Goal: Task Accomplishment & Management: Use online tool/utility

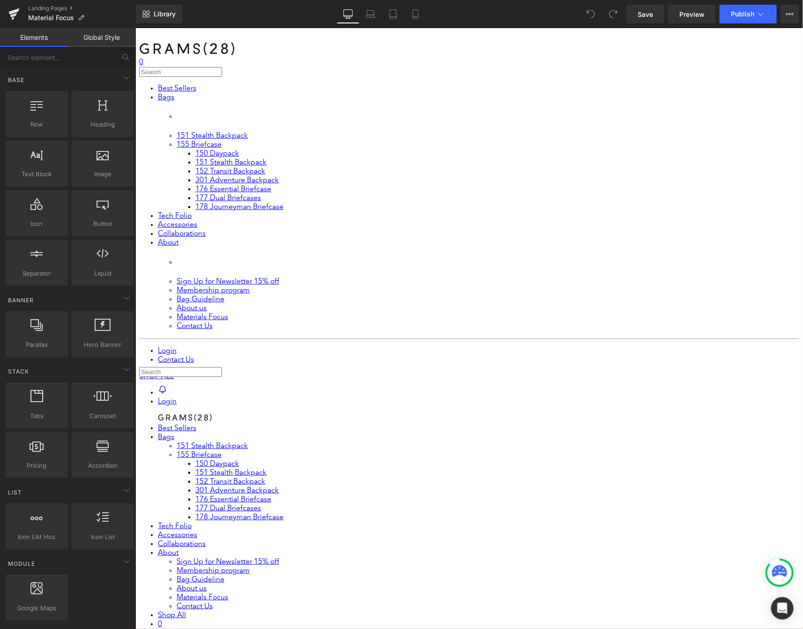
scroll to position [6, 0]
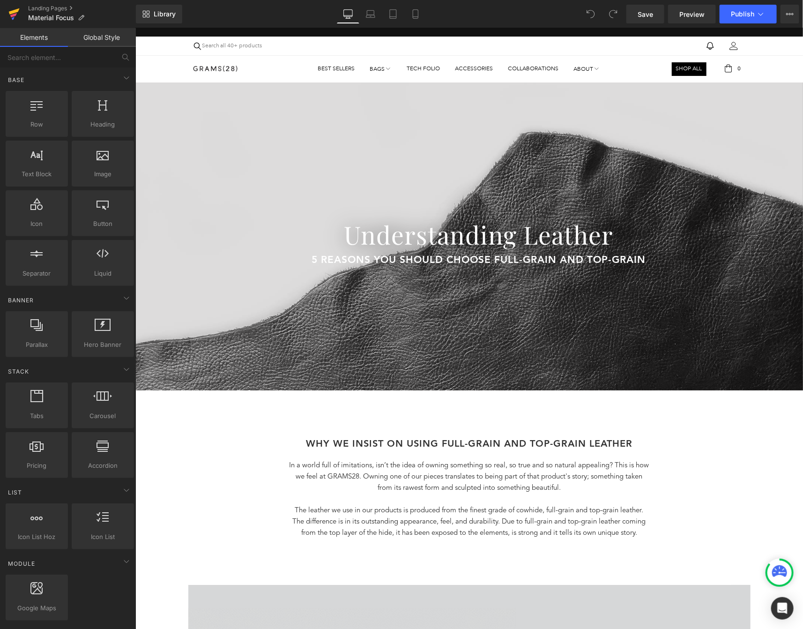
click at [12, 14] on icon at bounding box center [13, 13] width 11 height 23
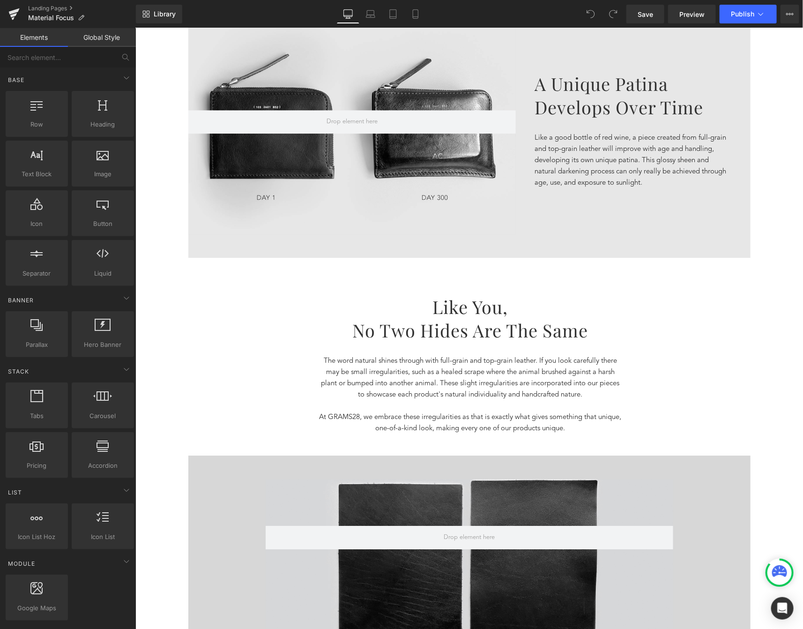
scroll to position [1413, 0]
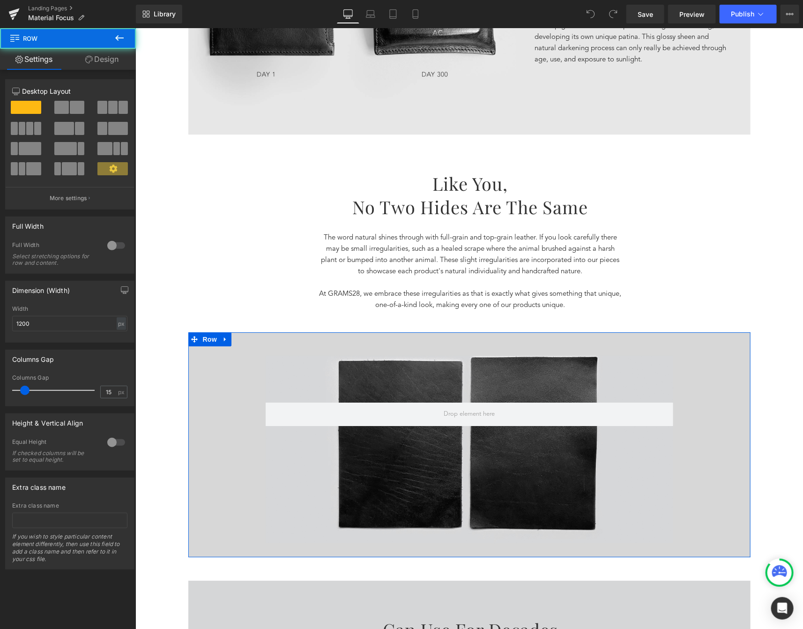
click at [224, 397] on div "Hero Banner Hero Banner" at bounding box center [469, 448] width 562 height 187
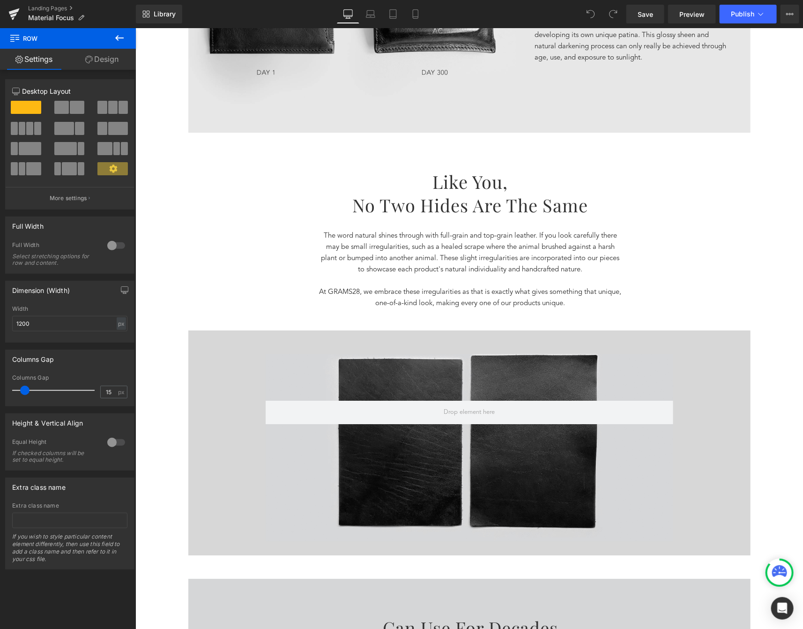
click at [119, 38] on icon at bounding box center [119, 38] width 8 height 6
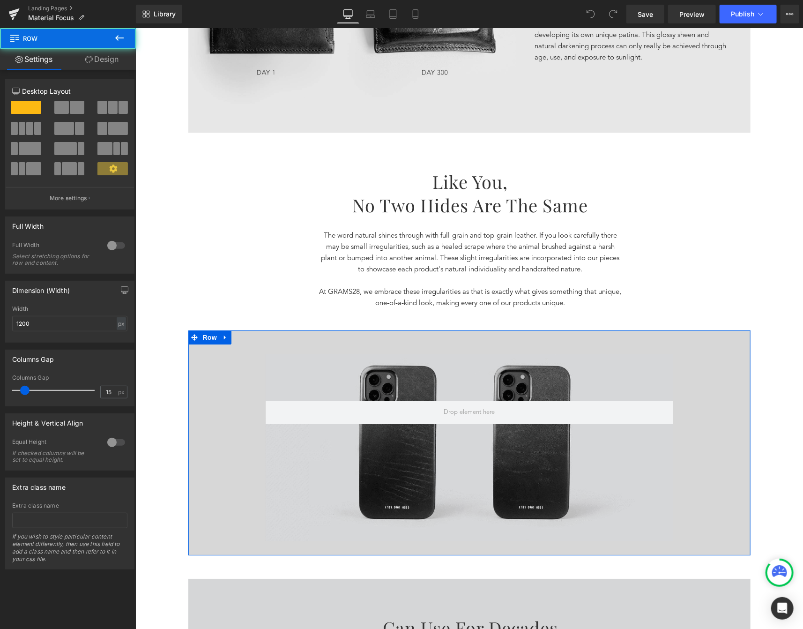
click at [245, 368] on div "Hero Banner Hero Banner" at bounding box center [469, 446] width 562 height 187
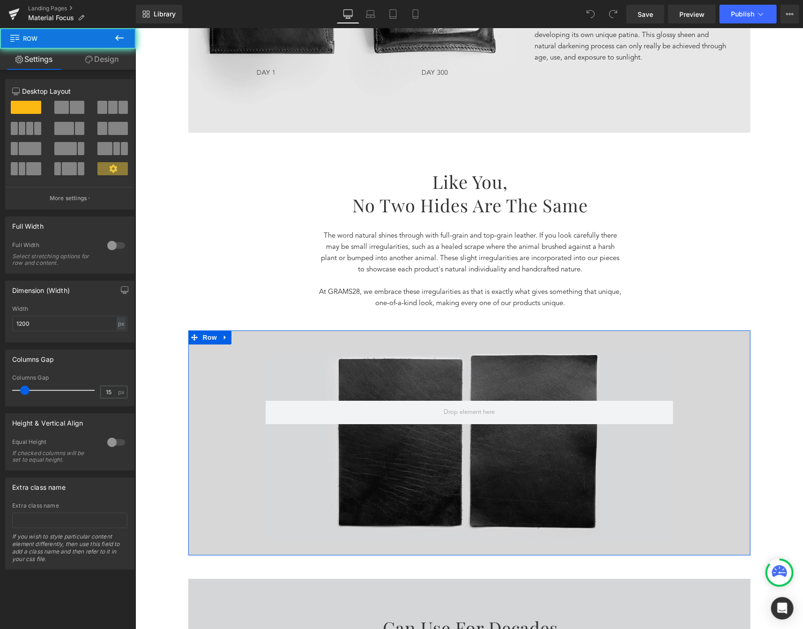
click at [245, 368] on div "Hero Banner Hero Banner" at bounding box center [469, 446] width 562 height 187
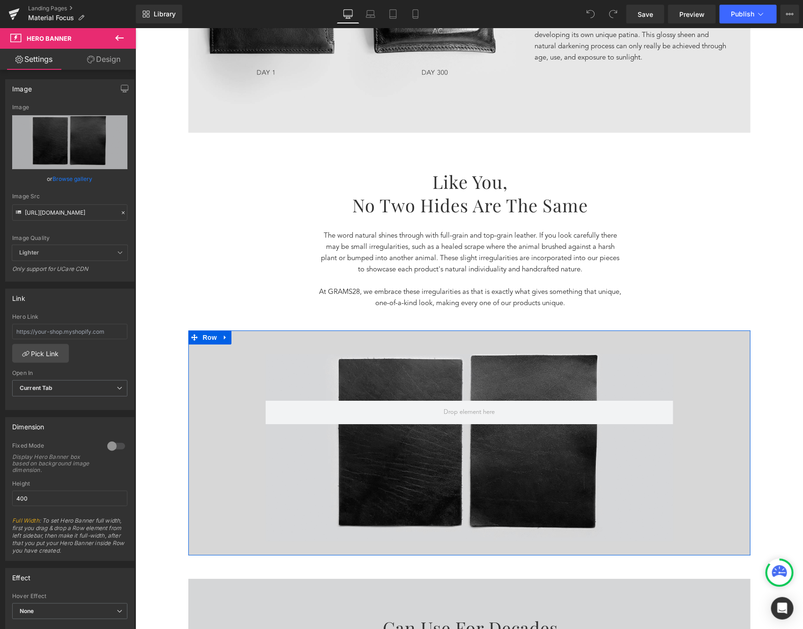
click at [312, 368] on div at bounding box center [468, 446] width 407 height 187
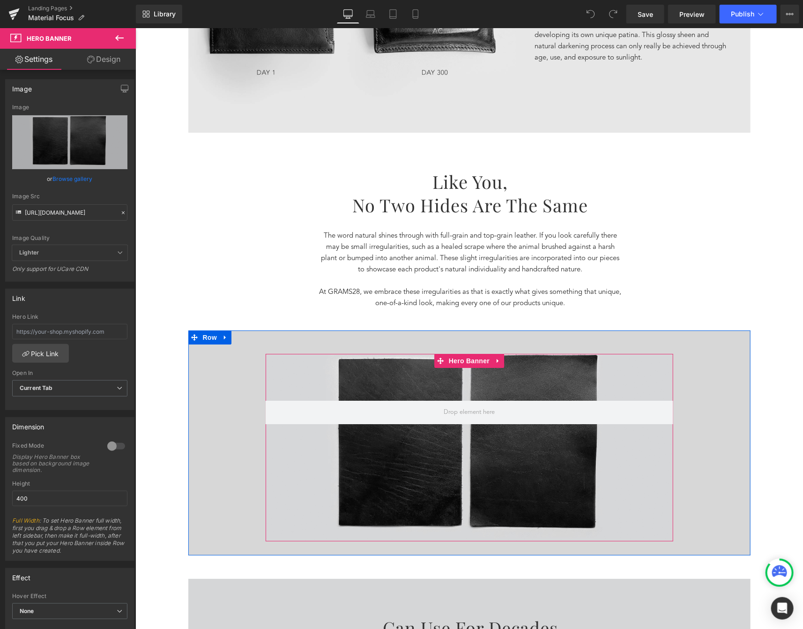
click at [323, 376] on div at bounding box center [468, 446] width 407 height 187
click at [378, 370] on div at bounding box center [468, 446] width 407 height 187
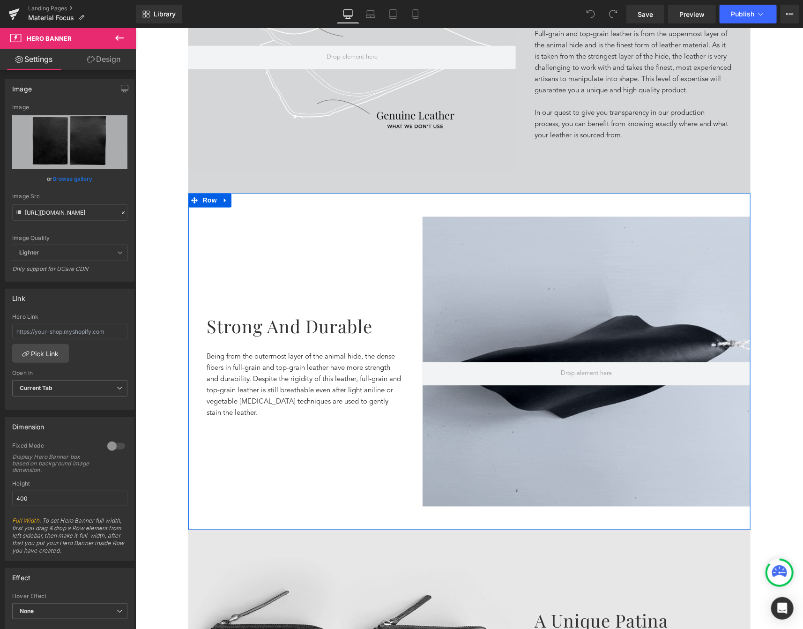
scroll to position [340, 0]
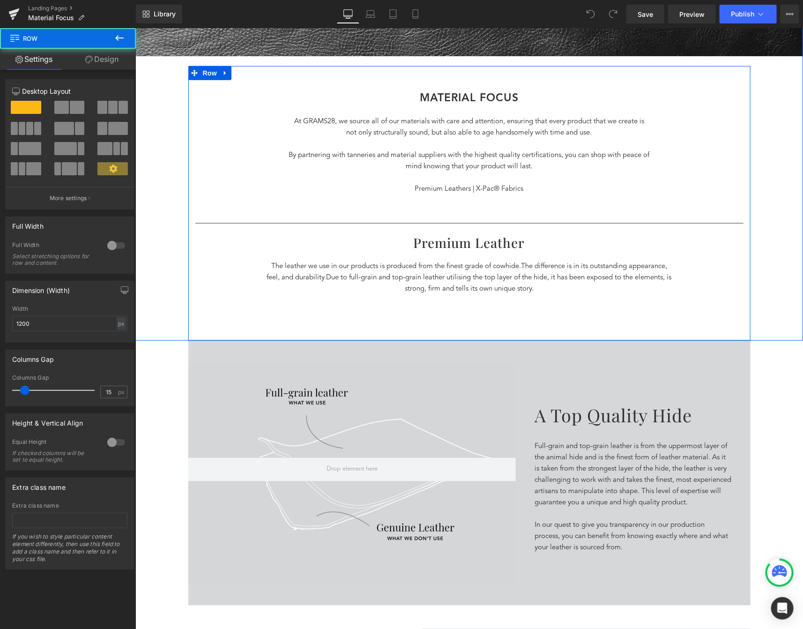
click at [374, 329] on div "MATERIAL FOCus Heading At GRAMS28, we source all of our materials with care and…" at bounding box center [469, 203] width 562 height 274
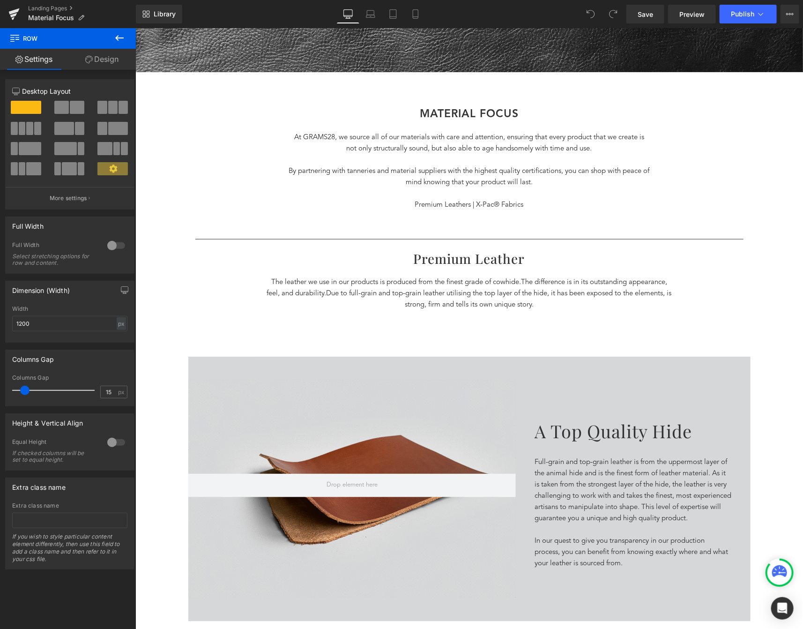
scroll to position [0, 0]
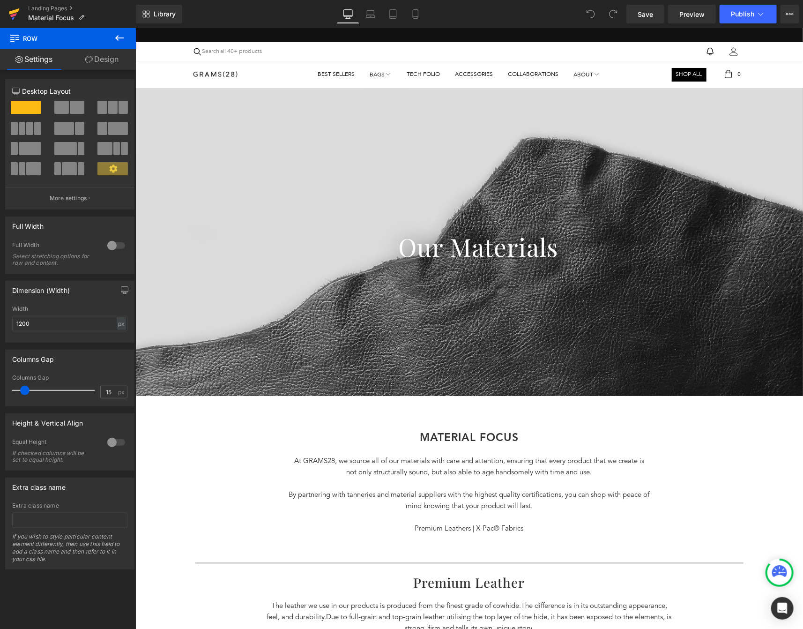
click at [13, 14] on icon at bounding box center [13, 13] width 11 height 23
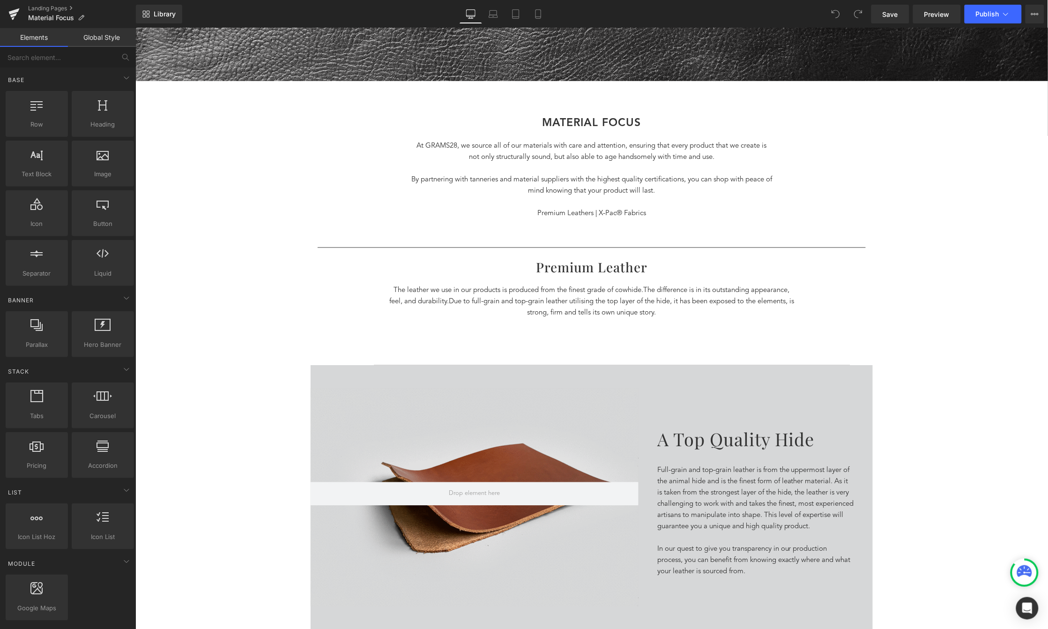
scroll to position [476, 0]
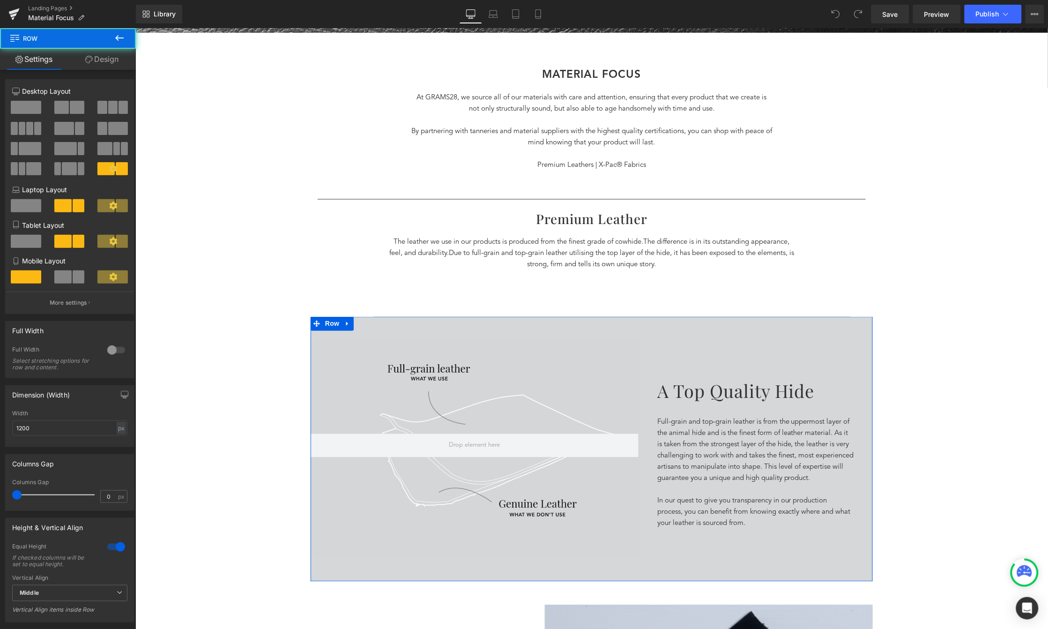
click at [639, 344] on div "A top quality hide Heading Full-grain and top-grain leather is from the uppermo…" at bounding box center [755, 449] width 234 height 218
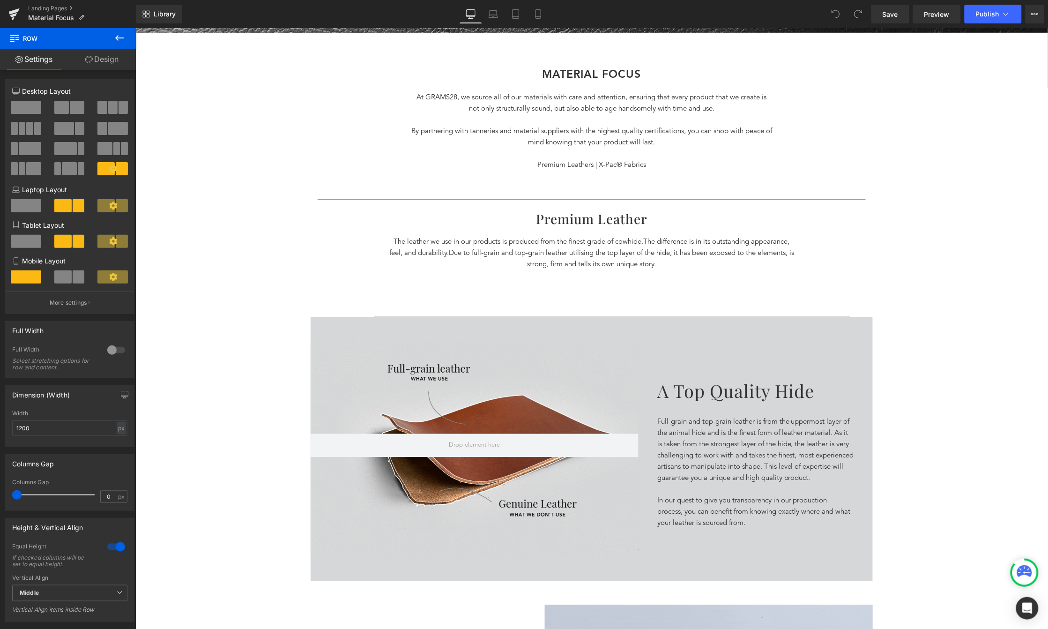
click at [117, 37] on icon at bounding box center [119, 38] width 8 height 6
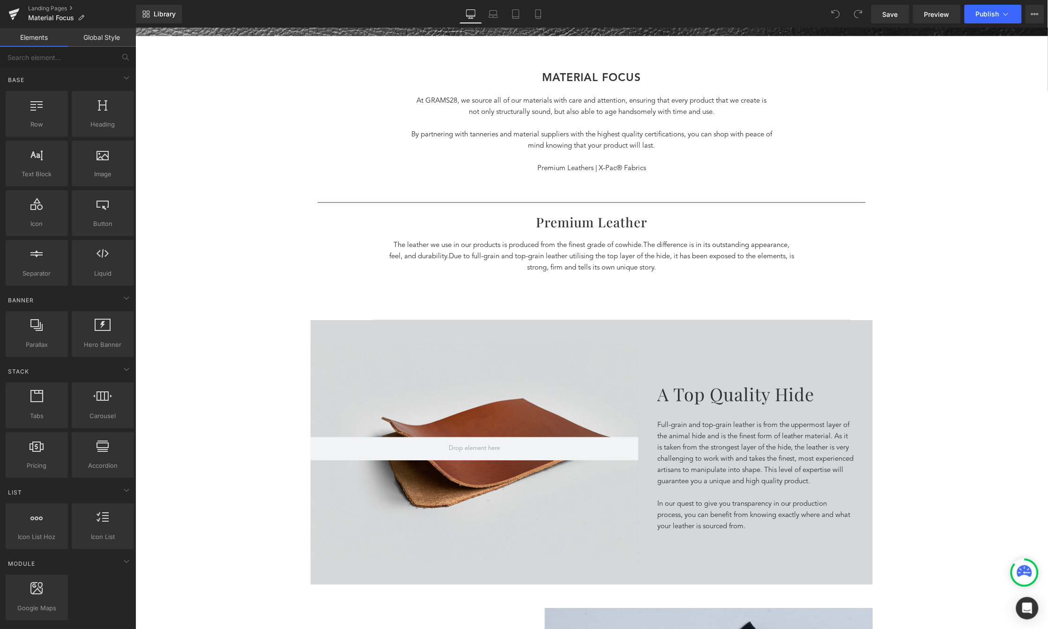
scroll to position [473, 0]
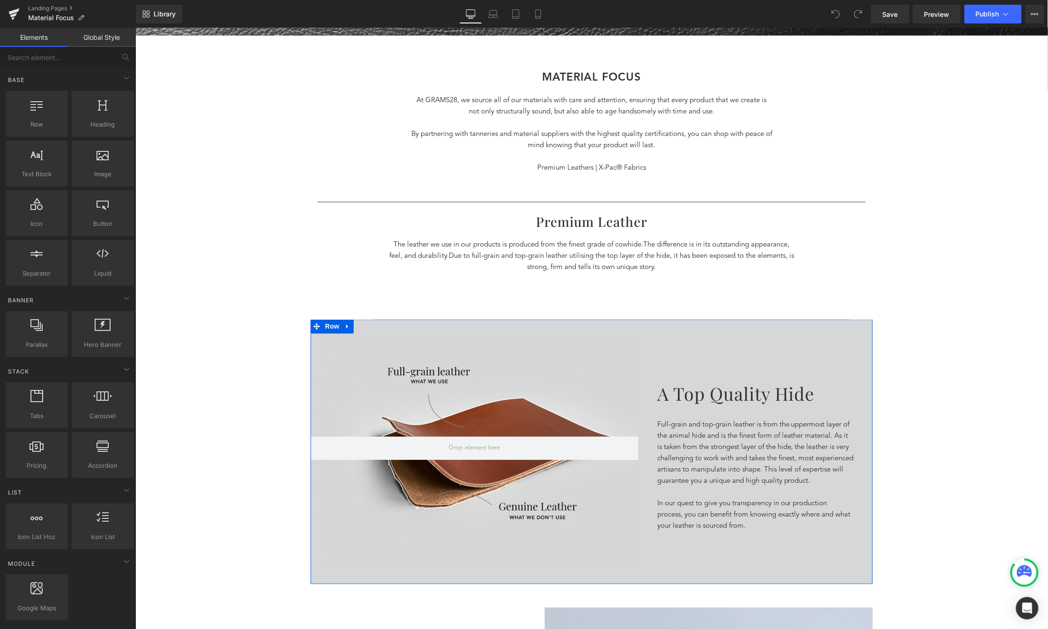
click at [556, 341] on div "Hero Banner A top quality hide Heading Full-grain and top-grain leather is from…" at bounding box center [591, 451] width 562 height 265
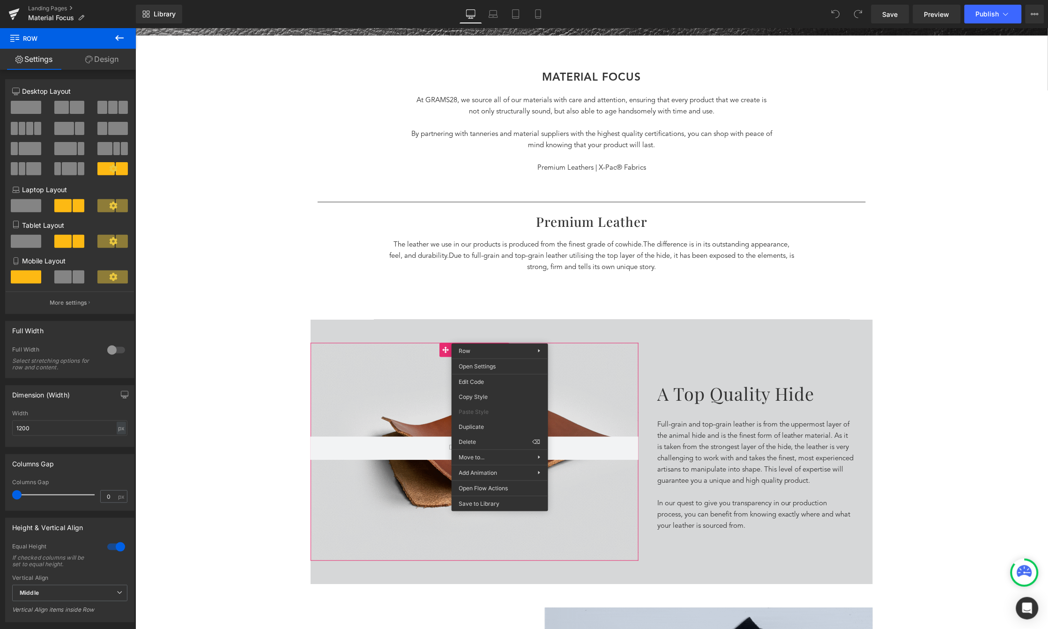
click at [583, 378] on div at bounding box center [474, 451] width 328 height 218
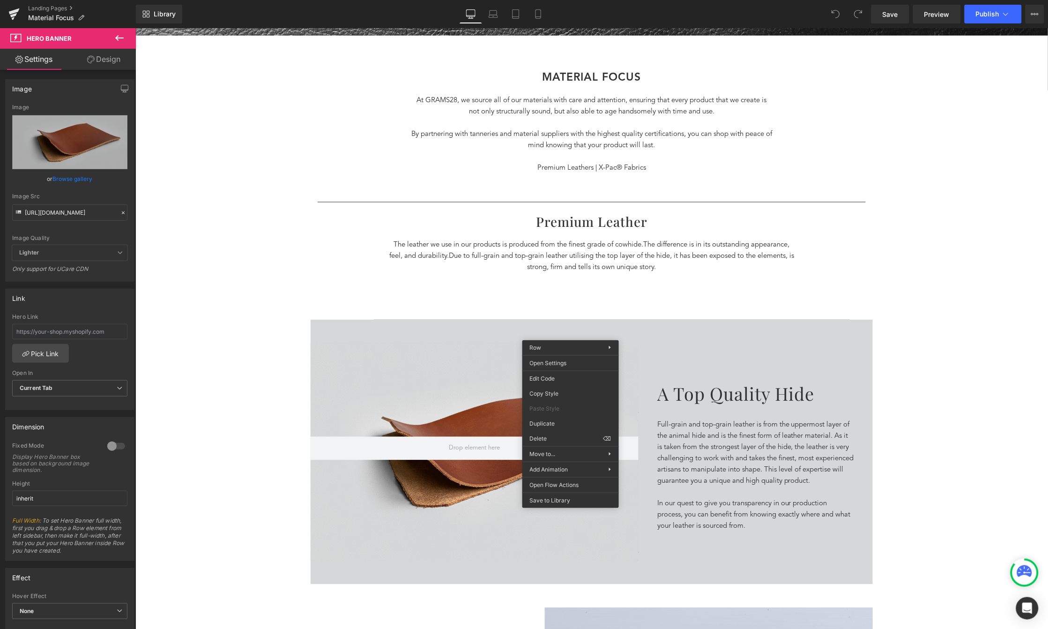
click at [650, 338] on div "Hero Banner 200px A top quality hide Heading Full-grain and top-grain leather i…" at bounding box center [591, 451] width 562 height 265
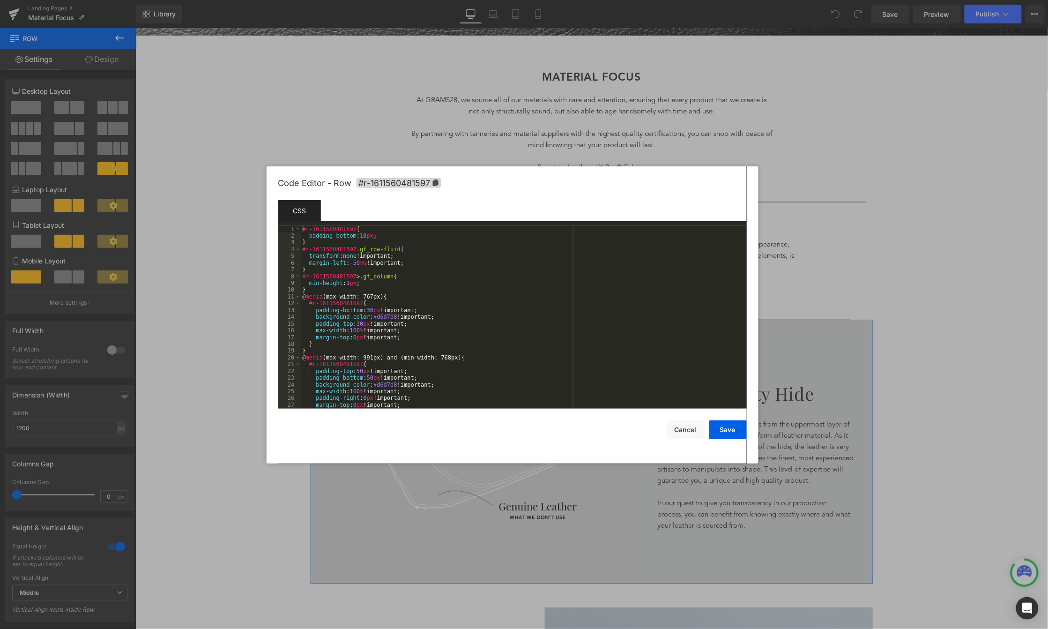
click at [655, 0] on div "You are previewing how the will restyle your page. You can not edit Elements in…" at bounding box center [524, 0] width 1048 height 0
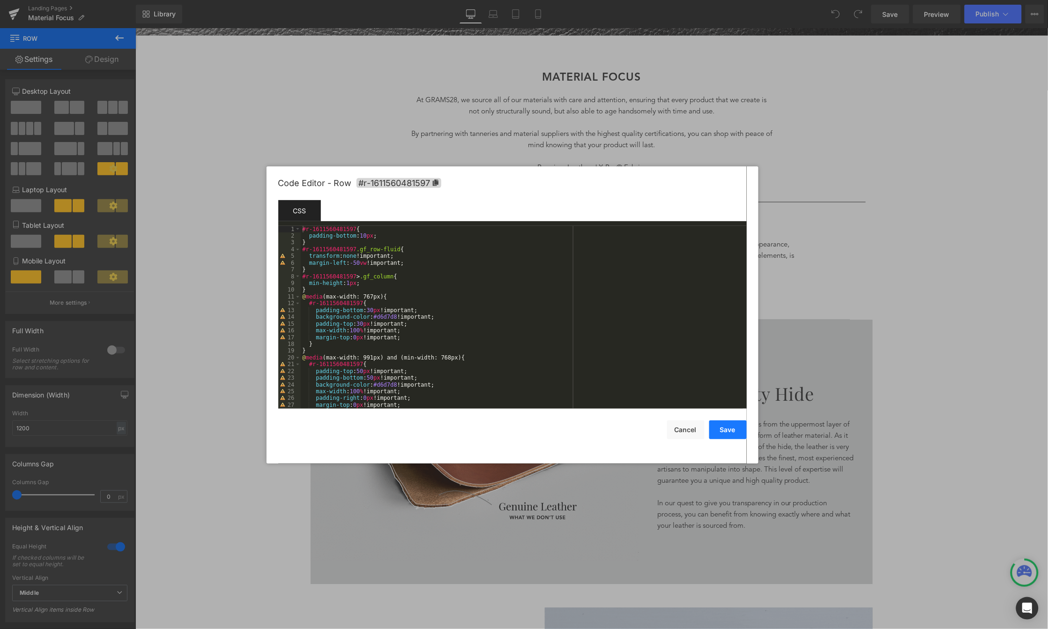
click at [730, 423] on button "Save" at bounding box center [727, 429] width 37 height 19
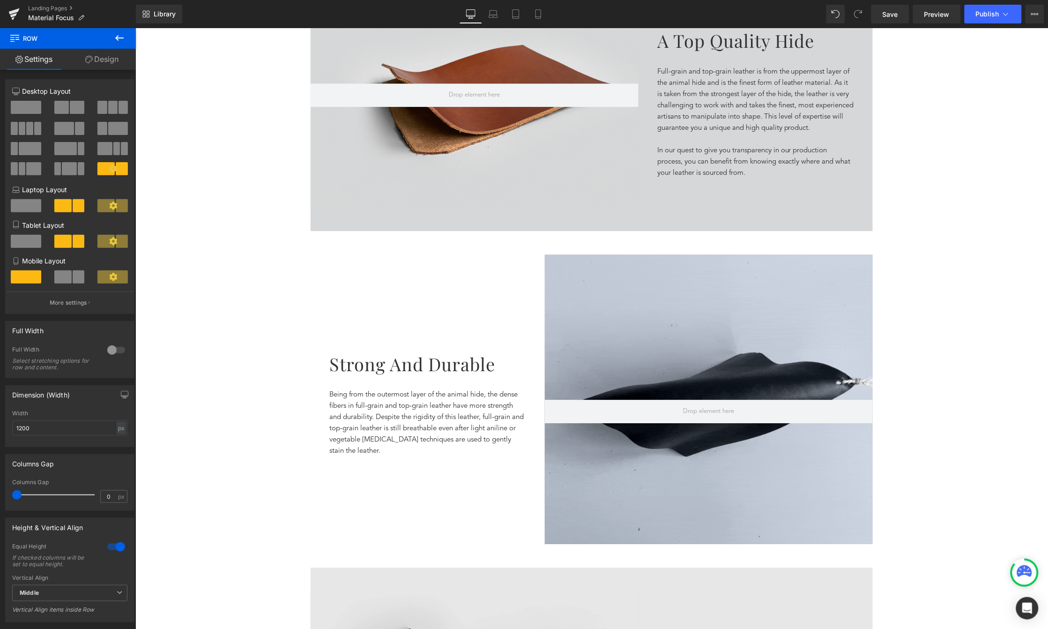
scroll to position [826, 0]
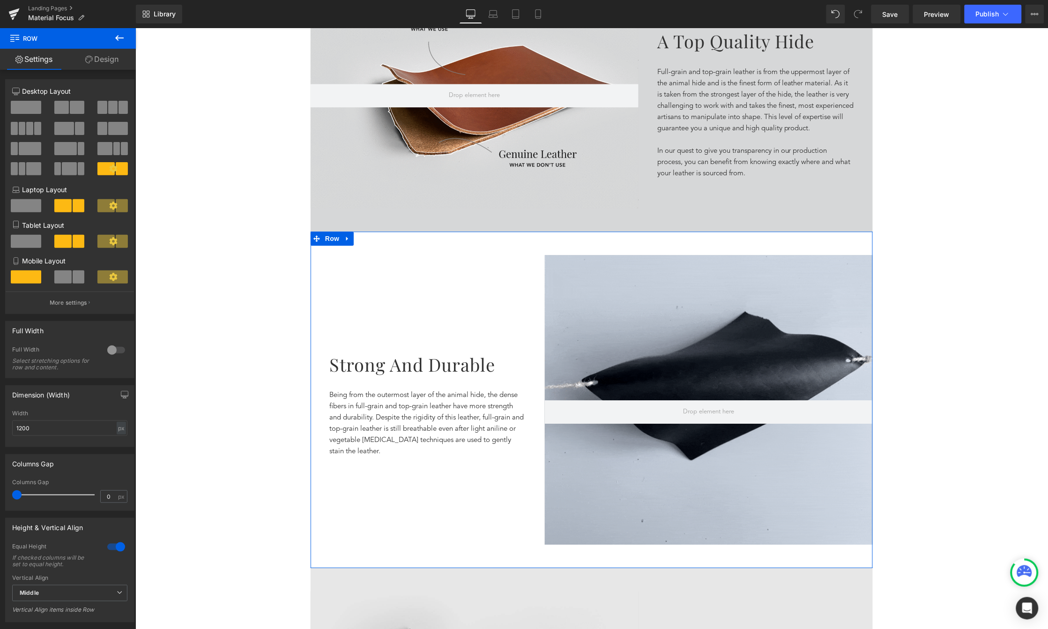
click at [504, 336] on div "Strong and Durable Heading Being from the outermost layer of the animal hide, t…" at bounding box center [427, 398] width 234 height 289
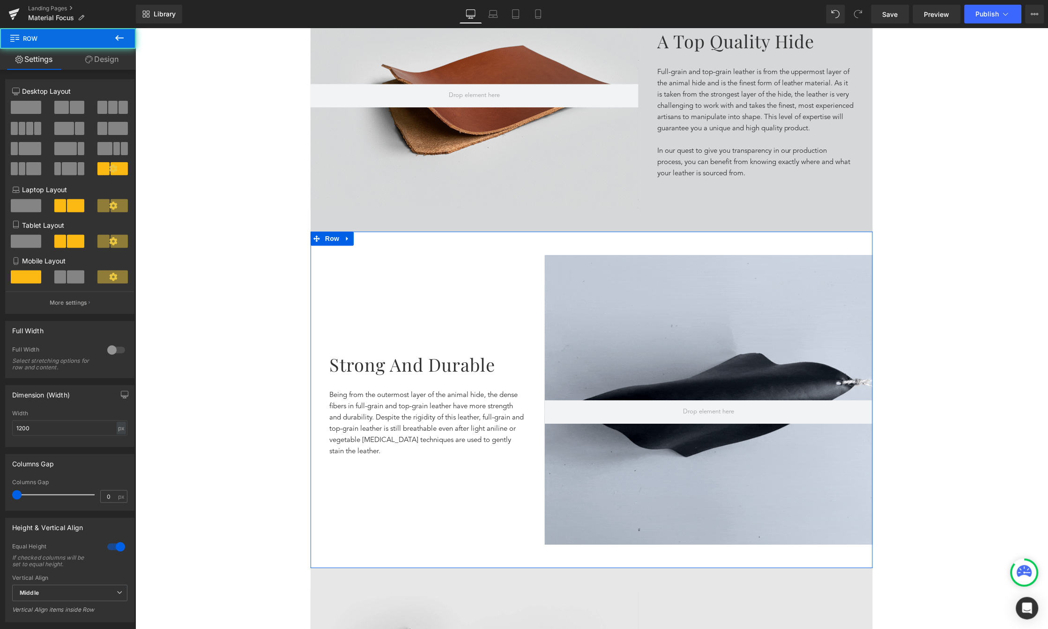
click at [475, 358] on h1 "Strong and Durable" at bounding box center [427, 363] width 197 height 23
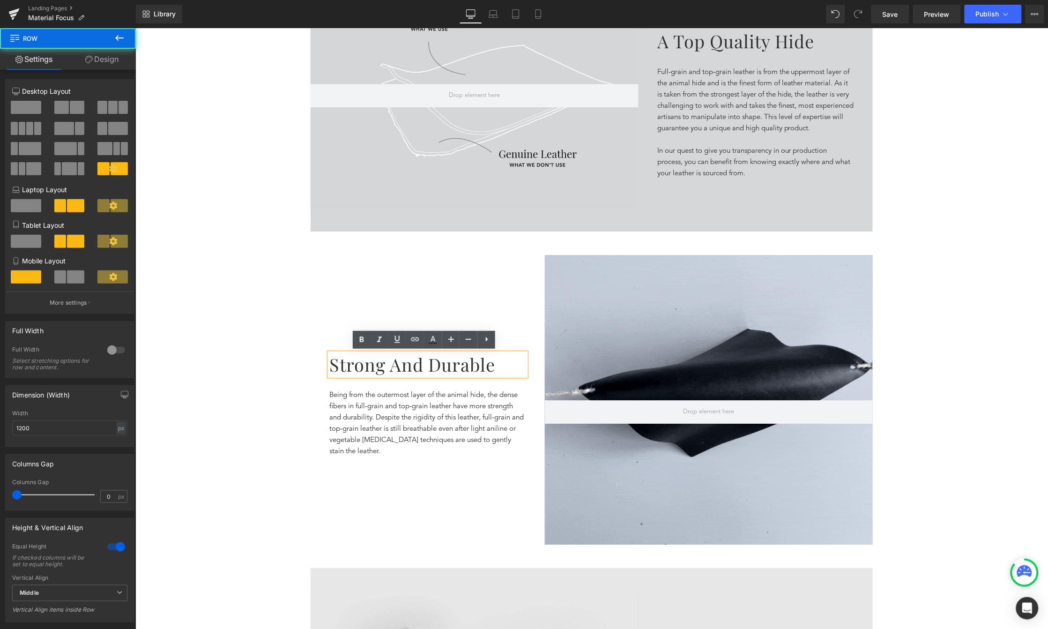
click at [426, 254] on div "Strong and Durable Heading Being from the outermost layer of the animal hide, t…" at bounding box center [427, 398] width 234 height 289
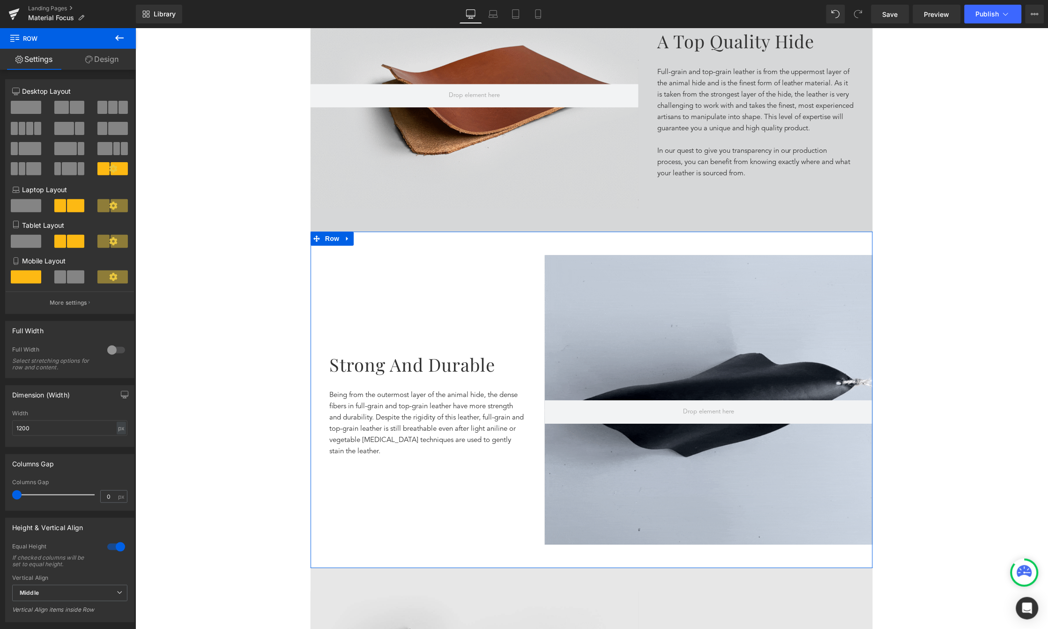
click at [382, 253] on div "Strong and Durable Heading Being from the outermost layer of the animal hide, t…" at bounding box center [591, 399] width 562 height 336
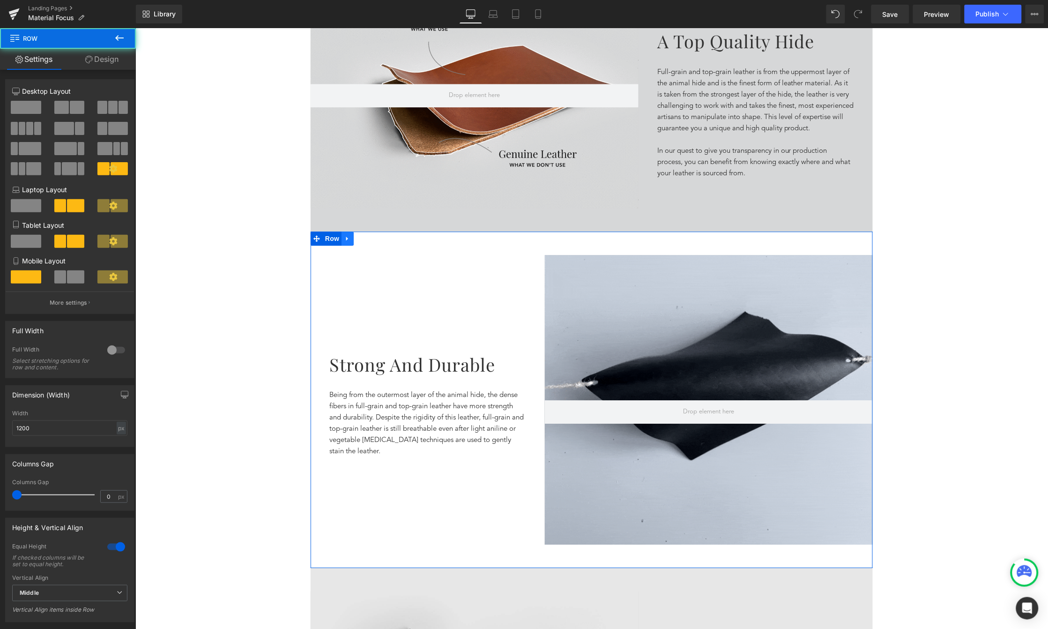
click at [347, 239] on link at bounding box center [347, 238] width 12 height 14
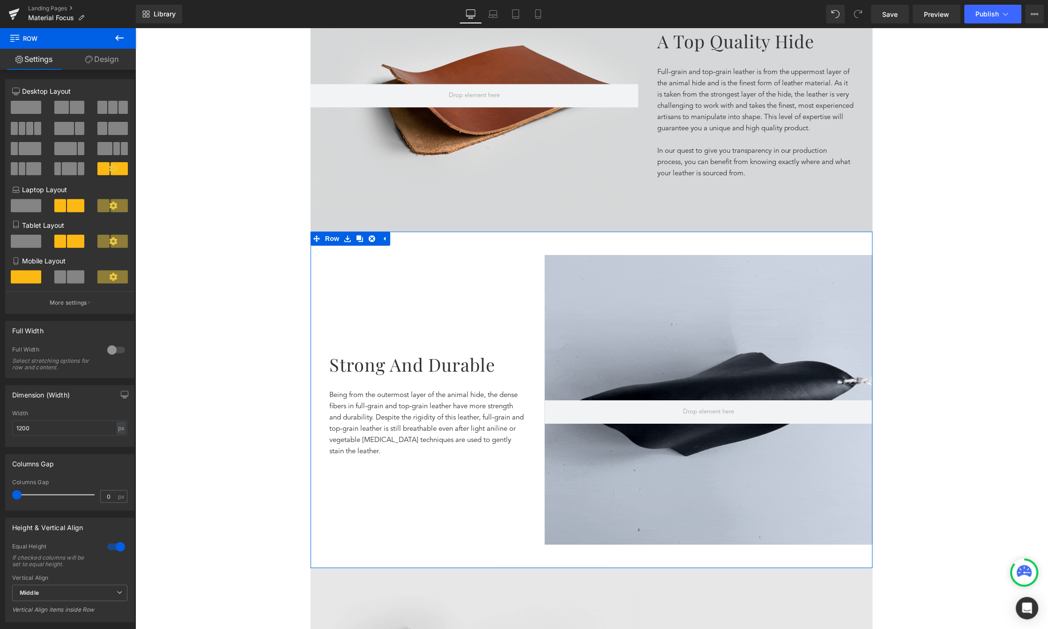
click at [377, 264] on div "Strong and Durable Heading Being from the outermost layer of the animal hide, t…" at bounding box center [427, 398] width 234 height 289
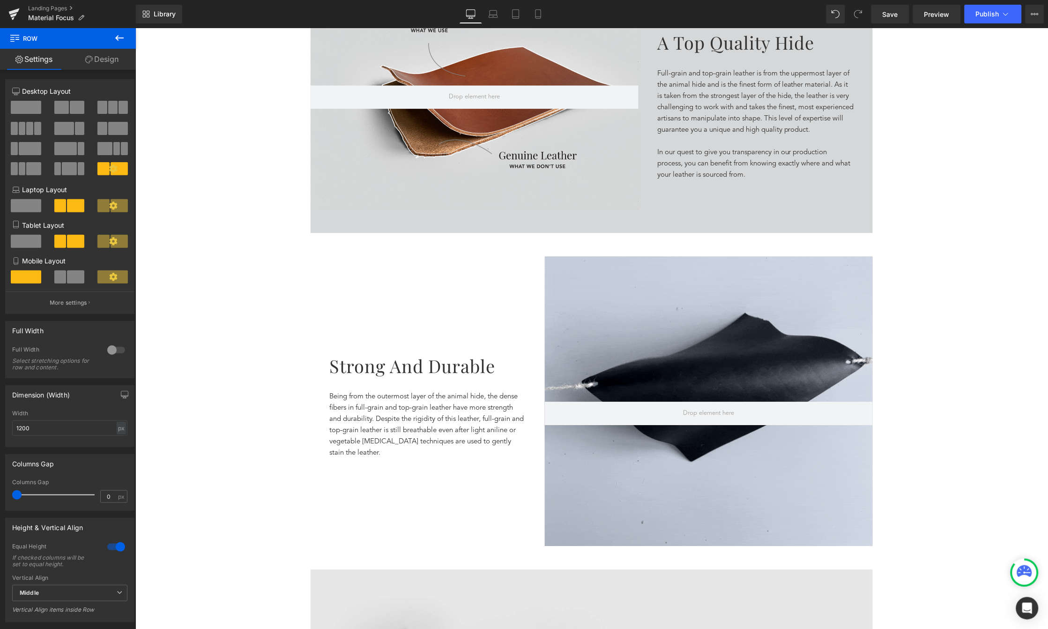
scroll to position [824, 0]
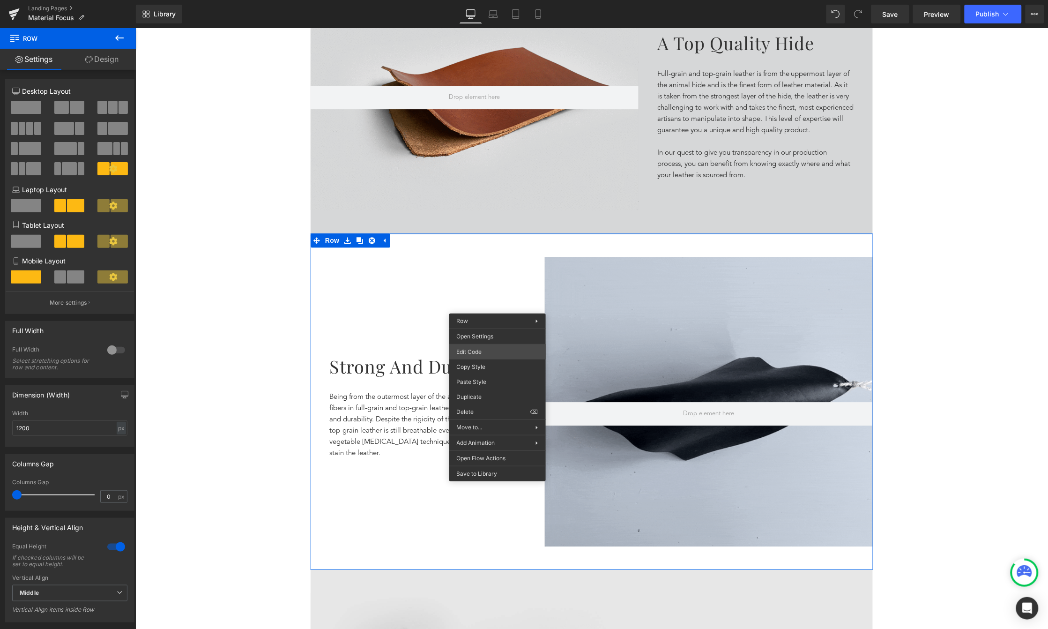
click at [478, 0] on div "You are previewing how the will restyle your page. You can not edit Elements in…" at bounding box center [524, 0] width 1048 height 0
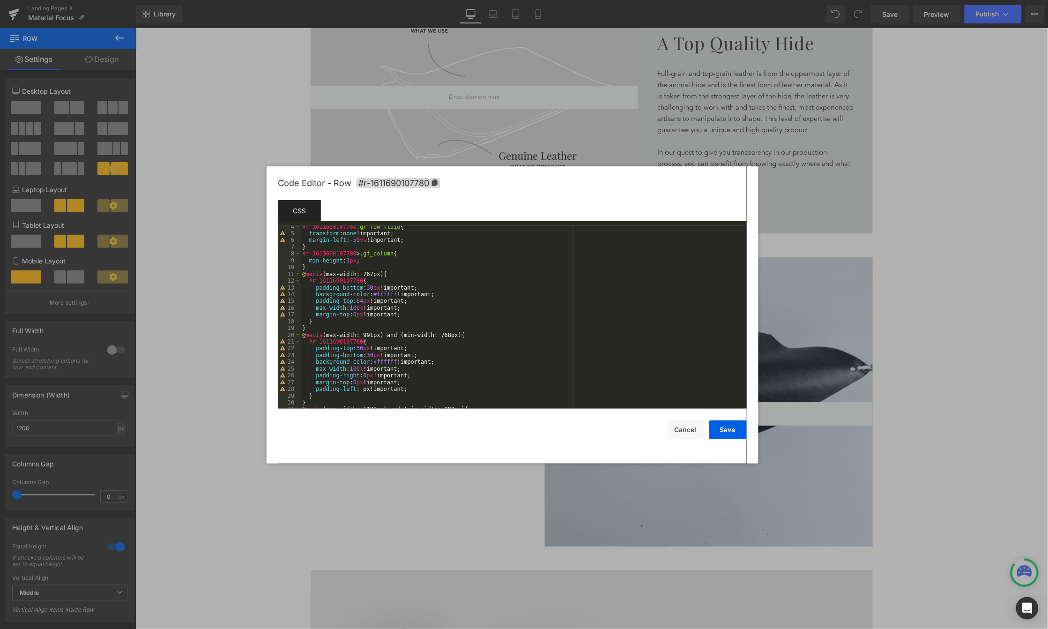
scroll to position [0, 0]
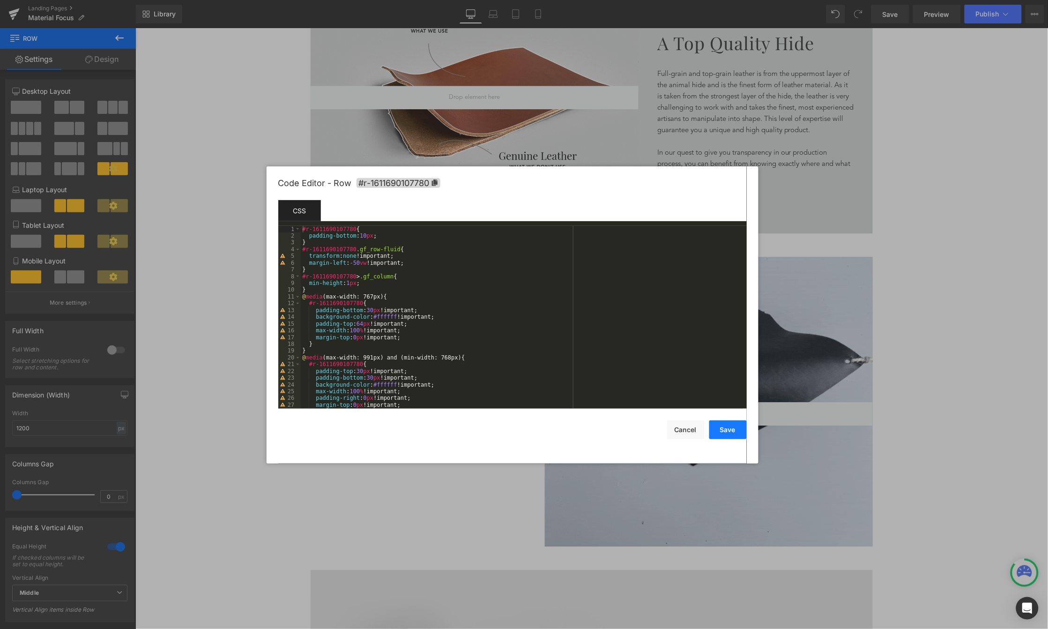
click at [732, 425] on button "Save" at bounding box center [727, 429] width 37 height 19
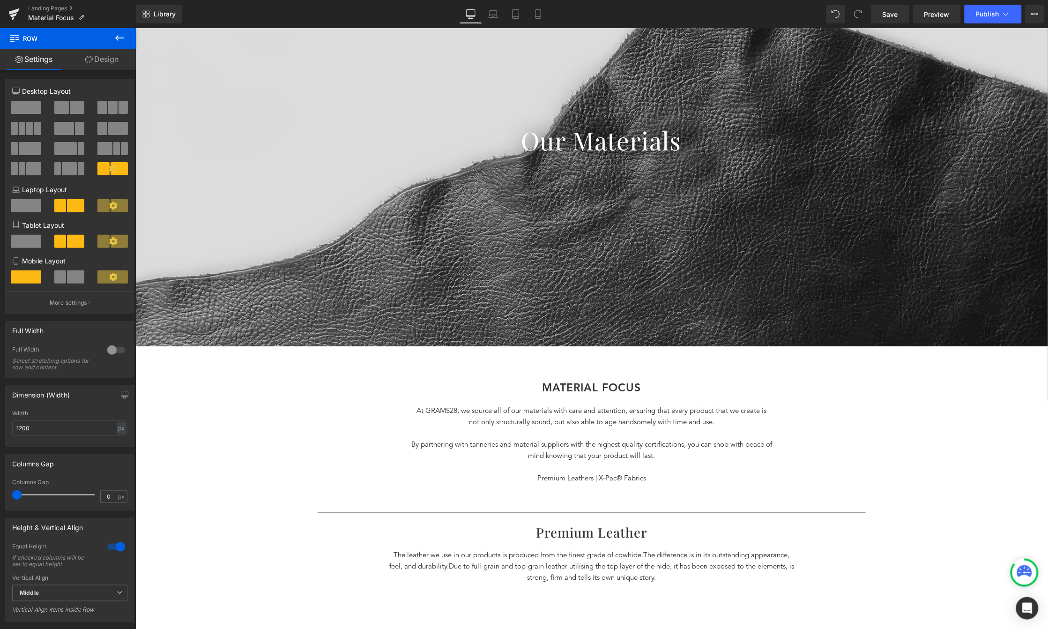
click at [614, 555] on p "The leather we use in our products is produced from the finest grade of cowhide…" at bounding box center [590, 567] width 407 height 34
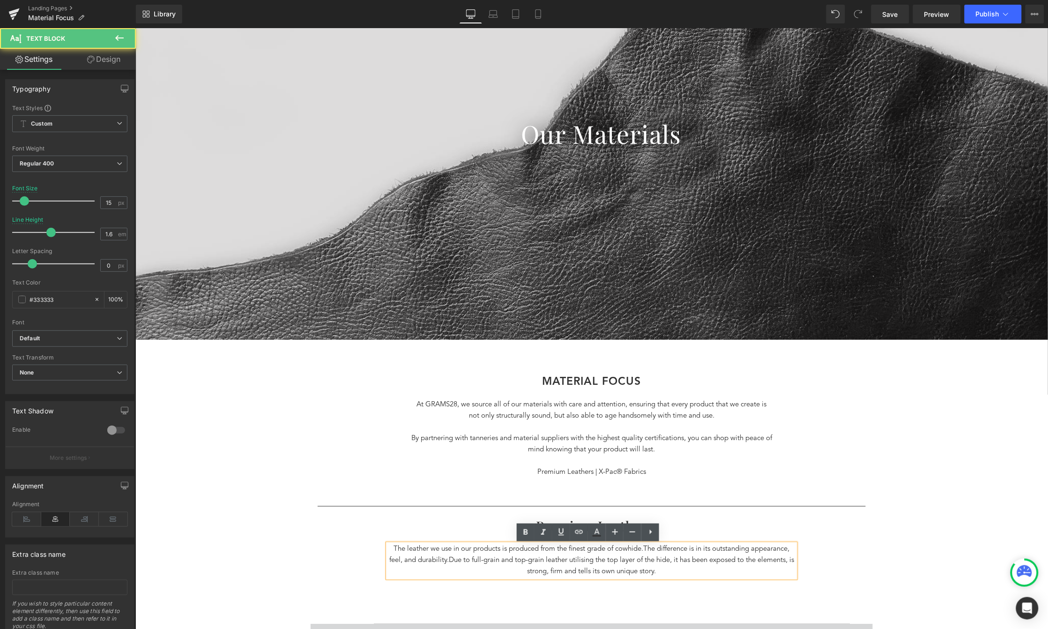
scroll to position [170, 0]
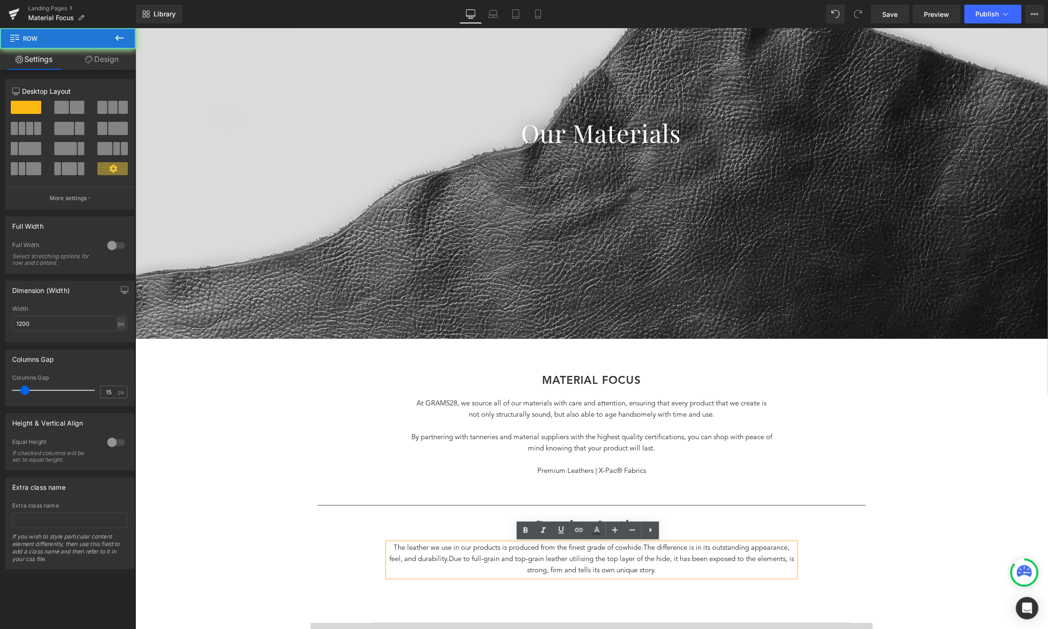
click at [593, 588] on div "MATERIAL FOCus Heading At GRAMS28, we source all of our materials with care and…" at bounding box center [591, 486] width 562 height 227
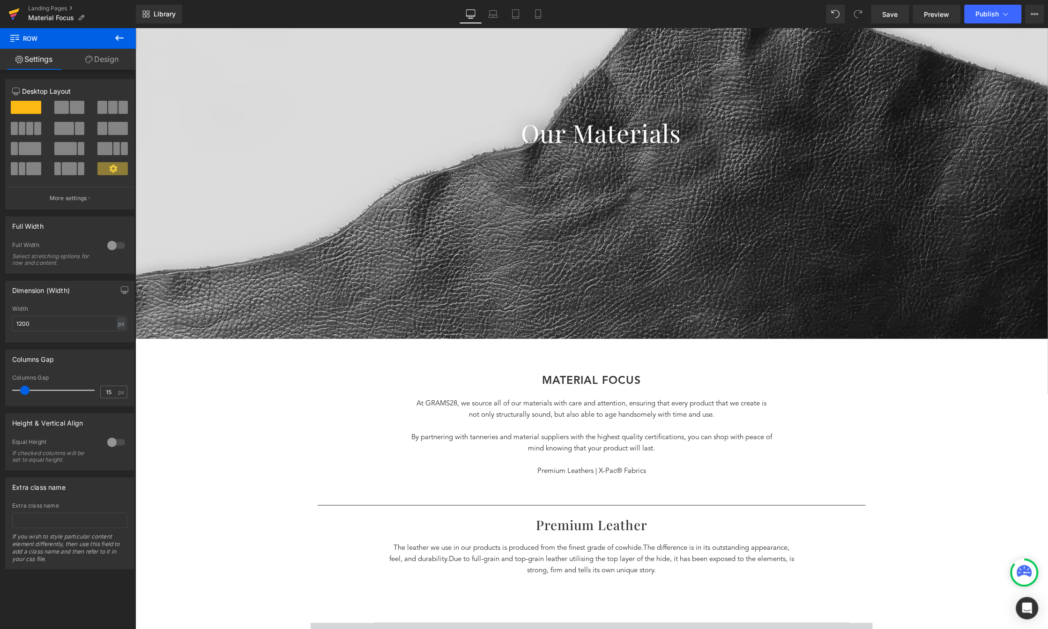
click at [12, 12] on icon at bounding box center [14, 11] width 11 height 6
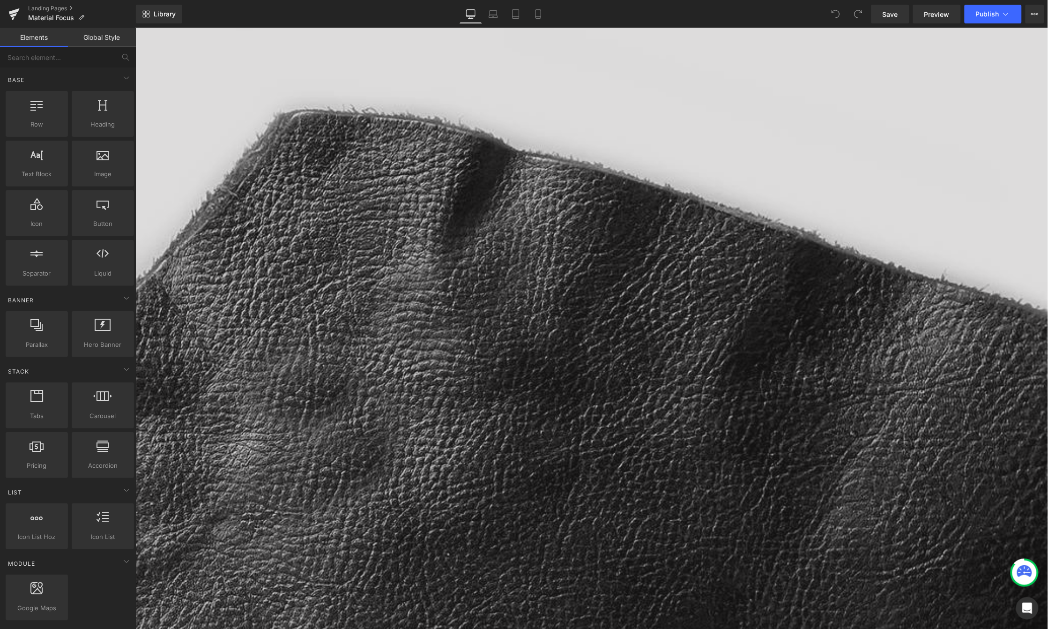
scroll to position [178, 0]
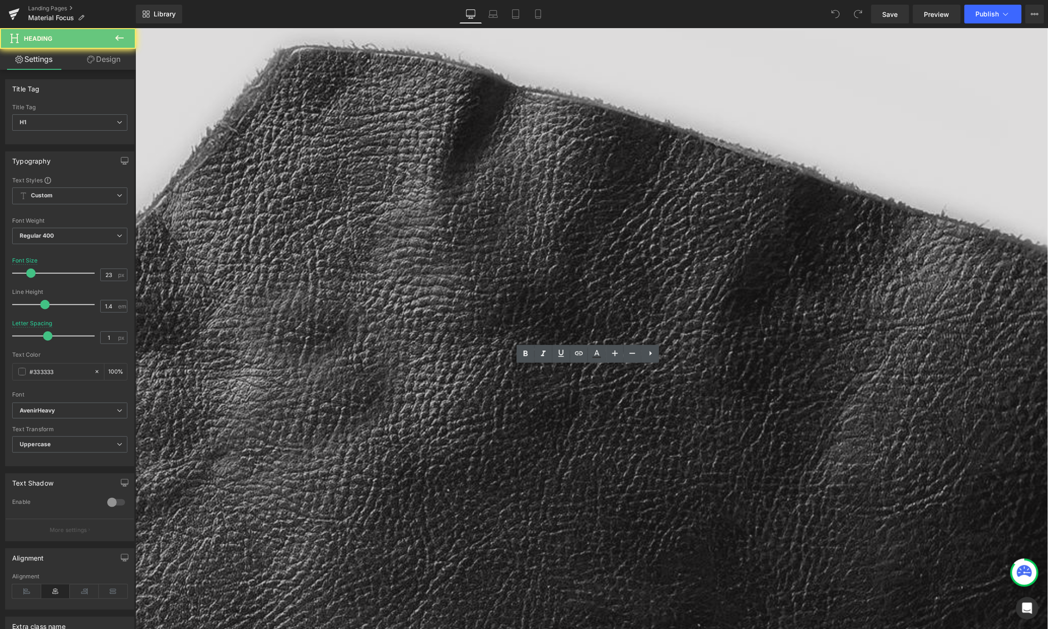
type input "15"
click at [24, 268] on div at bounding box center [56, 273] width 78 height 19
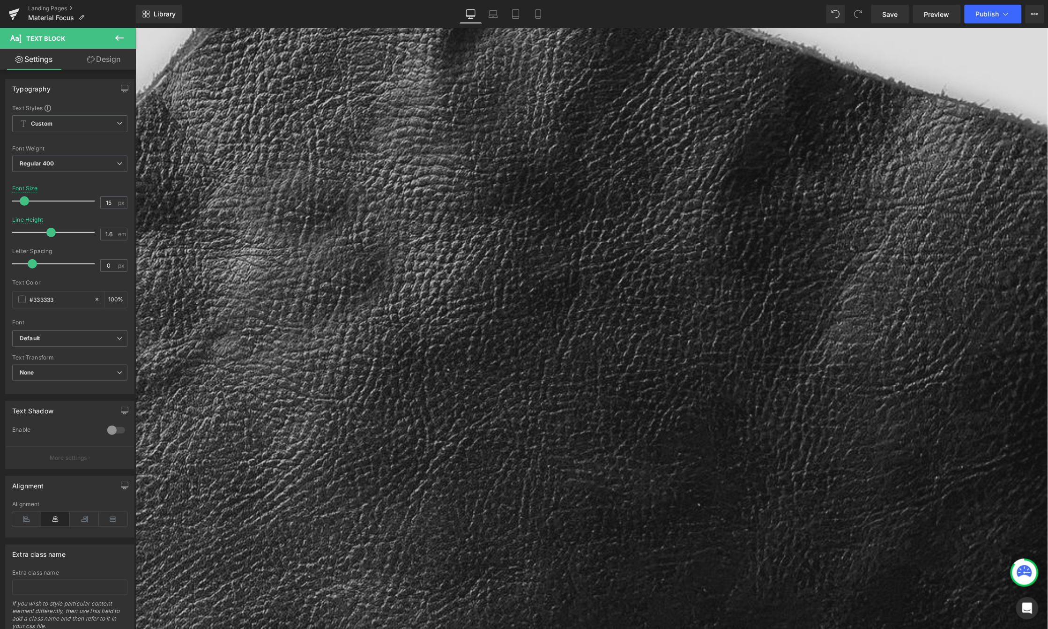
scroll to position [422, 0]
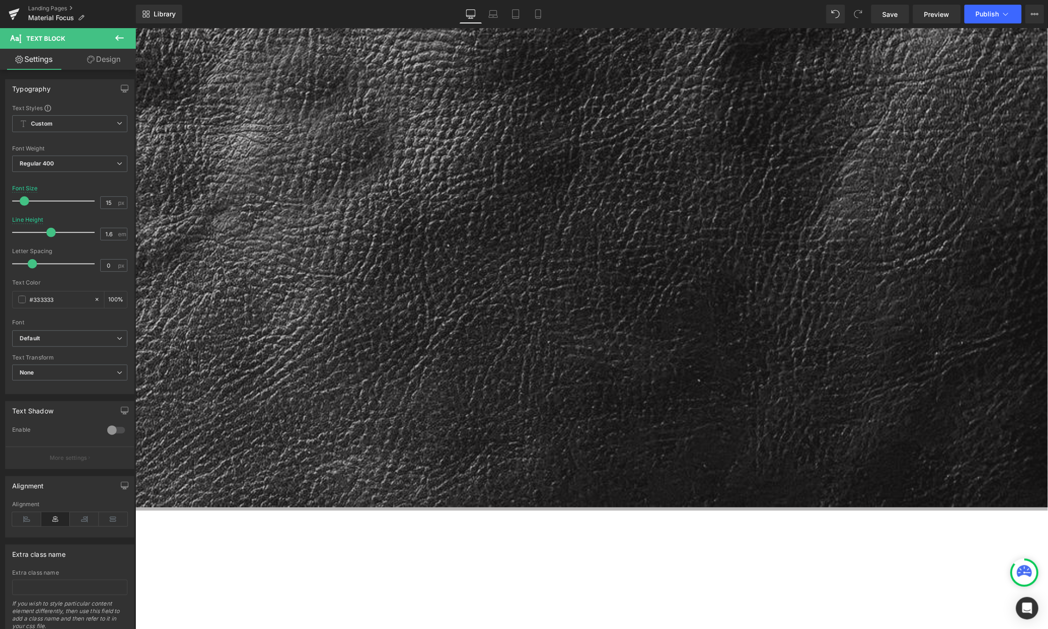
drag, startPoint x: 333, startPoint y: 244, endPoint x: 340, endPoint y: 245, distance: 6.2
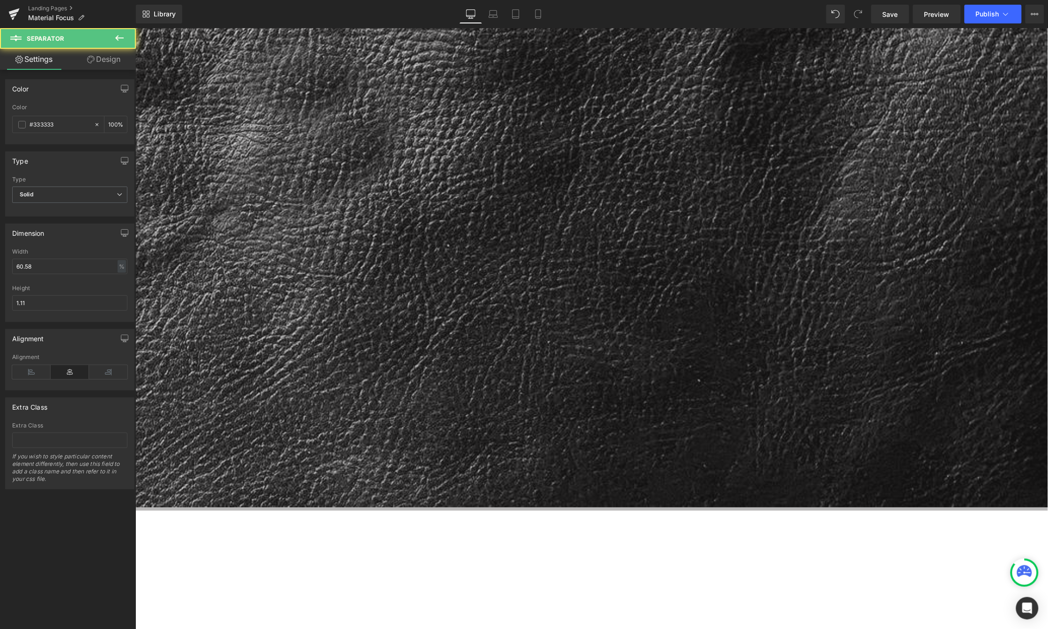
click at [135, 28] on link at bounding box center [135, 28] width 0 height 0
click at [135, 28] on icon at bounding box center [135, 28] width 0 height 0
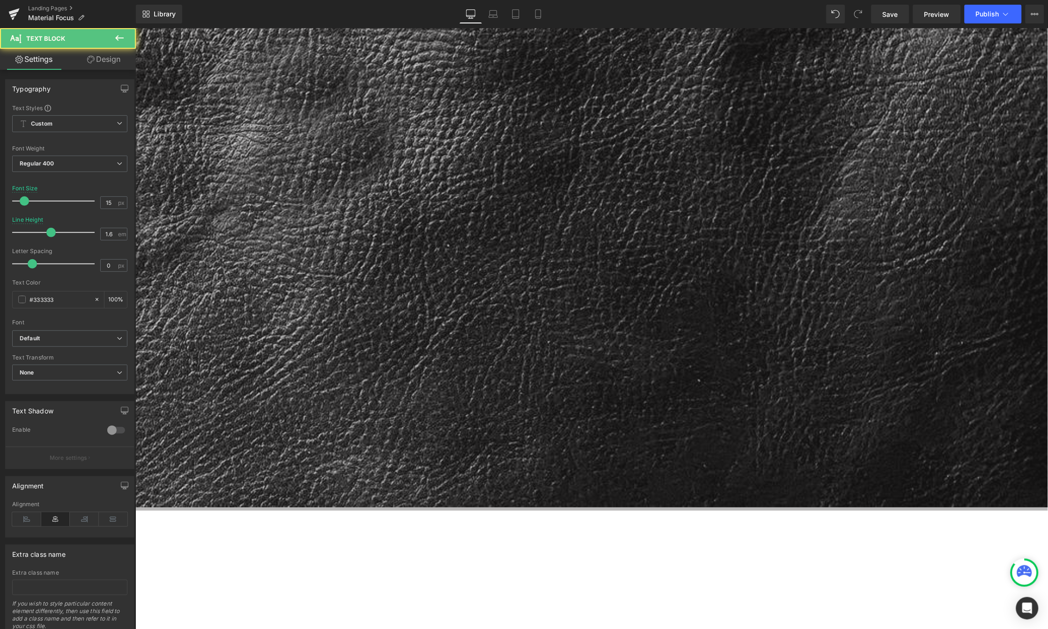
click at [980, 276] on div "Separator Our Materials Heading Row Hero Banner Row MATERIAL FOCus Heading At G…" at bounding box center [363, 220] width 1368 height 1111
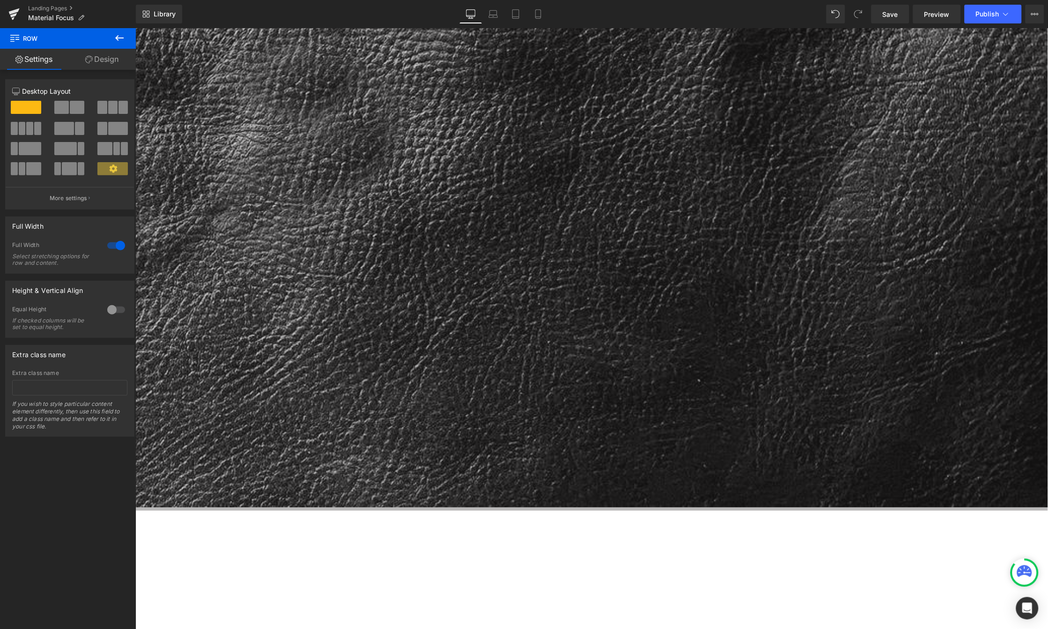
click at [135, 28] on link at bounding box center [135, 28] width 0 height 0
click at [135, 28] on icon at bounding box center [135, 28] width 0 height 0
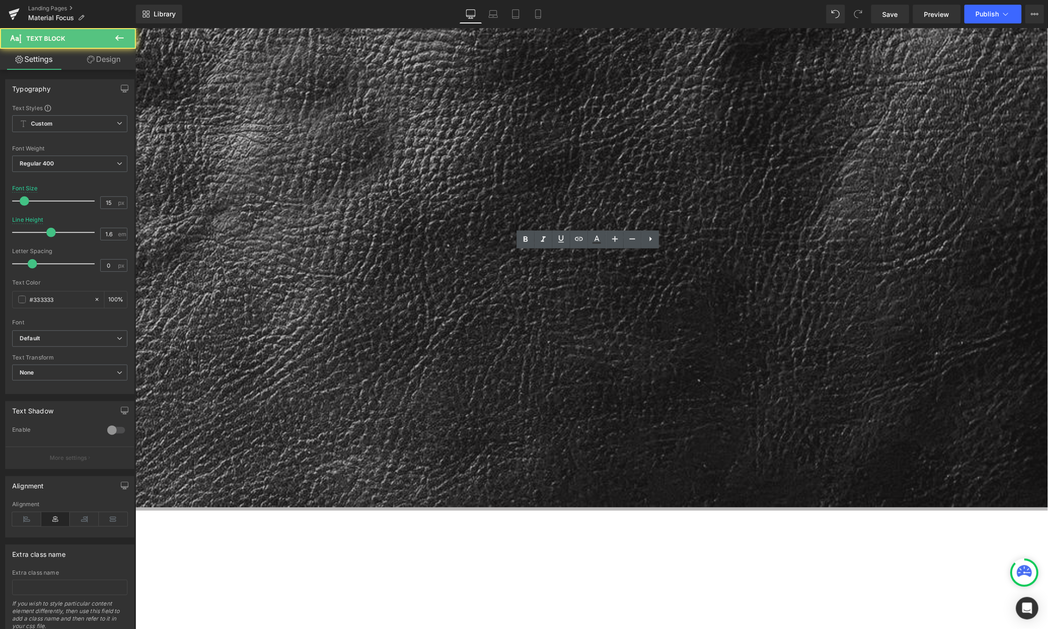
click at [888, 257] on div "Separator Our Materials Heading Row Hero Banner Row MATERIAL FOCus Heading At G…" at bounding box center [363, 205] width 1368 height 1081
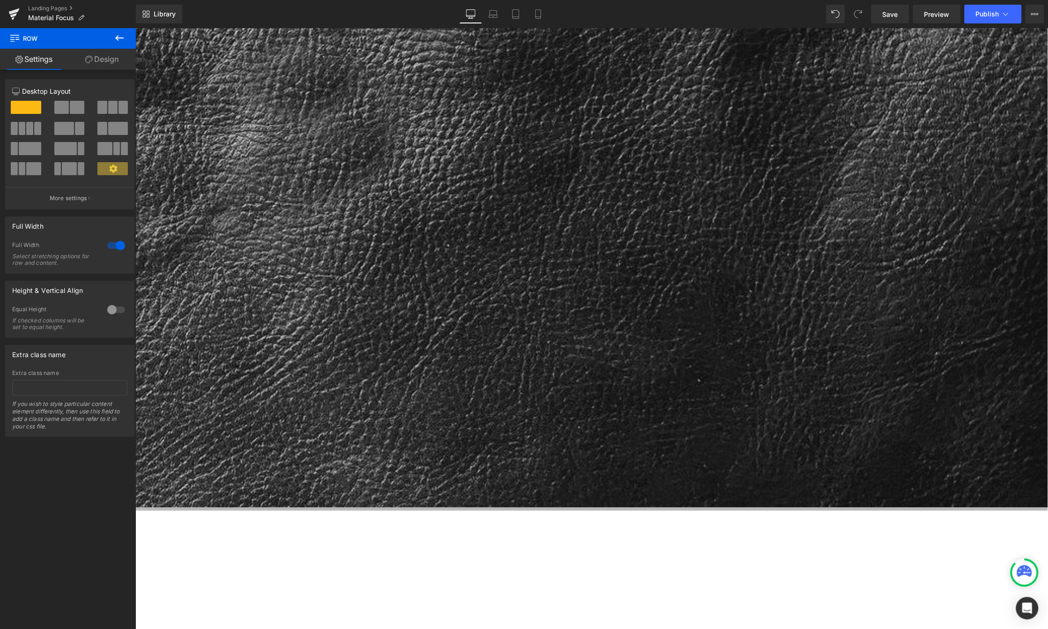
click at [135, 28] on link at bounding box center [135, 28] width 0 height 0
click at [135, 28] on icon at bounding box center [135, 28] width 0 height 0
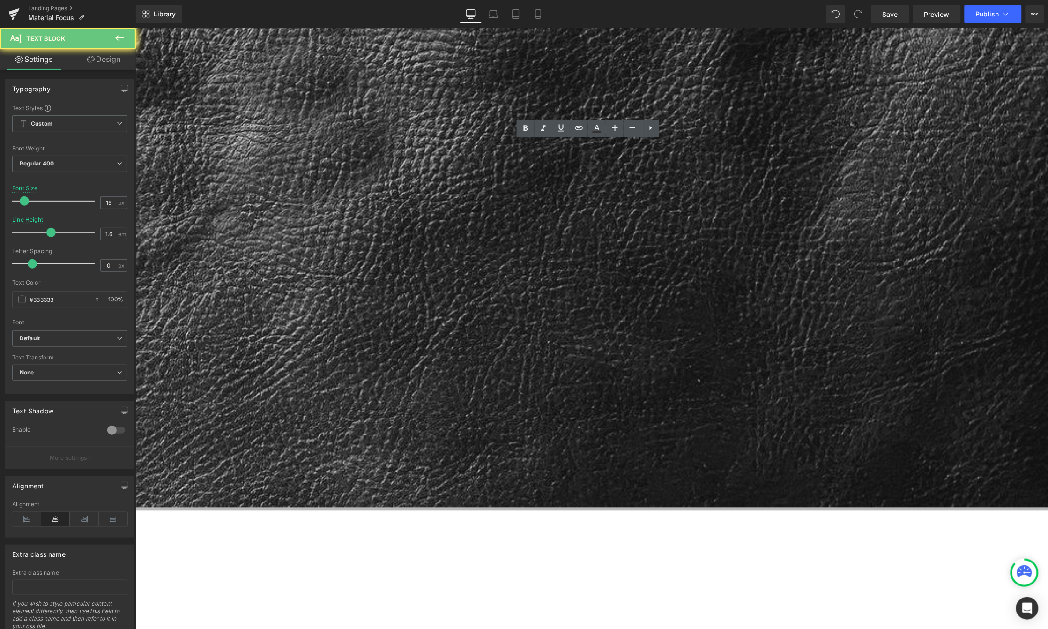
drag, startPoint x: 648, startPoint y: 214, endPoint x: 370, endPoint y: 138, distance: 288.4
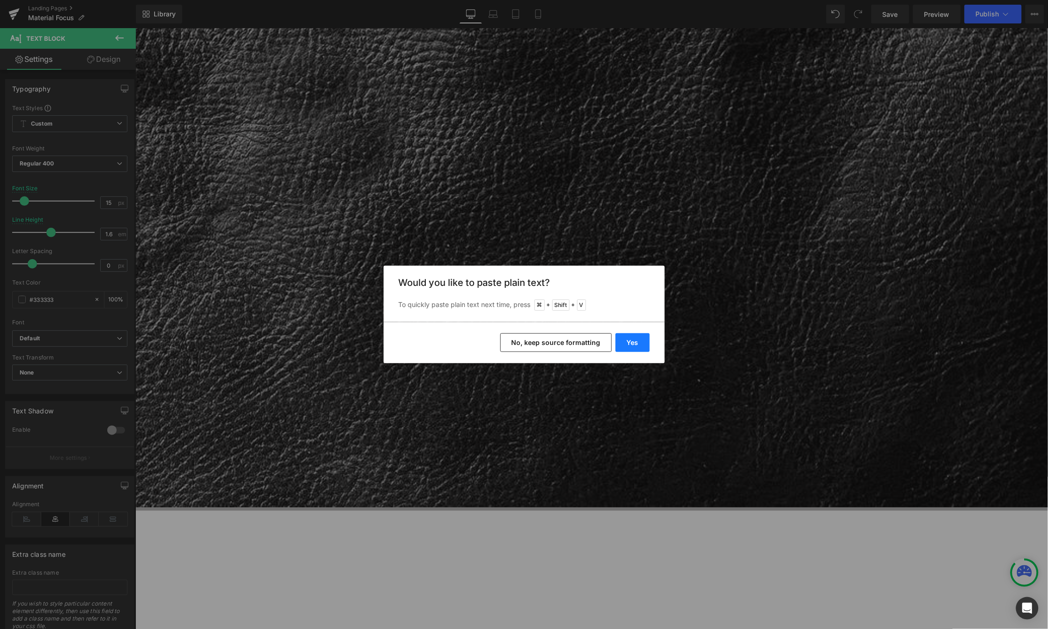
click at [626, 349] on button "Yes" at bounding box center [632, 342] width 34 height 19
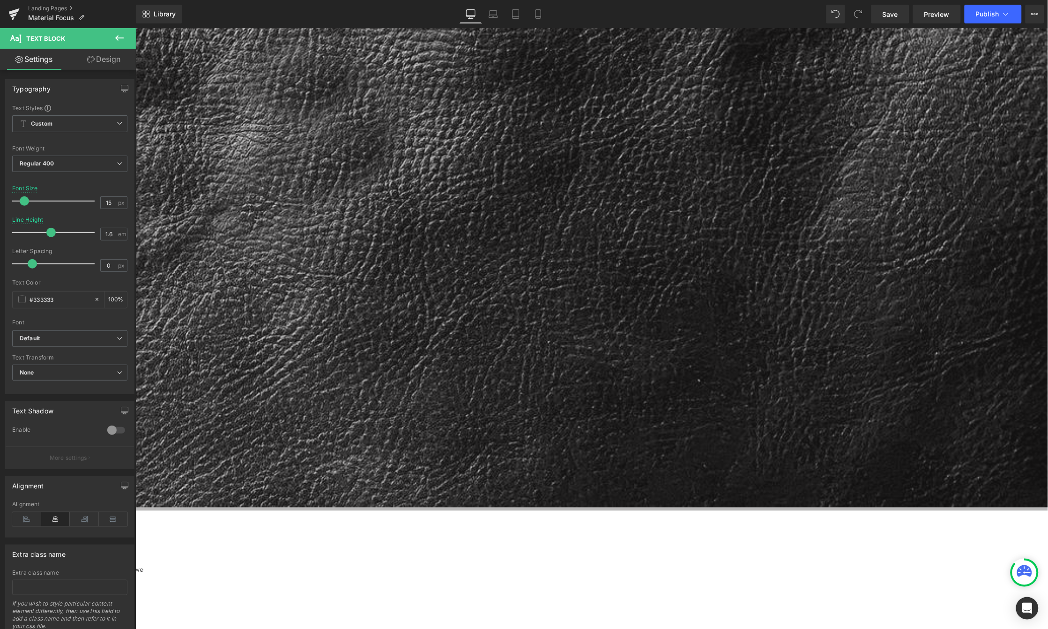
click at [135, 28] on span "Text Block" at bounding box center [135, 28] width 0 height 0
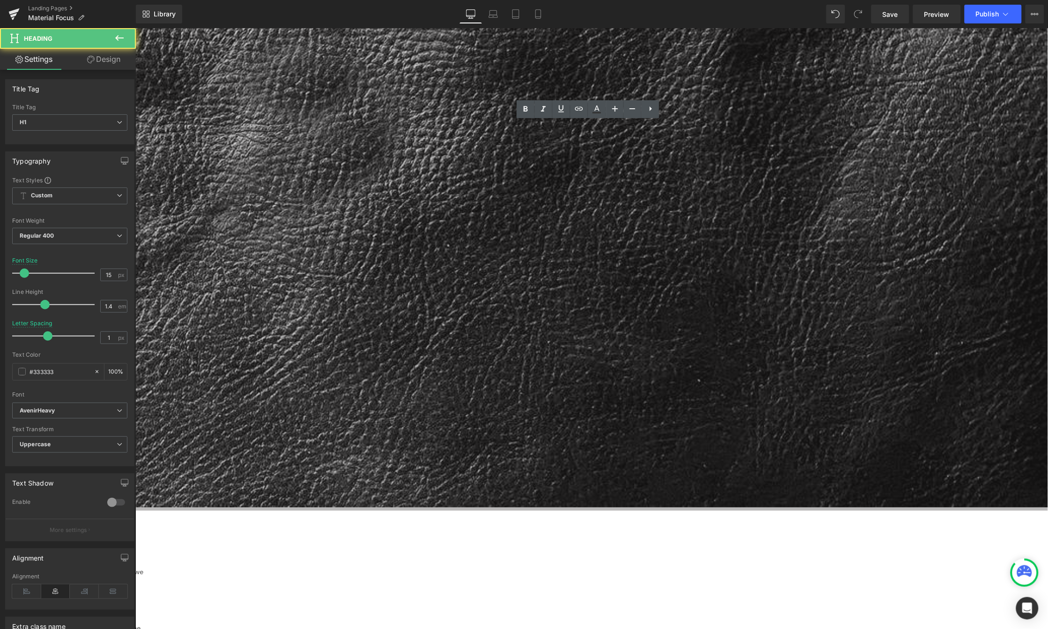
paste div
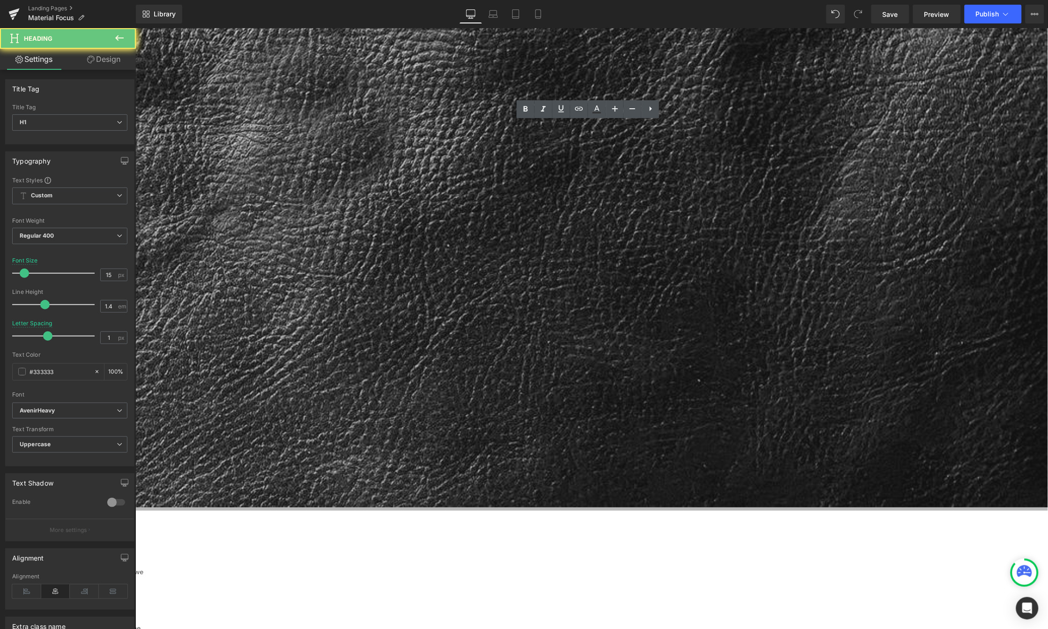
click at [30, 273] on span at bounding box center [26, 272] width 9 height 9
type input "19"
click at [30, 274] on span at bounding box center [27, 272] width 9 height 9
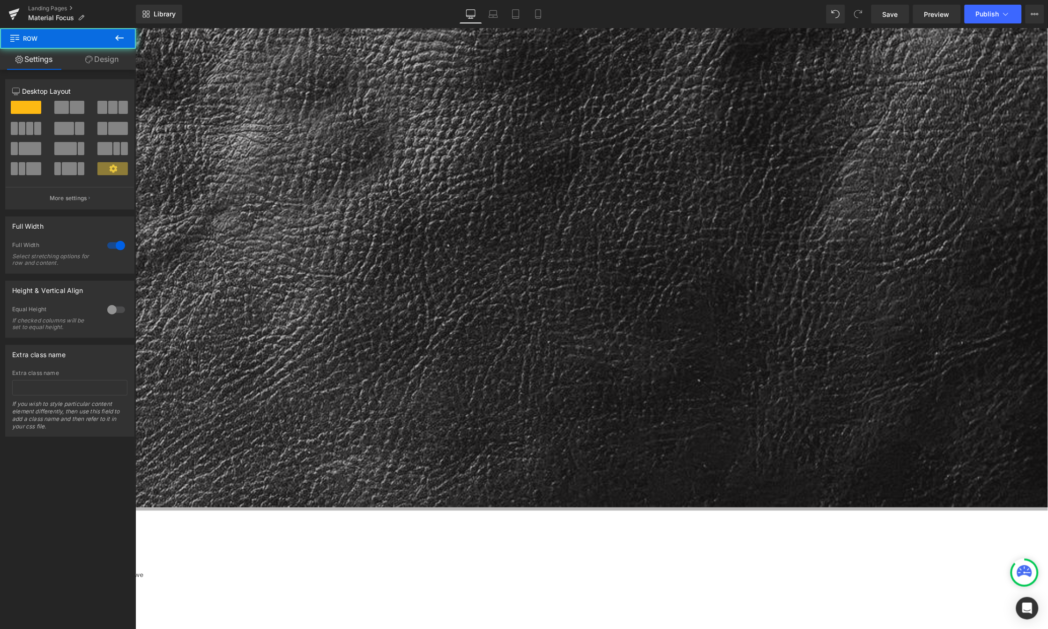
click at [999, 154] on div "Separator Our Materials Heading Row Hero Banner Row WHY WE INSIST oN USING Full…" at bounding box center [363, 179] width 1368 height 1028
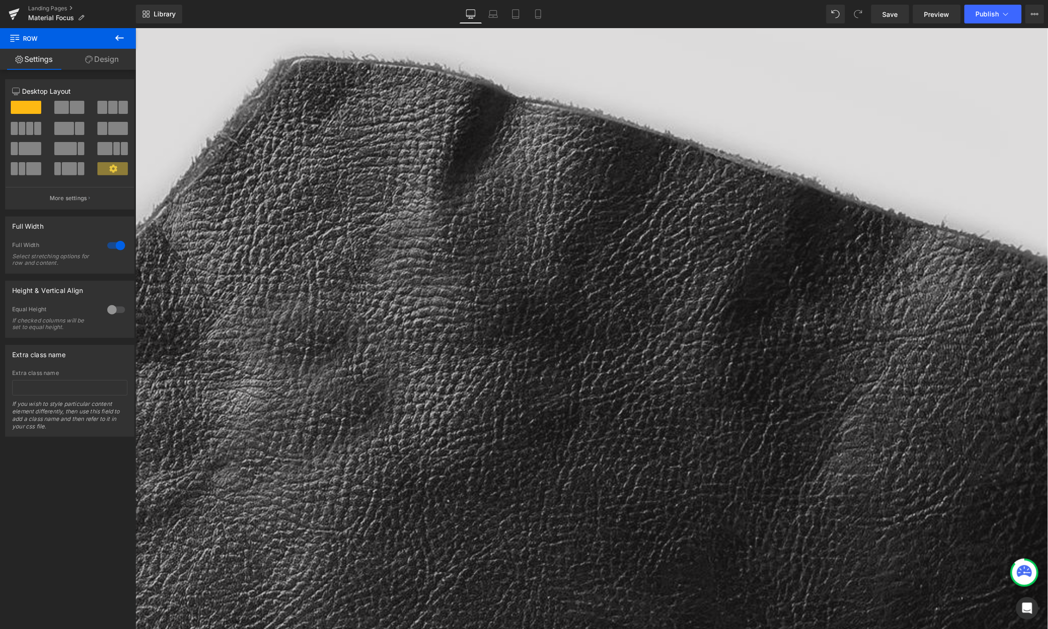
scroll to position [168, 0]
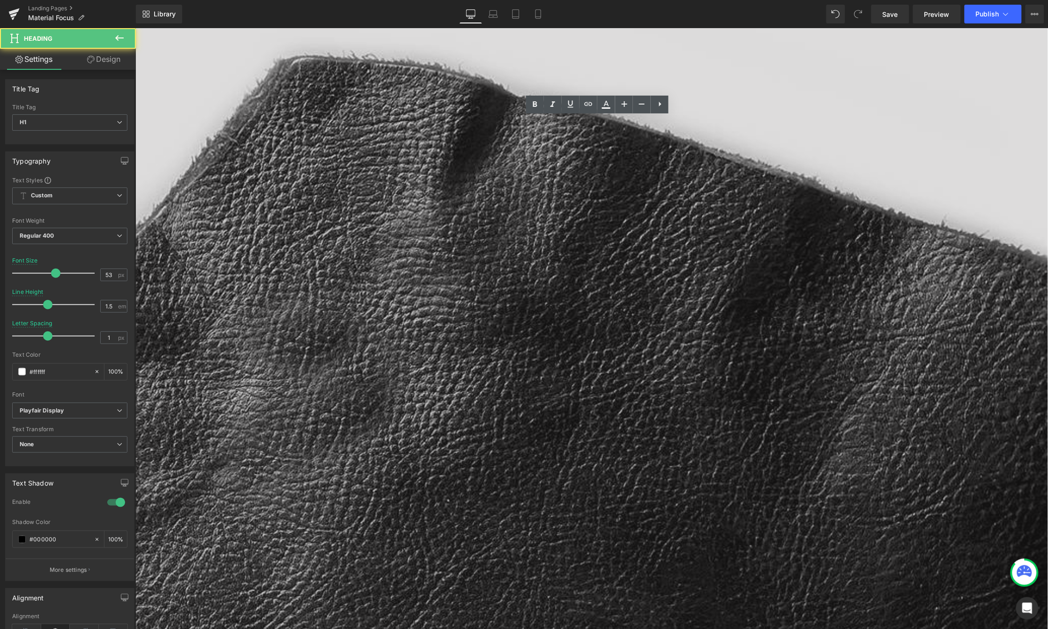
click at [296, 364] on div "Separator Understanding Leather Heading Row Hero Banner Row WHY WE INSIST oN US…" at bounding box center [363, 434] width 1368 height 1028
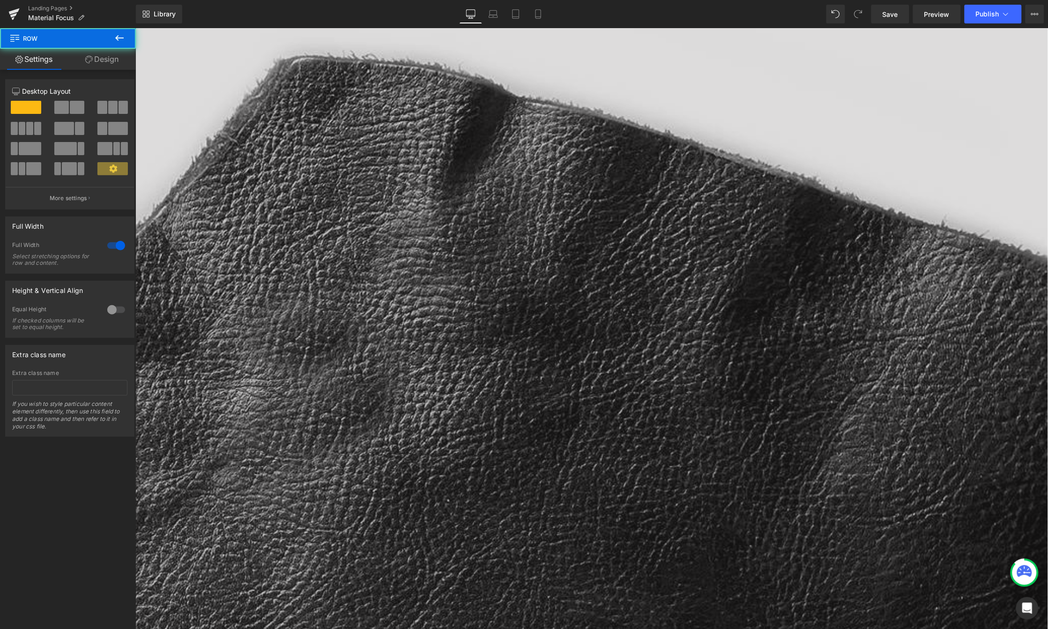
click at [103, 59] on link "Design" at bounding box center [102, 59] width 68 height 21
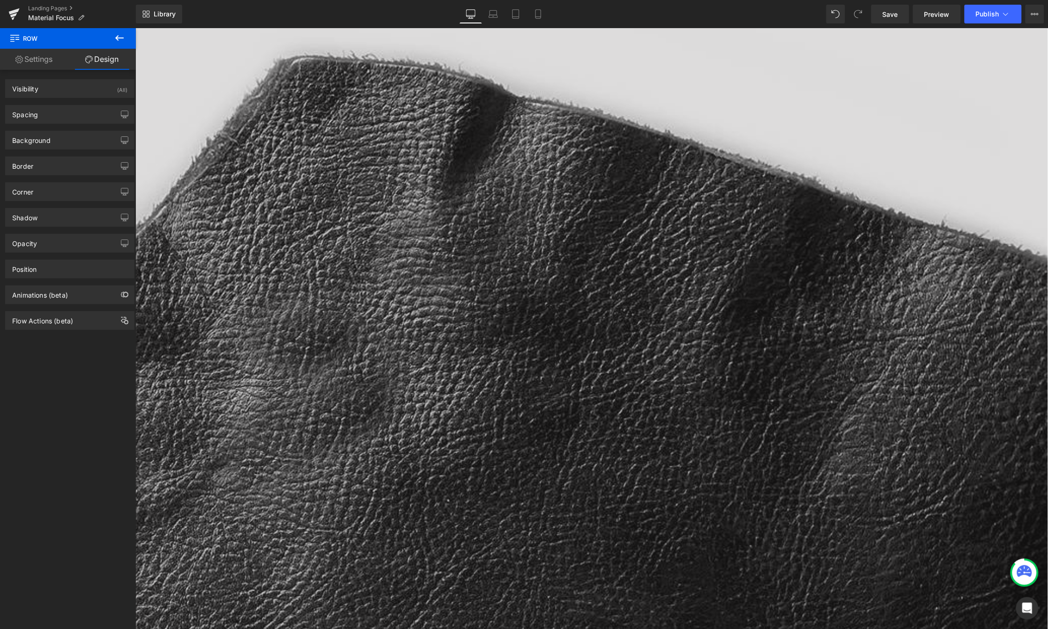
click at [49, 61] on link "Settings" at bounding box center [34, 59] width 68 height 21
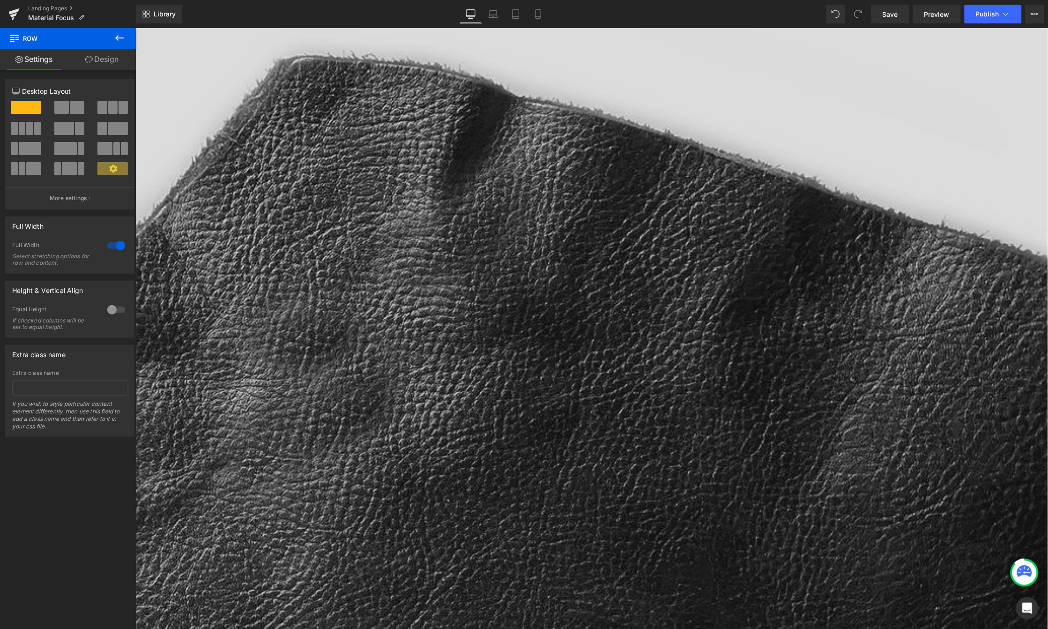
click at [117, 34] on icon at bounding box center [119, 37] width 11 height 11
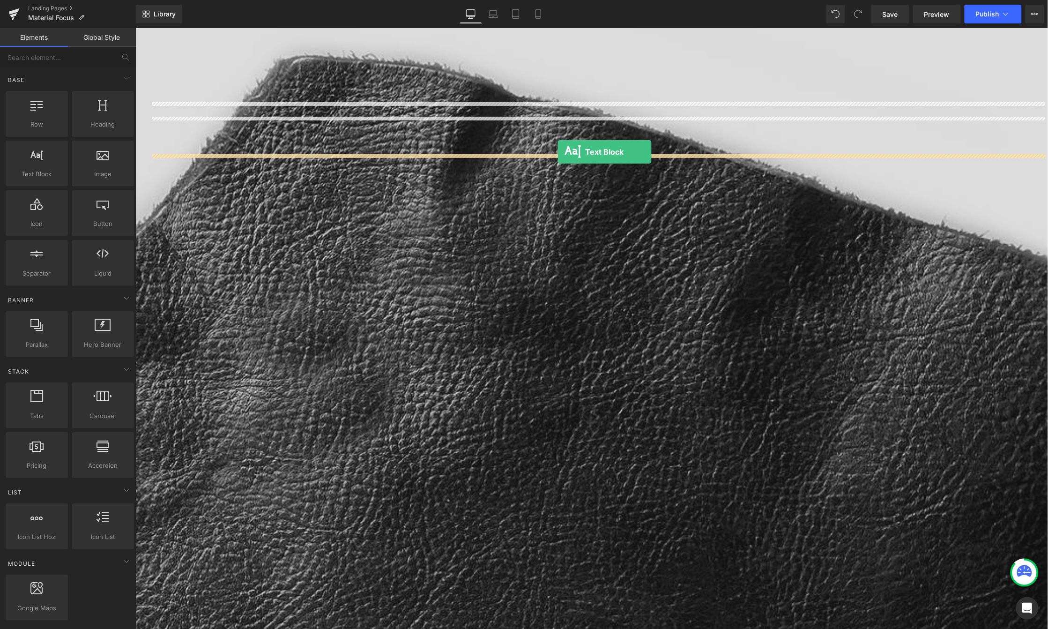
drag, startPoint x: 195, startPoint y: 201, endPoint x: 557, endPoint y: 151, distance: 365.0
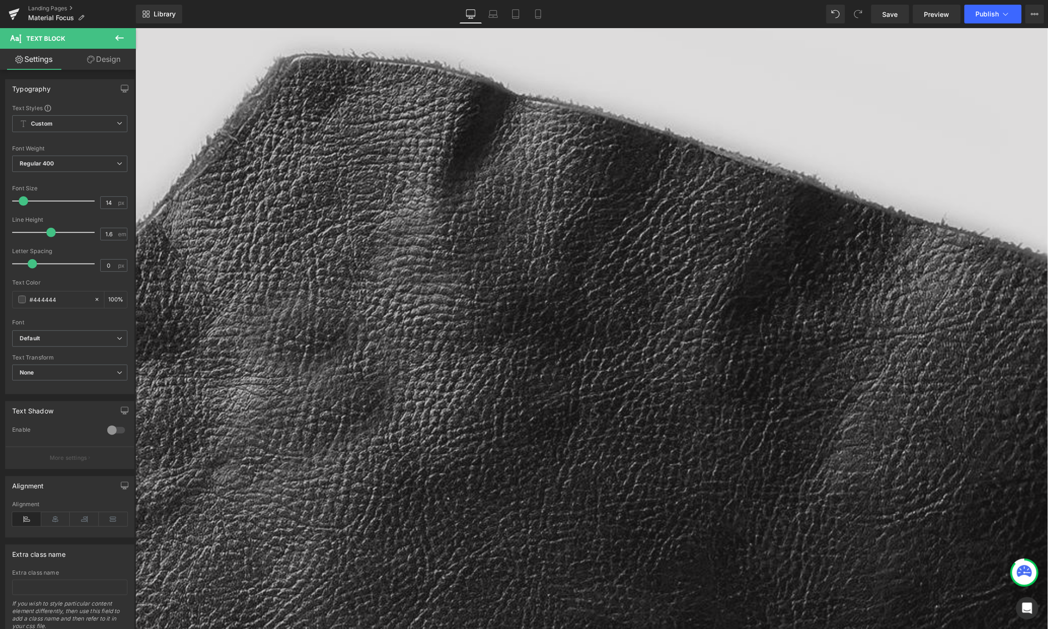
scroll to position [170, 0]
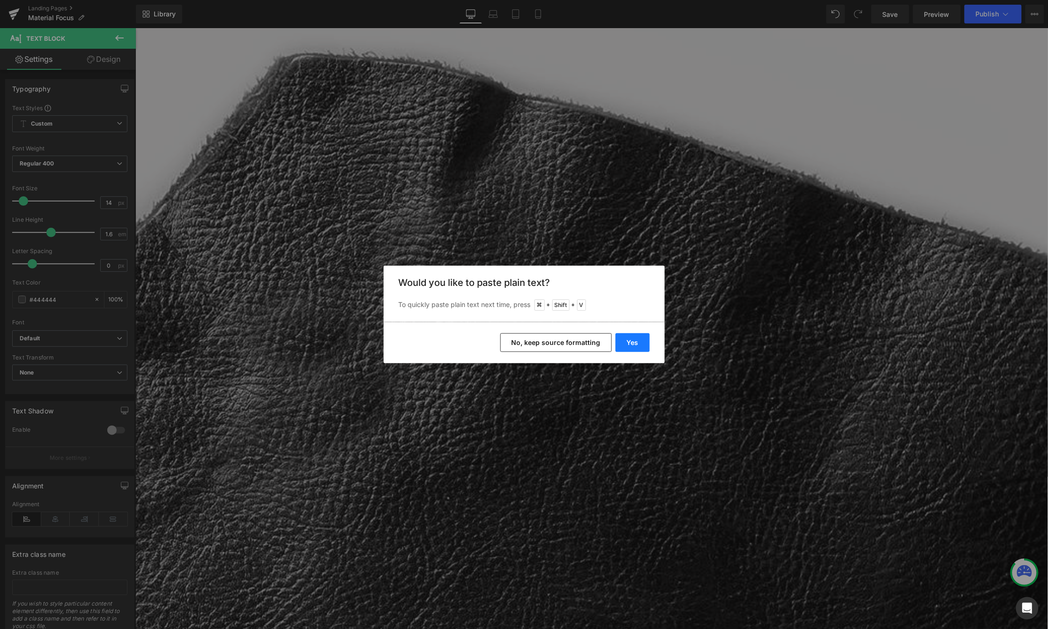
click at [636, 338] on button "Yes" at bounding box center [632, 342] width 34 height 19
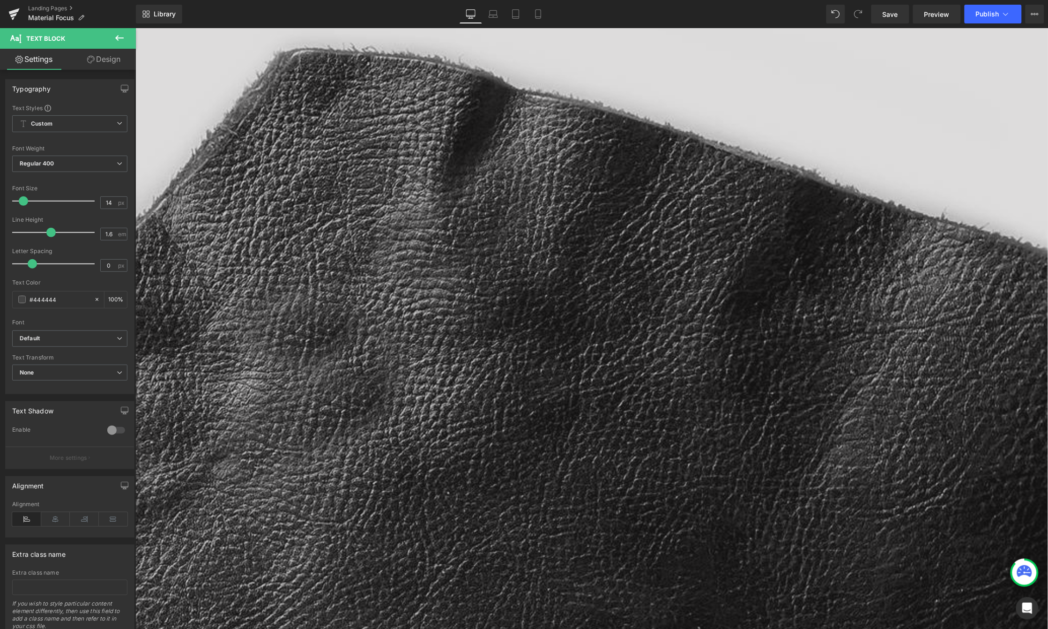
click at [58, 515] on icon at bounding box center [55, 517] width 29 height 14
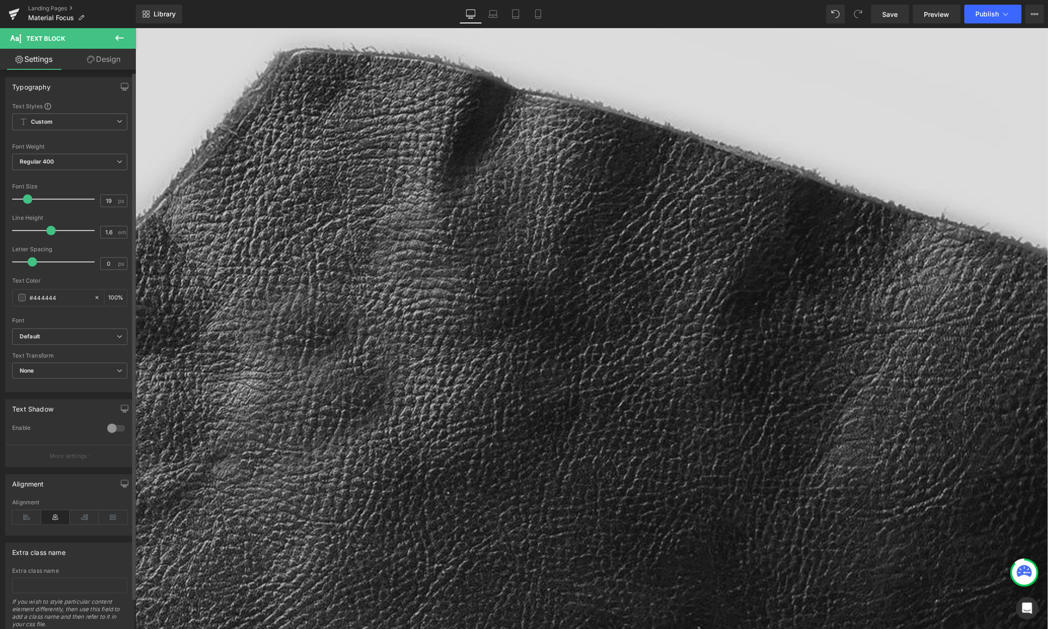
type input "20"
click at [30, 198] on span at bounding box center [28, 198] width 9 height 9
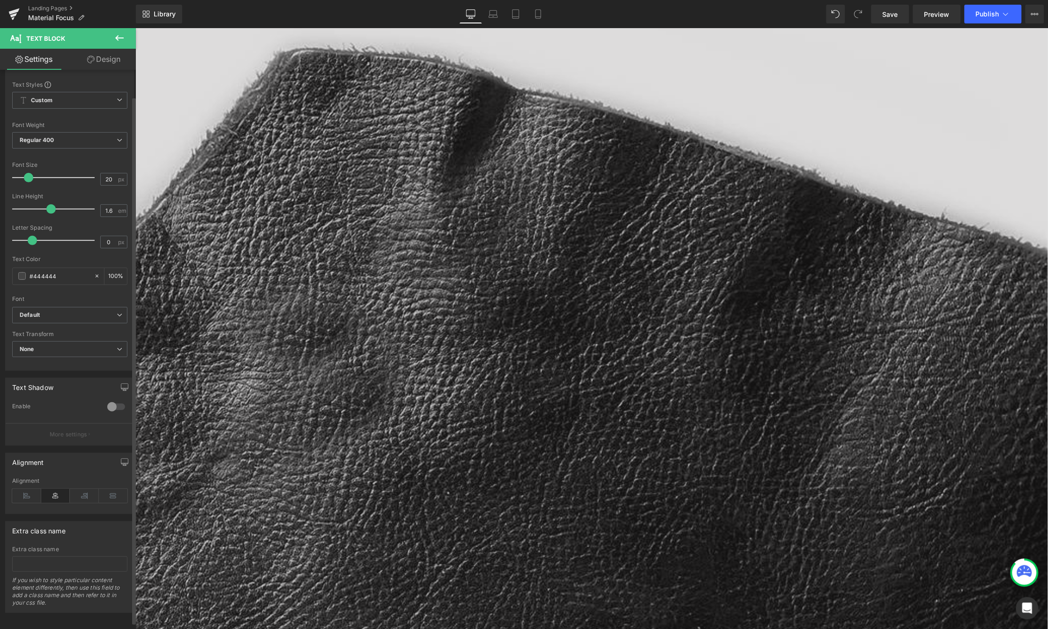
scroll to position [0, 0]
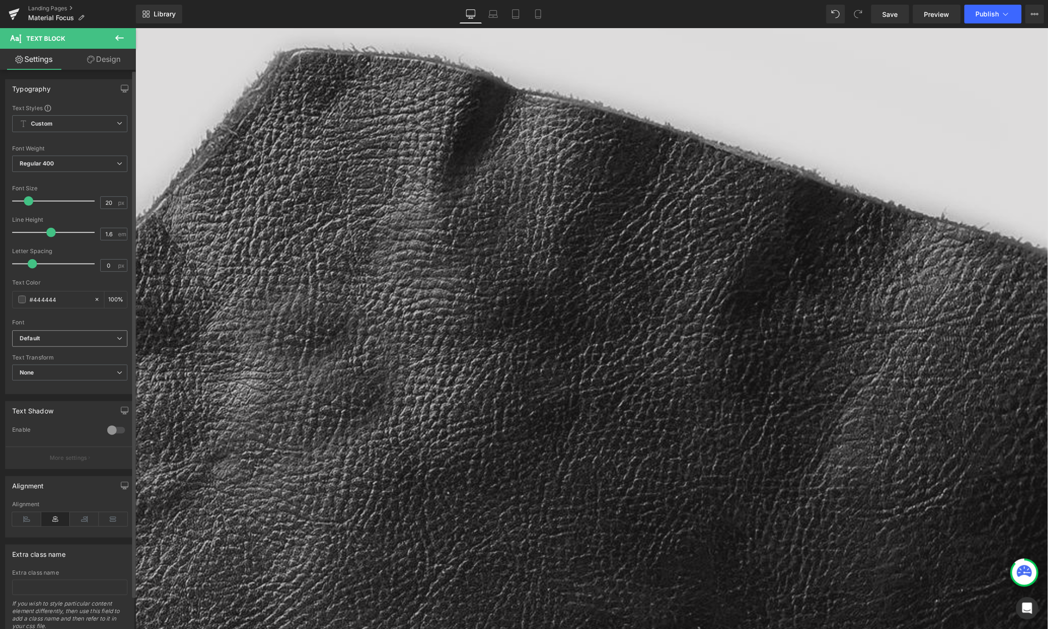
click at [68, 341] on b "Default" at bounding box center [68, 338] width 97 height 8
click at [62, 363] on li "AvenirHeavy" at bounding box center [70, 358] width 116 height 15
click at [63, 375] on span "None" at bounding box center [69, 372] width 115 height 16
click at [67, 403] on li "Uppercase" at bounding box center [67, 403] width 111 height 14
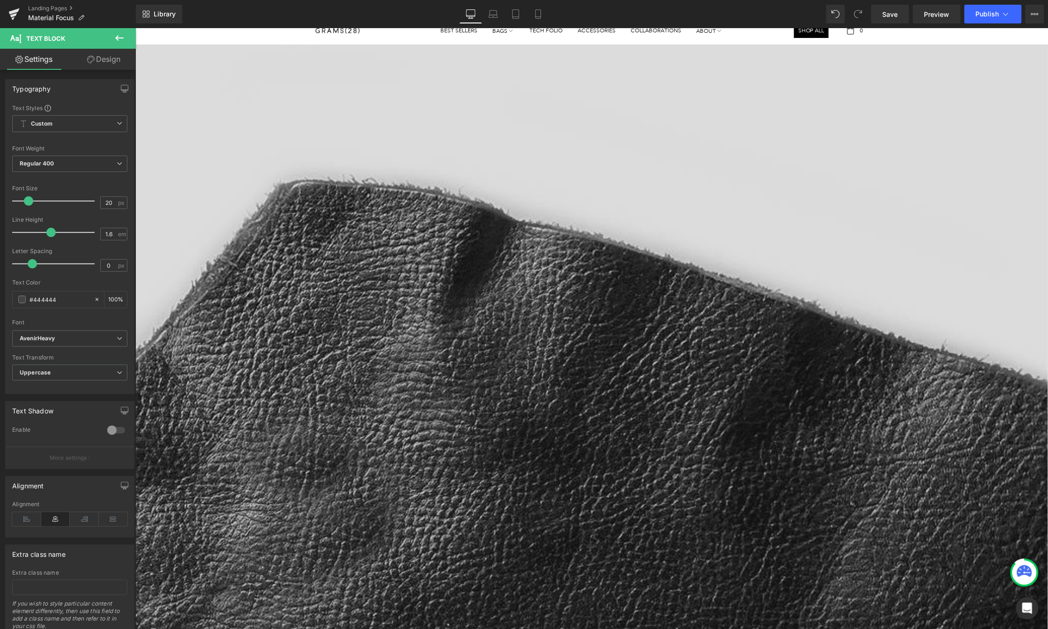
scroll to position [0, 0]
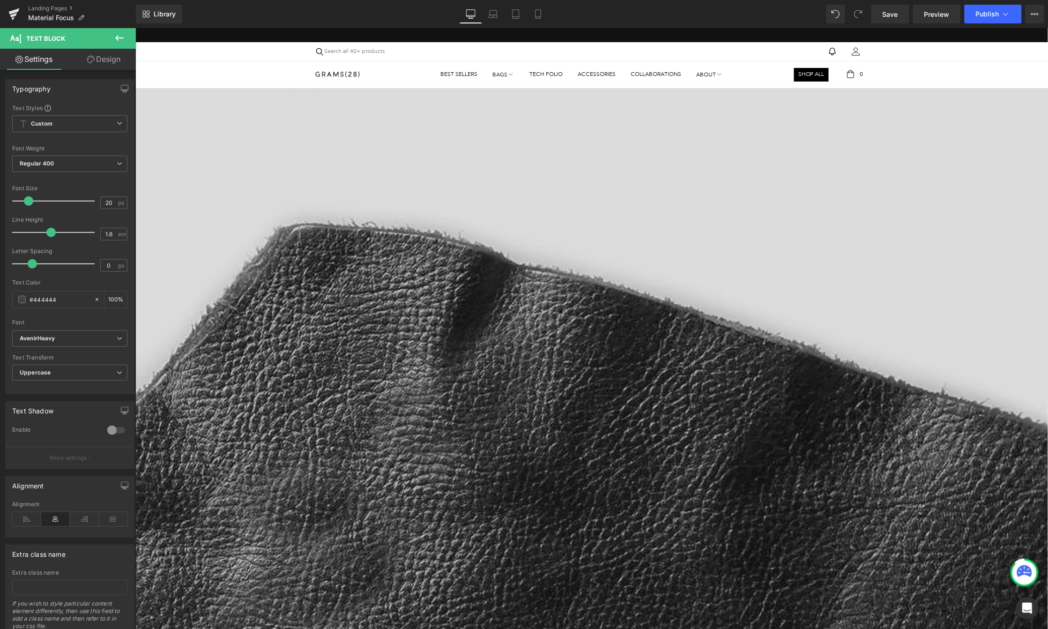
click at [608, 303] on icon at bounding box center [605, 301] width 11 height 11
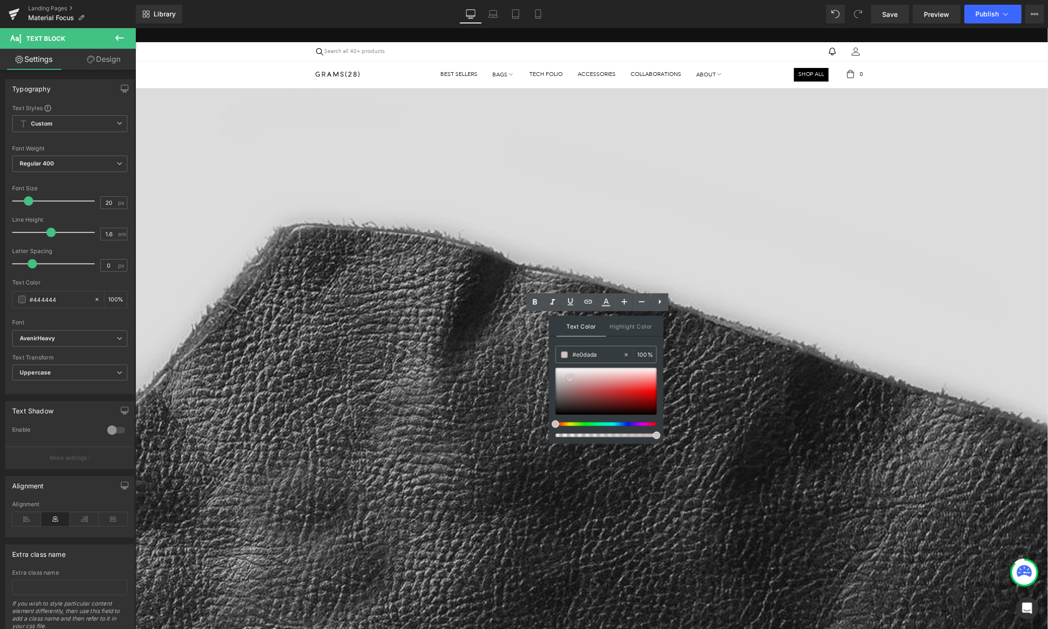
type input "#ffffff"
drag, startPoint x: 713, startPoint y: 410, endPoint x: 521, endPoint y: 343, distance: 203.2
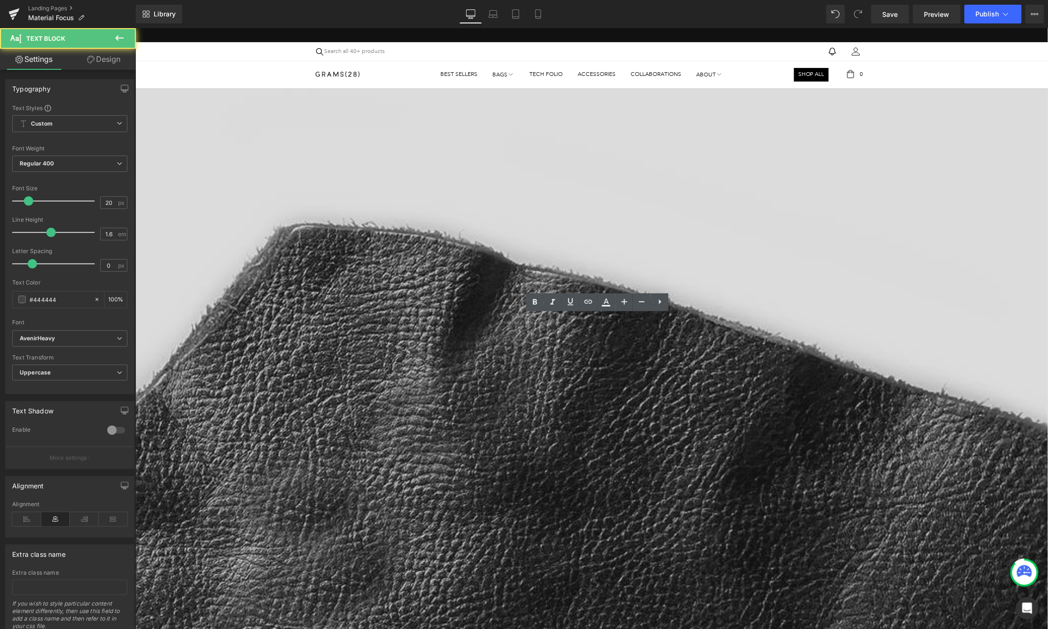
click at [90, 348] on div "AvenirHeavy Default Playfair Display Work Sans [] AvenirHeavy AvenirBook font-f…" at bounding box center [69, 341] width 115 height 22
click at [92, 341] on b "AvenirHeavy" at bounding box center [68, 338] width 97 height 8
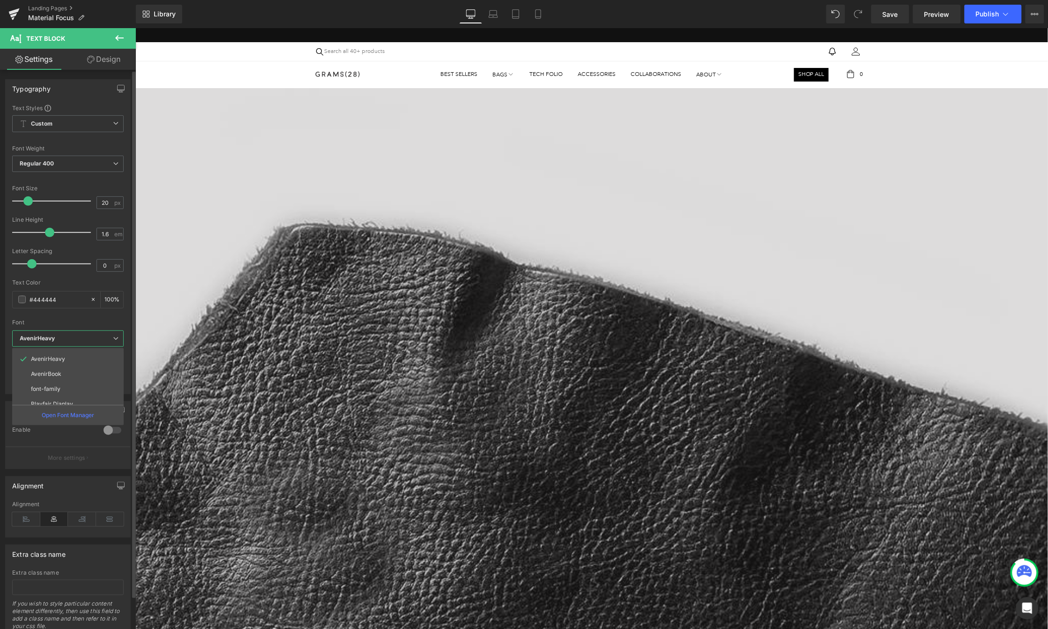
click at [90, 336] on b "AvenirHeavy" at bounding box center [66, 338] width 93 height 8
click at [87, 380] on span "Uppercase" at bounding box center [69, 372] width 115 height 16
click at [88, 374] on span "Uppercase" at bounding box center [67, 372] width 111 height 16
click at [57, 129] on span "Custom Setup Global Style" at bounding box center [69, 123] width 115 height 17
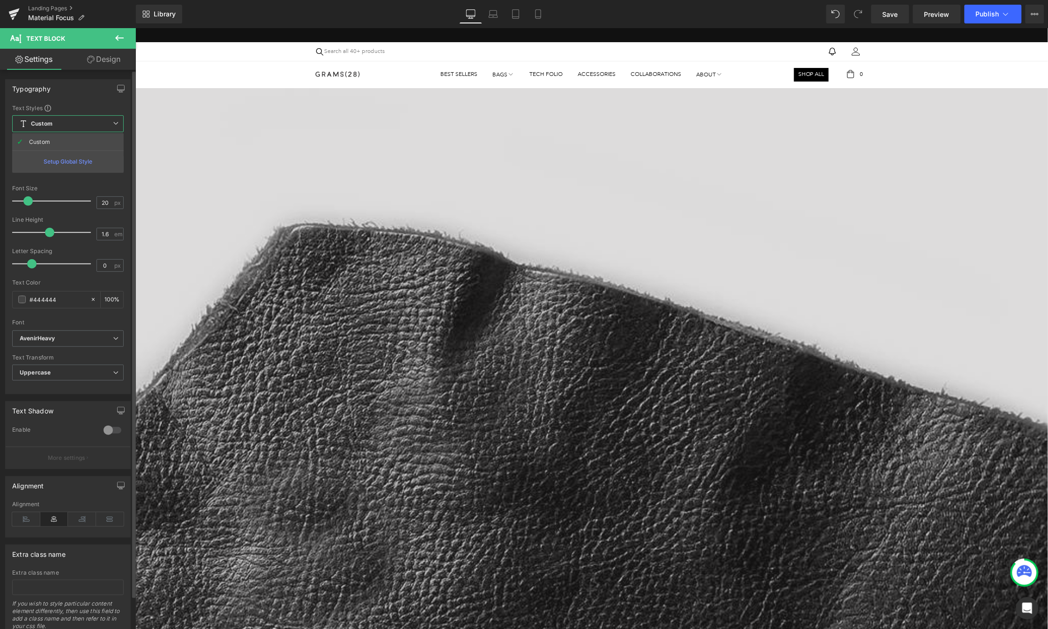
click at [59, 128] on span "Custom Setup Global Style" at bounding box center [67, 123] width 111 height 17
click at [53, 164] on b "Regular 400" at bounding box center [37, 163] width 35 height 7
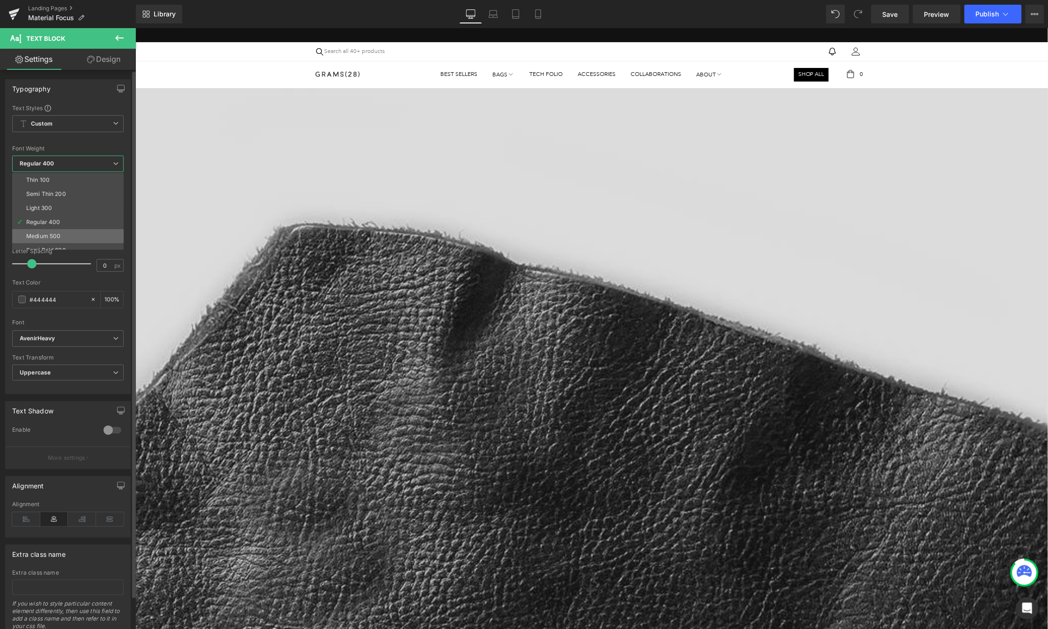
click at [55, 237] on div "Medium 500" at bounding box center [43, 236] width 34 height 7
click at [61, 163] on span "Medium 500" at bounding box center [69, 163] width 115 height 16
click at [51, 234] on li "Semi Bold 600" at bounding box center [70, 239] width 116 height 14
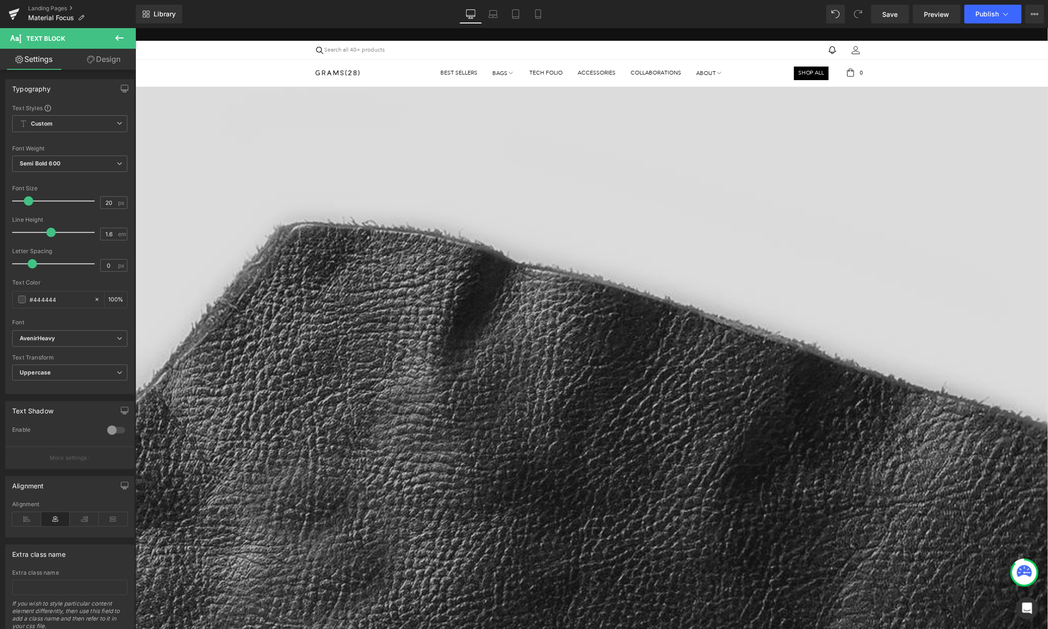
scroll to position [2, 0]
click at [363, 339] on div at bounding box center [135, 508] width 1825 height 845
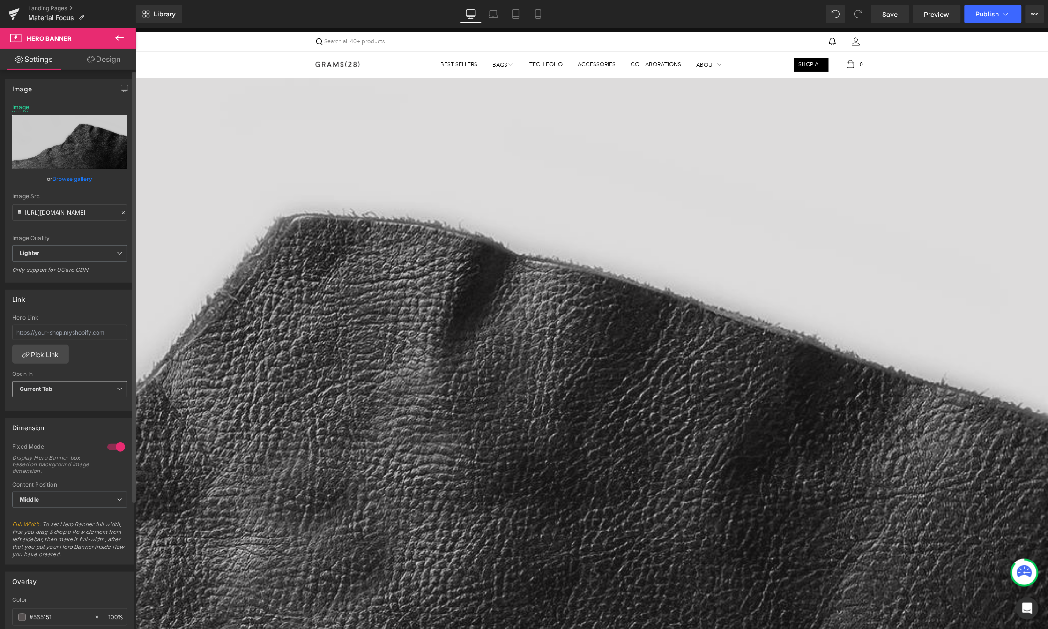
scroll to position [10, 0]
click at [784, 375] on div at bounding box center [135, 499] width 1825 height 845
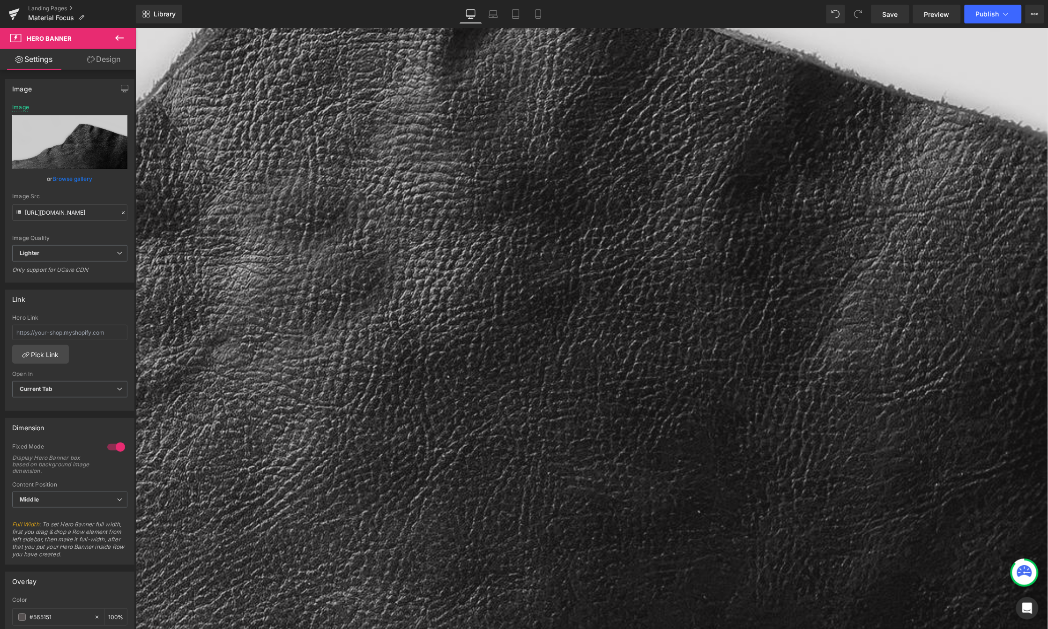
scroll to position [298, 0]
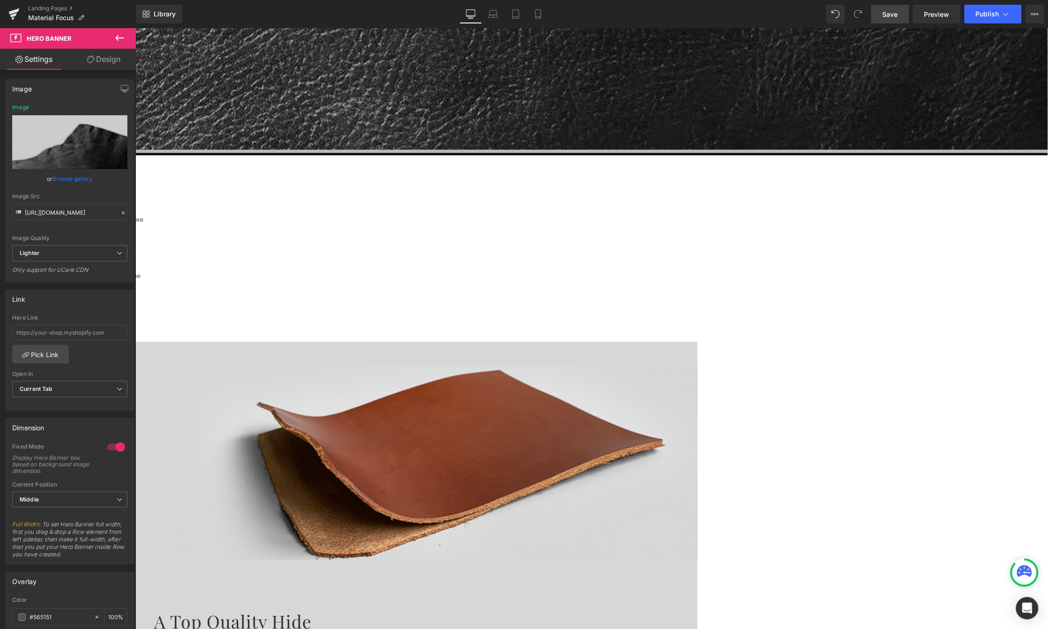
click at [885, 20] on link "Save" at bounding box center [890, 14] width 38 height 19
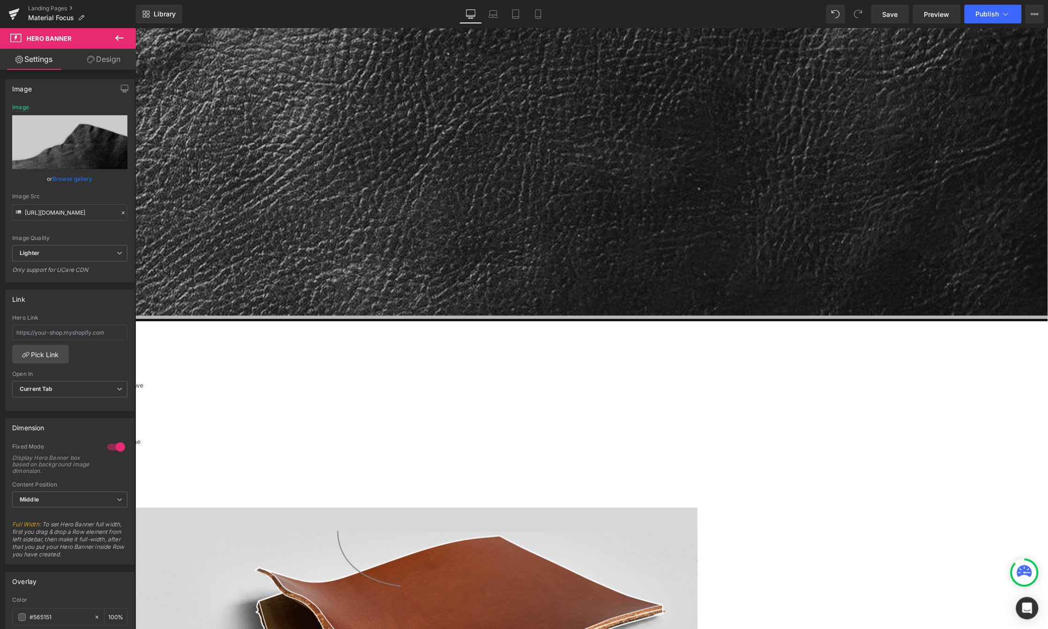
scroll to position [0, 0]
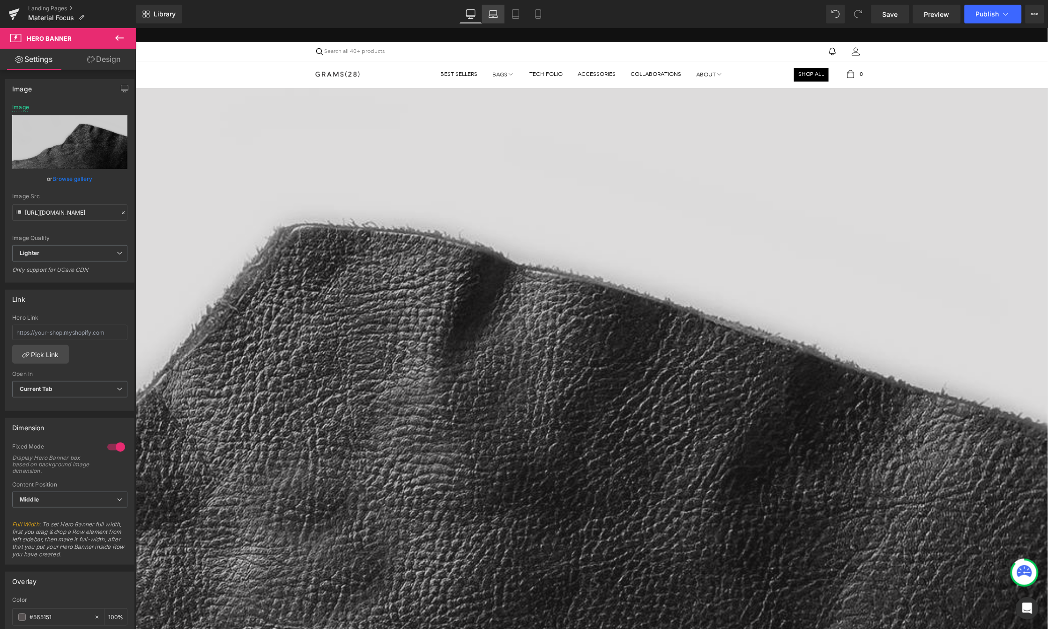
click at [496, 16] on icon at bounding box center [492, 13] width 9 height 9
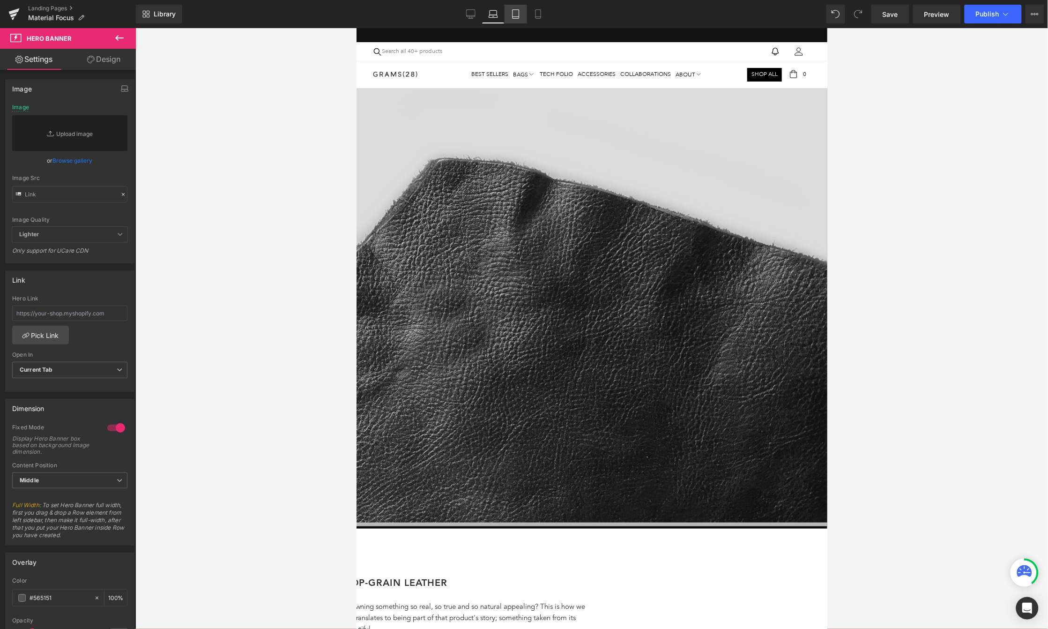
click at [517, 8] on link "Tablet" at bounding box center [515, 14] width 22 height 19
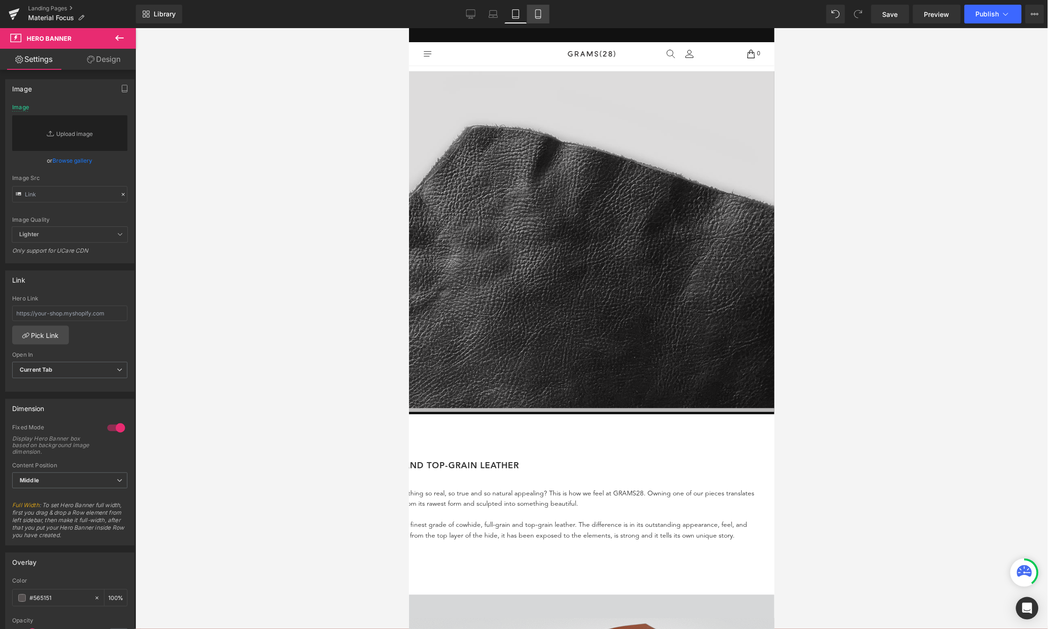
click at [530, 16] on link "Mobile" at bounding box center [538, 14] width 22 height 19
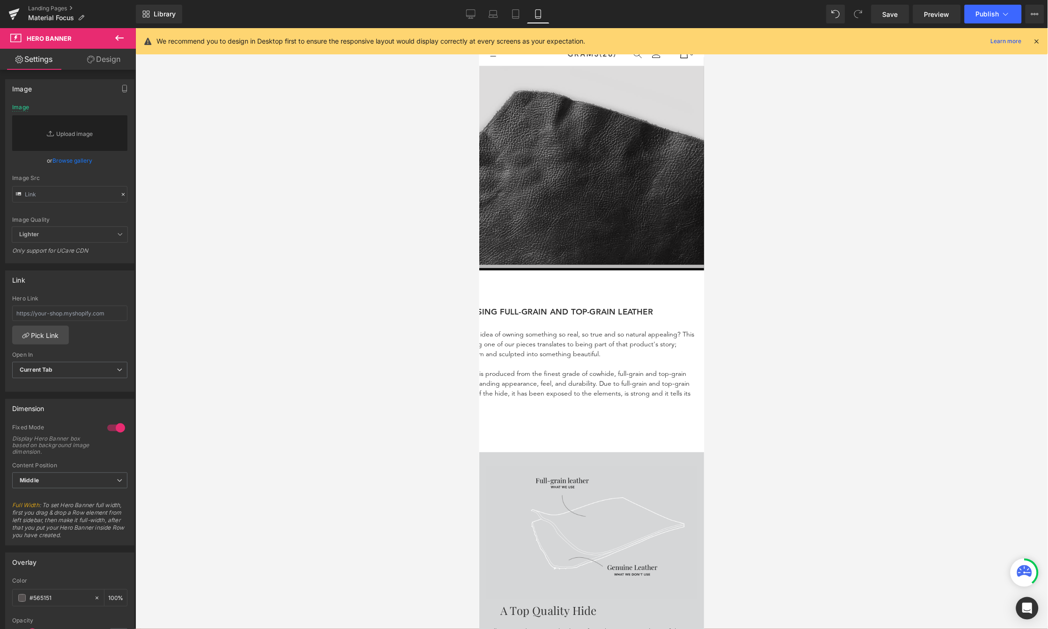
click at [632, 164] on p "5 Reasons You Should Choose Full-grain and Top-grain" at bounding box center [422, 171] width 562 height 15
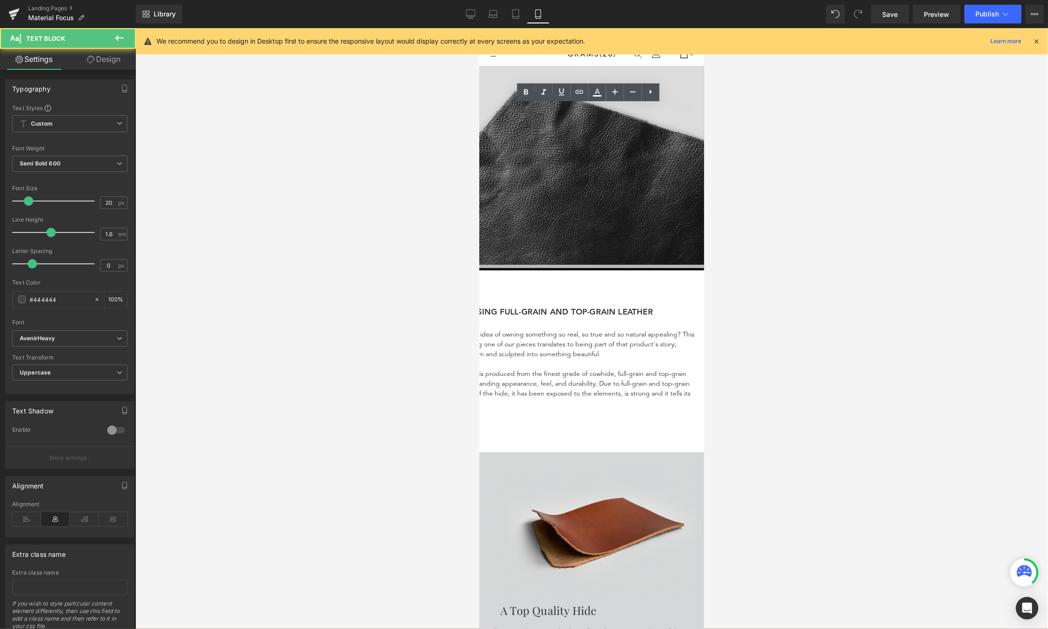
click at [632, 164] on p "5 Reasons You Should Choose Full-grain and Top-grain" at bounding box center [422, 171] width 562 height 15
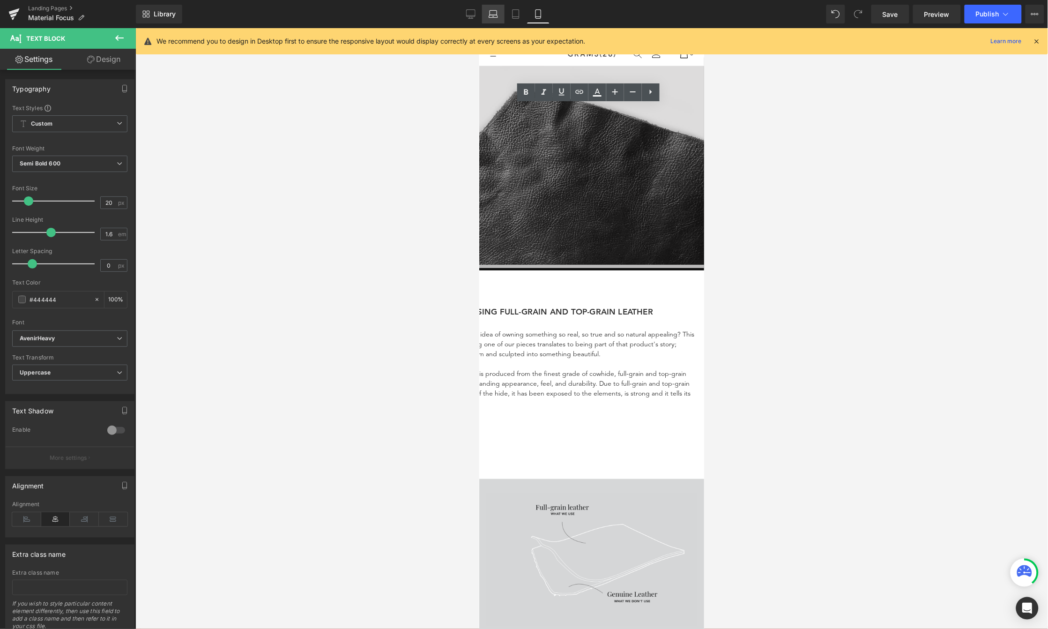
click at [483, 14] on link "Laptop" at bounding box center [493, 14] width 22 height 19
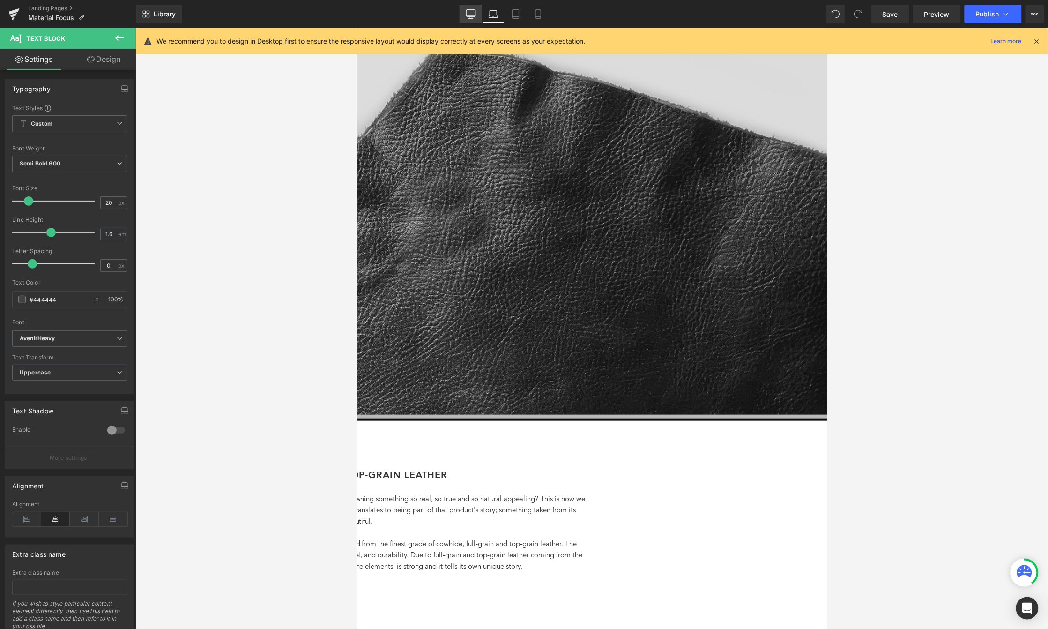
click at [466, 11] on link "Desktop" at bounding box center [470, 14] width 22 height 19
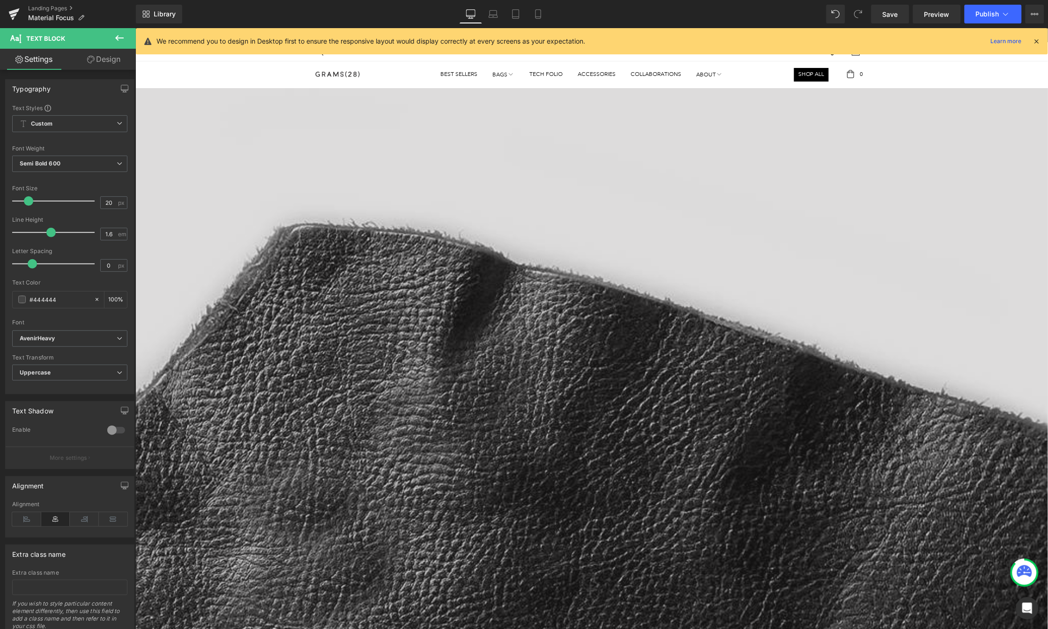
click at [485, 14] on link "Laptop" at bounding box center [493, 14] width 22 height 19
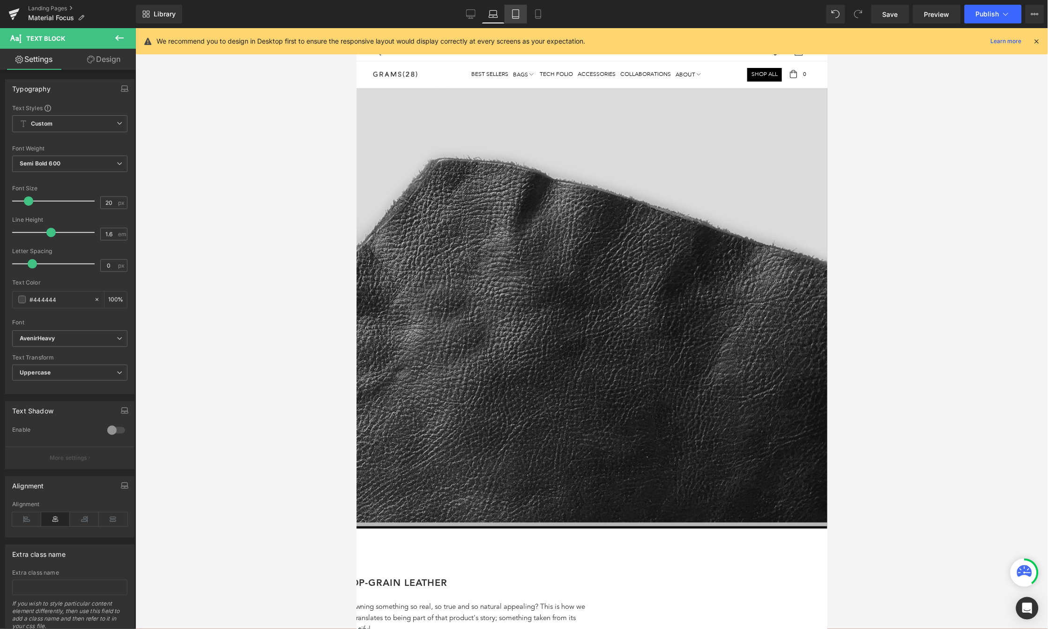
click at [525, 14] on link "Tablet" at bounding box center [515, 14] width 22 height 19
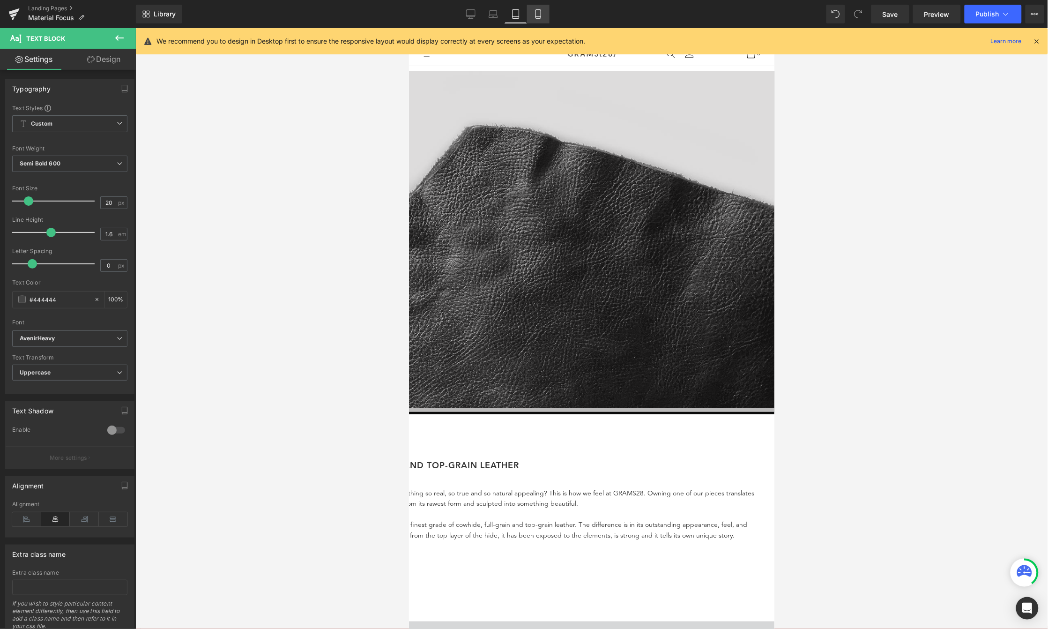
click at [538, 17] on icon at bounding box center [537, 13] width 9 height 9
type input "100"
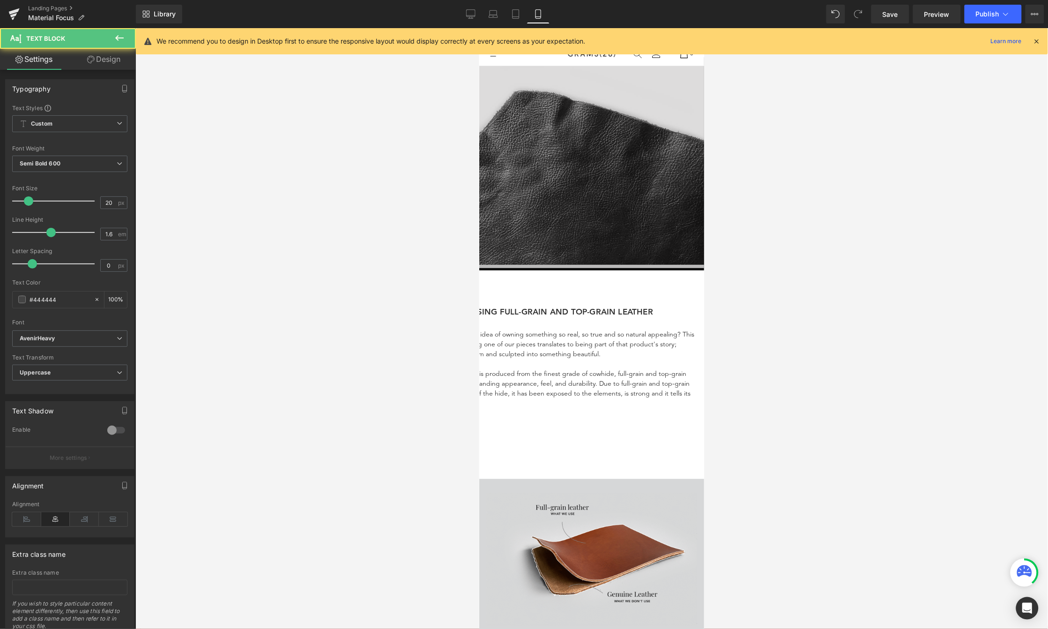
click at [634, 163] on p "5 Reasons You Should Choose Full-grain and Top-grain" at bounding box center [422, 170] width 562 height 15
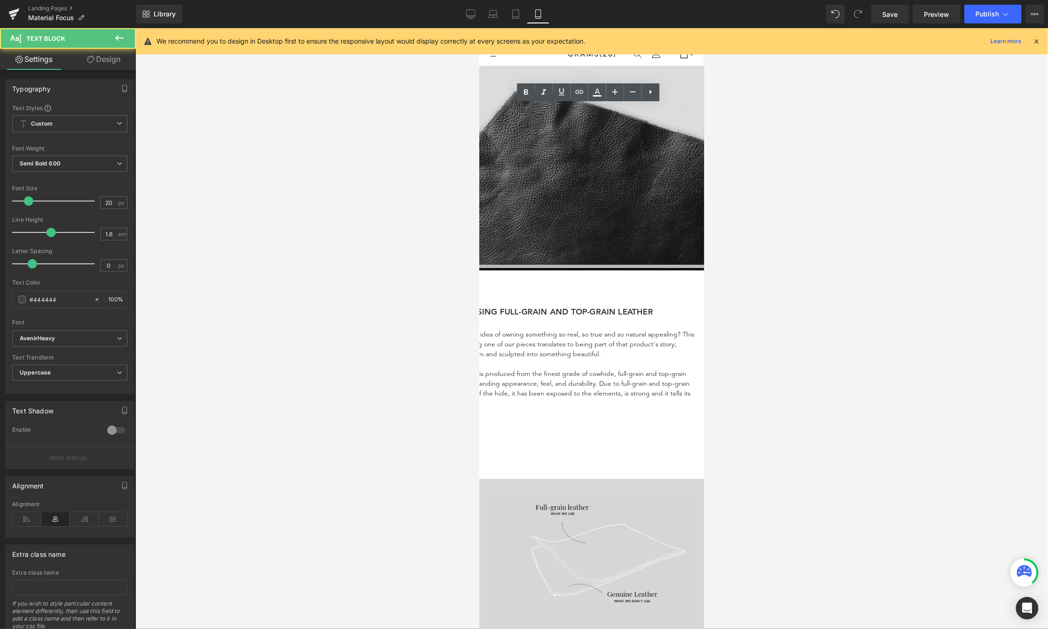
click at [634, 163] on p "5 Reasons You Should Choose Full-grain and Top-grain" at bounding box center [422, 170] width 562 height 15
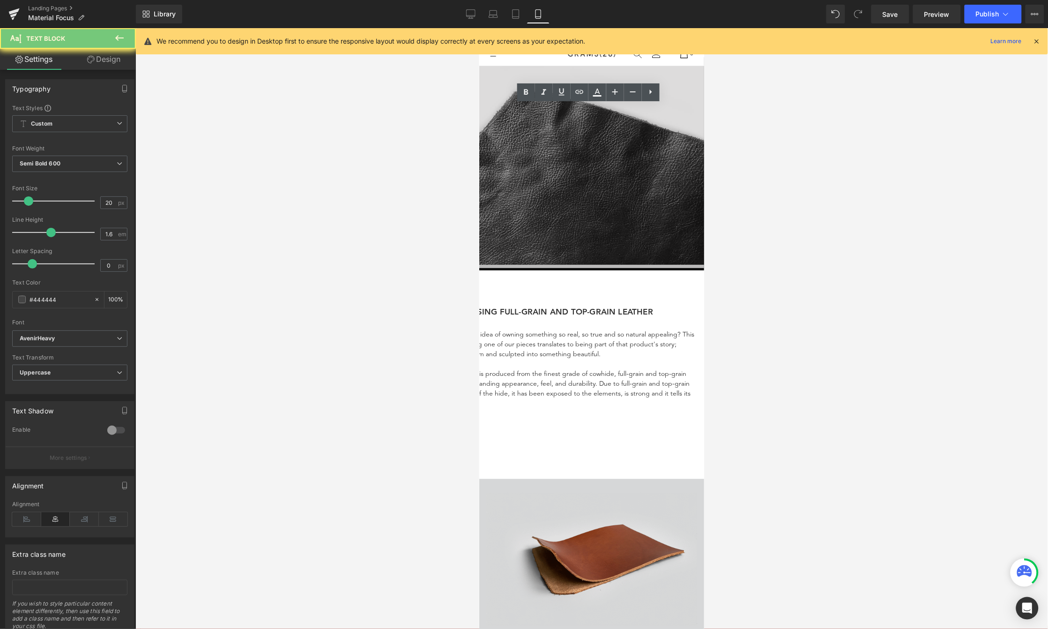
click at [634, 163] on p "5 Reasons You Should Choose Full-grain and Top-grain" at bounding box center [422, 170] width 562 height 15
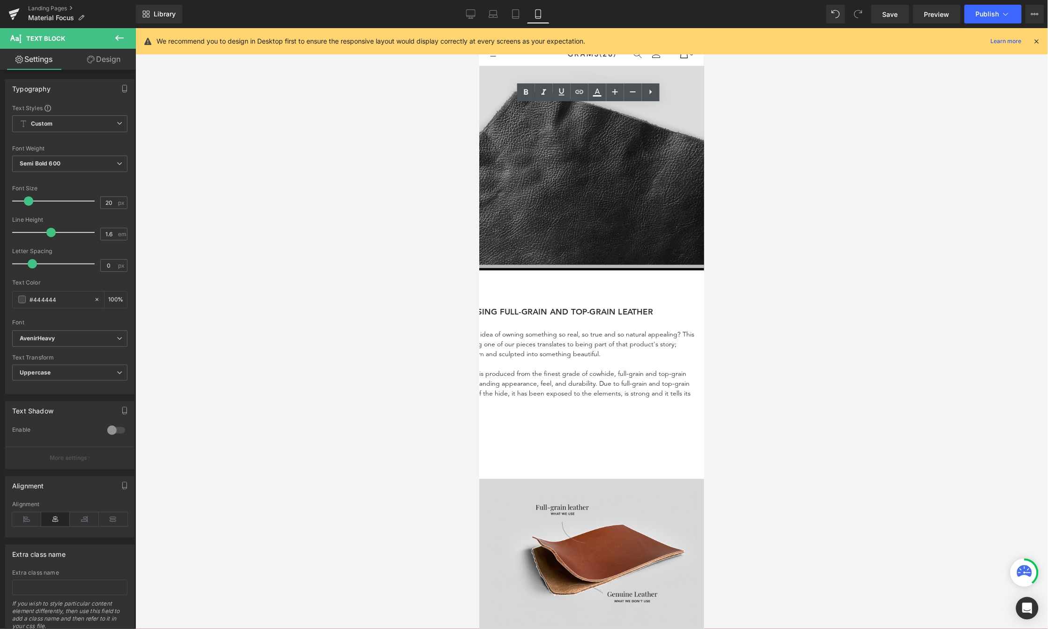
click at [844, 136] on div at bounding box center [591, 328] width 912 height 600
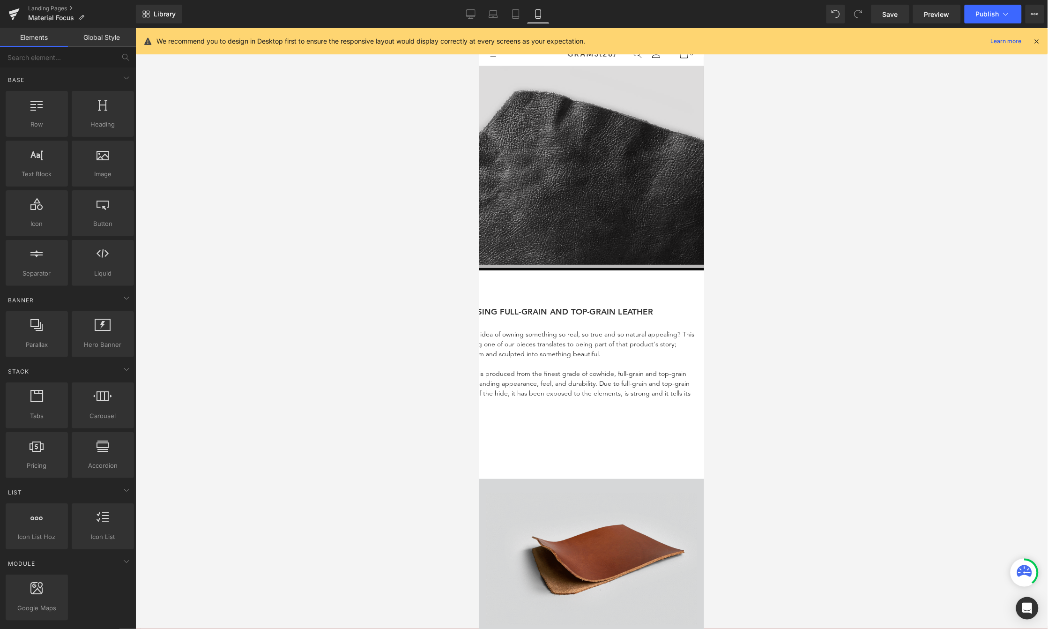
click at [479, 28] on icon at bounding box center [479, 28] width 0 height 0
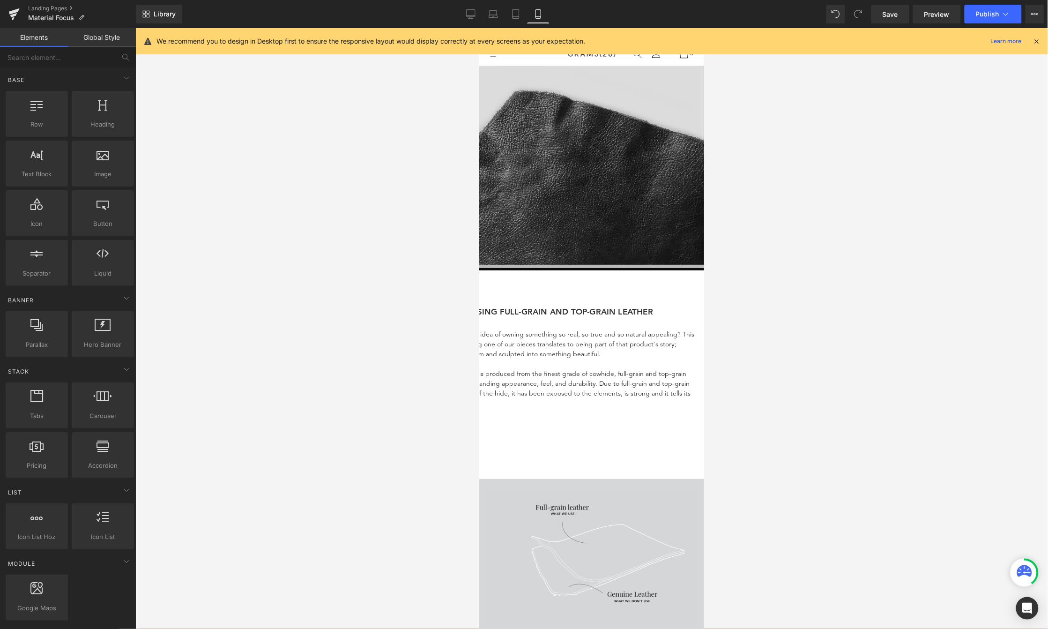
click at [793, 118] on div at bounding box center [591, 328] width 912 height 600
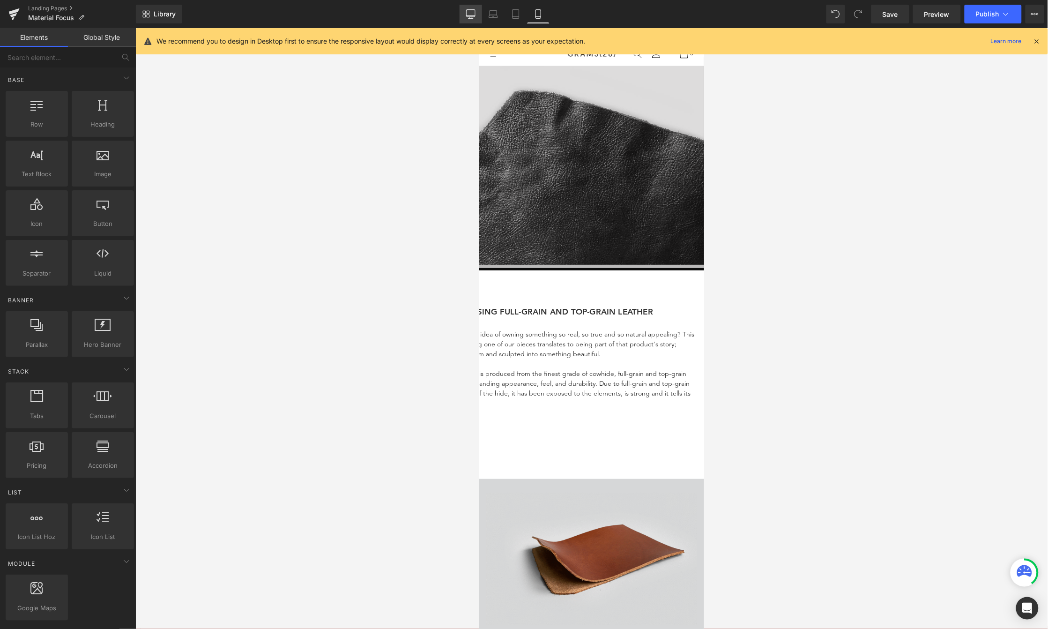
click at [475, 15] on icon at bounding box center [470, 13] width 9 height 9
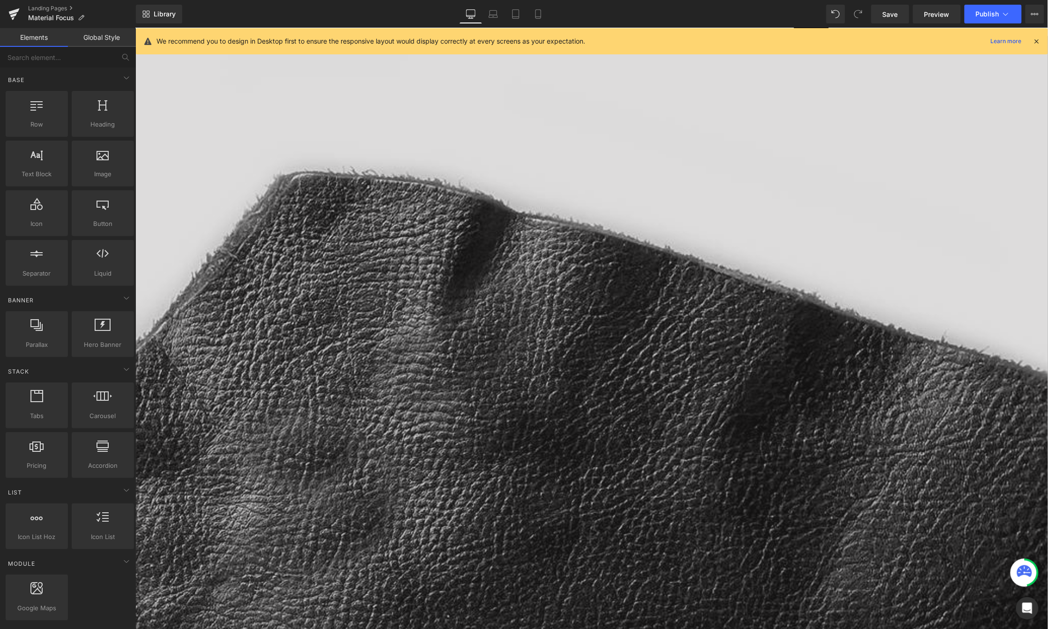
scroll to position [60, 0]
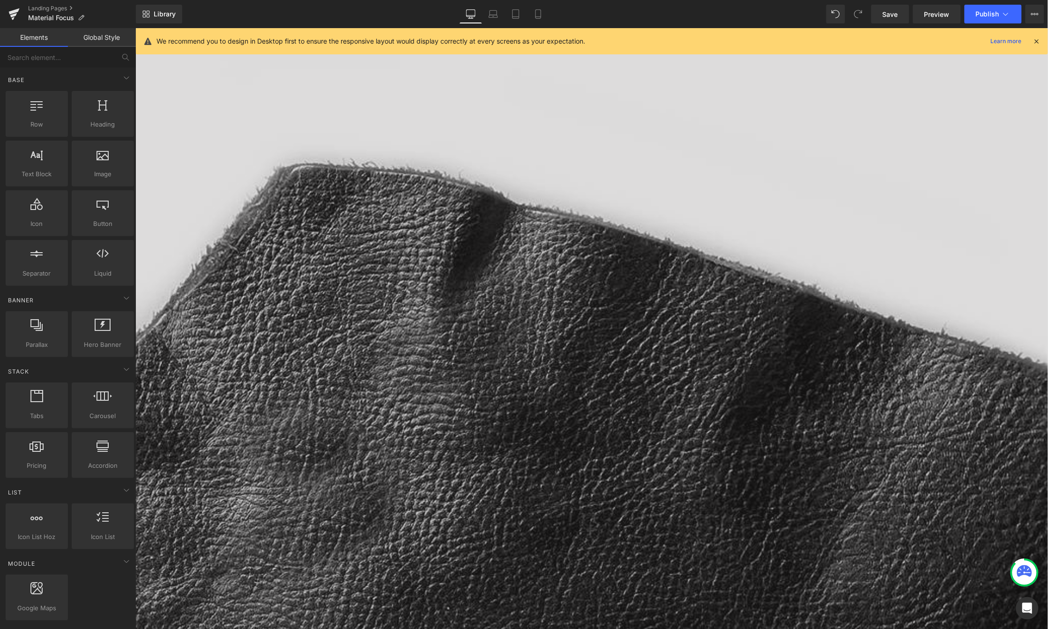
click at [135, 28] on span "Text Block" at bounding box center [135, 28] width 0 height 0
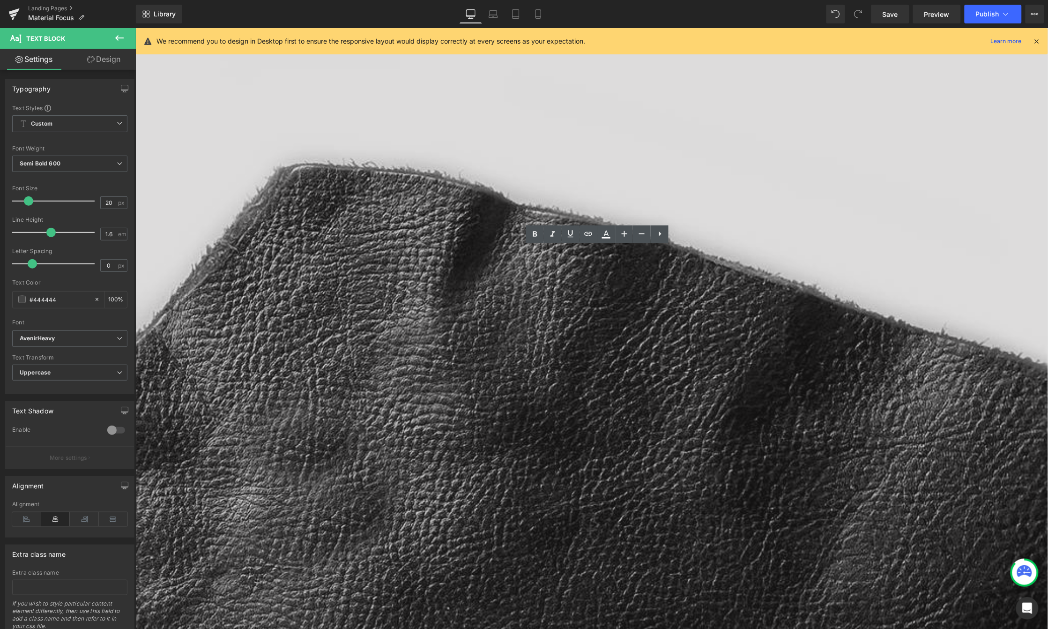
click at [477, 303] on div at bounding box center [135, 450] width 1825 height 845
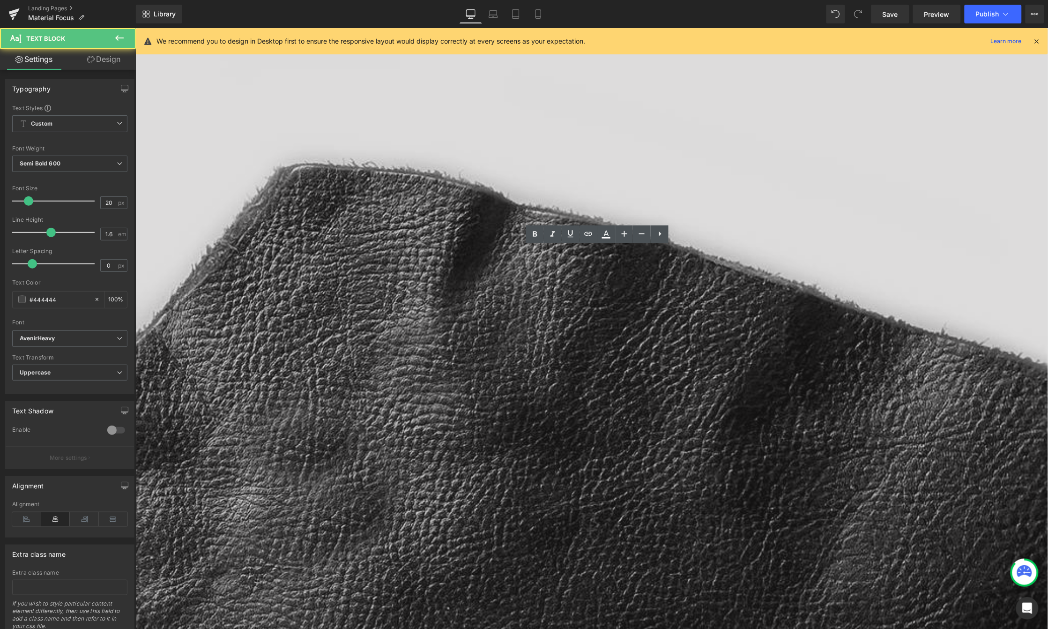
click at [107, 62] on link "Design" at bounding box center [104, 59] width 68 height 21
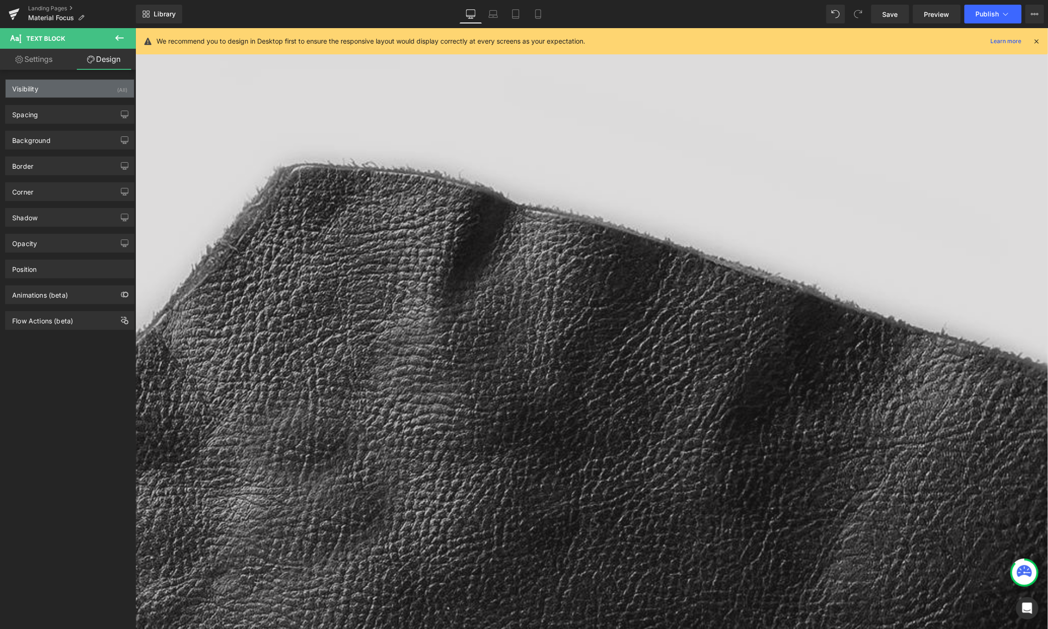
click at [59, 84] on div "Visibility (All)" at bounding box center [70, 89] width 128 height 18
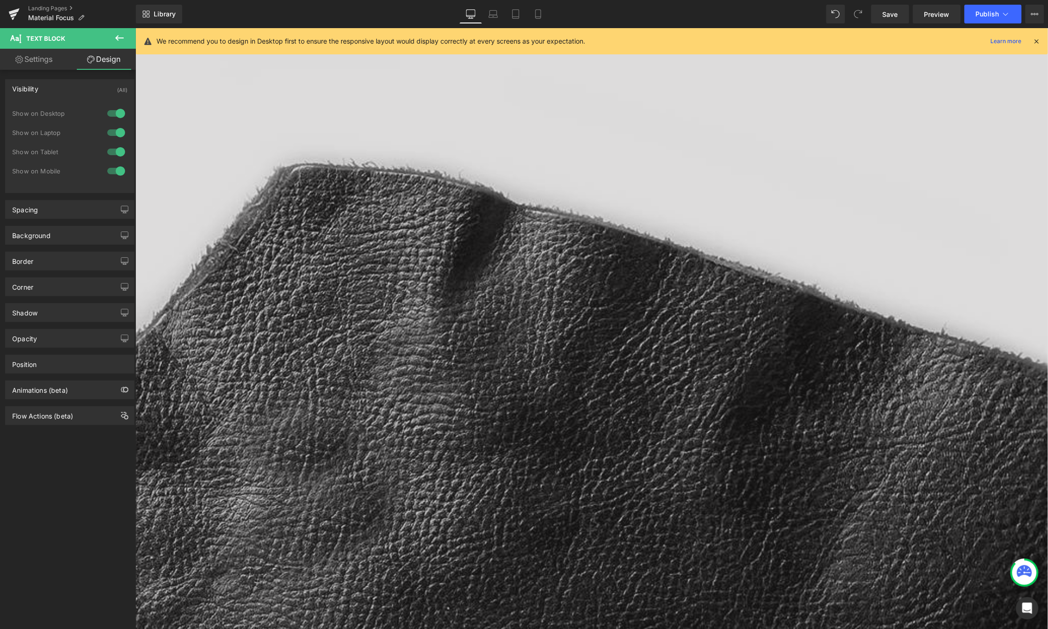
click at [115, 168] on div at bounding box center [116, 170] width 22 height 15
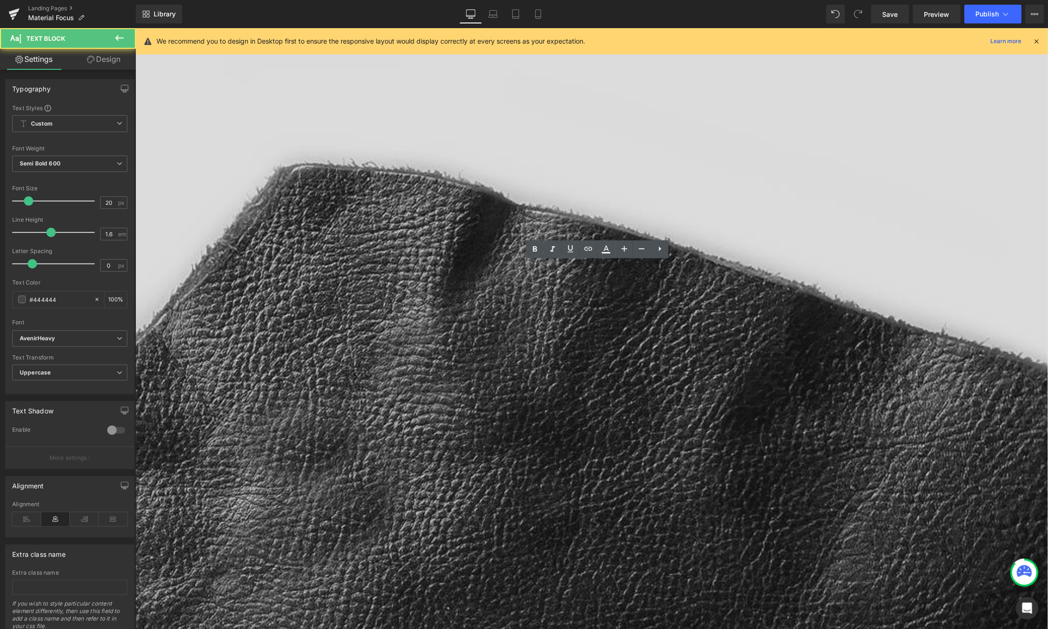
click at [539, 12] on icon at bounding box center [537, 13] width 9 height 9
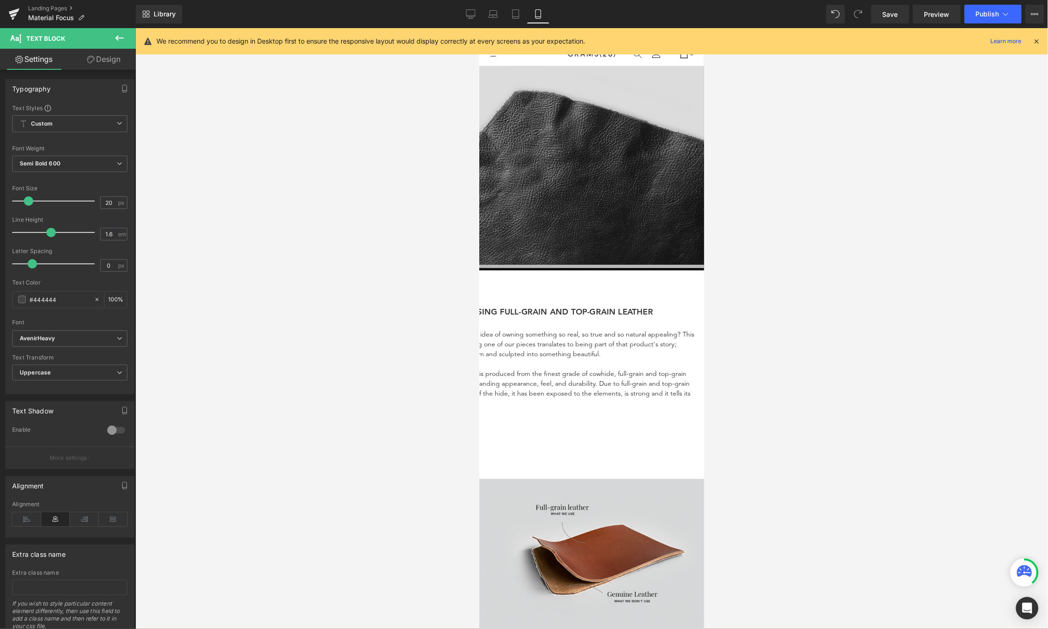
click at [437, 164] on span "5 Reasons You Should Choose Full-grain and Top-grain" at bounding box center [289, 168] width 296 height 9
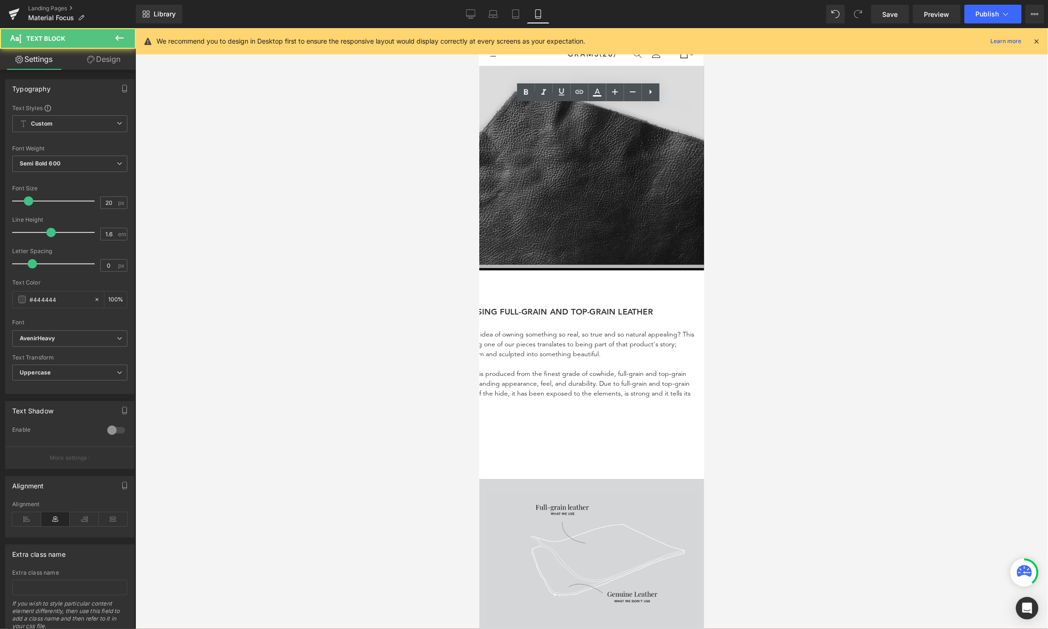
click at [437, 164] on span "5 Reasons You Should Choose Full-grain and Top-grain" at bounding box center [289, 168] width 296 height 9
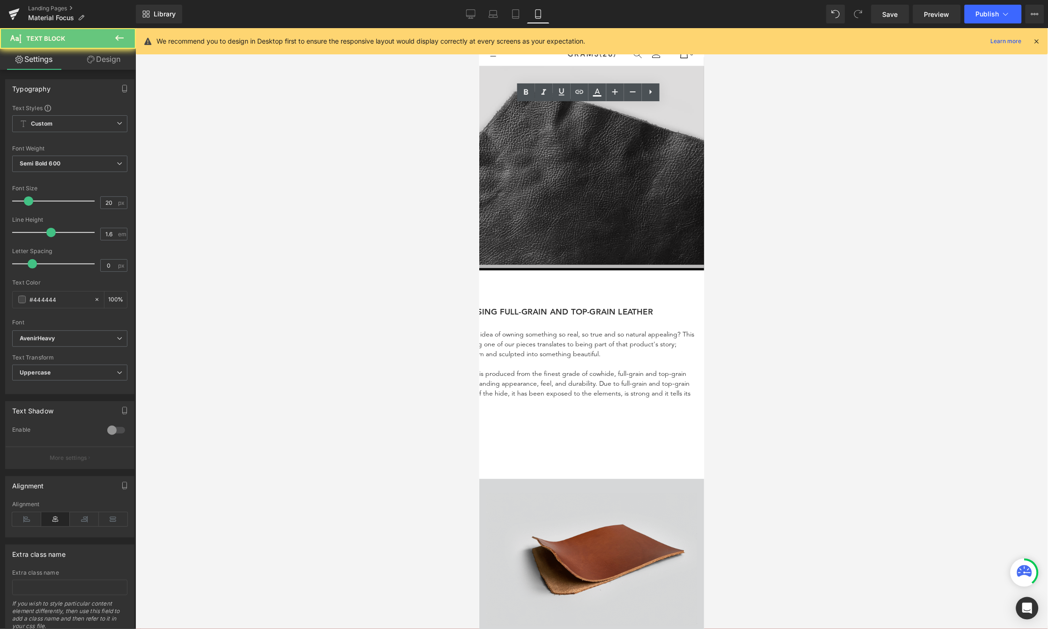
click at [437, 164] on span "5 Reasons You Should Choose Full-grain and Top-grain" at bounding box center [289, 168] width 296 height 9
click at [470, 15] on icon at bounding box center [470, 15] width 9 height 0
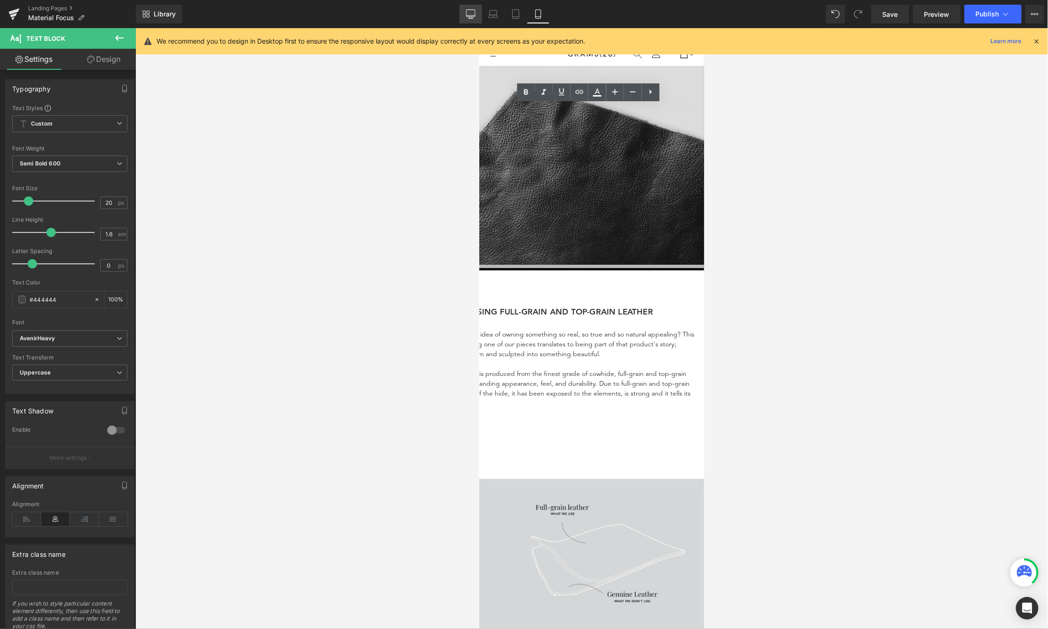
type input "100"
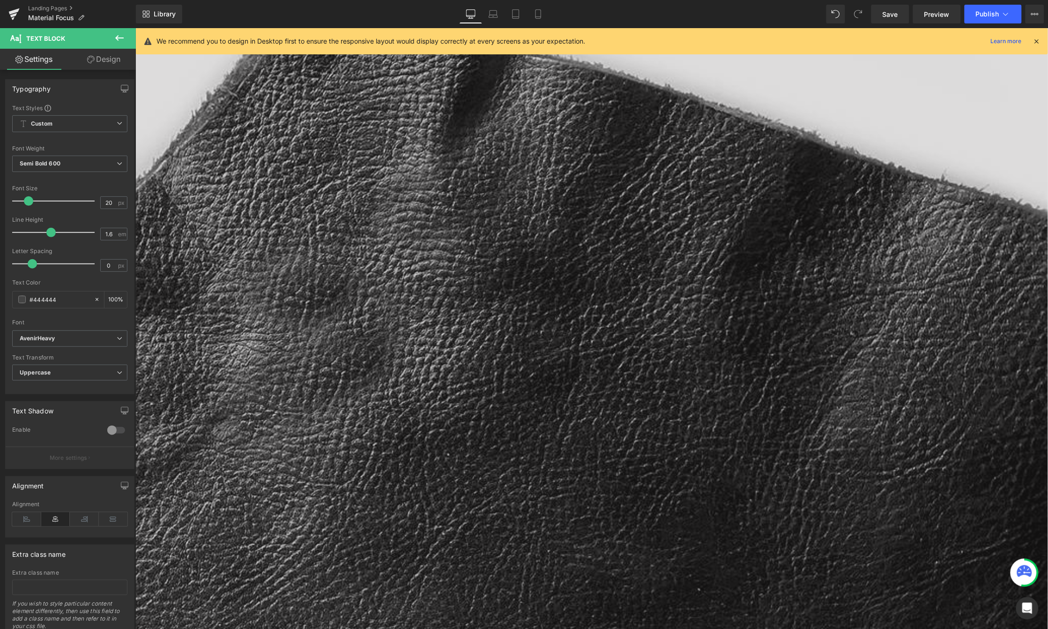
scroll to position [217, 0]
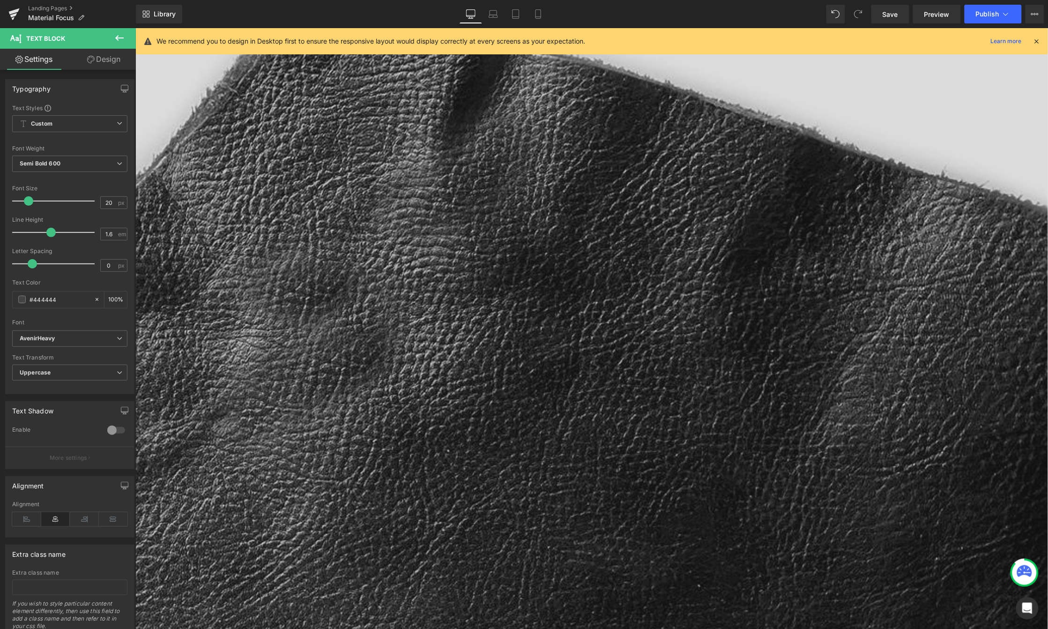
click at [135, 28] on icon at bounding box center [135, 28] width 0 height 0
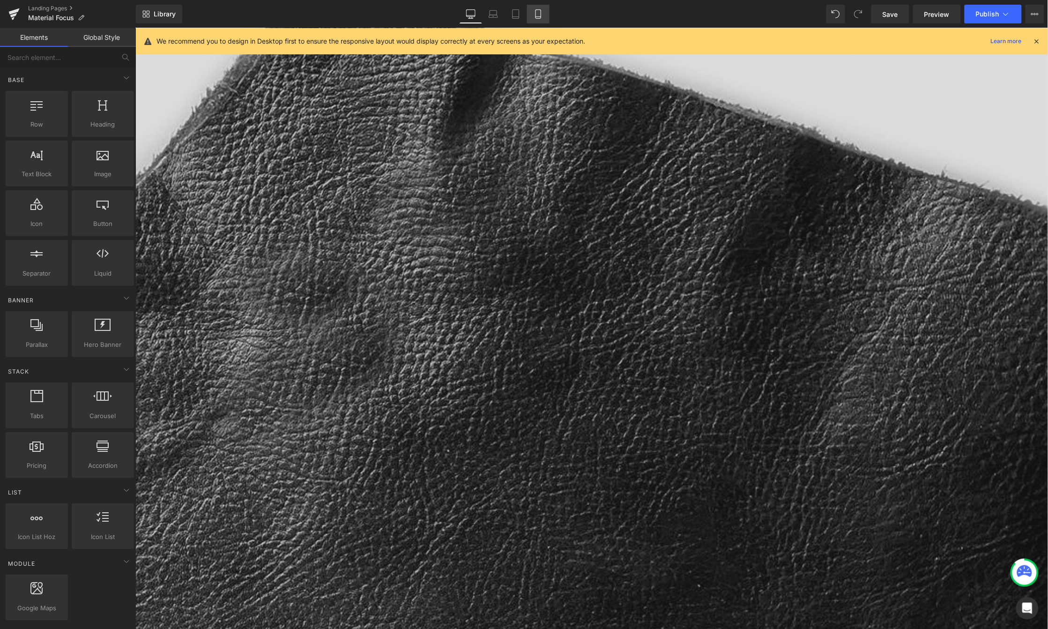
click at [536, 12] on icon at bounding box center [537, 13] width 9 height 9
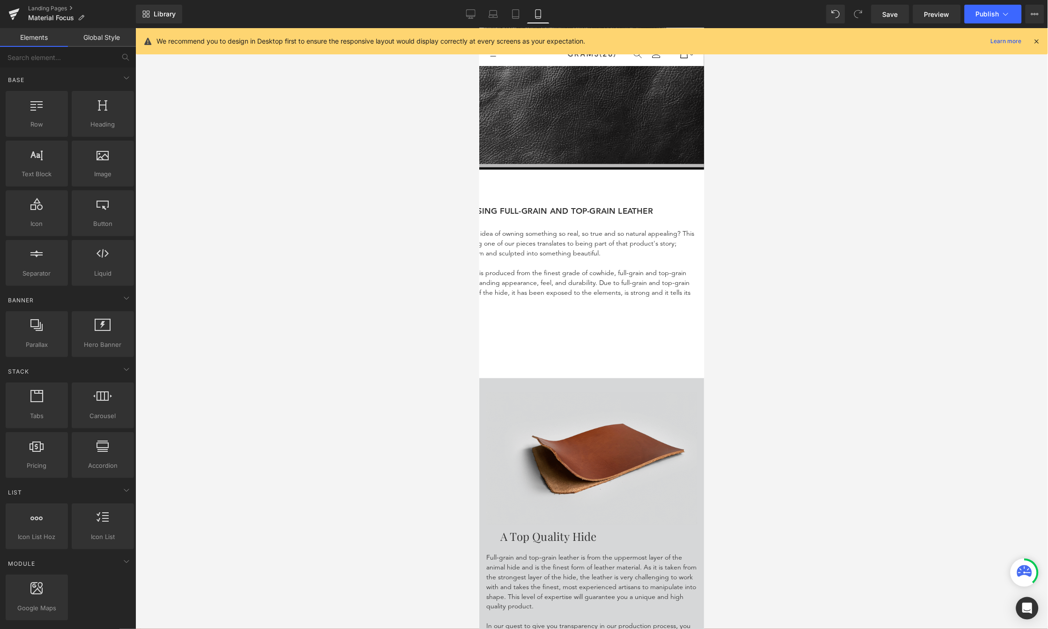
scroll to position [0, 0]
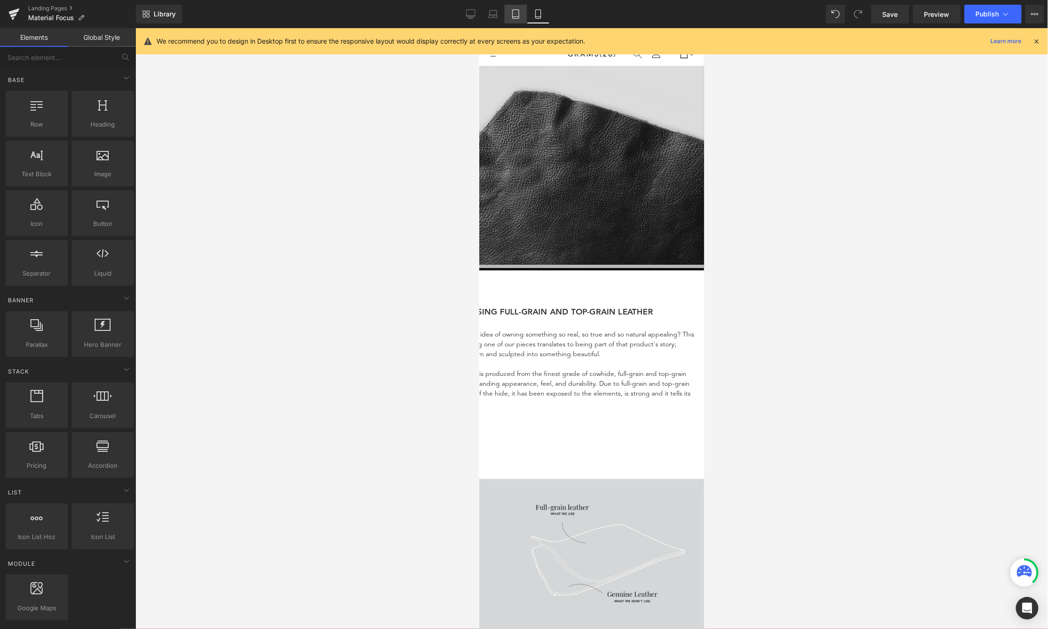
click at [520, 16] on link "Tablet" at bounding box center [515, 14] width 22 height 19
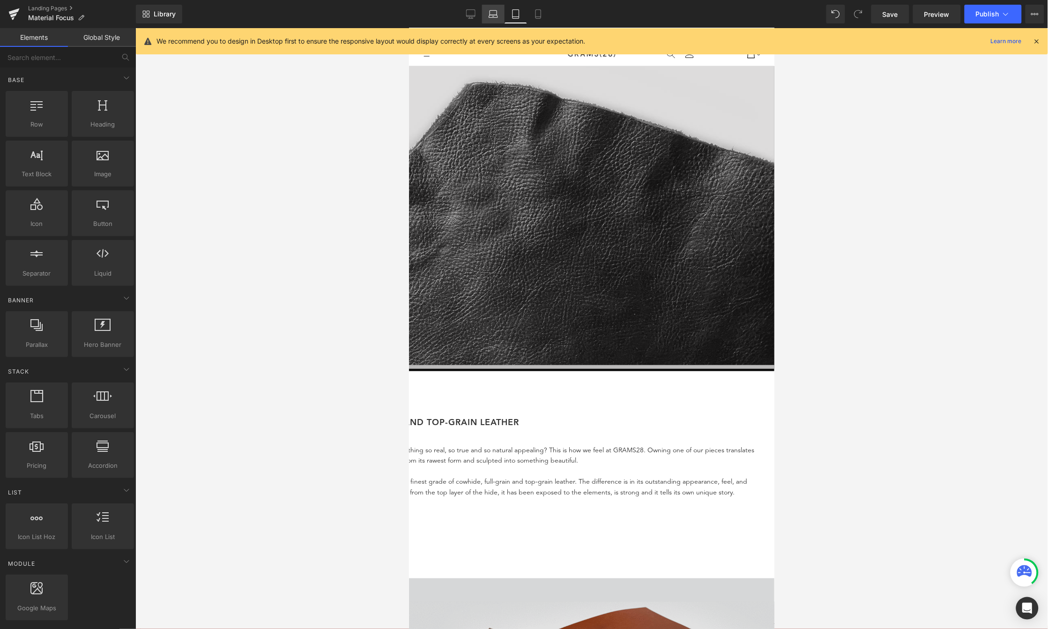
click at [492, 16] on icon at bounding box center [492, 13] width 9 height 9
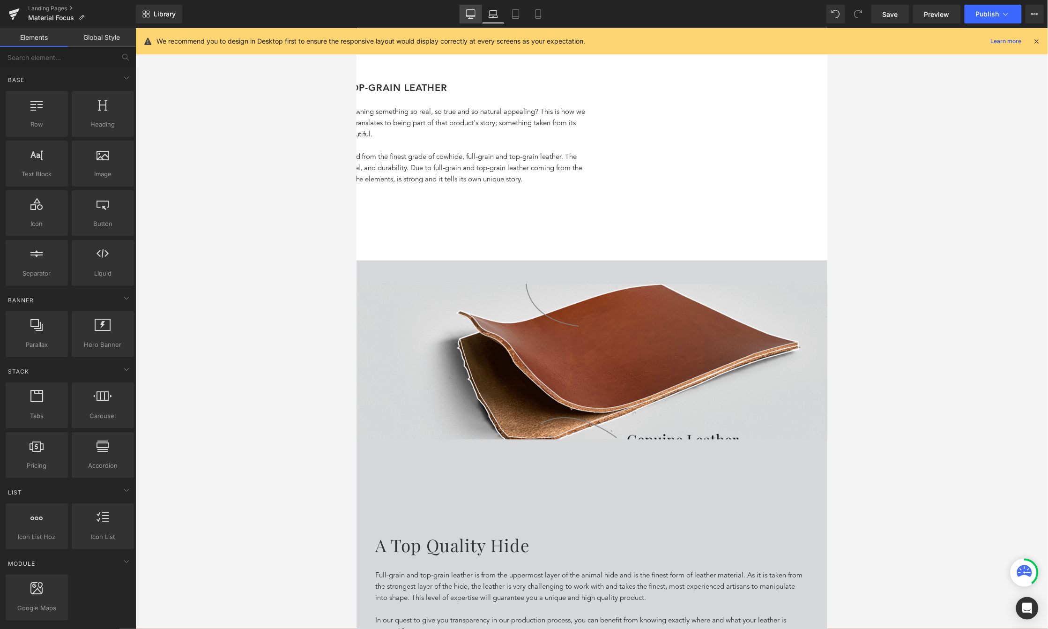
click at [467, 15] on icon at bounding box center [470, 13] width 9 height 7
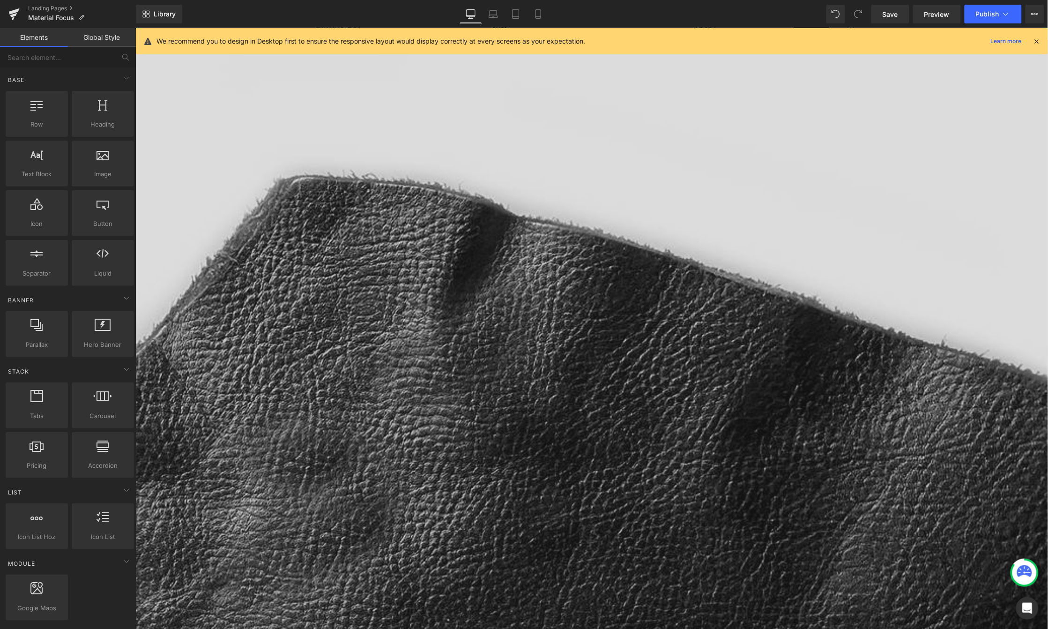
scroll to position [43, 0]
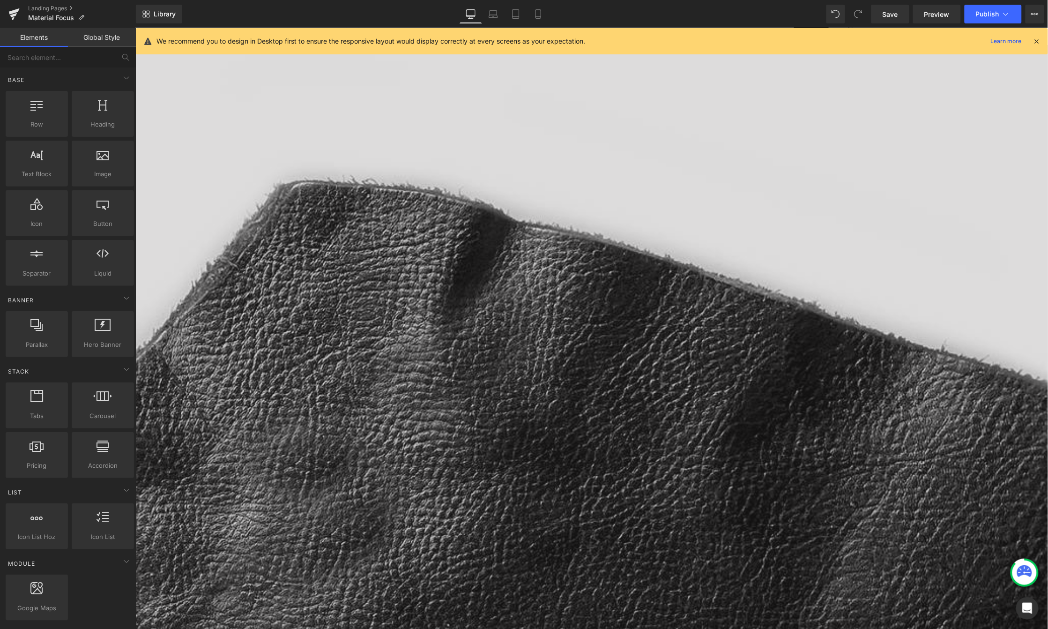
click at [135, 28] on link at bounding box center [135, 28] width 0 height 0
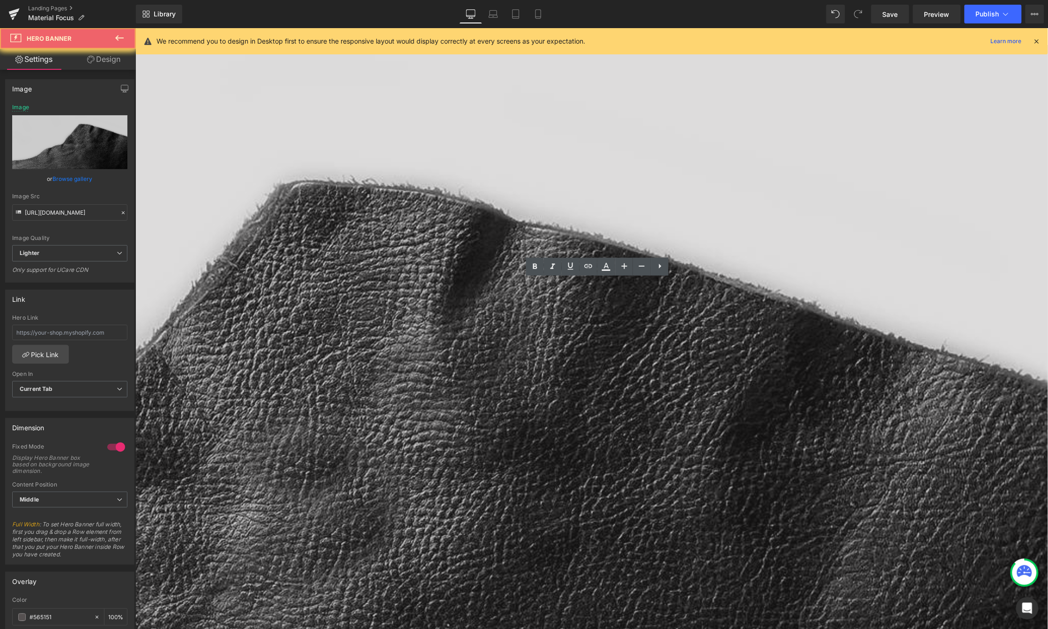
click at [498, 308] on div at bounding box center [135, 466] width 1825 height 845
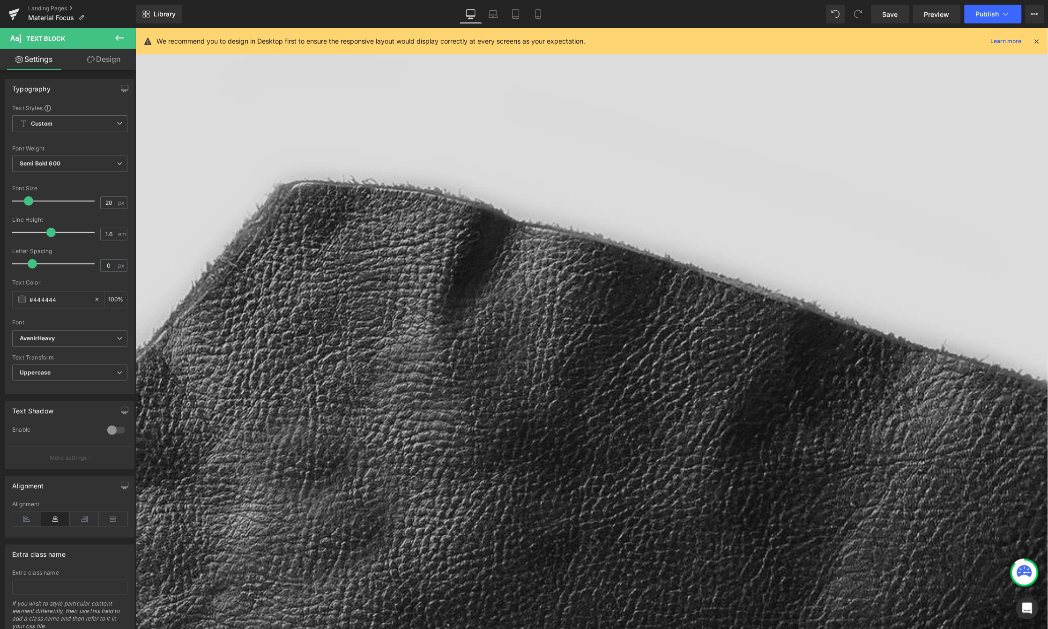
click at [118, 56] on link "Design" at bounding box center [104, 59] width 68 height 21
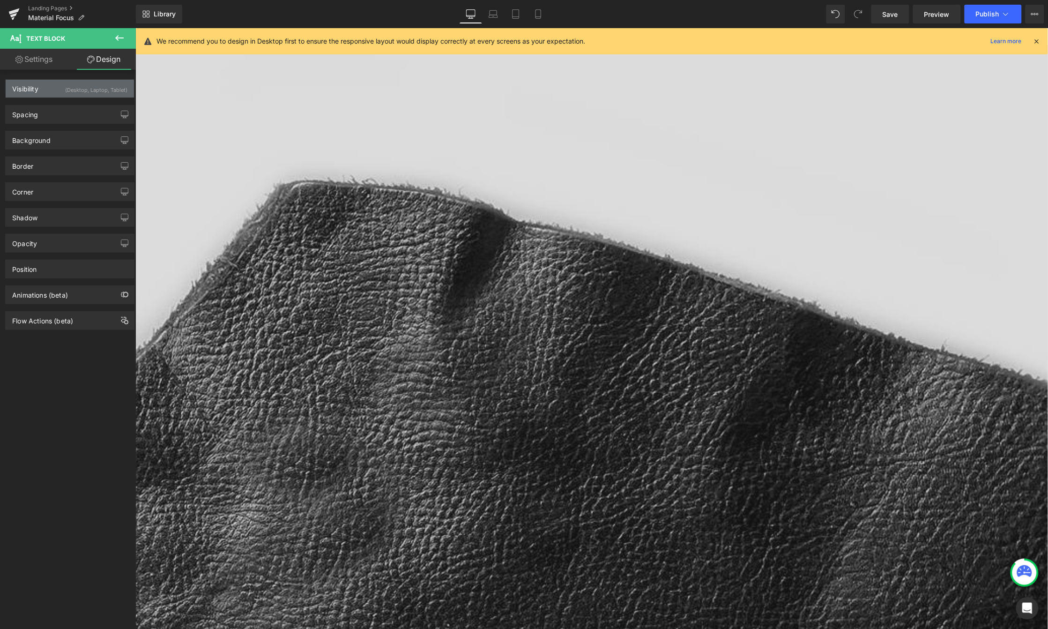
click at [112, 87] on div "(Desktop, Laptop, Tablet)" at bounding box center [96, 87] width 62 height 15
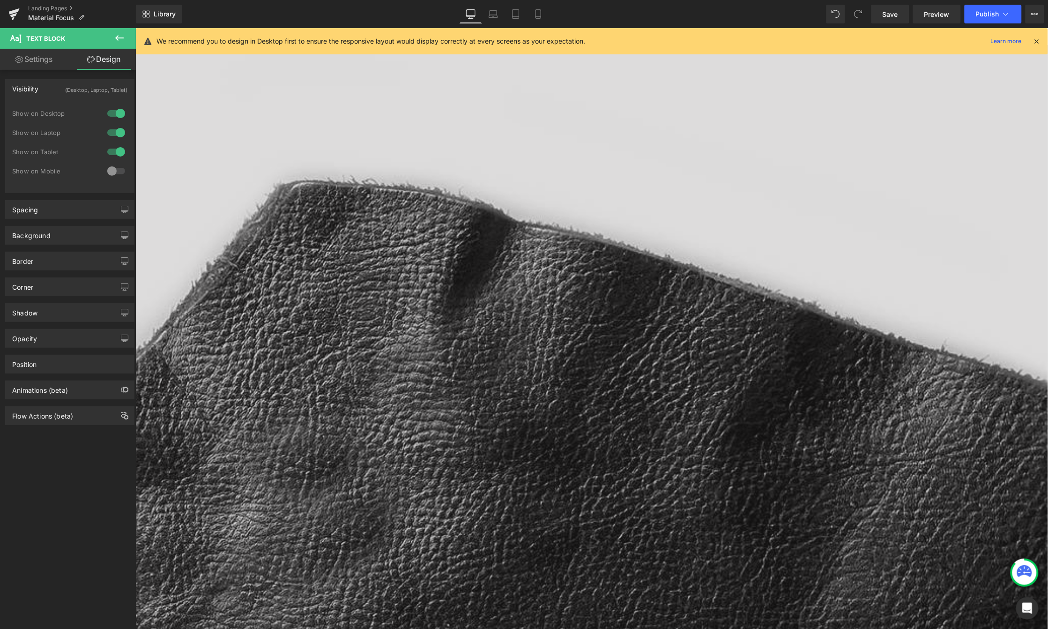
click at [111, 150] on div at bounding box center [116, 151] width 22 height 15
click at [109, 133] on div at bounding box center [116, 132] width 22 height 15
click at [107, 111] on div at bounding box center [116, 113] width 22 height 15
click at [113, 170] on div at bounding box center [116, 170] width 22 height 15
click at [111, 114] on div at bounding box center [116, 113] width 22 height 15
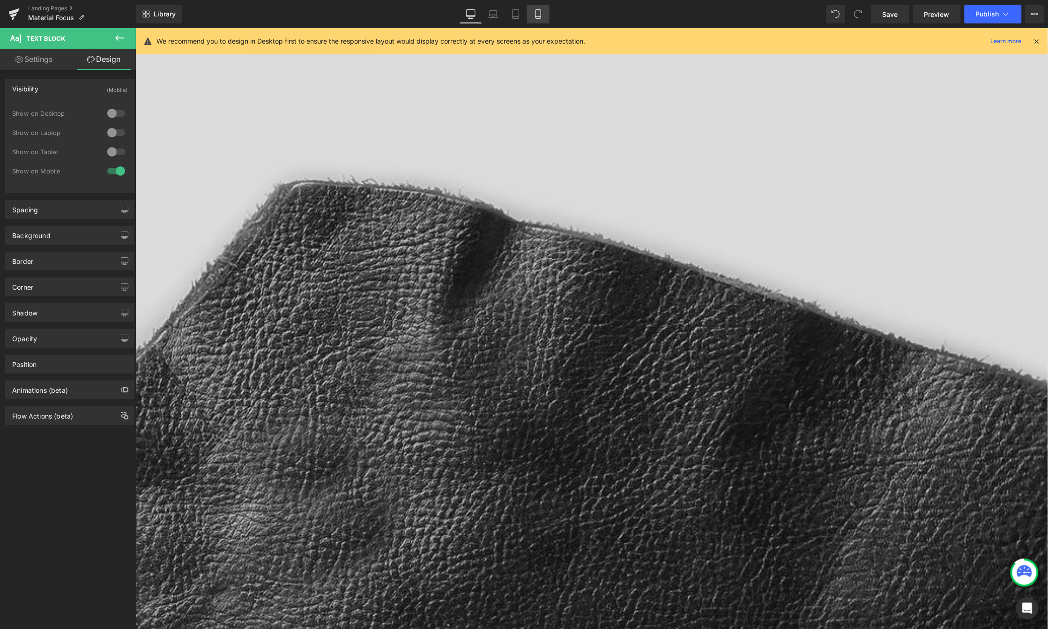
click at [535, 14] on icon at bounding box center [537, 13] width 9 height 9
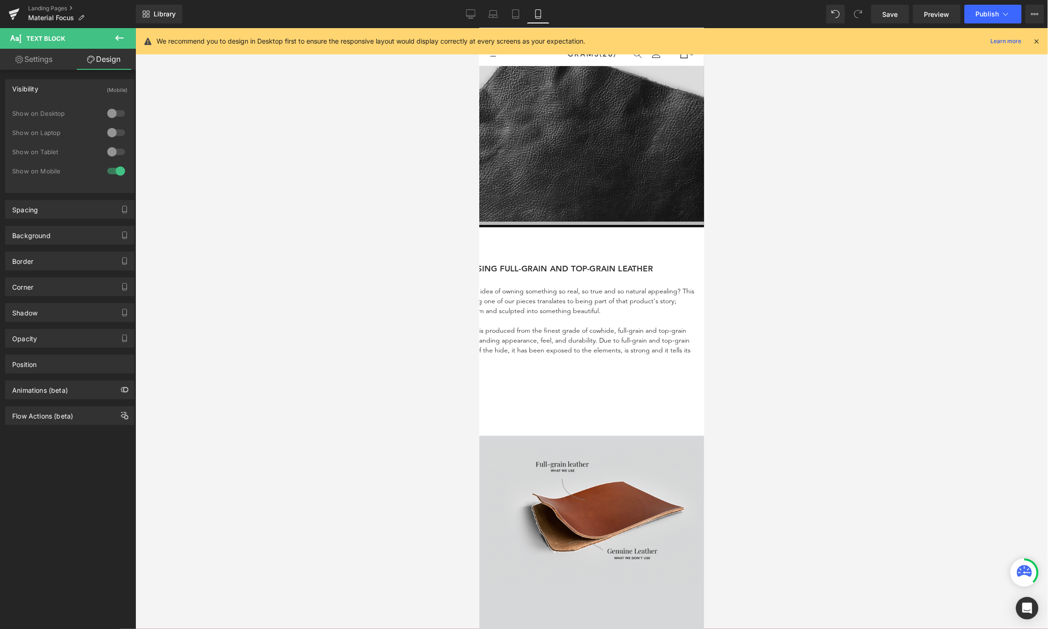
scroll to position [0, 0]
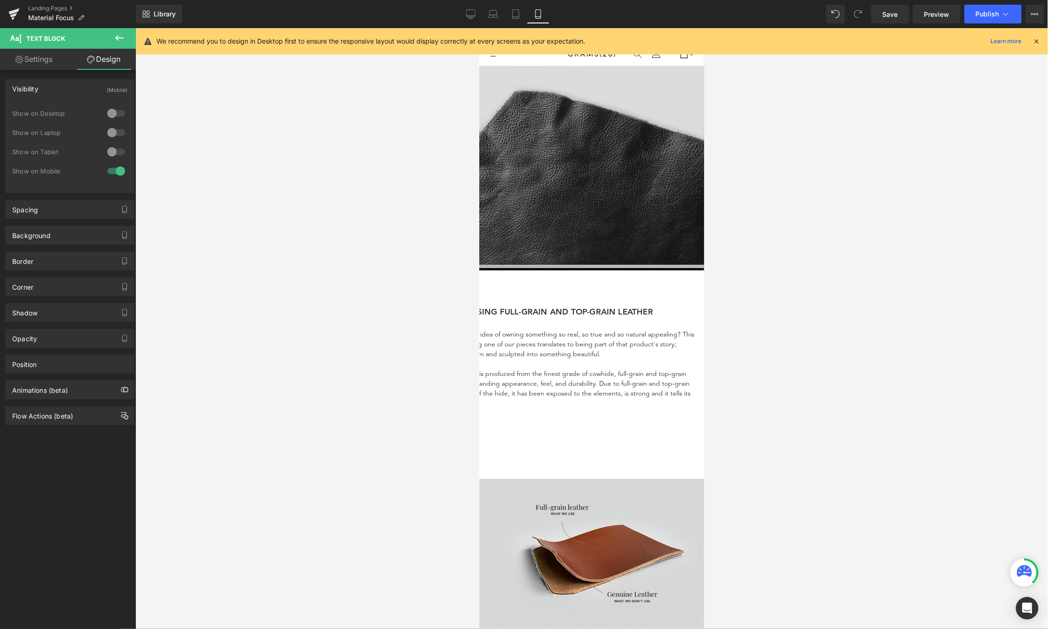
click at [437, 162] on span "5 Reasons You Should Choose Full-grain and Top-grain" at bounding box center [289, 166] width 296 height 9
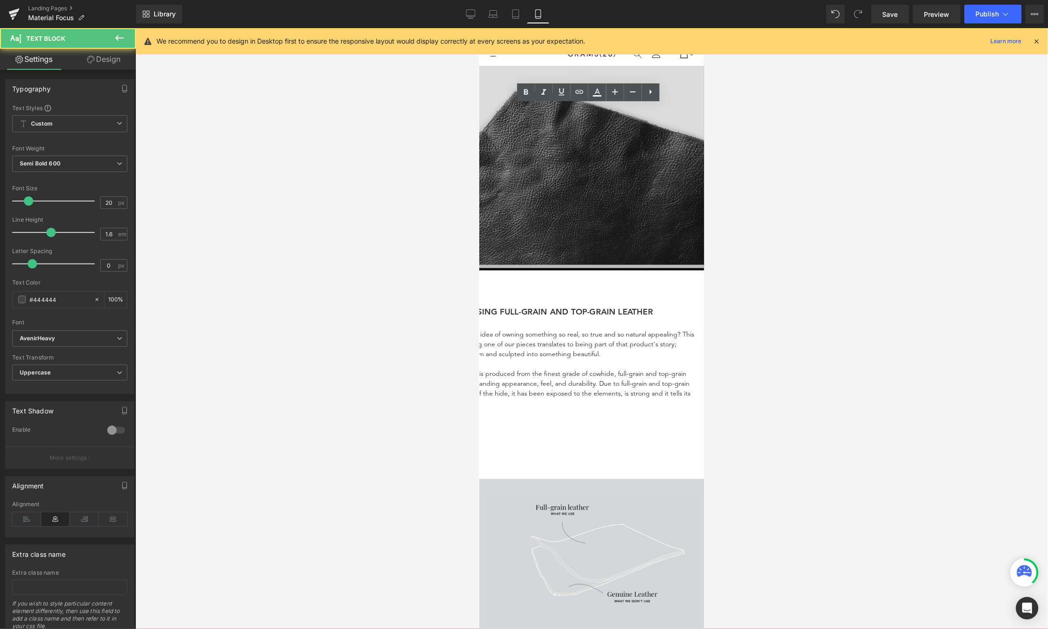
click at [437, 162] on span "5 Reasons You Should Choose Full-grain and Top-grain" at bounding box center [289, 166] width 296 height 9
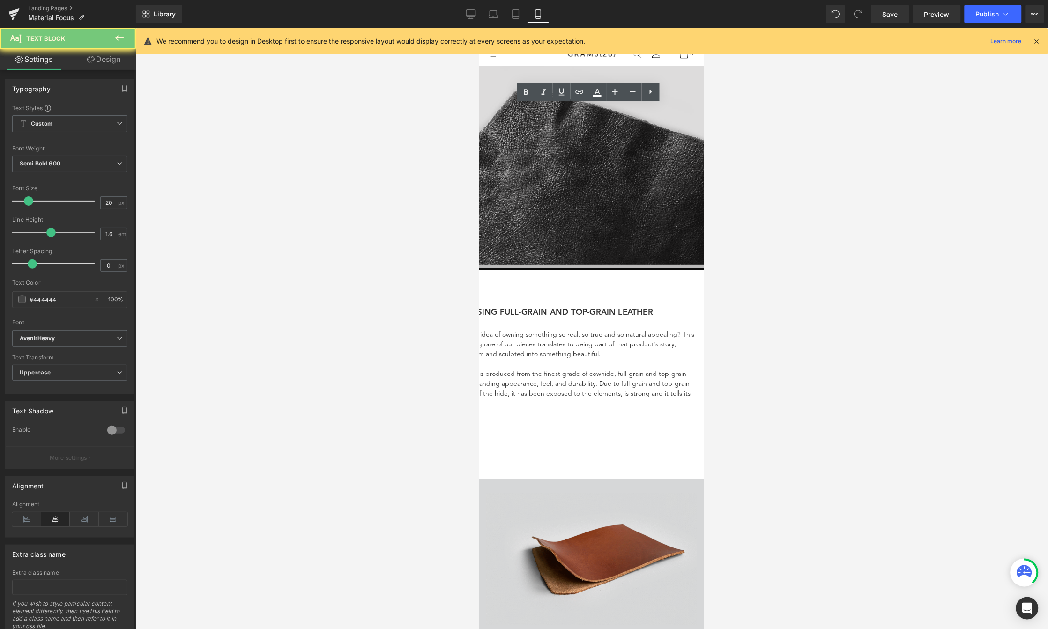
click at [437, 162] on span "5 Reasons You Should Choose Full-grain and Top-grain" at bounding box center [289, 166] width 296 height 9
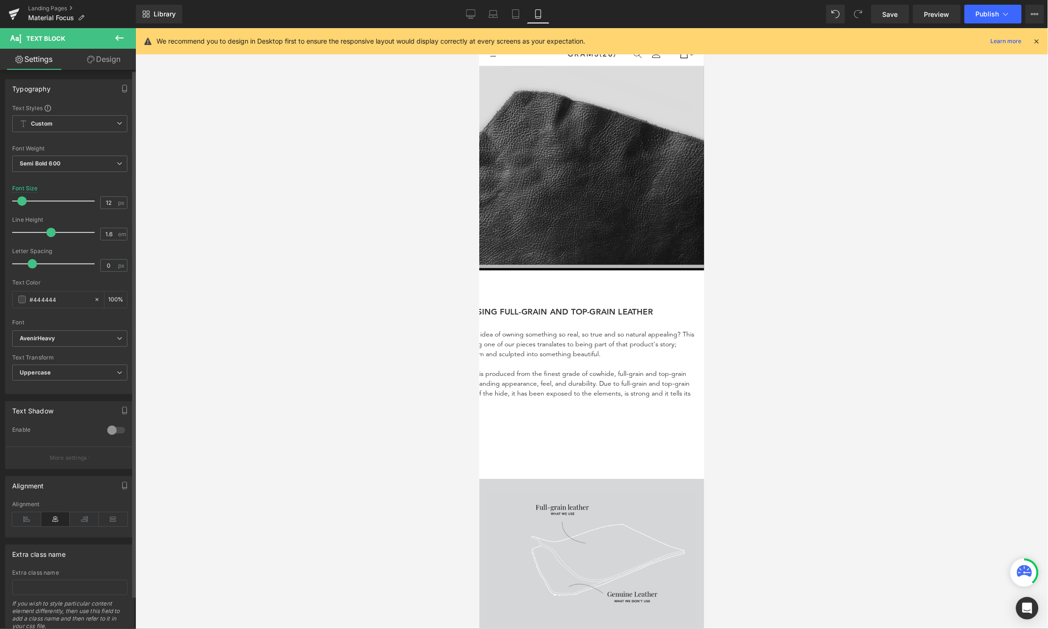
type input "11"
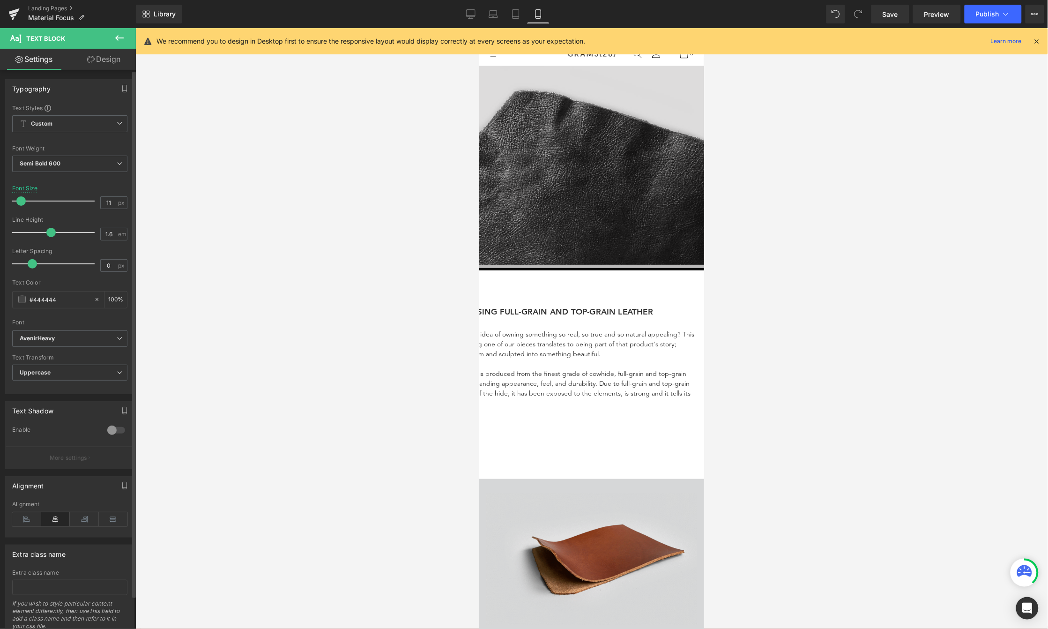
drag, startPoint x: 30, startPoint y: 201, endPoint x: 22, endPoint y: 198, distance: 7.6
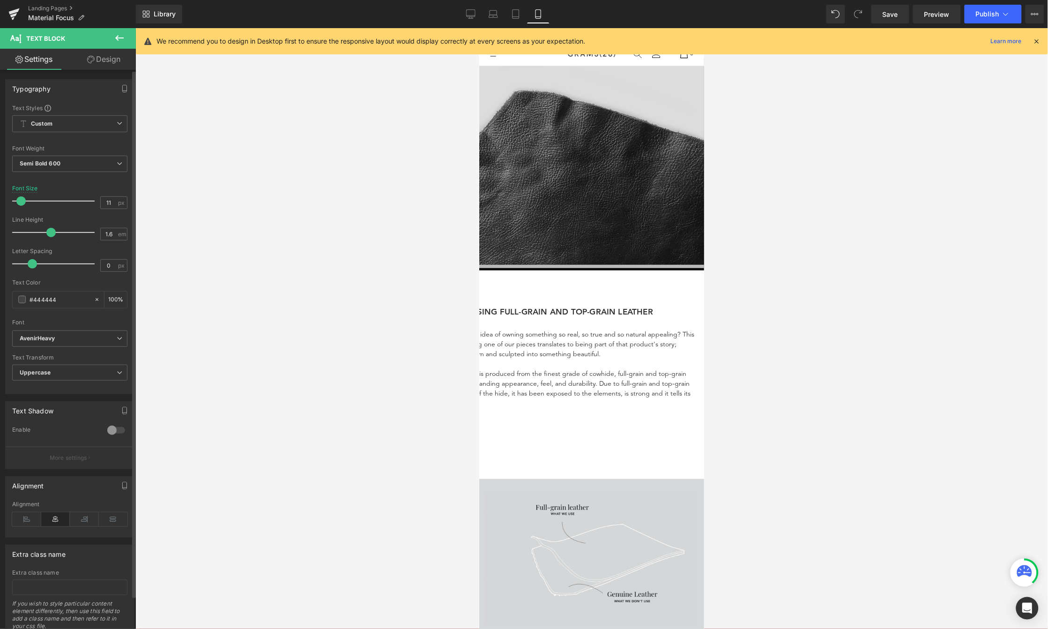
click at [22, 198] on span at bounding box center [20, 200] width 9 height 9
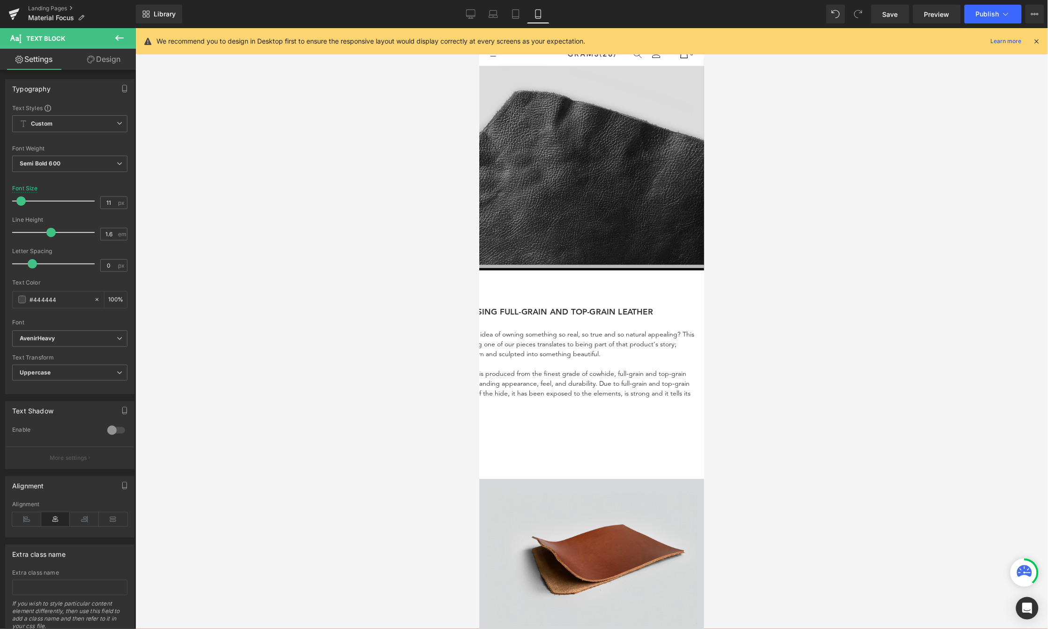
click at [788, 116] on div at bounding box center [591, 328] width 912 height 600
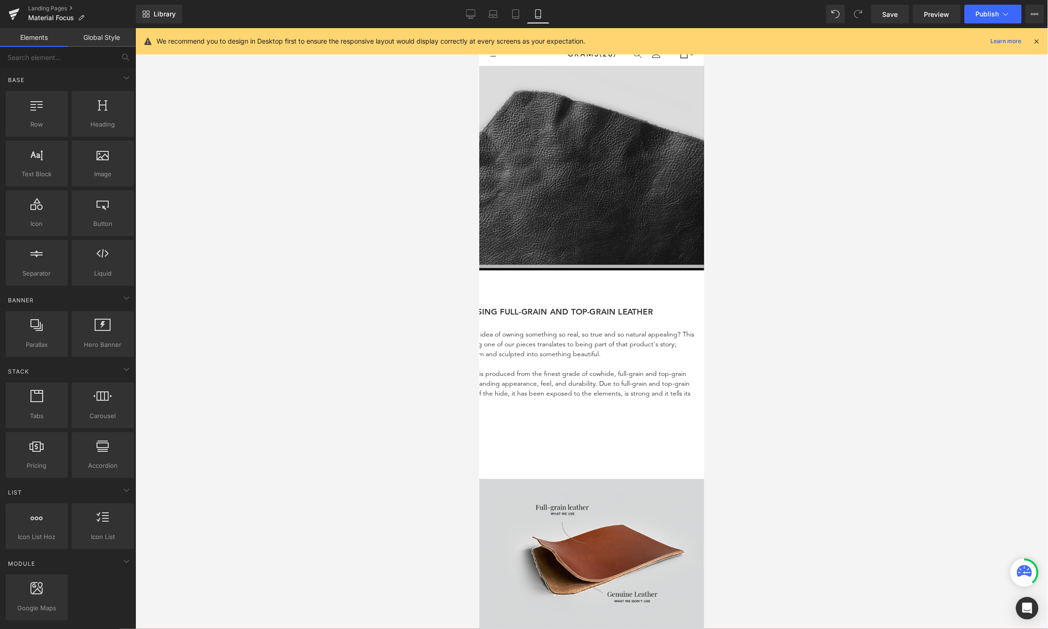
click at [739, 118] on div at bounding box center [591, 328] width 912 height 600
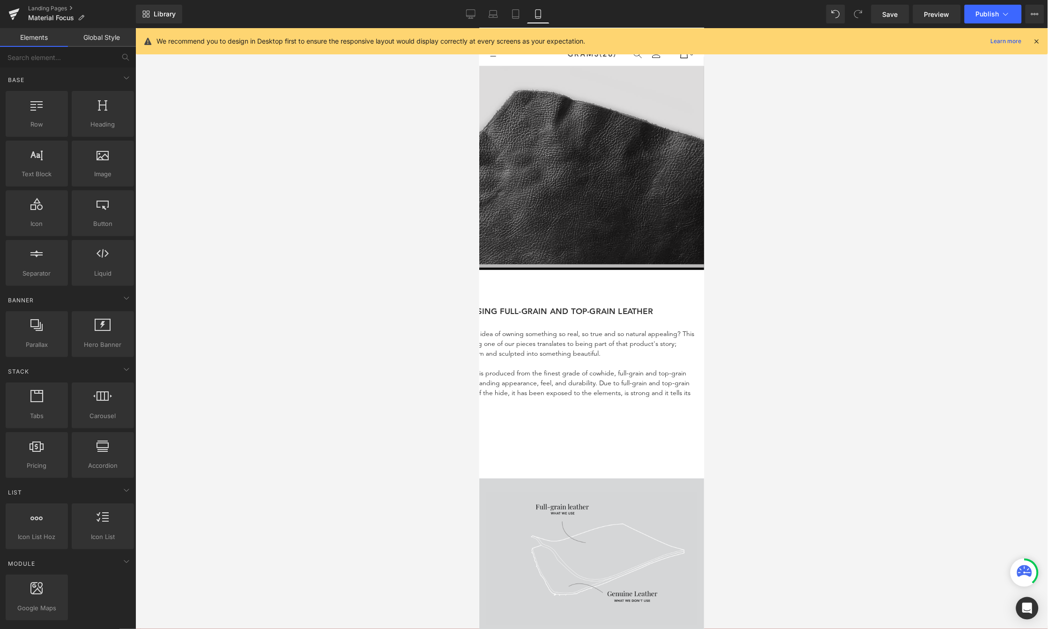
scroll to position [2, 0]
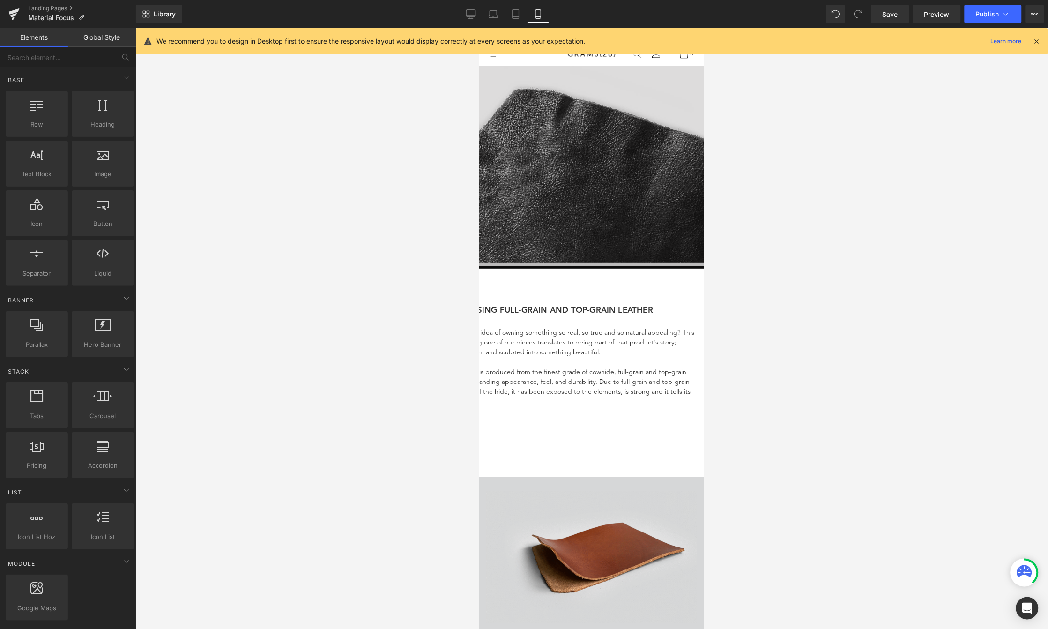
click at [619, 183] on div at bounding box center [422, 184] width 562 height 2
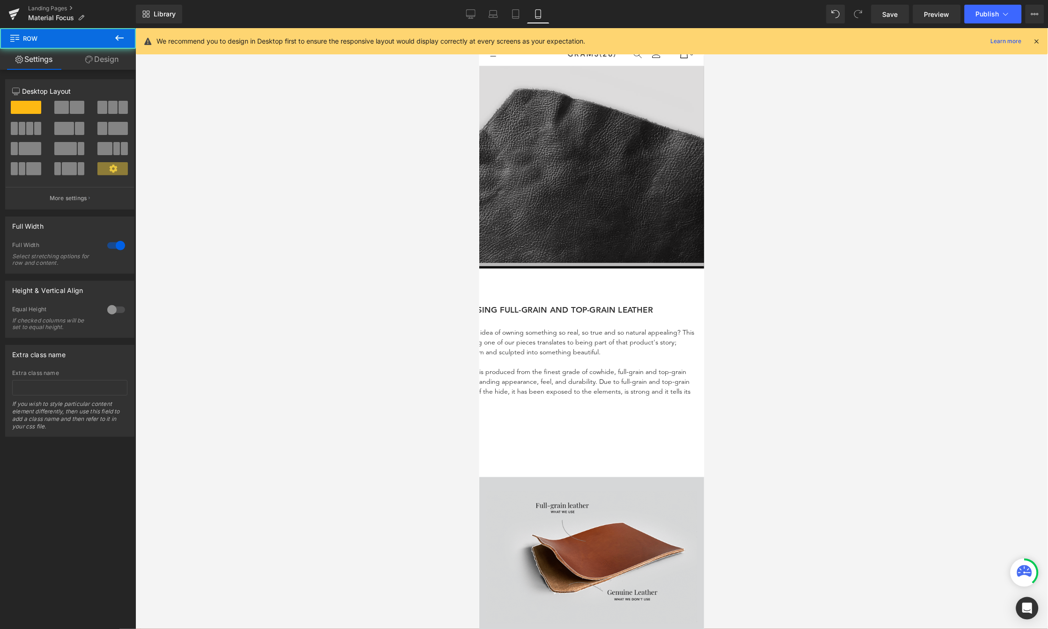
click at [619, 183] on div at bounding box center [422, 184] width 562 height 2
click at [622, 170] on div at bounding box center [422, 171] width 562 height 2
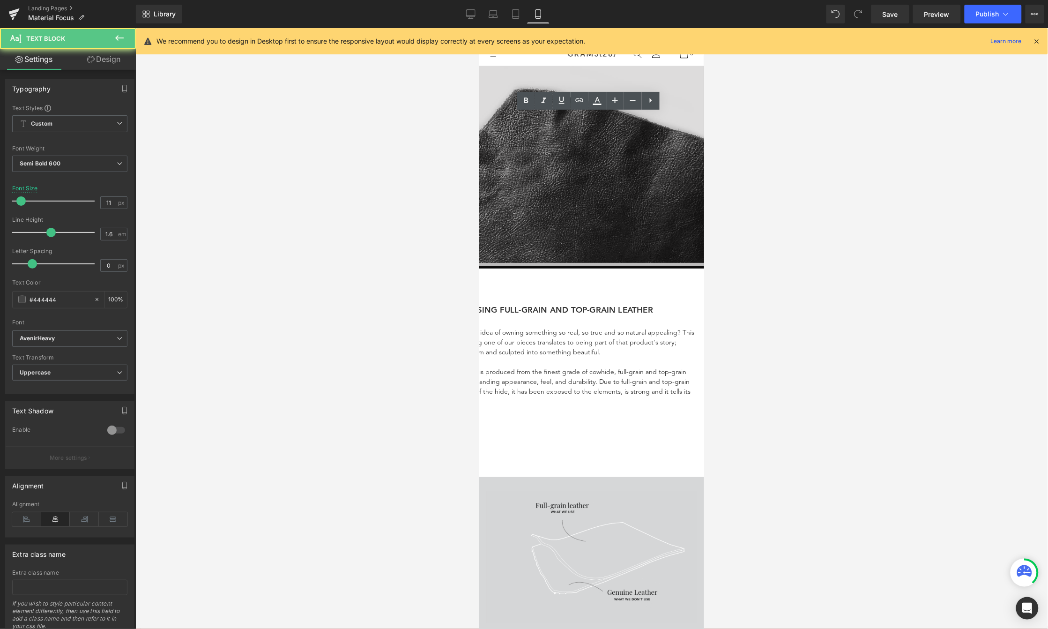
click at [304, 163] on span "5 Reasons You Should Choose Full-grain and Top-grain" at bounding box center [222, 165] width 163 height 5
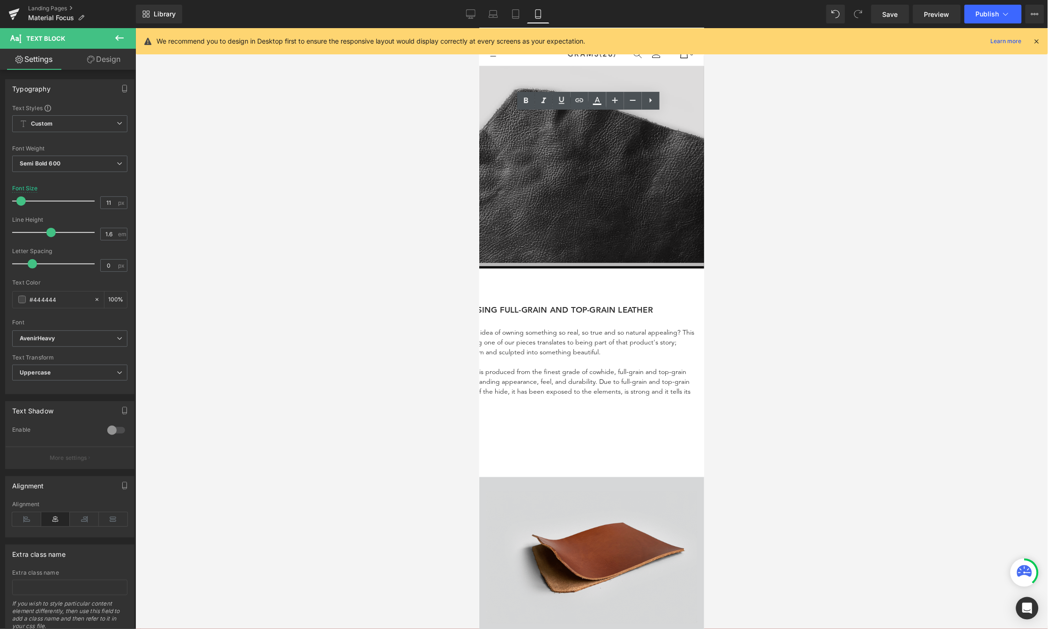
click at [304, 163] on span "5 Reasons You Should Choose Full-grain and Top-grain" at bounding box center [222, 165] width 163 height 5
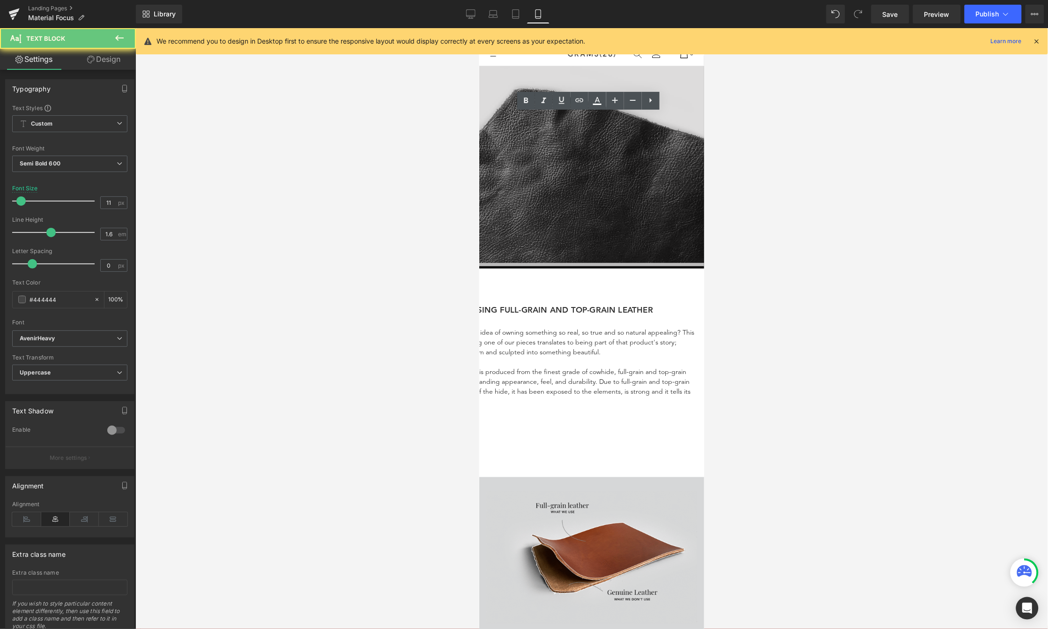
click at [304, 163] on span "5 Reasons You Should Choose Full-grain and Top-grain" at bounding box center [222, 165] width 163 height 5
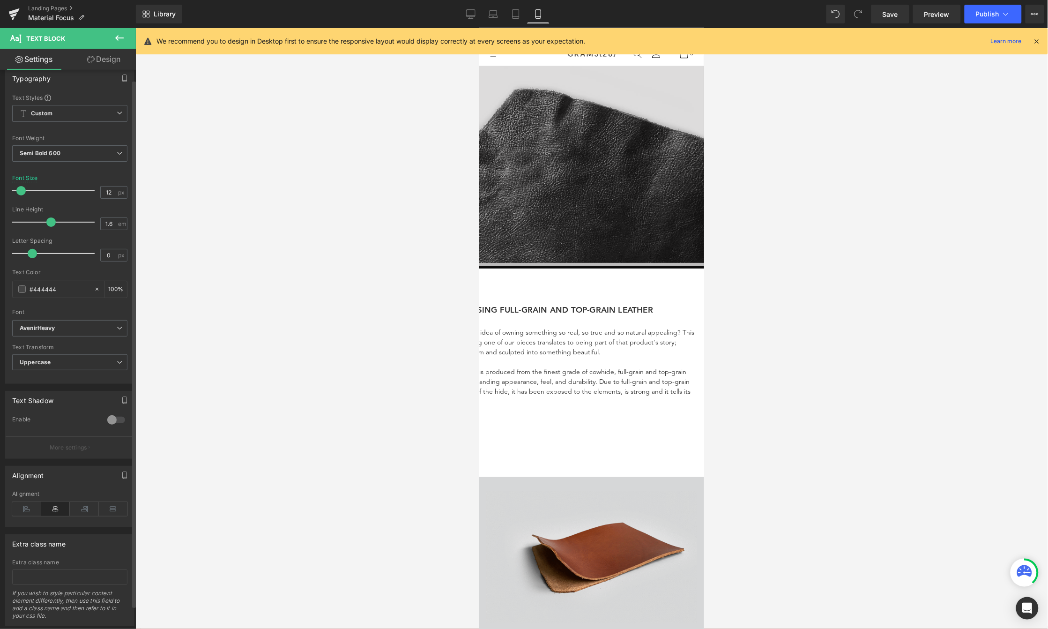
scroll to position [1, 0]
click at [22, 200] on div at bounding box center [56, 190] width 78 height 19
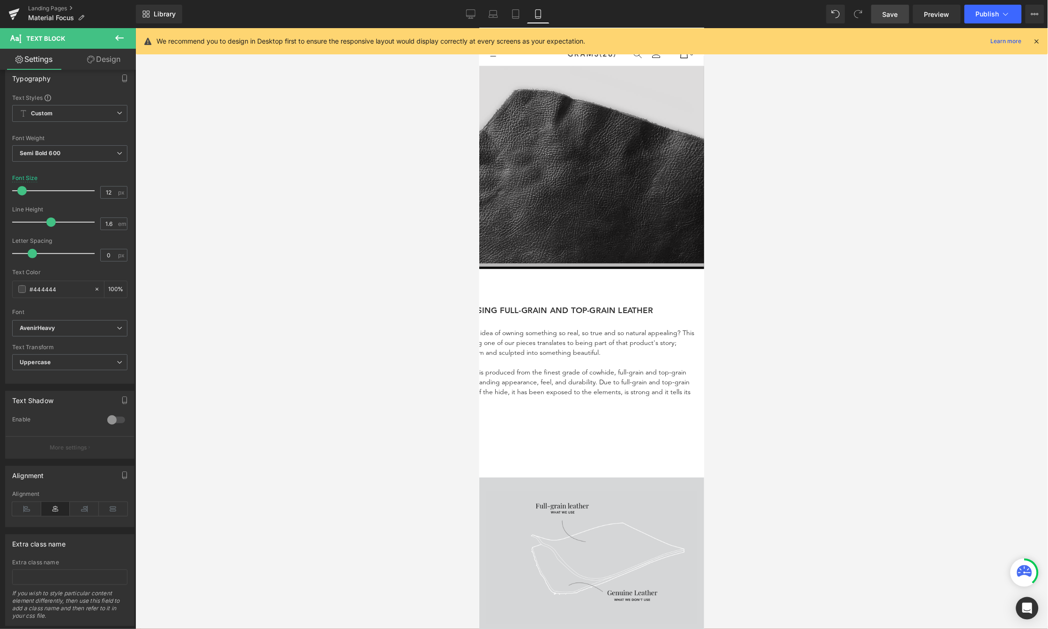
click at [900, 21] on link "Save" at bounding box center [890, 14] width 38 height 19
click at [887, 19] on link "Save" at bounding box center [890, 14] width 38 height 19
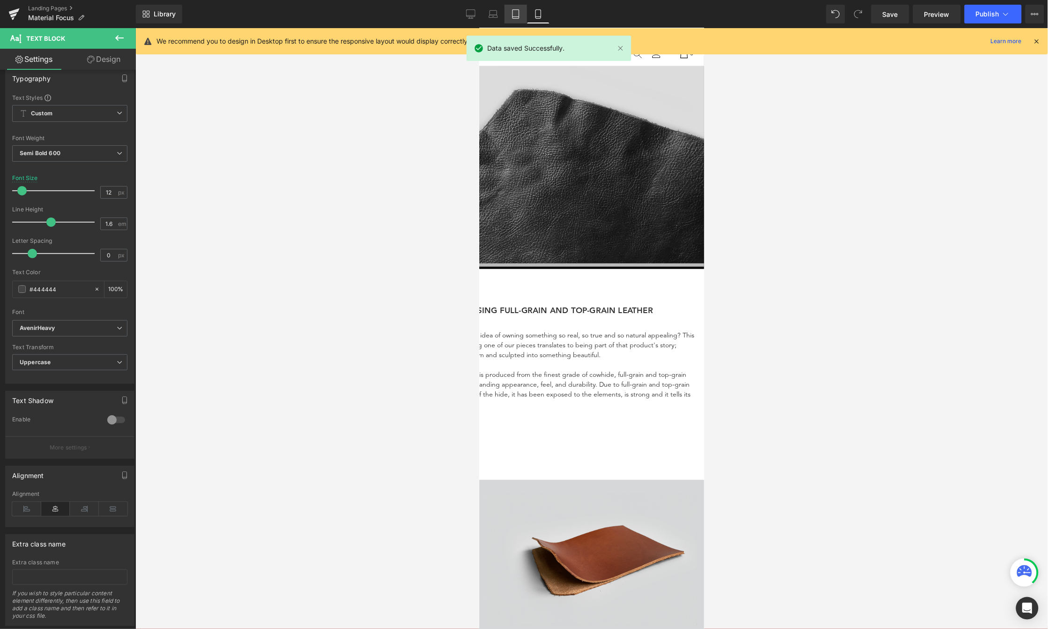
click at [521, 15] on link "Tablet" at bounding box center [515, 14] width 22 height 19
type input "20"
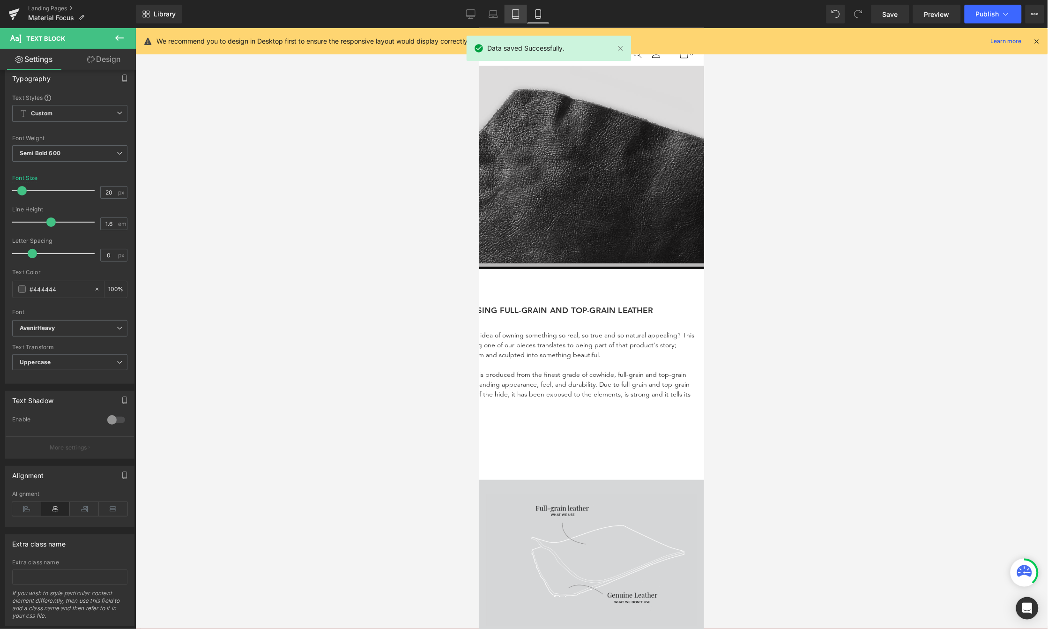
scroll to position [0, 0]
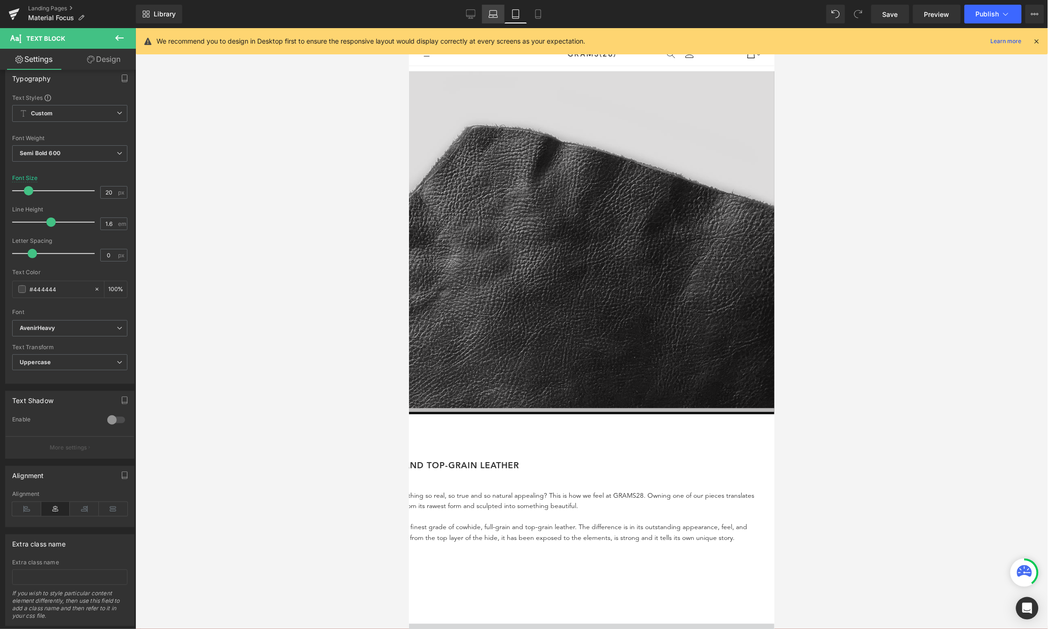
click at [491, 14] on icon at bounding box center [492, 13] width 9 height 9
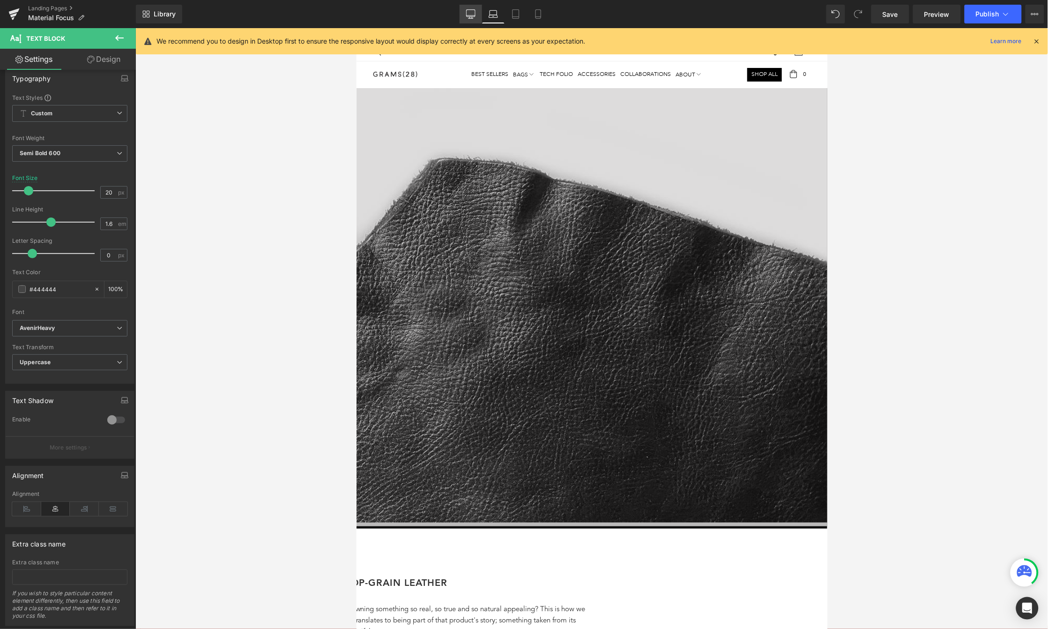
click at [472, 13] on icon at bounding box center [470, 13] width 9 height 9
type input "100"
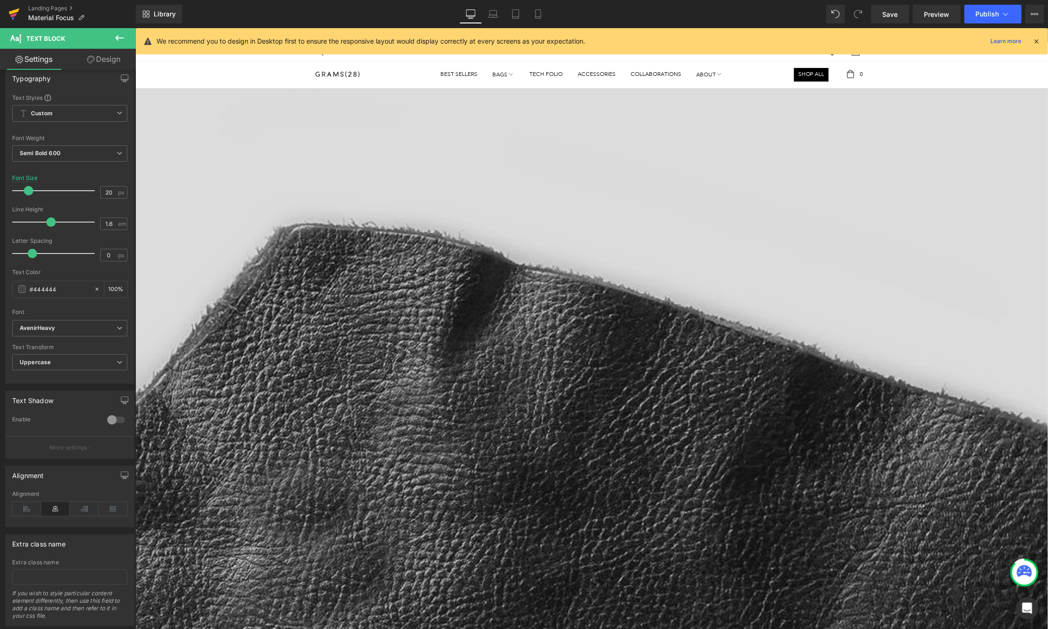
click at [15, 11] on icon at bounding box center [14, 11] width 11 height 6
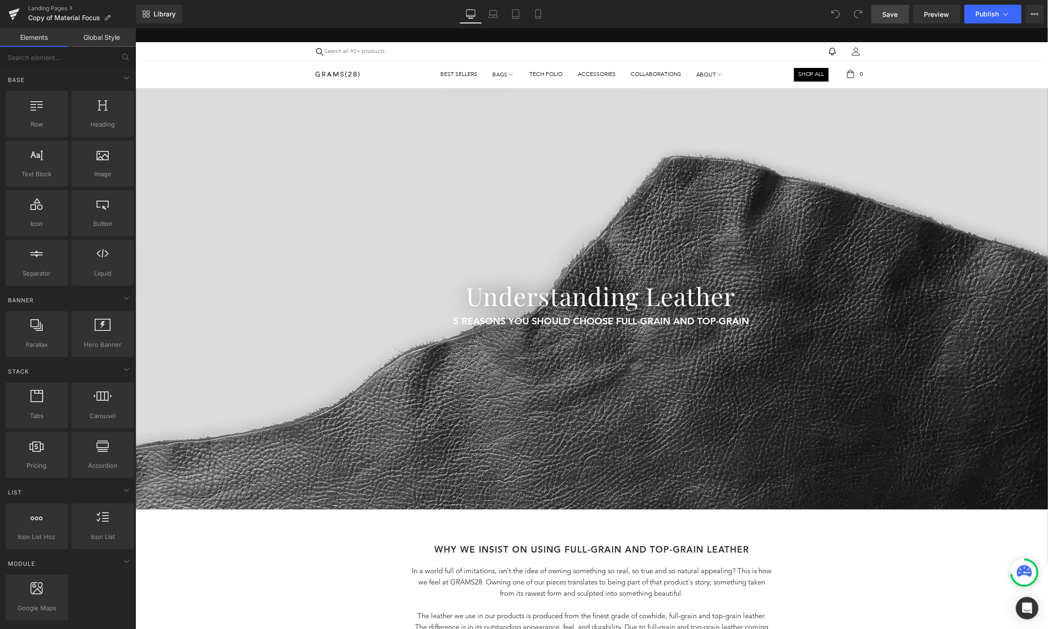
click at [886, 15] on span "Save" at bounding box center [889, 14] width 15 height 10
click at [17, 15] on icon at bounding box center [13, 13] width 11 height 23
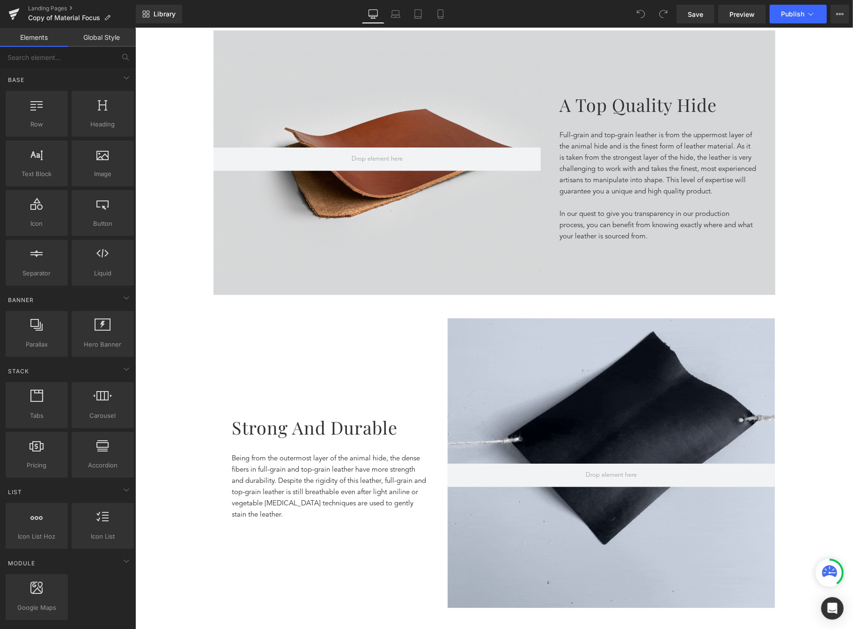
scroll to position [361, 0]
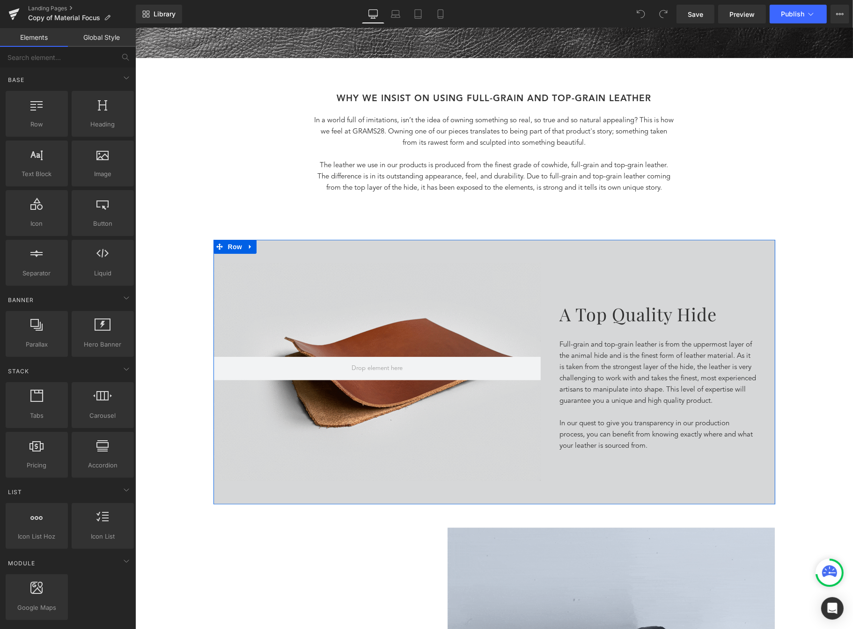
click at [275, 248] on div "Hero Banner 200px A top quality hide Heading Full-grain and top-grain leather i…" at bounding box center [494, 372] width 562 height 265
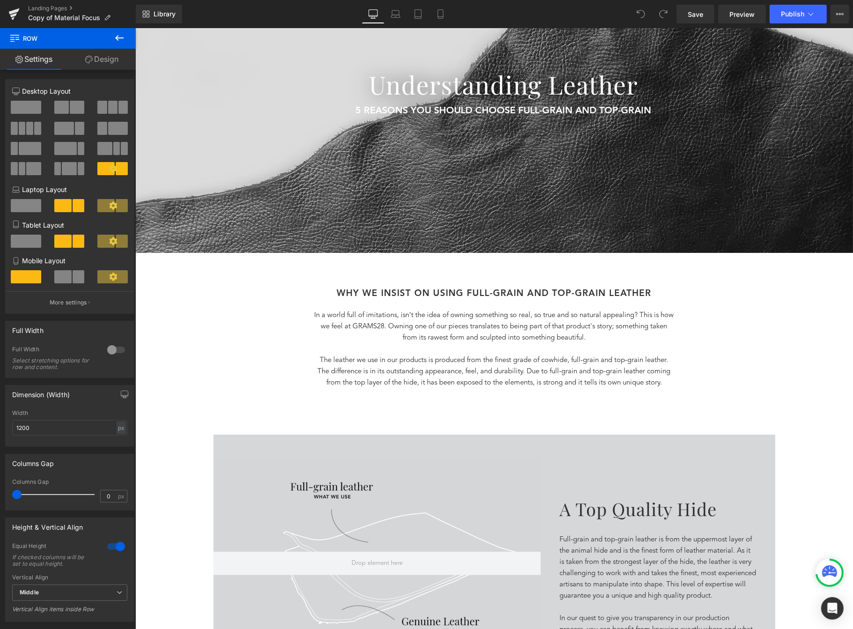
scroll to position [0, 0]
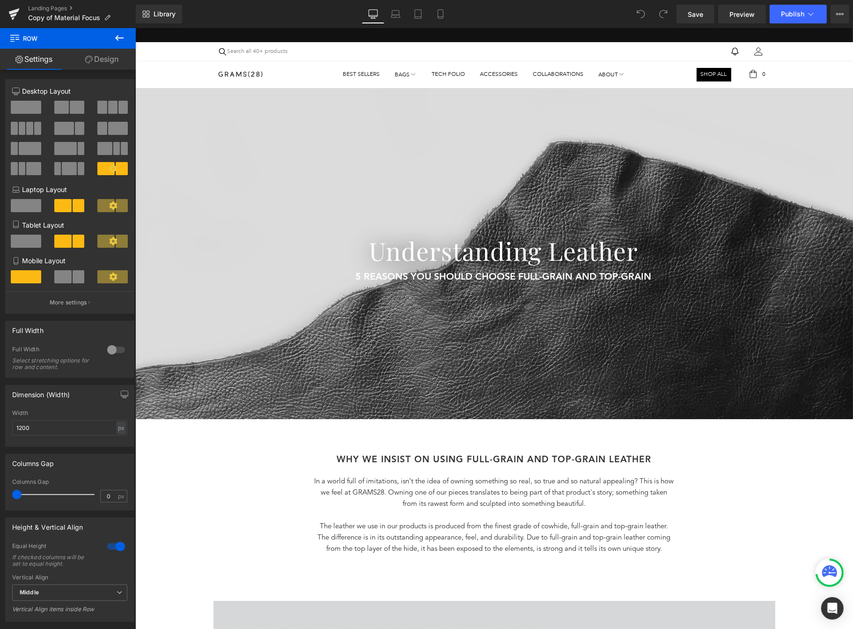
click at [501, 256] on span "Heading" at bounding box center [498, 251] width 25 height 11
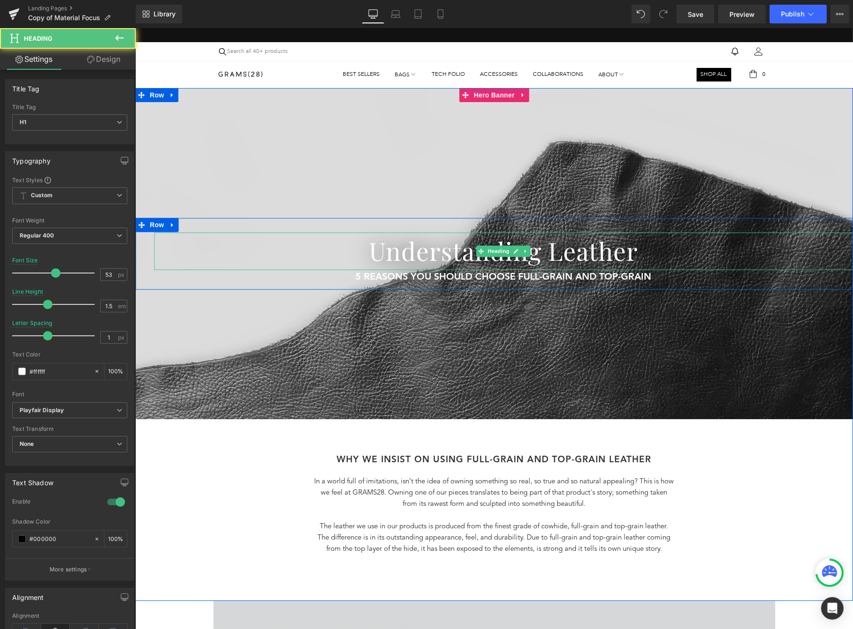
click at [543, 244] on h1 "Understanding Leather" at bounding box center [503, 251] width 699 height 37
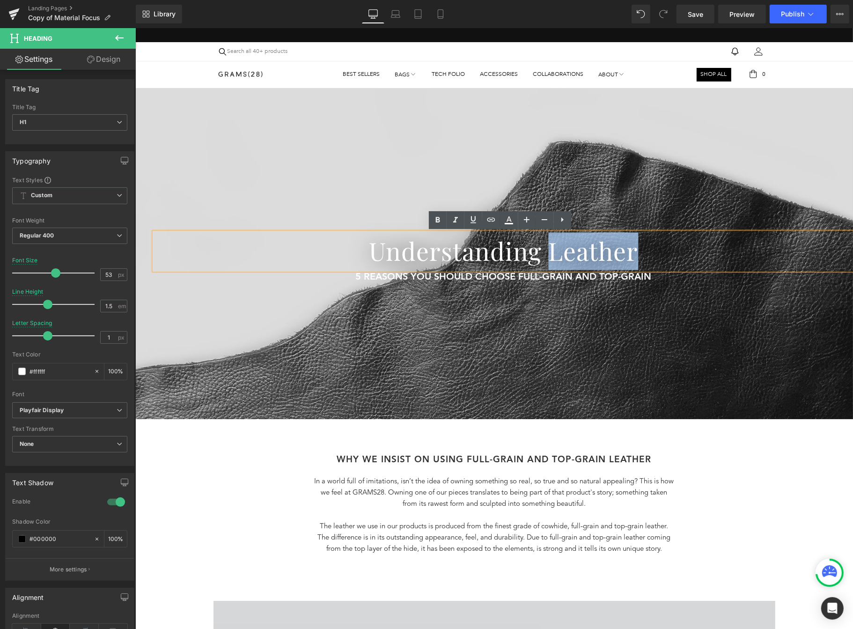
drag, startPoint x: 544, startPoint y: 247, endPoint x: 641, endPoint y: 244, distance: 97.0
click at [641, 244] on h1 "Understanding Leather" at bounding box center [503, 251] width 699 height 37
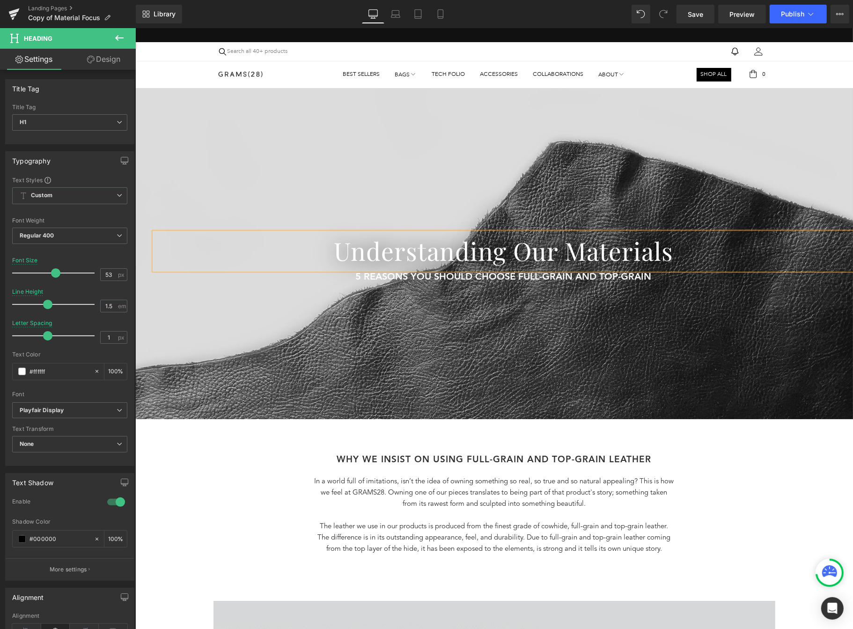
click at [135, 28] on div at bounding box center [135, 28] width 0 height 0
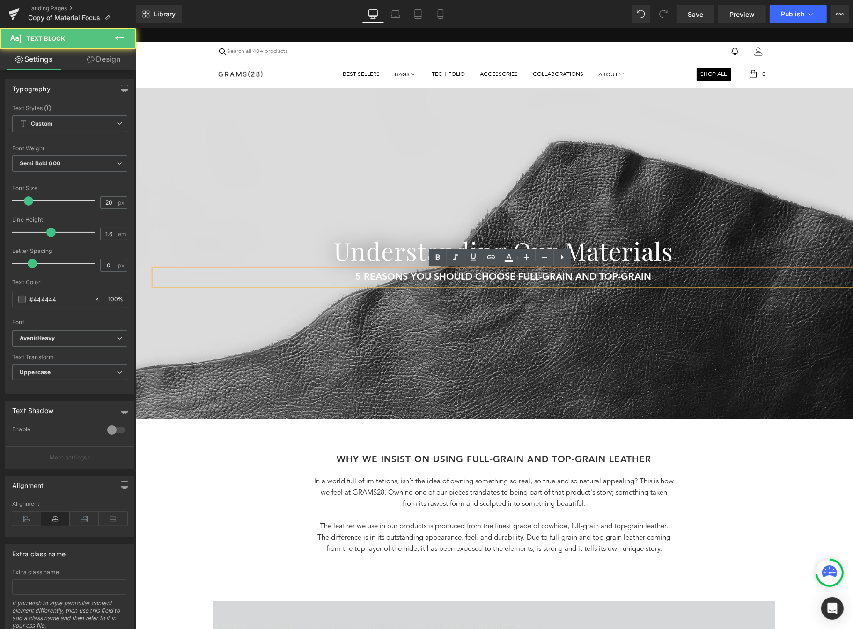
click at [648, 311] on div at bounding box center [494, 253] width 718 height 331
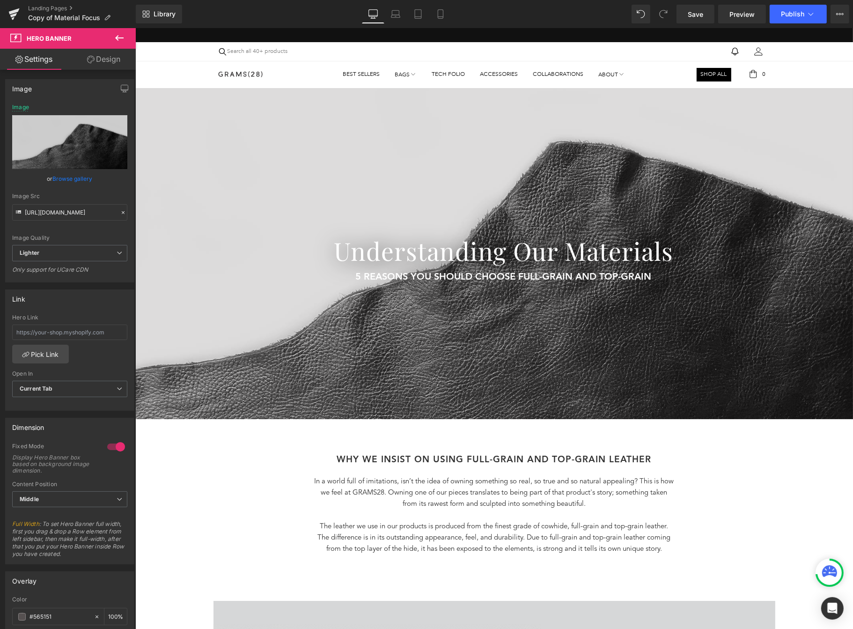
click at [499, 489] on p "In a world full of imitations, isn’t the idea of owning something so real, so t…" at bounding box center [494, 493] width 361 height 34
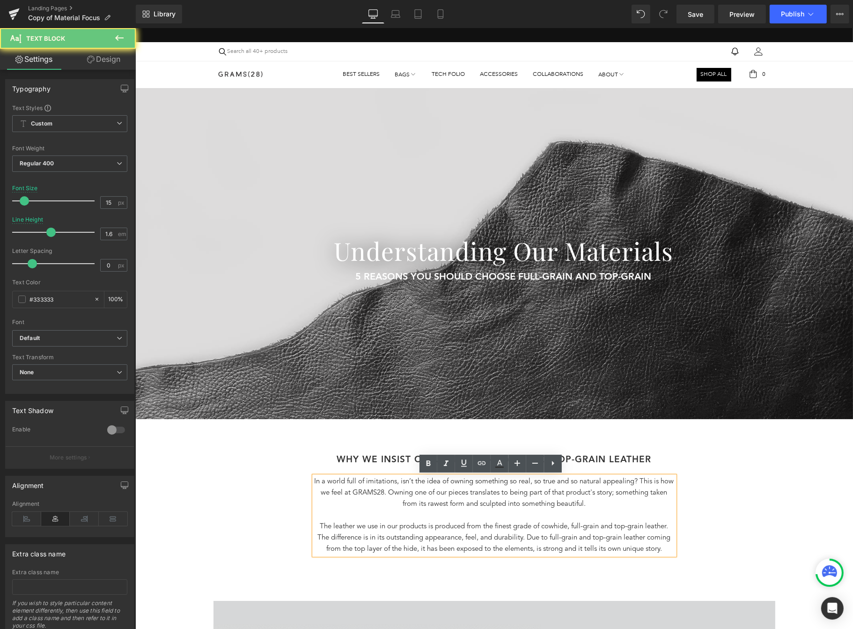
click at [550, 490] on p "In a world full of imitations, isn’t the idea of owning something so real, so t…" at bounding box center [494, 493] width 361 height 34
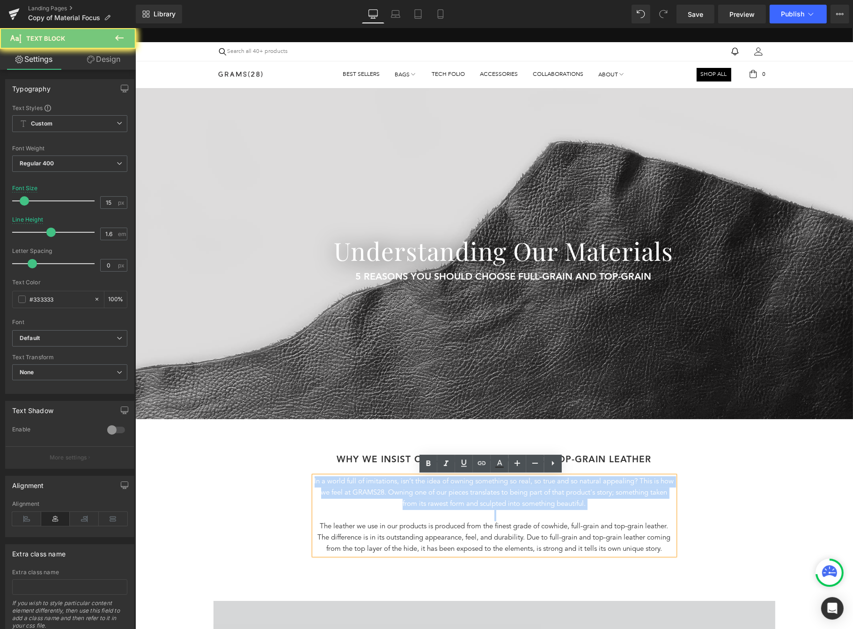
click at [550, 490] on p "In a world full of imitations, isn’t the idea of owning something so real, so t…" at bounding box center [494, 493] width 361 height 34
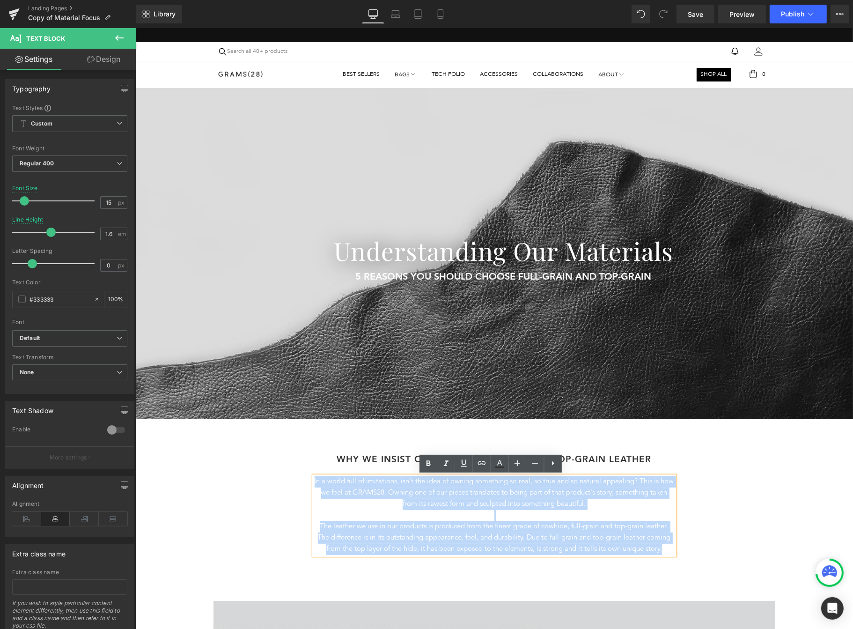
drag, startPoint x: 665, startPoint y: 549, endPoint x: 280, endPoint y: 483, distance: 390.2
click at [280, 483] on div "WHY WE INSIST oN USING Full-grain and Top-grain Leather Heading In a world full…" at bounding box center [494, 516] width 562 height 124
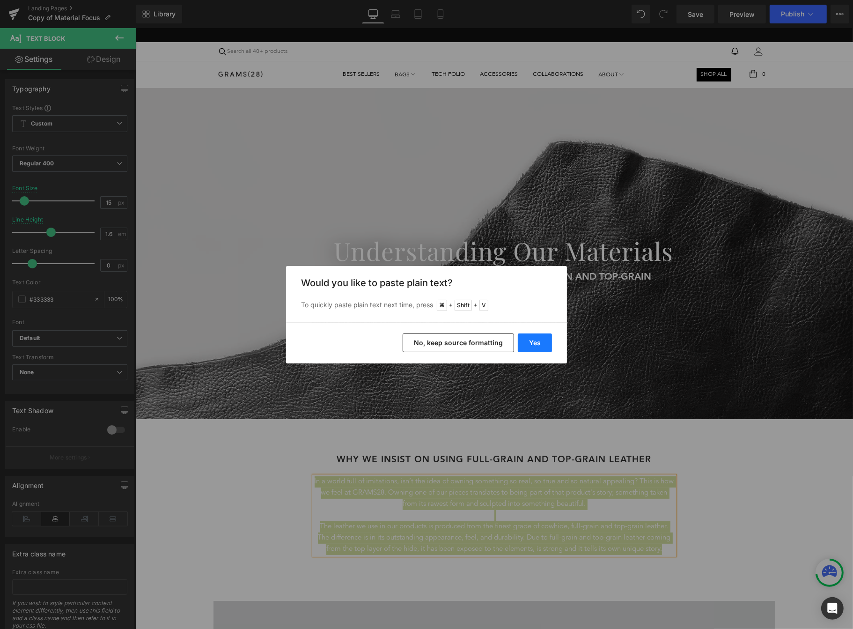
click at [547, 337] on button "Yes" at bounding box center [535, 342] width 34 height 19
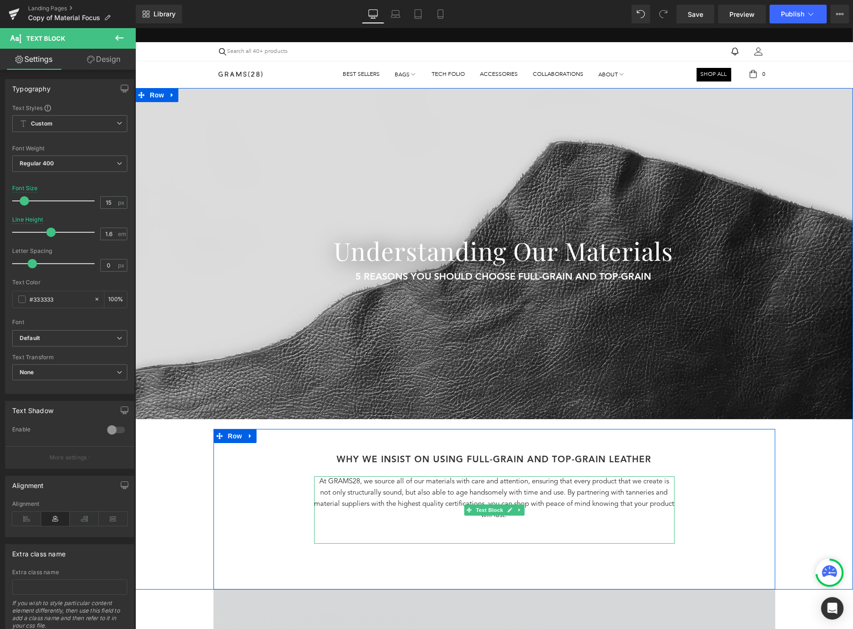
click at [565, 493] on p "At GRAMS28, we source all of our materials with care and attention, ensuring th…" at bounding box center [494, 498] width 361 height 45
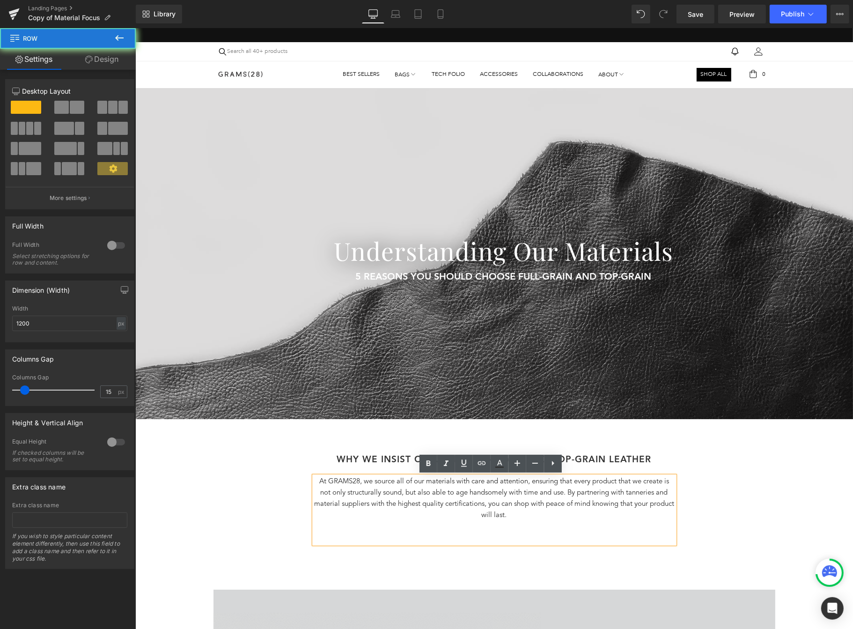
click at [701, 484] on div "WHY WE INSIST oN USING Full-grain and Top-grain Leather Heading At GRAMS28, we …" at bounding box center [494, 510] width 562 height 113
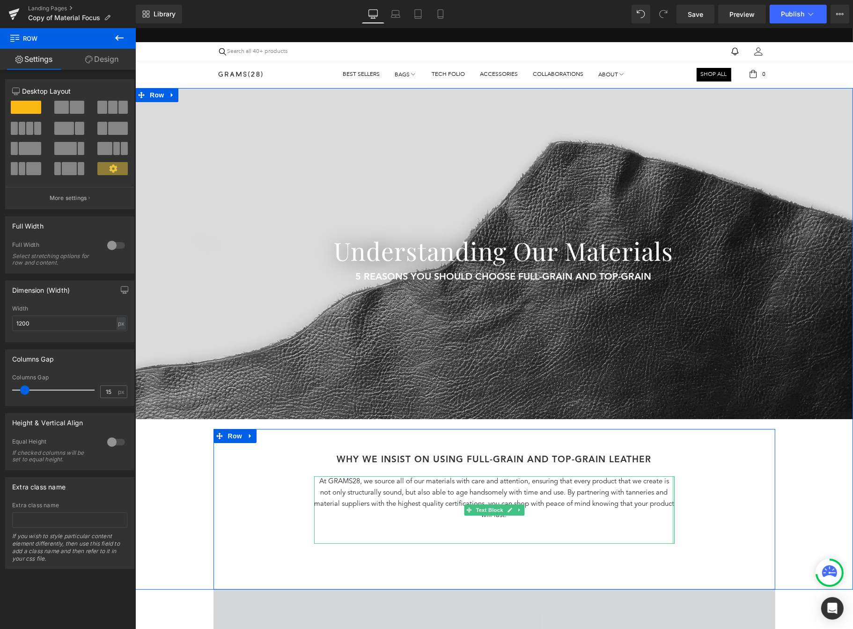
click at [672, 500] on div at bounding box center [673, 509] width 2 height 67
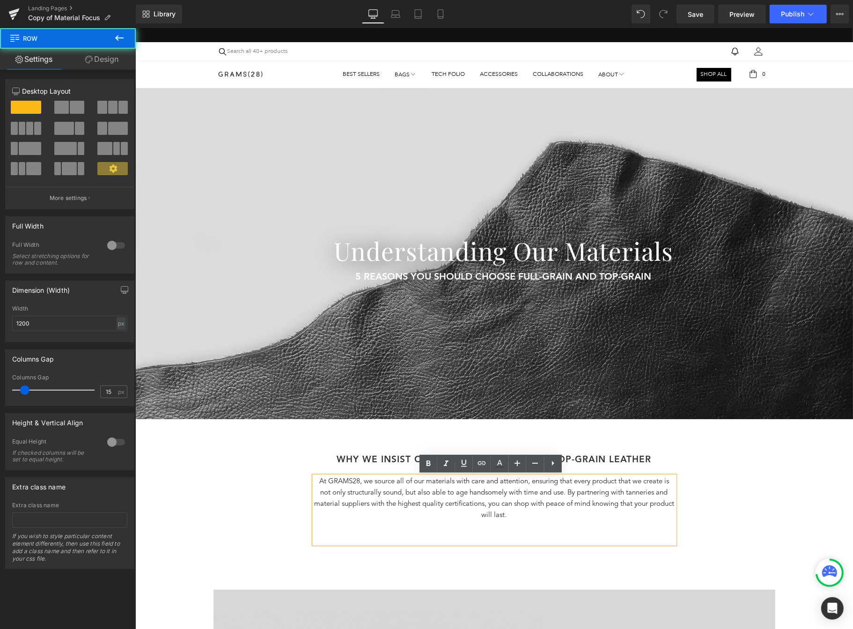
click at [690, 498] on div "WHY WE INSIST oN USING Full-grain and Top-grain Leather Heading At GRAMS28, we …" at bounding box center [494, 510] width 562 height 113
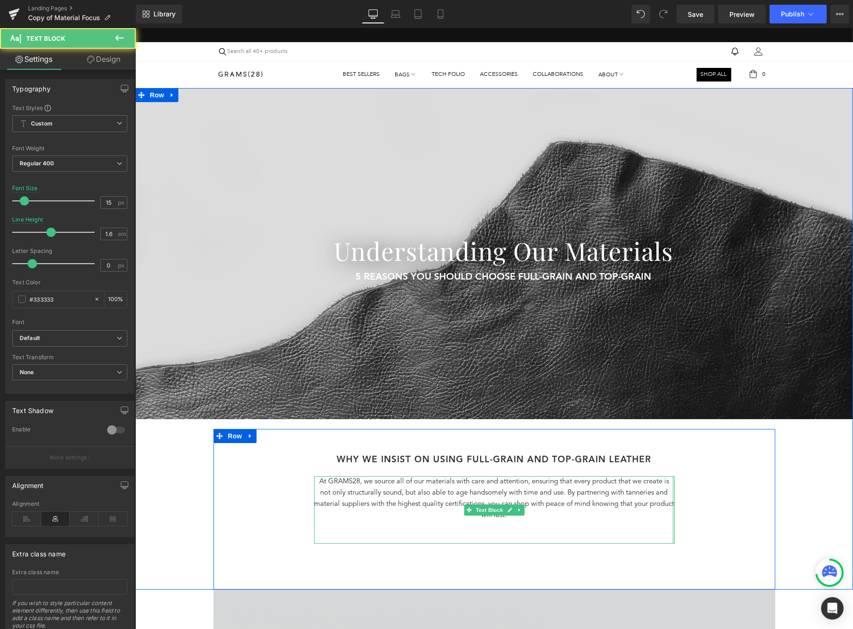
drag, startPoint x: 669, startPoint y: 497, endPoint x: 678, endPoint y: 497, distance: 8.4
click at [678, 497] on div "WHY WE INSIST oN USING Full-grain and Top-grain Leather Heading At GRAMS28, we …" at bounding box center [494, 510] width 562 height 113
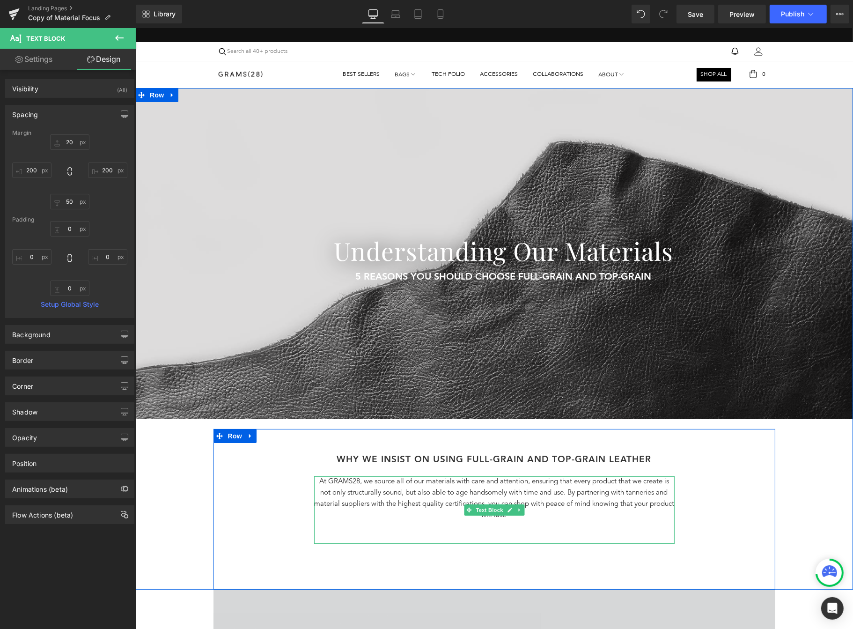
click at [591, 500] on p "At GRAMS28, we source all of our materials with care and attention, ensuring th…" at bounding box center [494, 498] width 361 height 45
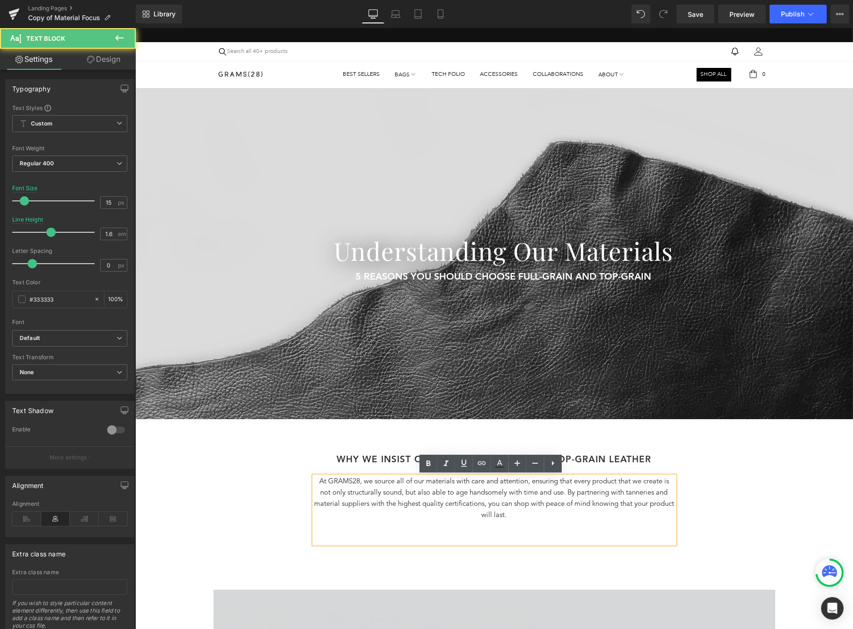
click at [563, 494] on p "At GRAMS28, we source all of our materials with care and attention, ensuring th…" at bounding box center [494, 498] width 361 height 45
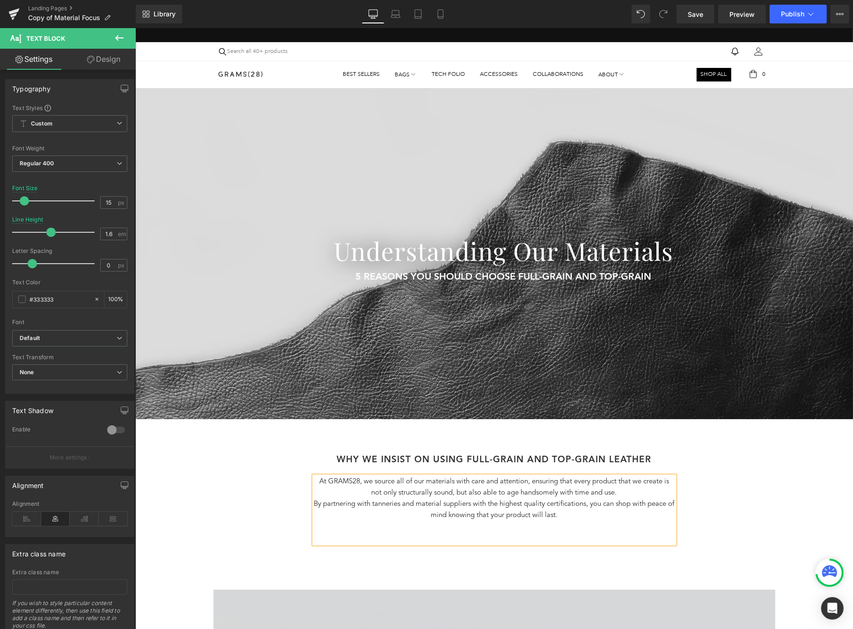
click at [570, 530] on p at bounding box center [494, 526] width 361 height 11
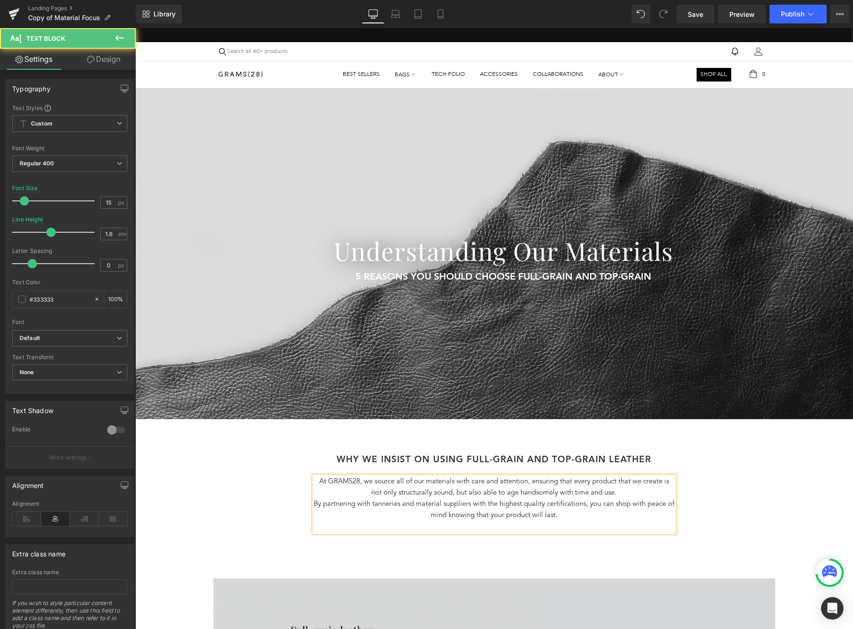
click at [554, 529] on p at bounding box center [494, 526] width 361 height 11
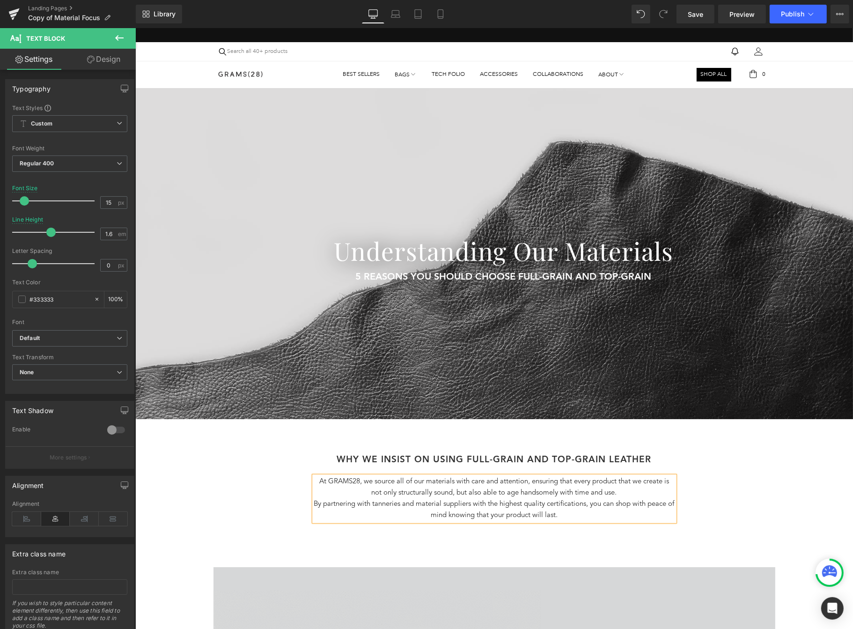
click at [775, 486] on div "Separator Understanding Our Materials Heading 5 Reasons You Should Choose Full-…" at bounding box center [494, 327] width 718 height 479
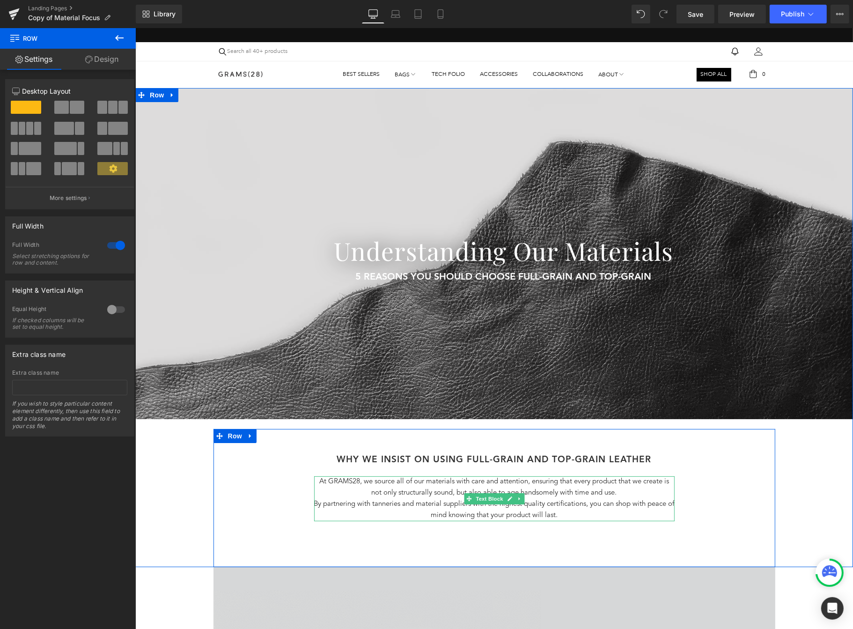
click at [608, 495] on p "At GRAMS28, we source all of our materials with care and attention, ensuring th…" at bounding box center [494, 487] width 361 height 22
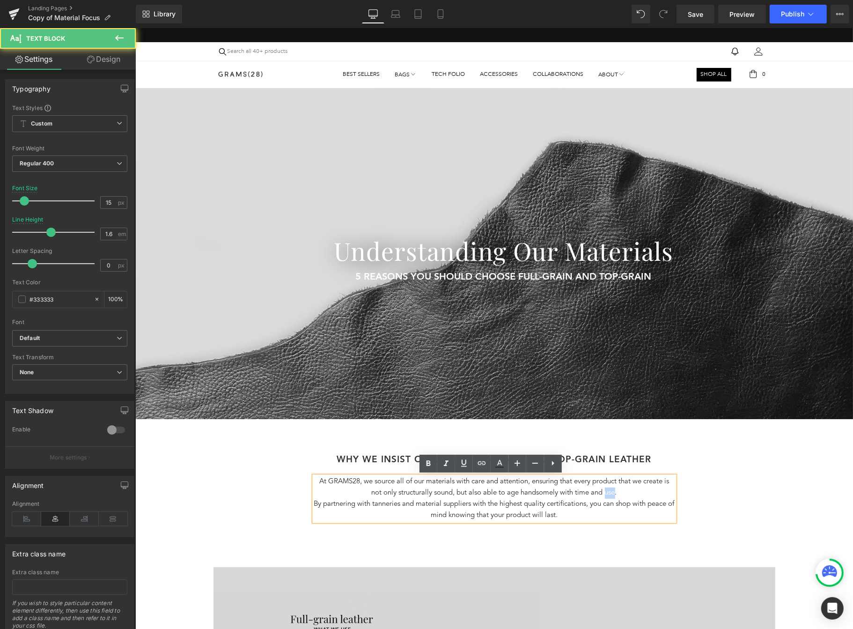
click at [608, 495] on p "At GRAMS28, we source all of our materials with care and attention, ensuring th…" at bounding box center [494, 487] width 361 height 22
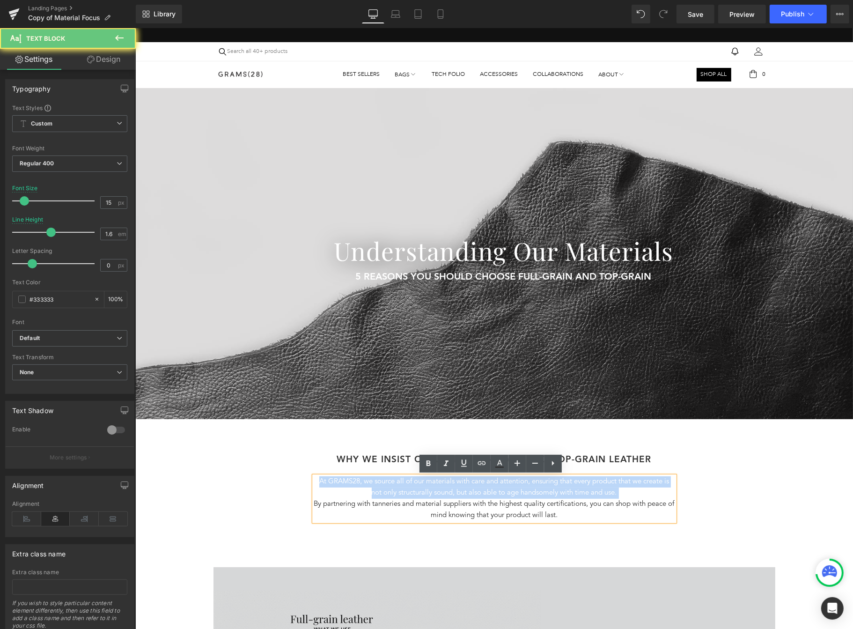
click at [608, 495] on p "At GRAMS28, we source all of our materials with care and attention, ensuring th…" at bounding box center [494, 487] width 361 height 22
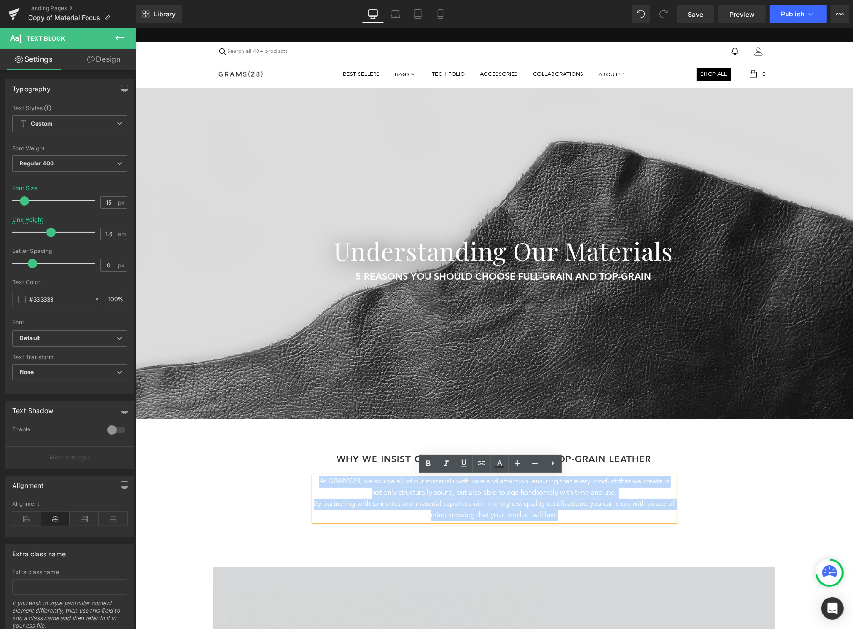
drag, startPoint x: 582, startPoint y: 518, endPoint x: 297, endPoint y: 480, distance: 287.7
click at [297, 480] on div "WHY WE INSIST oN USING Full-grain and Top-grain Leather Heading At GRAMS28, we …" at bounding box center [494, 499] width 562 height 90
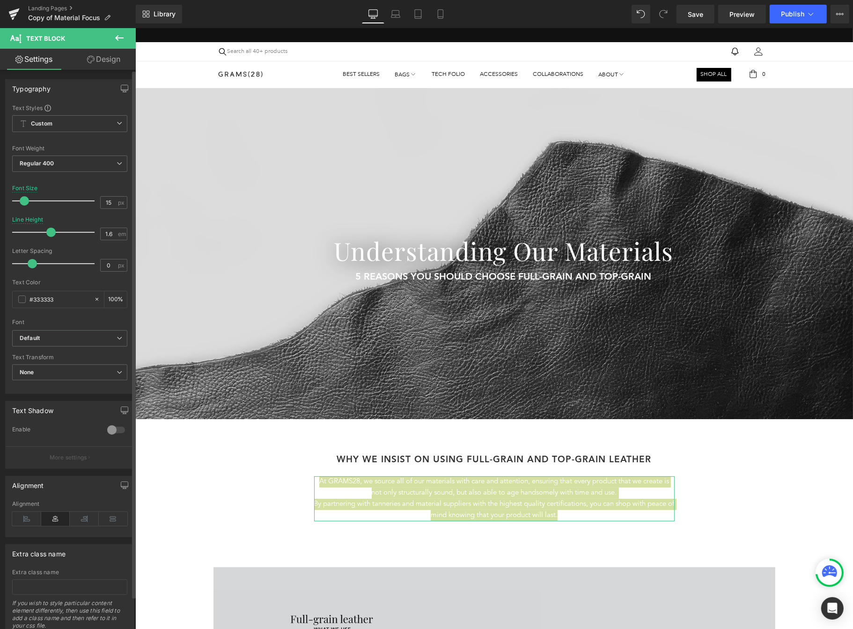
type input "16"
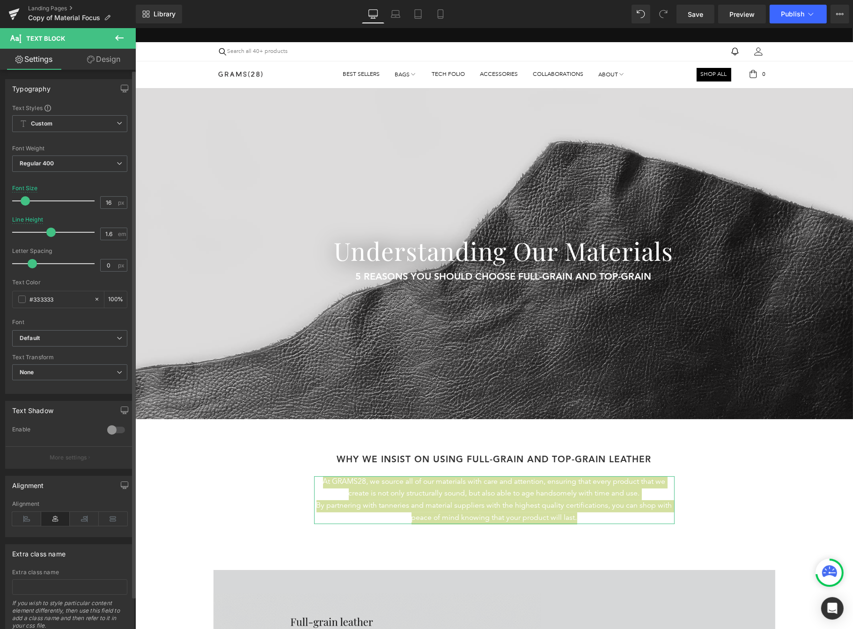
click at [29, 200] on span at bounding box center [25, 200] width 9 height 9
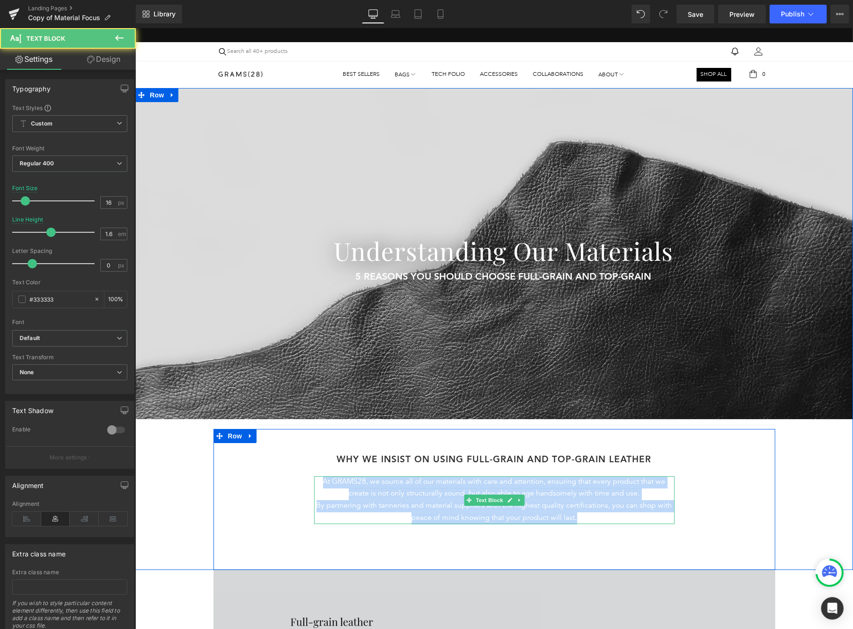
click at [333, 515] on p "By partnering with tanneries and material suppliers with the highest quality ce…" at bounding box center [494, 512] width 361 height 24
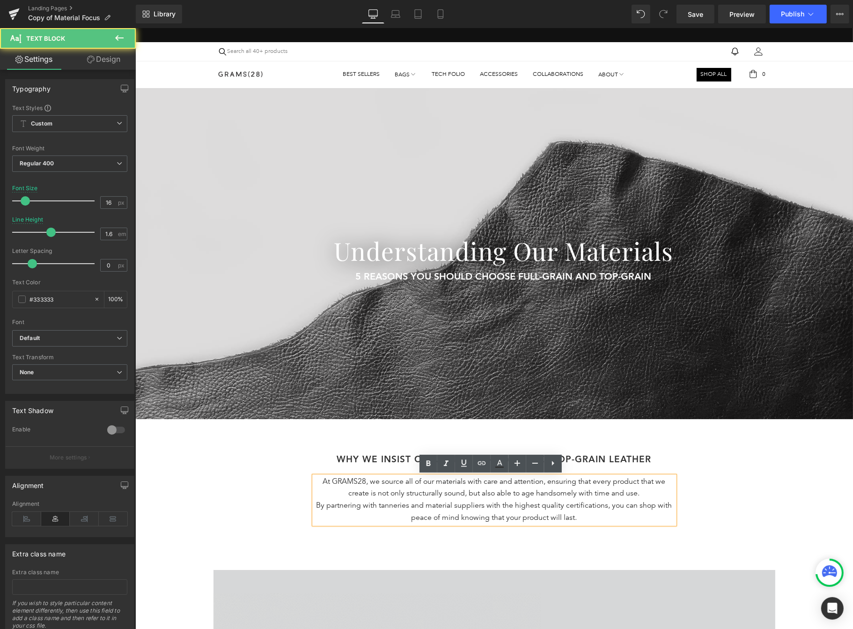
click at [616, 534] on div "WHY WE INSIST oN USING Full-grain and Top-grain Leather Heading At GRAMS28, we …" at bounding box center [494, 500] width 562 height 93
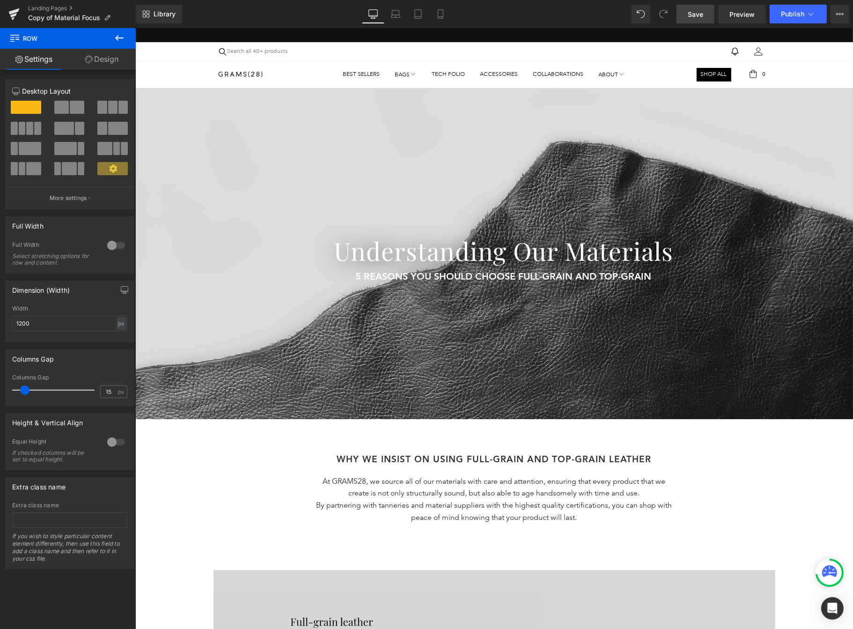
click at [694, 11] on span "Save" at bounding box center [695, 14] width 15 height 10
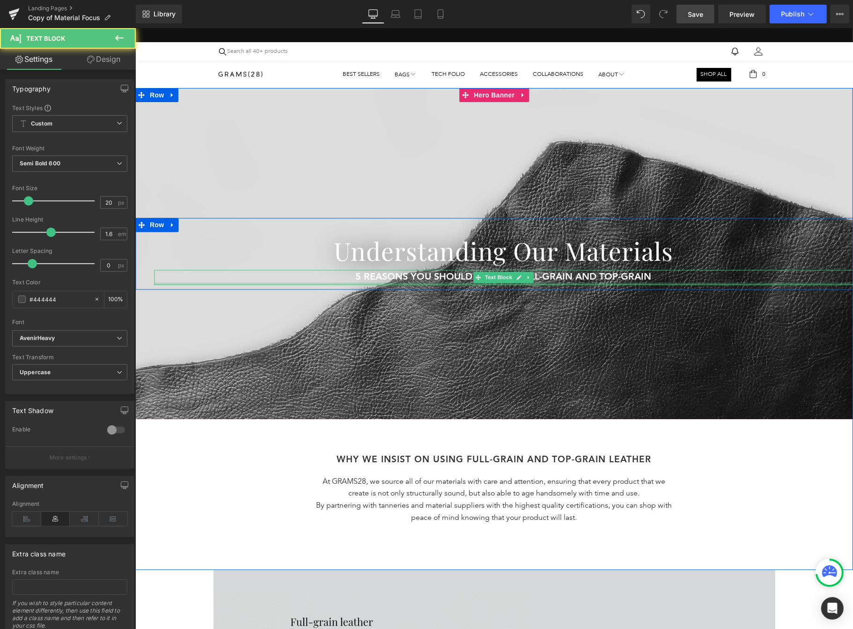
click at [603, 282] on div at bounding box center [503, 283] width 699 height 2
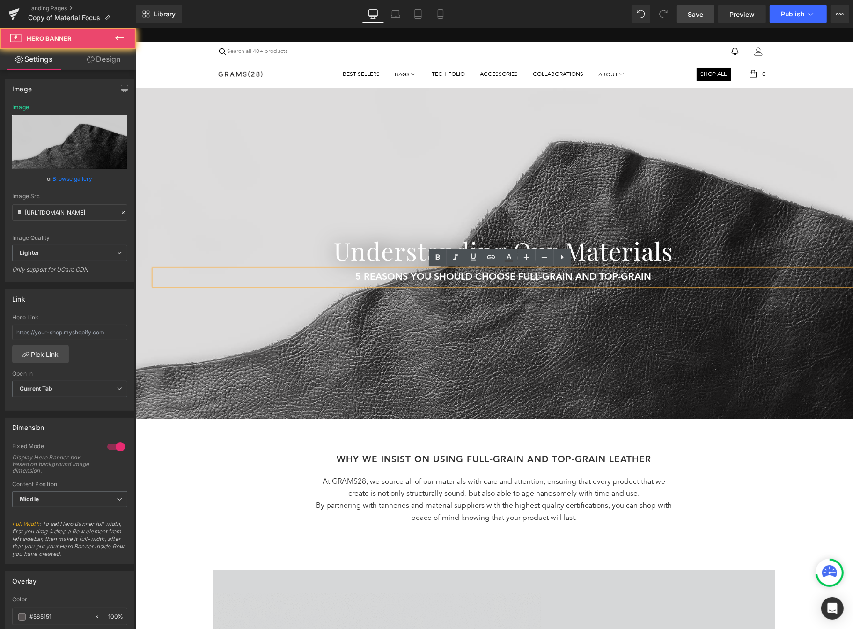
click at [614, 351] on div at bounding box center [494, 253] width 718 height 331
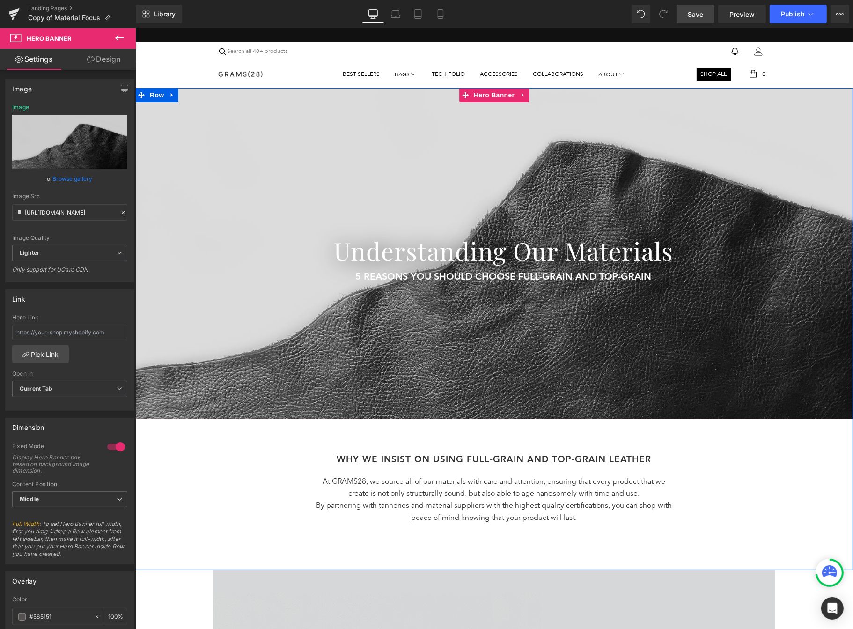
click at [623, 348] on div at bounding box center [494, 253] width 718 height 331
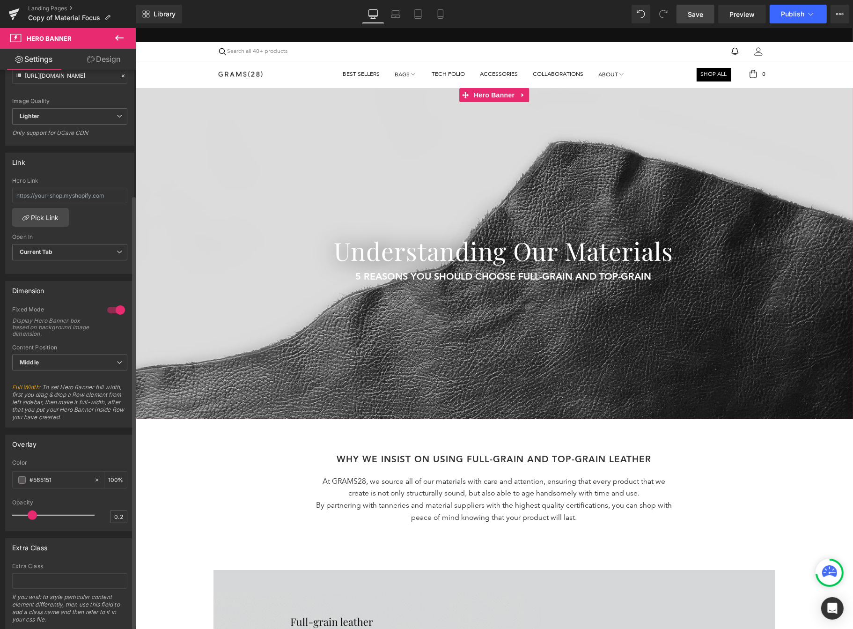
scroll to position [165, 0]
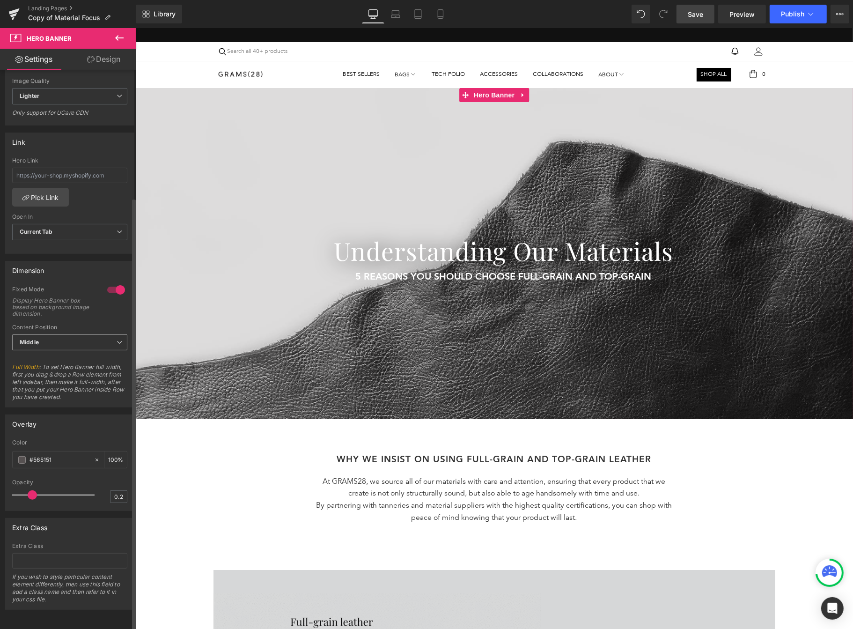
click at [55, 334] on span "Middle" at bounding box center [69, 342] width 115 height 16
click at [56, 341] on span "Middle" at bounding box center [67, 342] width 111 height 16
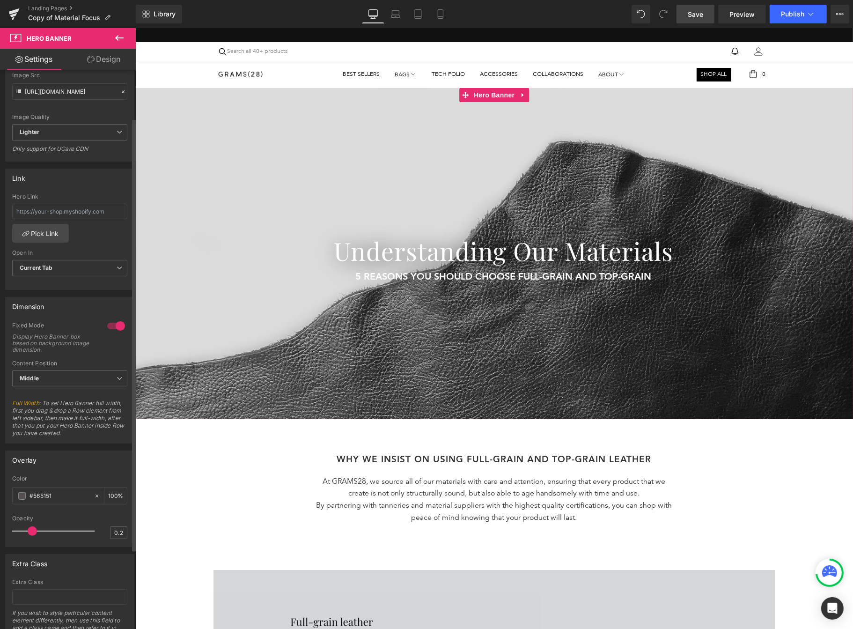
scroll to position [47, 0]
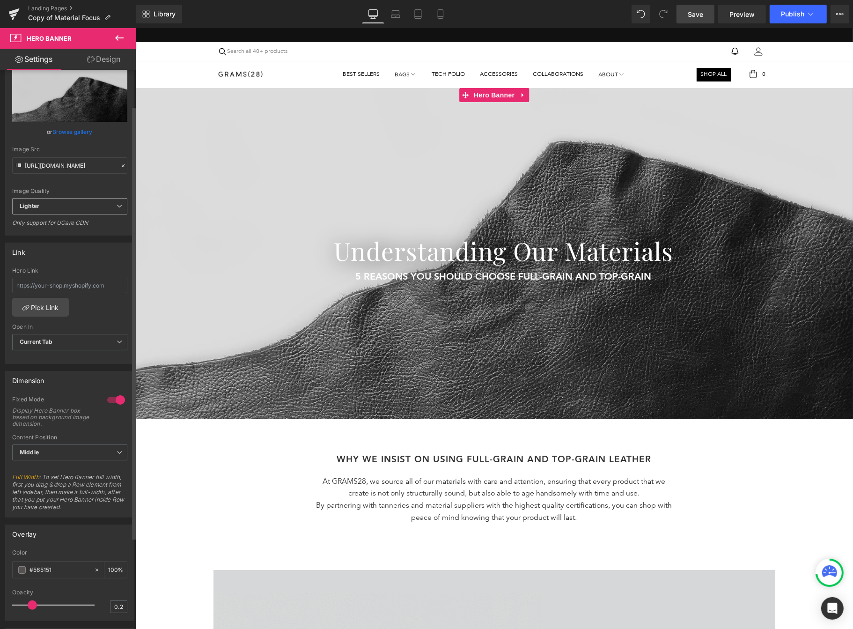
click at [44, 203] on span "Lighter" at bounding box center [69, 206] width 115 height 16
drag, startPoint x: 44, startPoint y: 203, endPoint x: 44, endPoint y: 210, distance: 7.0
click at [44, 203] on span "Lighter" at bounding box center [67, 206] width 111 height 16
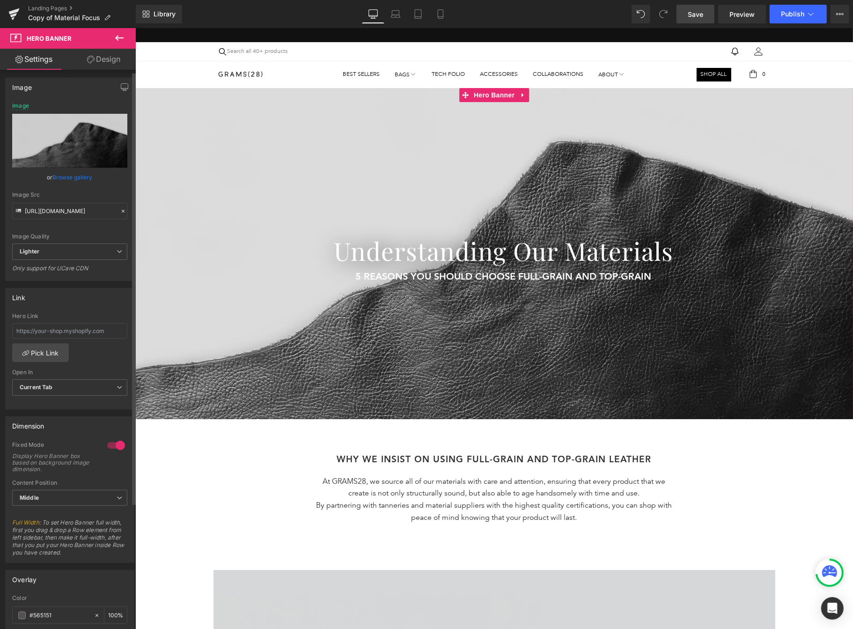
scroll to position [0, 0]
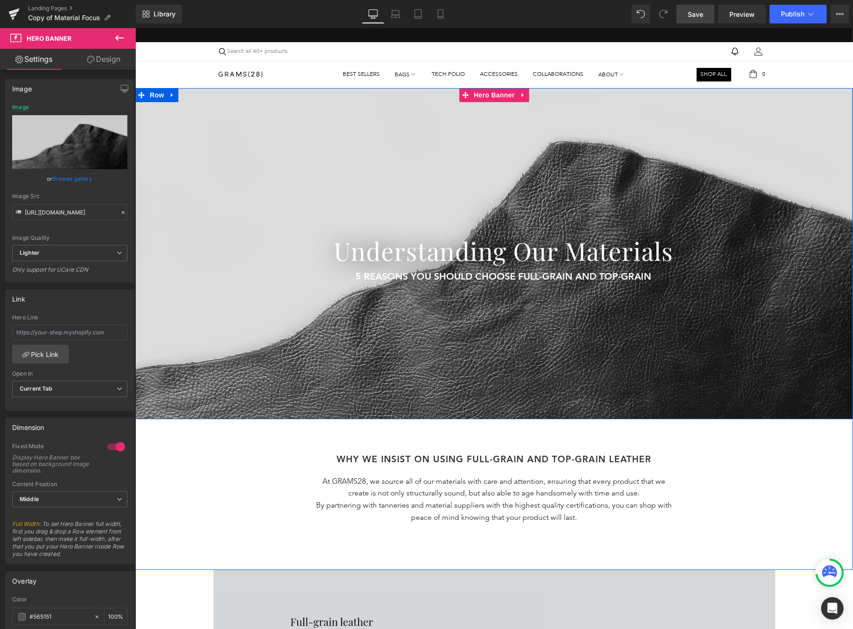
click at [222, 159] on div at bounding box center [494, 253] width 718 height 331
click at [524, 375] on div at bounding box center [494, 253] width 718 height 331
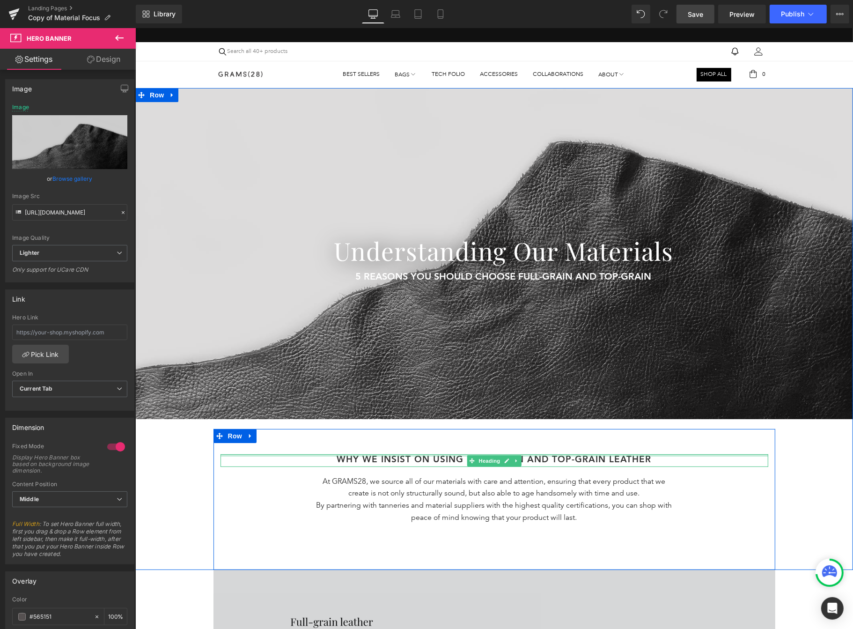
click at [590, 457] on div at bounding box center [494, 455] width 548 height 2
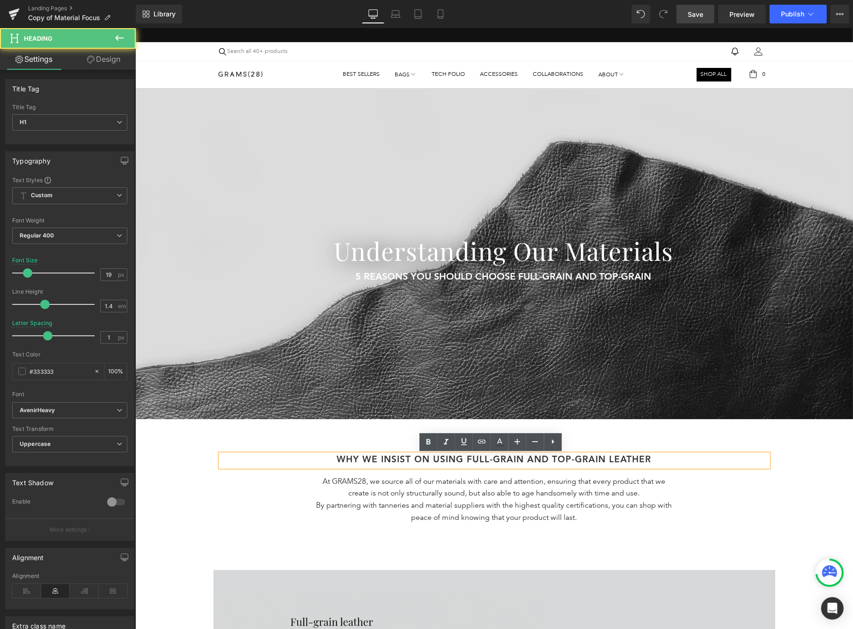
click at [286, 425] on div "Separator Understanding Our Materials Heading 5 Reasons You Should Choose Full-…" at bounding box center [494, 329] width 718 height 482
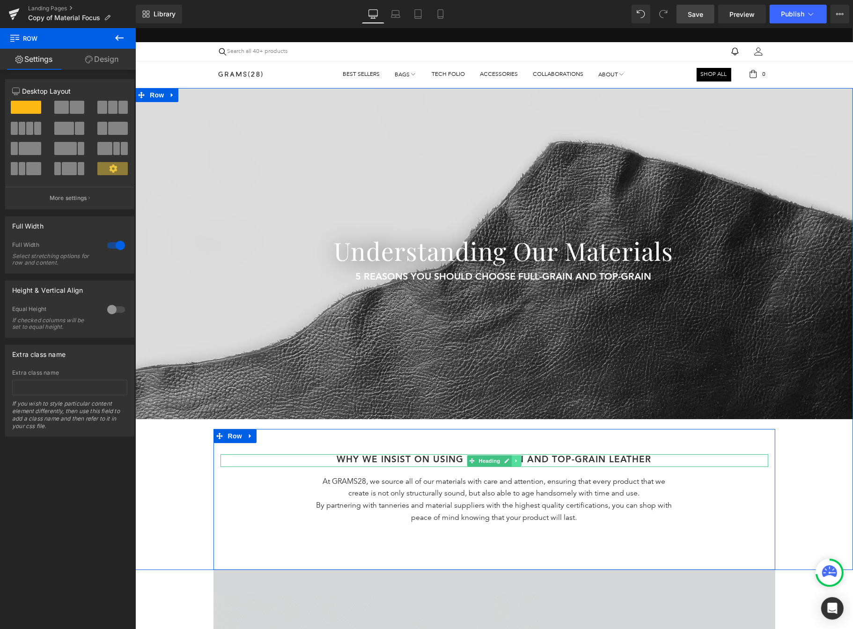
click at [514, 457] on link at bounding box center [516, 460] width 10 height 11
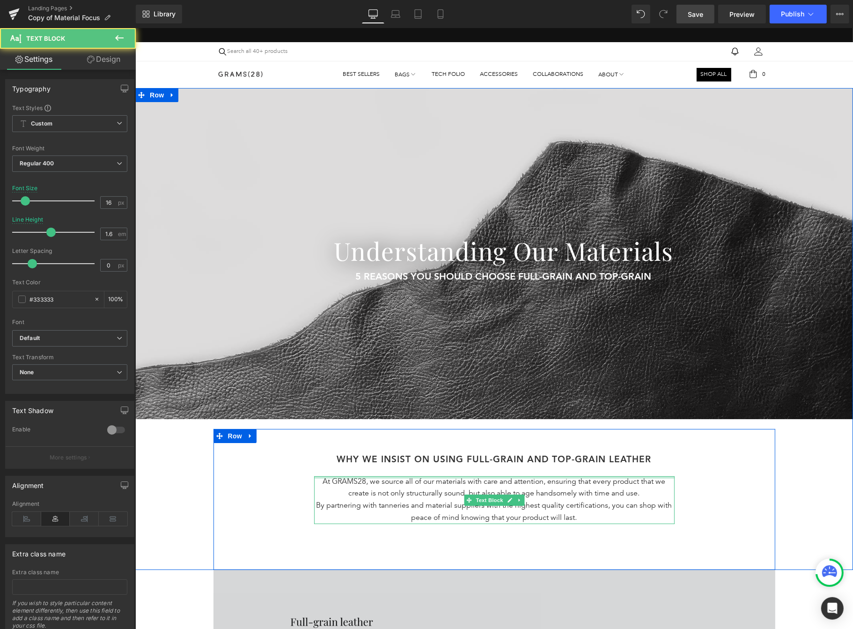
click at [574, 476] on div at bounding box center [494, 477] width 361 height 2
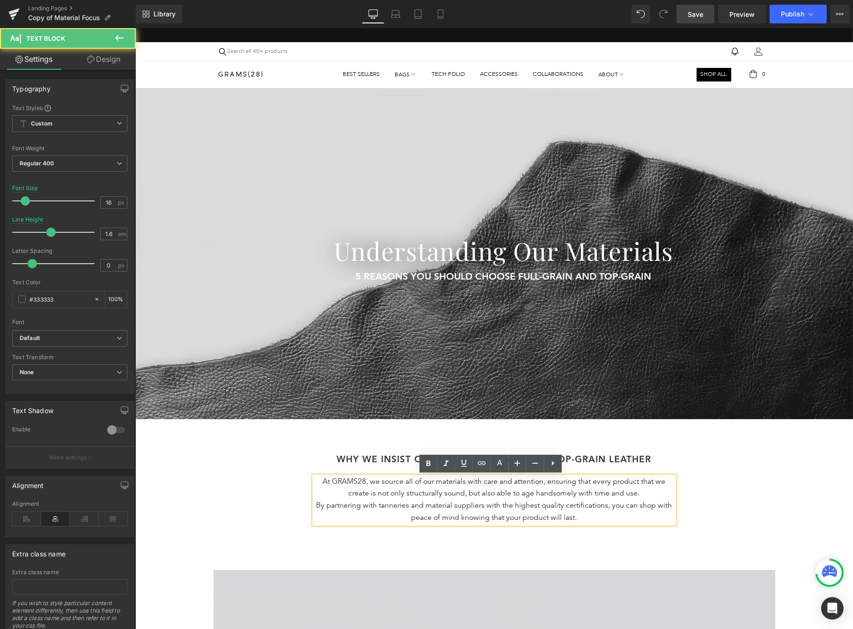
click at [594, 462] on h1 "WHY WE INSIST oN USING Full-grain and Top-grain Leather" at bounding box center [494, 460] width 548 height 13
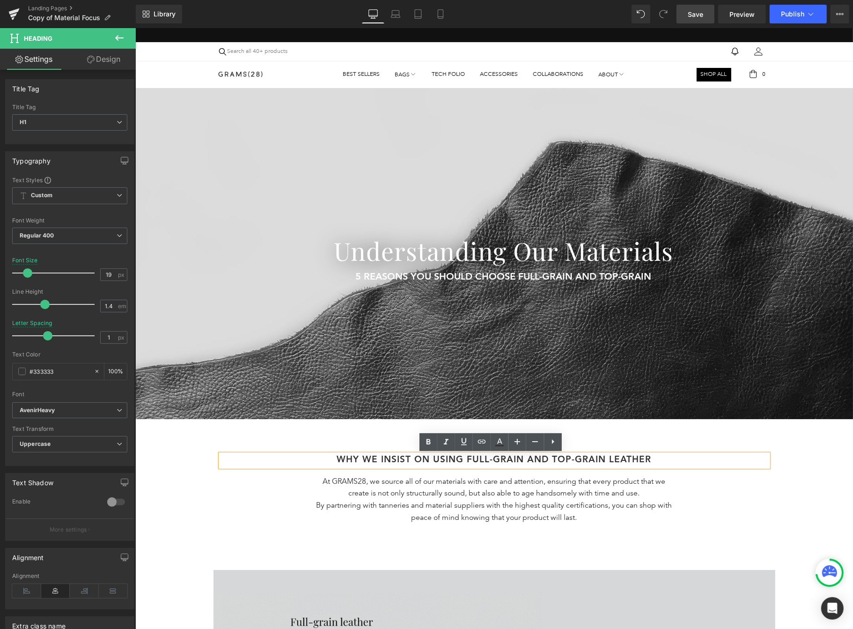
click at [832, 484] on div "Separator Understanding Our Materials Heading 5 Reasons You Should Choose Full-…" at bounding box center [494, 329] width 718 height 482
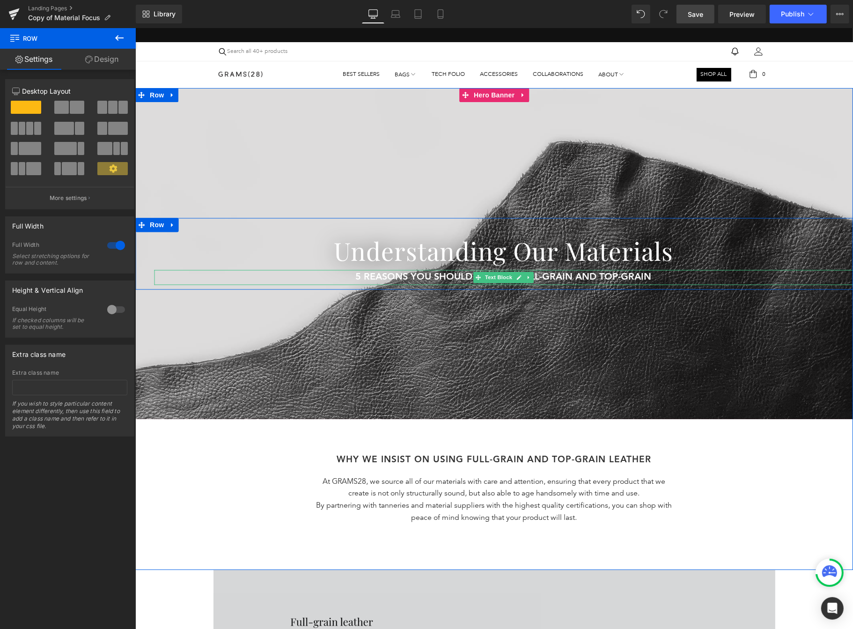
click at [623, 276] on span "5 Reasons You Should Choose Full-grain and Top-grain" at bounding box center [503, 277] width 296 height 9
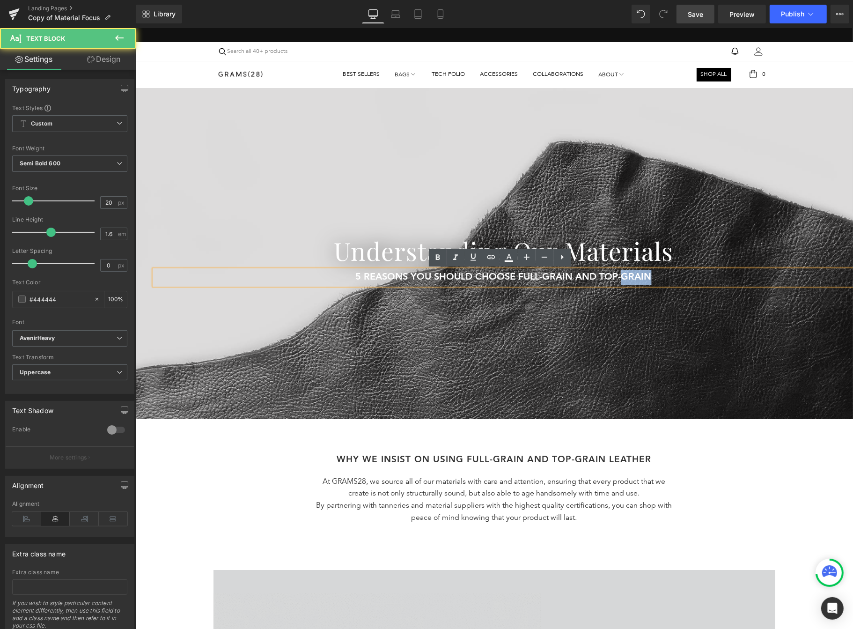
click at [623, 276] on span "5 Reasons You Should Choose Full-grain and Top-grain" at bounding box center [503, 277] width 296 height 9
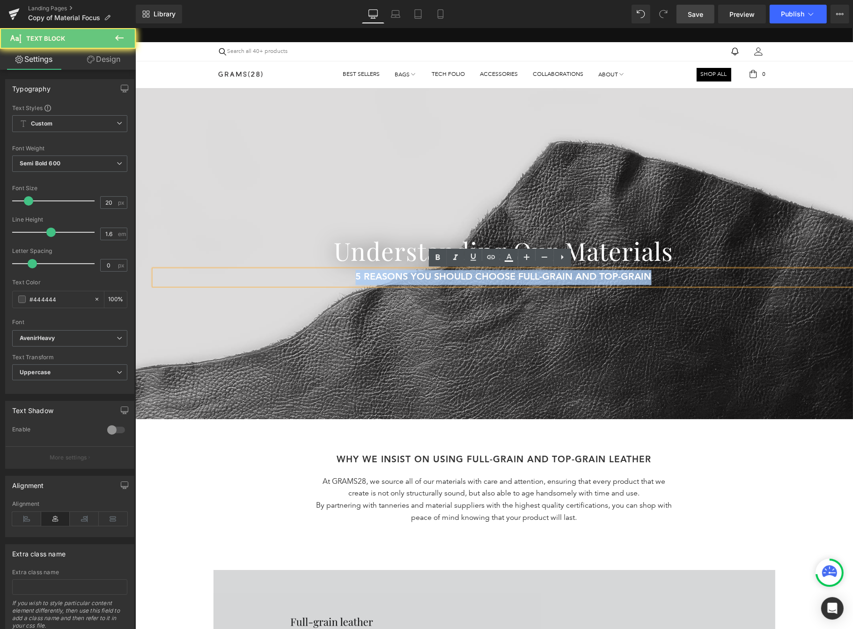
click at [623, 276] on span "5 Reasons You Should Choose Full-grain and Top-grain" at bounding box center [503, 277] width 296 height 9
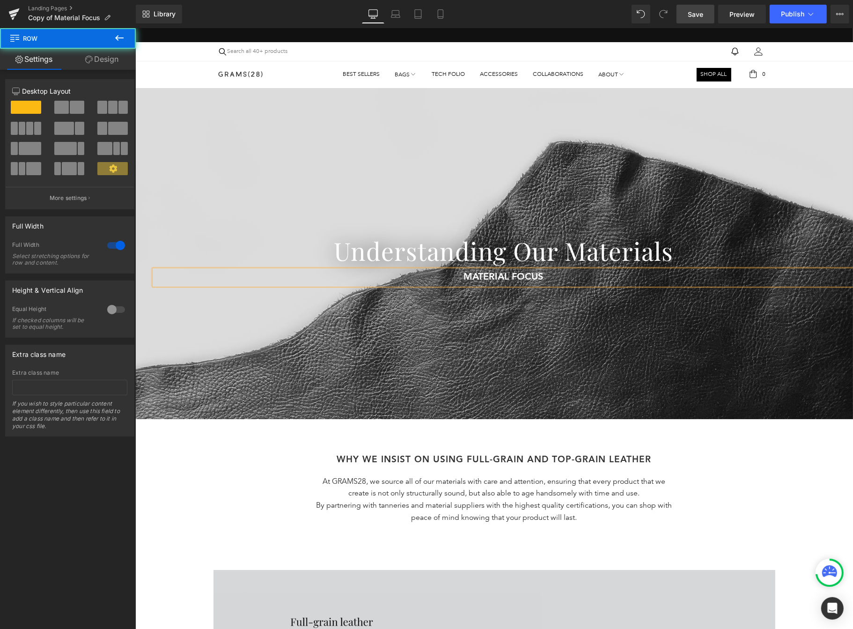
click at [776, 505] on div "Separator Understanding Our Materials Heading MATERIAL FOCUS Text Block 5 Reaso…" at bounding box center [494, 329] width 718 height 482
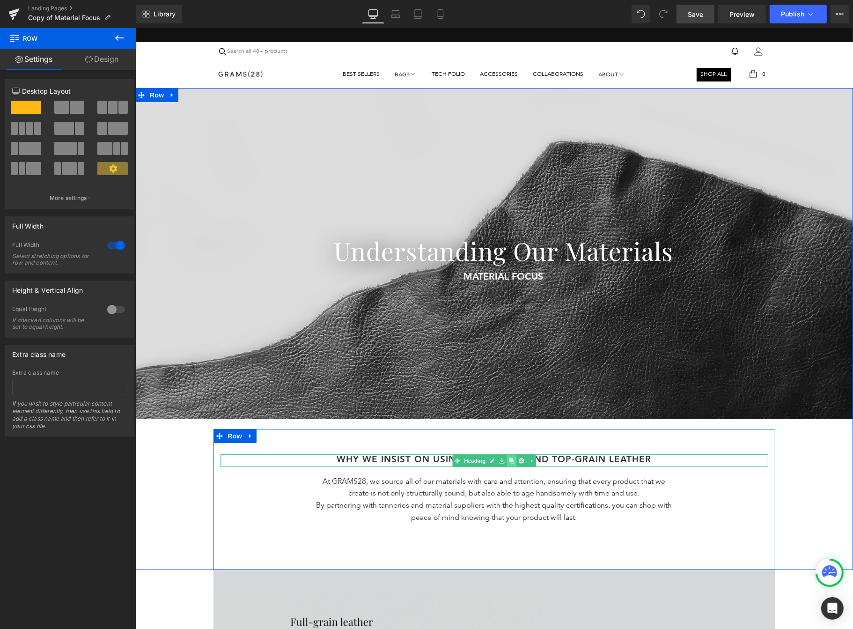
click at [509, 461] on icon at bounding box center [511, 460] width 5 height 5
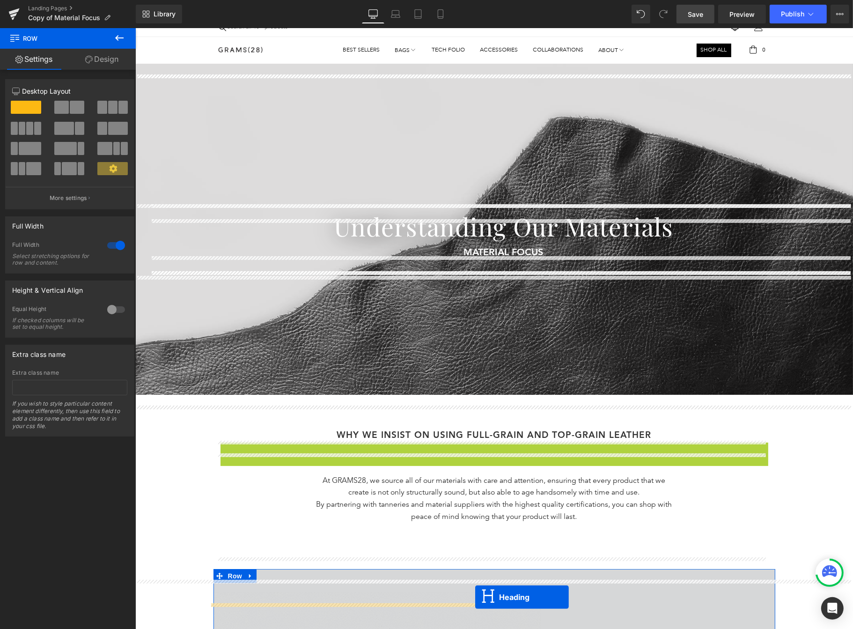
scroll to position [34, 0]
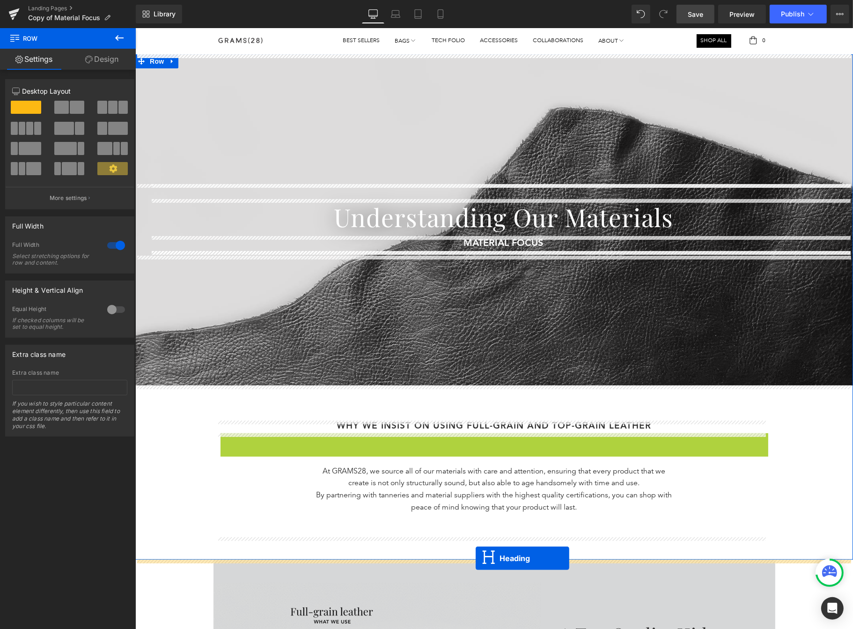
drag, startPoint x: 468, startPoint y: 471, endPoint x: 475, endPoint y: 558, distance: 87.4
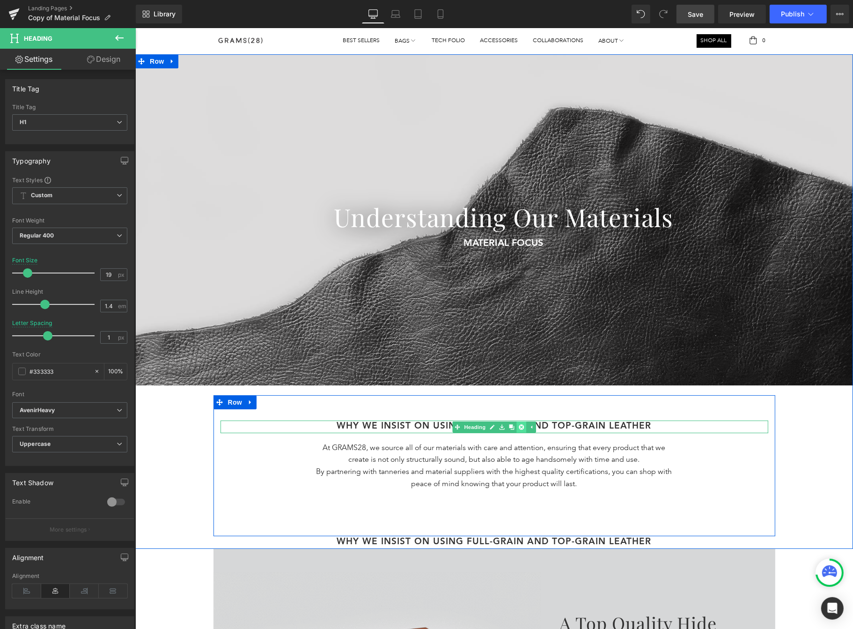
click at [518, 427] on icon at bounding box center [520, 426] width 5 height 5
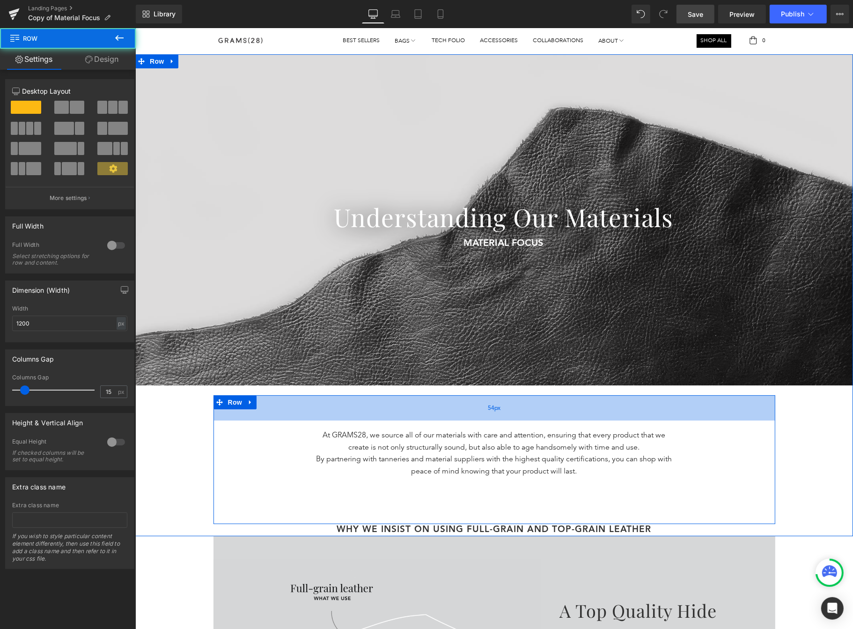
click at [511, 413] on div "54px" at bounding box center [494, 407] width 562 height 25
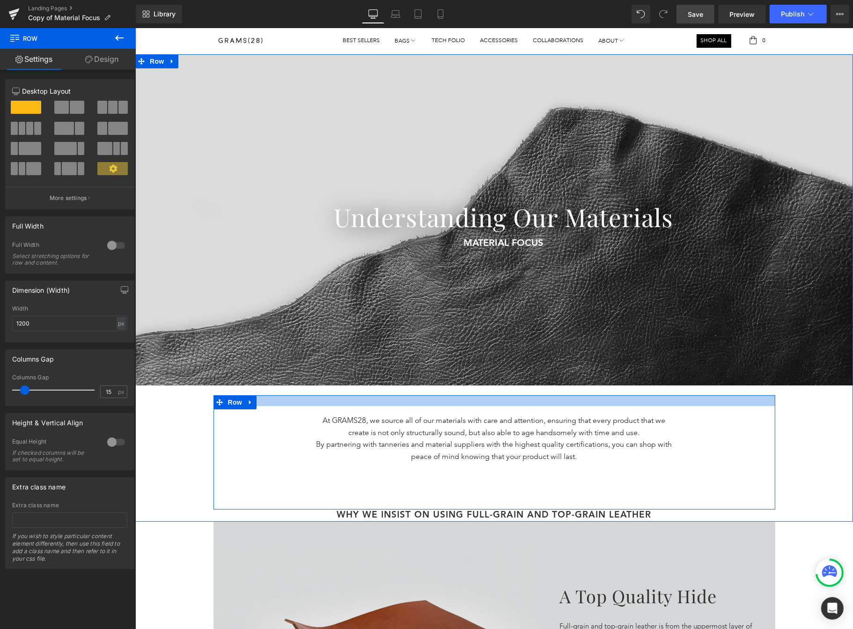
drag, startPoint x: 511, startPoint y: 414, endPoint x: 510, endPoint y: 400, distance: 14.1
click at [510, 400] on div at bounding box center [494, 400] width 562 height 11
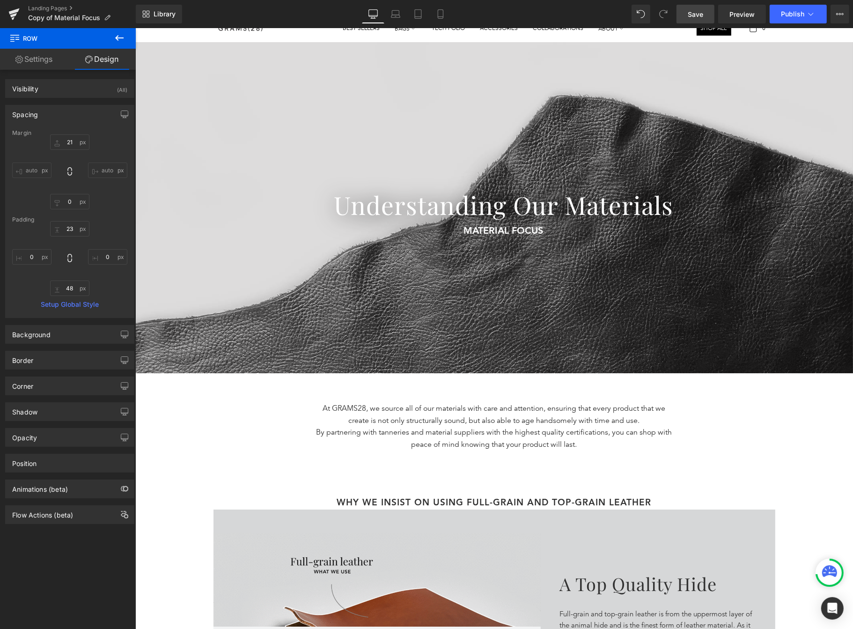
scroll to position [48, 0]
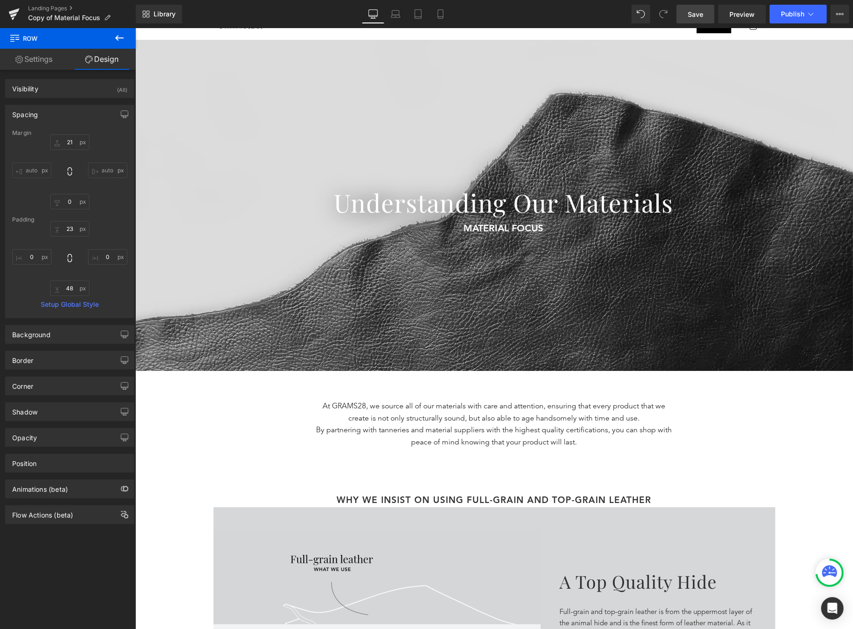
click at [119, 41] on icon at bounding box center [119, 37] width 11 height 11
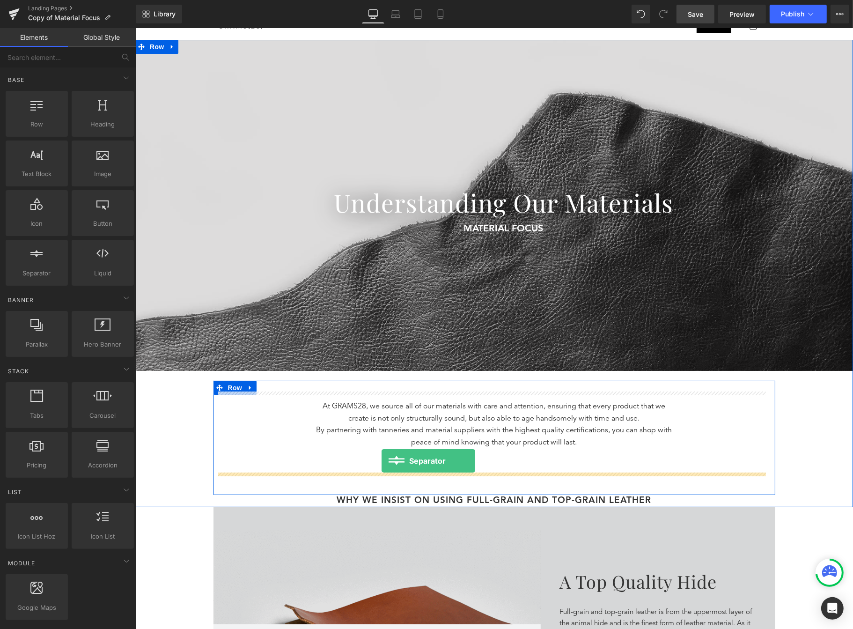
drag, startPoint x: 181, startPoint y: 276, endPoint x: 382, endPoint y: 461, distance: 272.8
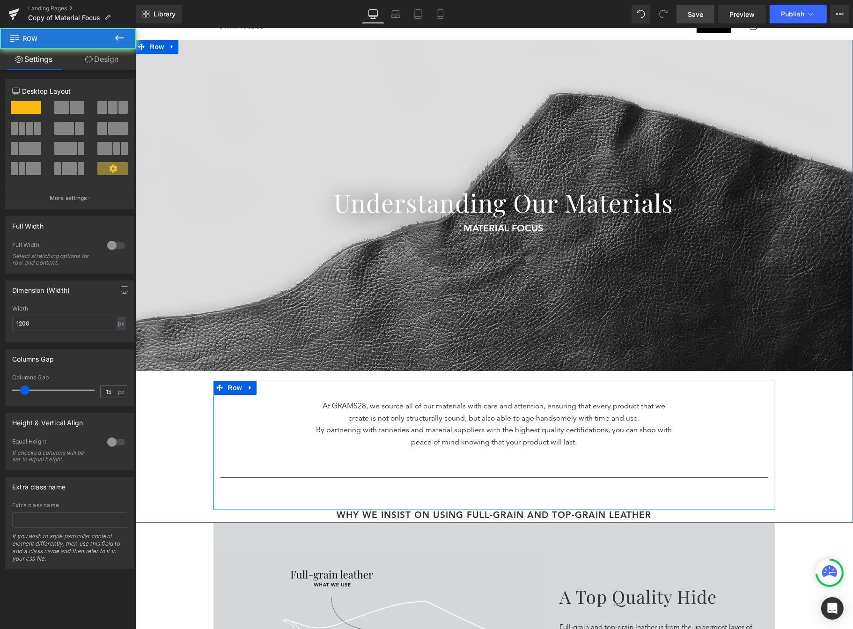
click at [554, 459] on div "At GRAMS28, we source all of our materials with care and attention, ensuring th…" at bounding box center [494, 440] width 562 height 96
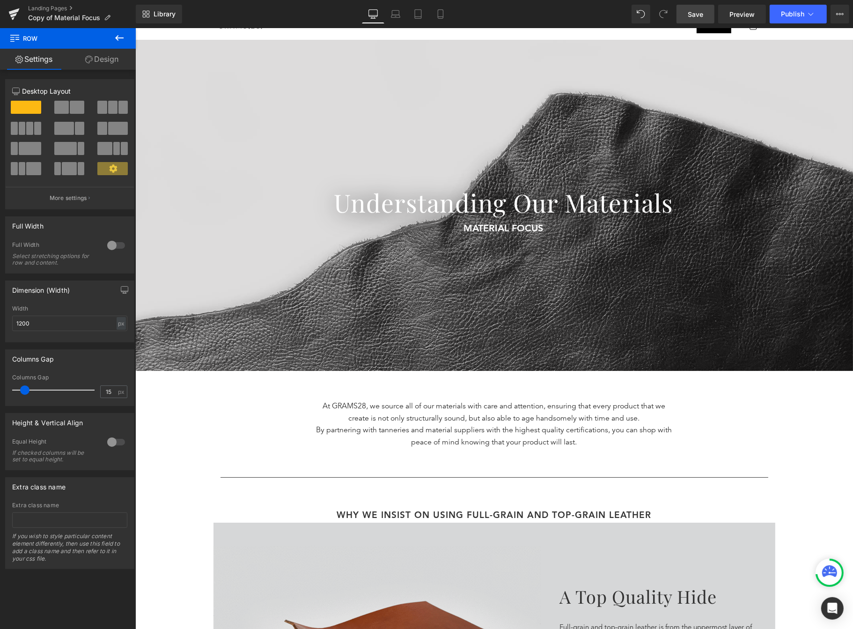
click at [114, 32] on icon at bounding box center [119, 37] width 11 height 11
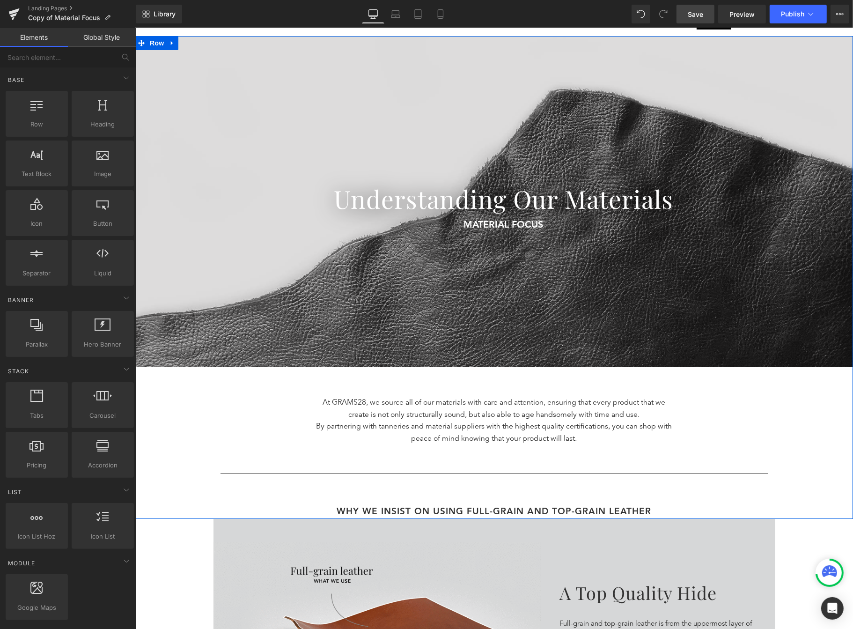
scroll to position [52, 0]
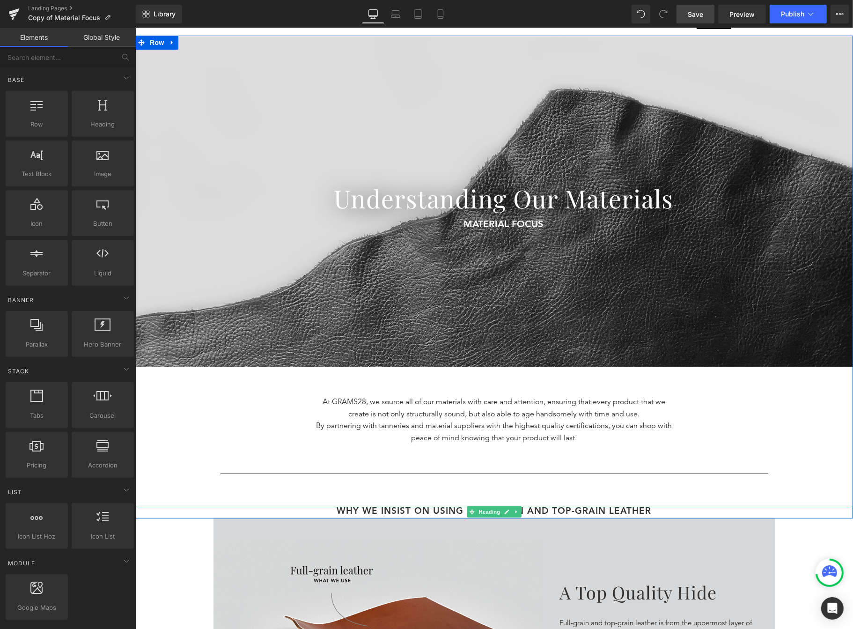
click at [570, 509] on h1 "WHY WE INSIST oN USING Full-grain and Top-grain Leather" at bounding box center [494, 512] width 718 height 13
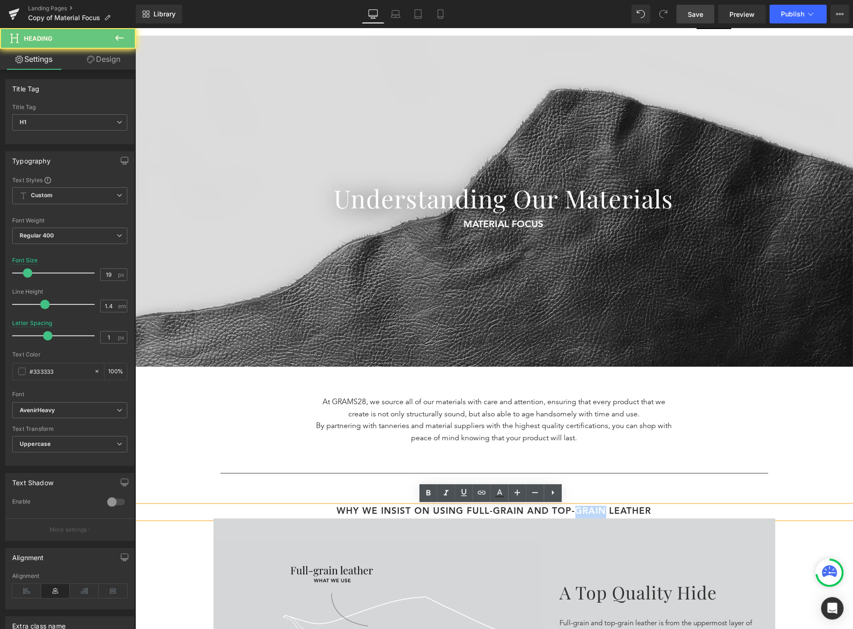
click at [570, 509] on h1 "WHY WE INSIST oN USING Full-grain and Top-grain Leather" at bounding box center [494, 512] width 718 height 13
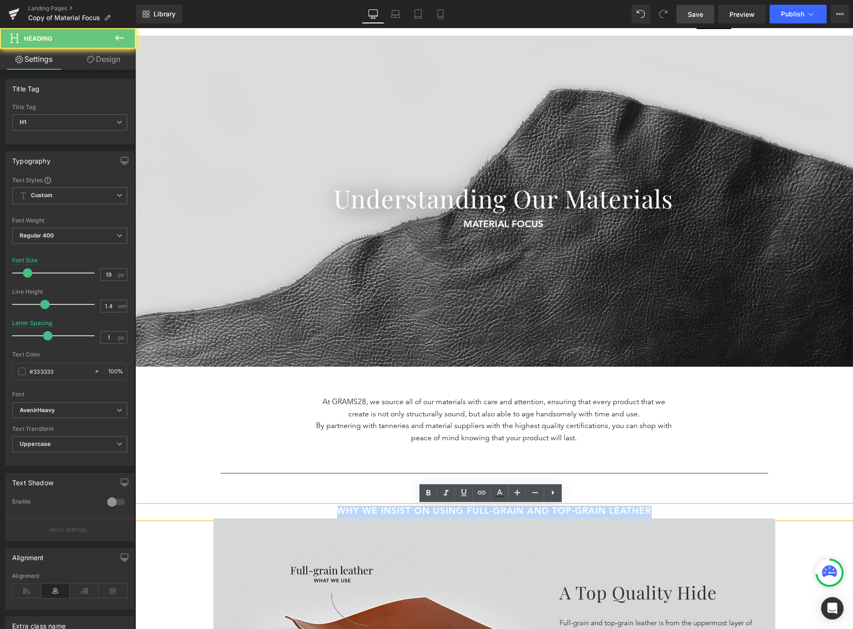
click at [570, 509] on h1 "WHY WE INSIST oN USING Full-grain and Top-grain Leather" at bounding box center [494, 512] width 718 height 13
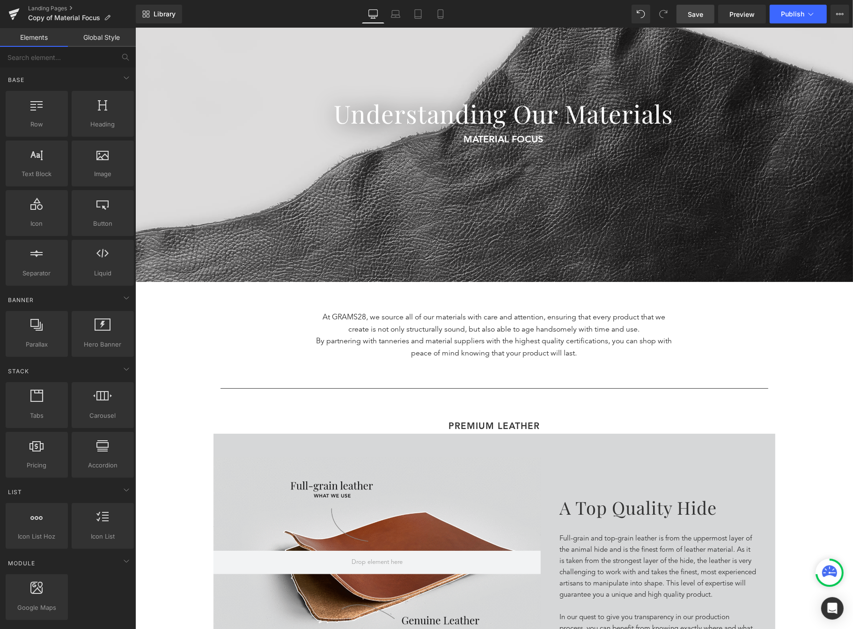
scroll to position [139, 0]
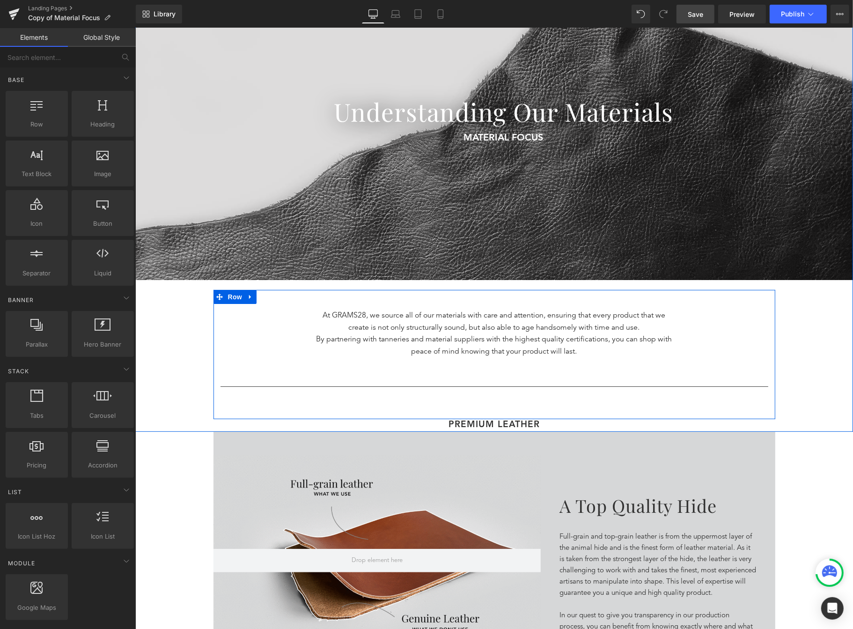
click at [546, 310] on div "At GRAMS28, we source all of our materials with care and attention, ensuring th…" at bounding box center [494, 334] width 361 height 48
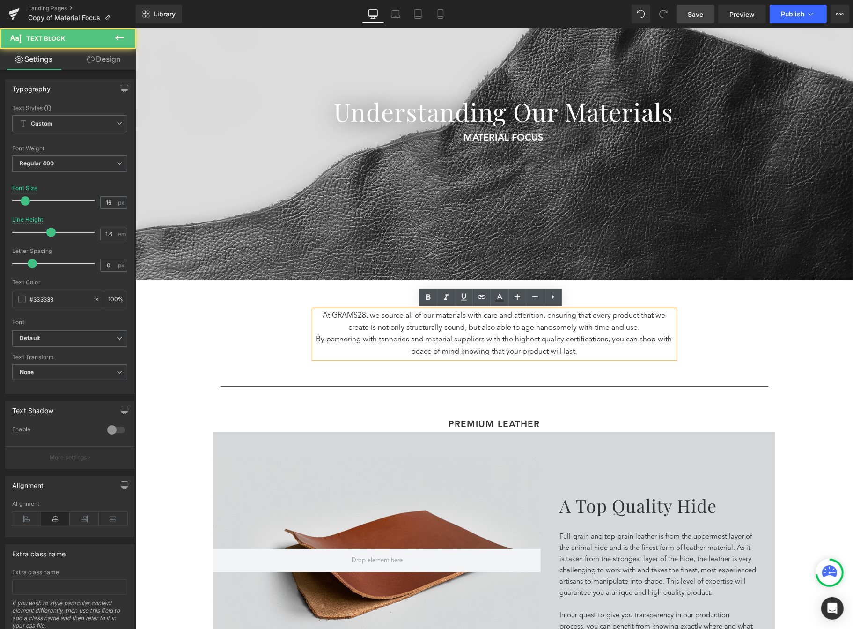
click at [840, 348] on div "Separator Understanding Our Materials Heading MATERIAL FOCUS Text Block 5 Reaso…" at bounding box center [494, 190] width 718 height 482
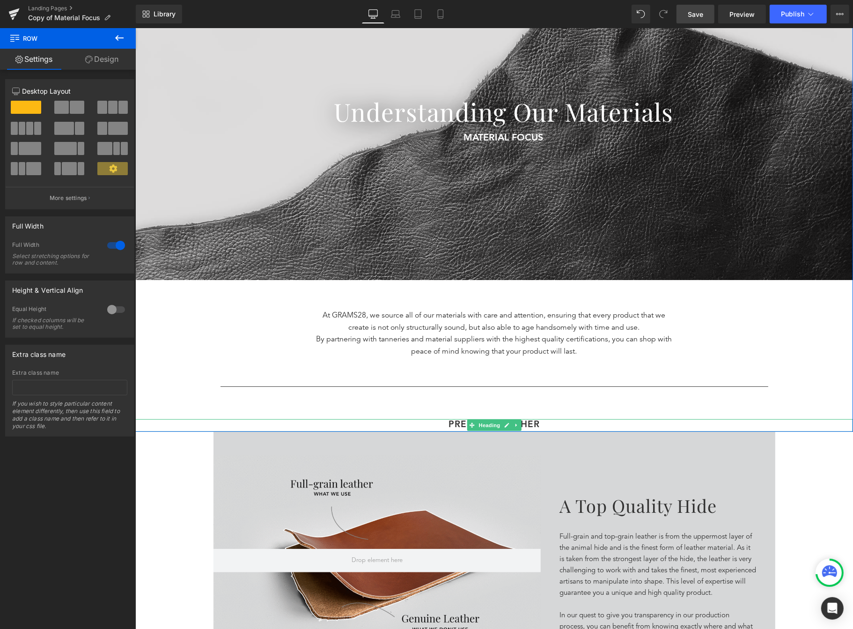
click at [544, 422] on h1 "premium leather" at bounding box center [494, 425] width 718 height 13
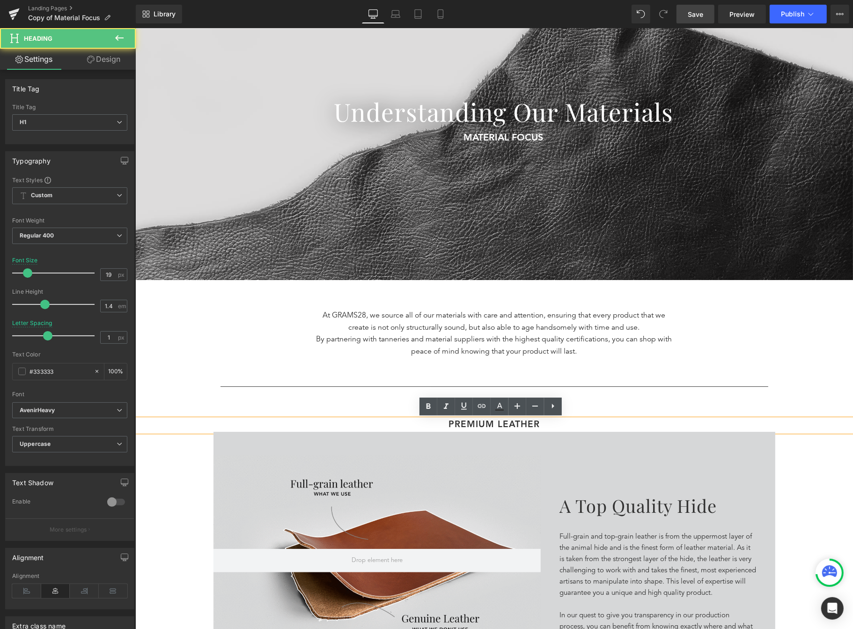
click at [544, 422] on h1 "premium leather" at bounding box center [494, 425] width 718 height 13
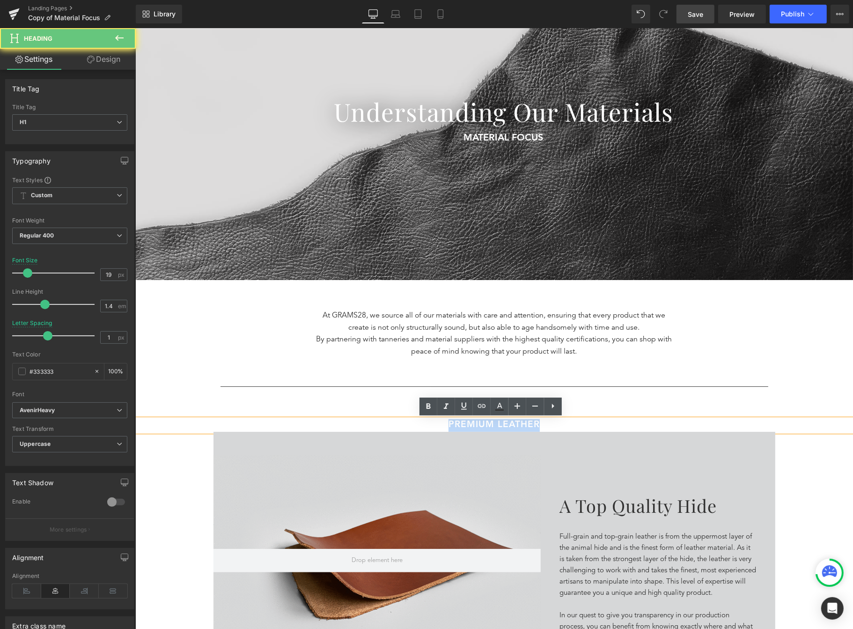
click at [544, 422] on h1 "premium leather" at bounding box center [494, 425] width 718 height 13
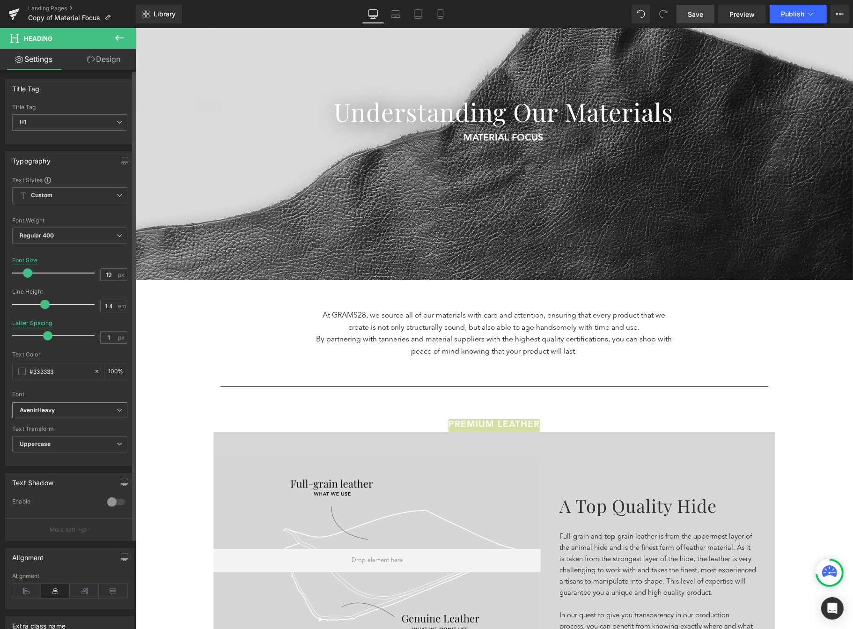
click at [71, 405] on span "AvenirHeavy" at bounding box center [69, 410] width 115 height 16
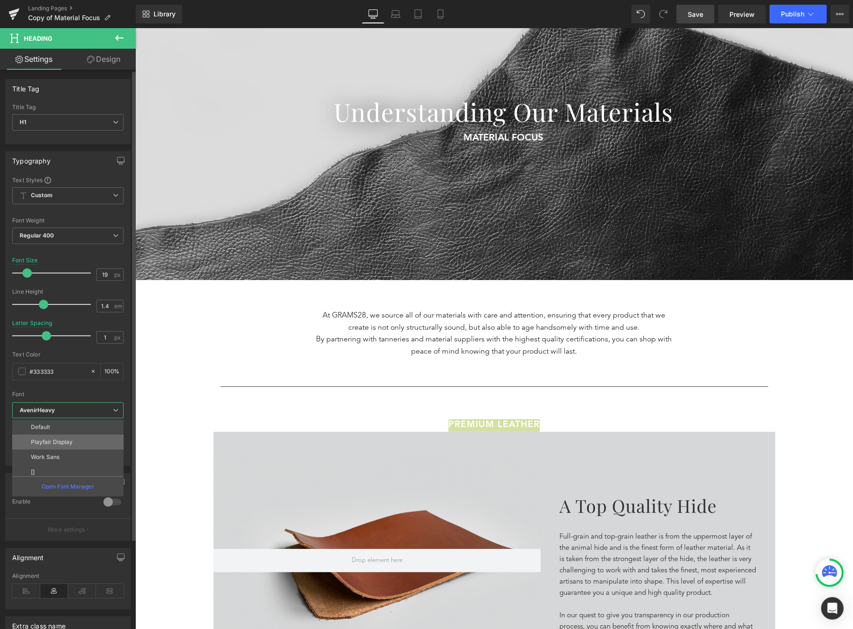
click at [74, 440] on li "Playfair Display" at bounding box center [70, 442] width 116 height 15
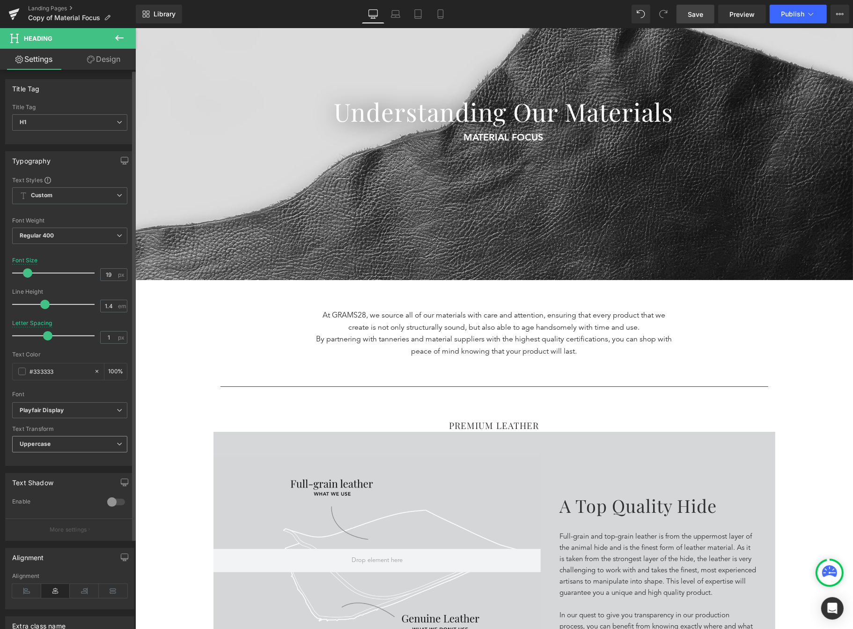
click at [70, 444] on span "Uppercase" at bounding box center [69, 444] width 115 height 16
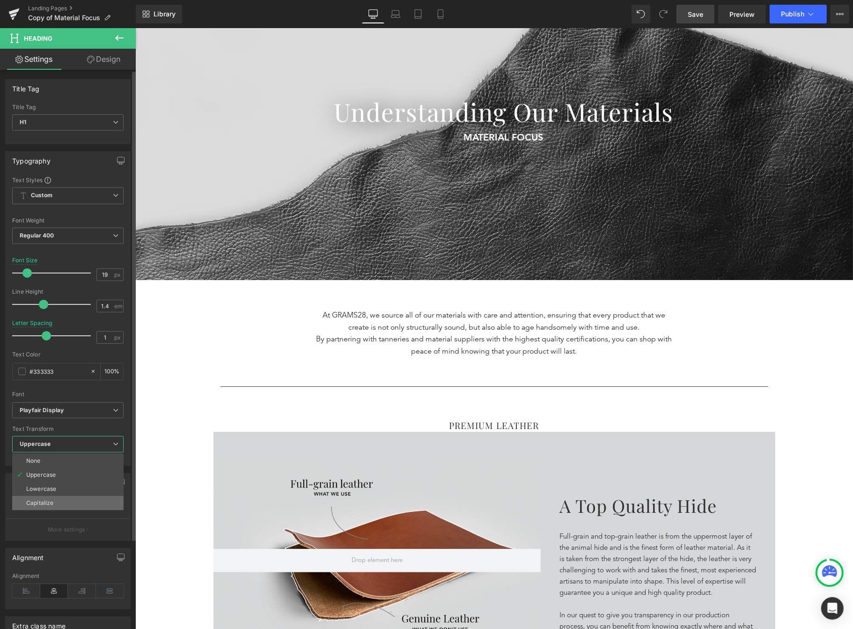
click at [57, 499] on li "Capitalize" at bounding box center [67, 503] width 111 height 14
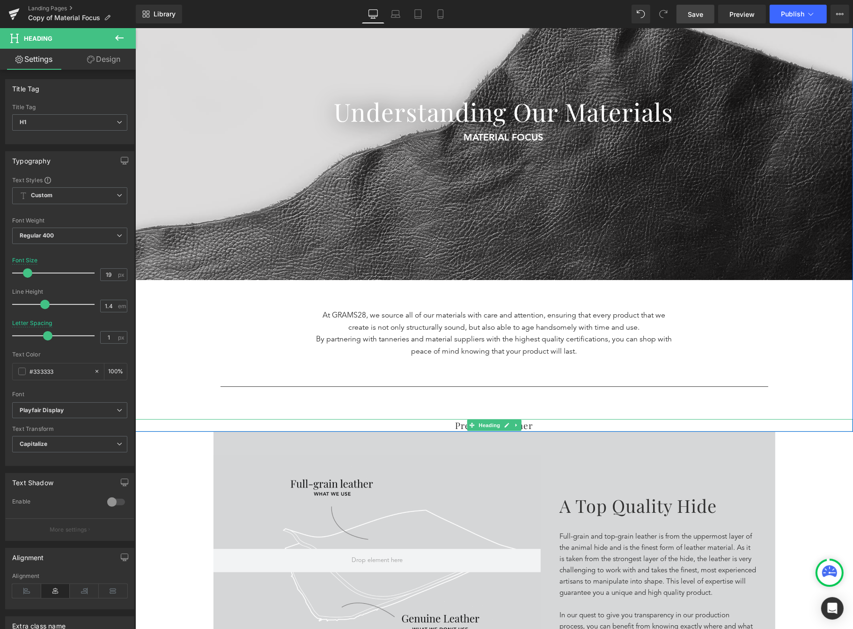
click at [530, 431] on div at bounding box center [494, 430] width 718 height 2
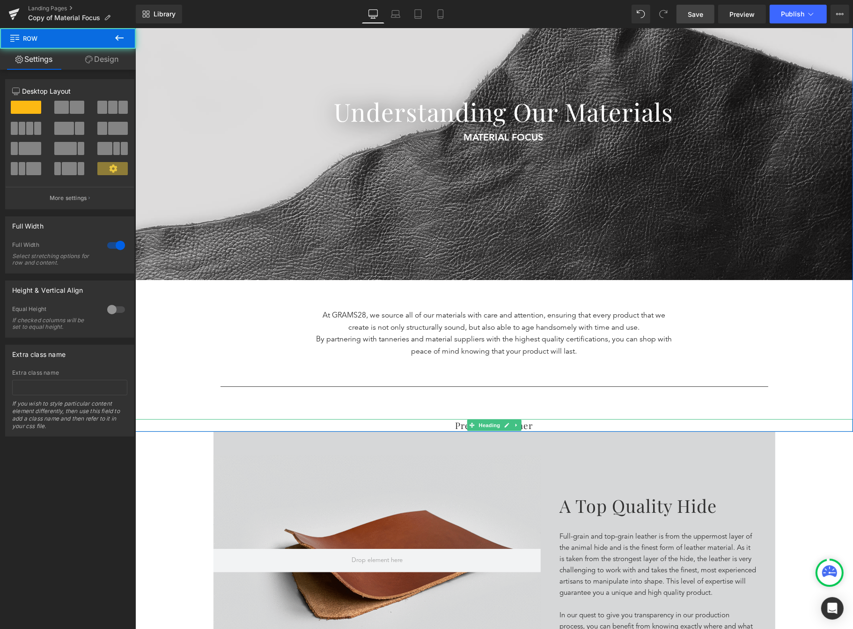
click at [531, 424] on h1 "premium leather" at bounding box center [494, 425] width 718 height 13
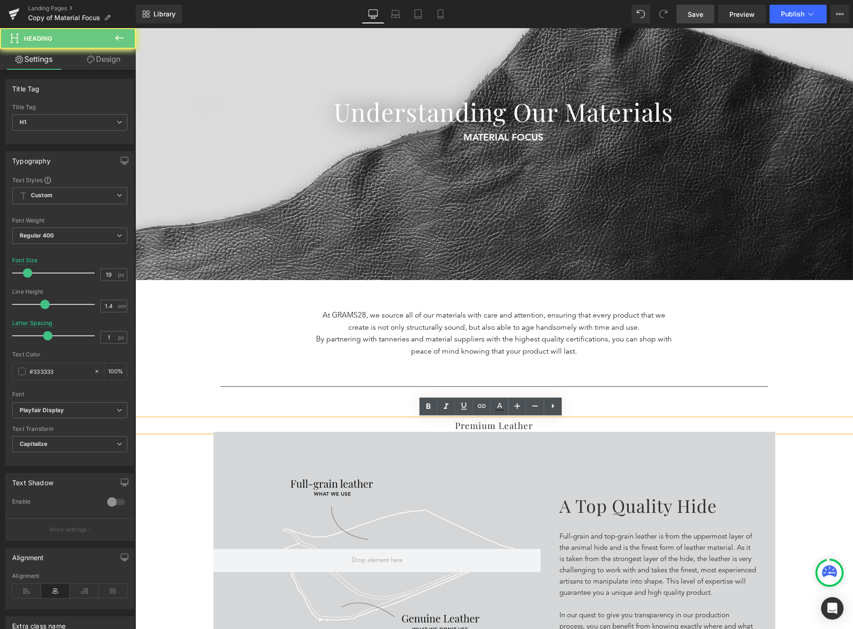
click at [531, 424] on h1 "premium leather" at bounding box center [494, 425] width 718 height 13
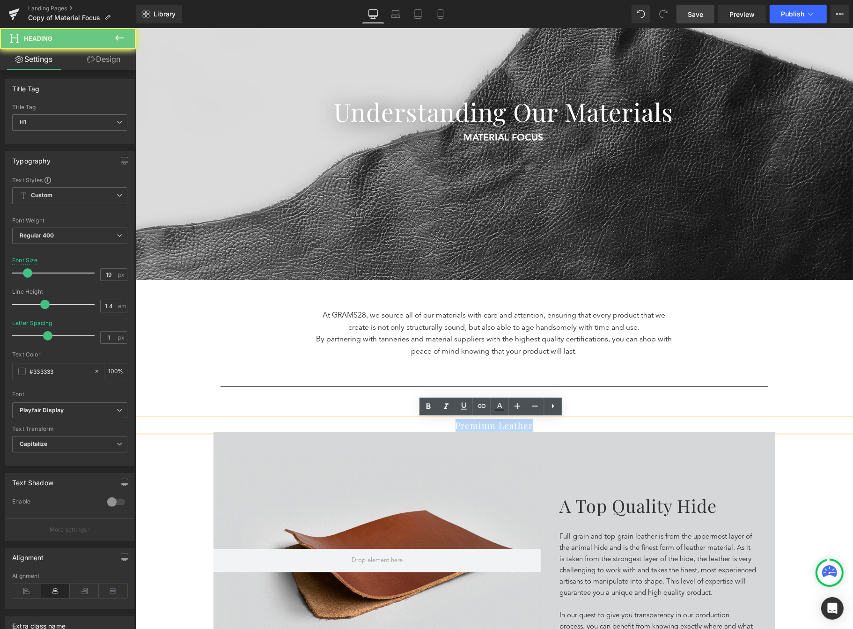
click at [531, 424] on h1 "premium leather" at bounding box center [494, 425] width 718 height 13
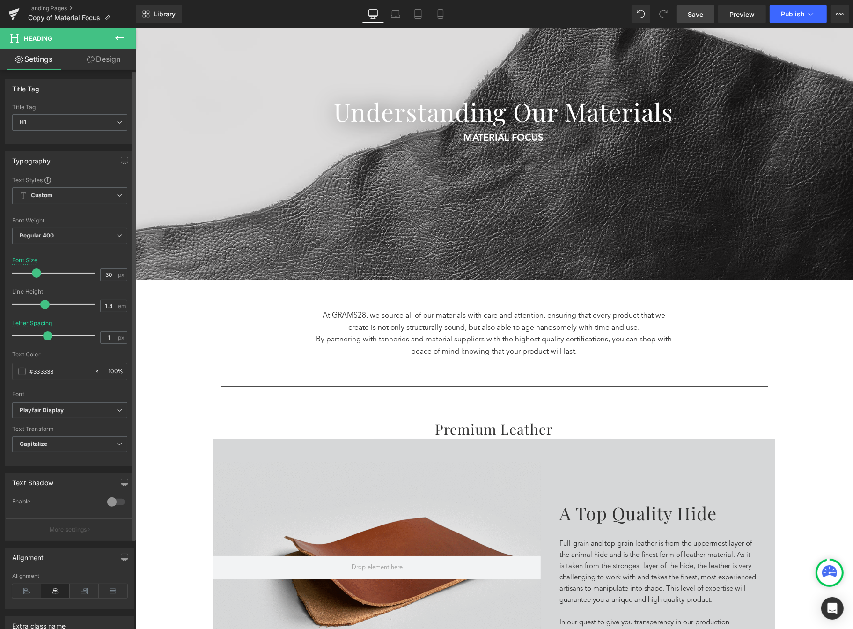
type input "29"
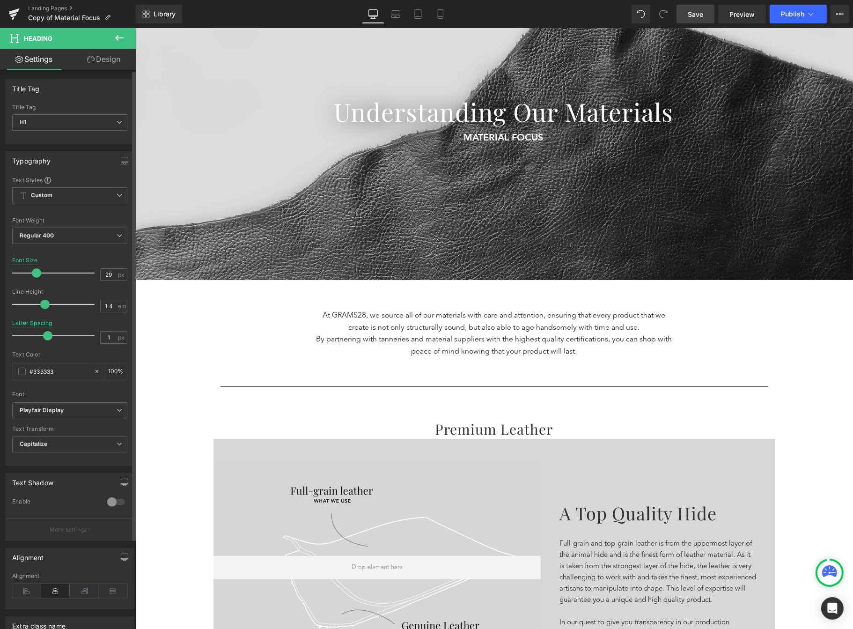
click at [35, 276] on div at bounding box center [56, 273] width 78 height 19
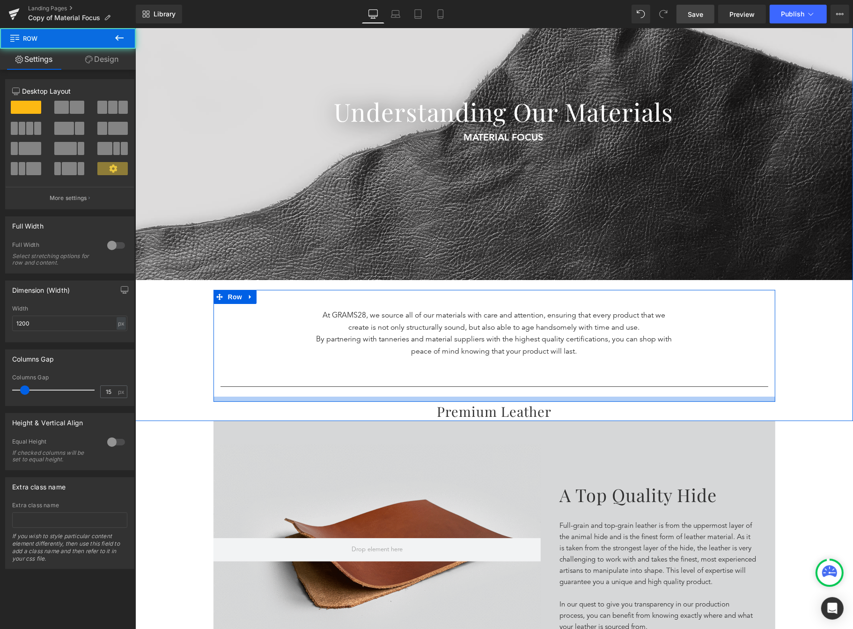
drag, startPoint x: 504, startPoint y: 407, endPoint x: 501, endPoint y: 389, distance: 17.6
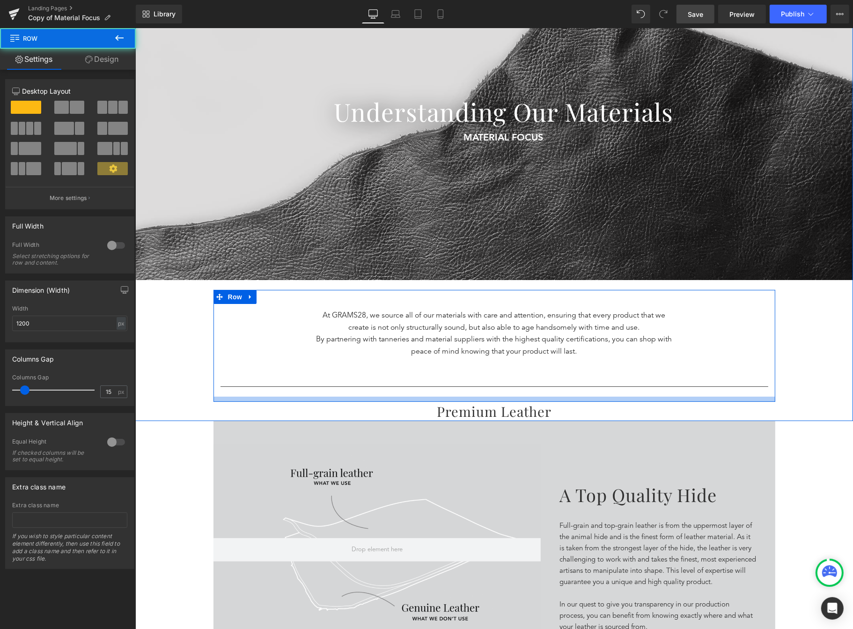
click at [501, 389] on div "At GRAMS28, we source all of our materials with care and attention, ensuring th…" at bounding box center [494, 346] width 562 height 112
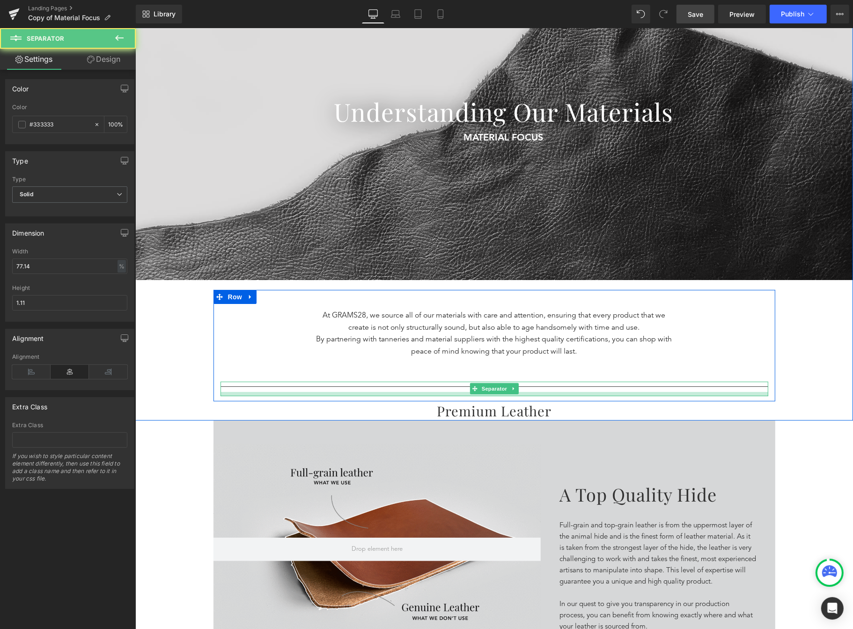
click at [502, 395] on div at bounding box center [494, 394] width 548 height 4
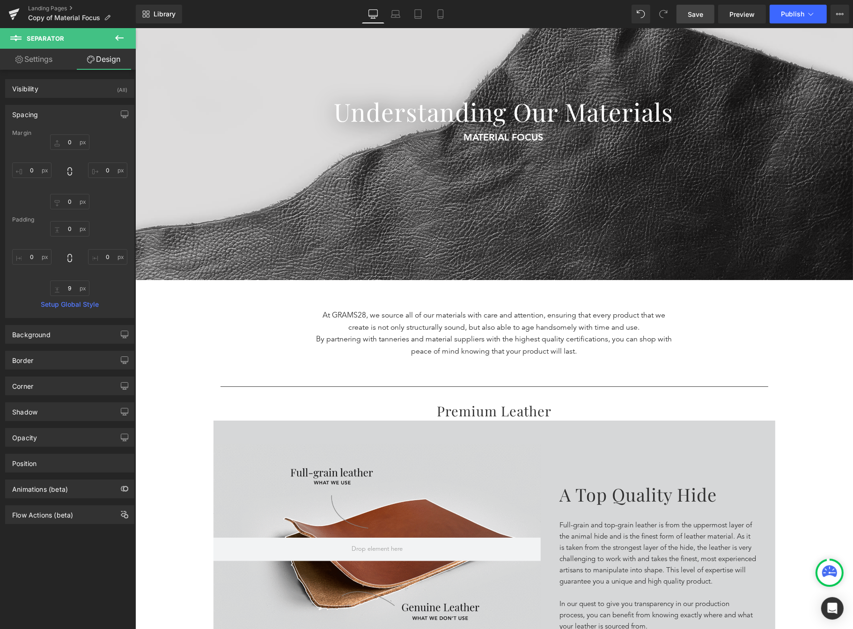
click at [633, 337] on p "By partnering with tanneries and material suppliers with the highest quality ce…" at bounding box center [494, 346] width 361 height 24
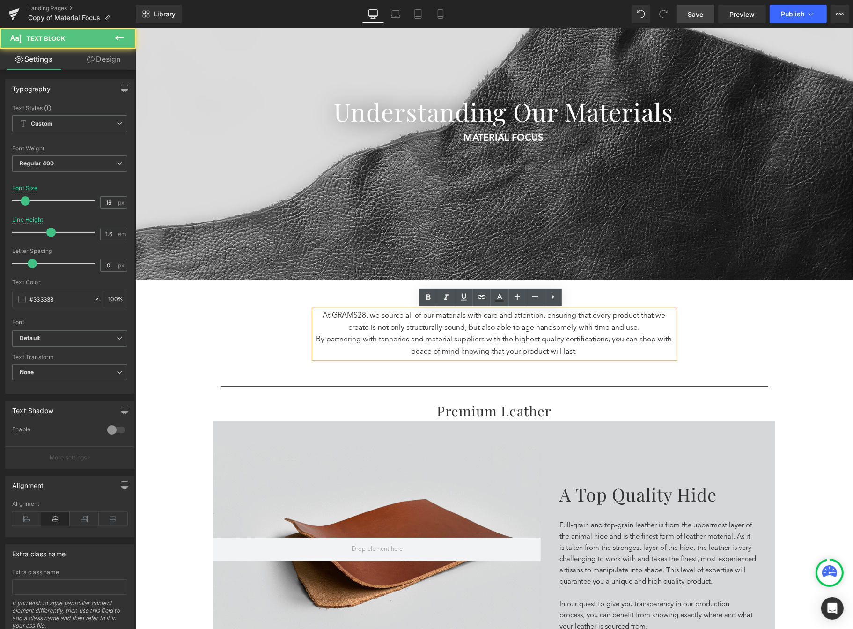
click at [779, 318] on div "Separator Understanding Our Materials Heading MATERIAL FOCUS Text Block 5 Reaso…" at bounding box center [494, 184] width 718 height 471
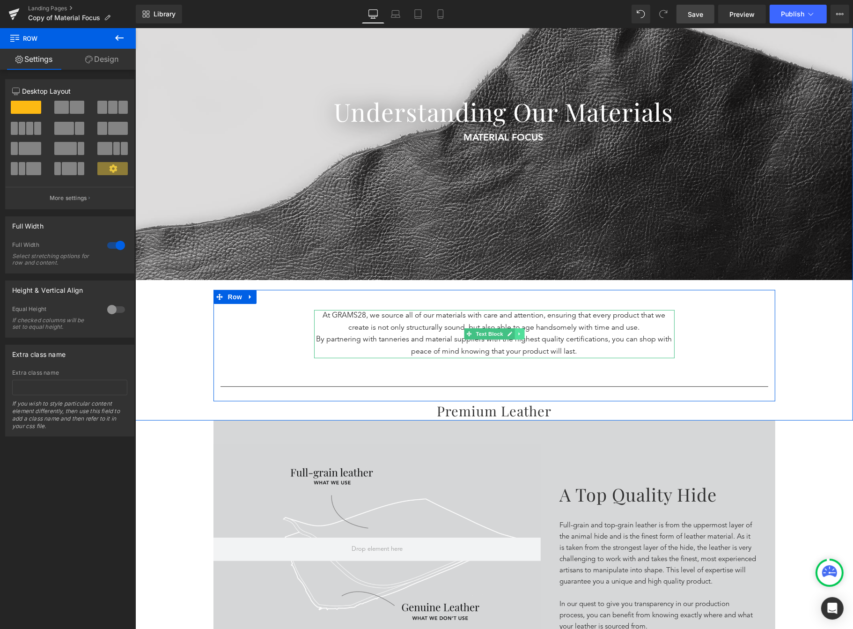
click at [517, 334] on icon at bounding box center [519, 334] width 5 height 6
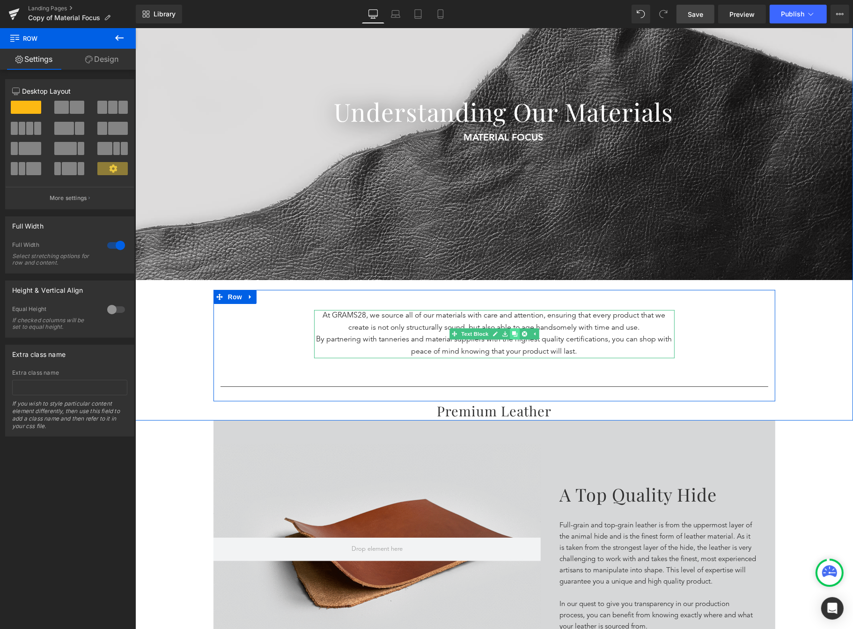
click at [511, 336] on icon at bounding box center [513, 334] width 5 height 5
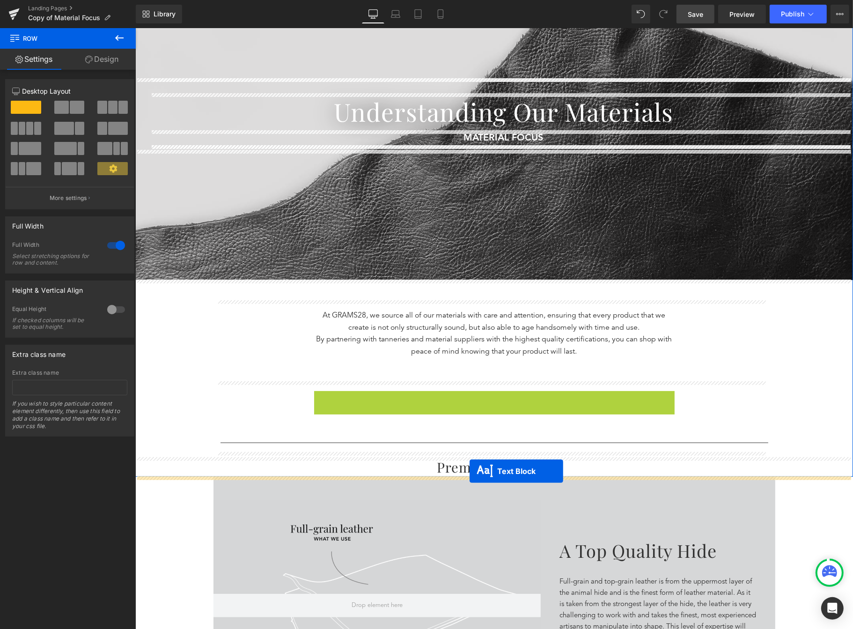
drag, startPoint x: 461, startPoint y: 415, endPoint x: 469, endPoint y: 471, distance: 56.8
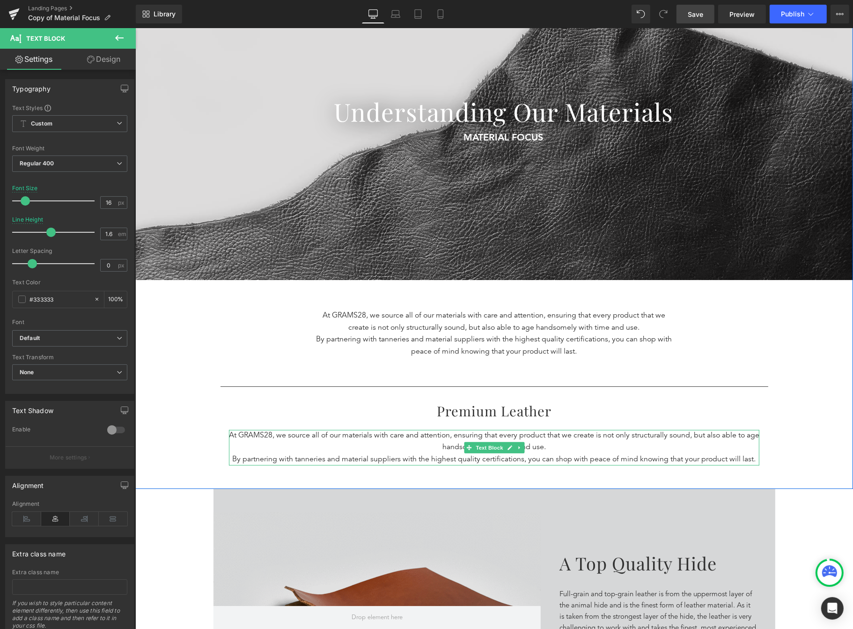
click at [554, 444] on p "At GRAMS28, we source all of our materials with care and attention, ensuring th…" at bounding box center [494, 442] width 531 height 24
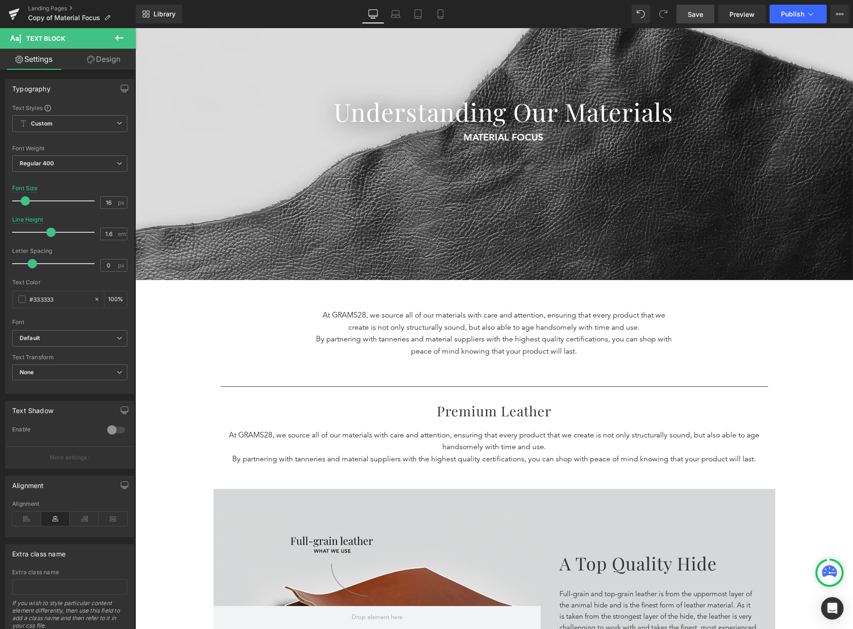
click at [747, 458] on p "By partnering with tanneries and material suppliers with the highest quality ce…" at bounding box center [494, 460] width 531 height 12
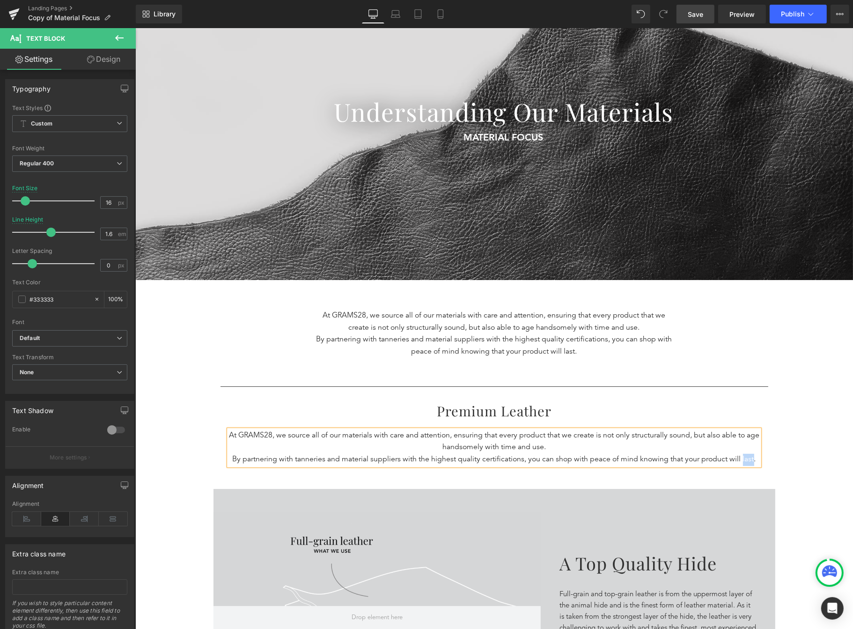
click at [747, 458] on p "By partnering with tanneries and material suppliers with the highest quality ce…" at bounding box center [494, 460] width 531 height 12
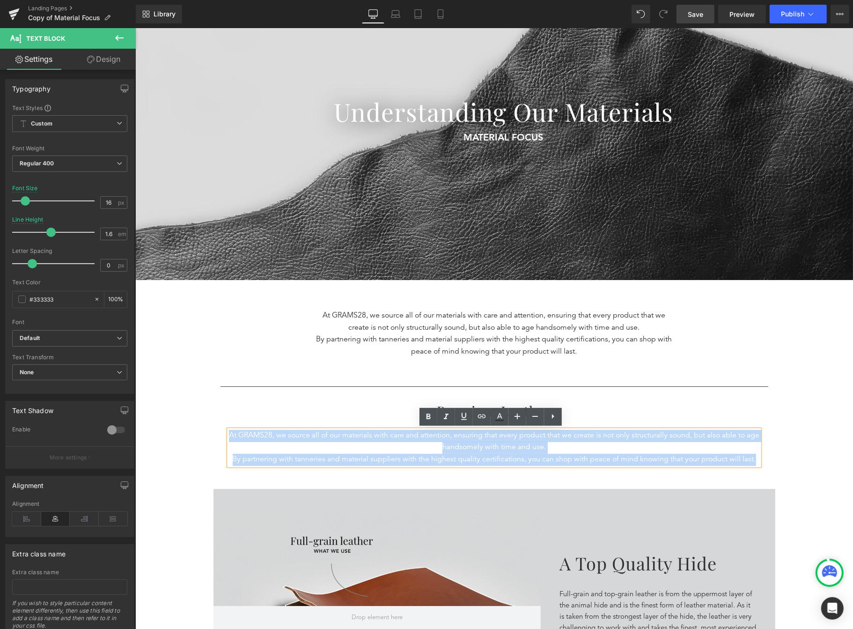
drag, startPoint x: 756, startPoint y: 459, endPoint x: 206, endPoint y: 435, distance: 550.8
click at [206, 435] on div "Separator Understanding Our Materials Heading MATERIAL FOCUS Text Block 5 Reaso…" at bounding box center [494, 219] width 718 height 540
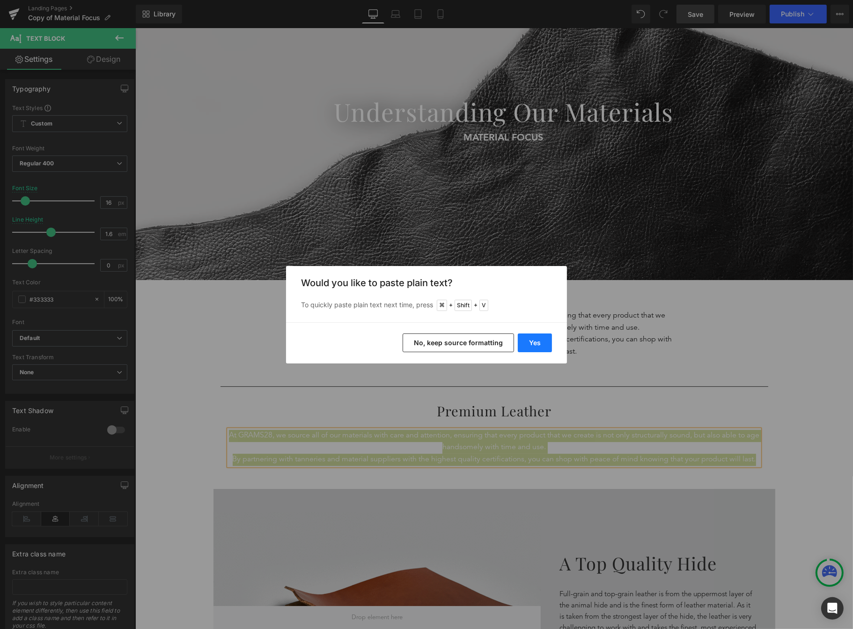
click at [529, 348] on button "Yes" at bounding box center [535, 342] width 34 height 19
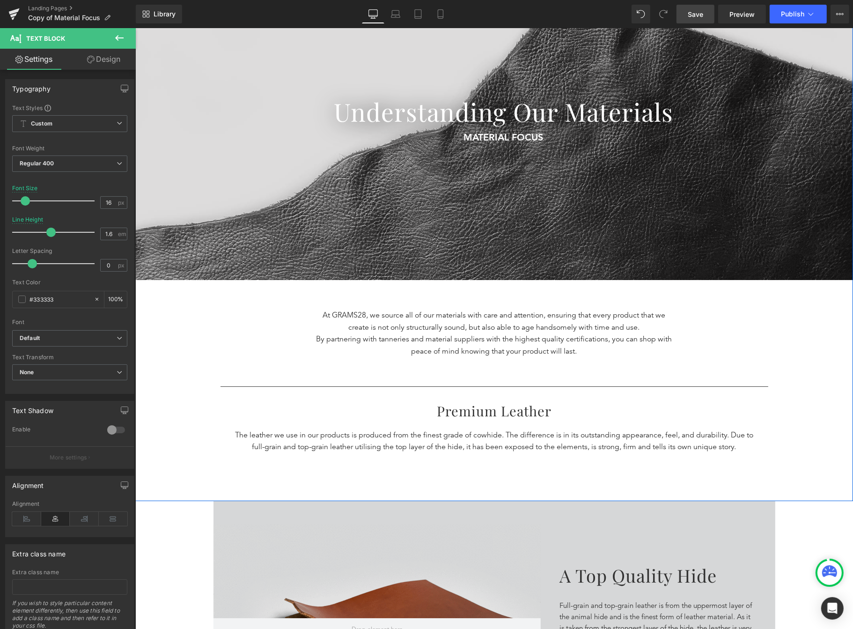
click at [186, 439] on div "Separator Understanding Our Materials Heading MATERIAL FOCUS Text Block 5 Reaso…" at bounding box center [494, 225] width 718 height 552
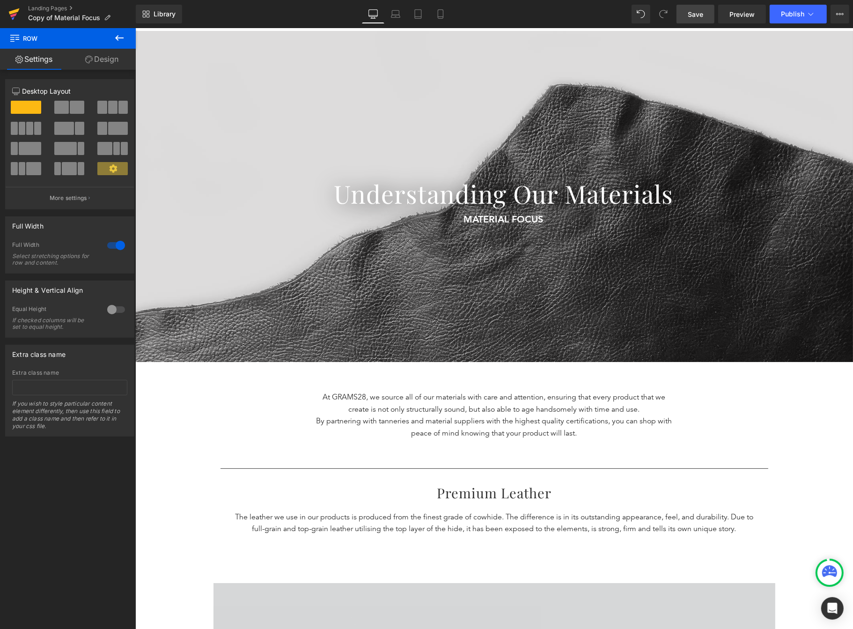
scroll to position [57, 0]
click at [704, 521] on p "The leather we use in our products is produced from the finest grade of cowhide…" at bounding box center [494, 524] width 531 height 24
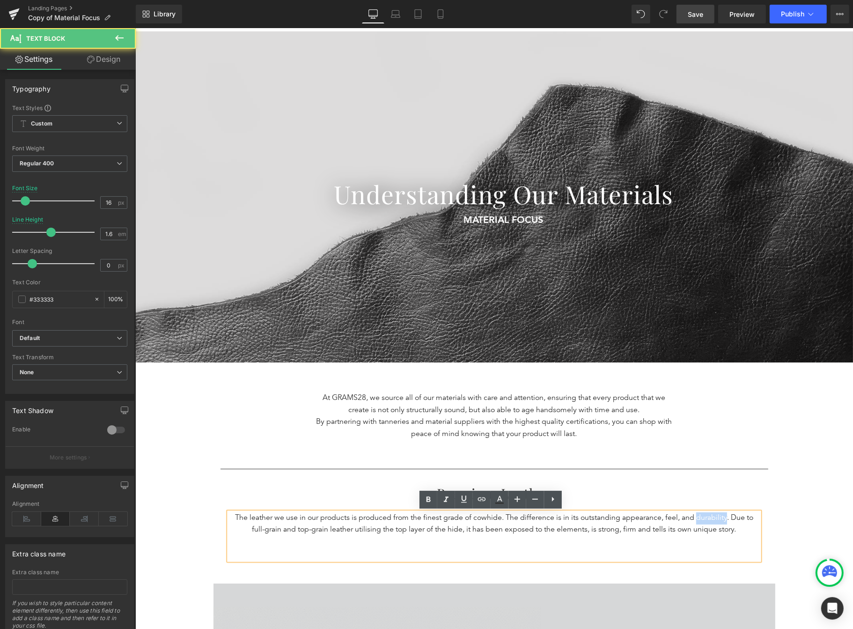
click at [704, 521] on p "The leather we use in our products is produced from the finest grade of cowhide…" at bounding box center [494, 524] width 531 height 24
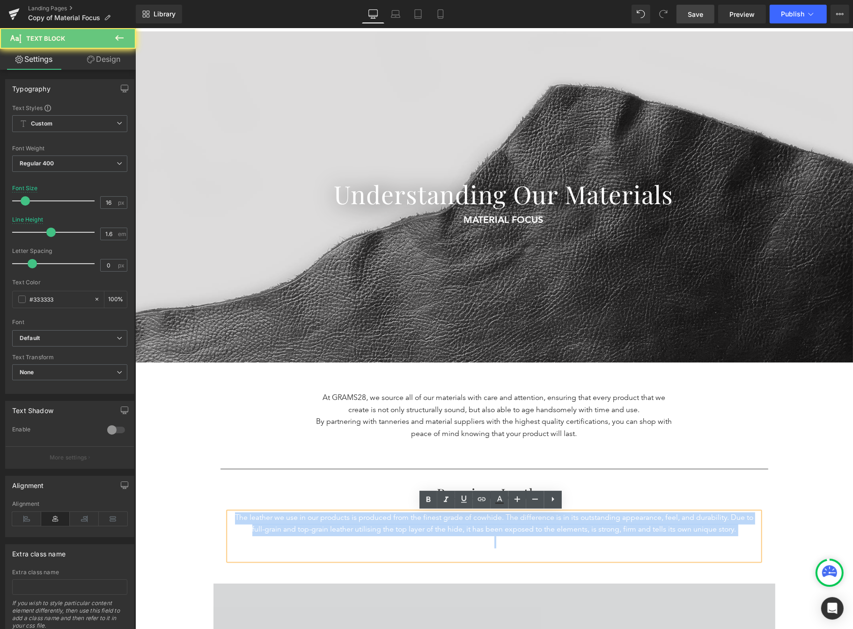
click at [704, 520] on p "The leather we use in our products is produced from the finest grade of cowhide…" at bounding box center [494, 524] width 531 height 24
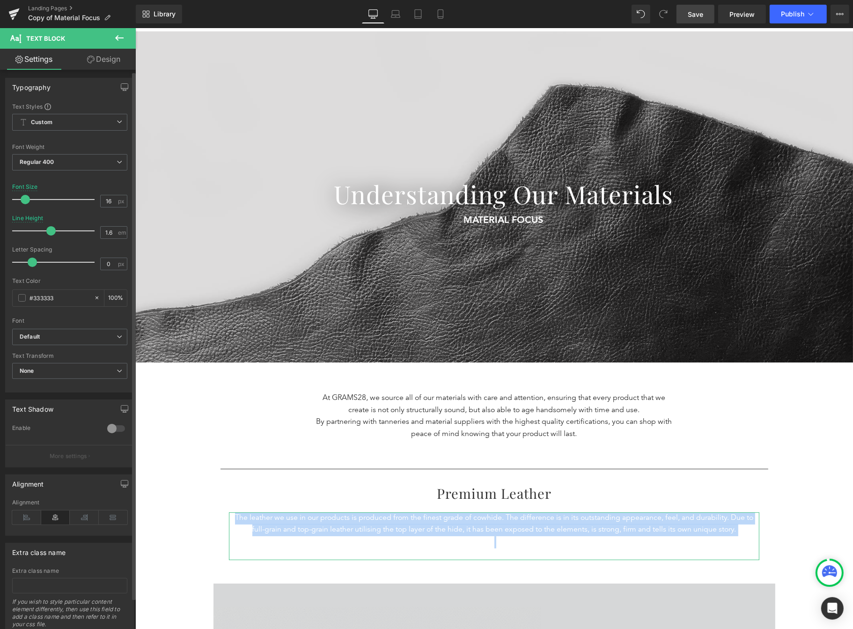
scroll to position [2, 0]
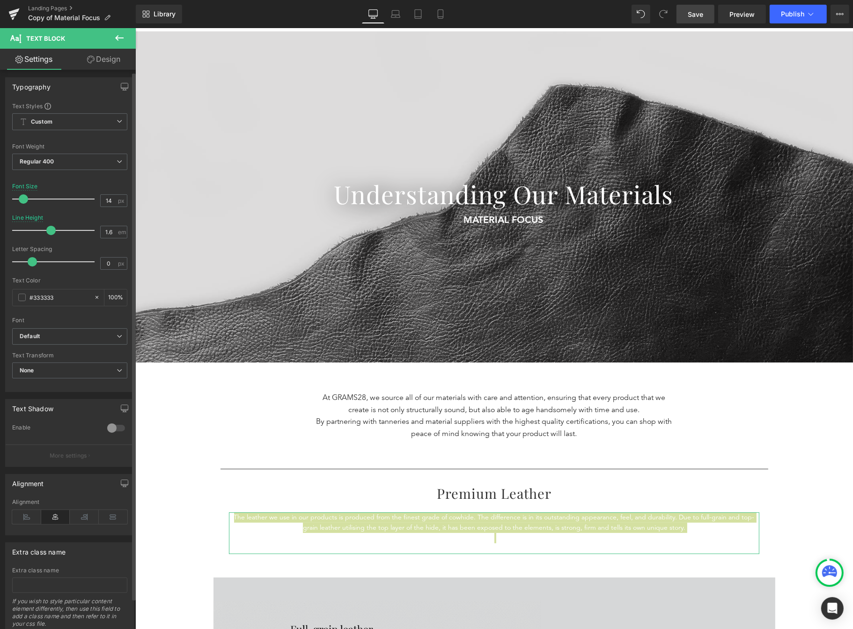
type input "15"
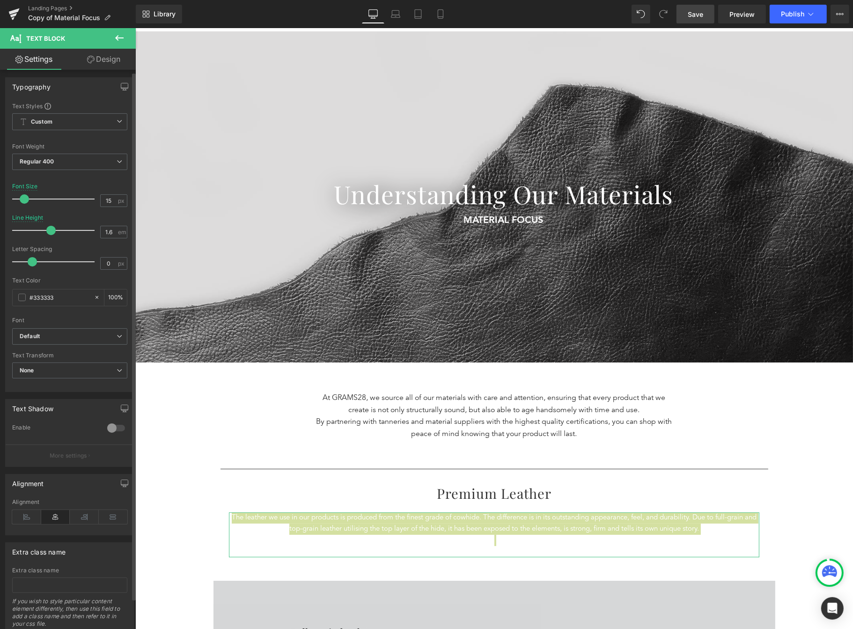
click at [24, 199] on span at bounding box center [24, 198] width 9 height 9
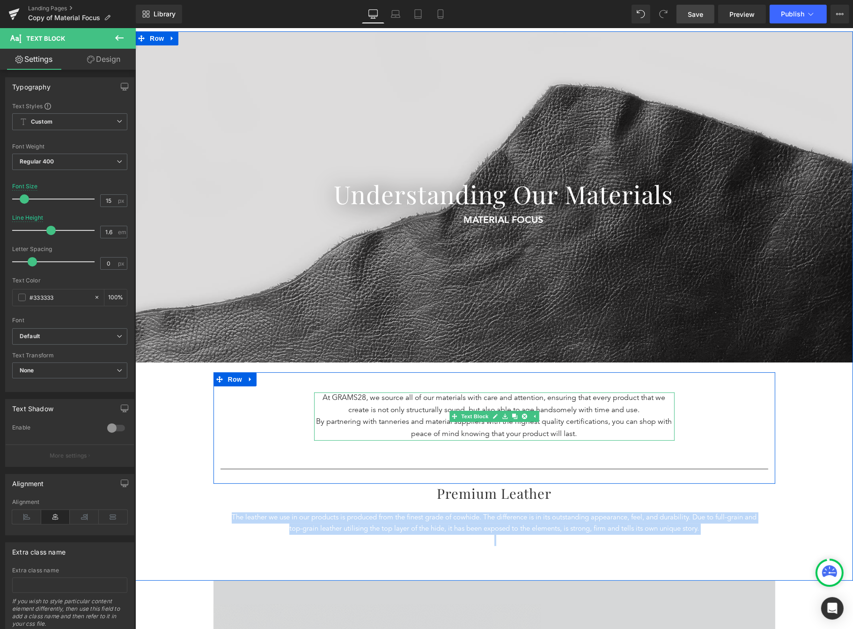
click at [585, 405] on p "At GRAMS28, we source all of our materials with care and attention, ensuring th…" at bounding box center [494, 404] width 361 height 24
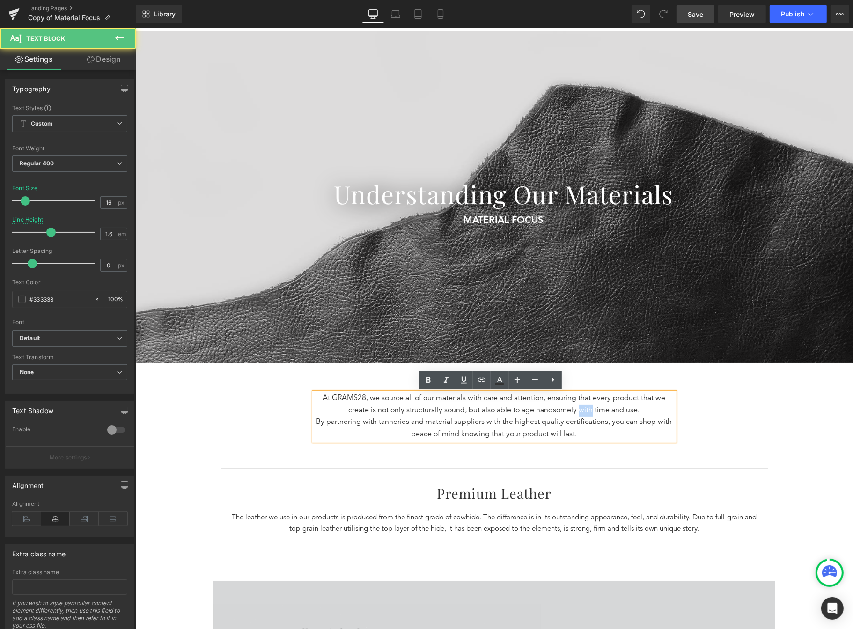
click at [585, 405] on p "At GRAMS28, we source all of our materials with care and attention, ensuring th…" at bounding box center [494, 404] width 361 height 24
click at [584, 404] on p "At GRAMS28, we source all of our materials with care and attention, ensuring th…" at bounding box center [494, 404] width 361 height 24
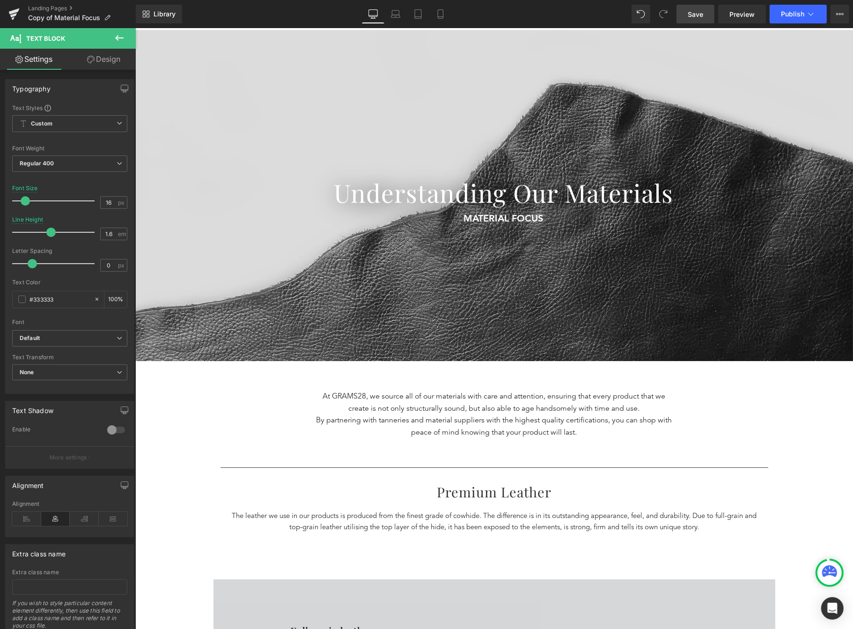
scroll to position [59, 0]
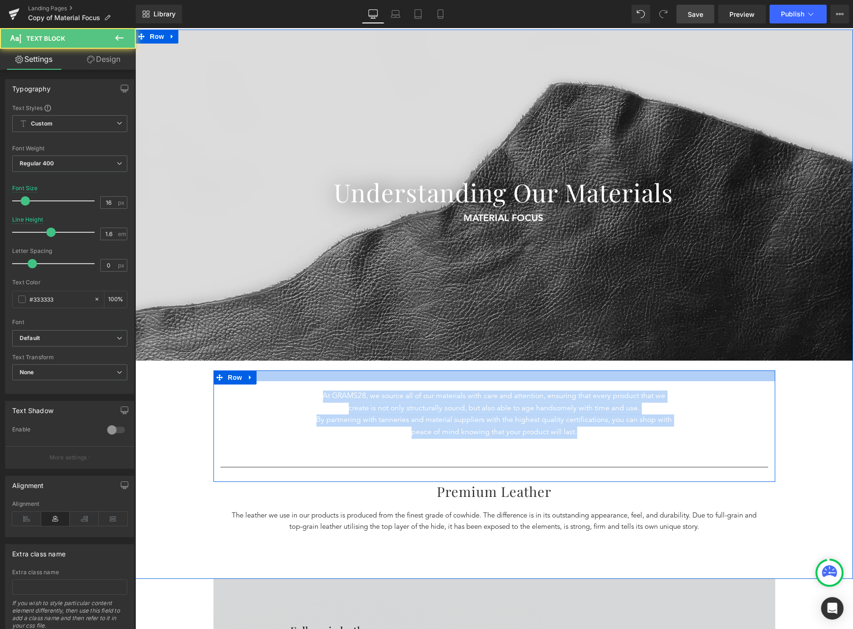
drag, startPoint x: 580, startPoint y: 437, endPoint x: 296, endPoint y: 377, distance: 290.1
click at [296, 377] on div "At GRAMS28, we source all of our materials with care and attention, ensuring th…" at bounding box center [494, 425] width 562 height 111
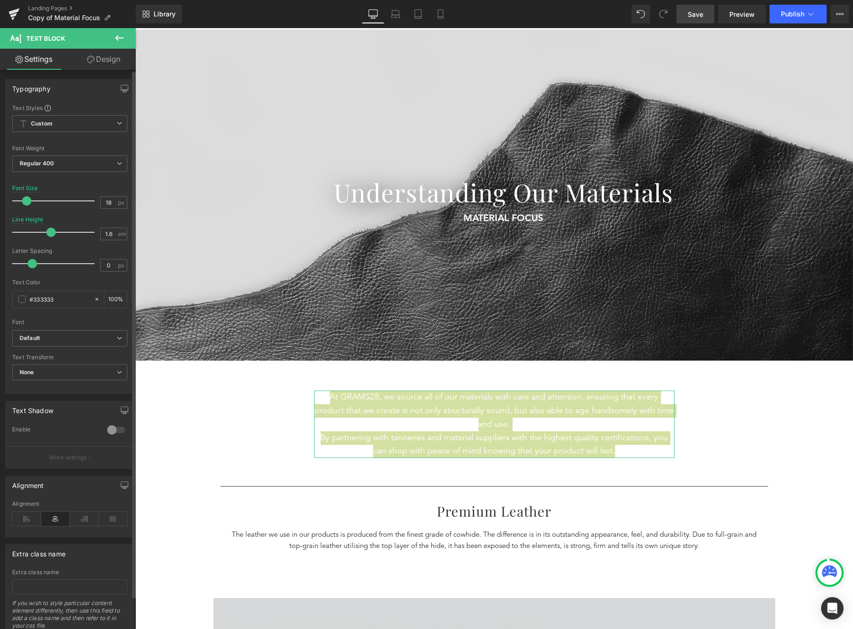
type input "17"
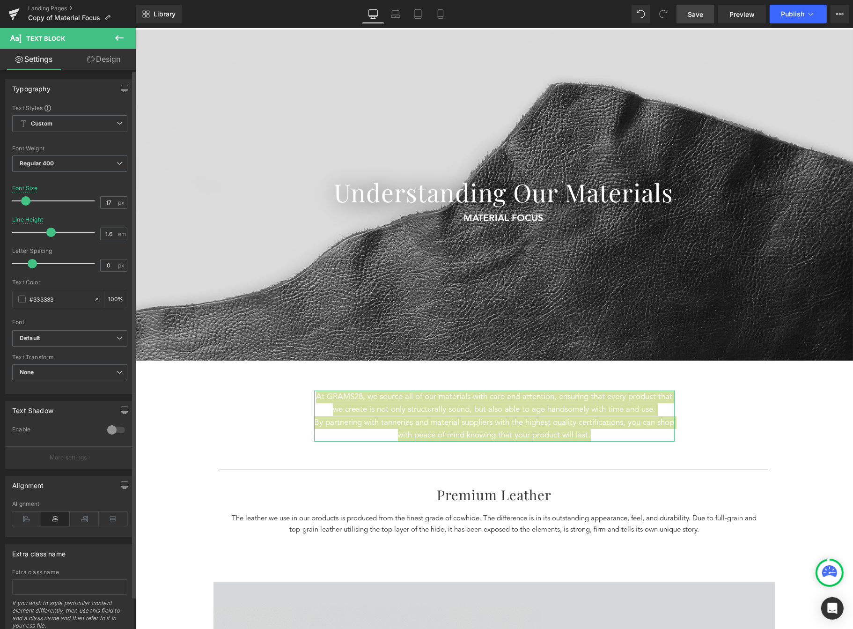
click at [25, 200] on span at bounding box center [25, 200] width 9 height 9
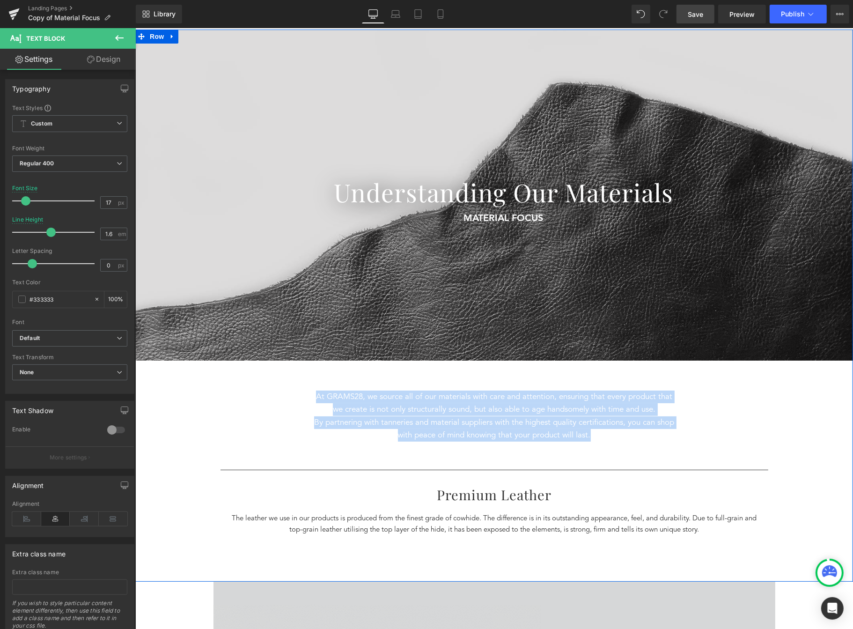
click at [841, 434] on div "Separator Understanding Our Materials Heading MATERIAL FOCUS Text Block 5 Reaso…" at bounding box center [494, 306] width 718 height 552
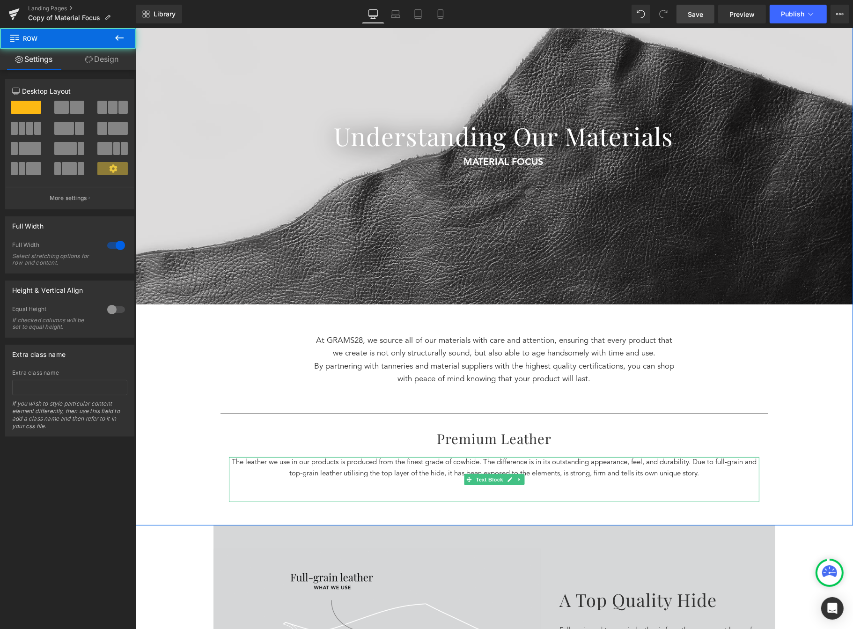
scroll to position [133, 0]
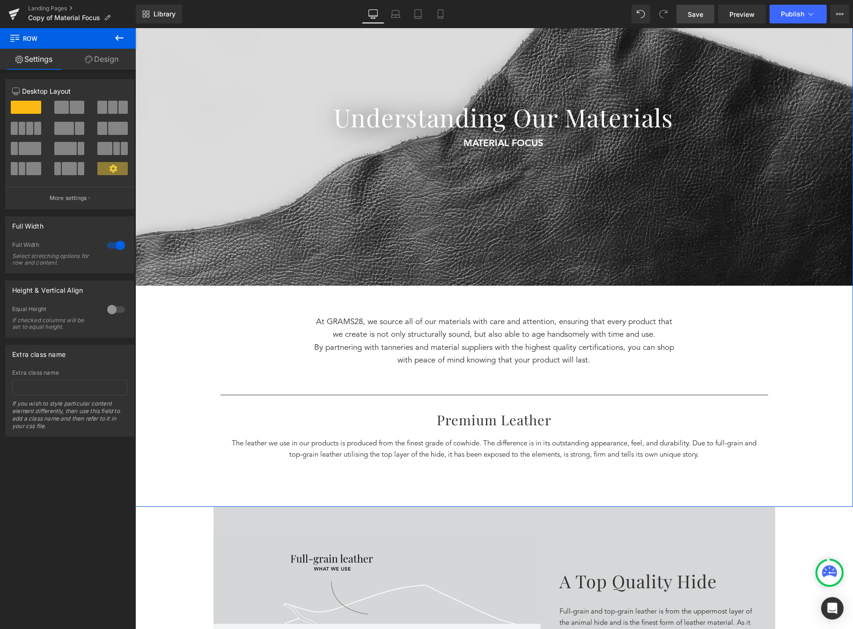
click at [643, 471] on p at bounding box center [494, 466] width 531 height 11
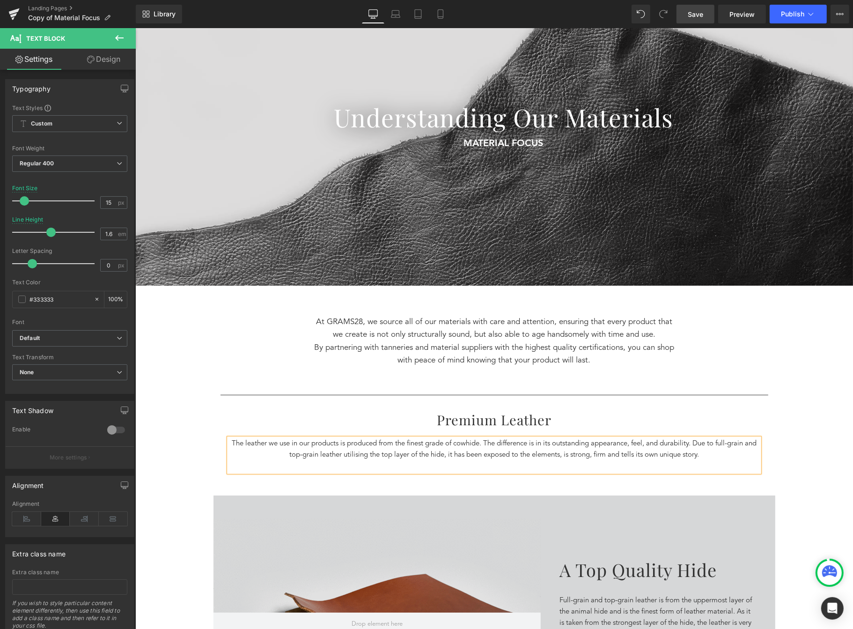
click at [636, 468] on p at bounding box center [494, 466] width 531 height 11
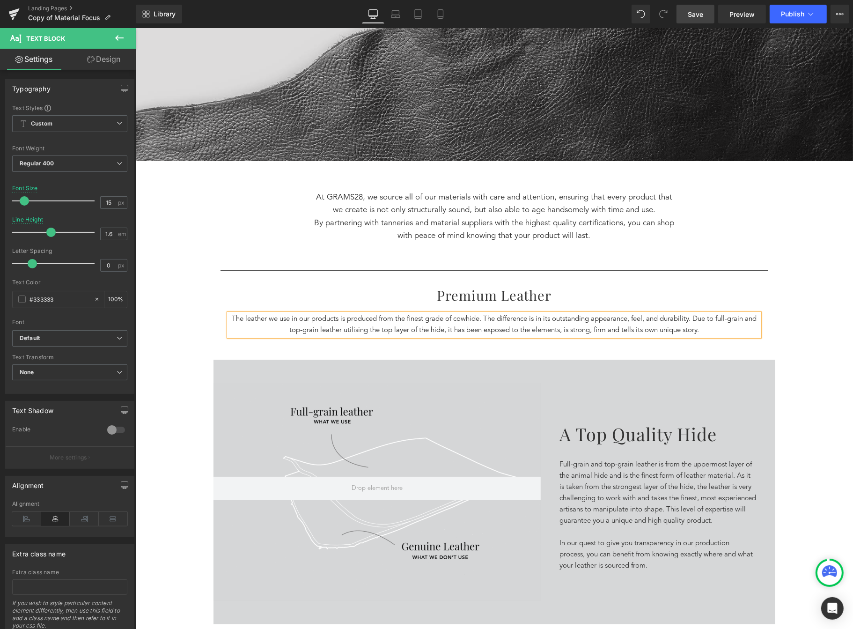
scroll to position [0, 0]
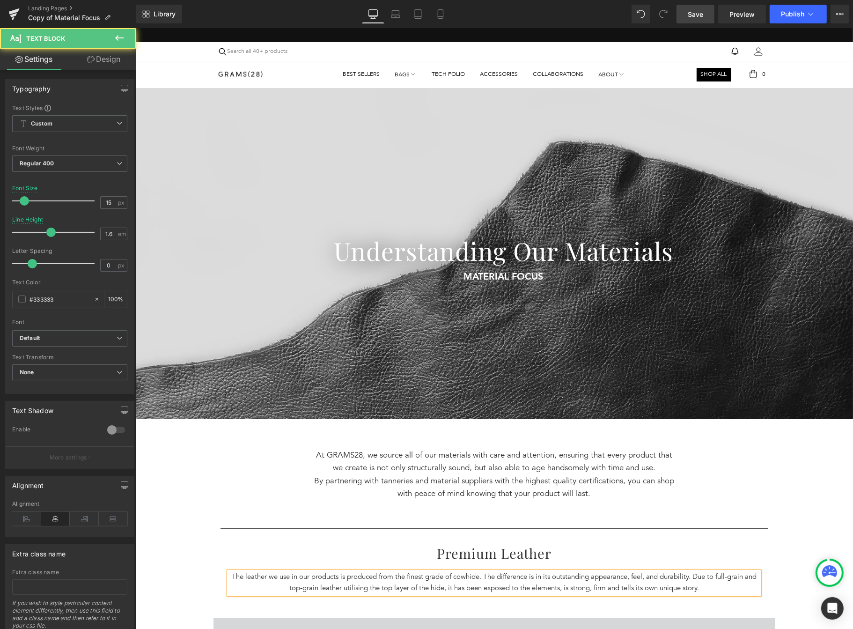
click at [698, 574] on p "The leather we use in our products is produced from the finest grade of cowhide…" at bounding box center [494, 583] width 531 height 22
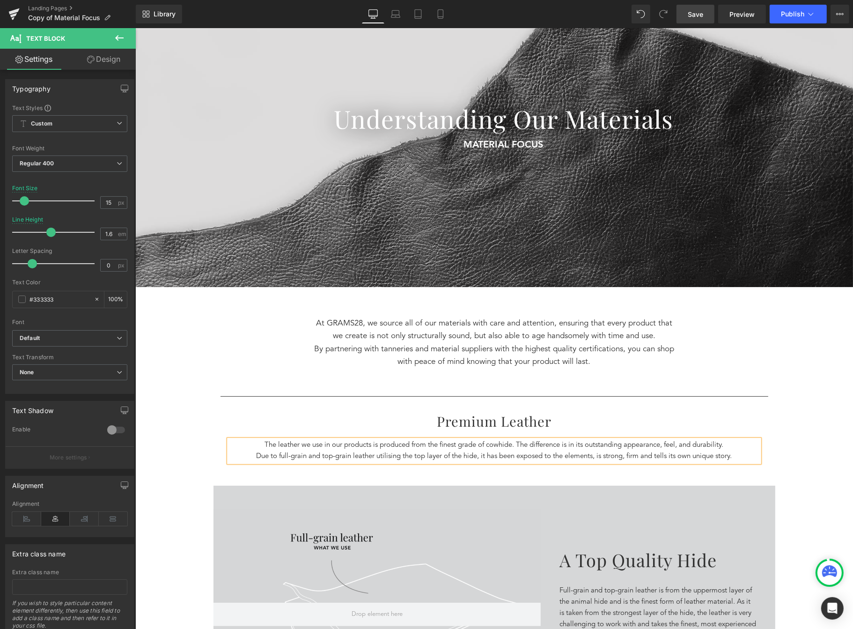
scroll to position [347, 0]
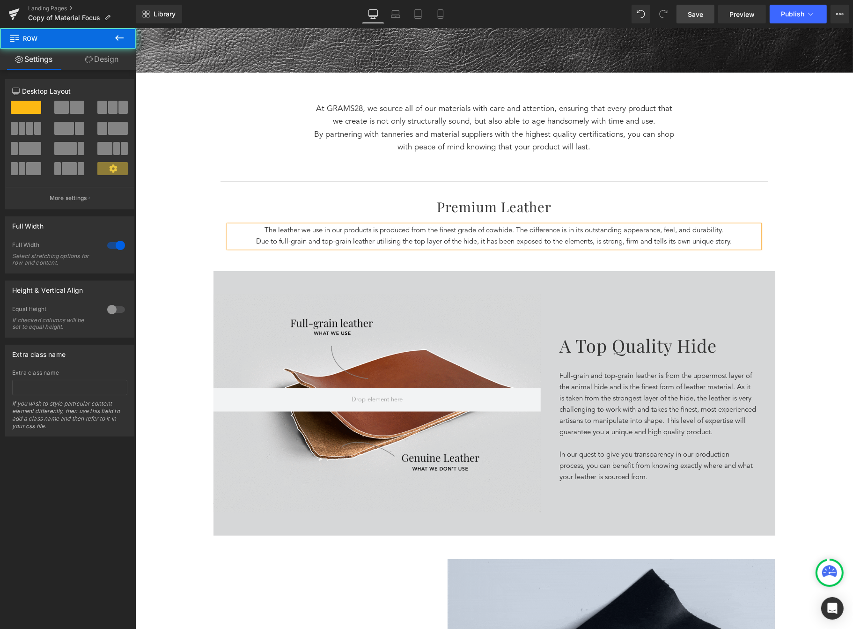
click at [821, 166] on div "Separator Understanding Our Materials Heading MATERIAL FOCUS Text Block 5 Reaso…" at bounding box center [494, 6] width 718 height 530
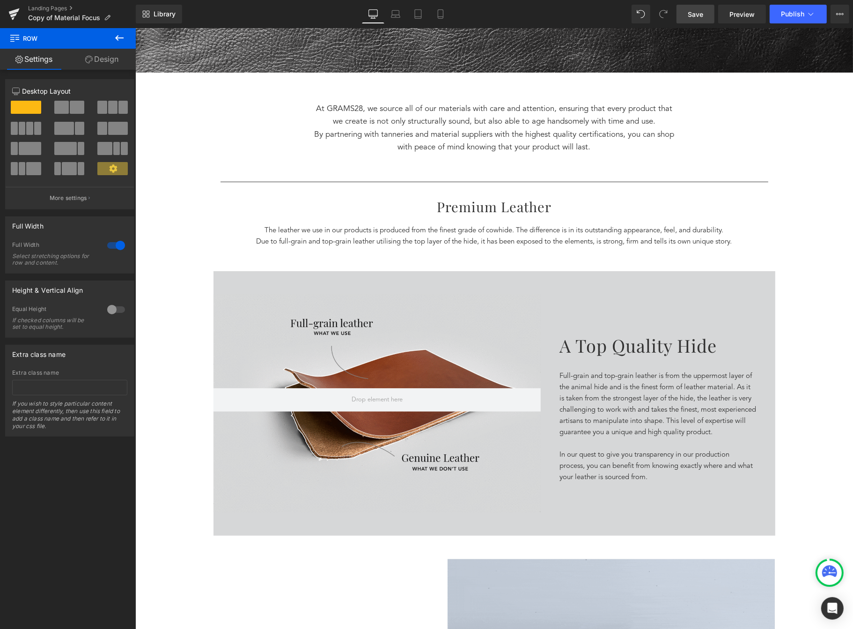
click at [703, 237] on p "Due to full-grain and top-grain leather utilising the top layer of the hide, it…" at bounding box center [494, 242] width 531 height 11
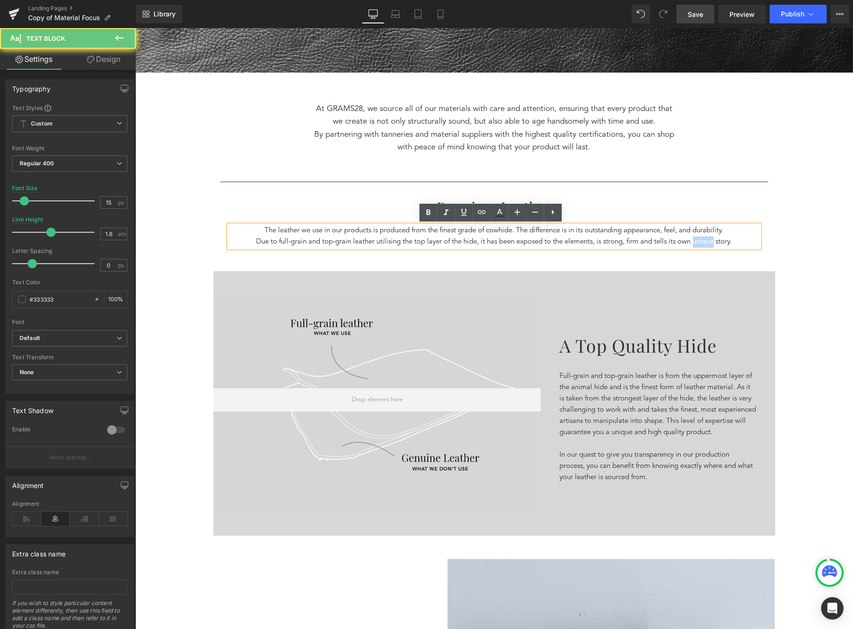
click at [703, 237] on p "Due to full-grain and top-grain leather utilising the top layer of the hide, it…" at bounding box center [494, 242] width 531 height 11
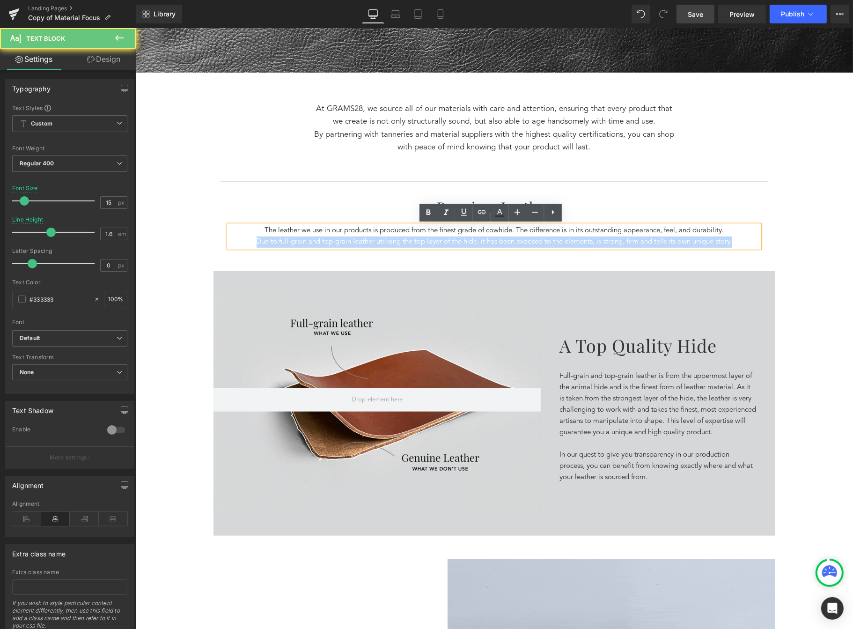
click at [703, 237] on p "Due to full-grain and top-grain leather utilising the top layer of the hide, it…" at bounding box center [494, 242] width 531 height 11
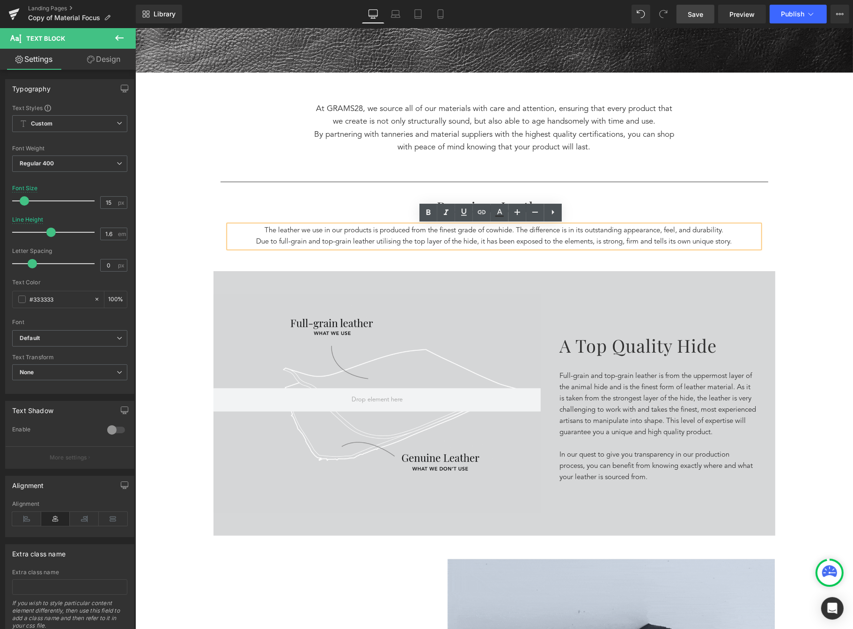
click at [752, 237] on p "Due to full-grain and top-grain leather utilising the top layer of the hide, it…" at bounding box center [494, 242] width 531 height 11
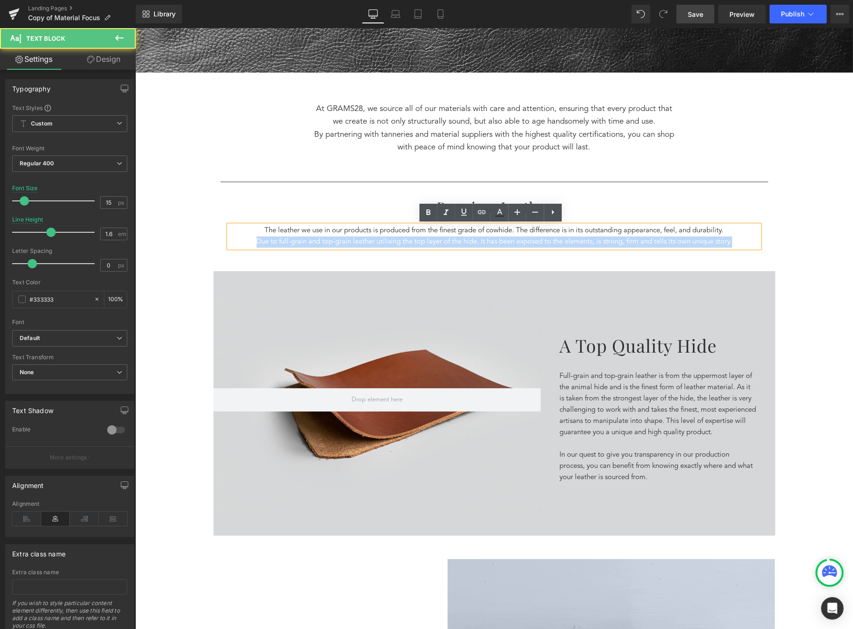
drag, startPoint x: 744, startPoint y: 245, endPoint x: 266, endPoint y: 222, distance: 477.8
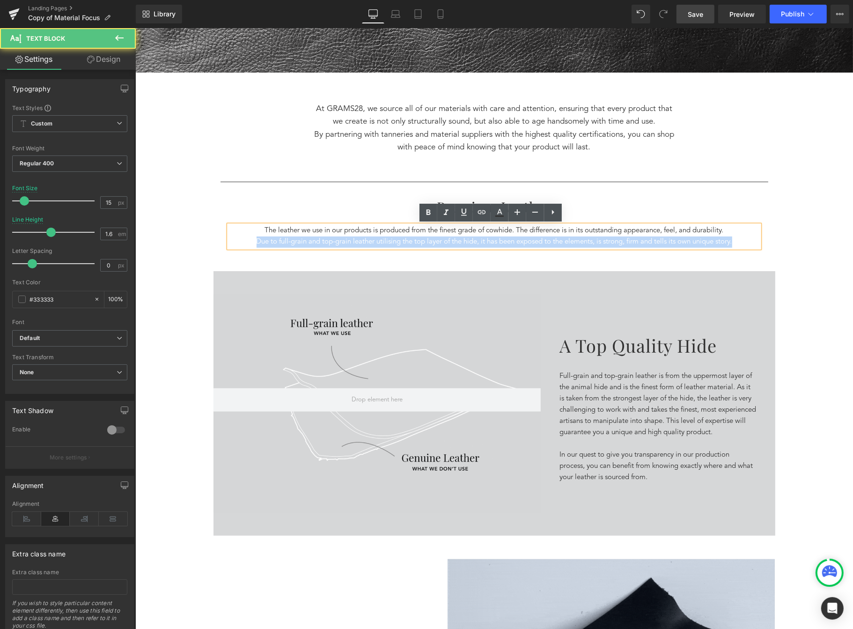
click at [266, 222] on div "Separator Understanding Our Materials Heading MATERIAL FOCUS Text Block 5 Reaso…" at bounding box center [494, 6] width 718 height 530
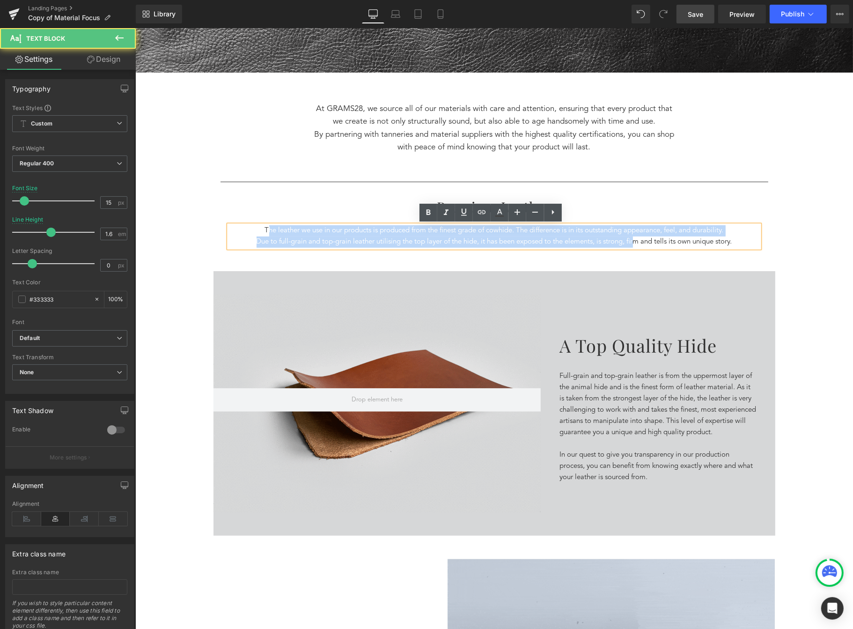
drag, startPoint x: 259, startPoint y: 227, endPoint x: 652, endPoint y: 237, distance: 392.6
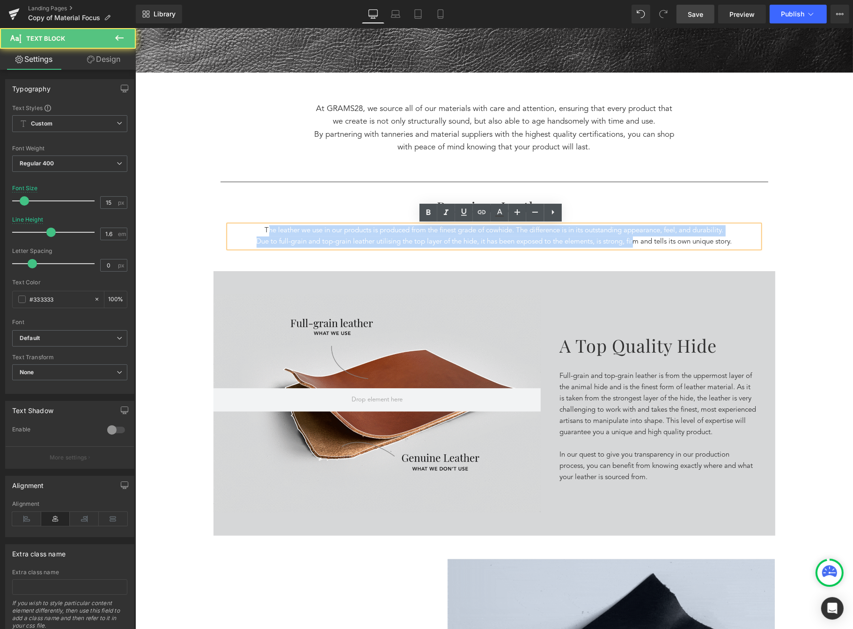
click at [643, 238] on div "The leather we use in our products is produced from the finest grade of cowhide…" at bounding box center [494, 236] width 531 height 22
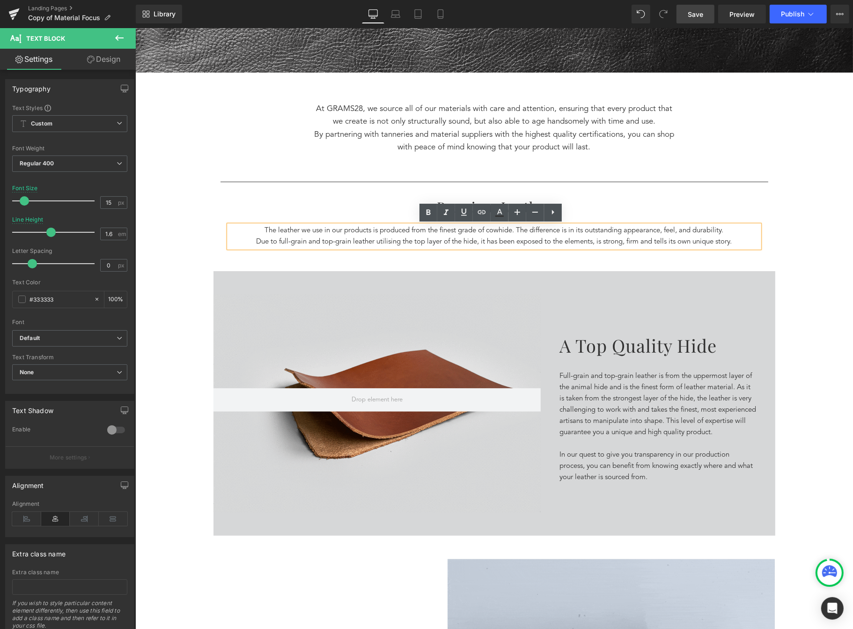
click at [739, 241] on p "Due to full-grain and top-grain leather utilising the top layer of the hide, it…" at bounding box center [494, 242] width 531 height 11
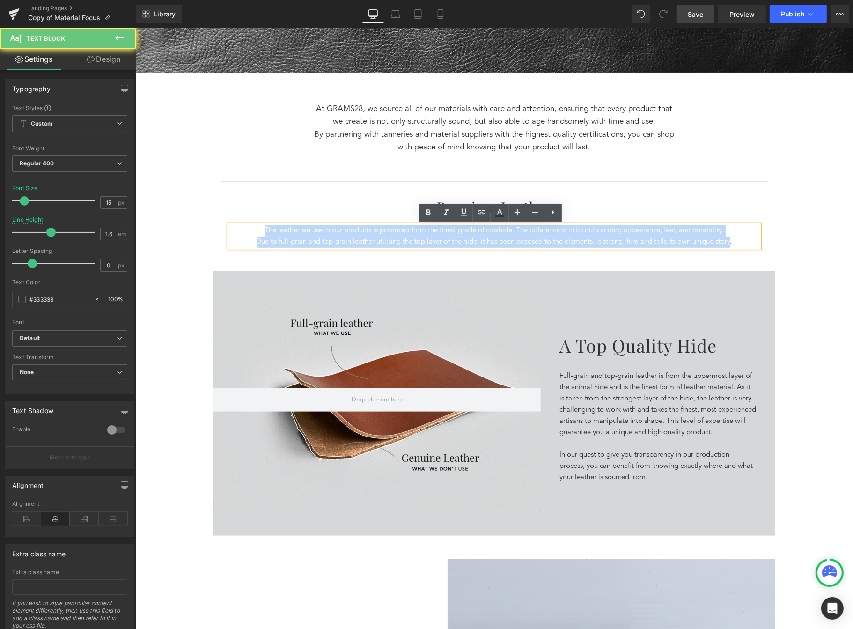
drag, startPoint x: 723, startPoint y: 244, endPoint x: 251, endPoint y: 226, distance: 472.4
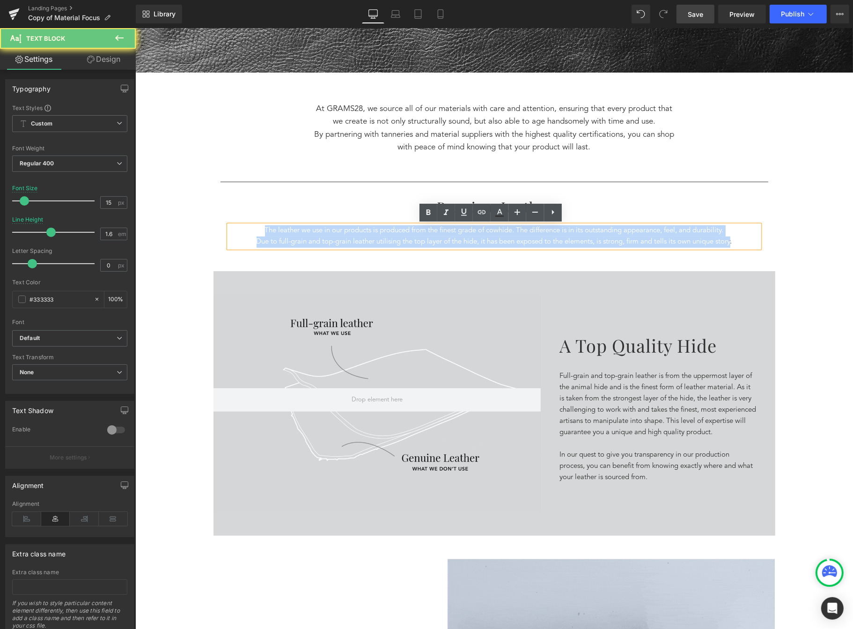
click at [251, 226] on div "The leather we use in our products is produced from the finest grade of cowhide…" at bounding box center [494, 236] width 531 height 22
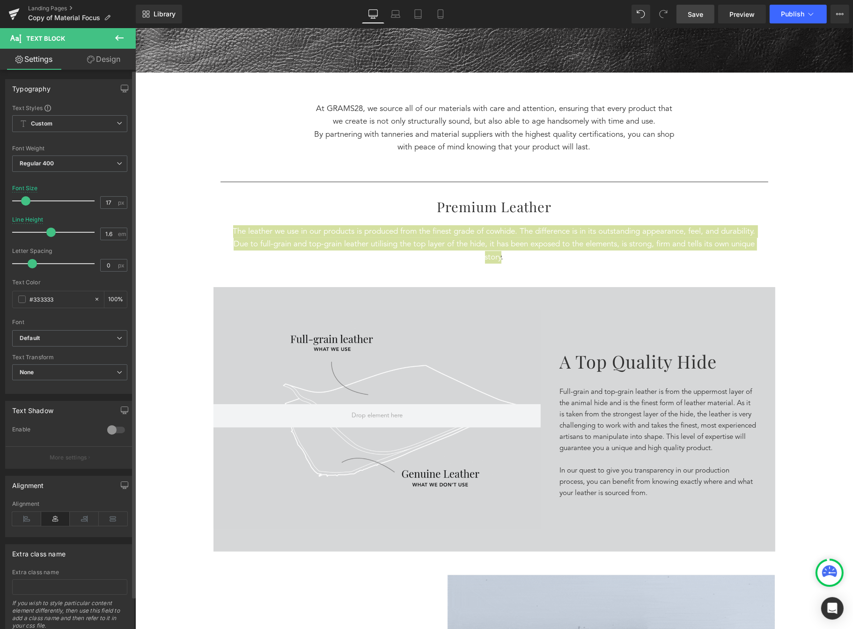
type input "16"
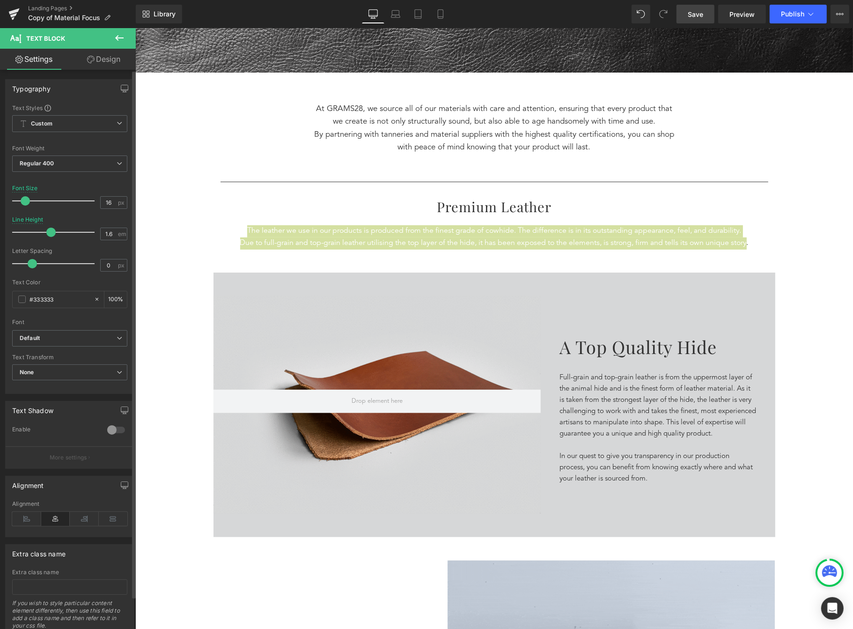
click at [27, 202] on span at bounding box center [25, 200] width 9 height 9
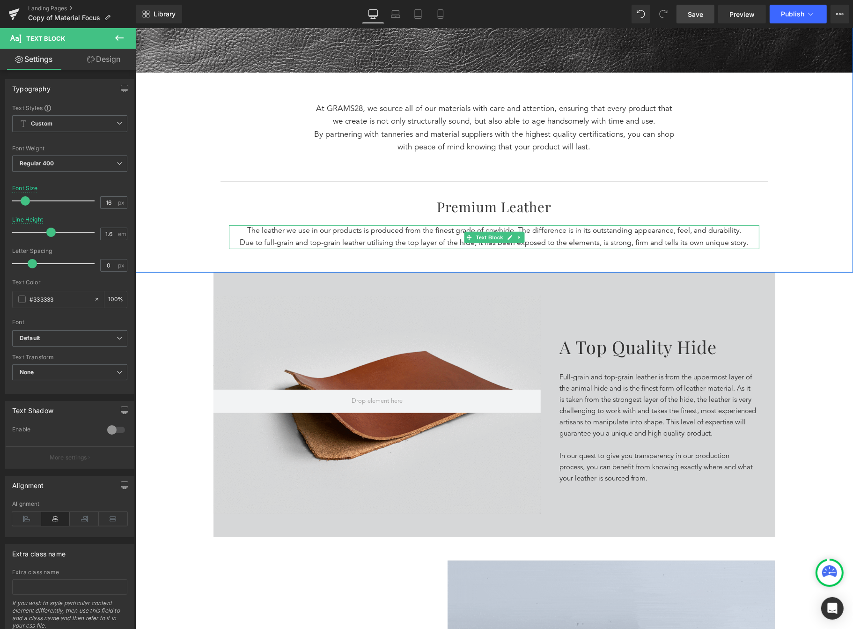
click at [748, 240] on p "Due to full-grain and top-grain leather utilising the top layer of the hide, it…" at bounding box center [494, 243] width 531 height 12
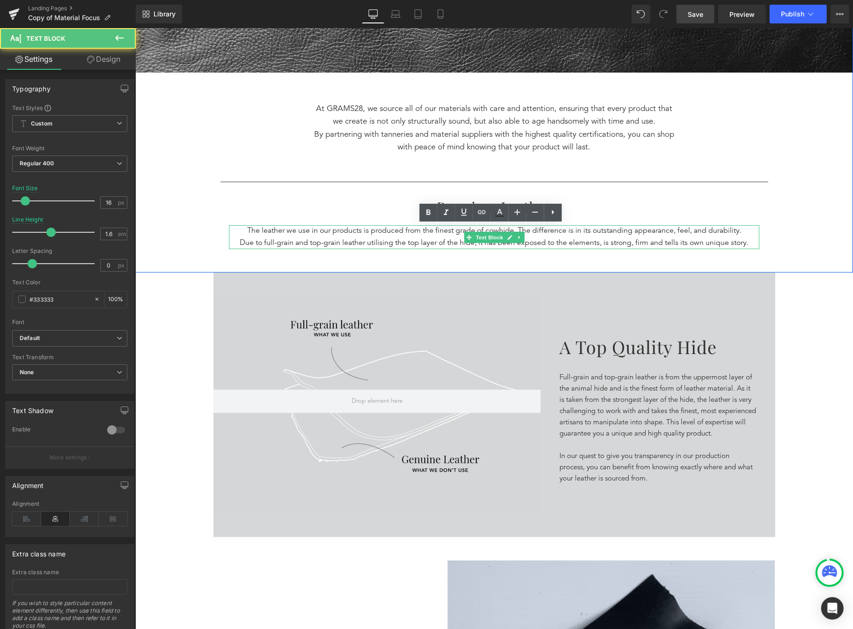
click at [748, 240] on p "Due to full-grain and top-grain leather utilising the top layer of the hide, it…" at bounding box center [494, 243] width 531 height 12
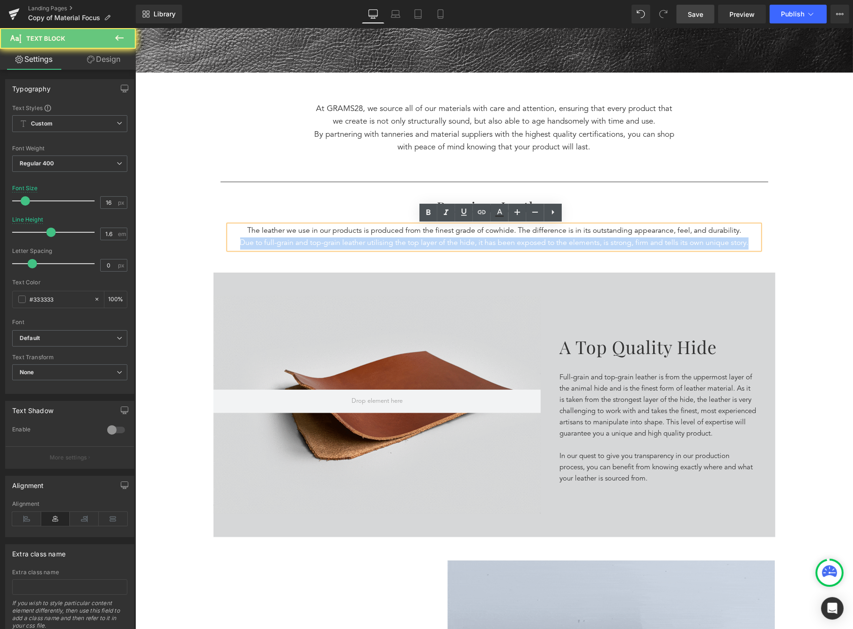
click at [748, 240] on p "Due to full-grain and top-grain leather utilising the top layer of the hide, it…" at bounding box center [494, 243] width 531 height 12
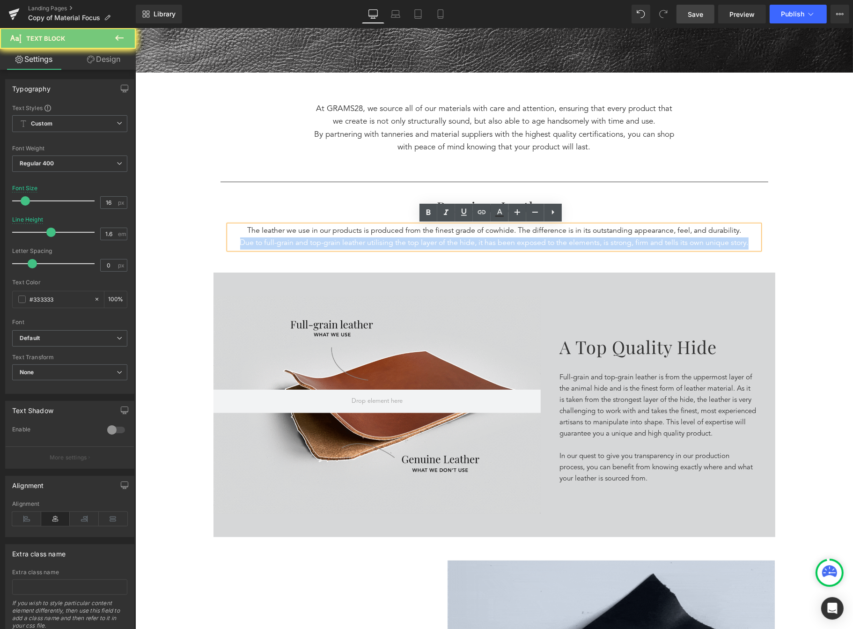
click at [749, 241] on p "Due to full-grain and top-grain leather utilising the top layer of the hide, it…" at bounding box center [494, 243] width 531 height 12
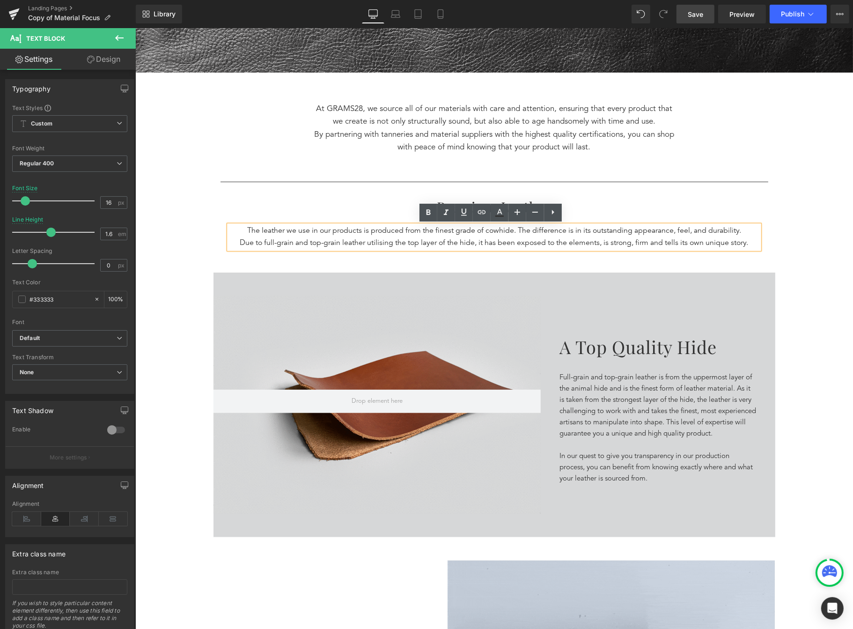
click at [749, 241] on p "Due to full-grain and top-grain leather utilising the top layer of the hide, it…" at bounding box center [494, 243] width 531 height 12
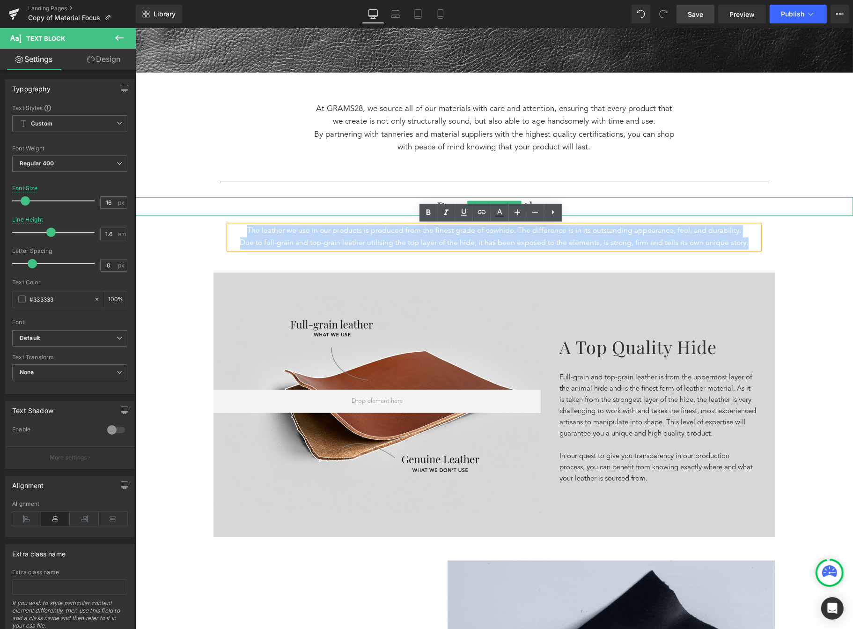
drag, startPoint x: 751, startPoint y: 242, endPoint x: 309, endPoint y: 204, distance: 443.3
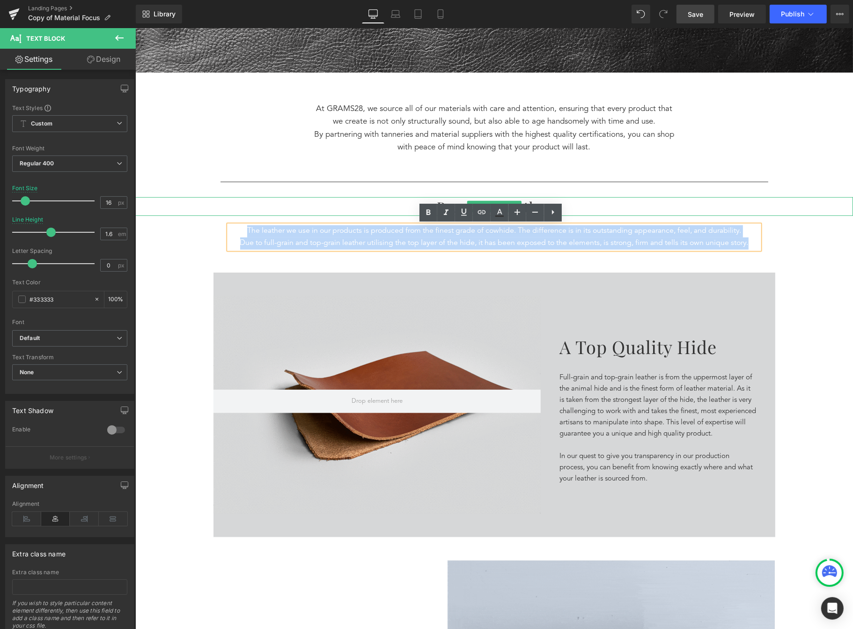
click at [328, 209] on div "Separator Understanding Our Materials Heading MATERIAL FOCUS Text Block 5 Reaso…" at bounding box center [494, 6] width 718 height 531
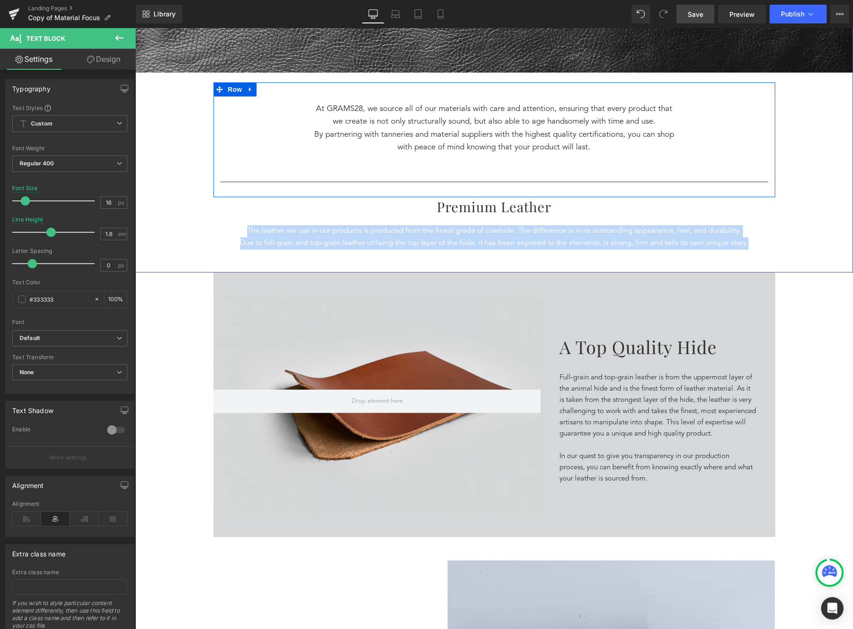
click at [569, 121] on p "At GRAMS28, we source all of our materials with care and attention, ensuring th…" at bounding box center [494, 115] width 361 height 25
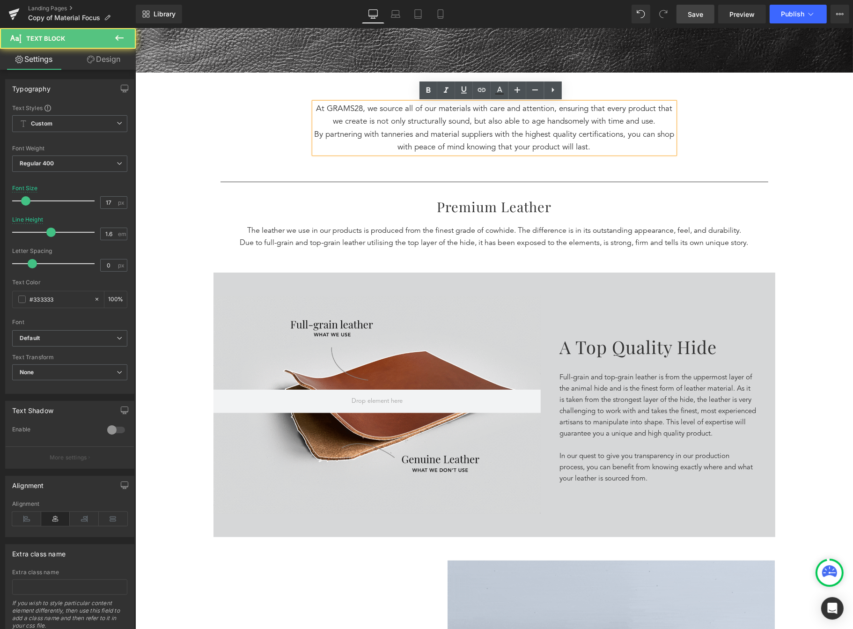
click at [733, 133] on div "At GRAMS28, we source all of our materials with care and attention, ensuring th…" at bounding box center [494, 142] width 562 height 98
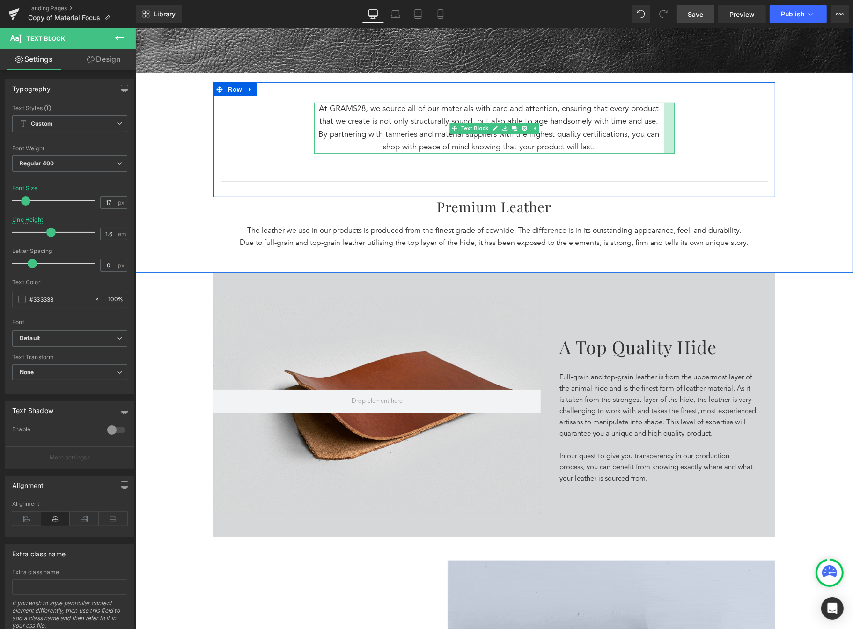
drag, startPoint x: 668, startPoint y: 127, endPoint x: 658, endPoint y: 128, distance: 10.4
click at [658, 128] on div "At GRAMS28, we source all of our materials with care and attention, ensuring th…" at bounding box center [494, 128] width 361 height 51
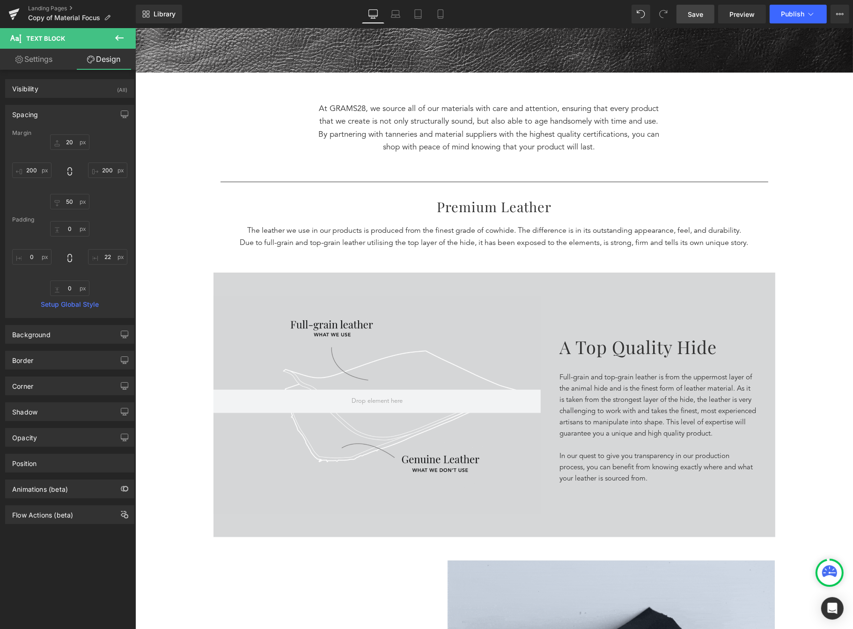
click at [37, 248] on div "0px 0 22px 22 0px 0 0px 0" at bounding box center [69, 258] width 115 height 75
click at [35, 252] on input "0" at bounding box center [31, 256] width 39 height 15
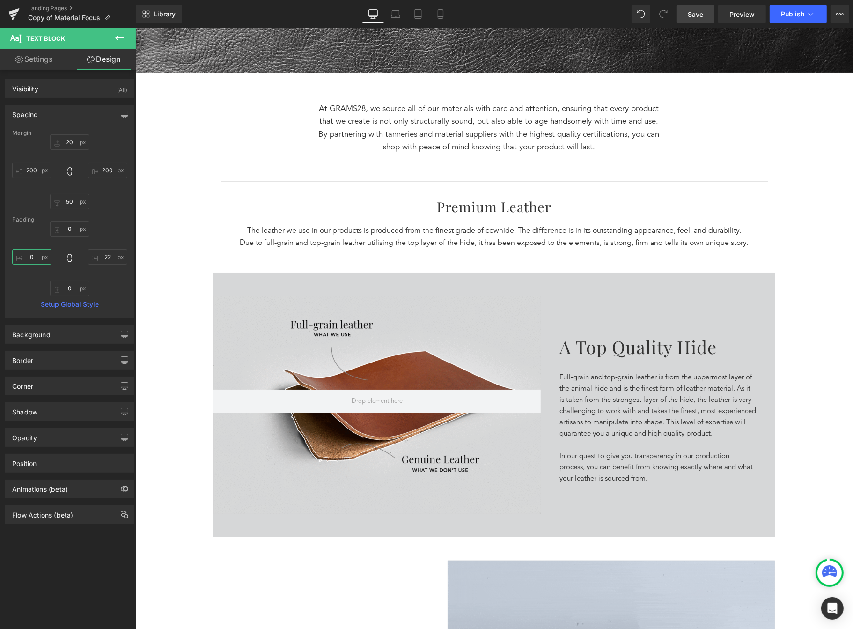
click at [35, 252] on input "0" at bounding box center [31, 256] width 39 height 15
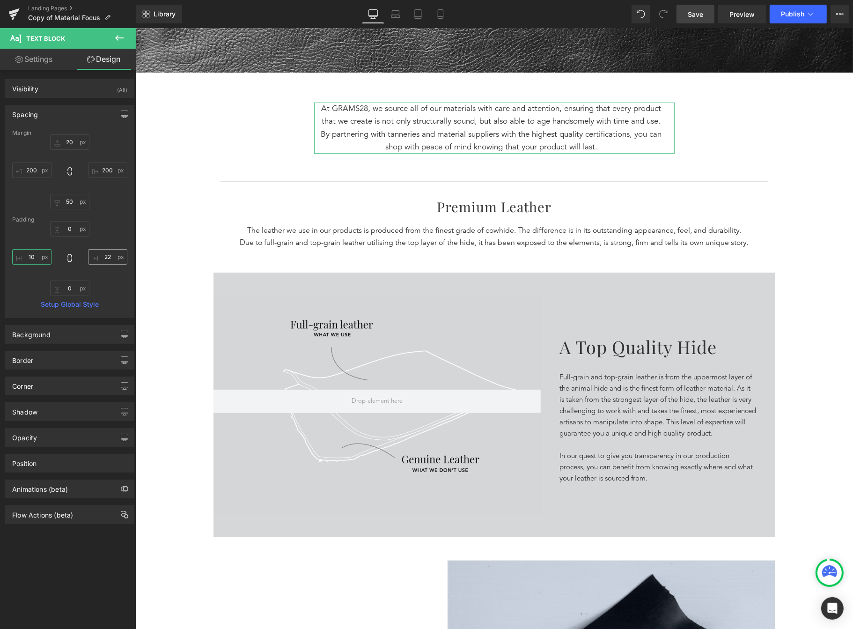
type input "10"
click at [101, 257] on input "22" at bounding box center [107, 256] width 39 height 15
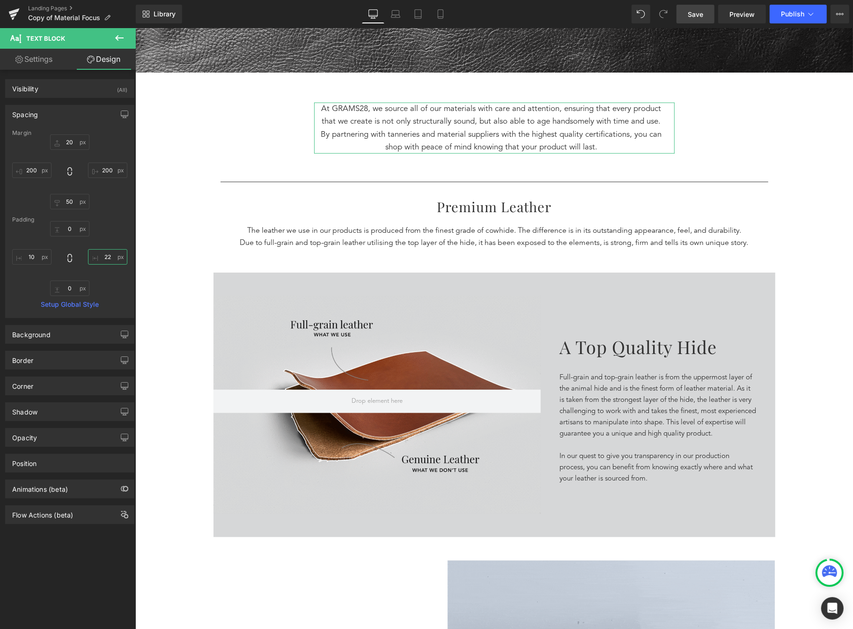
click at [101, 257] on input "22" at bounding box center [107, 256] width 39 height 15
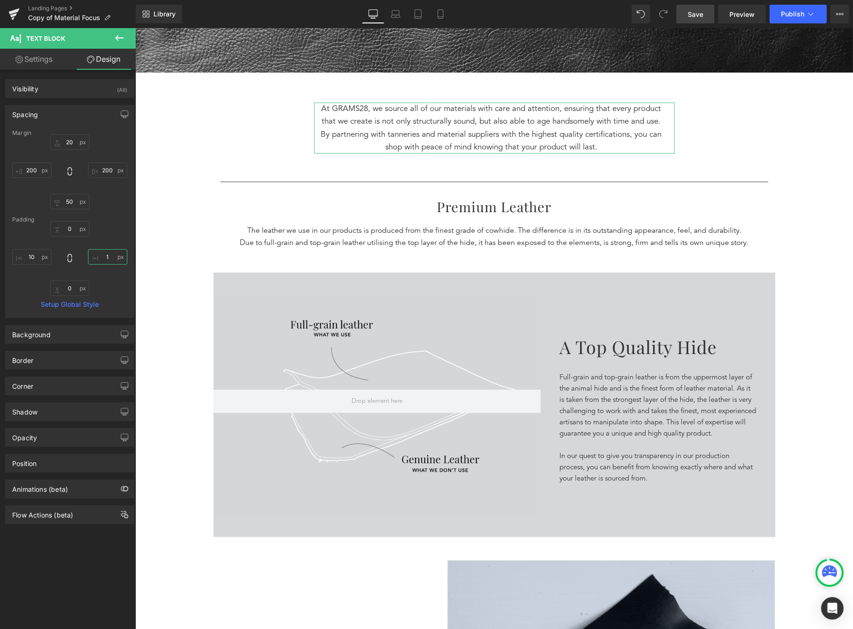
type input "10"
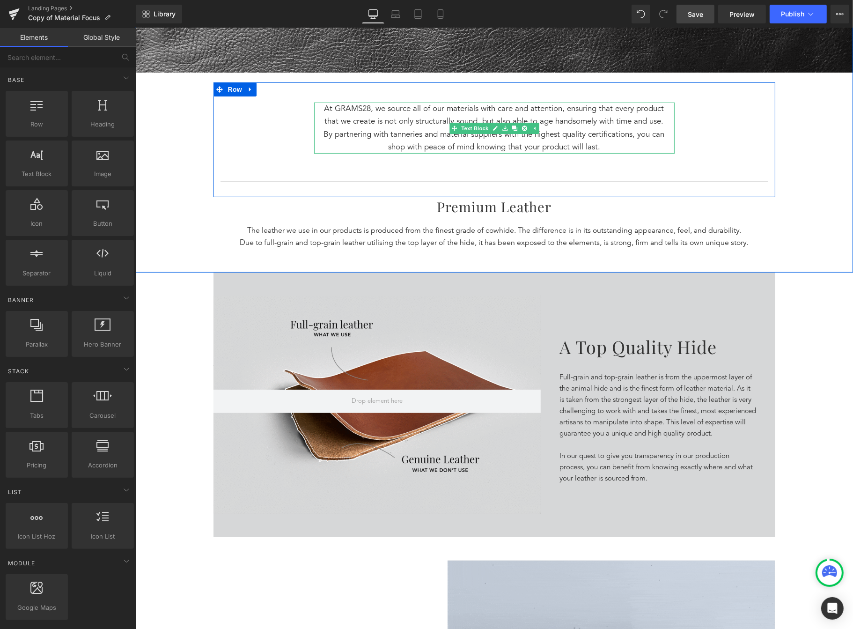
click at [607, 123] on p "At GRAMS28, we source all of our materials with care and attention, ensuring th…" at bounding box center [493, 115] width 351 height 25
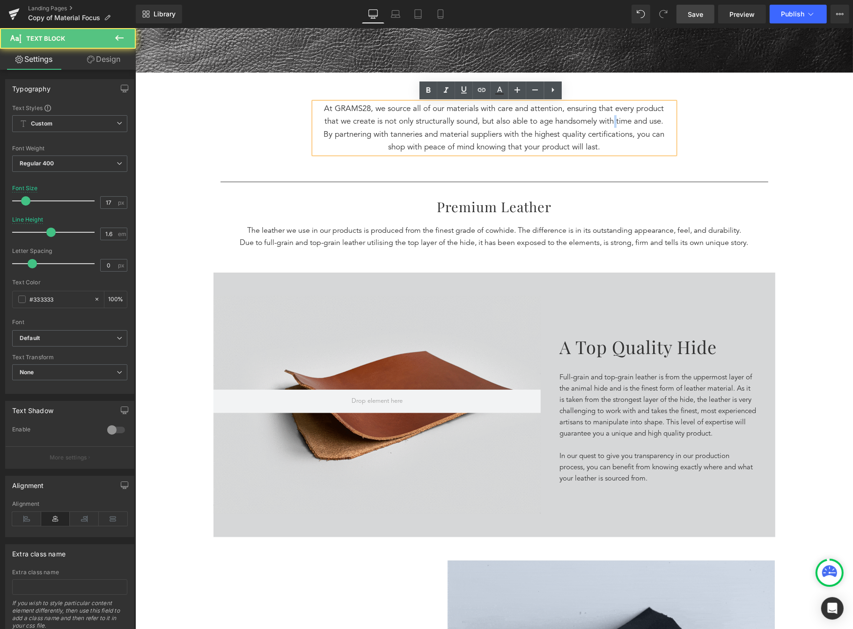
click at [607, 123] on p "At GRAMS28, we source all of our materials with care and attention, ensuring th…" at bounding box center [493, 115] width 351 height 25
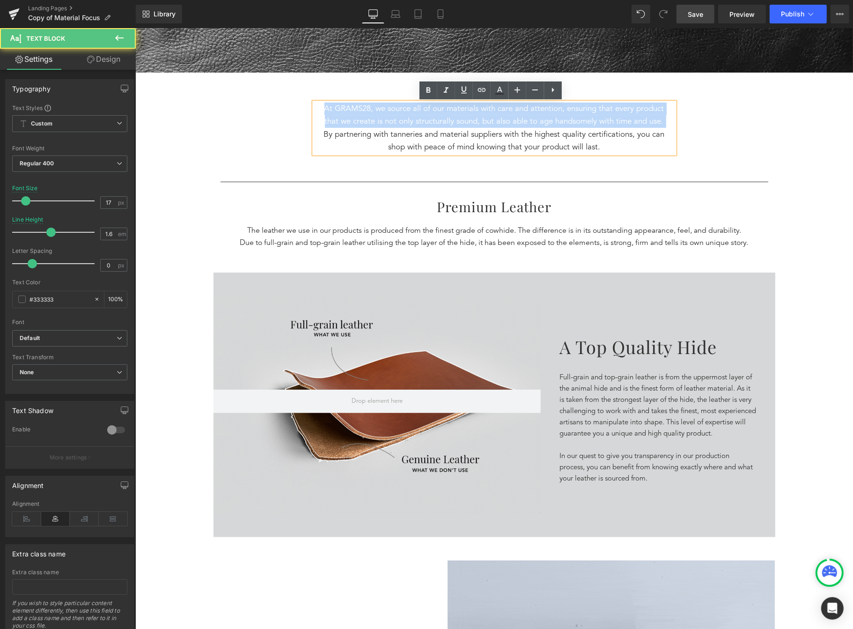
click at [607, 123] on p "At GRAMS28, we source all of our materials with care and attention, ensuring th…" at bounding box center [493, 115] width 351 height 25
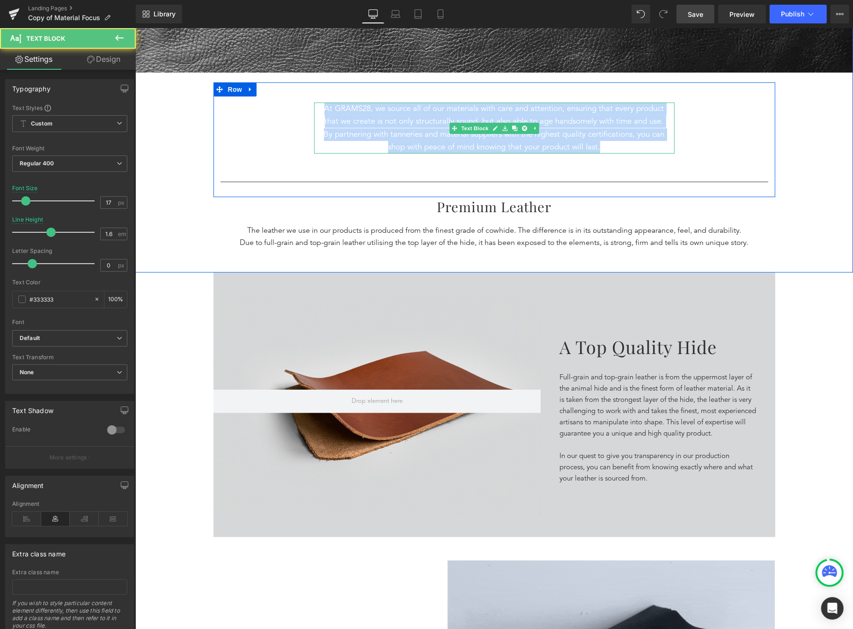
drag, startPoint x: 599, startPoint y: 147, endPoint x: 315, endPoint y: 111, distance: 286.6
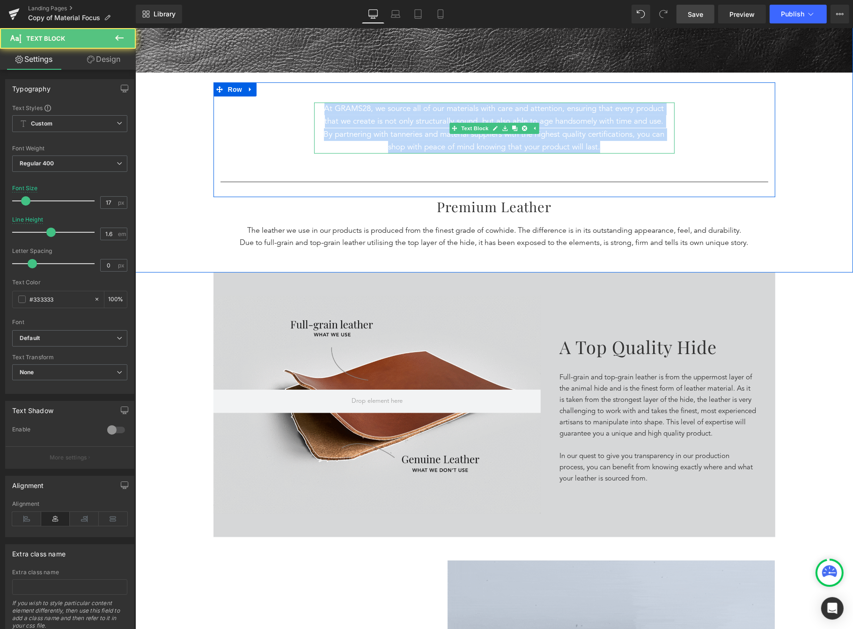
click at [315, 111] on div "At GRAMS28, we source all of our materials with care and attention, ensuring th…" at bounding box center [494, 128] width 361 height 51
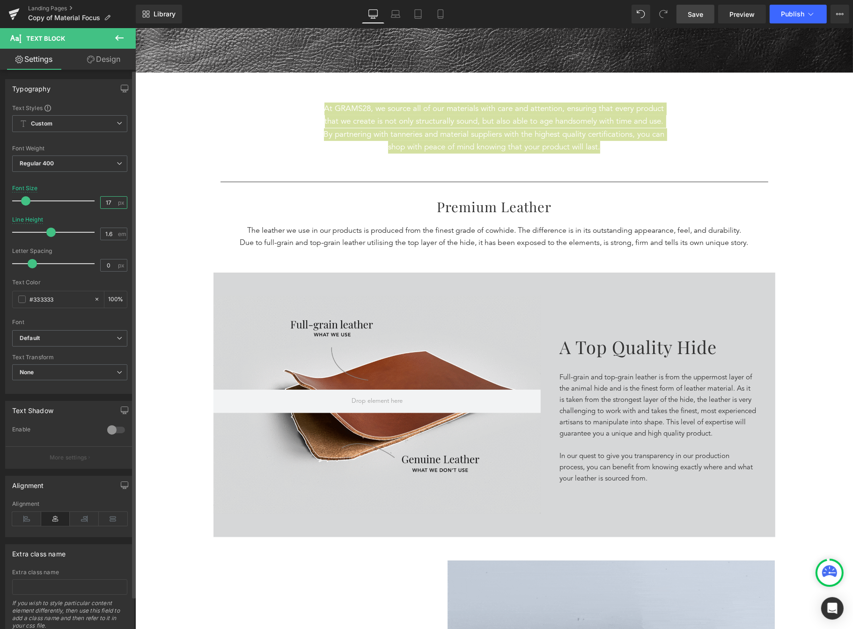
click at [106, 200] on input "17" at bounding box center [109, 203] width 16 height 12
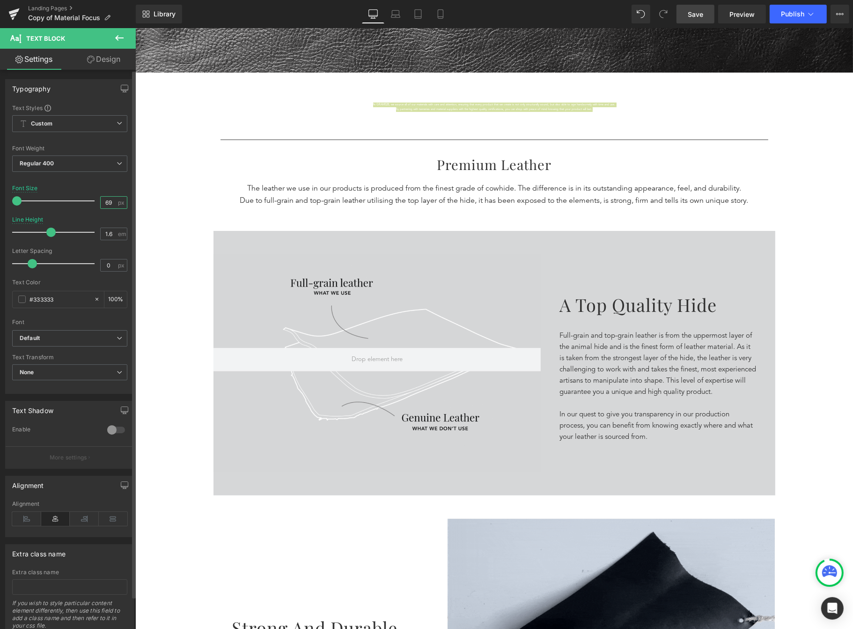
type input "6"
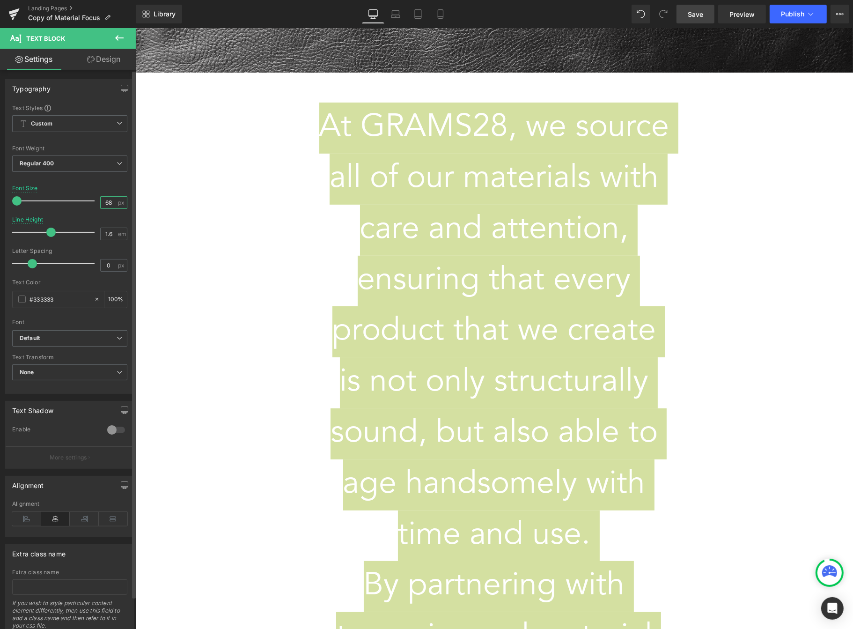
type input "6"
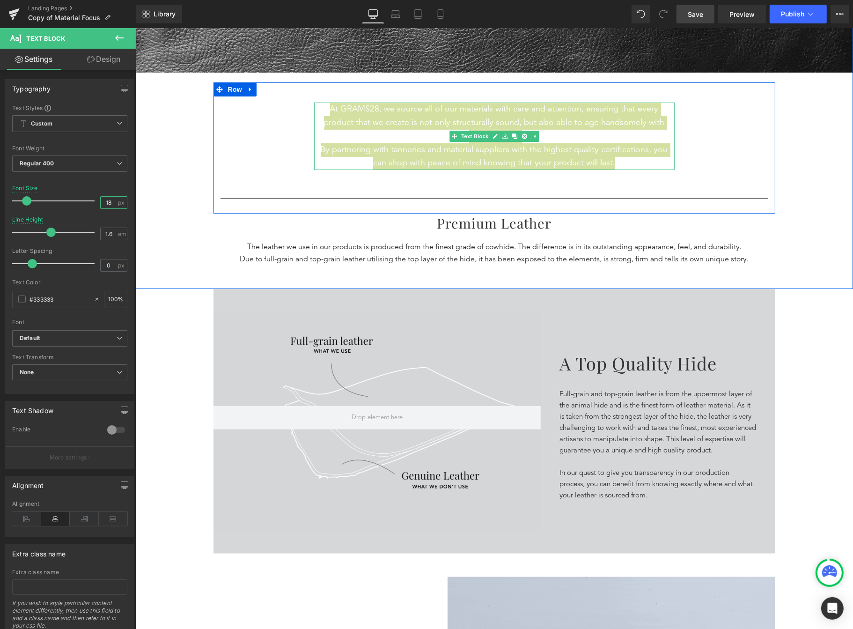
type input "18"
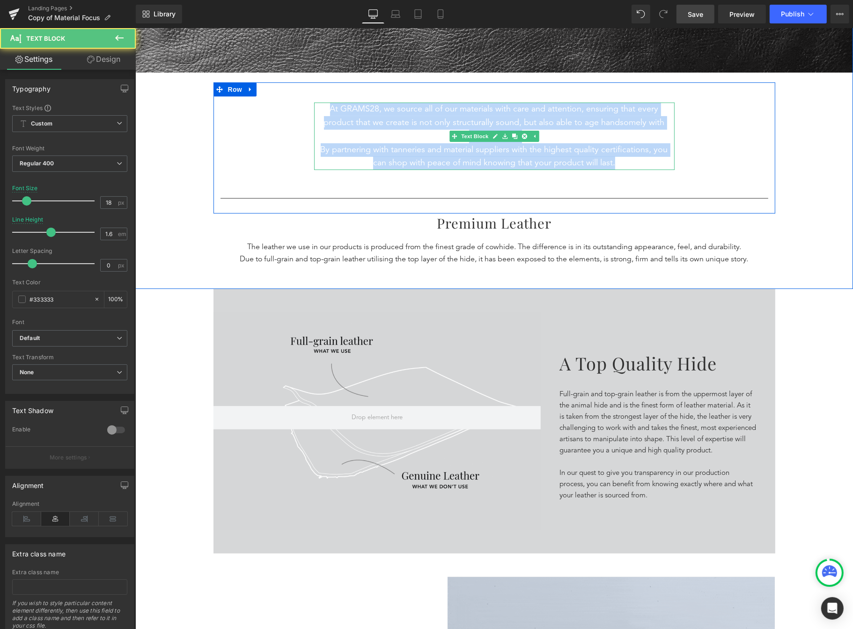
click at [318, 151] on p "By partnering with tanneries and material suppliers with the highest quality ce…" at bounding box center [493, 156] width 351 height 27
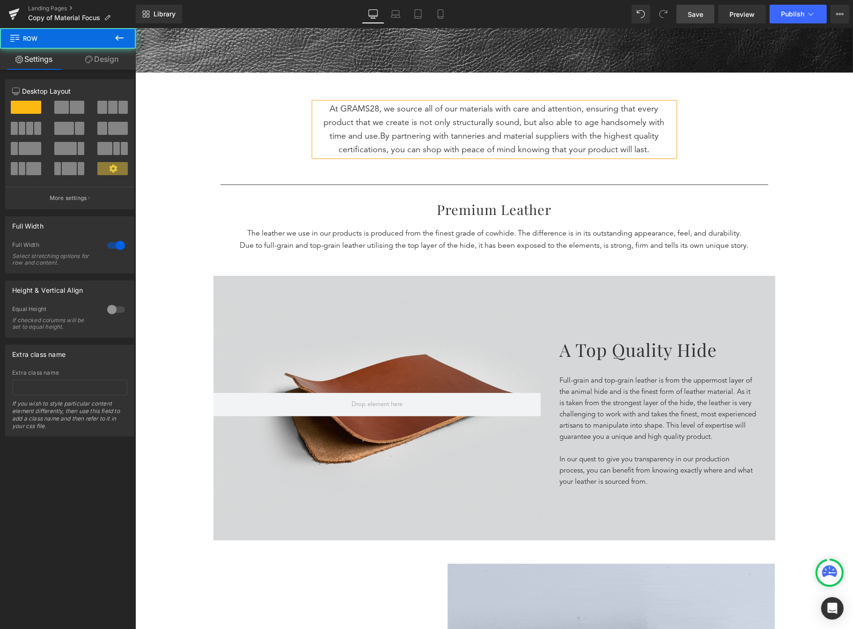
click at [810, 155] on div "Separator Understanding Our Materials Heading MATERIAL FOCUS Text Block 5 Reaso…" at bounding box center [494, 8] width 718 height 534
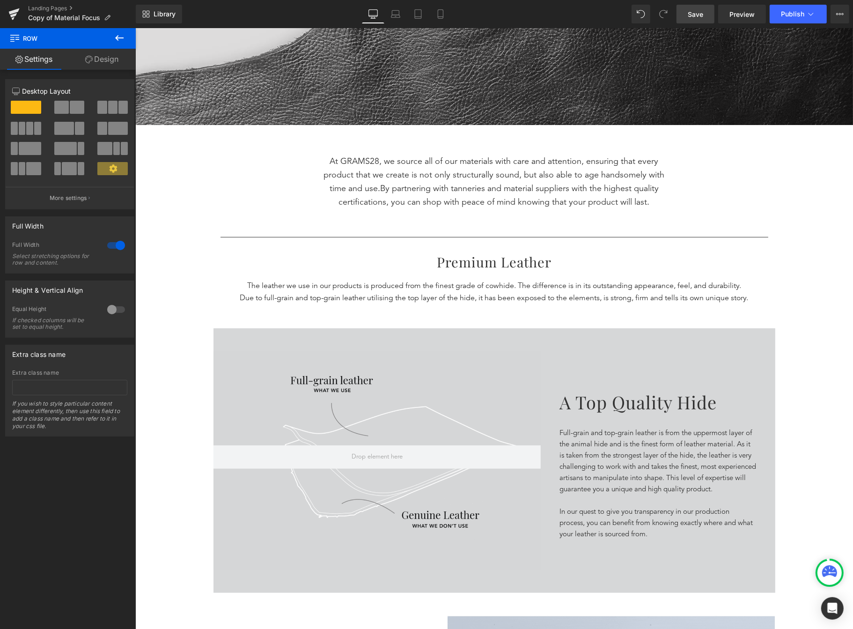
scroll to position [294, 0]
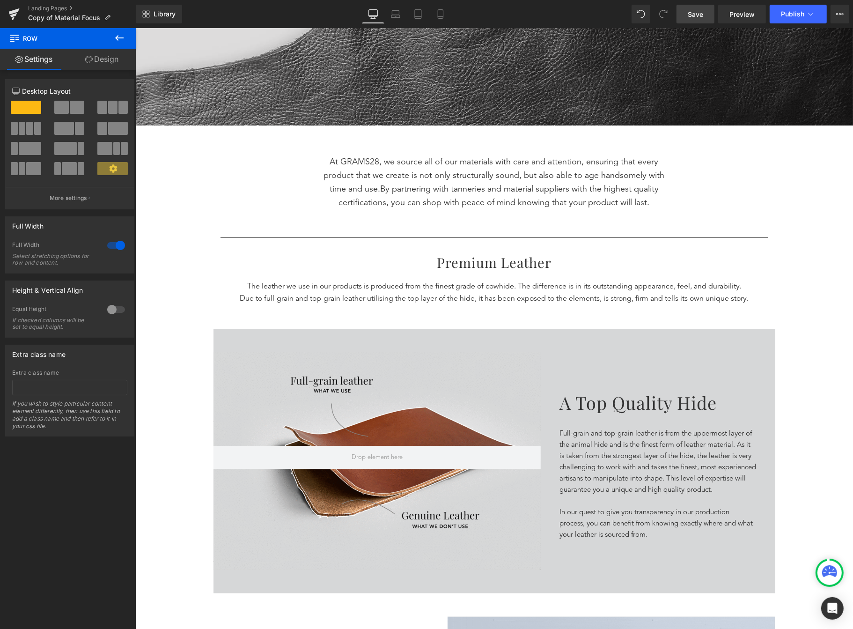
click at [114, 30] on button at bounding box center [119, 38] width 33 height 21
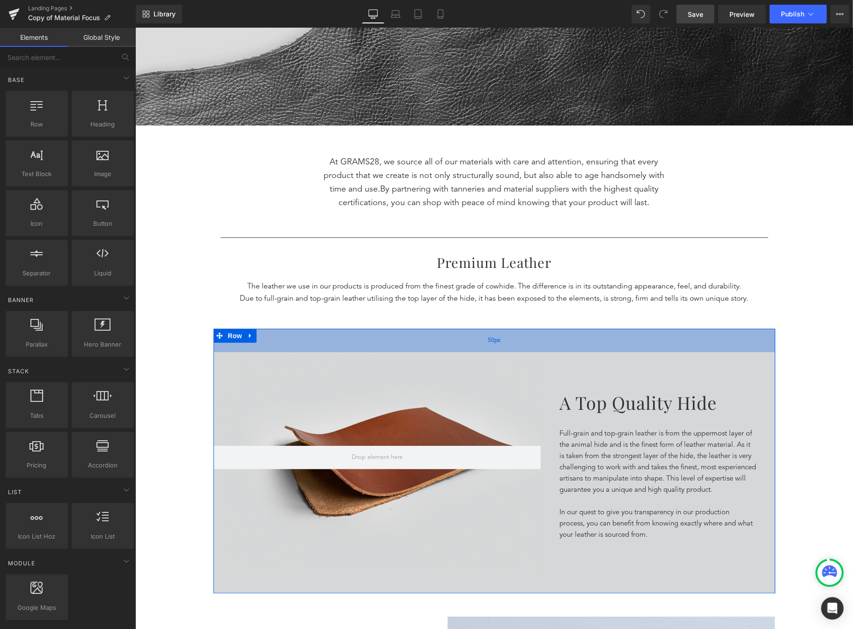
click at [326, 342] on div "50px" at bounding box center [494, 340] width 562 height 23
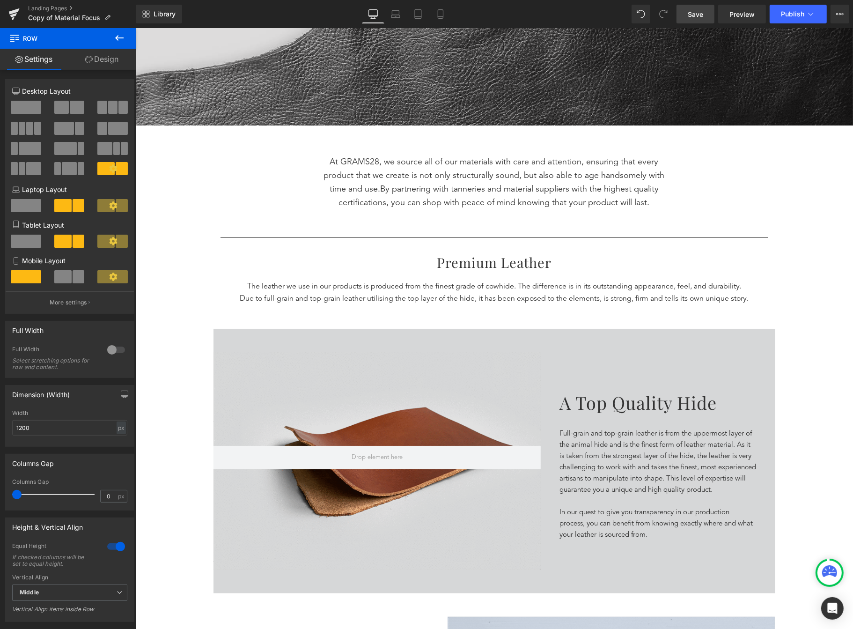
click at [125, 29] on button at bounding box center [119, 38] width 33 height 21
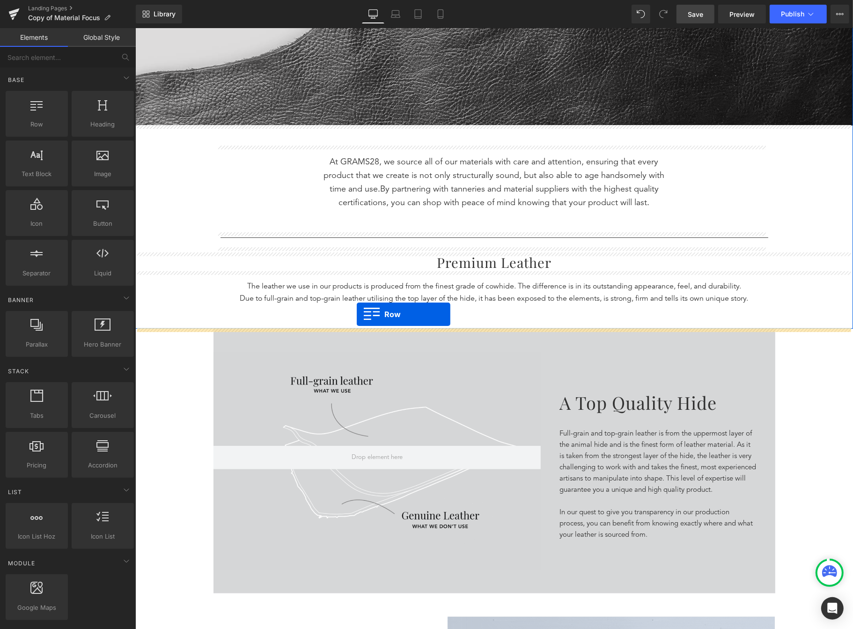
drag, startPoint x: 175, startPoint y: 151, endPoint x: 356, endPoint y: 314, distance: 244.4
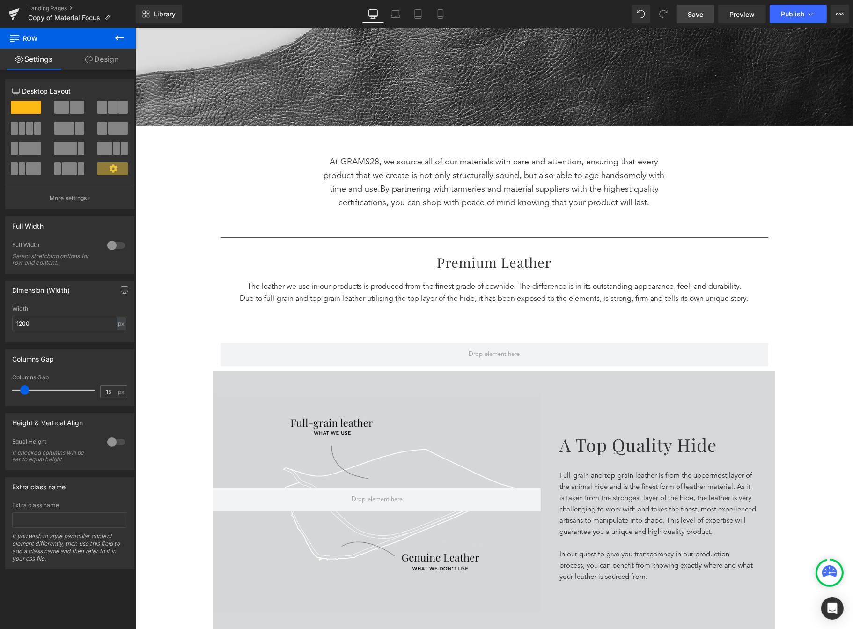
click at [121, 37] on icon at bounding box center [119, 37] width 11 height 11
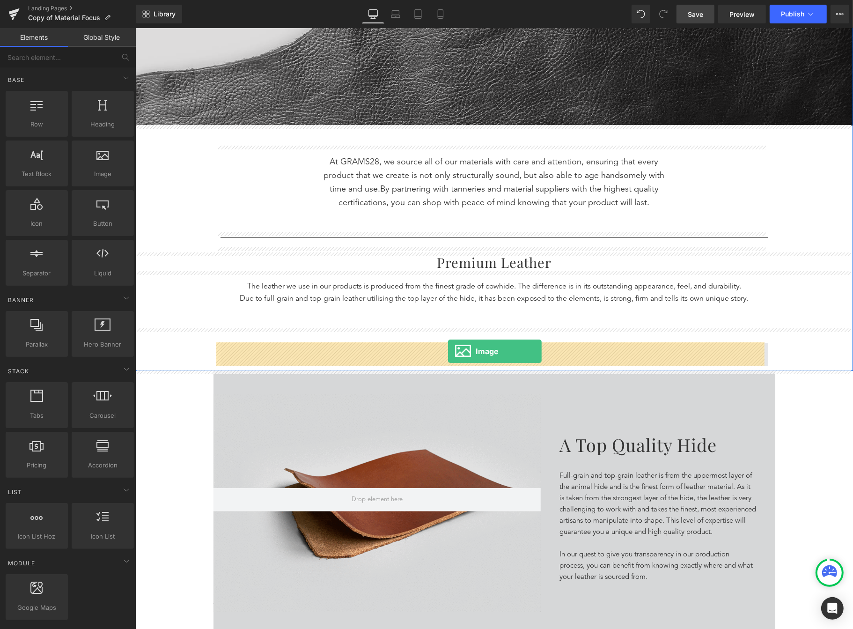
drag, startPoint x: 237, startPoint y: 196, endPoint x: 448, endPoint y: 355, distance: 264.2
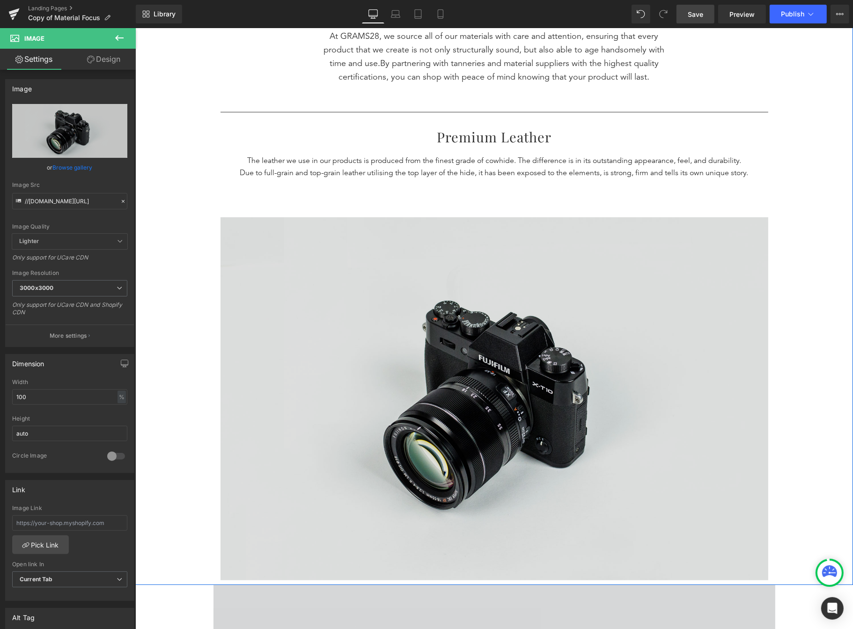
scroll to position [403, 0]
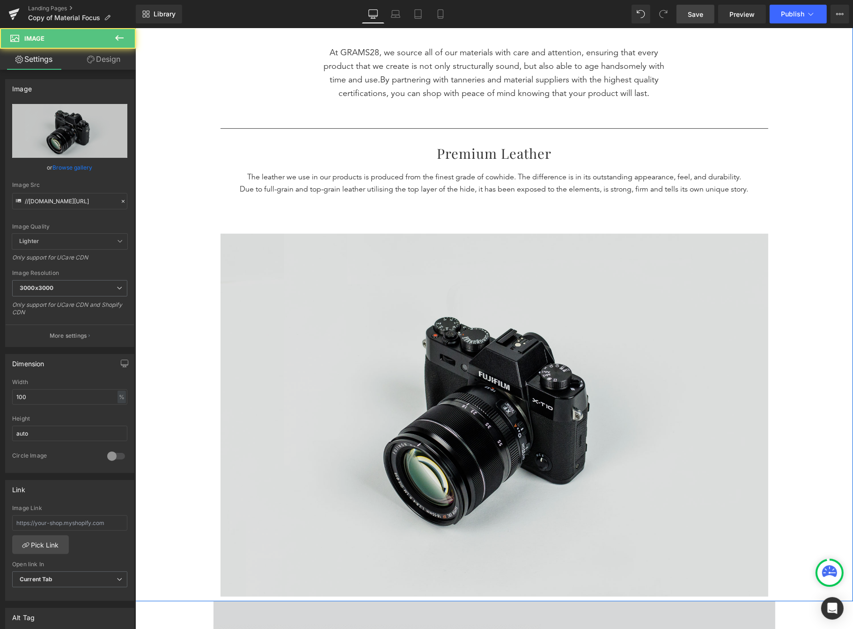
click at [689, 341] on img at bounding box center [494, 415] width 548 height 363
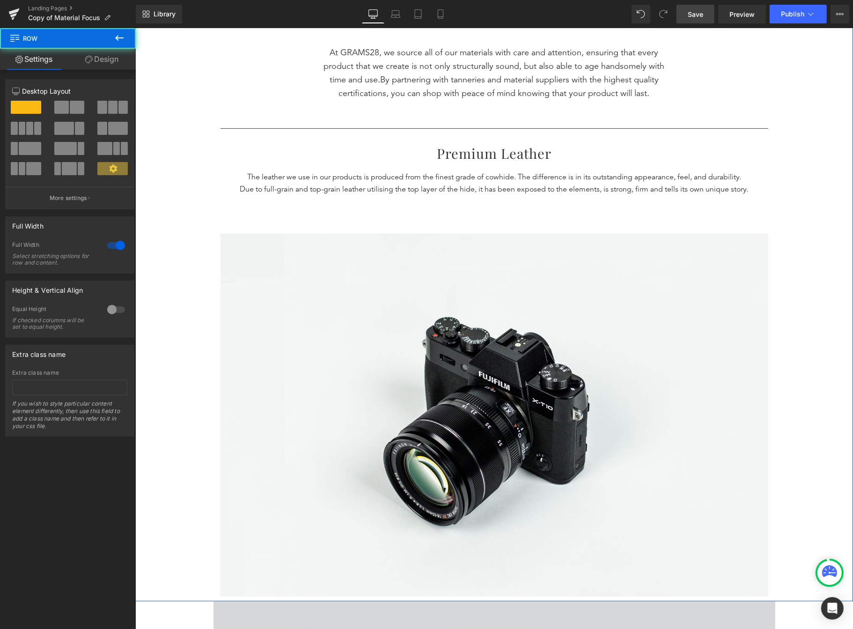
click at [604, 200] on div "Separator Understanding Our Materials Heading MATERIAL FOCUS Text Block 5 Reaso…" at bounding box center [494, 143] width 718 height 916
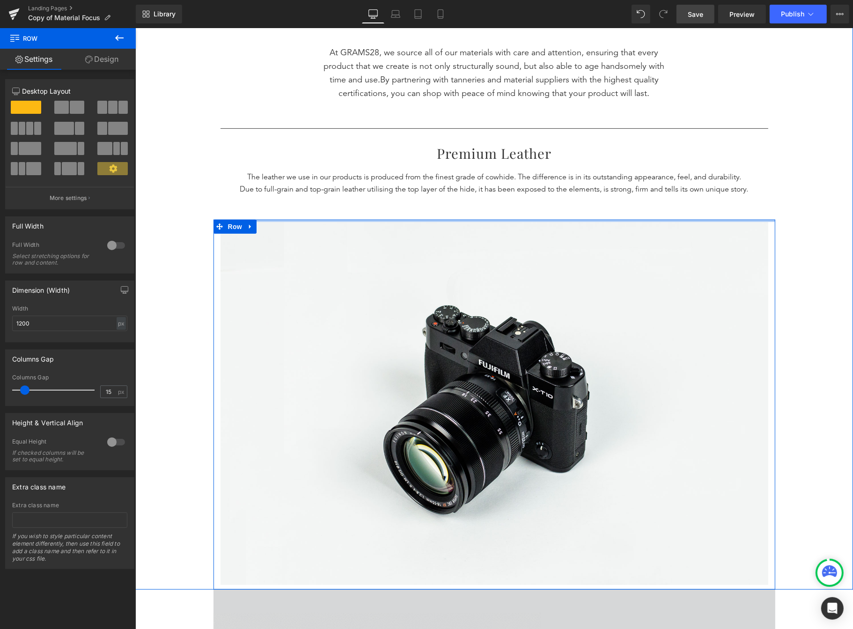
drag, startPoint x: 563, startPoint y: 222, endPoint x: 562, endPoint y: 211, distance: 11.7
click at [562, 211] on div "Separator Understanding Our Materials Heading MATERIAL FOCUS Text Block 5 Reaso…" at bounding box center [494, 137] width 718 height 904
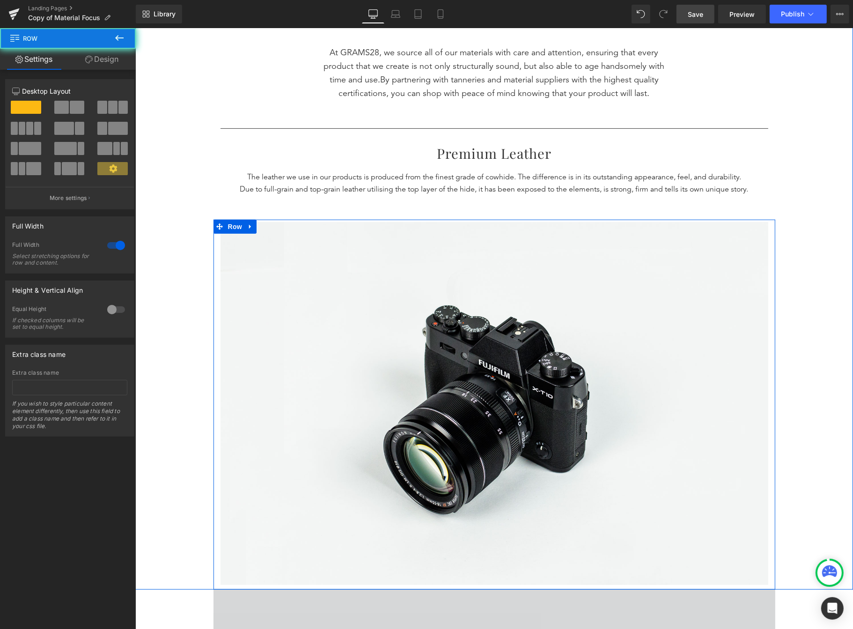
click at [798, 214] on div "Separator Understanding Our Materials Heading MATERIAL FOCUS Text Block 5 Reaso…" at bounding box center [494, 137] width 718 height 904
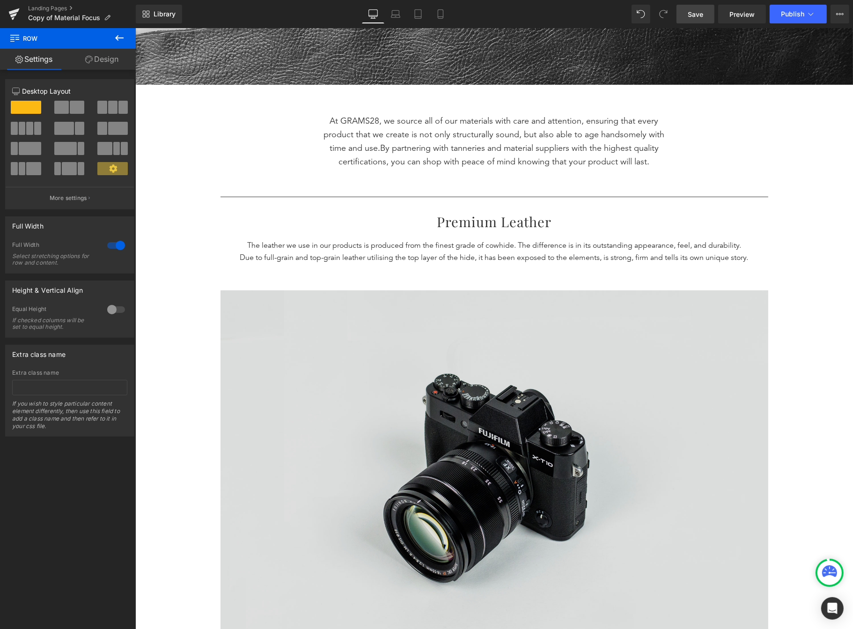
scroll to position [550, 0]
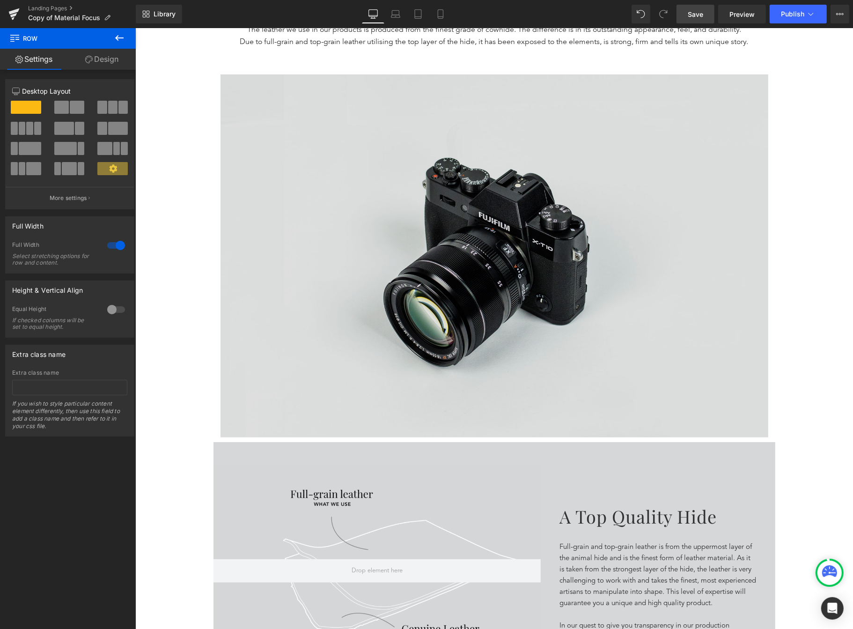
click at [644, 365] on img at bounding box center [494, 255] width 548 height 363
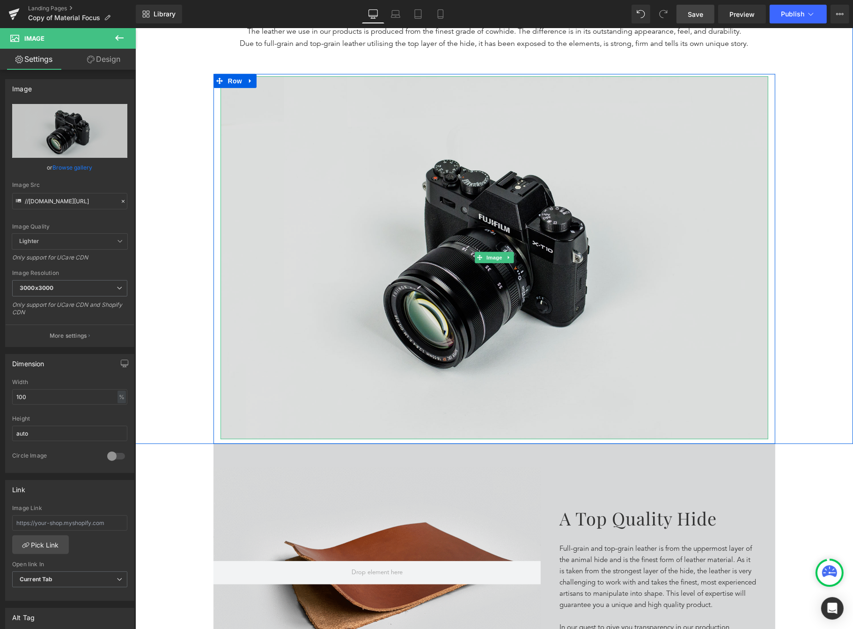
click at [422, 356] on img at bounding box center [494, 257] width 548 height 363
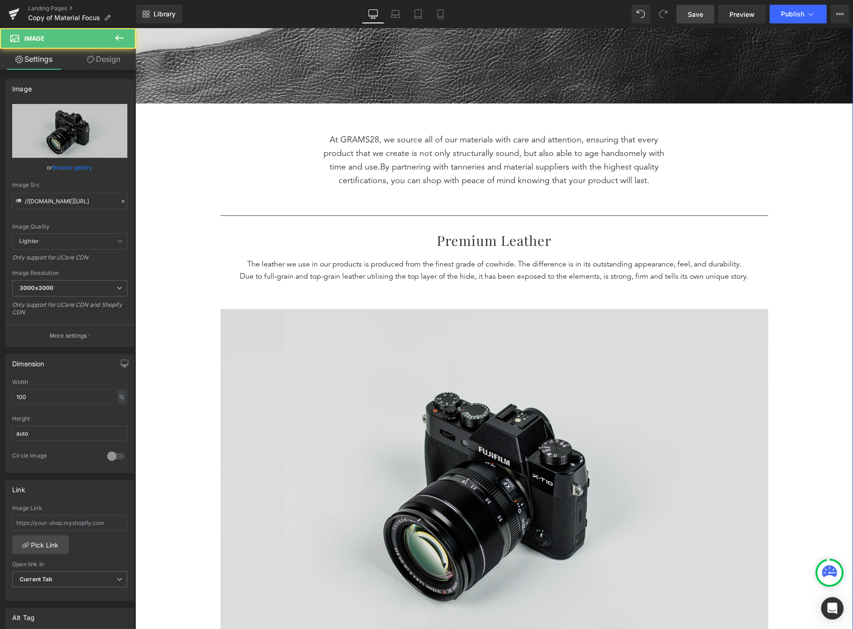
scroll to position [372, 0]
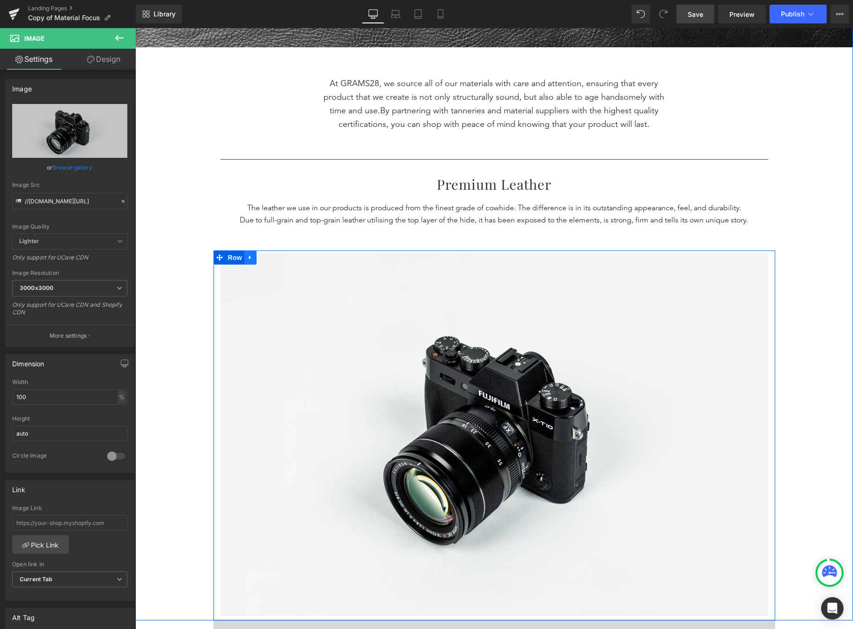
click at [250, 255] on link at bounding box center [250, 258] width 12 height 14
click at [283, 256] on icon at bounding box center [286, 257] width 7 height 7
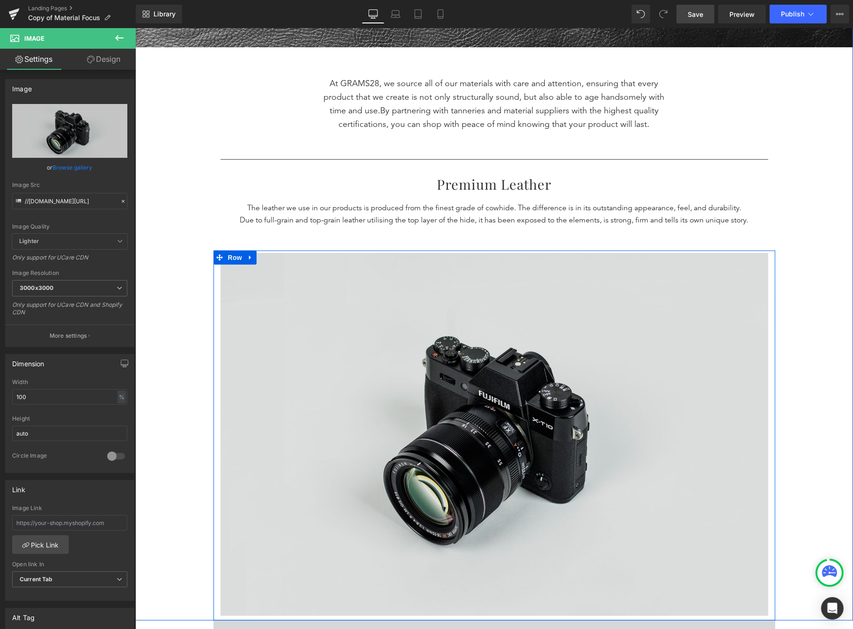
click at [333, 290] on img at bounding box center [494, 434] width 548 height 363
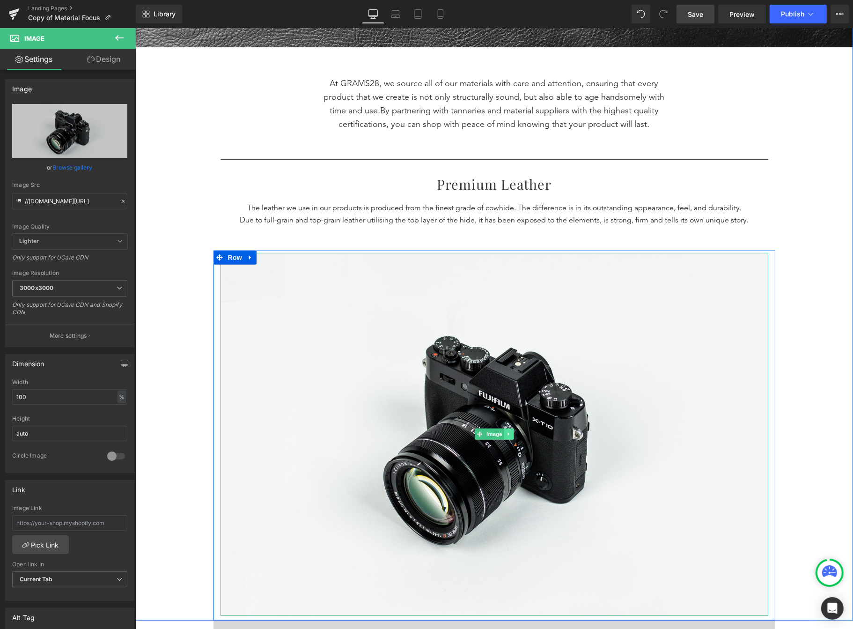
click at [508, 434] on link at bounding box center [508, 434] width 10 height 11
click at [512, 433] on icon at bounding box center [512, 434] width 5 height 5
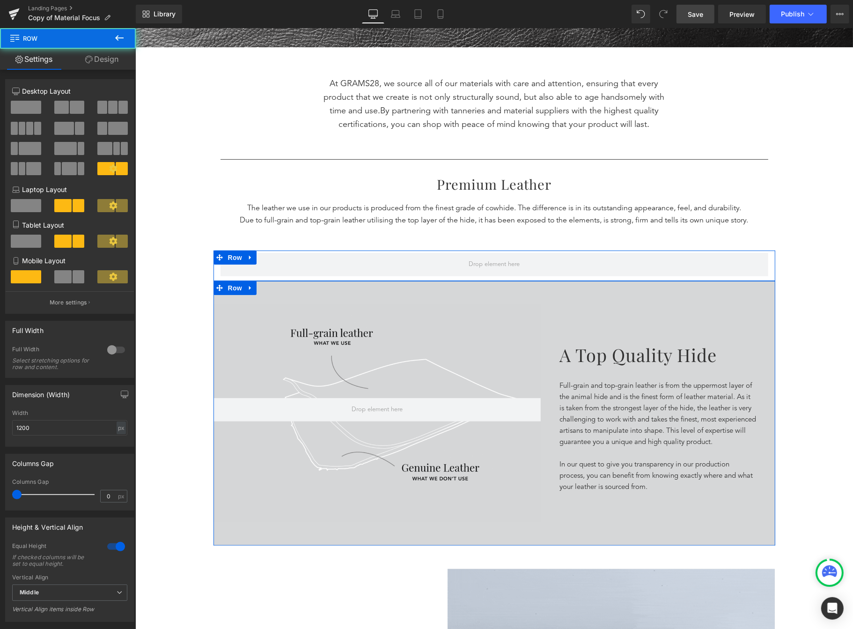
click at [603, 310] on div "A top quality hide Heading Full-grain and top-grain leather is from the uppermo…" at bounding box center [657, 413] width 234 height 218
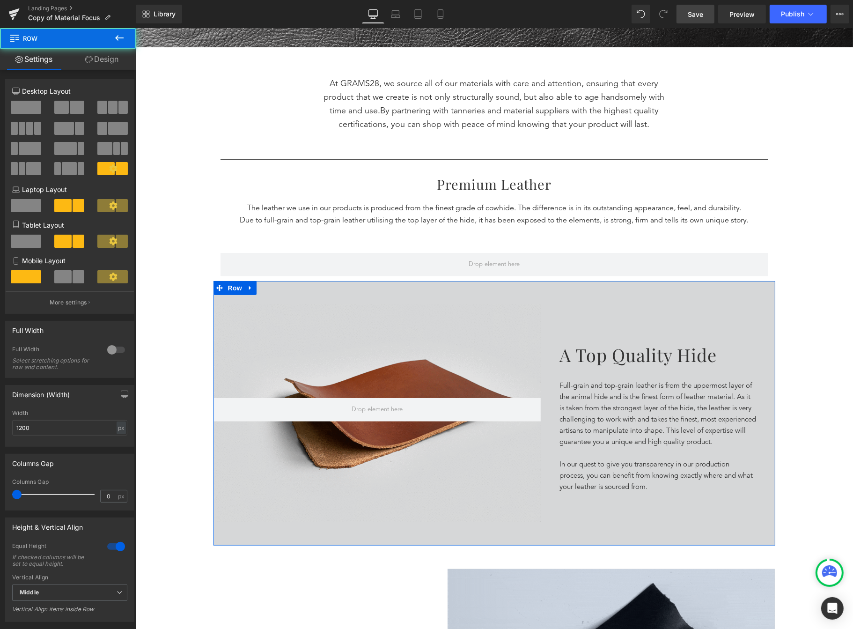
click at [708, 308] on div "A top quality hide Heading Full-grain and top-grain leather is from the uppermo…" at bounding box center [657, 413] width 234 height 218
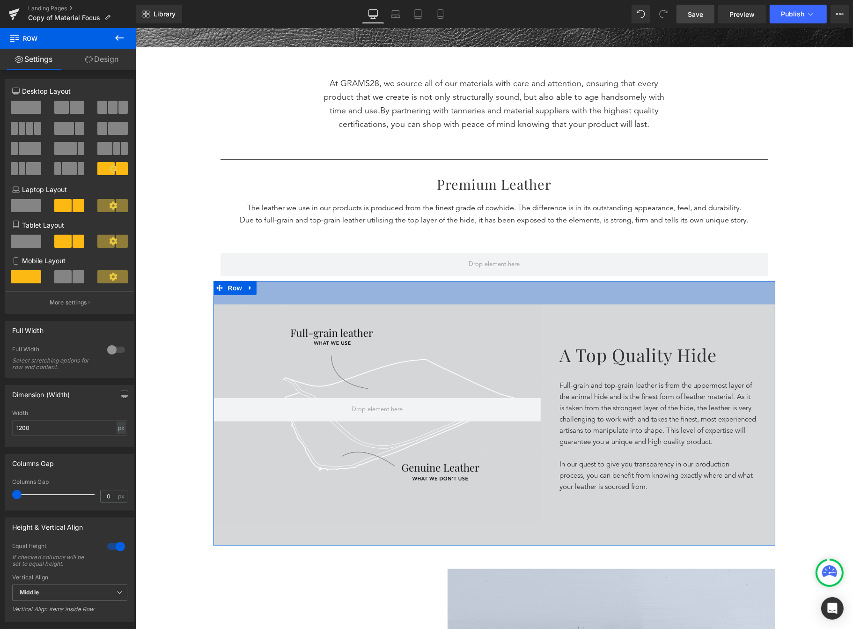
click at [434, 299] on div "50px" at bounding box center [494, 292] width 562 height 23
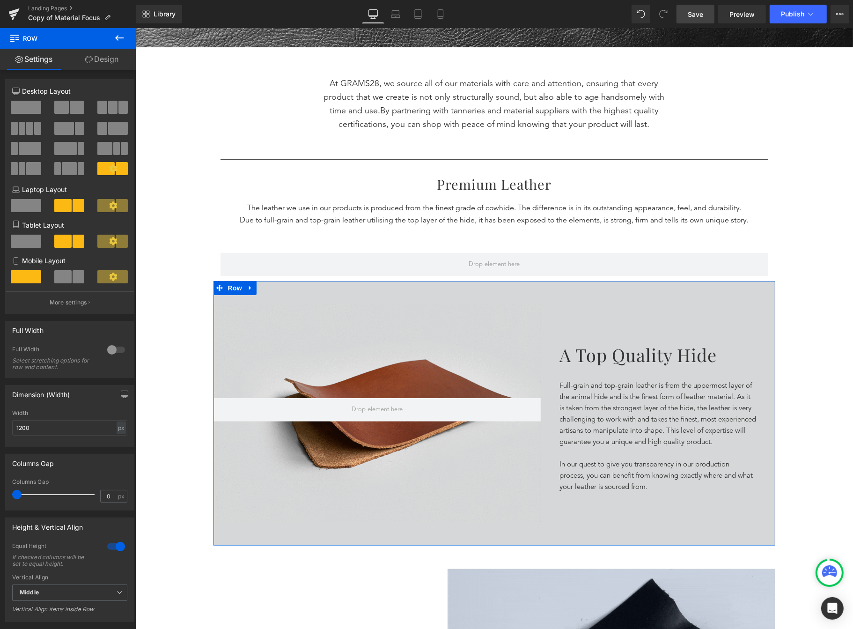
click at [135, 28] on div "200px" at bounding box center [135, 28] width 0 height 0
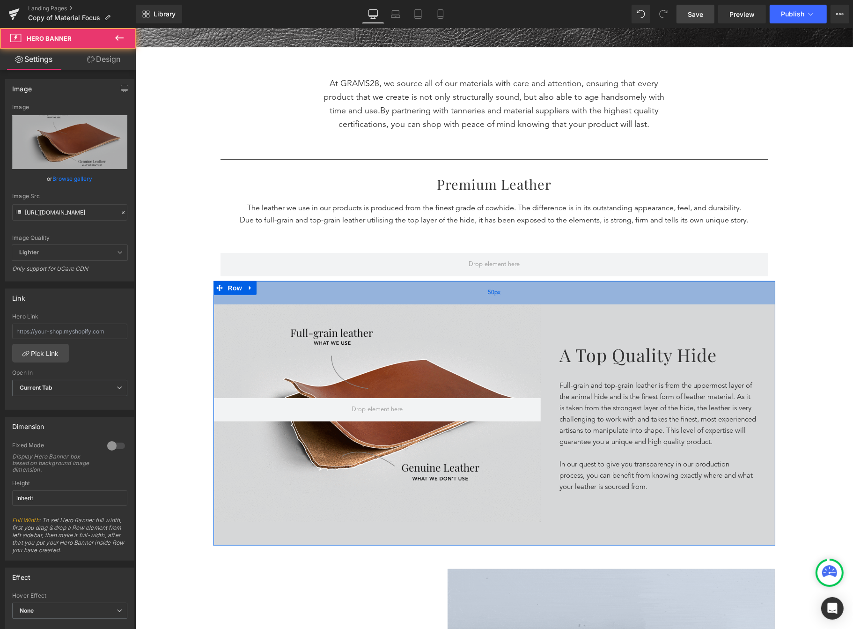
click at [505, 293] on div "50px" at bounding box center [494, 292] width 562 height 23
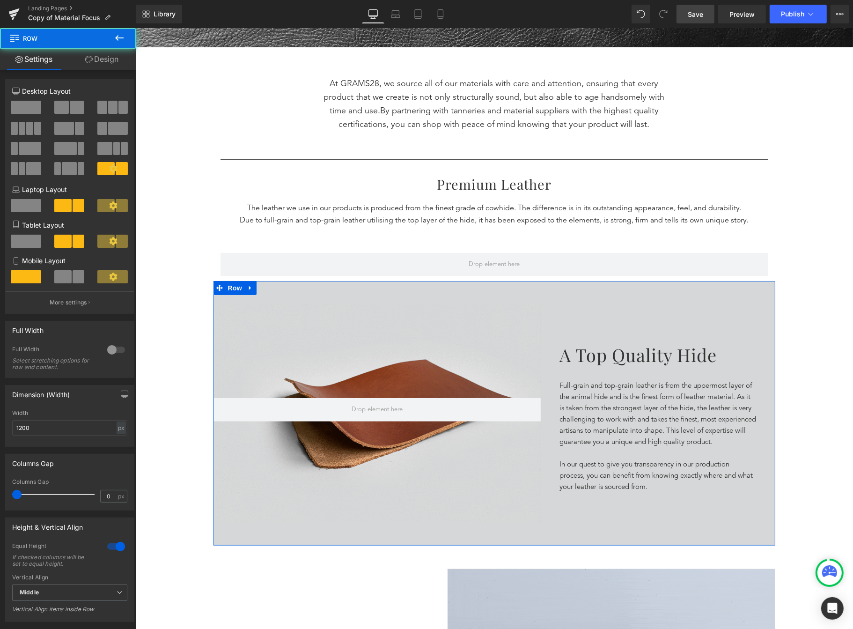
click at [590, 305] on div "A top quality hide Heading Full-grain and top-grain leather is from the uppermo…" at bounding box center [657, 413] width 234 height 218
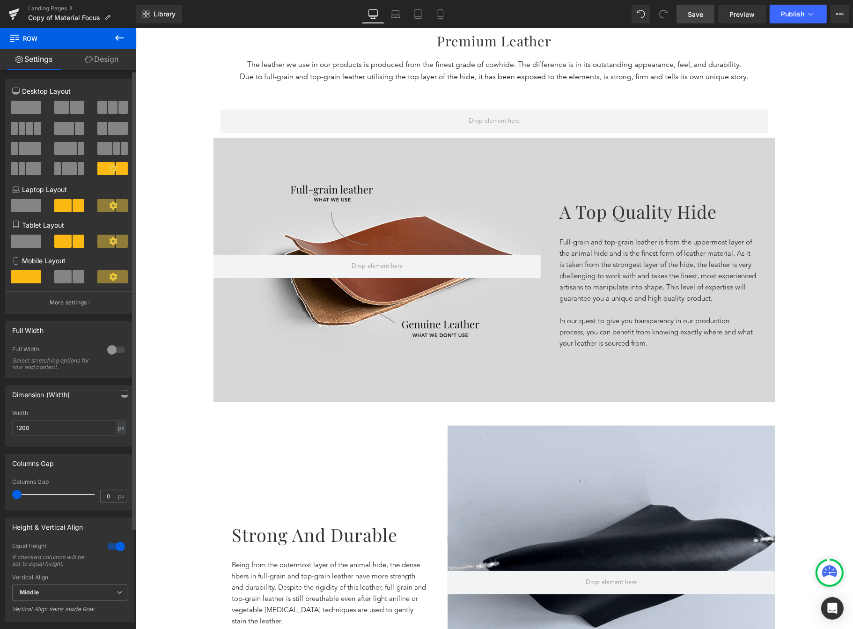
scroll to position [514, 0]
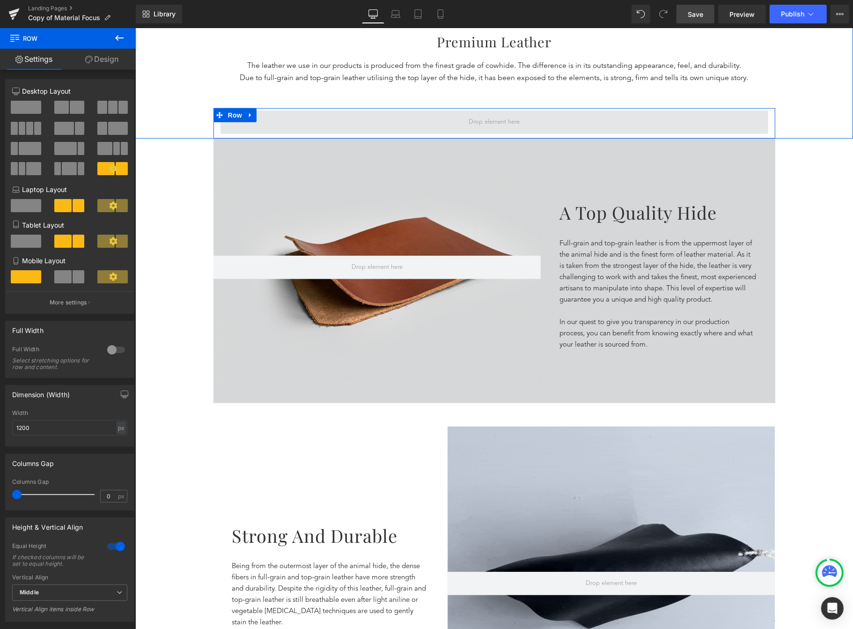
drag, startPoint x: 201, startPoint y: 136, endPoint x: 350, endPoint y: 119, distance: 149.9
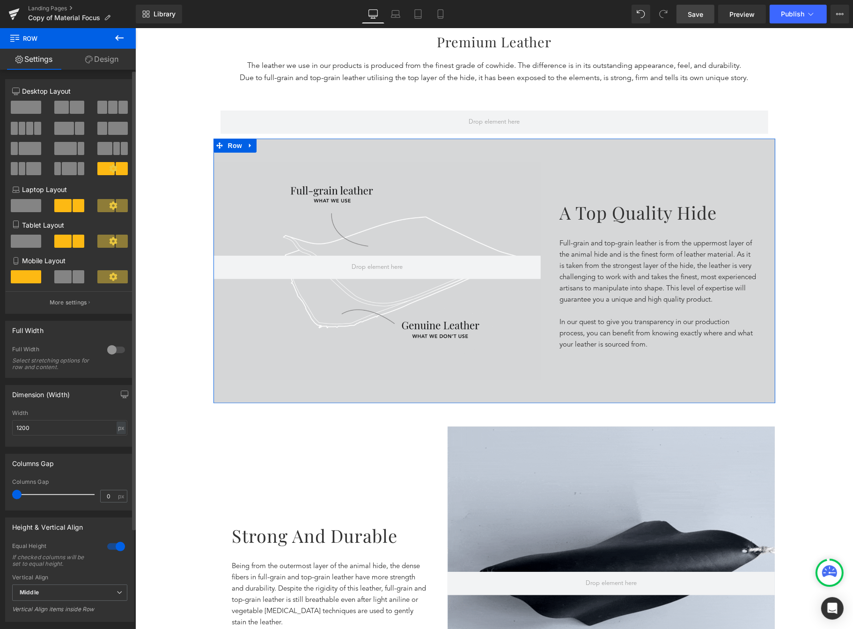
click at [71, 107] on span at bounding box center [77, 107] width 15 height 13
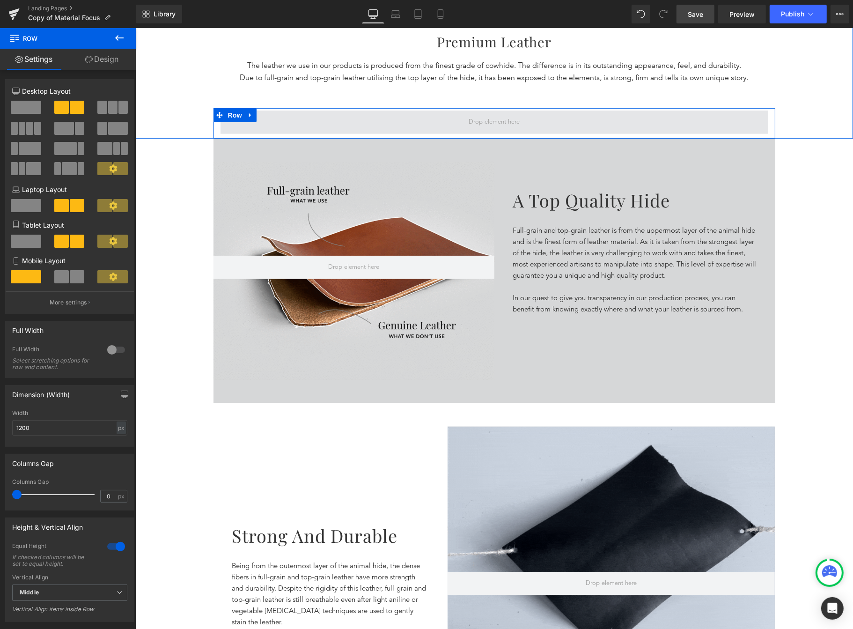
click at [346, 118] on span at bounding box center [494, 122] width 548 height 23
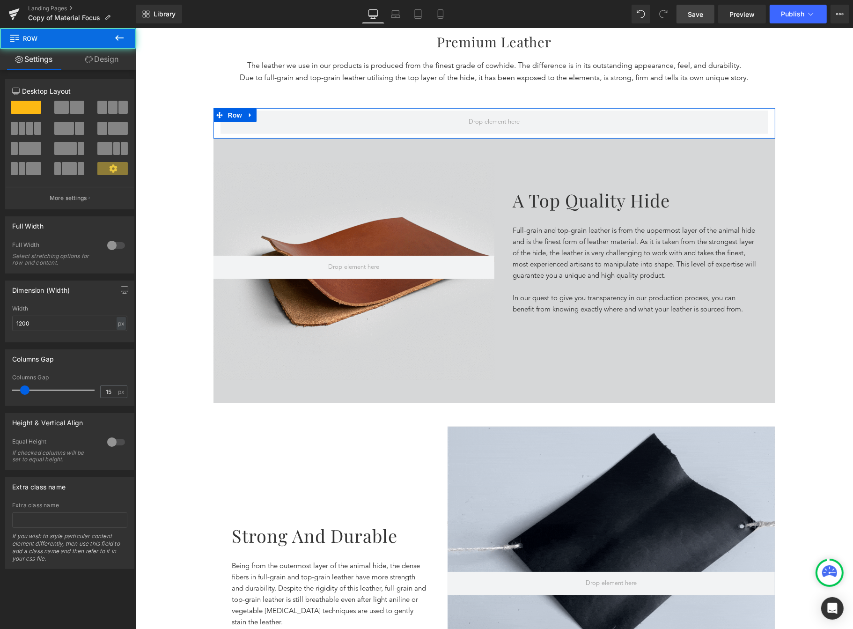
click at [66, 111] on span at bounding box center [61, 107] width 15 height 13
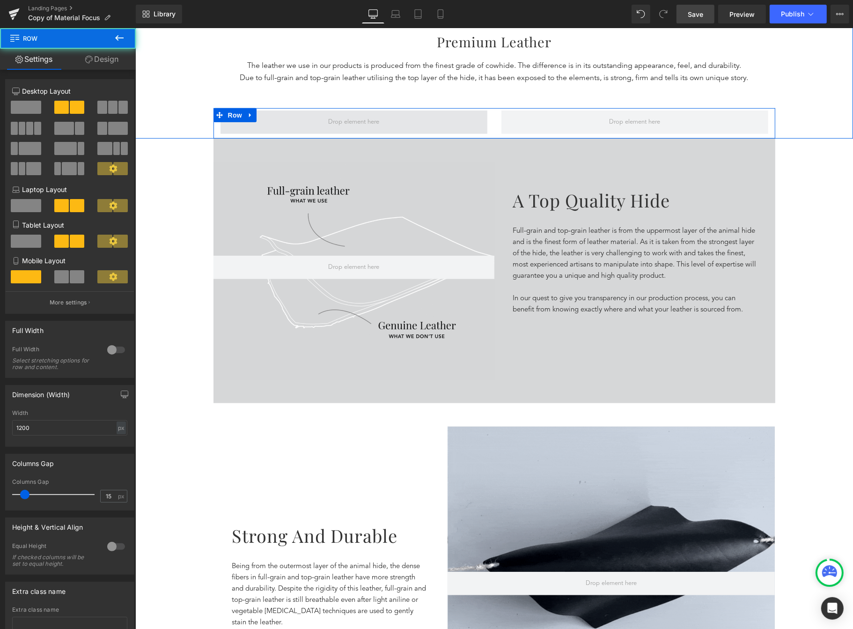
click at [483, 120] on span at bounding box center [353, 122] width 267 height 23
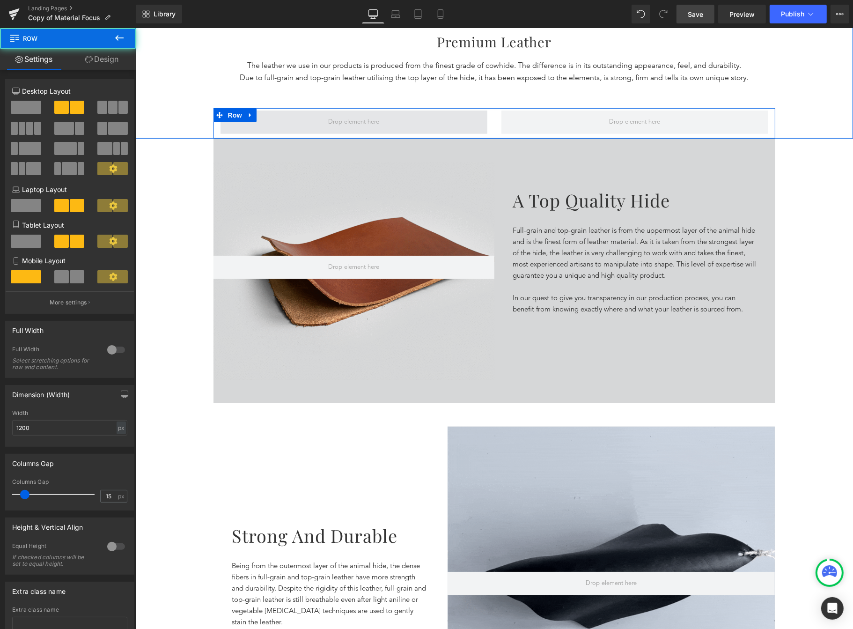
click at [466, 121] on span at bounding box center [353, 122] width 267 height 23
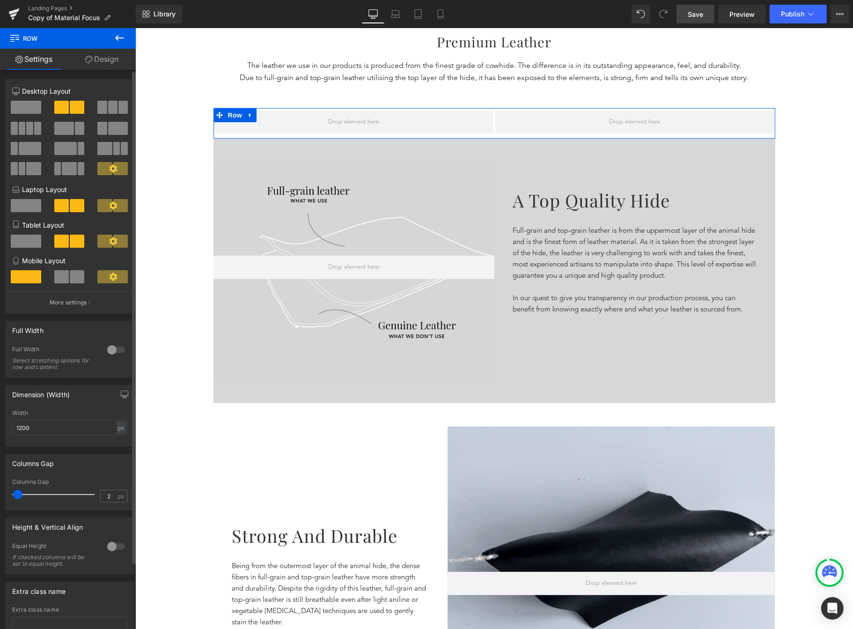
drag, startPoint x: 25, startPoint y: 499, endPoint x: 18, endPoint y: 491, distance: 10.7
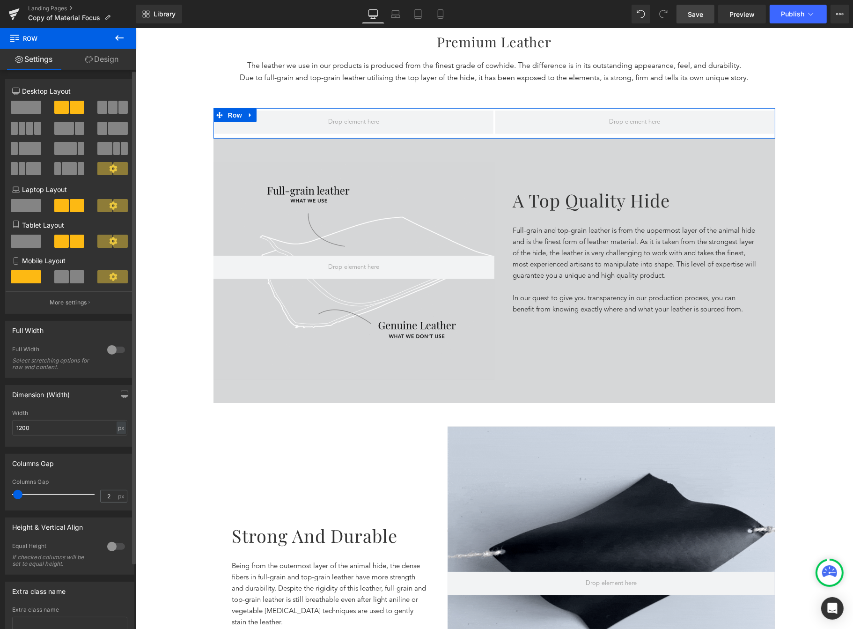
click at [18, 491] on div at bounding box center [56, 494] width 78 height 19
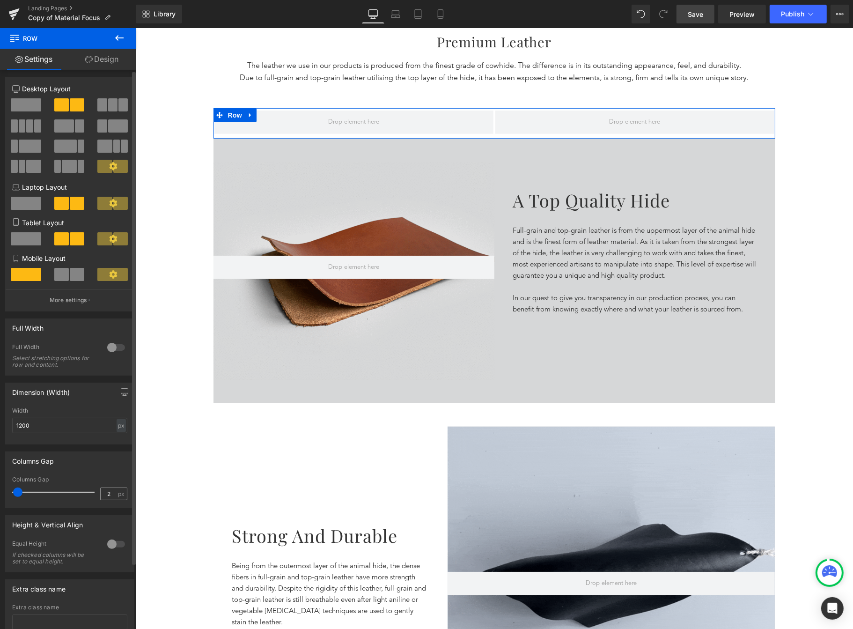
scroll to position [4, 0]
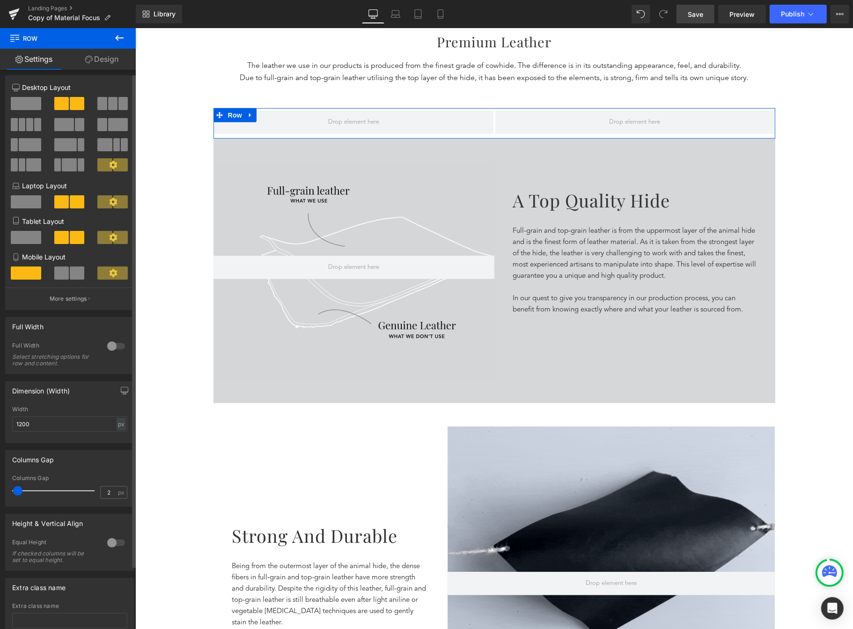
click at [118, 506] on div at bounding box center [69, 503] width 115 height 6
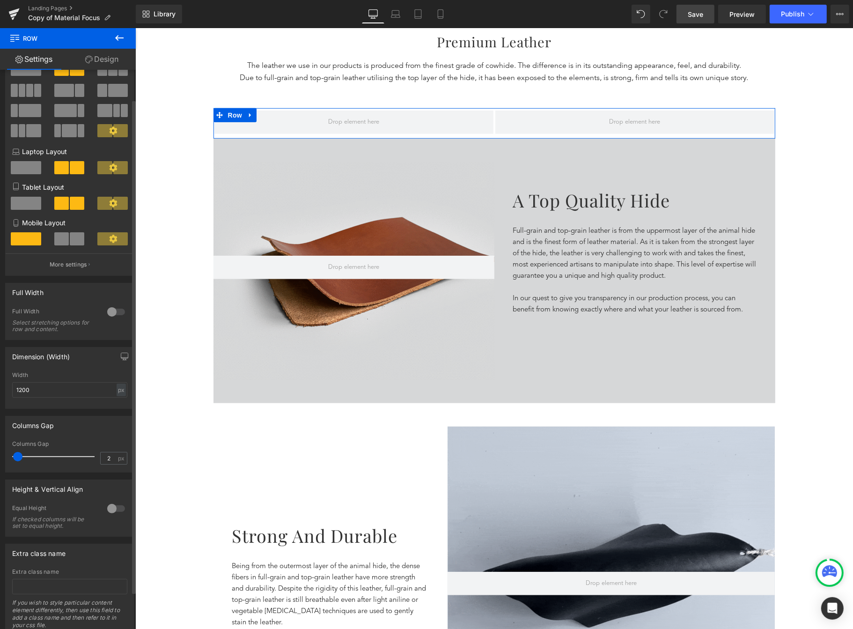
scroll to position [75, 0]
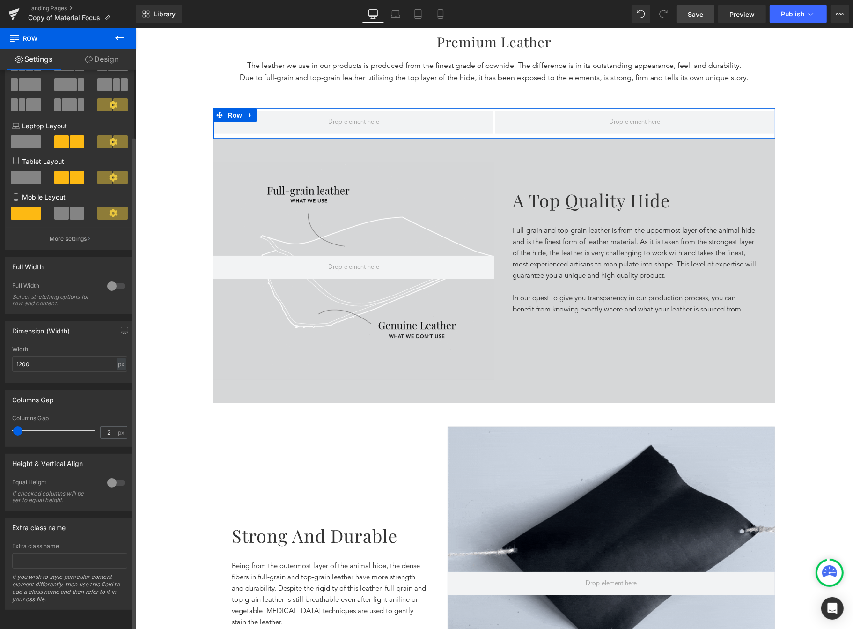
click at [116, 392] on div "Columns Gap" at bounding box center [70, 400] width 128 height 18
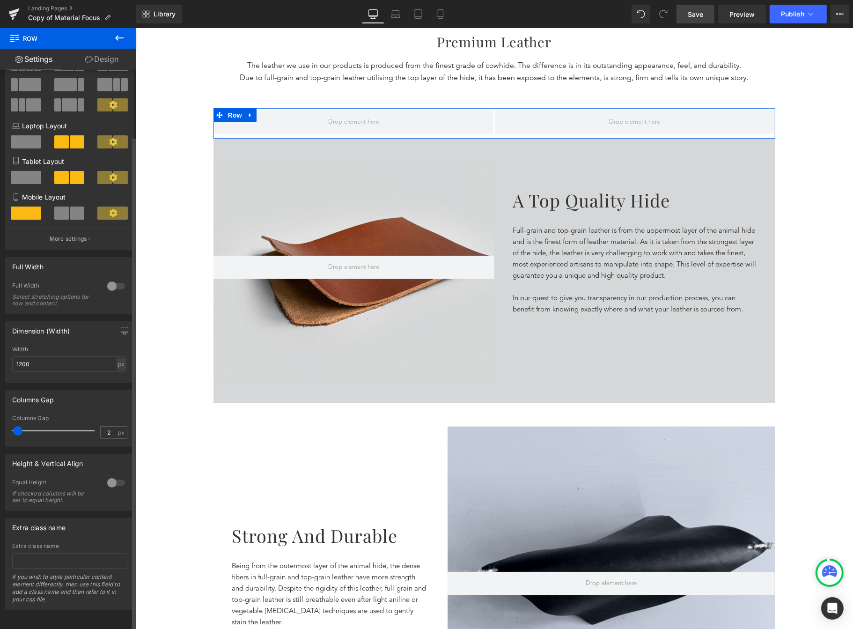
click at [104, 416] on div "Columns Gap 2 px" at bounding box center [69, 430] width 115 height 31
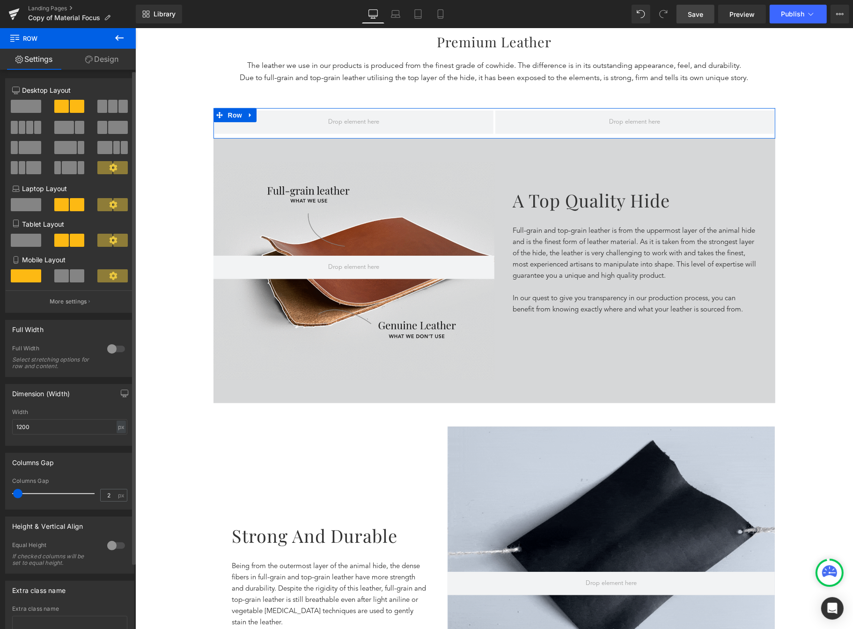
scroll to position [2, 0]
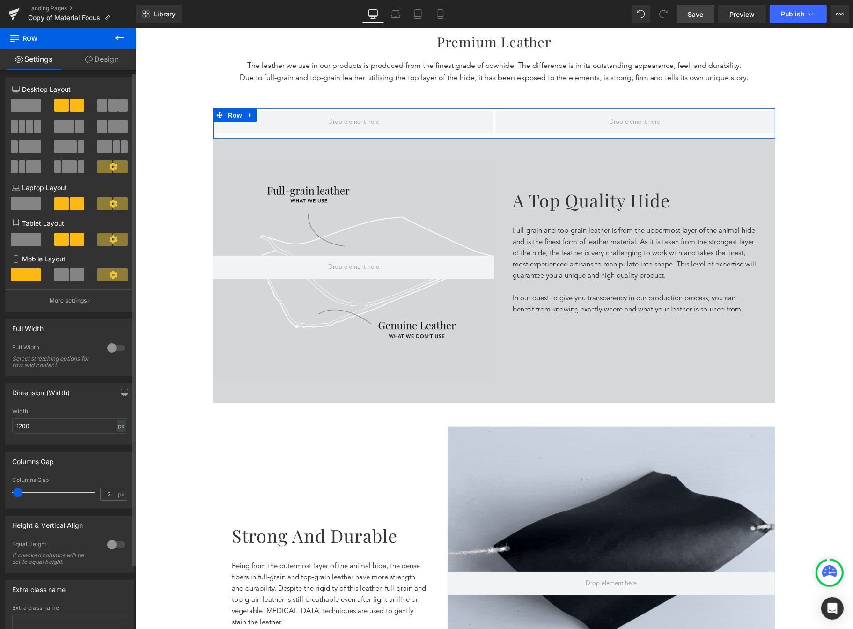
click at [109, 169] on icon at bounding box center [113, 167] width 8 height 8
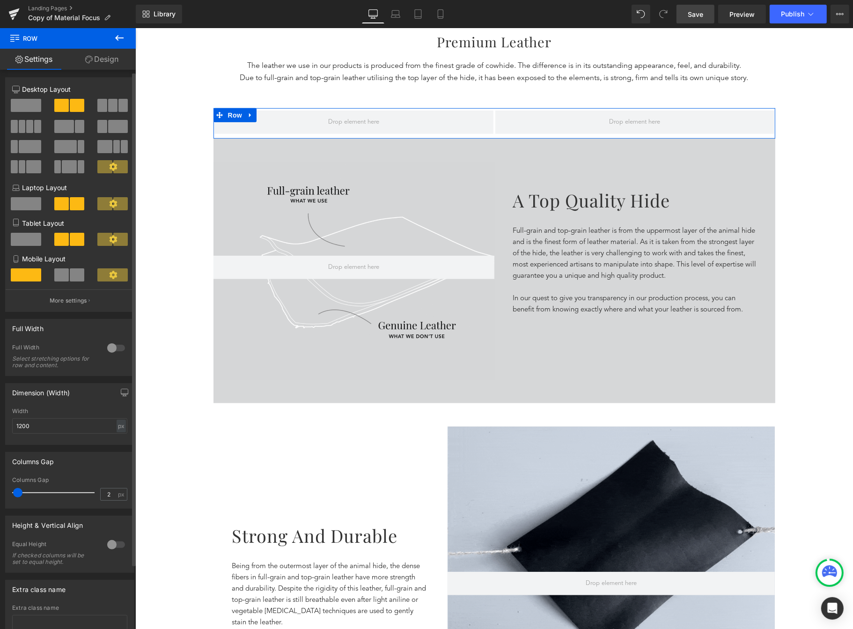
click at [77, 125] on span at bounding box center [79, 126] width 9 height 13
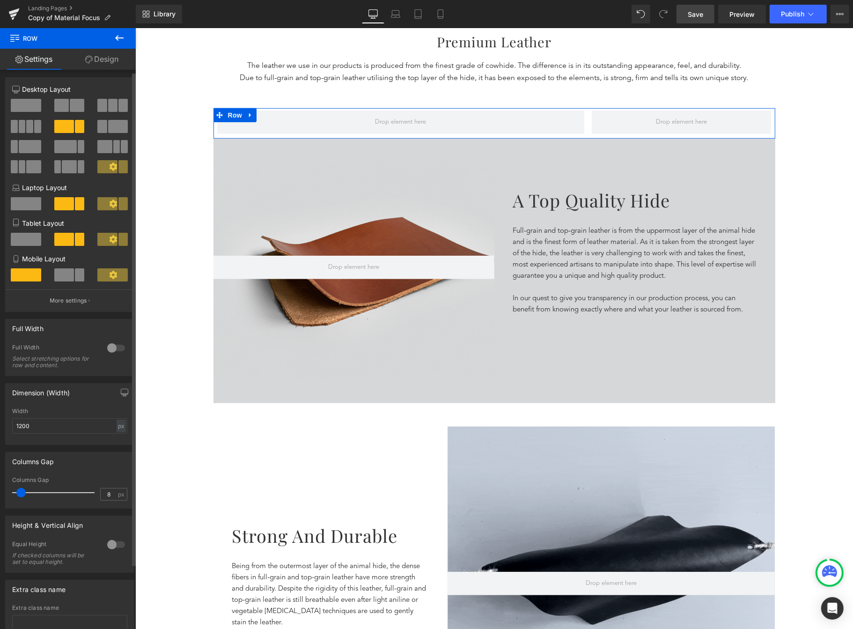
type input "7"
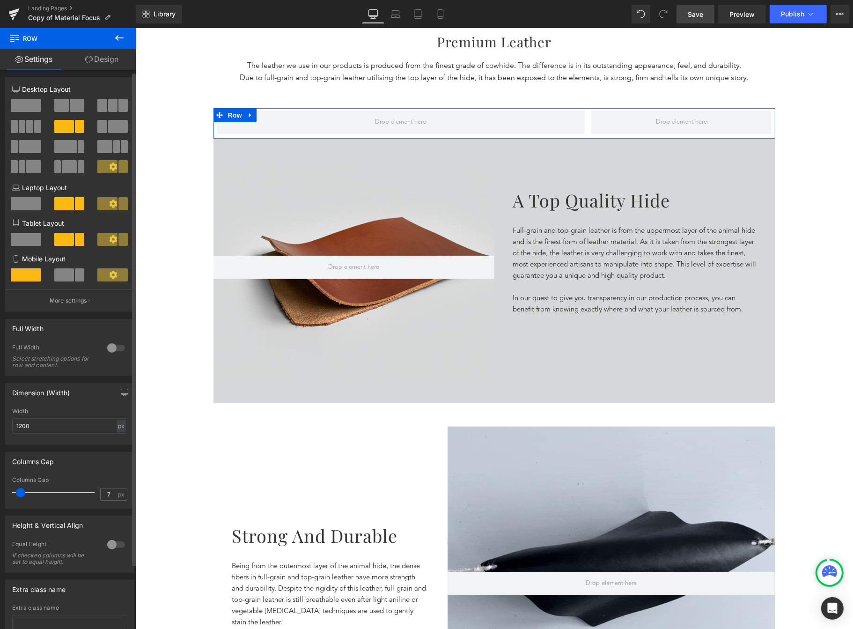
click at [21, 496] on span at bounding box center [20, 492] width 9 height 9
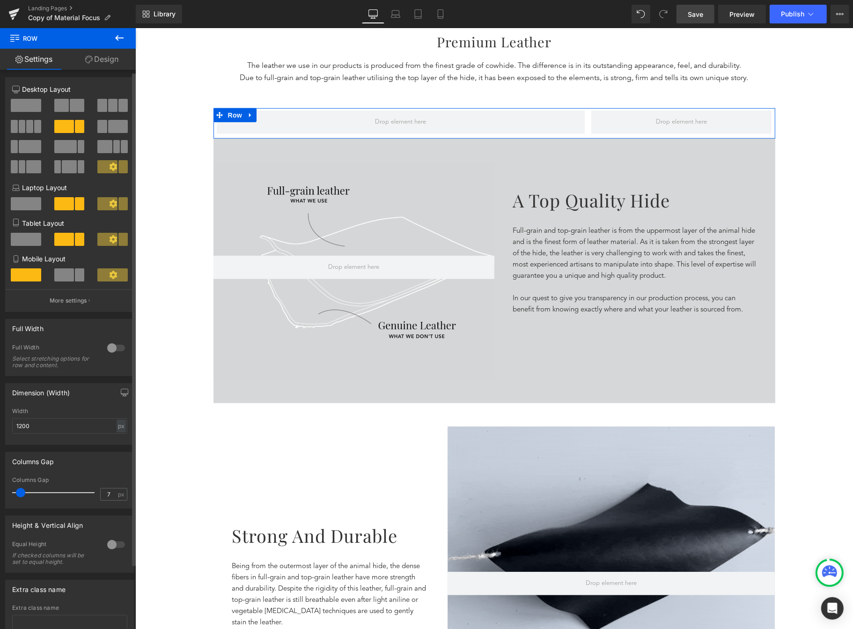
click at [112, 168] on icon at bounding box center [113, 167] width 8 height 8
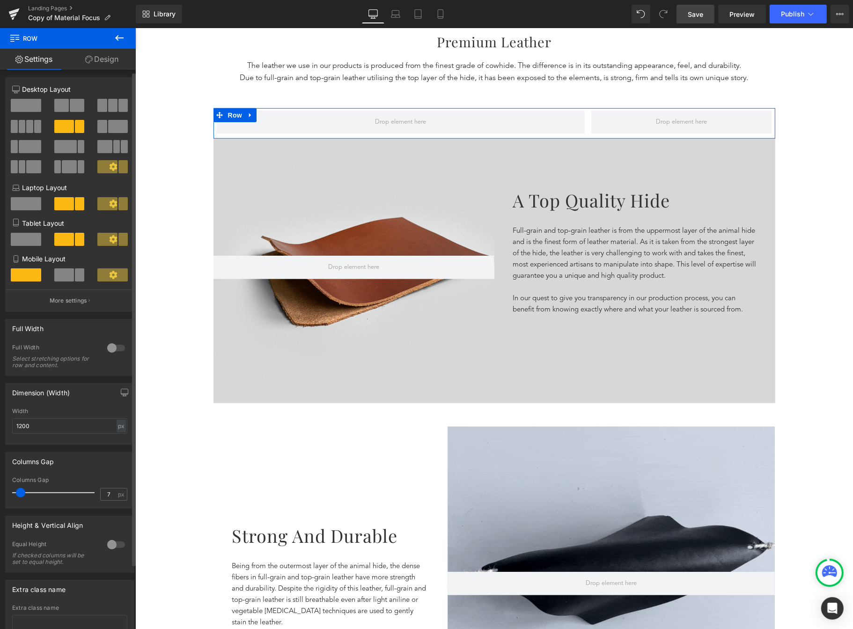
click at [112, 168] on icon at bounding box center [113, 167] width 8 height 8
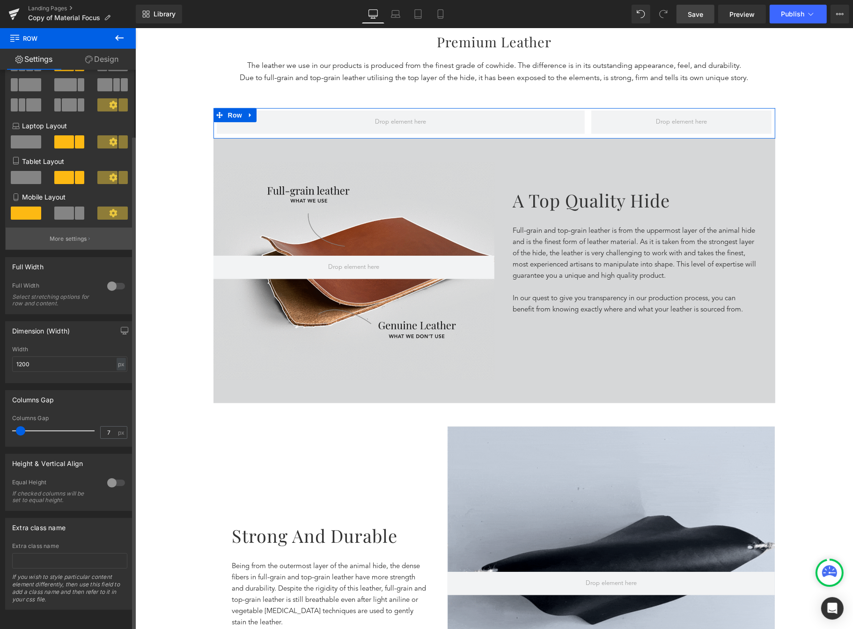
click at [70, 235] on p "More settings" at bounding box center [68, 239] width 37 height 8
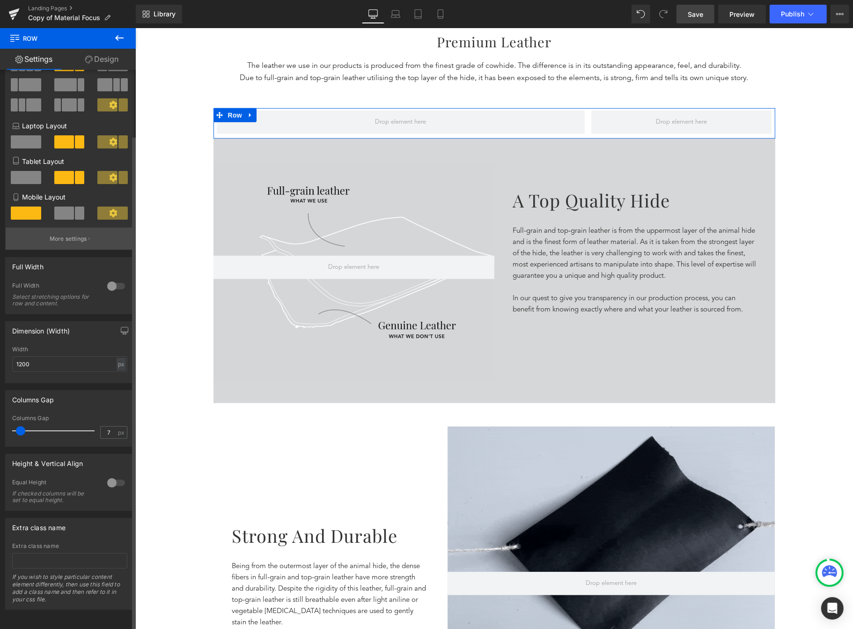
scroll to position [71, 0]
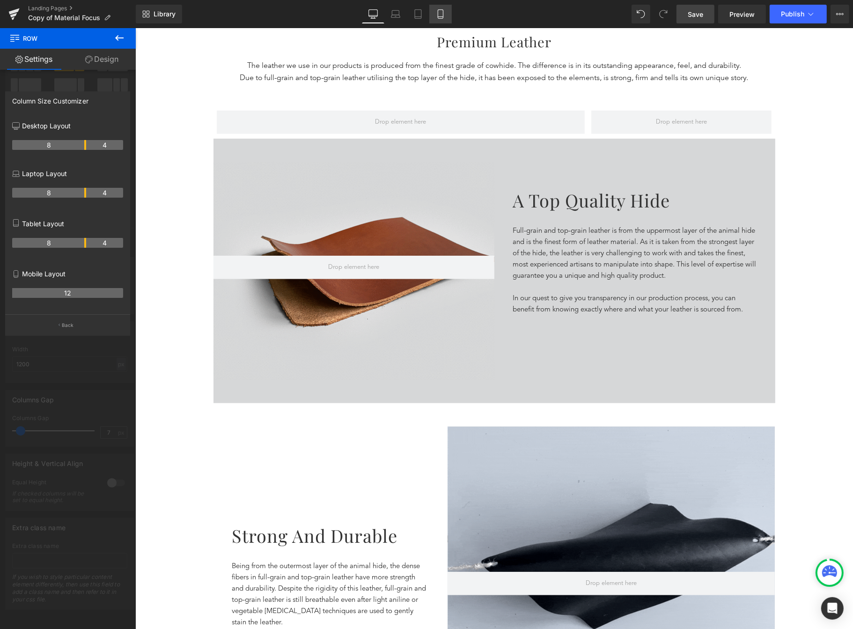
click at [446, 18] on link "Mobile" at bounding box center [440, 14] width 22 height 19
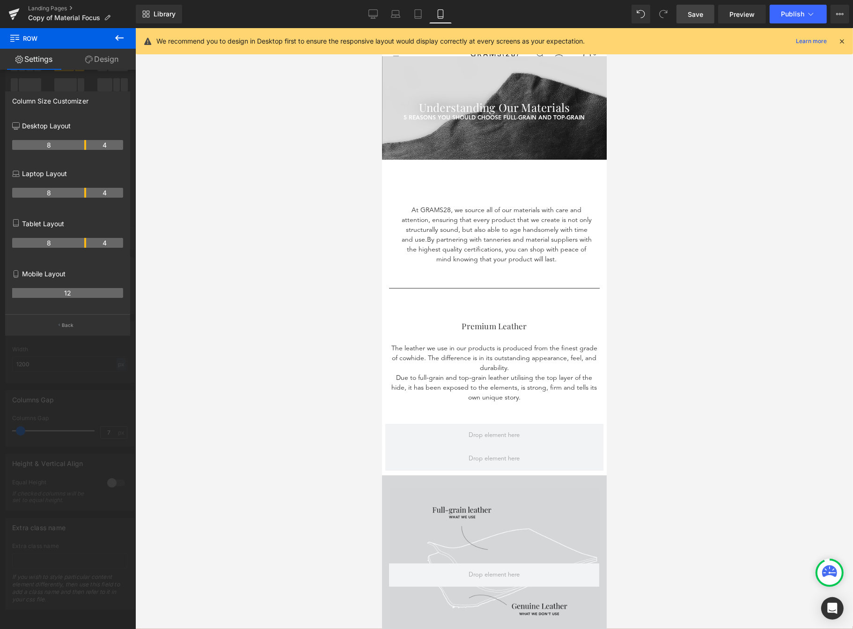
scroll to position [0, 0]
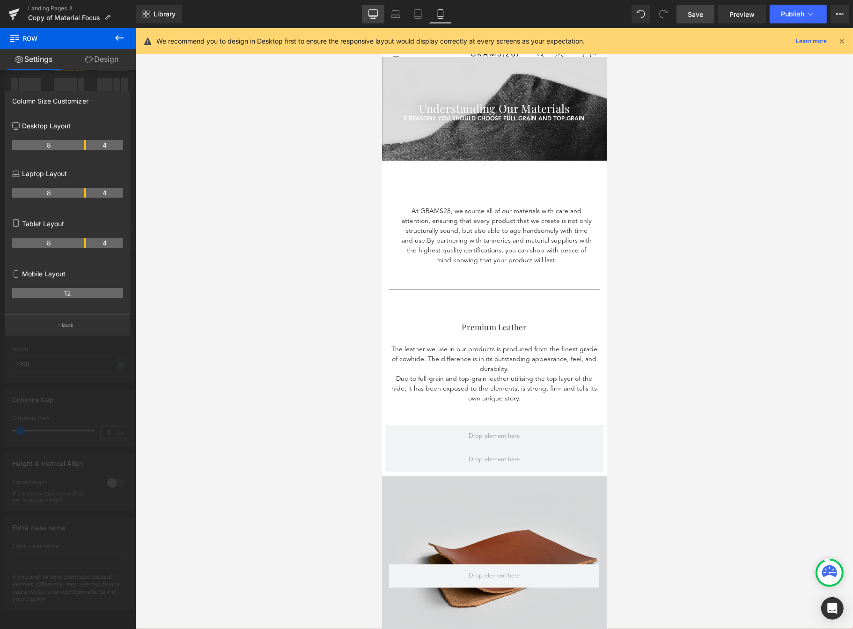
click at [383, 22] on link "Desktop" at bounding box center [373, 14] width 22 height 19
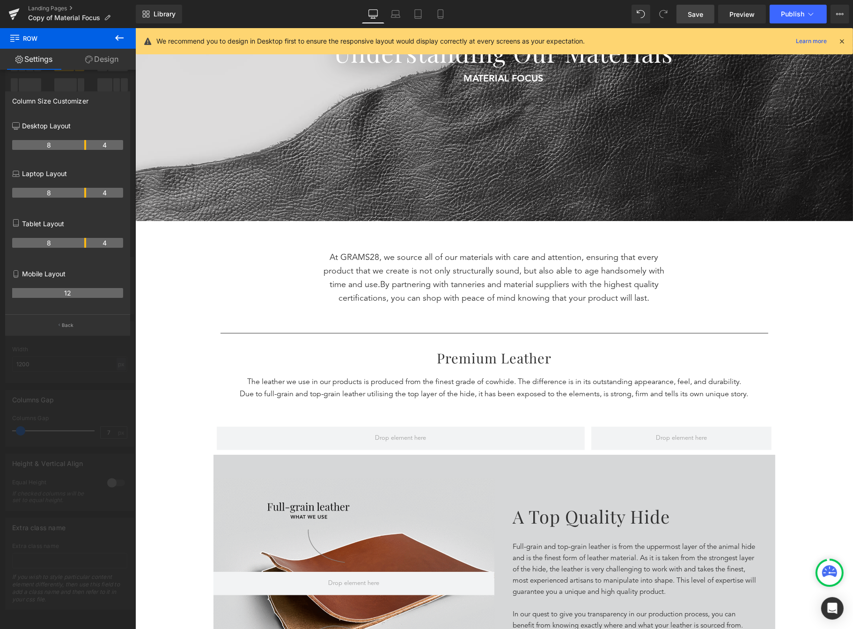
scroll to position [200, 0]
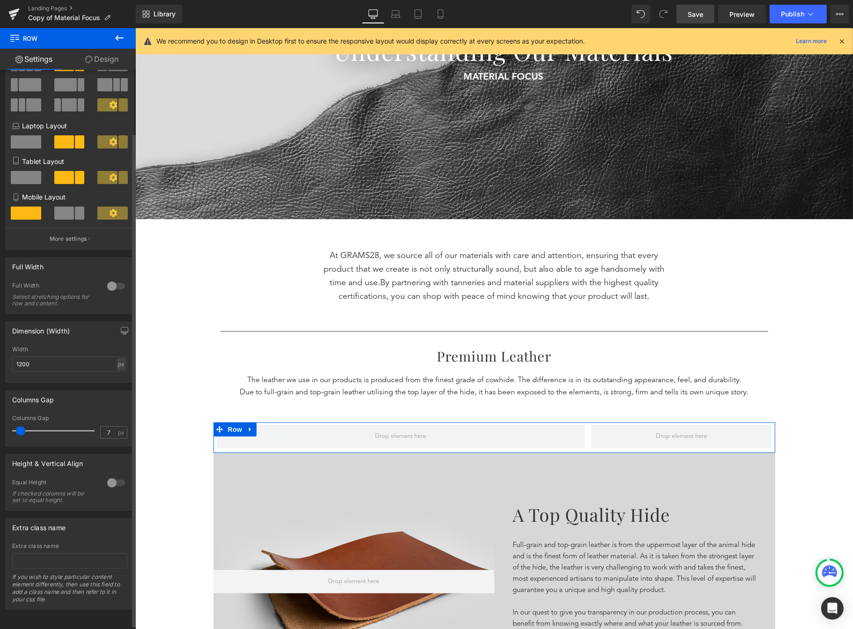
click at [109, 101] on icon at bounding box center [113, 105] width 8 height 8
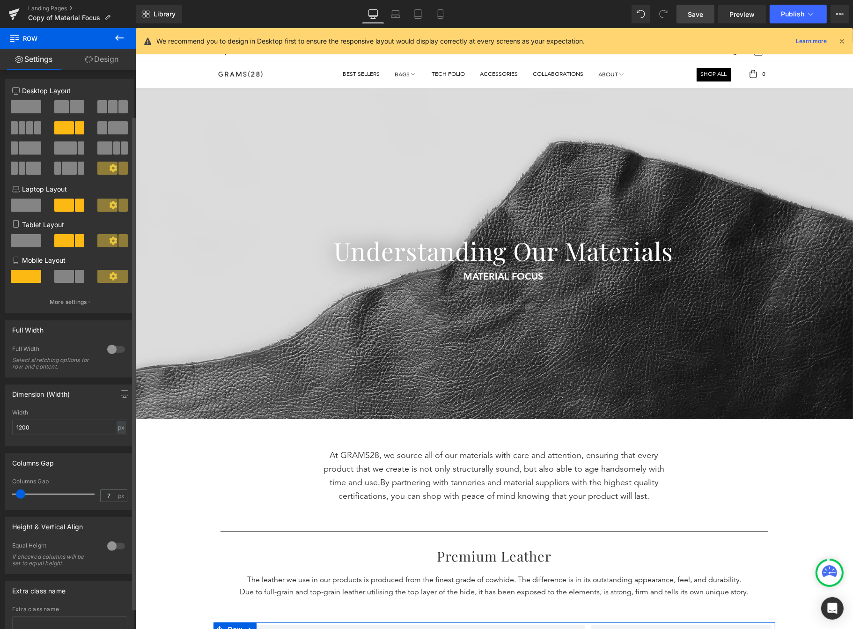
scroll to position [0, 0]
click at [107, 174] on span at bounding box center [107, 168] width 20 height 13
click at [109, 172] on icon at bounding box center [113, 168] width 8 height 8
click at [109, 165] on icon at bounding box center [113, 168] width 8 height 8
click at [111, 173] on icon at bounding box center [113, 168] width 8 height 8
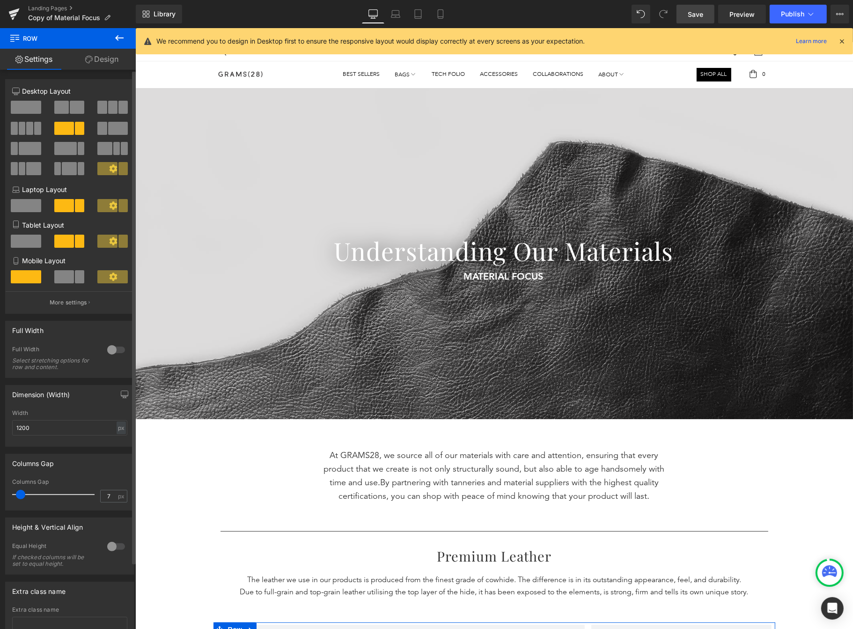
click at [118, 167] on span at bounding box center [122, 168] width 9 height 13
click at [119, 166] on span at bounding box center [122, 168] width 9 height 13
click at [109, 170] on icon at bounding box center [113, 168] width 8 height 8
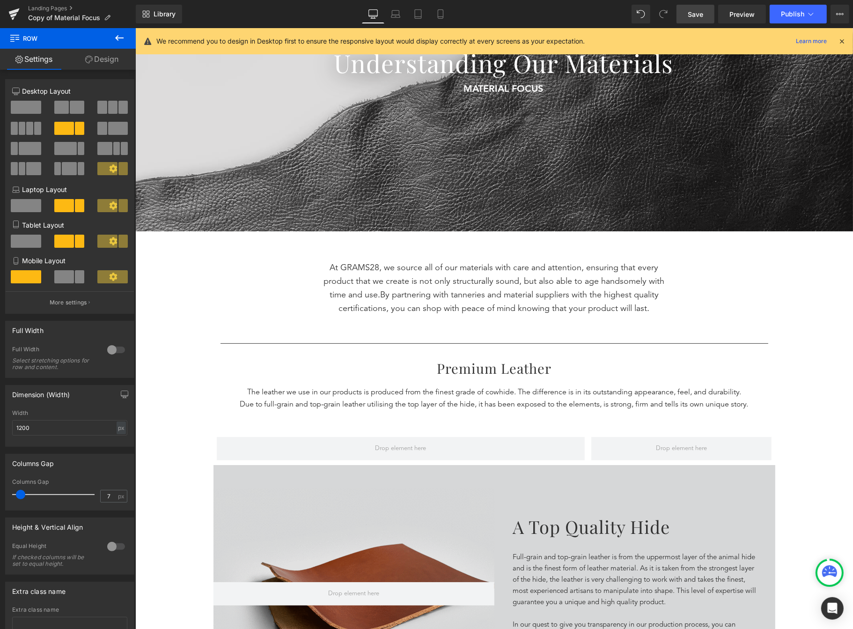
scroll to position [167, 0]
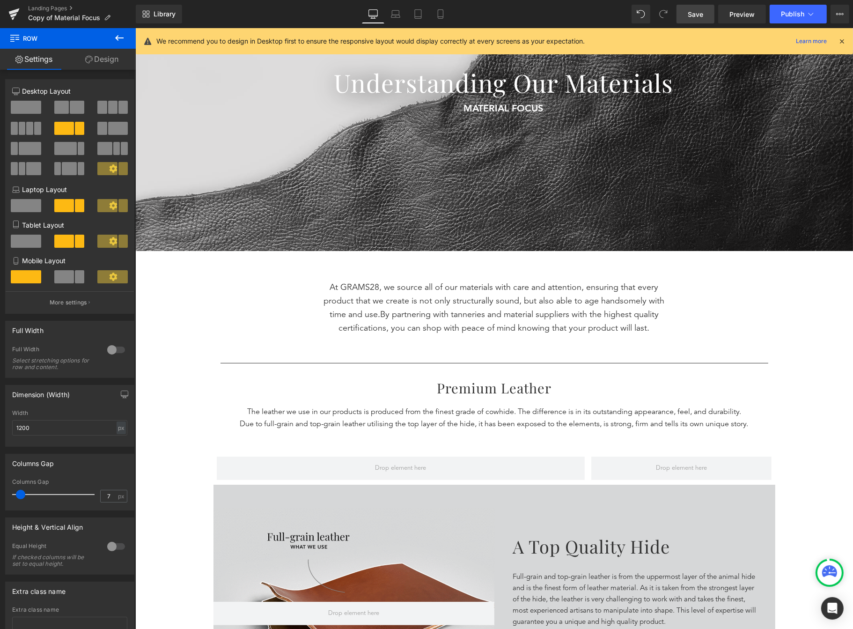
click at [427, 438] on div "Separator Understanding Our Materials Heading MATERIAL FOCUS Text Block 5 Reaso…" at bounding box center [494, 202] width 718 height 564
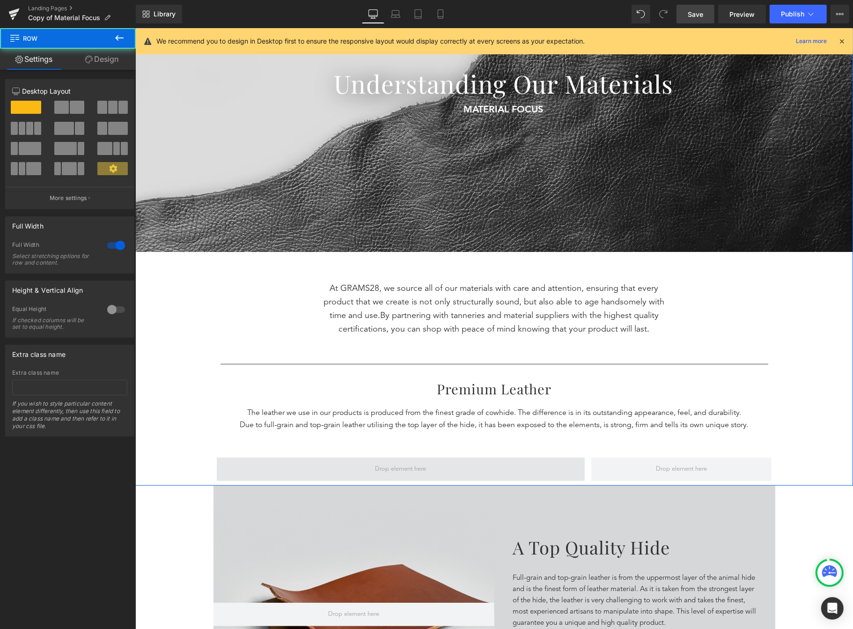
click at [435, 473] on span at bounding box center [400, 469] width 368 height 23
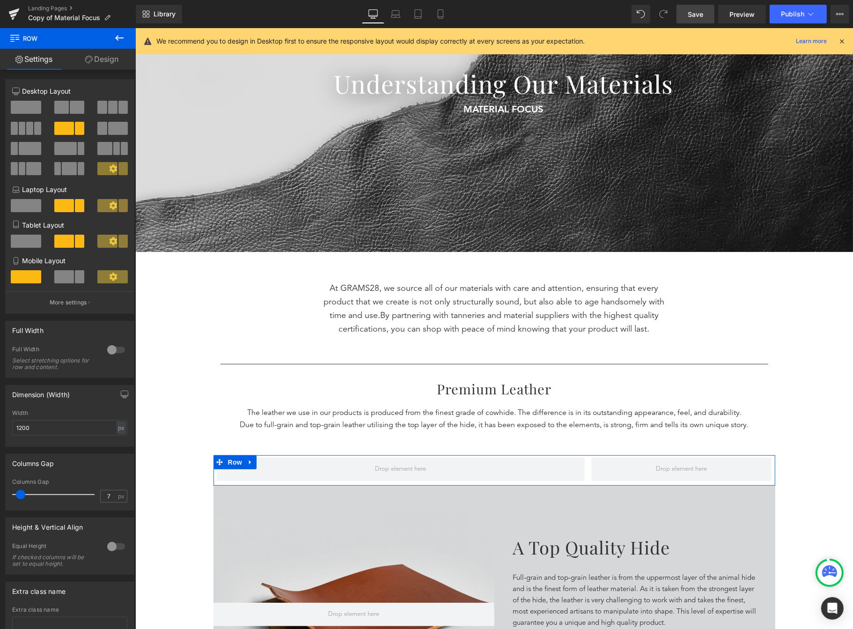
click at [114, 173] on button at bounding box center [112, 168] width 31 height 13
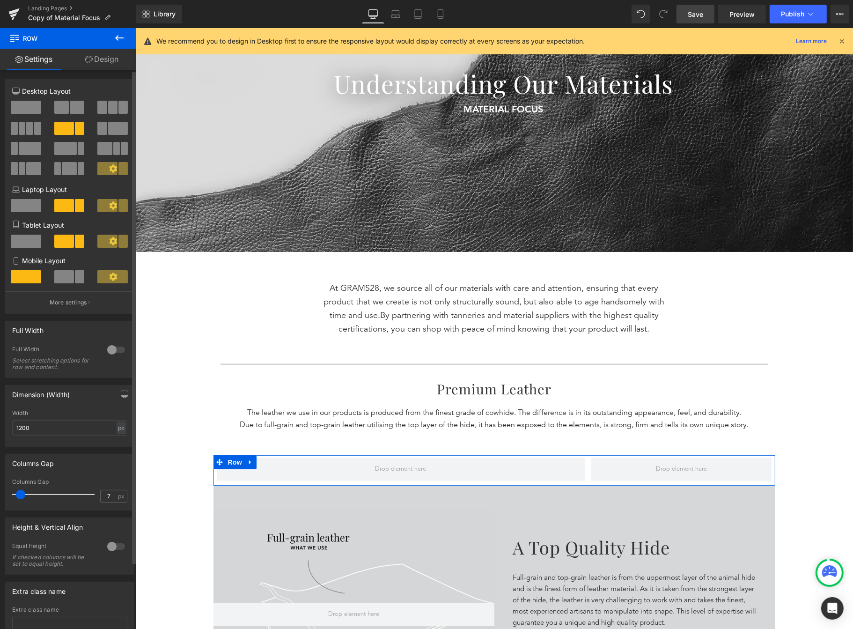
click at [109, 171] on icon at bounding box center [113, 168] width 8 height 8
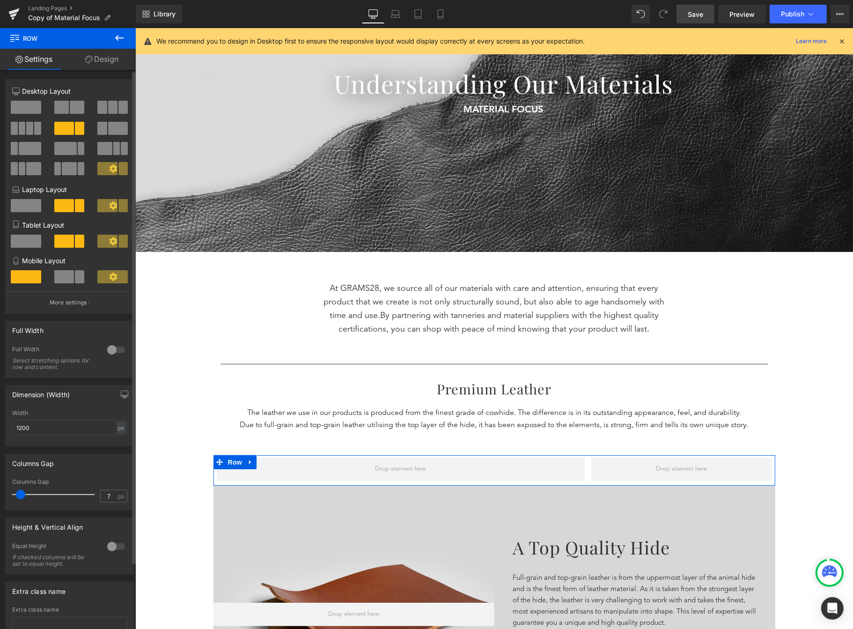
click at [118, 167] on span at bounding box center [122, 168] width 9 height 13
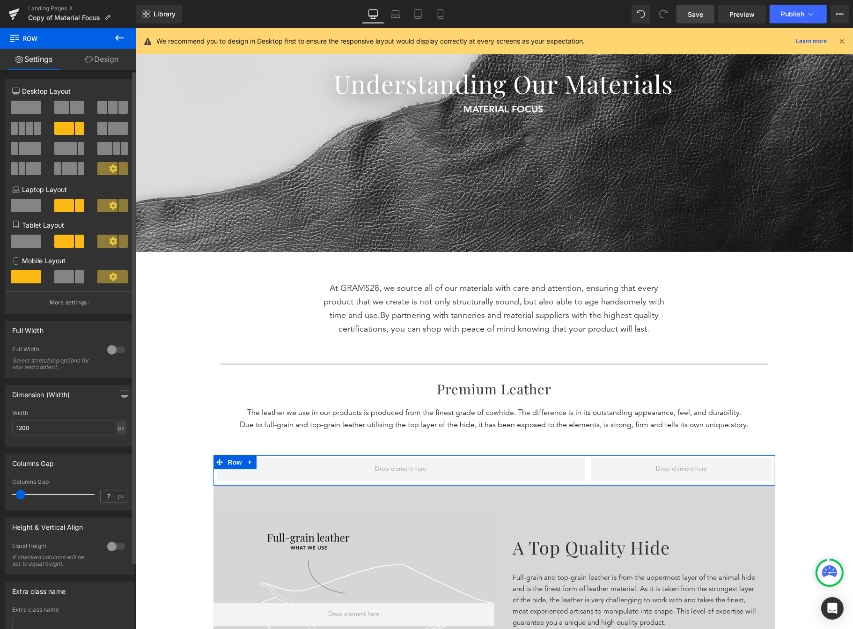
click at [117, 71] on div "8+4 8+4 12+12 Column Size Customizer 8+4 Desktop Layout Laptop Layout Tablet La…" at bounding box center [70, 372] width 140 height 604
click at [111, 60] on link "Design" at bounding box center [102, 59] width 68 height 21
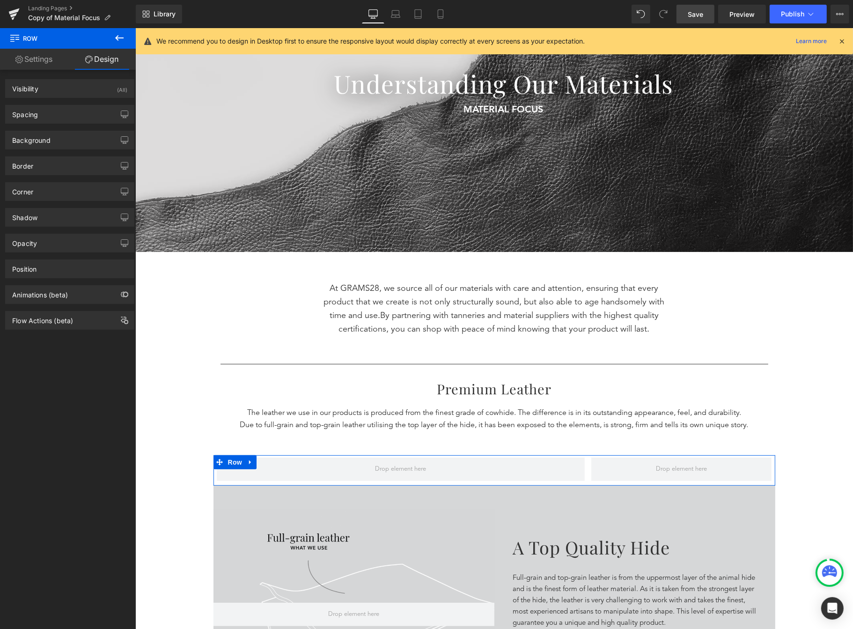
click at [52, 60] on link "Settings" at bounding box center [34, 59] width 68 height 21
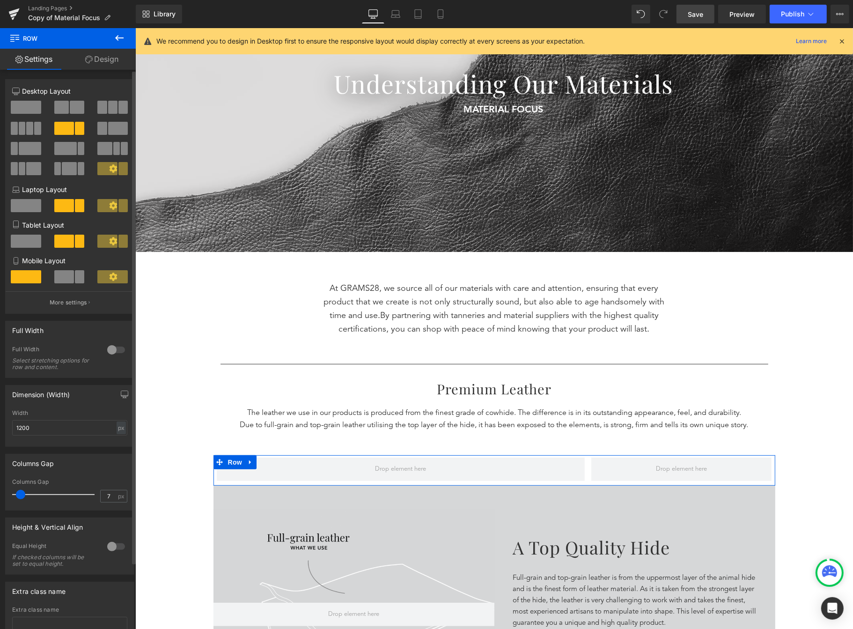
click at [118, 170] on span at bounding box center [122, 168] width 9 height 13
click at [118, 212] on span at bounding box center [122, 205] width 9 height 13
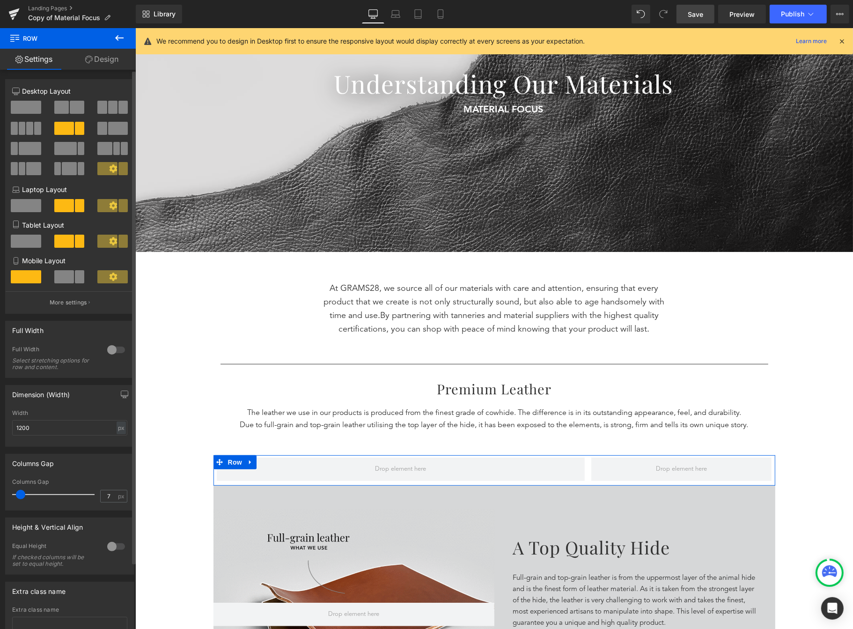
scroll to position [116, 0]
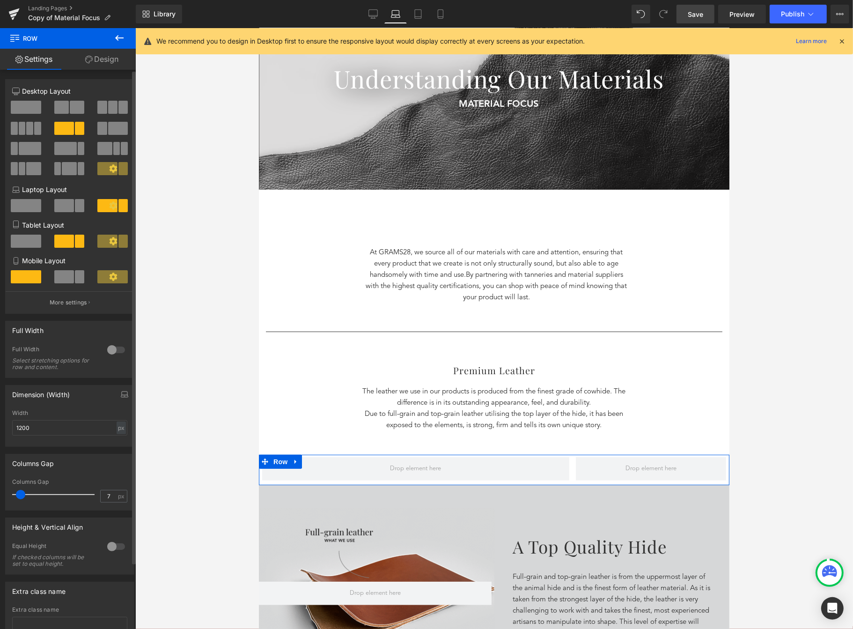
click at [109, 242] on icon at bounding box center [113, 241] width 8 height 8
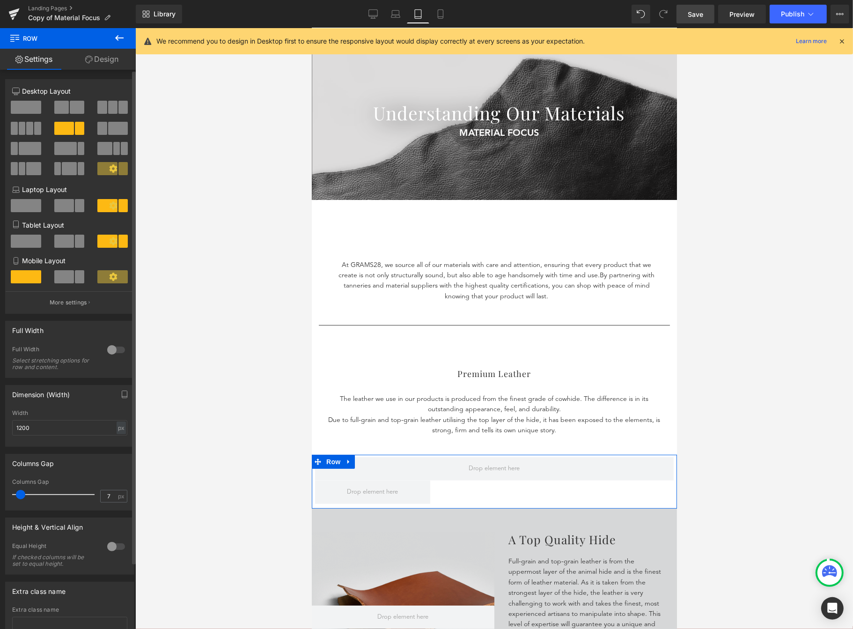
scroll to position [39, 0]
click at [104, 165] on span at bounding box center [107, 168] width 20 height 13
click at [61, 119] on div at bounding box center [70, 111] width 44 height 20
click at [67, 128] on span at bounding box center [64, 128] width 20 height 13
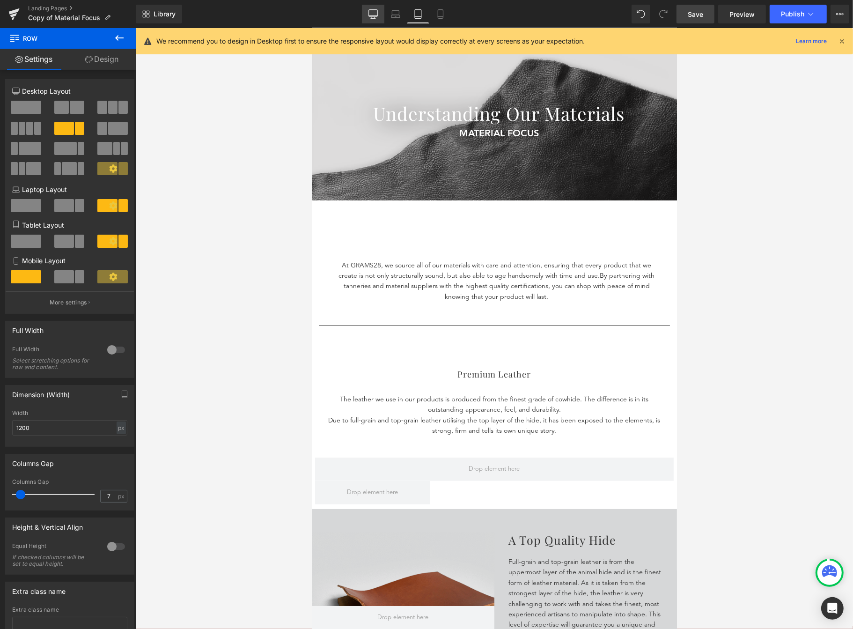
click at [376, 9] on icon at bounding box center [373, 13] width 9 height 9
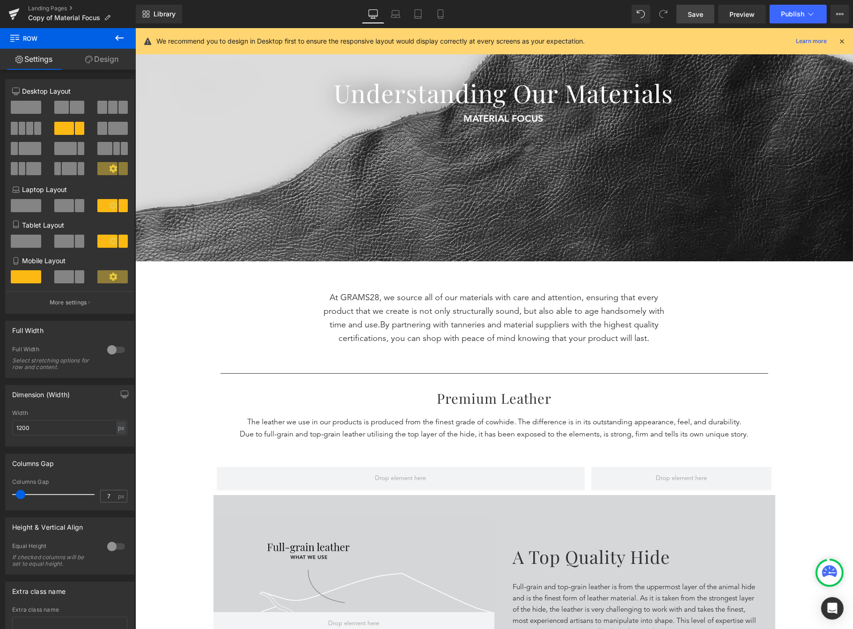
scroll to position [167, 0]
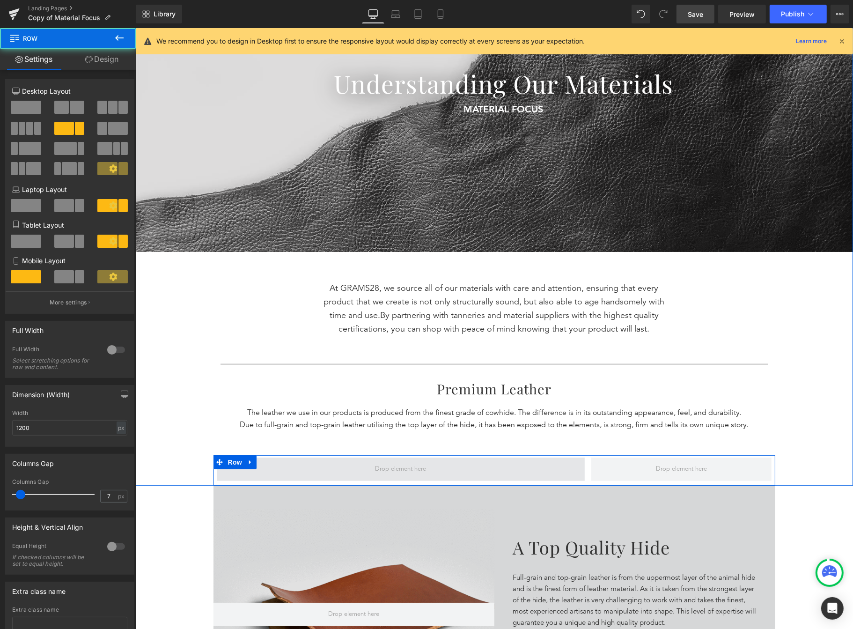
click at [451, 474] on span at bounding box center [400, 469] width 368 height 23
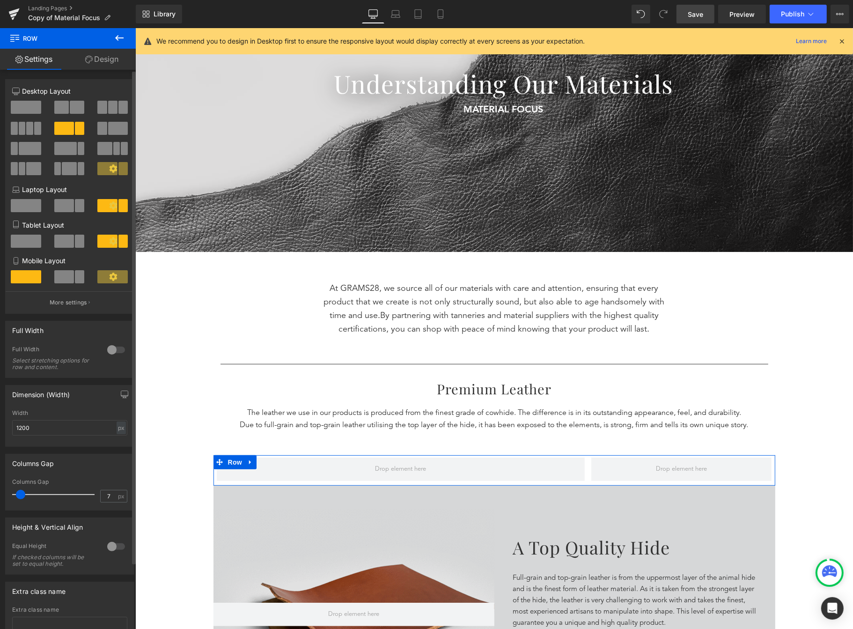
click at [109, 173] on icon at bounding box center [113, 168] width 8 height 8
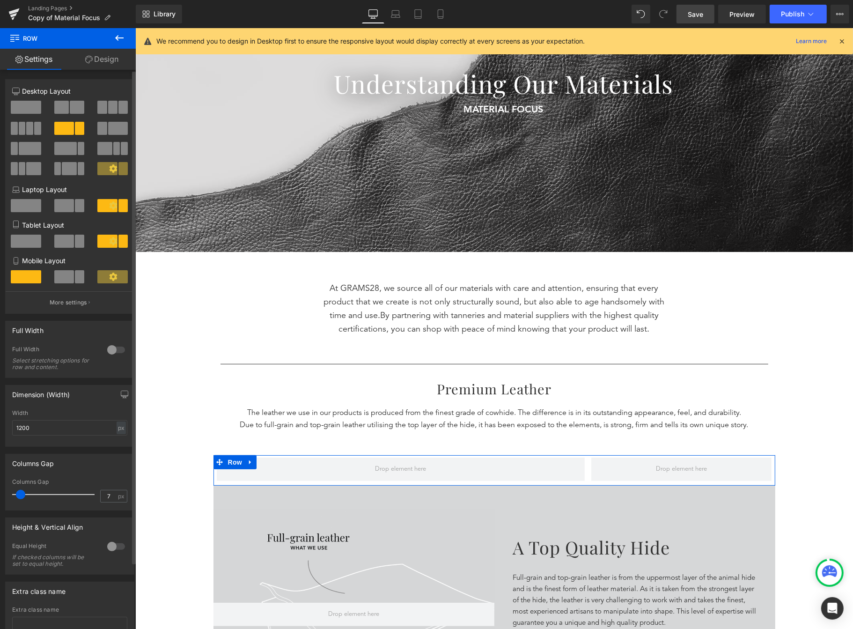
click at [51, 83] on div "Column Size Customizer 8+4 Desktop Layout Laptop Layout Tablet Layout Mobile La…" at bounding box center [69, 196] width 129 height 235
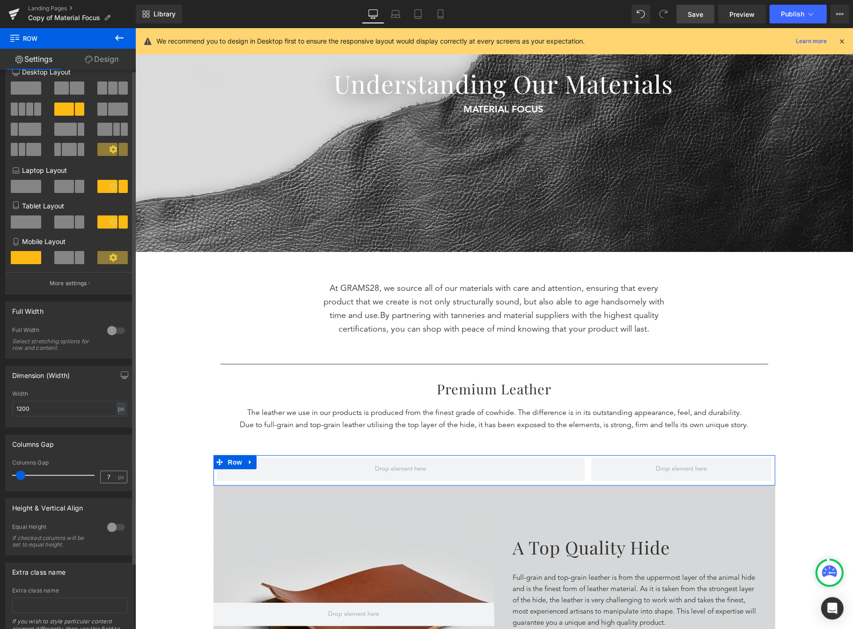
scroll to position [20, 0]
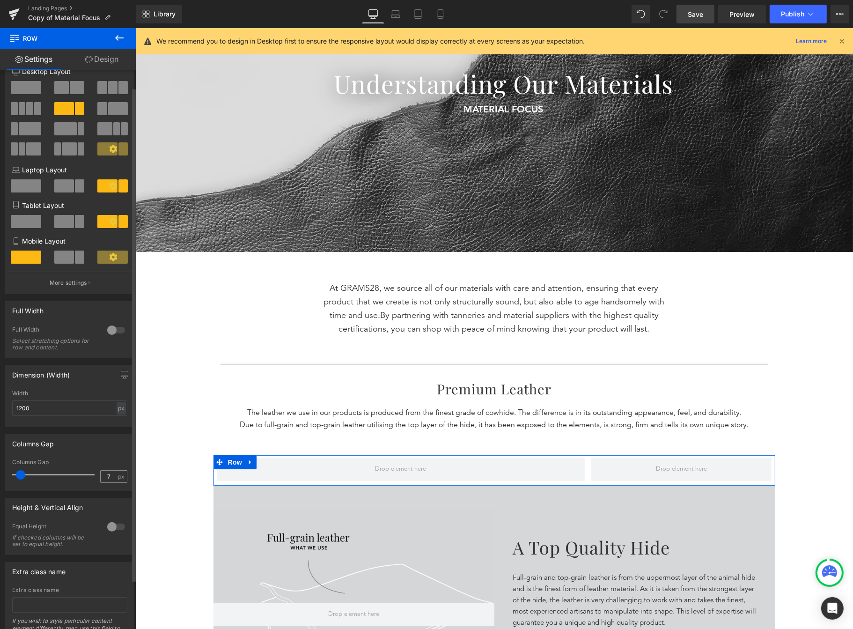
click at [116, 483] on div "7 px" at bounding box center [113, 476] width 27 height 13
type input "7"
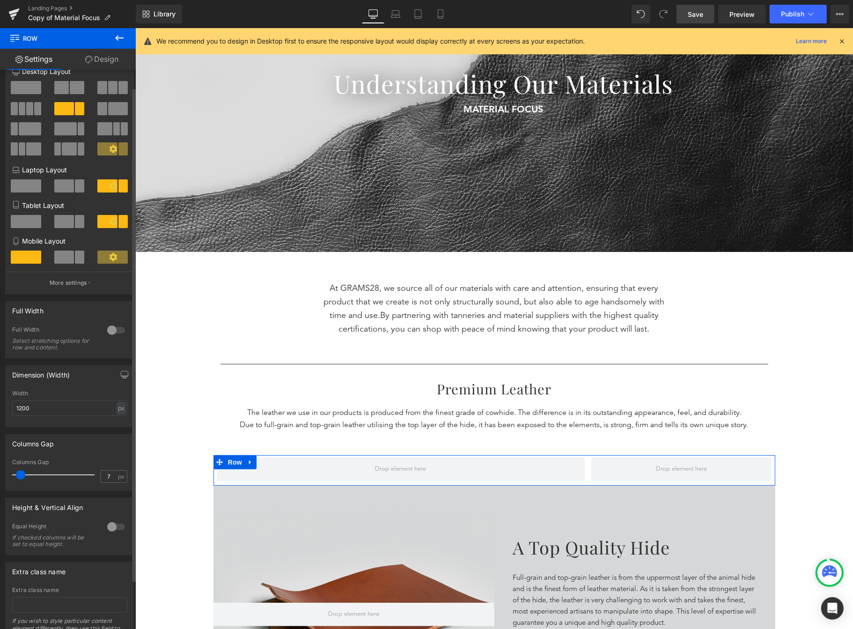
click at [24, 476] on div at bounding box center [56, 475] width 78 height 19
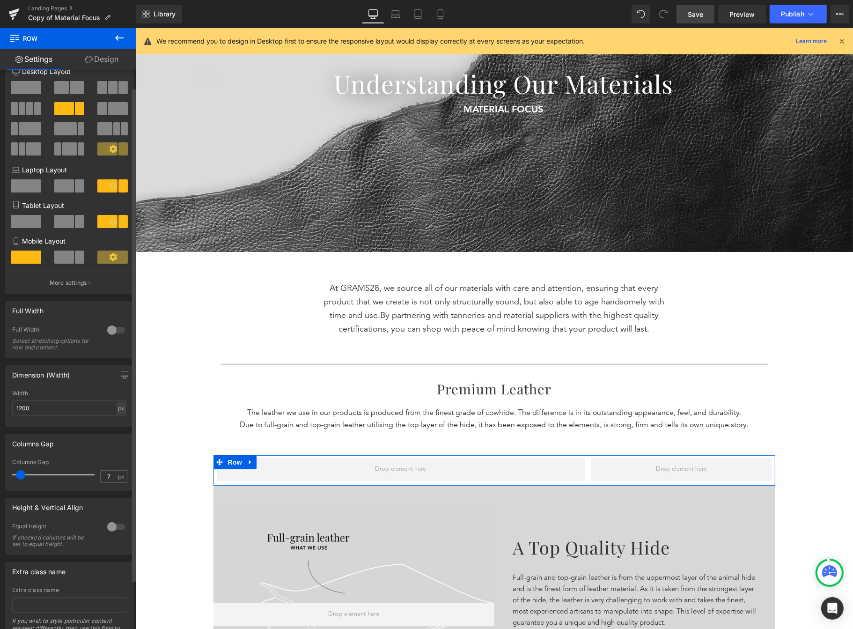
click at [104, 142] on div at bounding box center [113, 132] width 44 height 20
click at [109, 148] on icon at bounding box center [113, 149] width 8 height 8
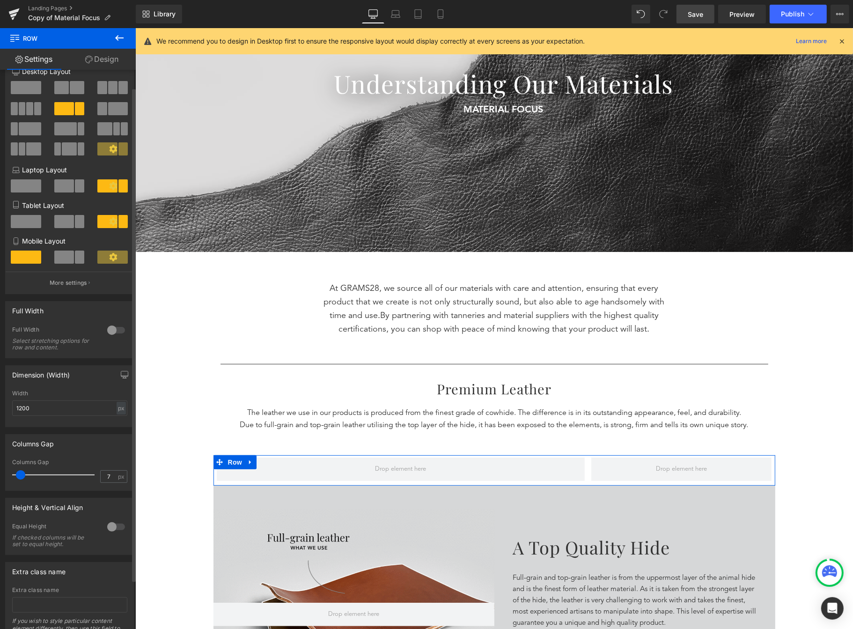
click at [111, 149] on icon at bounding box center [113, 149] width 8 height 8
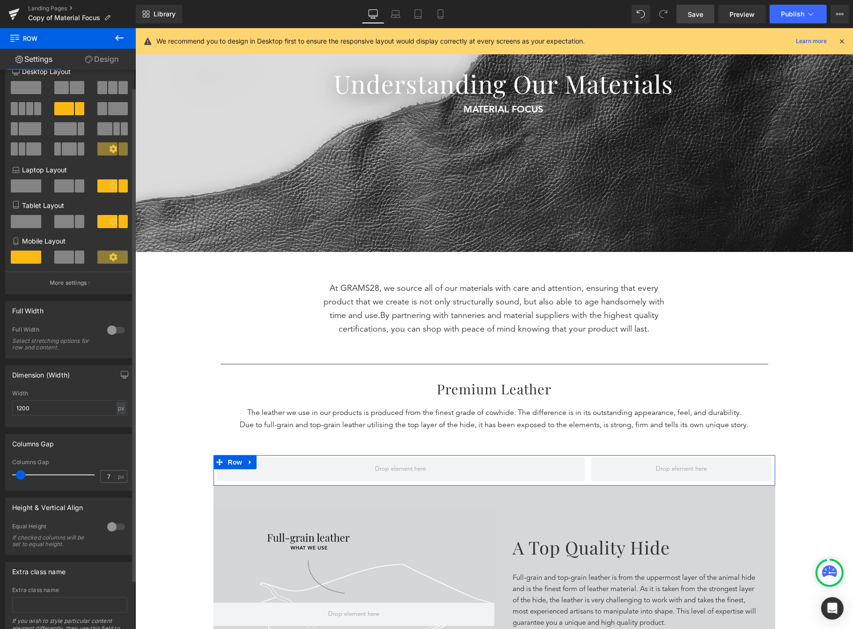
click at [112, 149] on icon at bounding box center [113, 149] width 8 height 8
click at [108, 107] on span at bounding box center [118, 108] width 20 height 13
click at [79, 107] on span at bounding box center [79, 108] width 9 height 13
click at [120, 154] on span at bounding box center [122, 148] width 9 height 13
click at [108, 91] on span at bounding box center [112, 87] width 9 height 13
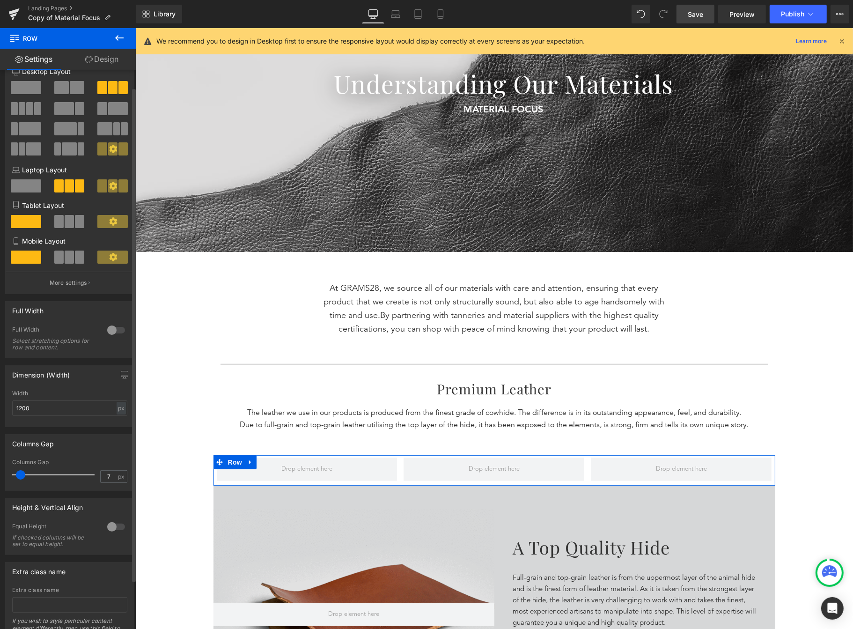
click at [73, 89] on span at bounding box center [77, 87] width 15 height 13
click at [32, 90] on span at bounding box center [26, 87] width 30 height 13
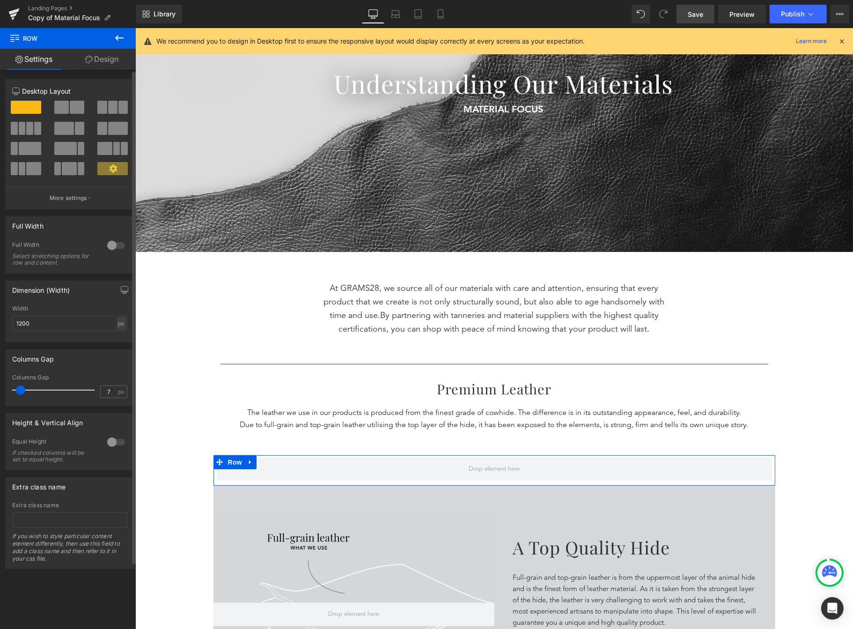
scroll to position [0, 0]
click at [79, 103] on span at bounding box center [77, 107] width 15 height 13
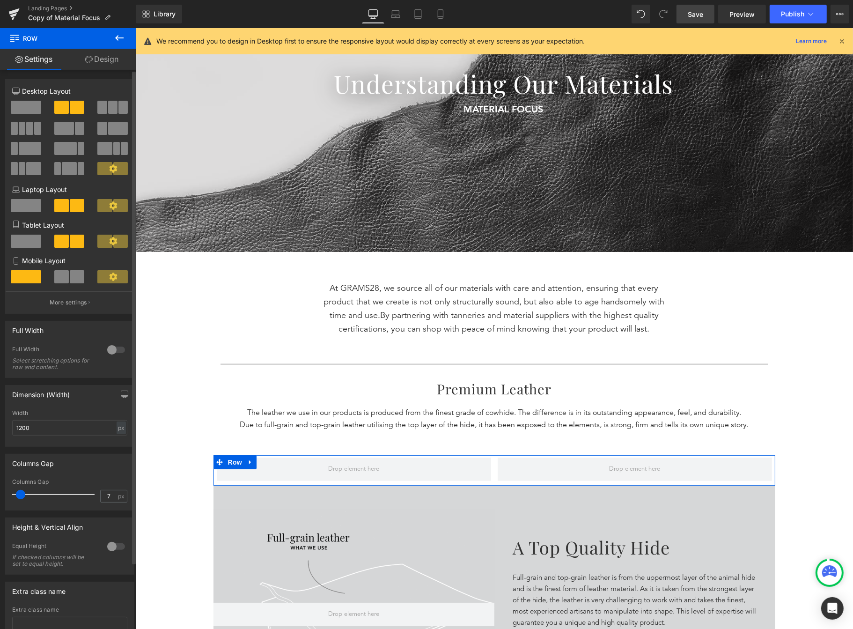
click at [111, 169] on icon at bounding box center [113, 168] width 8 height 8
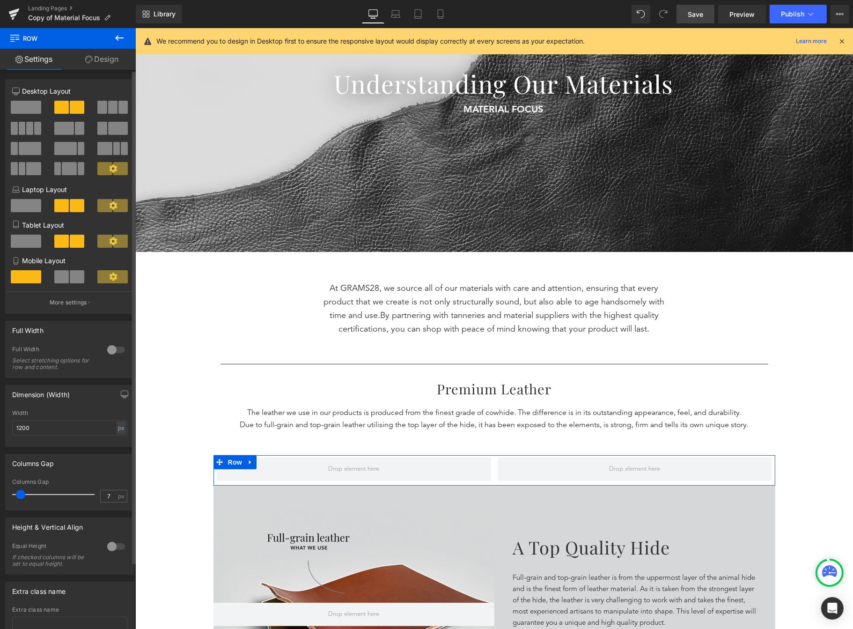
click at [111, 169] on icon at bounding box center [113, 168] width 8 height 8
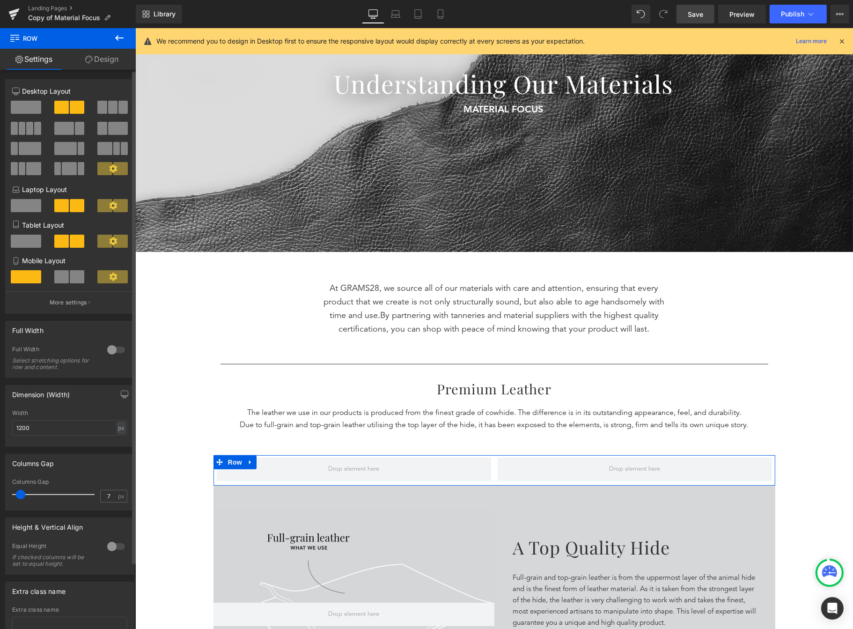
drag, startPoint x: 111, startPoint y: 169, endPoint x: 106, endPoint y: 170, distance: 4.7
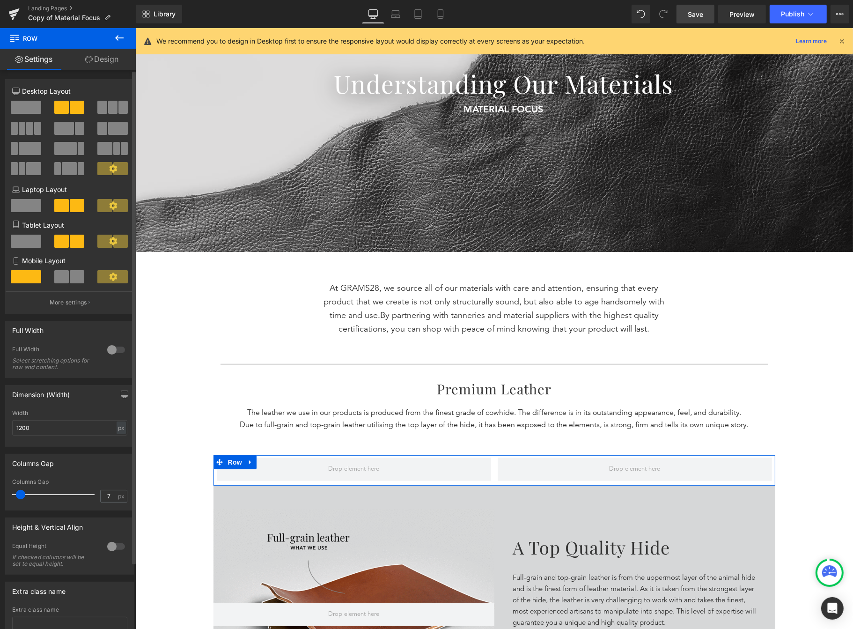
click at [109, 170] on icon at bounding box center [113, 168] width 8 height 8
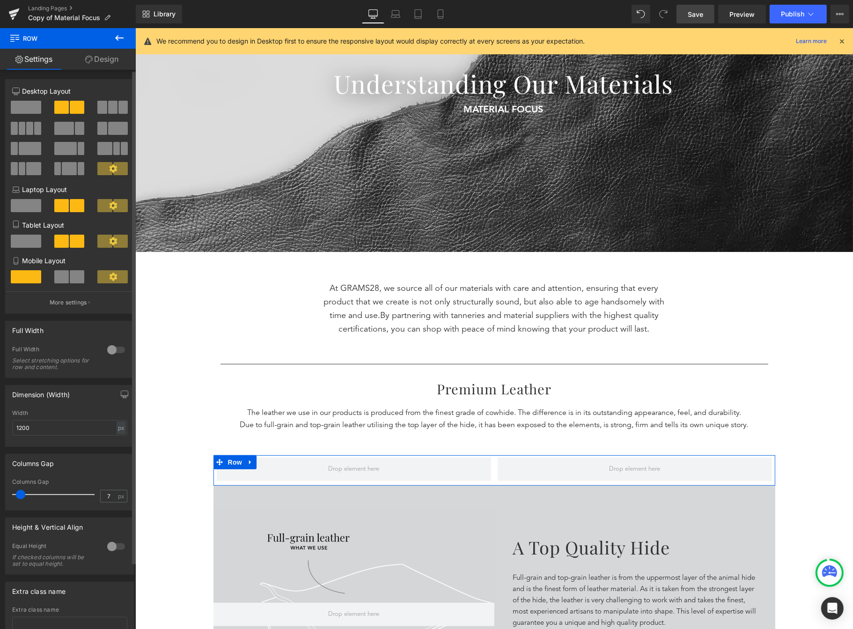
click at [109, 170] on icon at bounding box center [113, 168] width 8 height 8
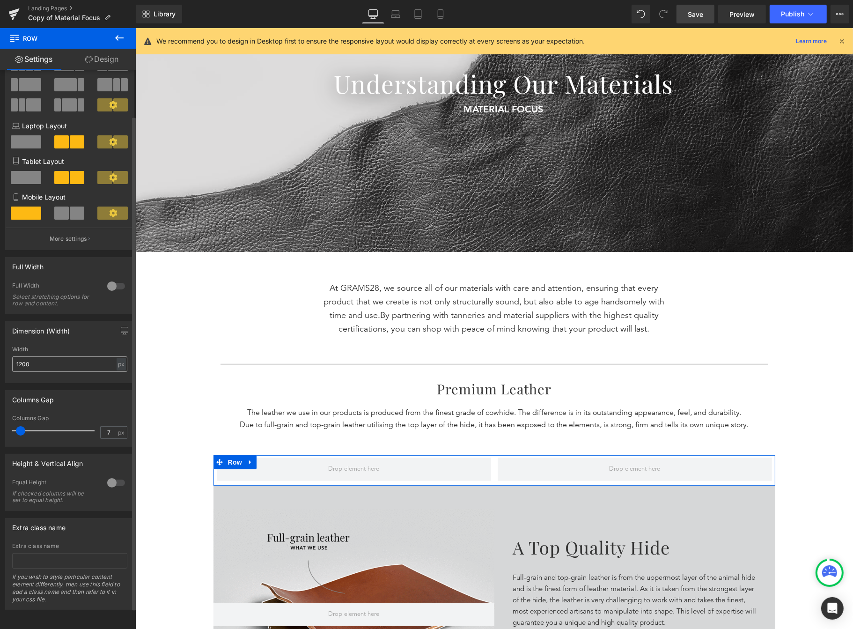
scroll to position [75, 0]
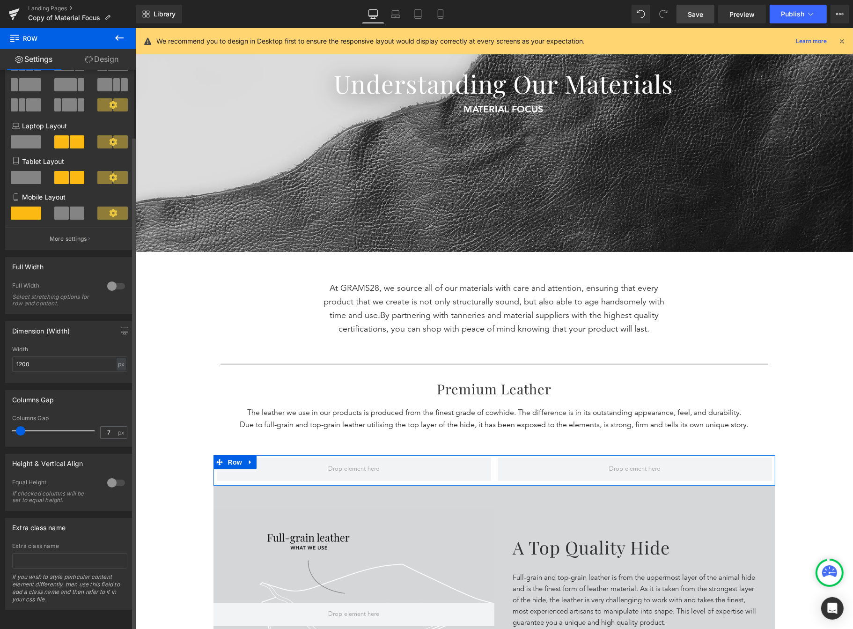
click at [113, 475] on div at bounding box center [116, 482] width 22 height 15
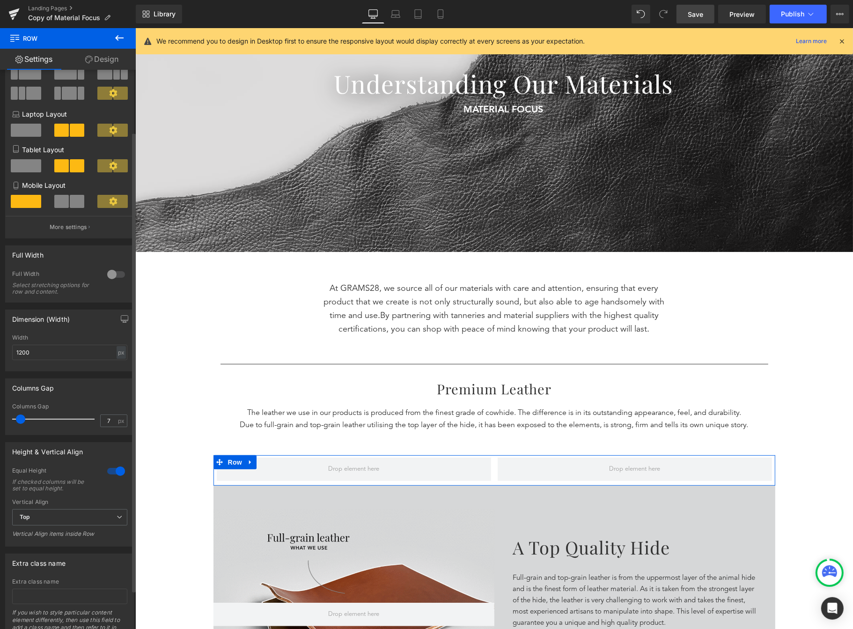
click at [109, 475] on div at bounding box center [116, 471] width 22 height 15
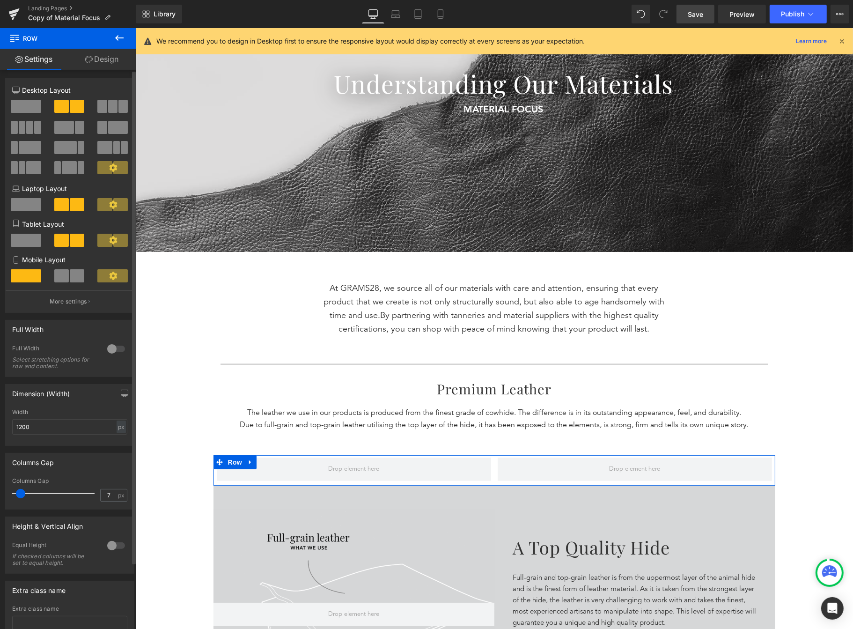
scroll to position [0, 0]
click at [104, 62] on link "Design" at bounding box center [102, 59] width 68 height 21
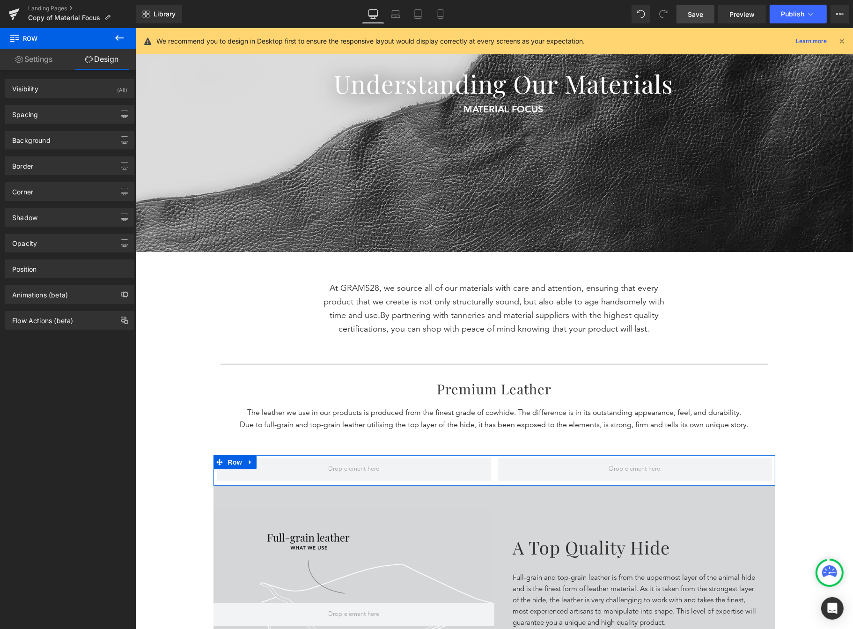
click at [28, 67] on link "Settings" at bounding box center [34, 59] width 68 height 21
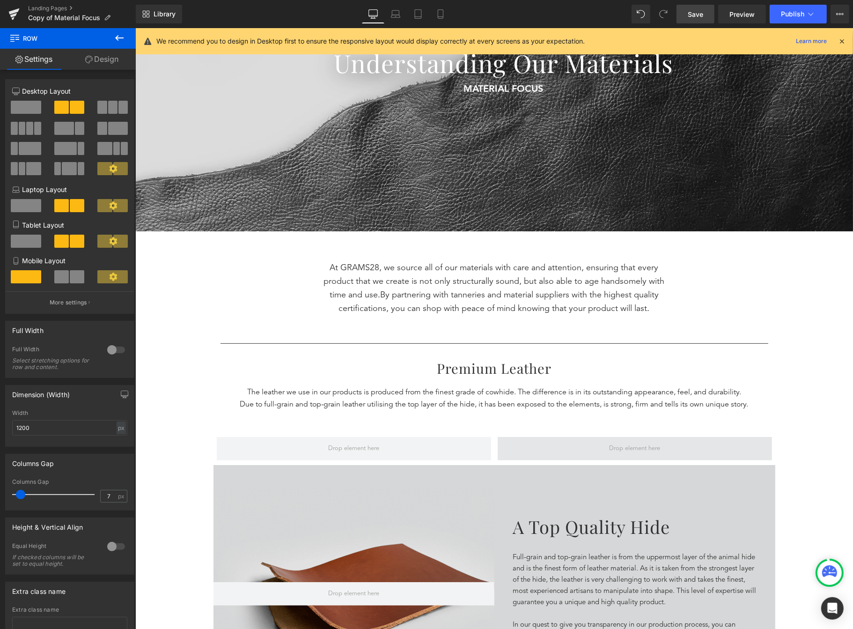
click at [524, 456] on span at bounding box center [634, 448] width 274 height 23
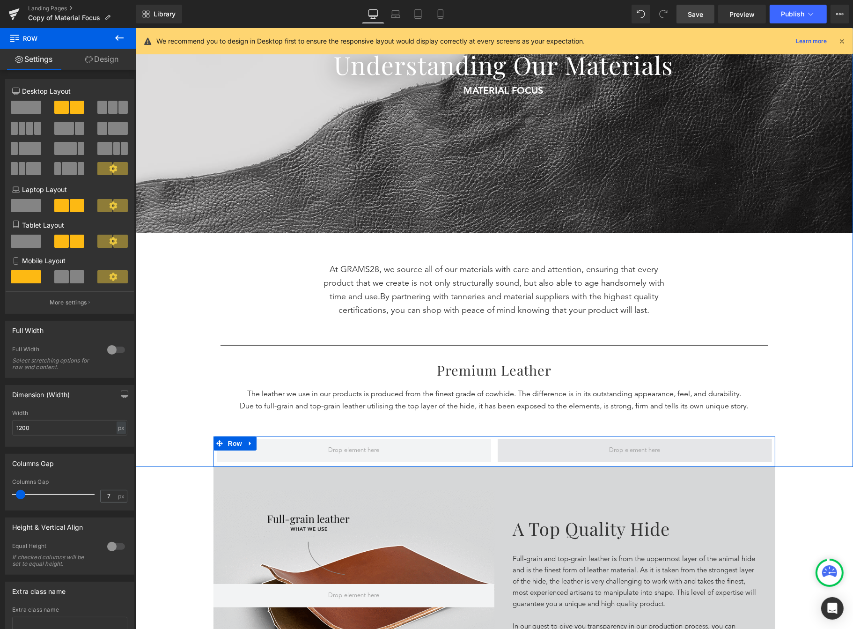
scroll to position [185, 0]
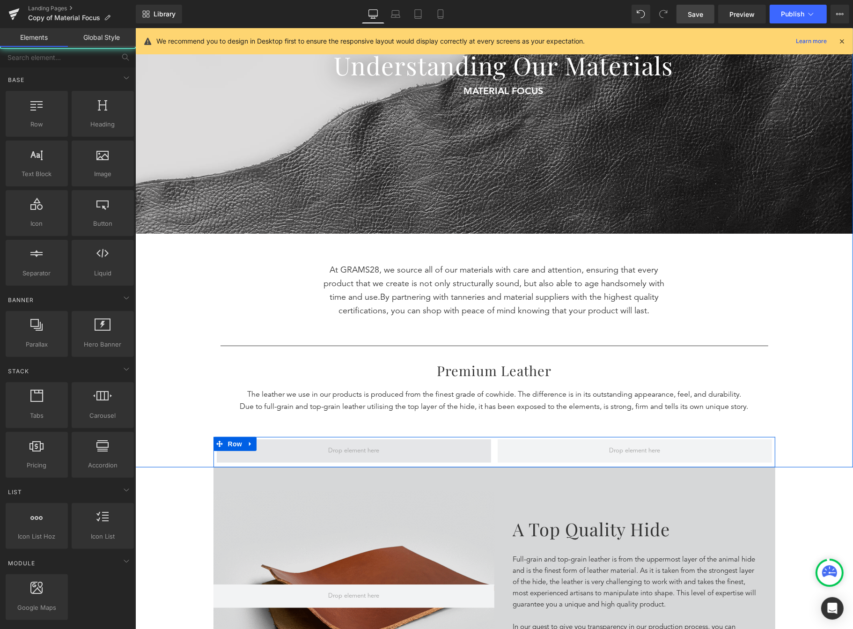
click at [338, 457] on span at bounding box center [354, 450] width 58 height 15
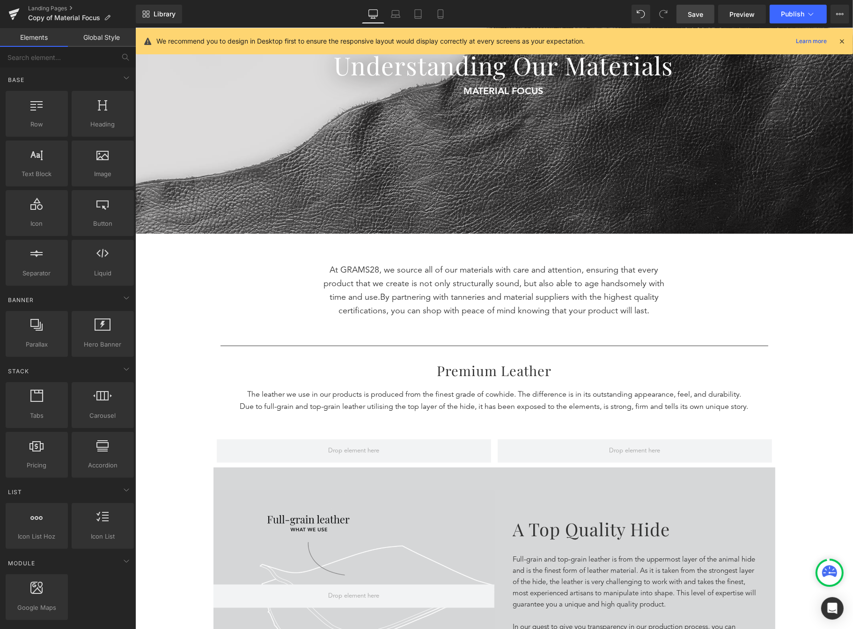
click at [176, 392] on div "Separator Understanding Our Materials Heading MATERIAL FOCUS Text Block 5 Reaso…" at bounding box center [494, 185] width 718 height 564
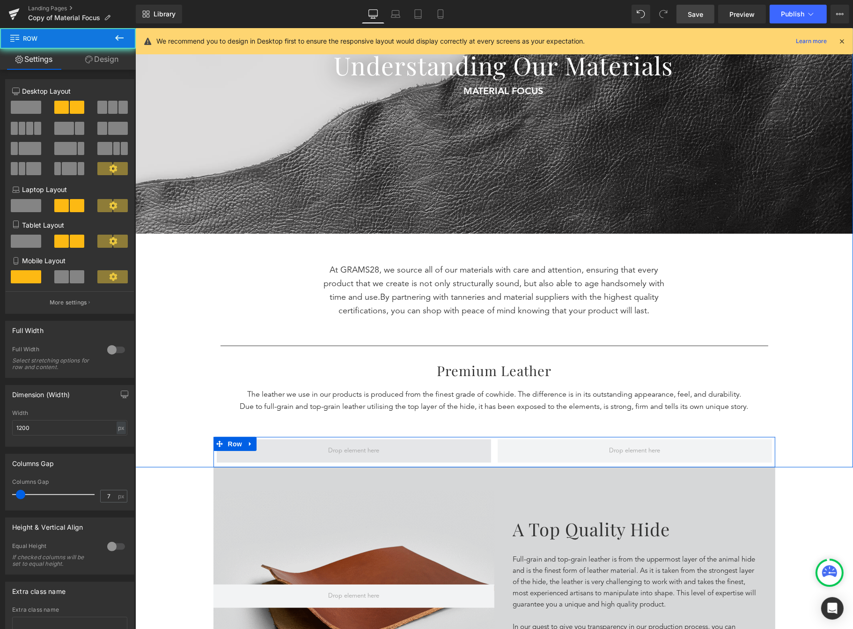
click at [247, 456] on span at bounding box center [353, 450] width 274 height 23
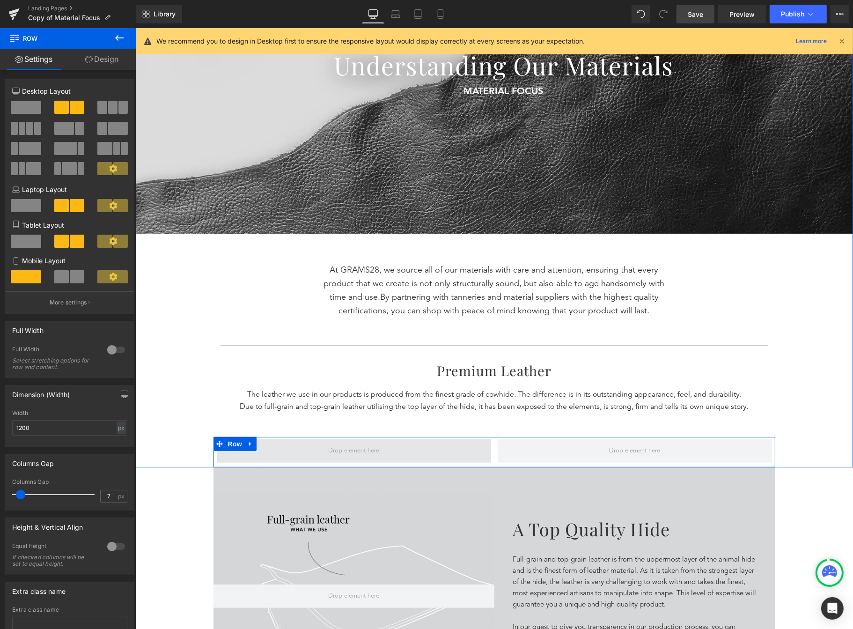
click at [239, 452] on span at bounding box center [353, 450] width 274 height 23
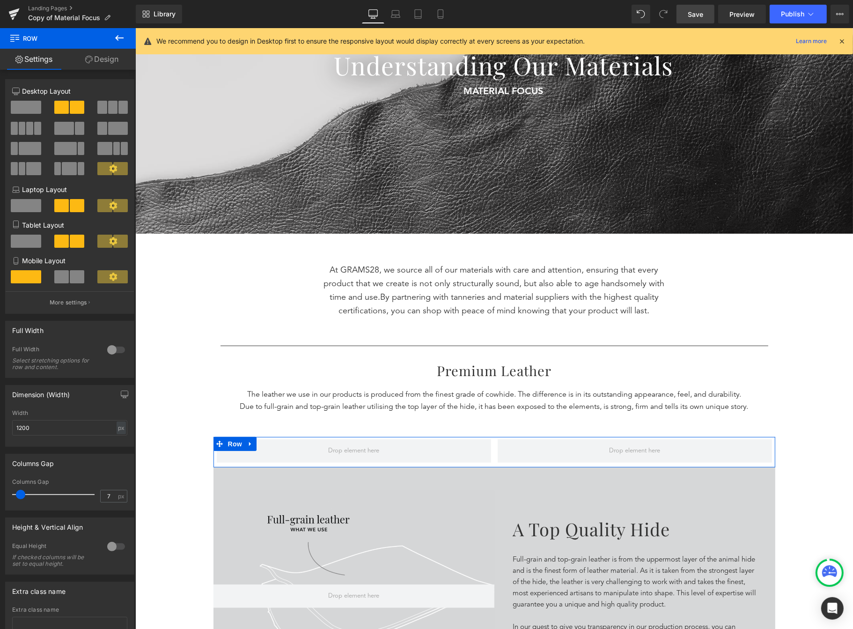
click at [118, 168] on span at bounding box center [120, 168] width 15 height 13
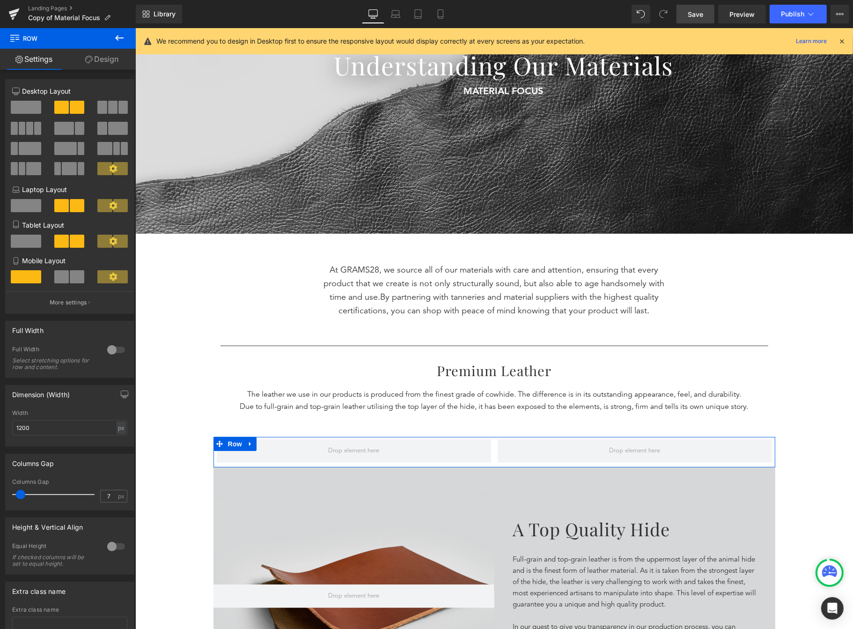
click at [110, 167] on icon at bounding box center [113, 168] width 8 height 8
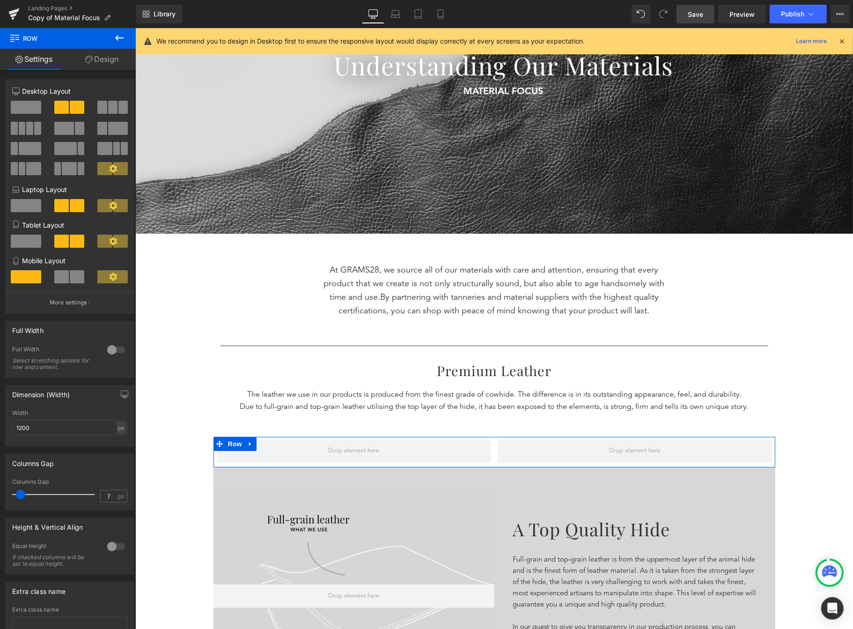
click at [100, 171] on span at bounding box center [104, 168] width 15 height 13
click at [113, 212] on span at bounding box center [120, 205] width 15 height 13
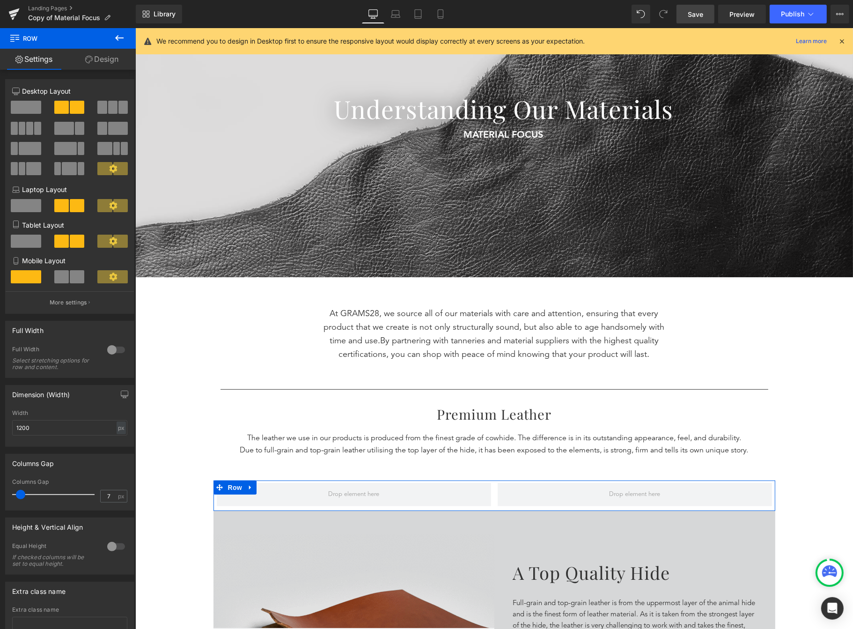
scroll to position [134, 0]
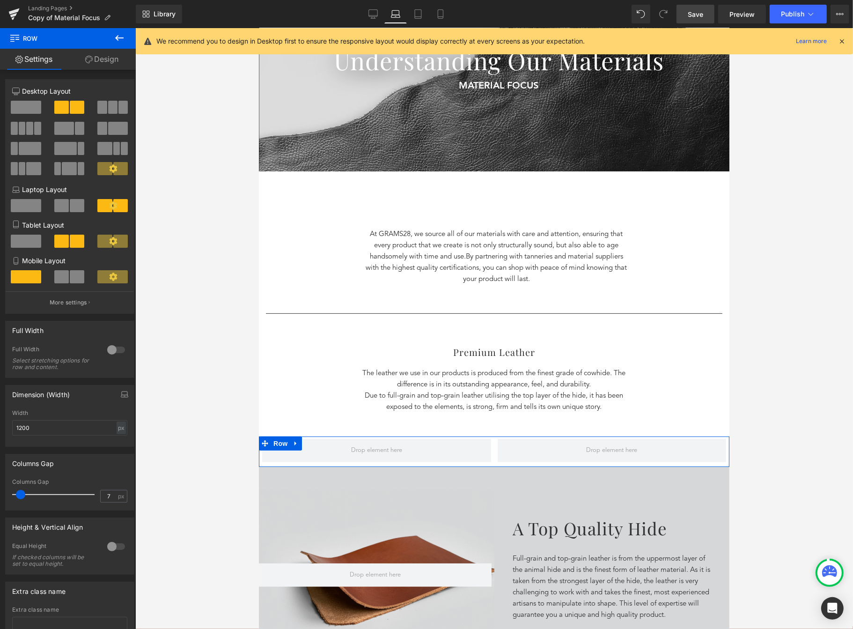
drag, startPoint x: 107, startPoint y: 154, endPoint x: 107, endPoint y: 167, distance: 12.6
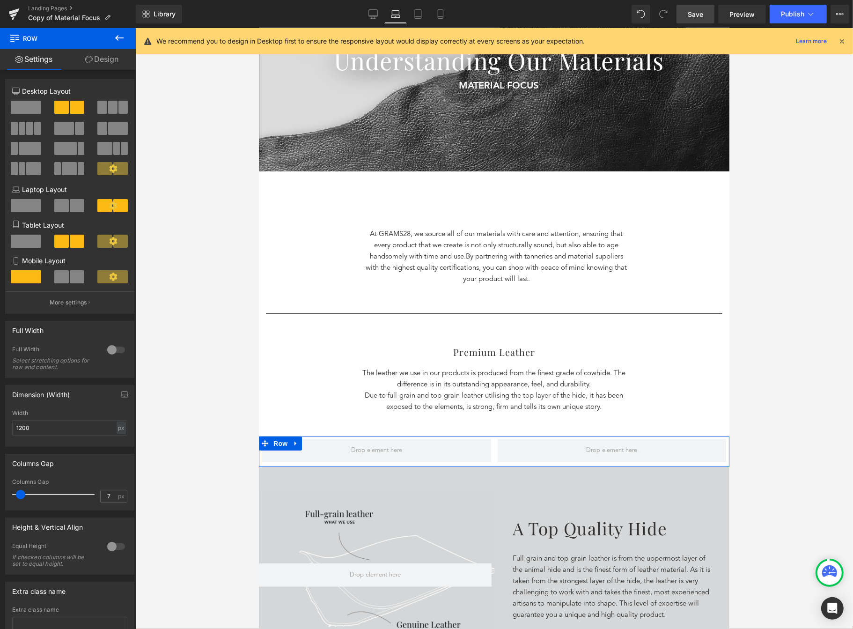
click at [107, 156] on div at bounding box center [113, 152] width 44 height 20
click at [109, 168] on icon at bounding box center [113, 168] width 8 height 8
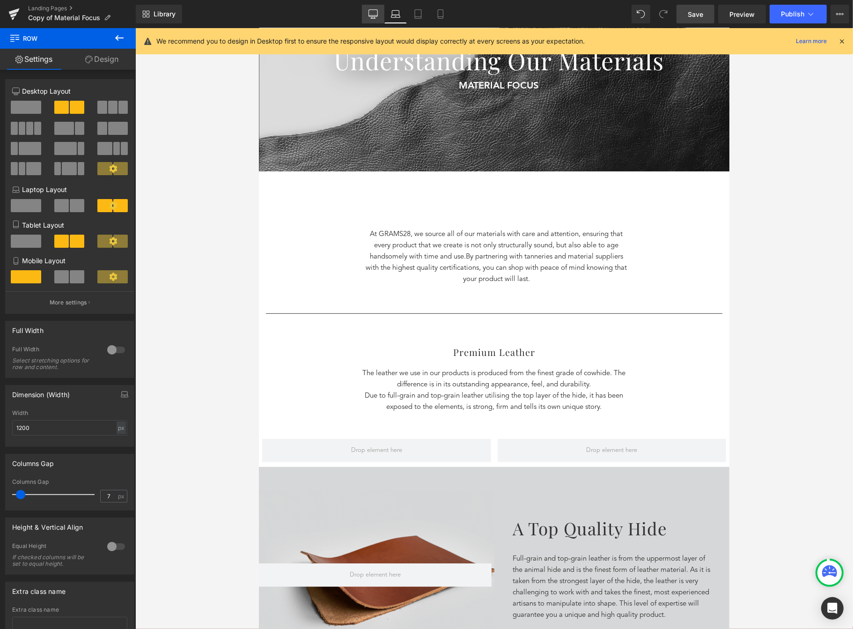
drag, startPoint x: 373, startPoint y: 18, endPoint x: 288, endPoint y: 92, distance: 112.5
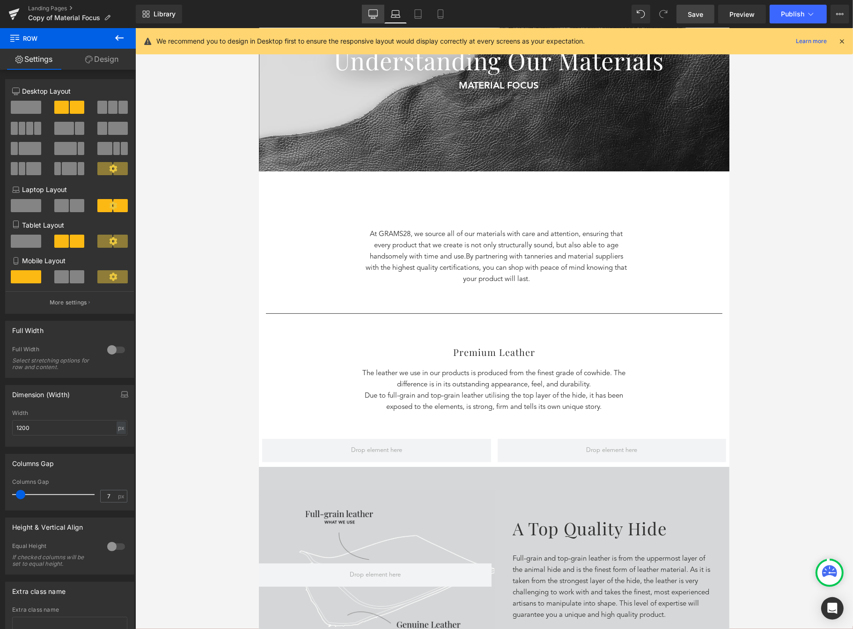
click at [373, 18] on icon at bounding box center [373, 18] width 5 height 0
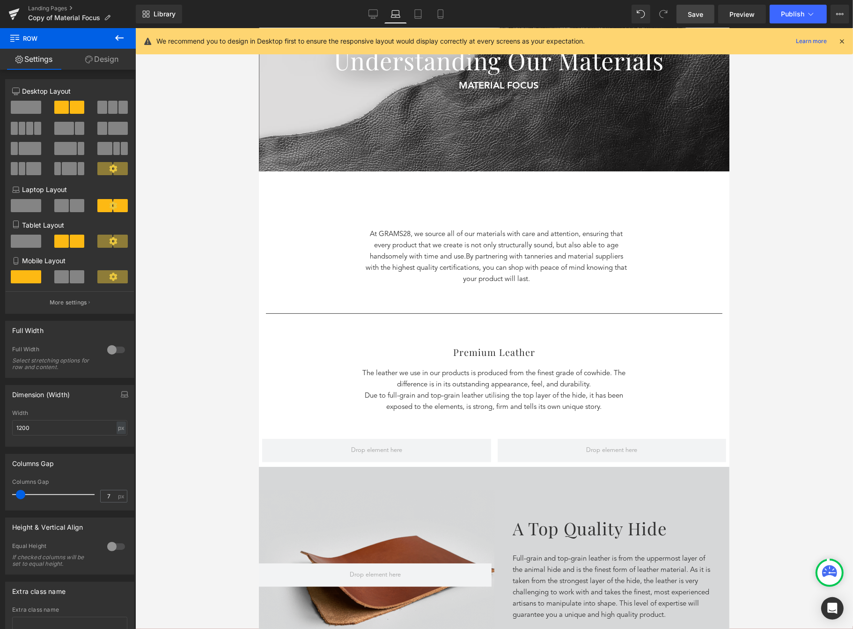
scroll to position [185, 0]
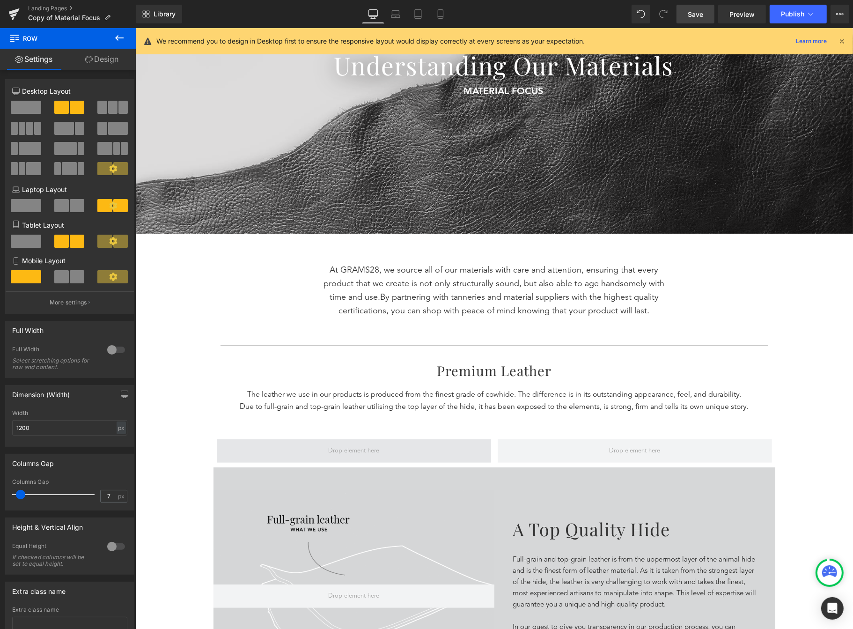
click at [463, 445] on span at bounding box center [353, 450] width 274 height 23
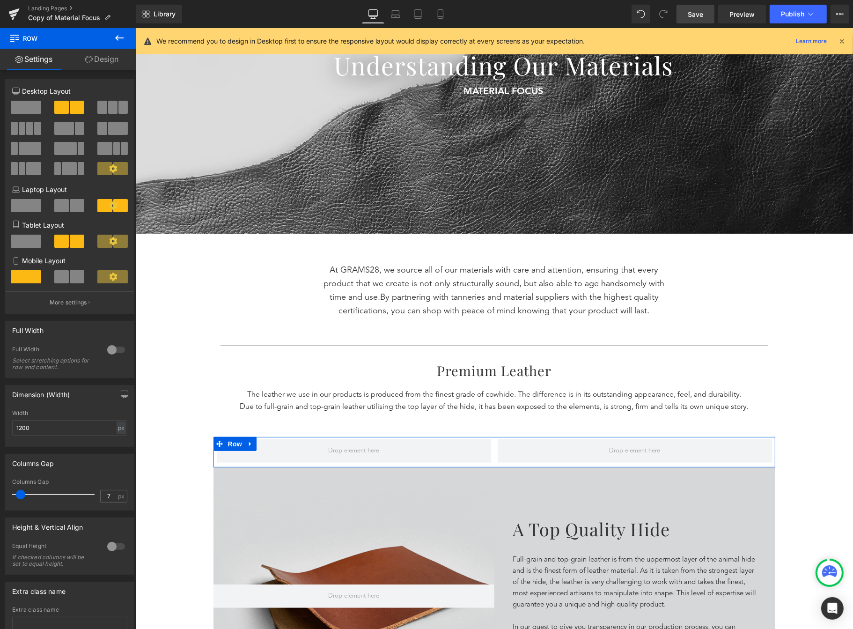
click at [27, 96] on p "Desktop Layout" at bounding box center [69, 91] width 115 height 10
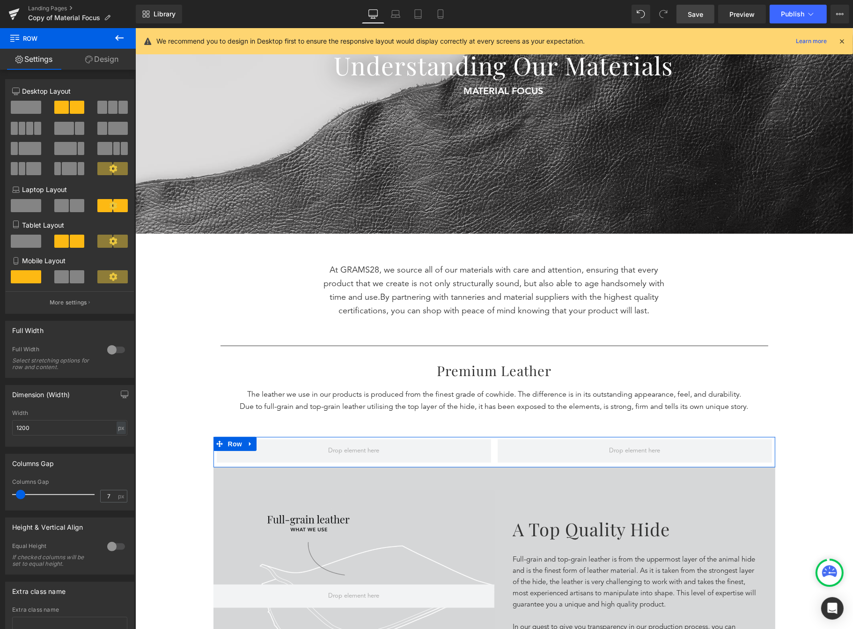
click at [24, 91] on p "Desktop Layout" at bounding box center [69, 91] width 115 height 10
click at [74, 105] on span at bounding box center [77, 107] width 15 height 13
click at [109, 167] on icon at bounding box center [113, 168] width 8 height 8
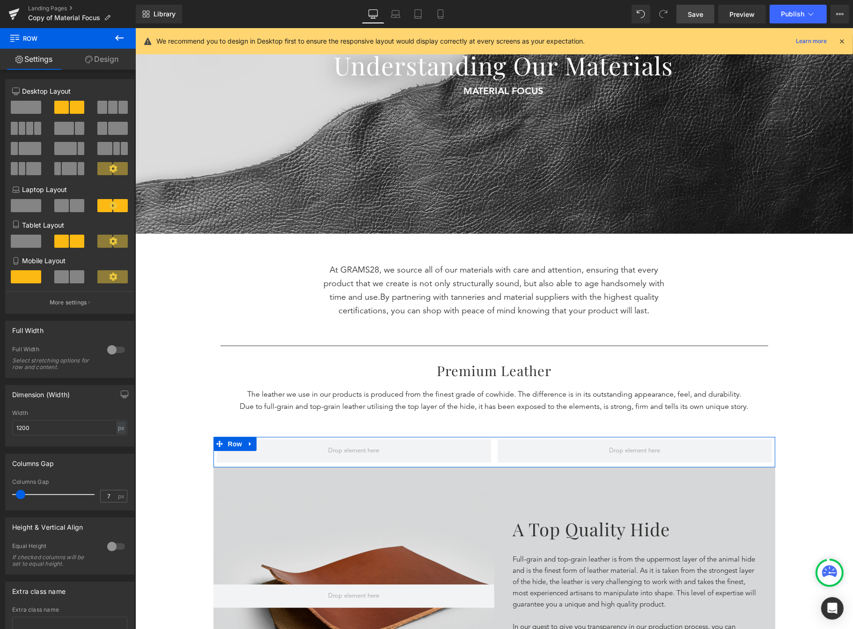
click at [111, 167] on icon at bounding box center [113, 168] width 8 height 8
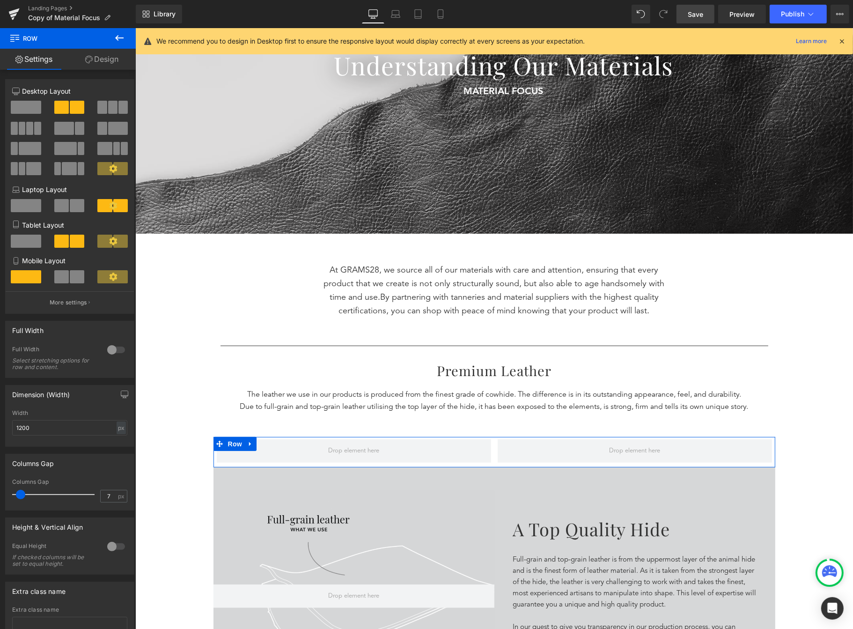
drag, startPoint x: 111, startPoint y: 167, endPoint x: 101, endPoint y: 168, distance: 10.3
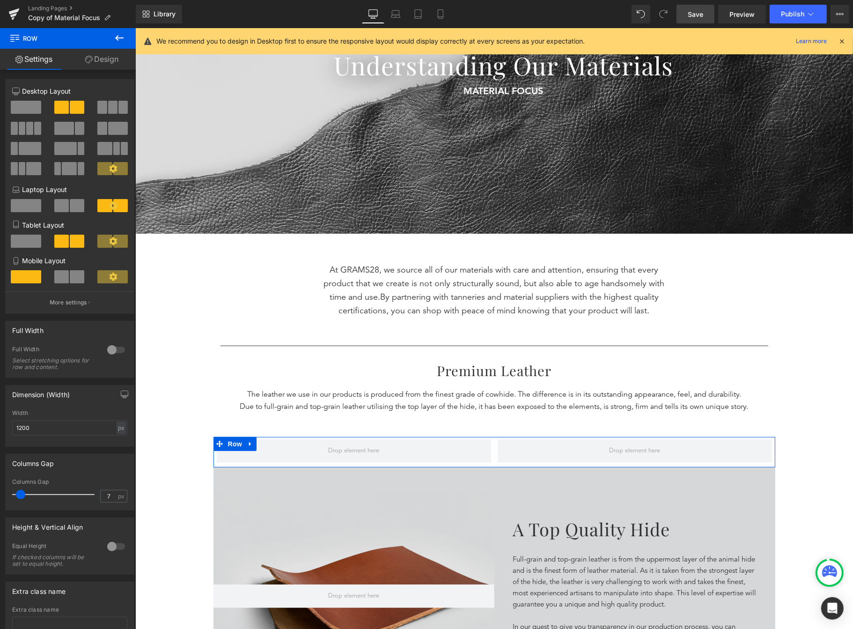
click at [100, 166] on button at bounding box center [112, 168] width 31 height 13
click at [104, 171] on span at bounding box center [104, 168] width 15 height 13
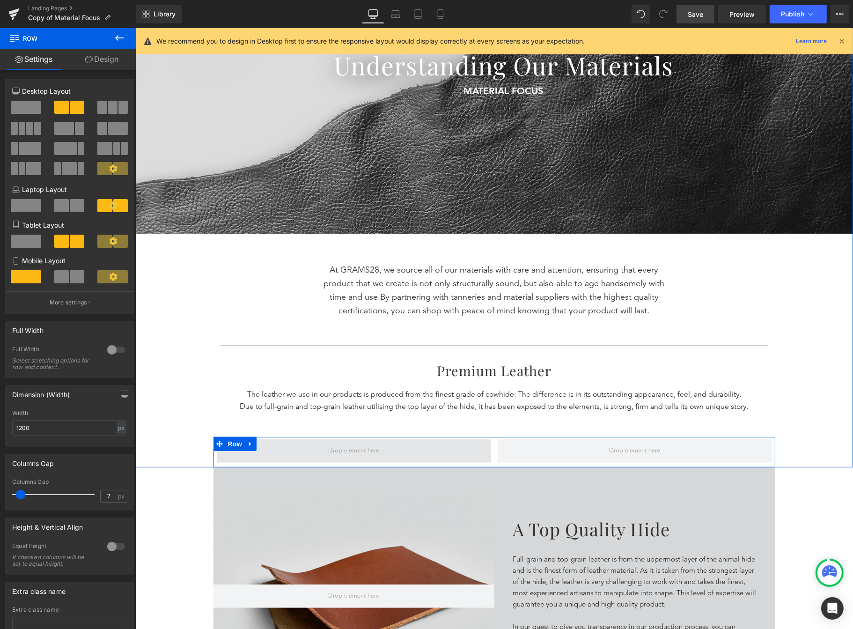
click at [435, 454] on span at bounding box center [353, 450] width 274 height 23
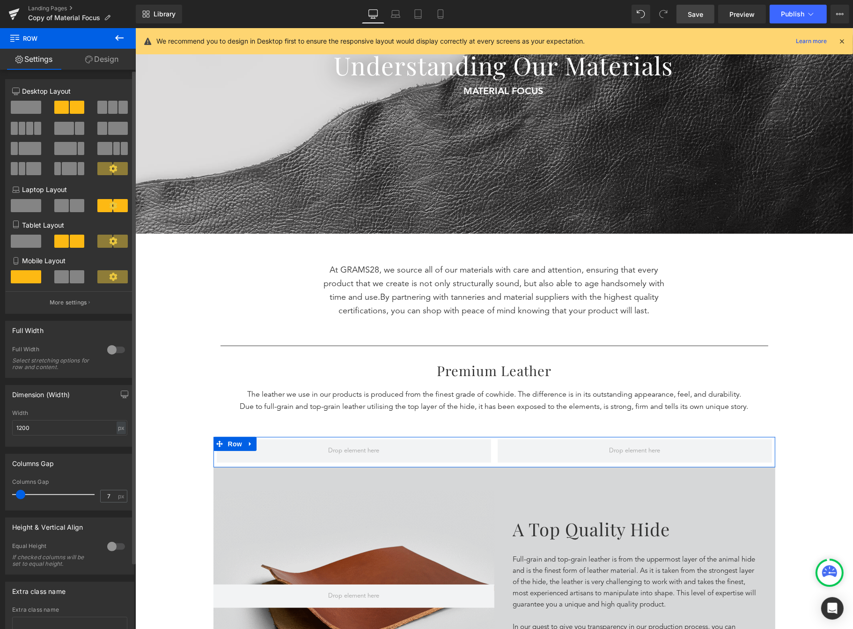
click at [75, 131] on span at bounding box center [79, 128] width 9 height 13
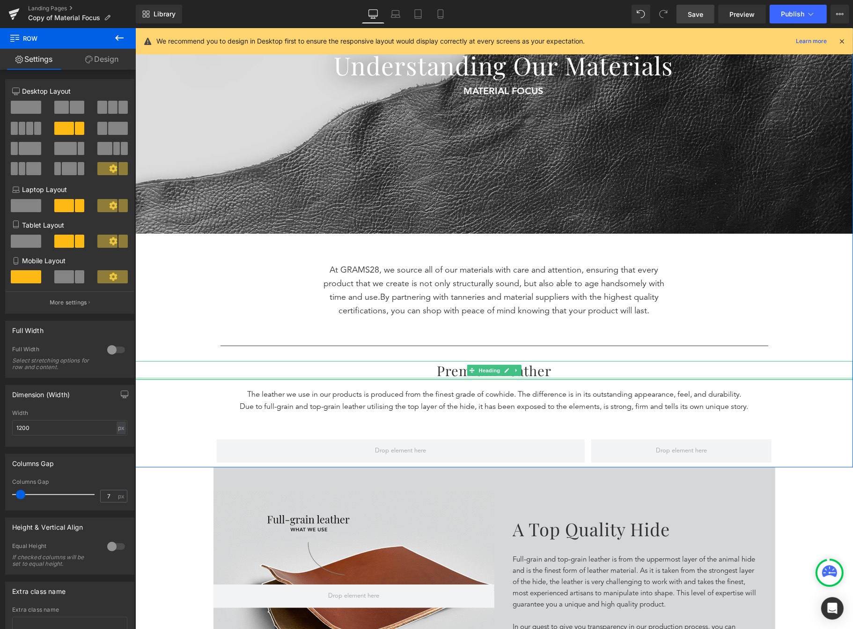
click at [166, 379] on div at bounding box center [494, 378] width 718 height 2
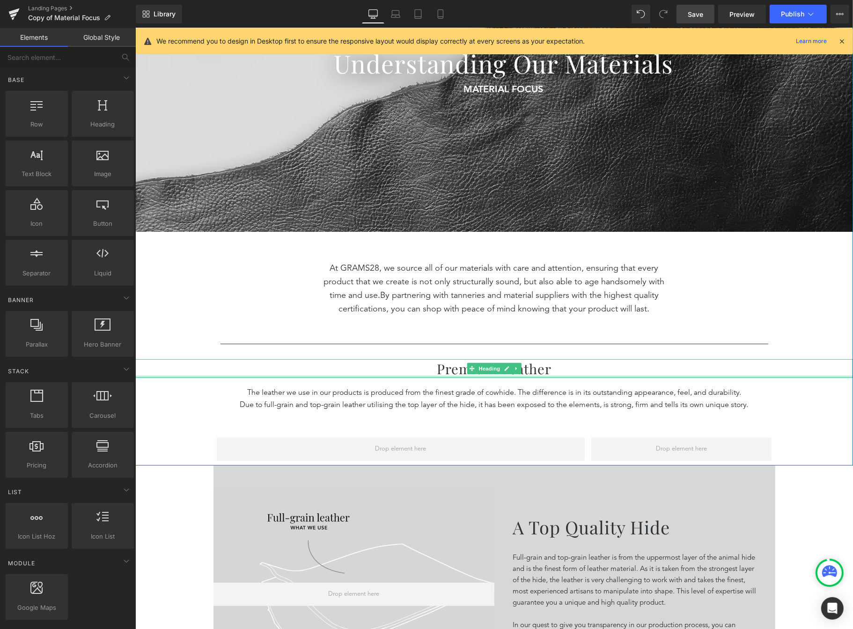
scroll to position [188, 0]
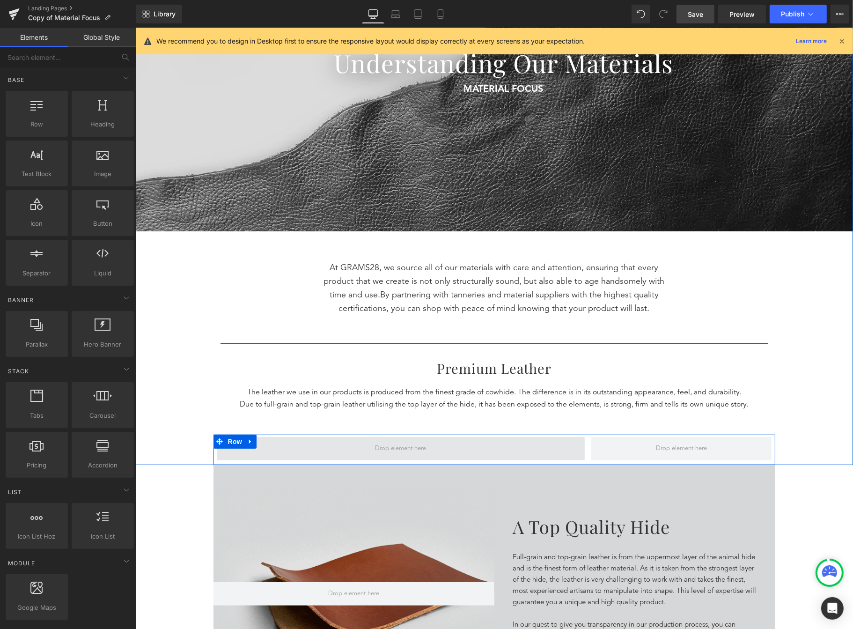
click at [371, 443] on span at bounding box center [400, 448] width 58 height 15
click at [358, 451] on span at bounding box center [400, 448] width 368 height 23
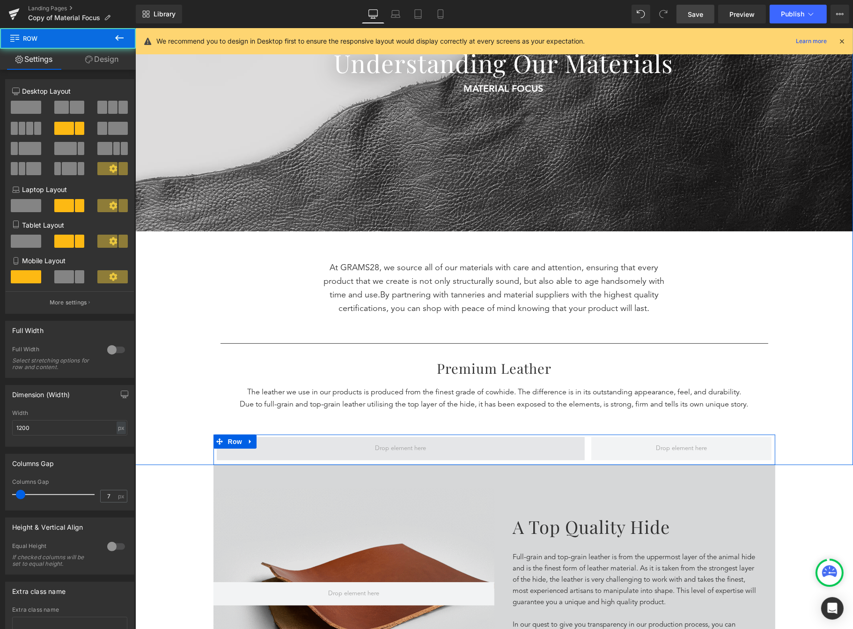
click at [358, 451] on span at bounding box center [400, 448] width 368 height 23
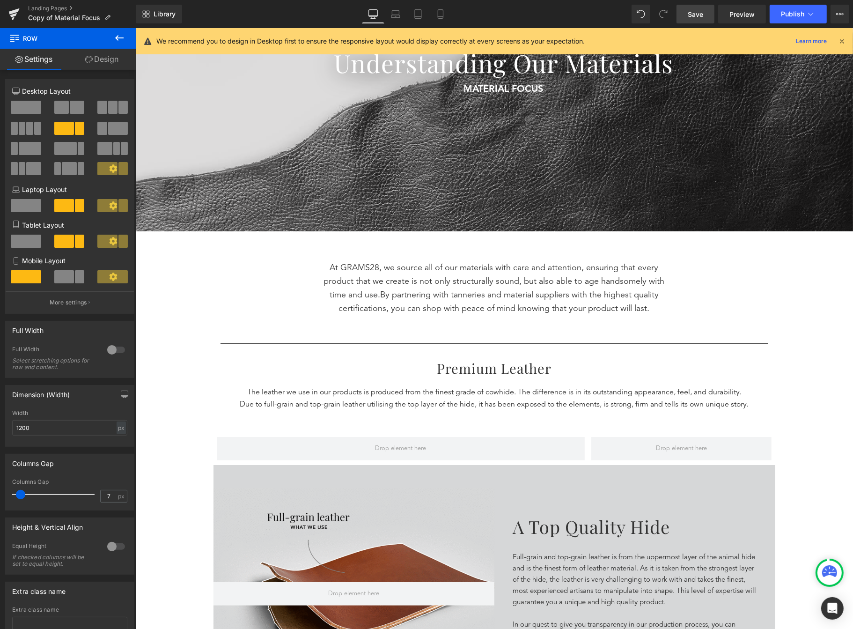
click at [131, 28] on div "Landing Pages Copy of Material Focus" at bounding box center [68, 14] width 136 height 28
click at [123, 36] on icon at bounding box center [119, 37] width 11 height 11
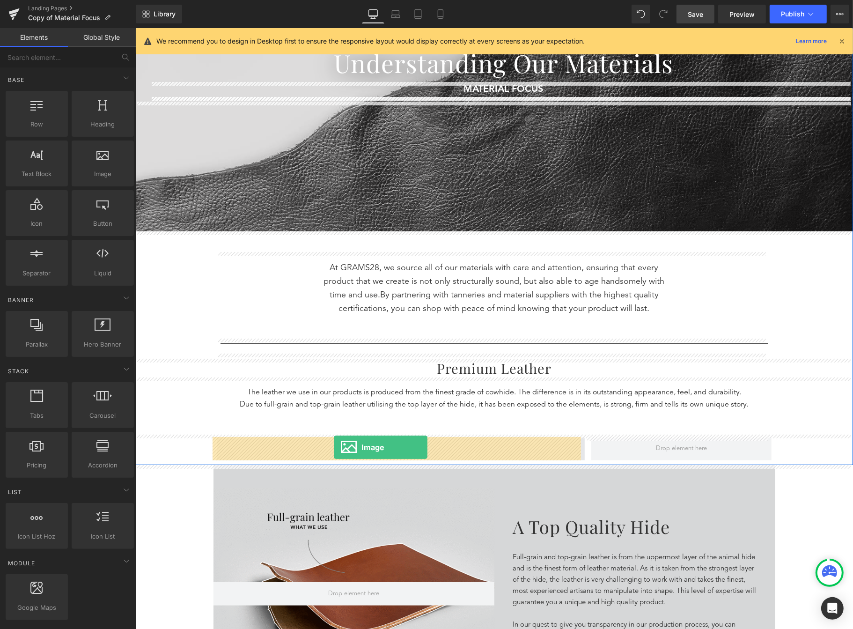
drag, startPoint x: 229, startPoint y: 181, endPoint x: 333, endPoint y: 447, distance: 286.0
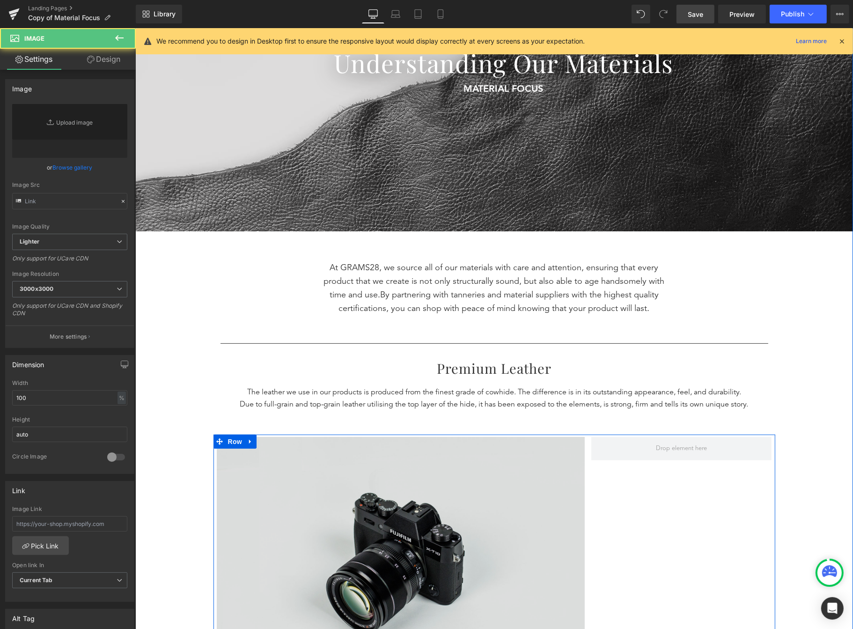
type input "//d1um8515vdn9kb.cloudfront.net/images/parallax.jpg"
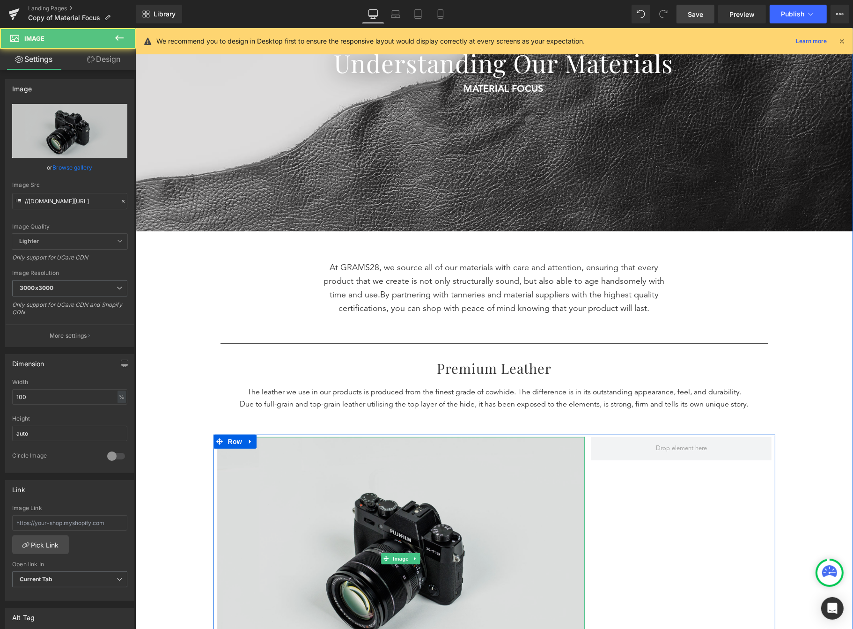
click at [362, 475] on img at bounding box center [400, 559] width 368 height 244
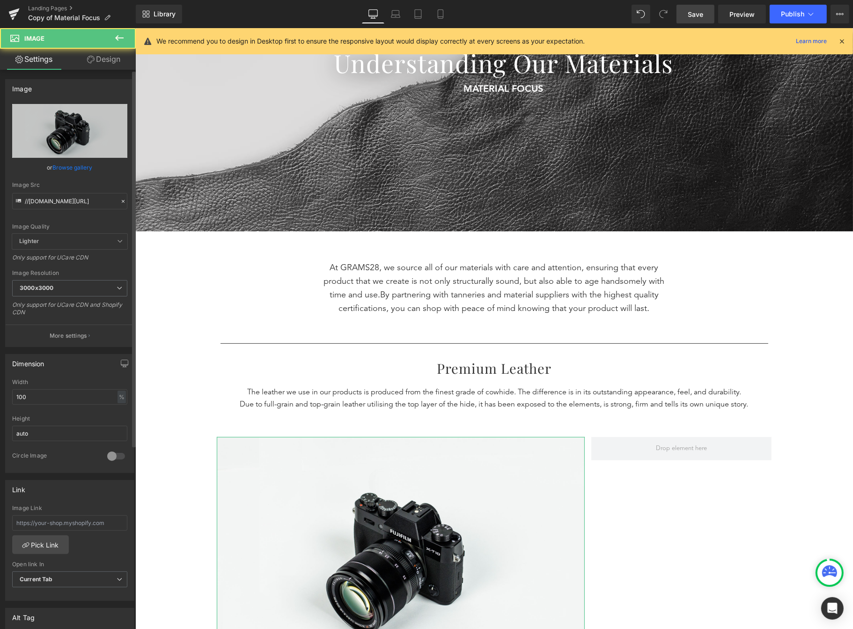
click at [77, 167] on link "Browse gallery" at bounding box center [73, 167] width 40 height 16
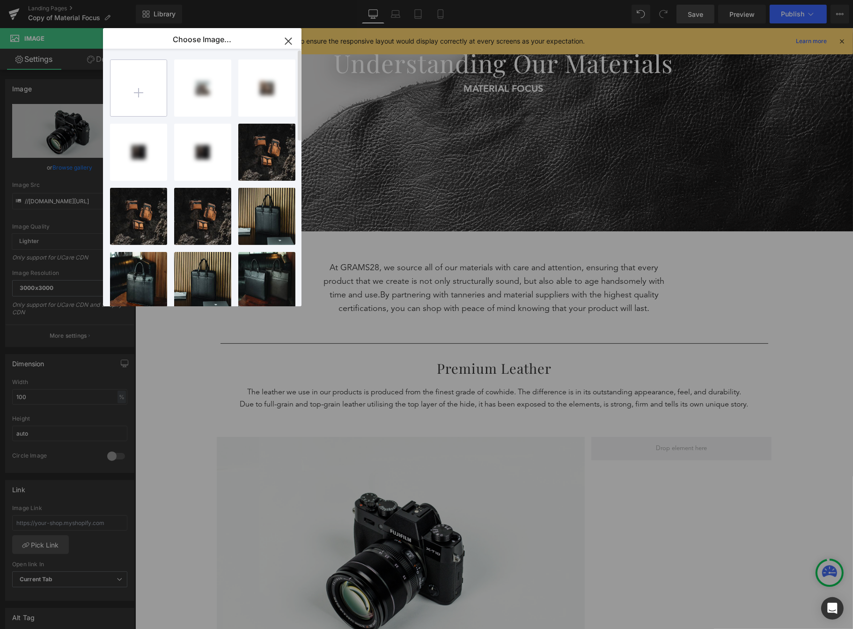
click at [139, 95] on input "file" at bounding box center [139, 88] width 56 height 56
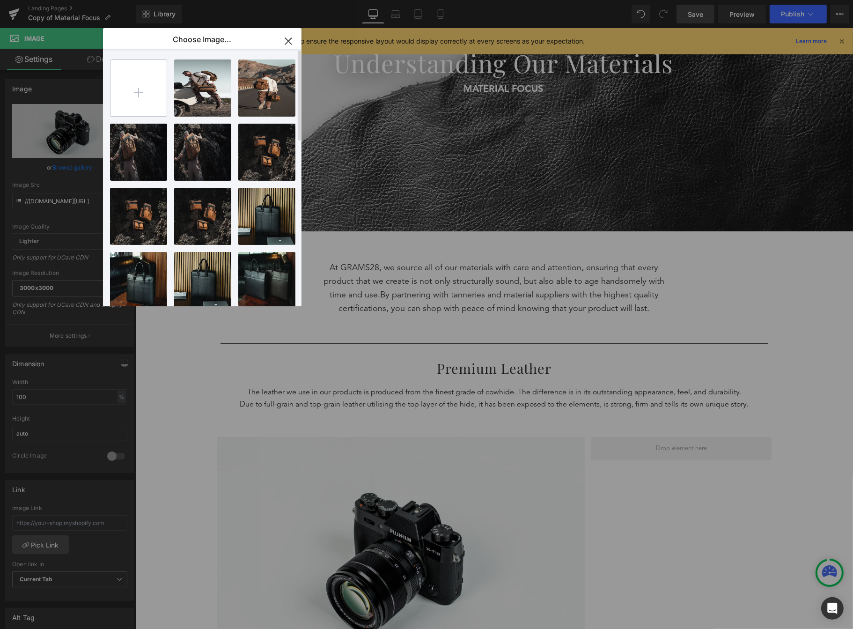
type input "C:\fakepath\Material Focus.png"
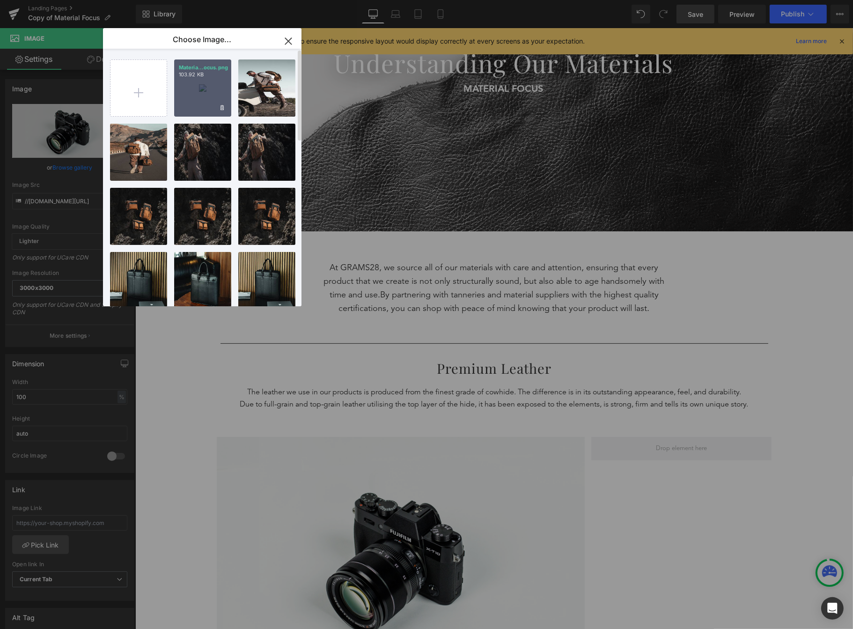
drag, startPoint x: 217, startPoint y: 99, endPoint x: 98, endPoint y: 48, distance: 130.1
click at [217, 99] on div "Materia...ocus.png 103.92 KB" at bounding box center [202, 87] width 57 height 57
type input "https://ucarecdn.com/580ef0d6-a7ad-4151-bab5-33872ae50fa2/-/format/auto/-/previ…"
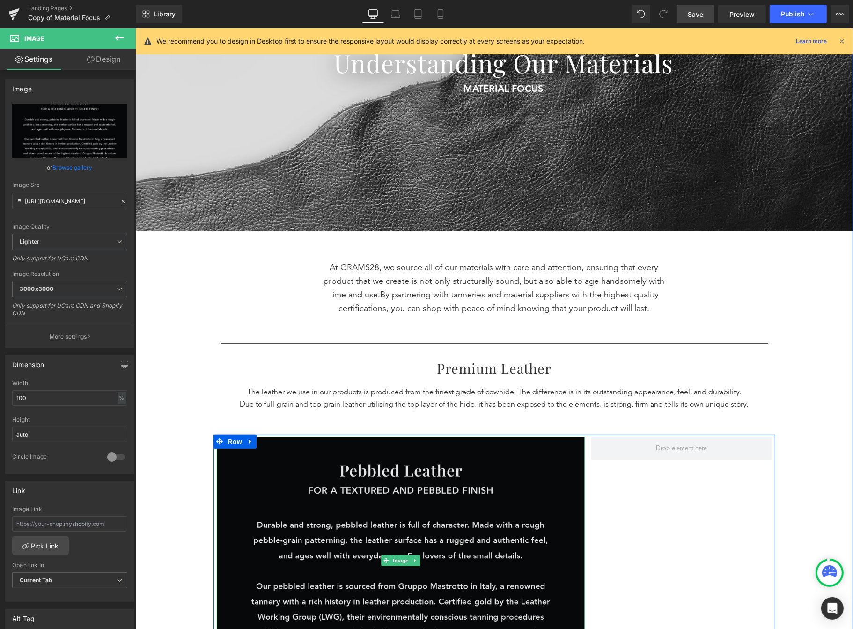
click at [362, 544] on img at bounding box center [400, 561] width 368 height 248
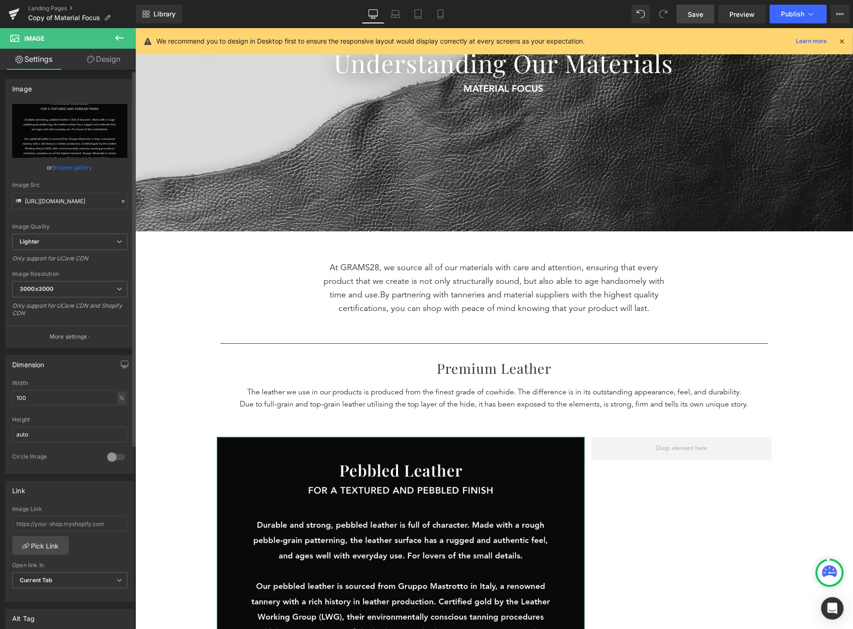
click at [67, 167] on link "Browse gallery" at bounding box center [73, 167] width 40 height 16
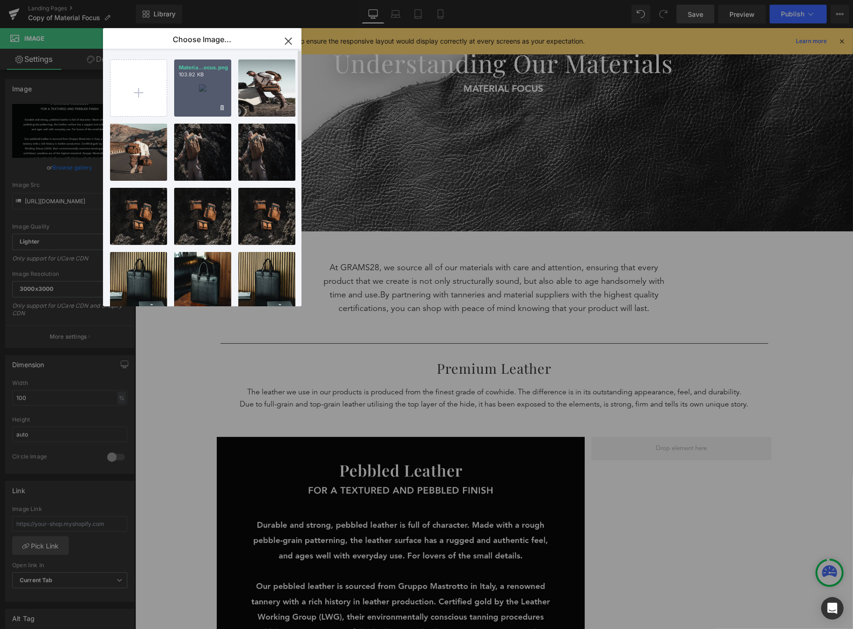
click at [194, 101] on div "Materia...ocus.png 103.92 KB" at bounding box center [202, 87] width 57 height 57
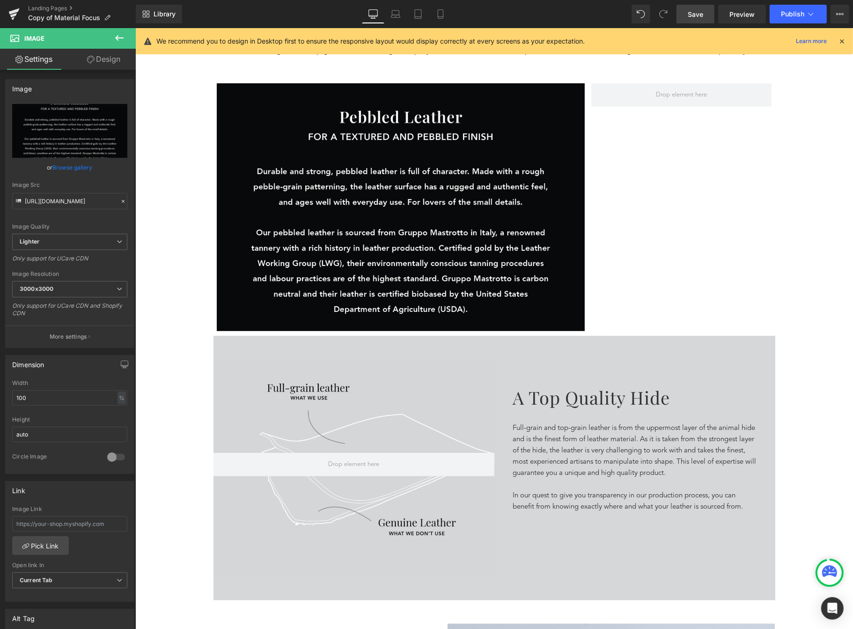
scroll to position [538, 0]
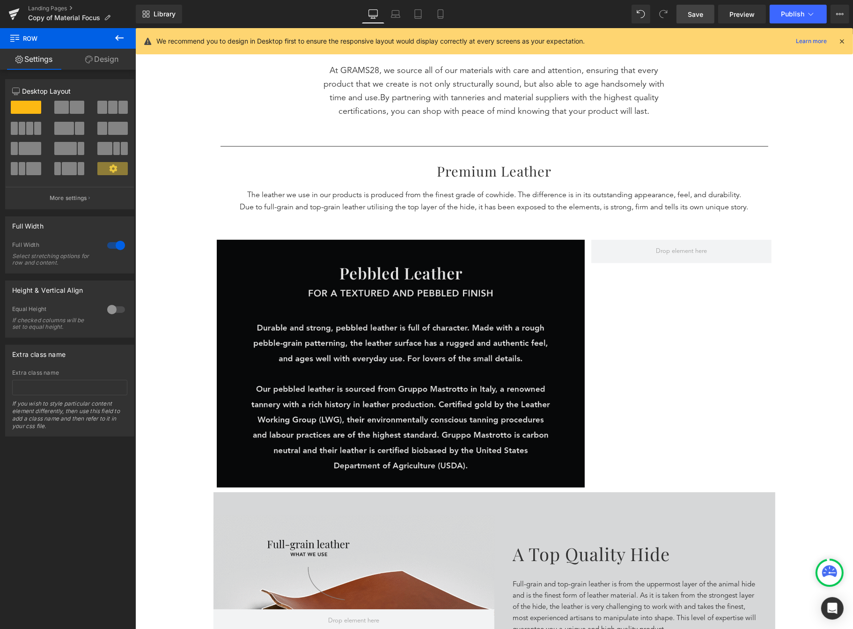
scroll to position [385, 0]
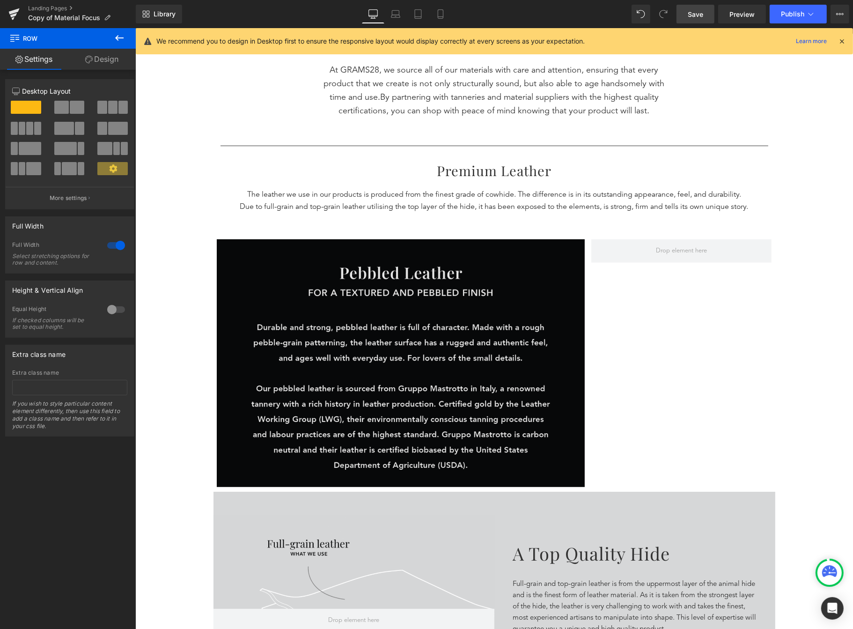
click at [514, 311] on img at bounding box center [400, 363] width 368 height 248
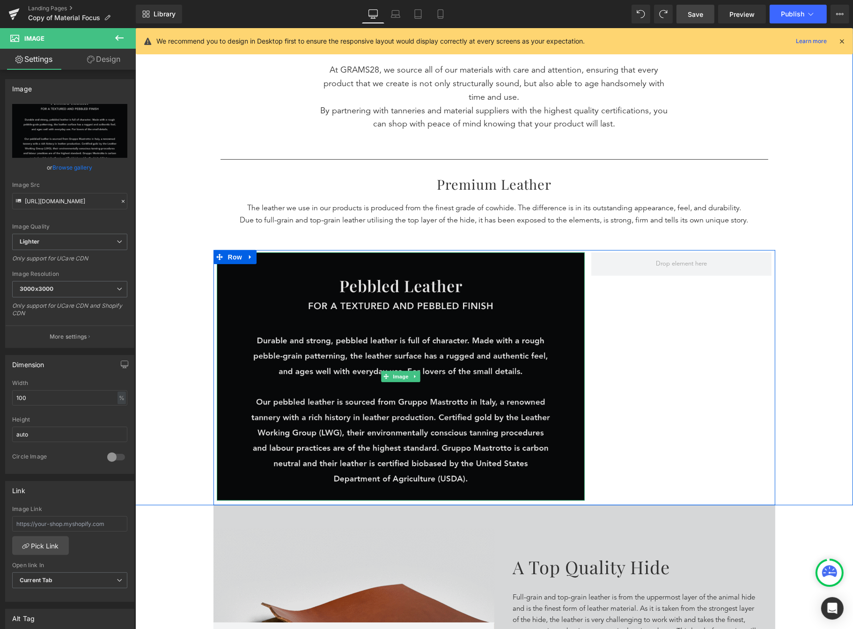
type input "//d1um8515vdn9kb.cloudfront.net/images/parallax.jpg"
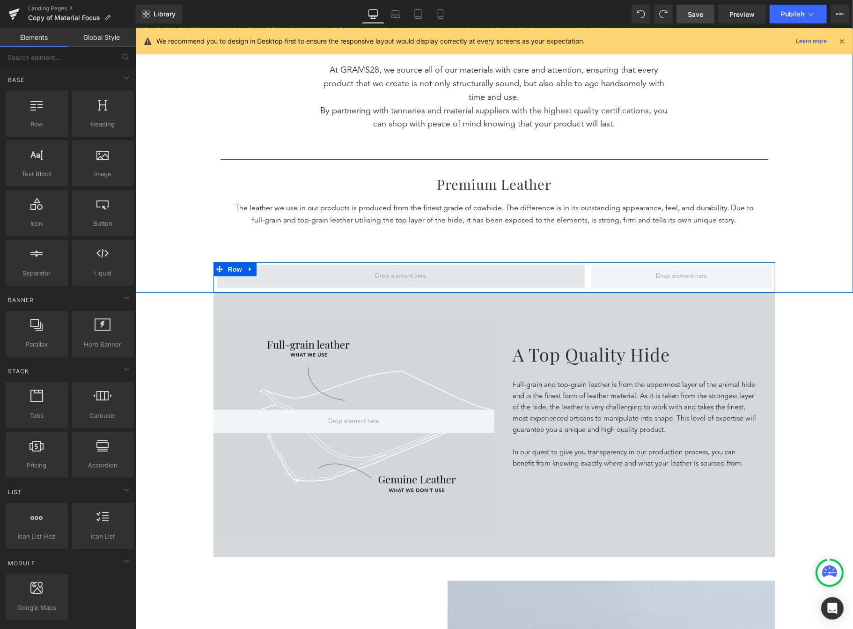
click at [403, 279] on span at bounding box center [400, 276] width 58 height 15
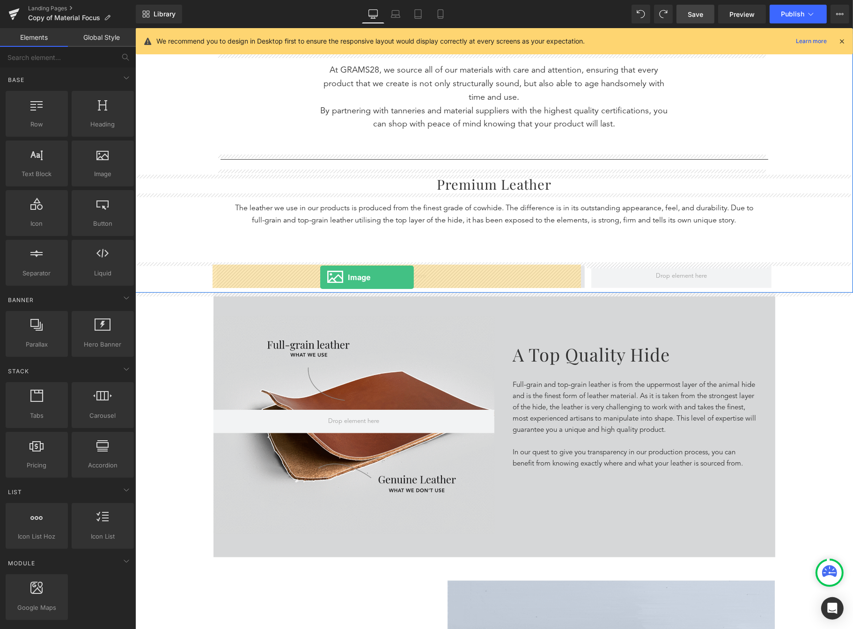
drag, startPoint x: 238, startPoint y: 197, endPoint x: 320, endPoint y: 277, distance: 114.3
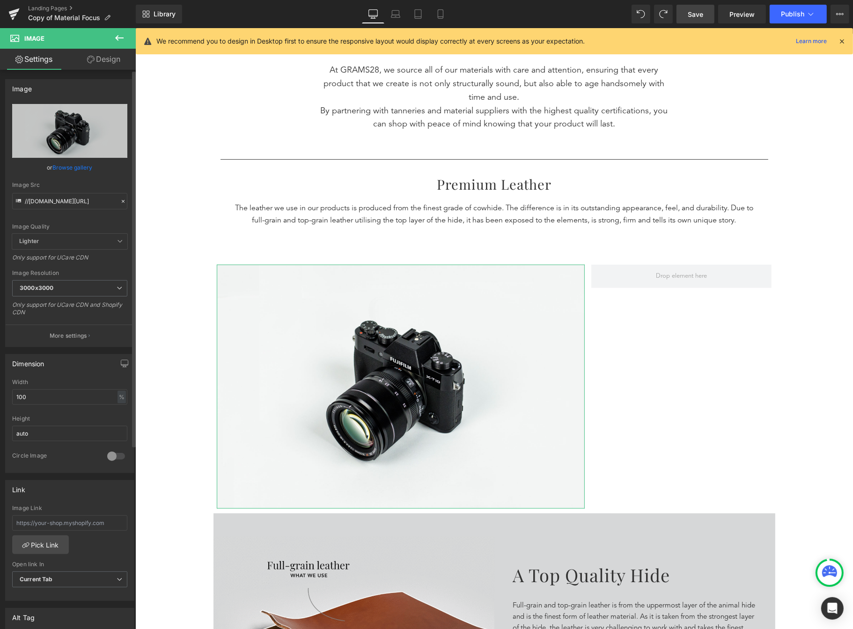
click at [87, 169] on link "Browse gallery" at bounding box center [73, 167] width 40 height 16
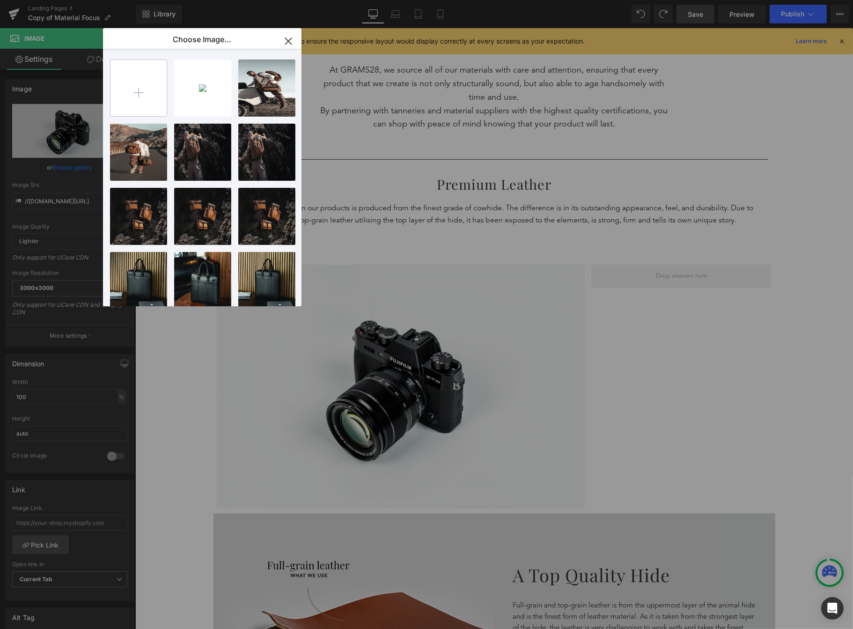
click at [130, 90] on input "file" at bounding box center [139, 88] width 56 height 56
click at [156, 88] on input "file" at bounding box center [139, 88] width 56 height 56
type input "C:\fakepath\Material Focus.png"
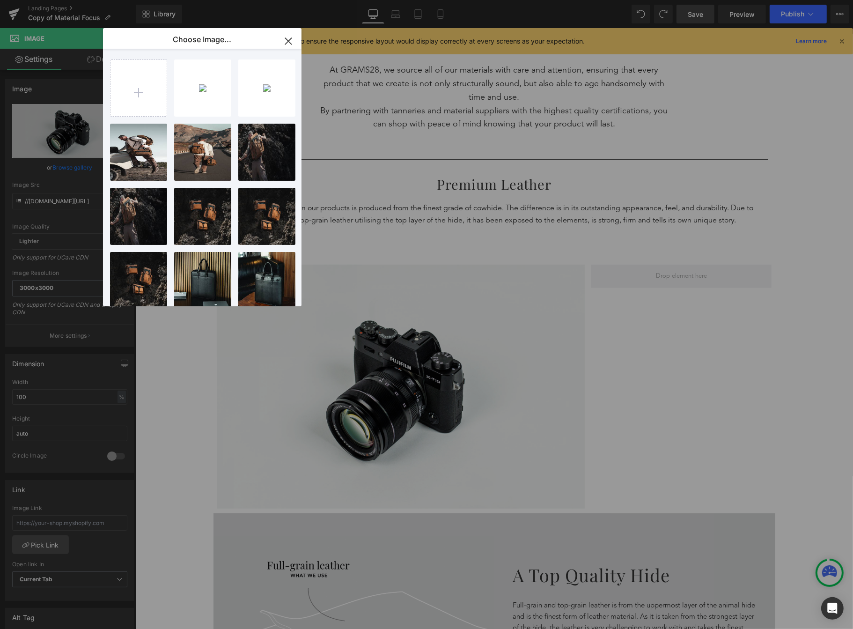
click at [292, 36] on icon "button" at bounding box center [288, 41] width 15 height 15
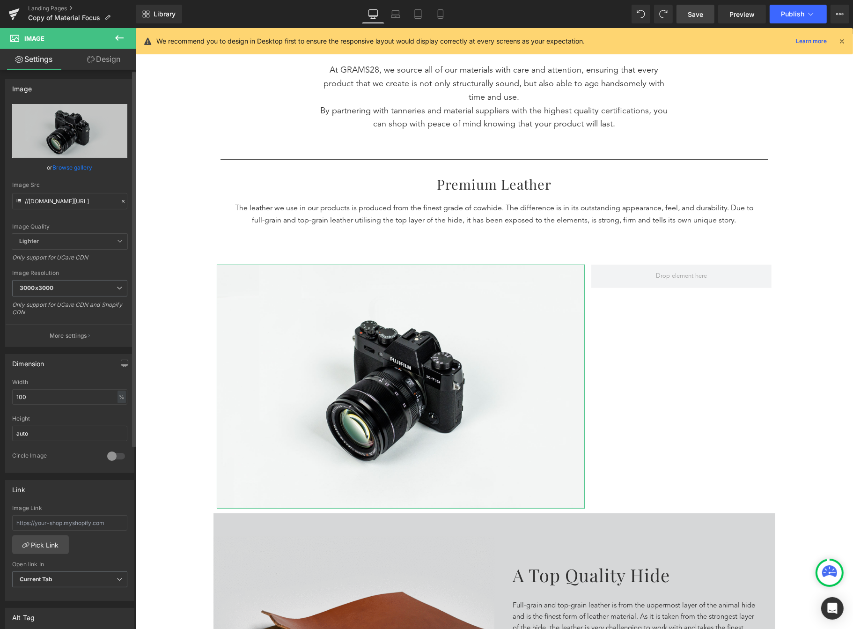
click at [88, 170] on link "Browse gallery" at bounding box center [73, 167] width 40 height 16
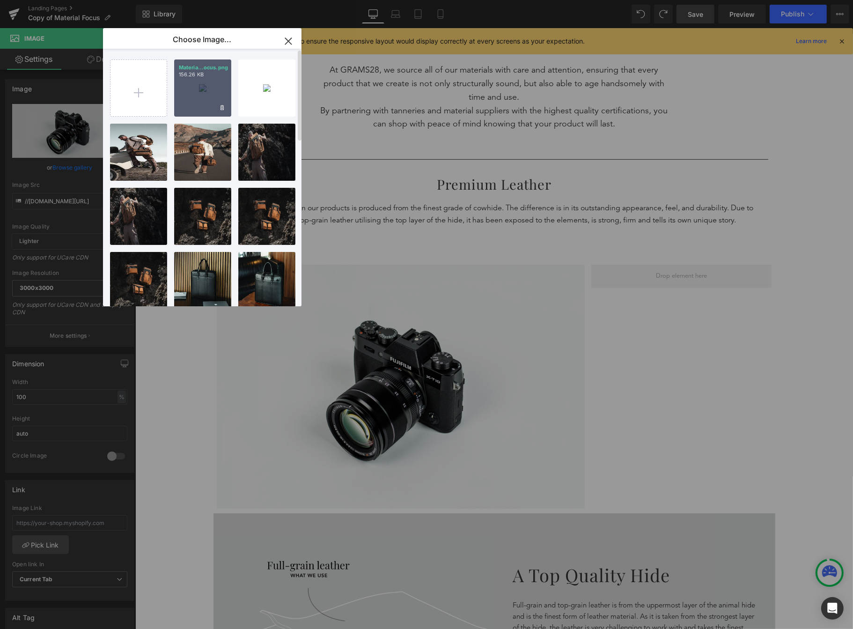
click at [207, 96] on div "Materia...ocus.png 156.26 KB" at bounding box center [202, 87] width 57 height 57
type input "https://ucarecdn.com/4898e971-6b95-445e-a87d-263925dadbe9/-/format/auto/-/previ…"
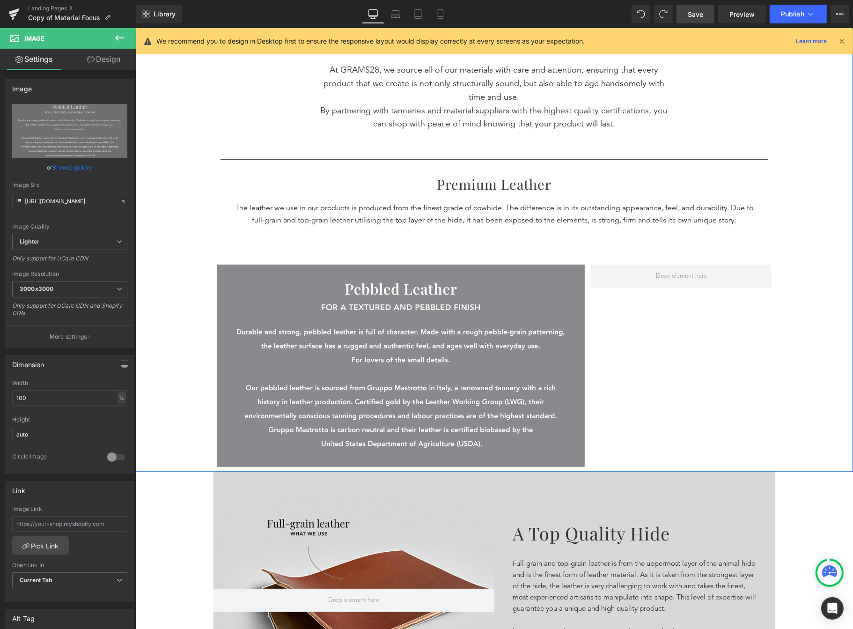
click at [836, 399] on div "Separator Understanding Our Materials Heading MATERIAL FOCUS Text Block 5 Reaso…" at bounding box center [494, 87] width 718 height 769
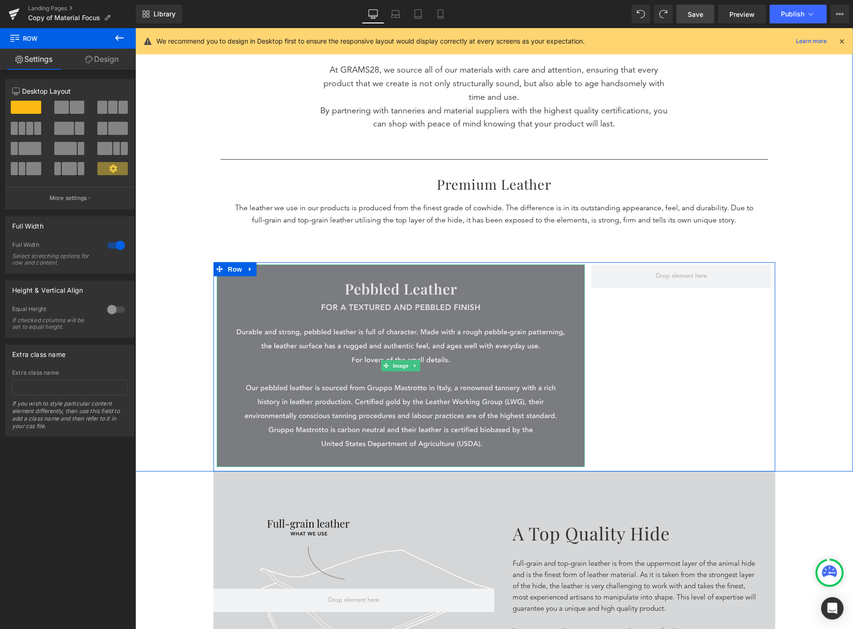
click at [528, 288] on img at bounding box center [400, 366] width 368 height 202
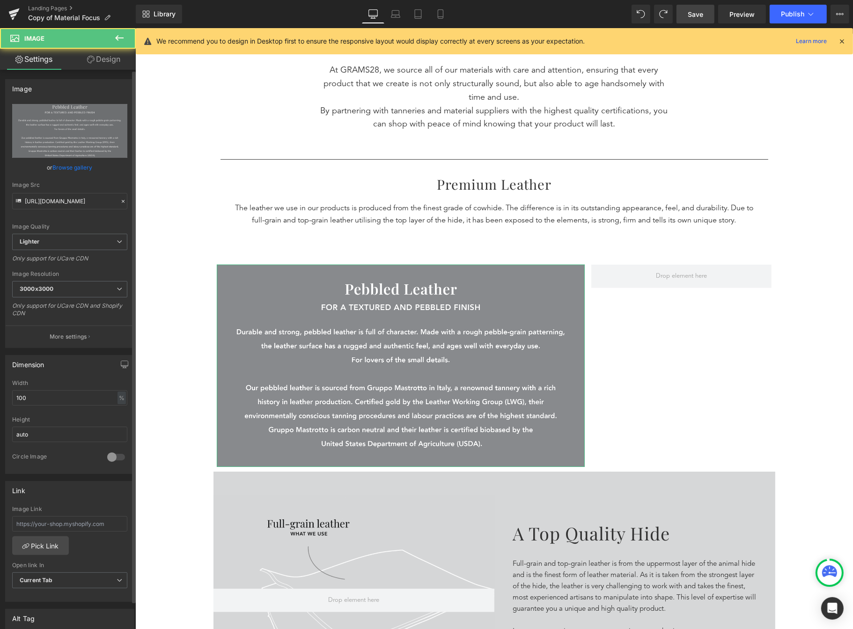
click at [74, 168] on link "Browse gallery" at bounding box center [73, 167] width 40 height 16
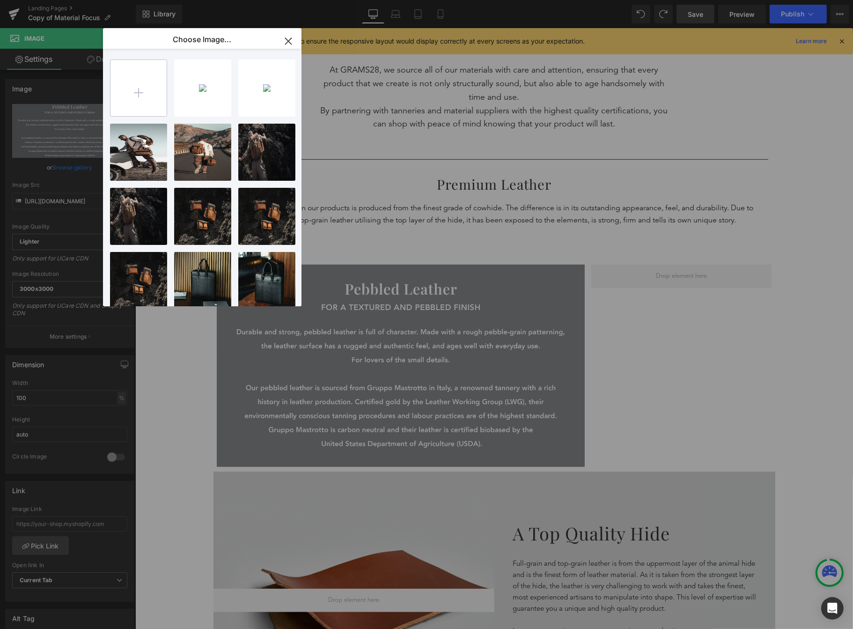
click at [121, 96] on input "file" at bounding box center [139, 88] width 56 height 56
click at [160, 111] on input "file" at bounding box center [139, 88] width 56 height 56
type input "C:\fakepath\Material Focus.png"
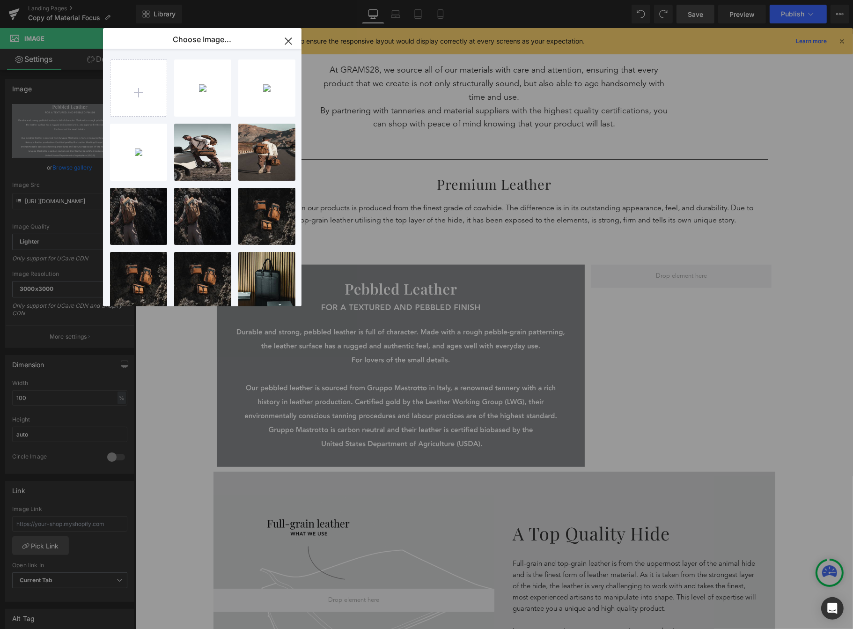
drag, startPoint x: 290, startPoint y: 44, endPoint x: 174, endPoint y: 264, distance: 249.3
click at [290, 44] on icon "button" at bounding box center [288, 41] width 6 height 6
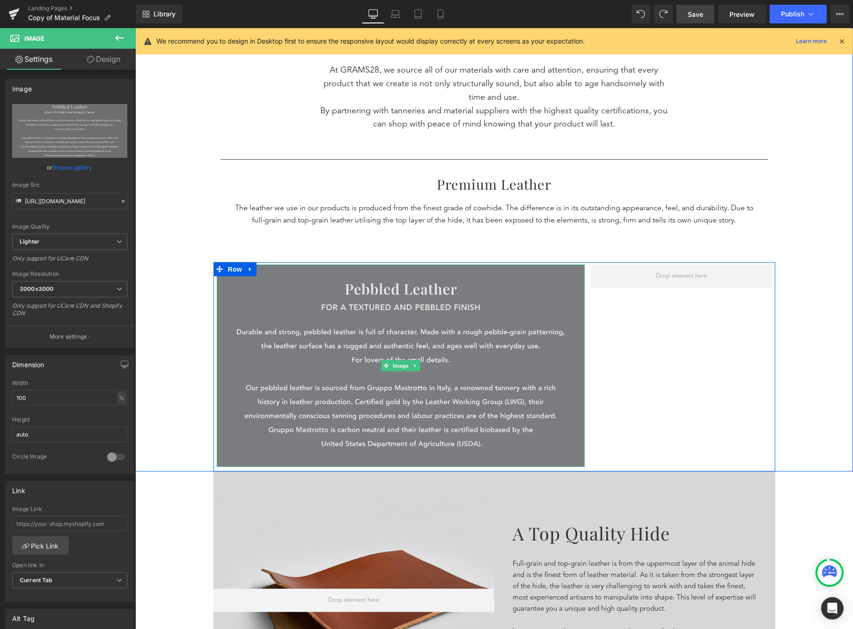
click at [229, 291] on img at bounding box center [400, 366] width 368 height 202
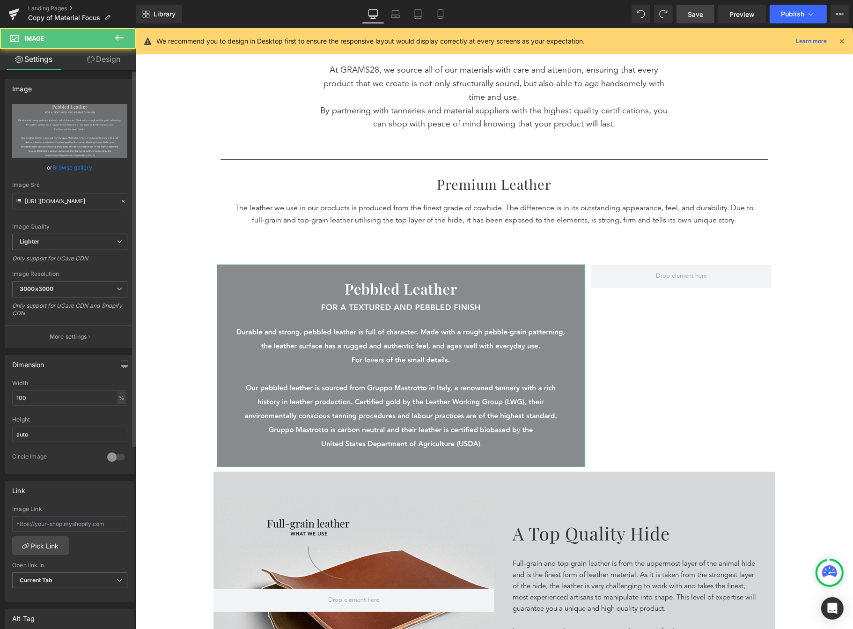
click at [89, 167] on link "Browse gallery" at bounding box center [73, 167] width 40 height 16
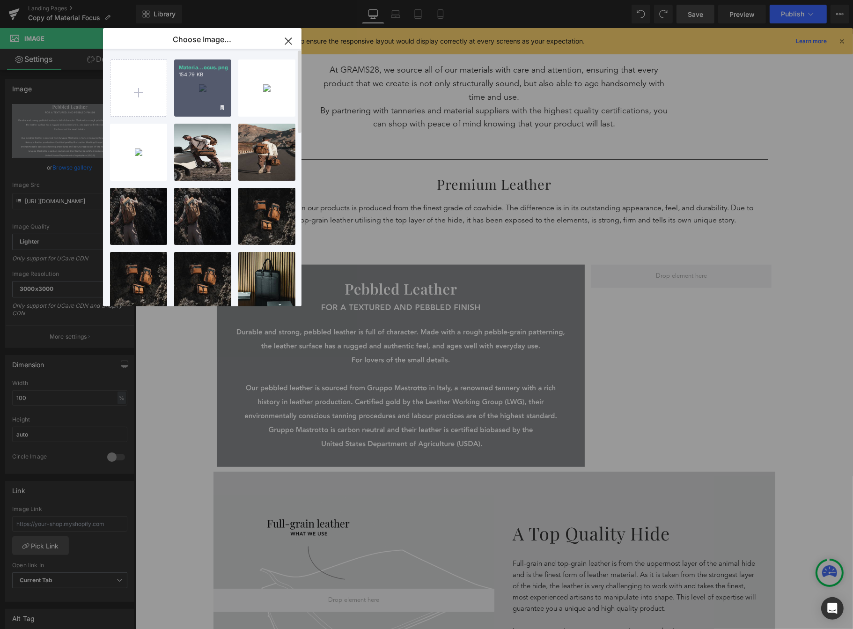
click at [204, 99] on div "Materia...ocus.png 154.79 KB" at bounding box center [202, 87] width 57 height 57
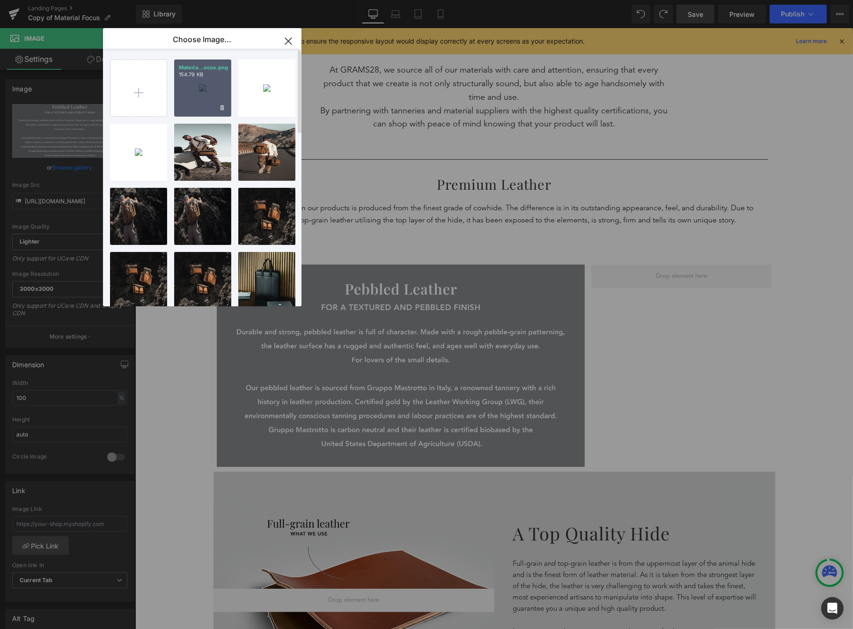
type input "https://ucarecdn.com/c4bf28fc-0abb-4be6-ba33-35376ebd80c8/-/format/auto/-/previ…"
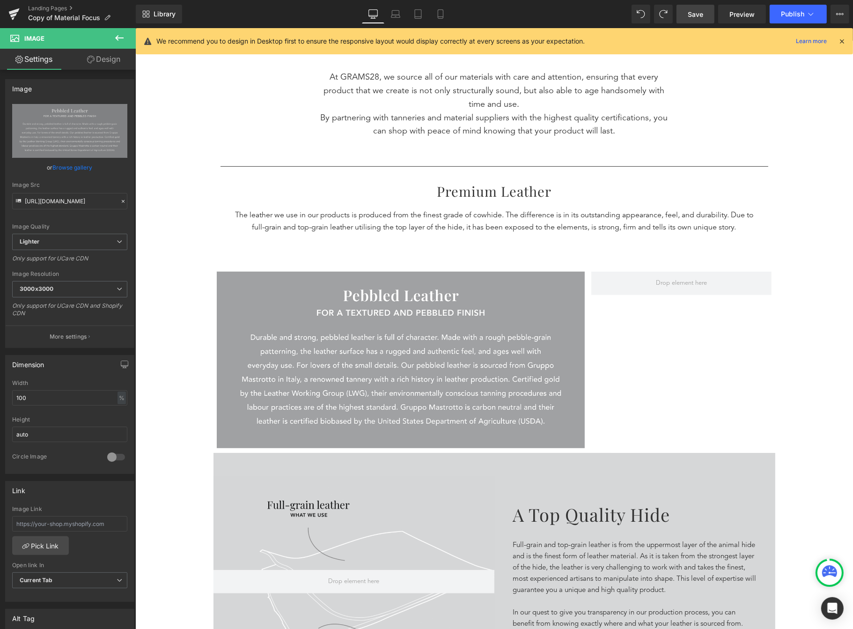
scroll to position [379, 0]
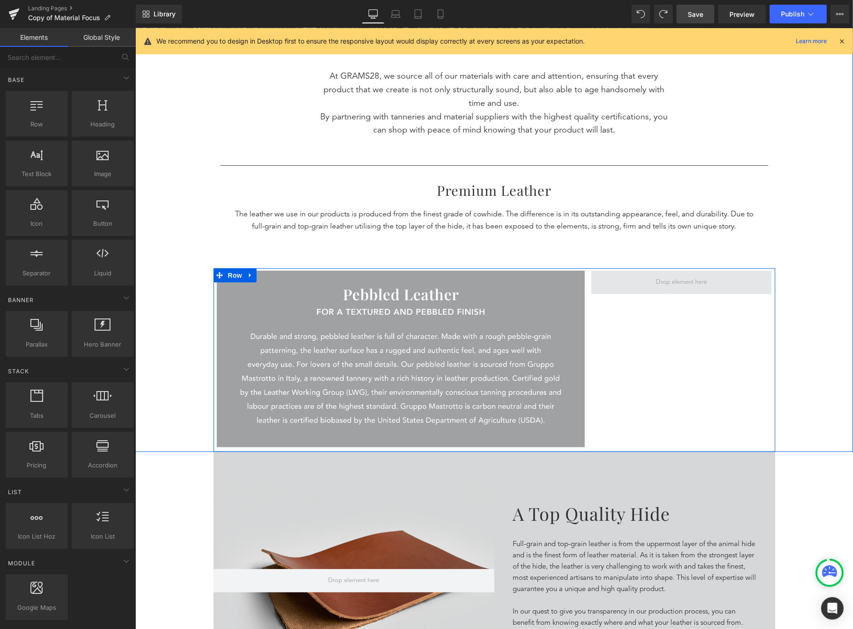
click at [652, 284] on span at bounding box center [681, 282] width 58 height 15
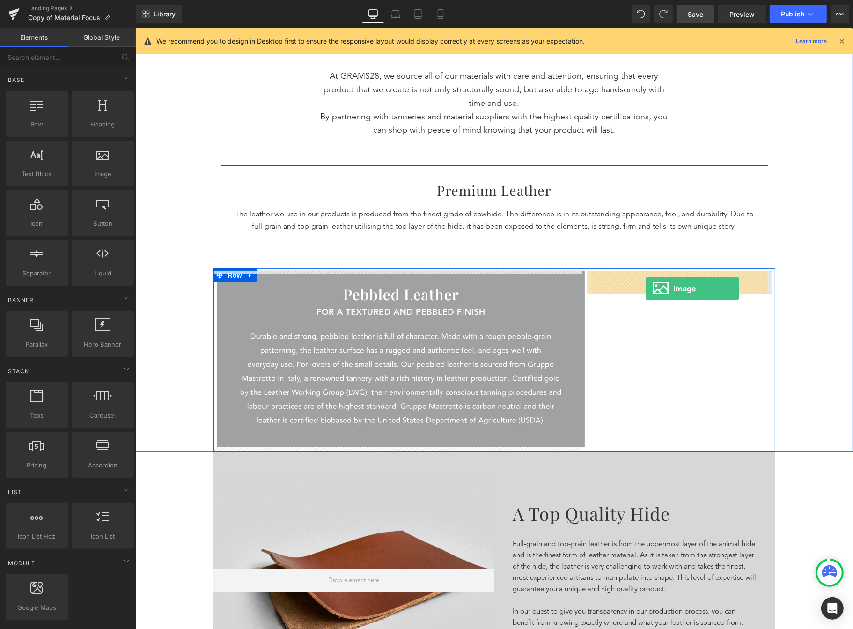
drag, startPoint x: 427, startPoint y: 250, endPoint x: 645, endPoint y: 288, distance: 221.6
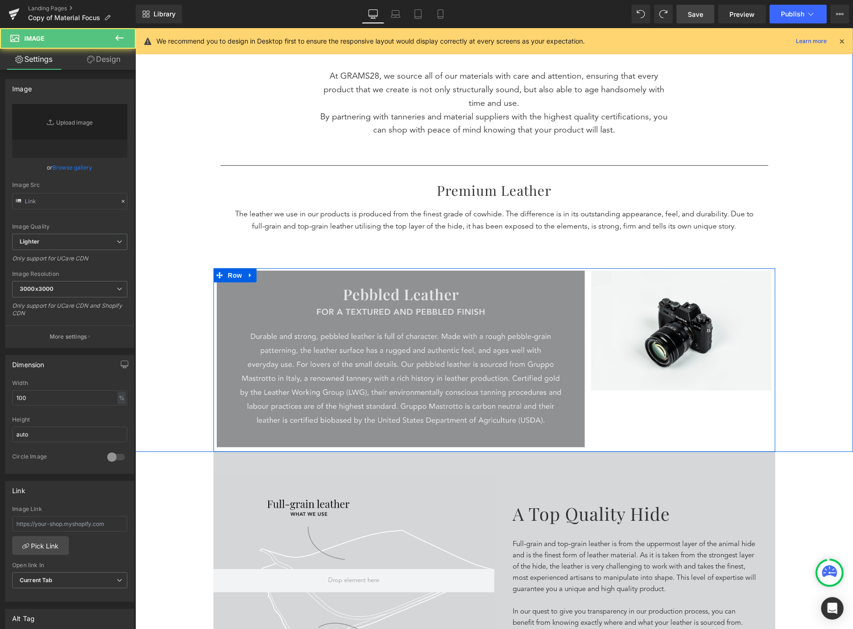
type input "//d1um8515vdn9kb.cloudfront.net/images/parallax.jpg"
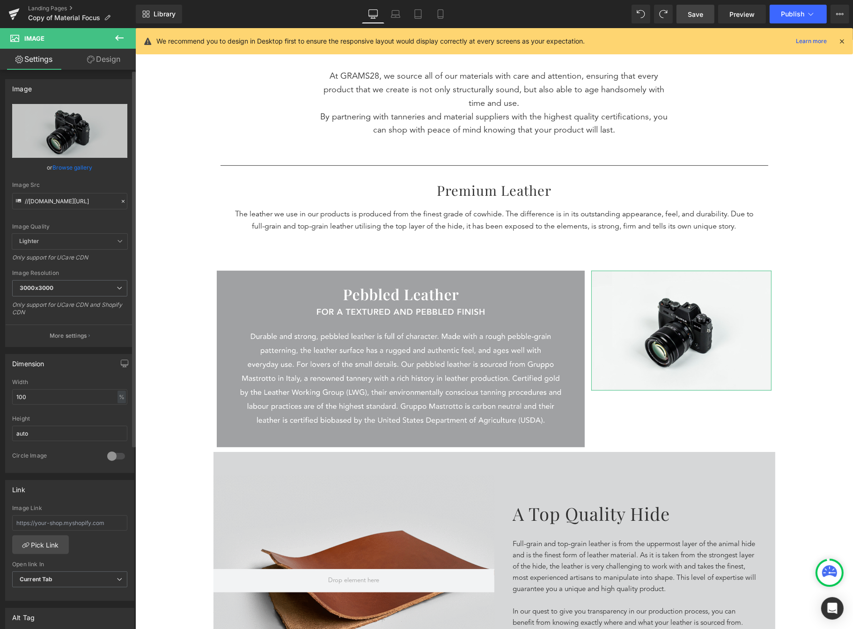
click at [73, 163] on link "Browse gallery" at bounding box center [73, 167] width 40 height 16
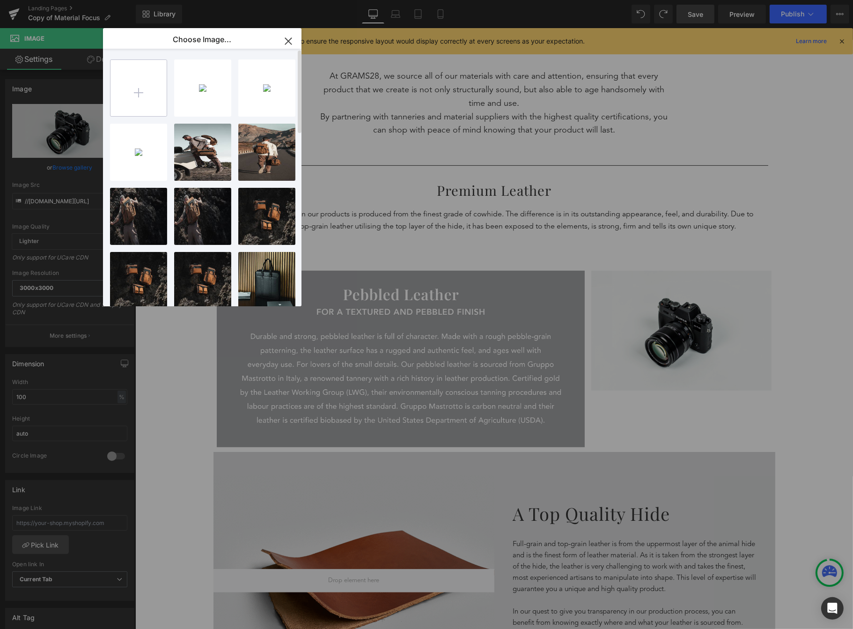
click at [124, 91] on input "file" at bounding box center [139, 88] width 56 height 56
type input "C:\fakepath\Image pebbled leather.png"
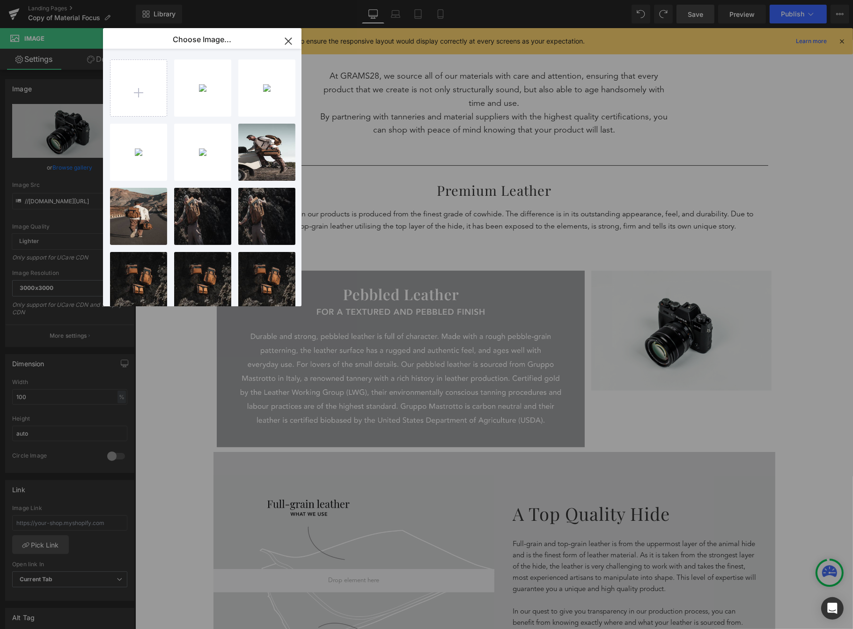
drag, startPoint x: 293, startPoint y: 39, endPoint x: 245, endPoint y: 76, distance: 60.8
click at [293, 39] on icon "button" at bounding box center [288, 41] width 15 height 15
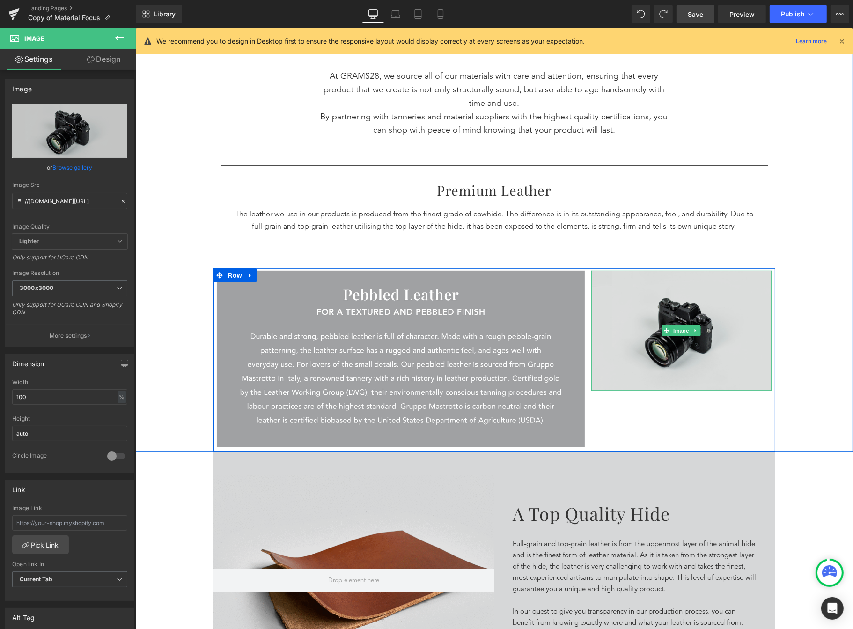
click at [690, 300] on img at bounding box center [681, 331] width 181 height 120
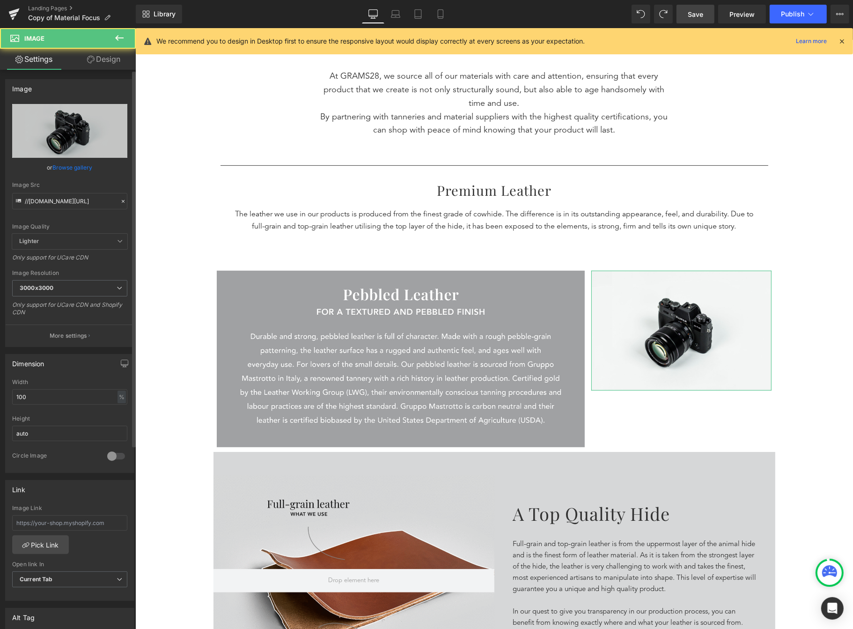
click at [66, 164] on link "Browse gallery" at bounding box center [73, 167] width 40 height 16
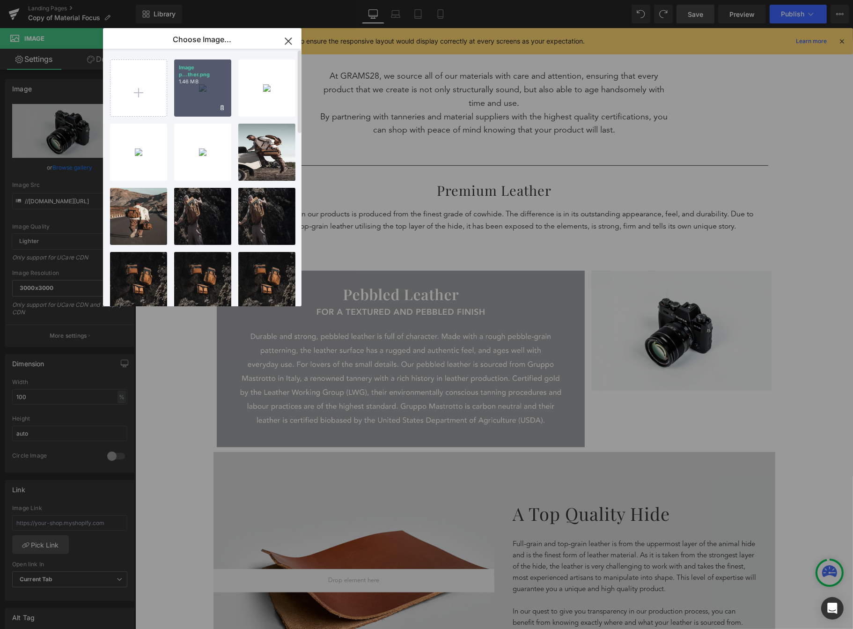
drag, startPoint x: 209, startPoint y: 83, endPoint x: 78, endPoint y: 61, distance: 133.4
click at [209, 83] on div "Image p...ther.png 1.46 MB" at bounding box center [202, 87] width 57 height 57
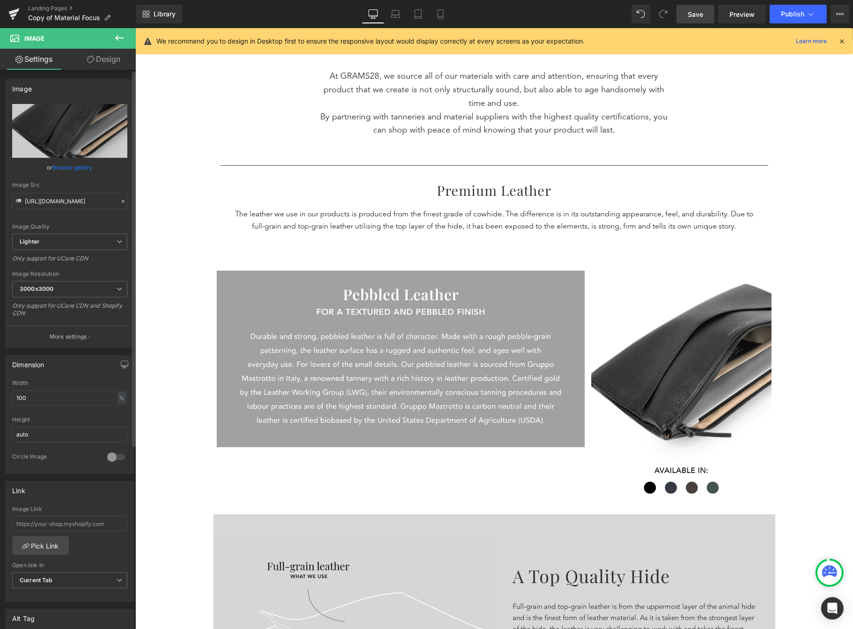
type input "//d1um8515vdn9kb.cloudfront.net/images/parallax.jpg"
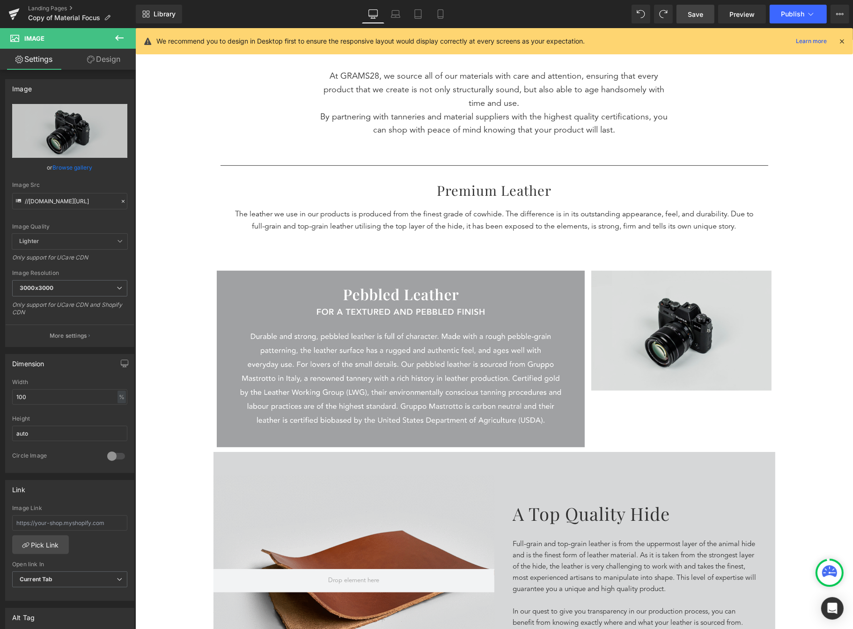
click at [726, 347] on img at bounding box center [681, 331] width 181 height 120
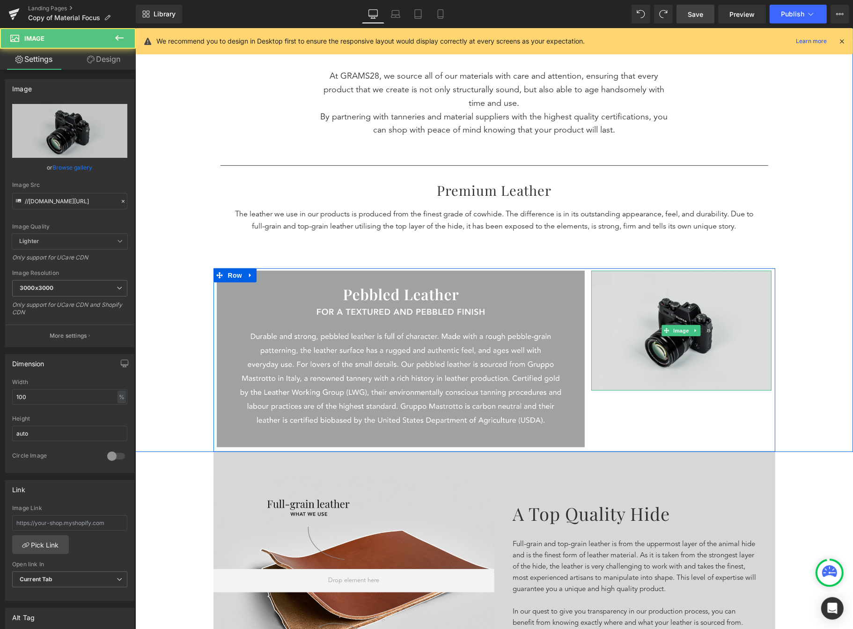
click at [698, 332] on img at bounding box center [681, 331] width 181 height 120
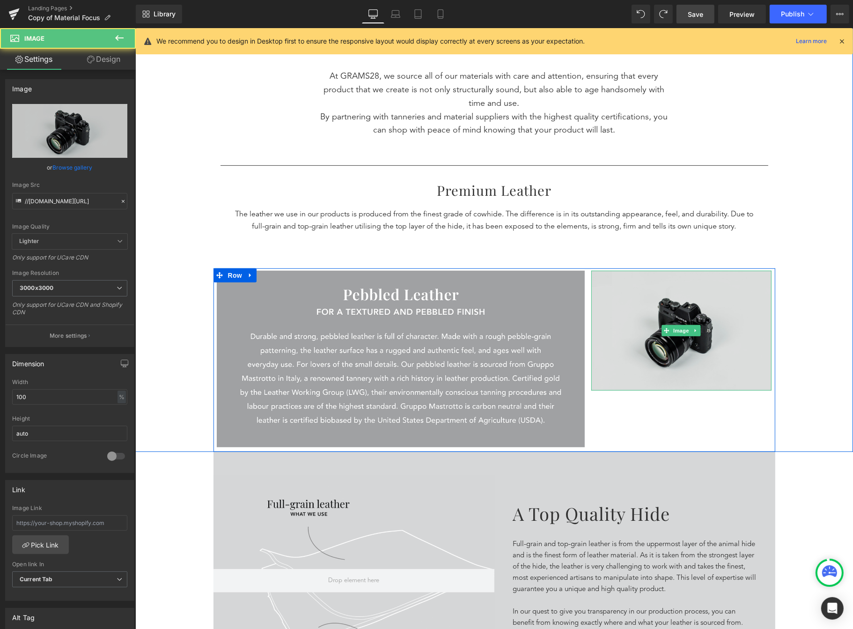
click at [734, 318] on img at bounding box center [681, 331] width 181 height 120
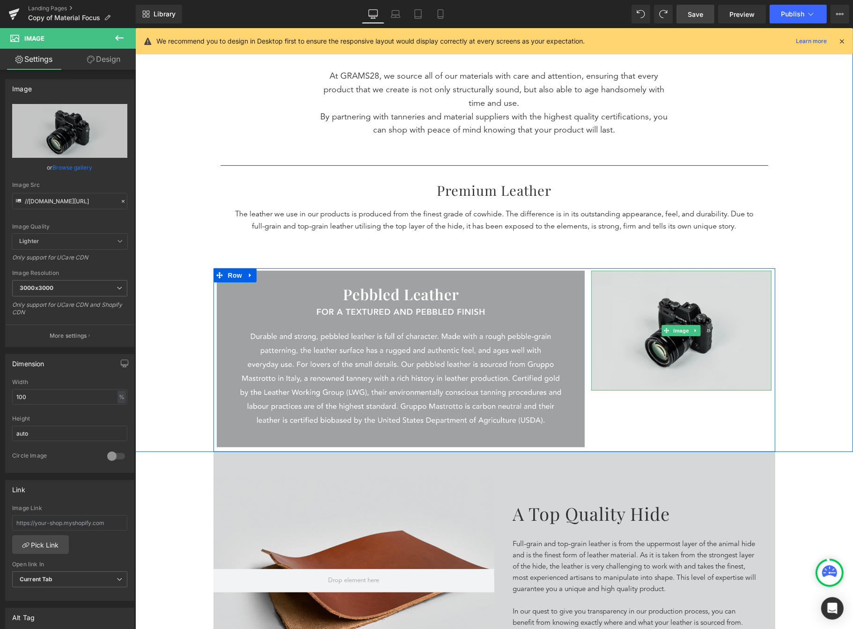
click at [742, 363] on img at bounding box center [681, 331] width 181 height 120
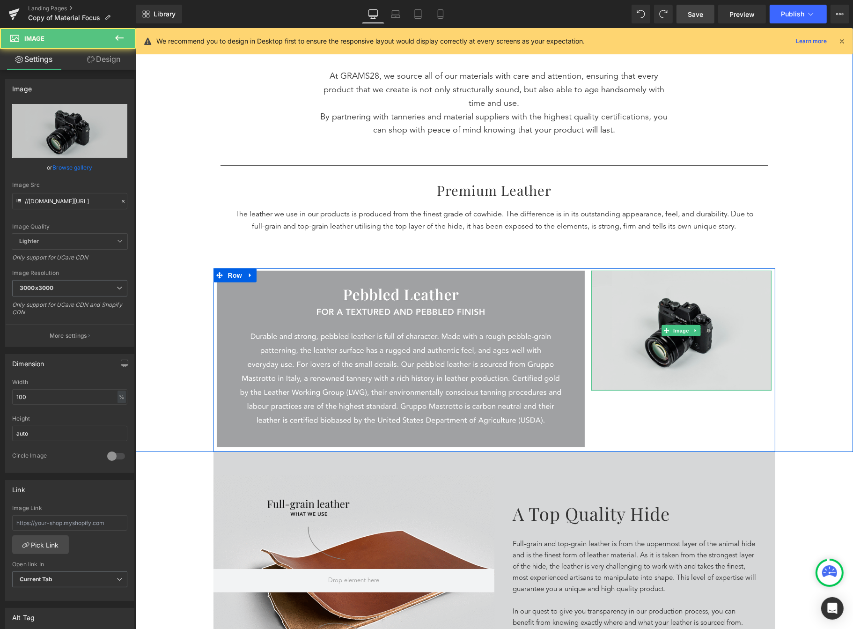
click at [717, 369] on img at bounding box center [681, 331] width 181 height 120
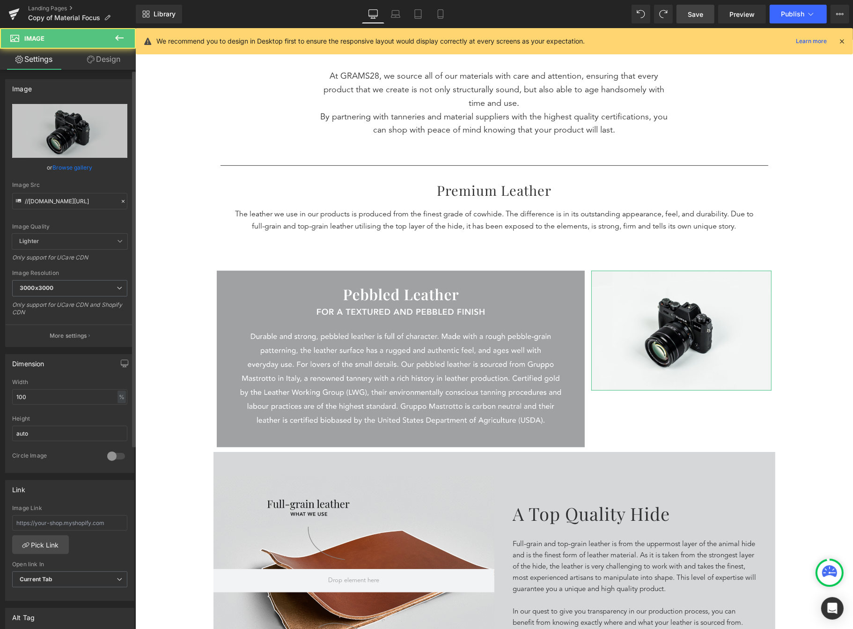
click at [61, 168] on link "Browse gallery" at bounding box center [73, 167] width 40 height 16
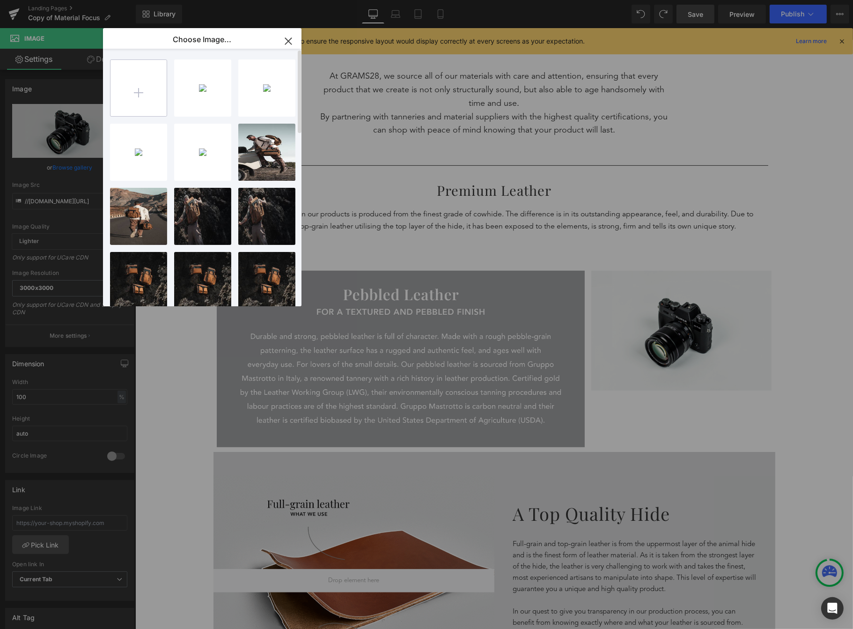
click at [138, 77] on input "file" at bounding box center [139, 88] width 56 height 56
click at [146, 104] on input "file" at bounding box center [139, 88] width 56 height 56
type input "C:\fakepath\Image pebbled leather.png"
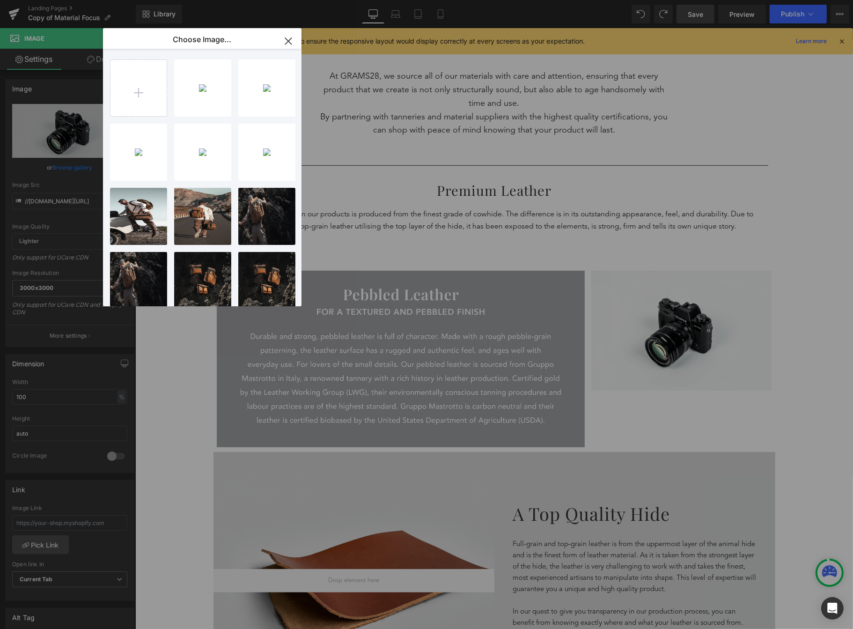
click at [289, 42] on icon "button" at bounding box center [288, 41] width 15 height 15
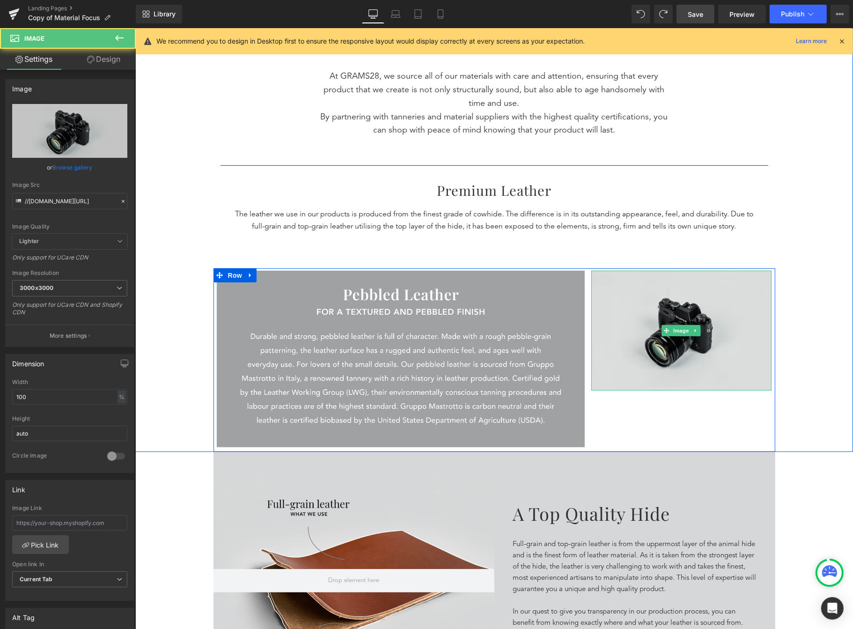
click at [632, 353] on img at bounding box center [681, 331] width 181 height 120
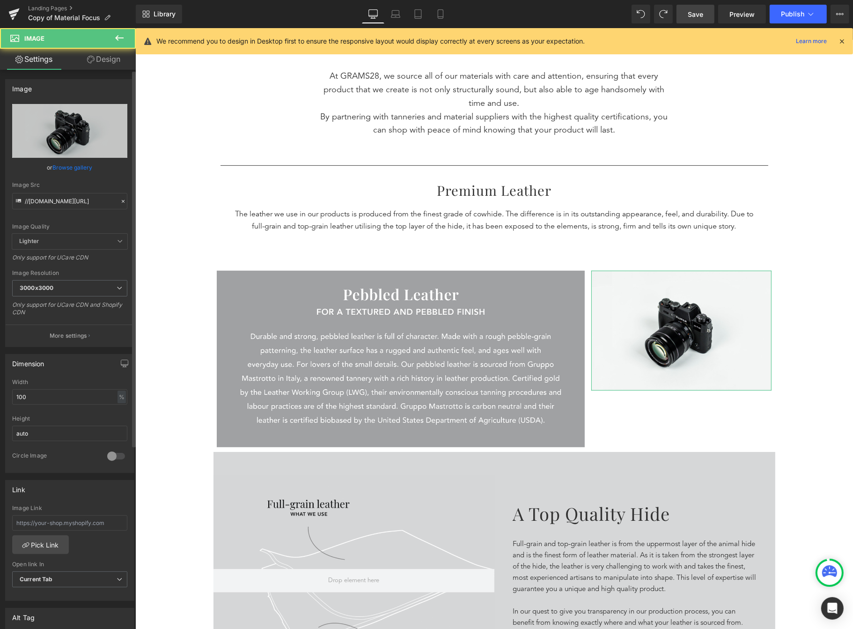
click at [73, 165] on link "Browse gallery" at bounding box center [73, 167] width 40 height 16
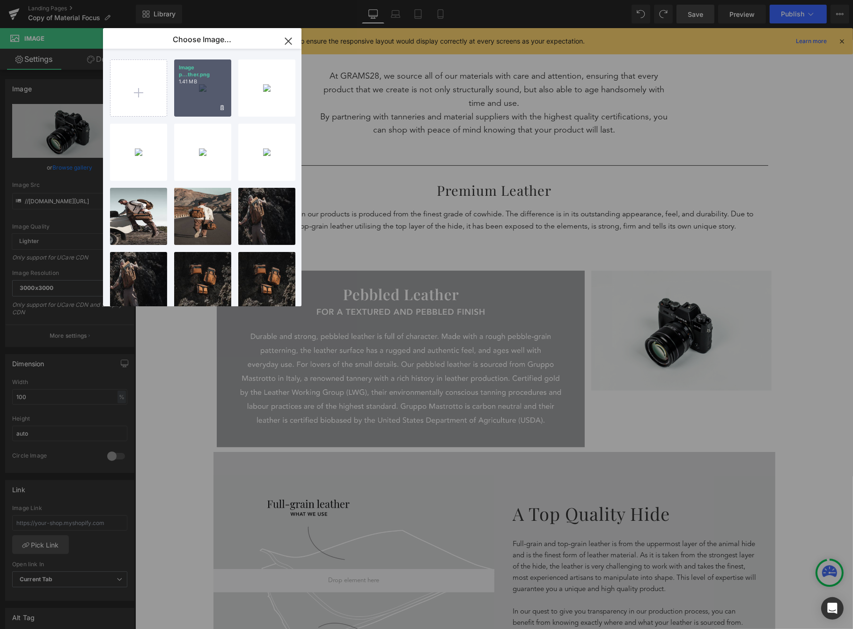
drag, startPoint x: 211, startPoint y: 98, endPoint x: 81, endPoint y: 73, distance: 132.6
click at [211, 98] on div "Image p...ther.png 1.41 MB" at bounding box center [202, 87] width 57 height 57
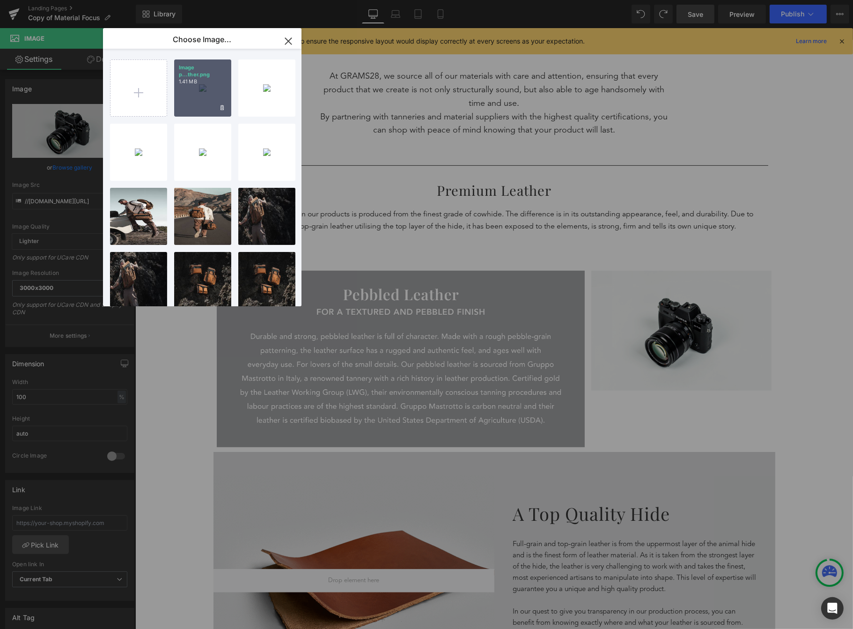
type input "https://ucarecdn.com/701e6bcb-968e-45de-a21f-27b5a763cbcb/-/format/auto/-/previ…"
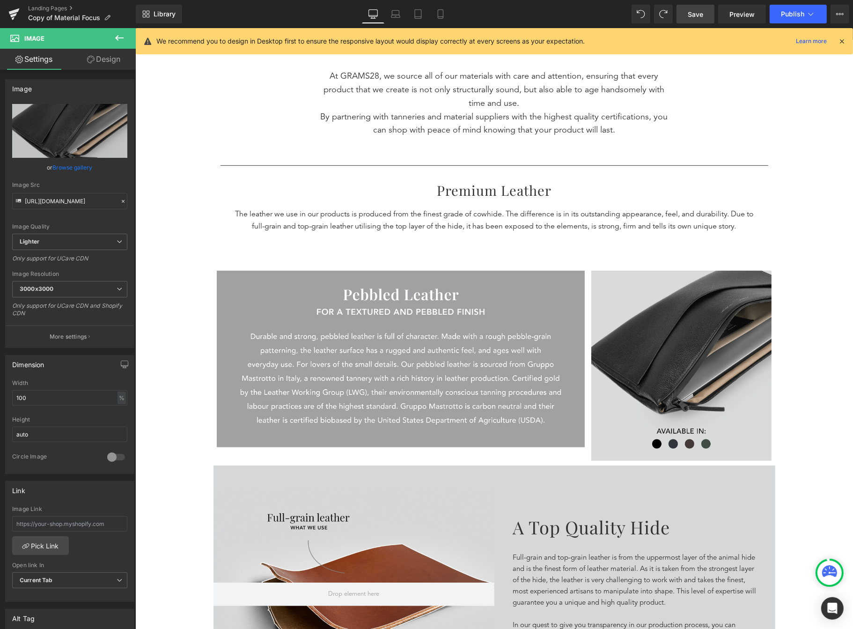
click at [631, 342] on img at bounding box center [681, 366] width 181 height 190
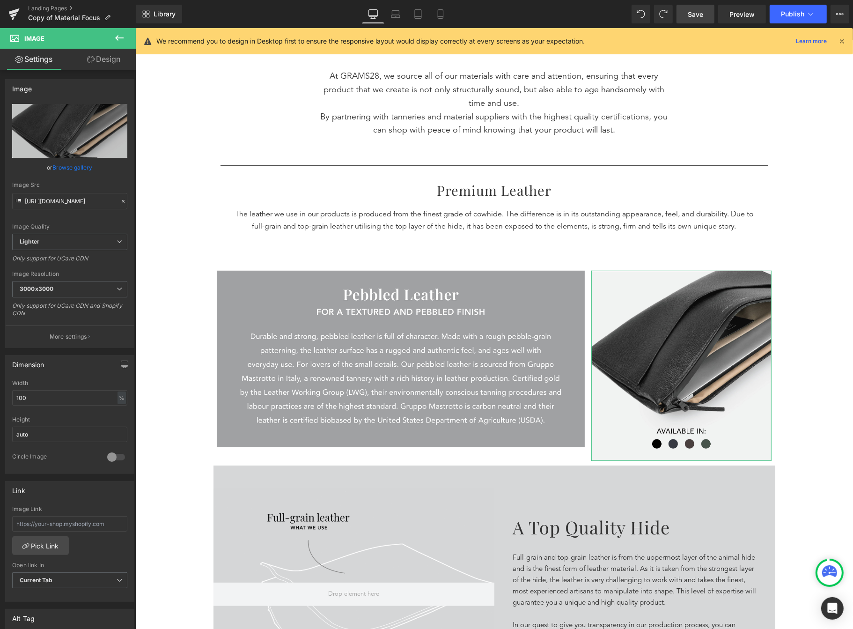
click at [64, 165] on link "Browse gallery" at bounding box center [73, 167] width 40 height 16
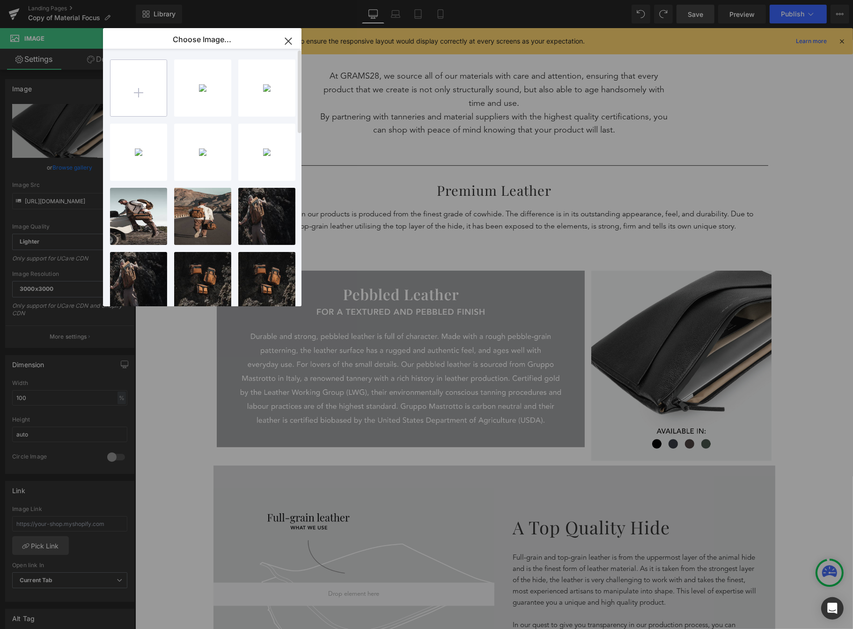
click at [143, 97] on input "file" at bounding box center [139, 88] width 56 height 56
click at [118, 64] on input "file" at bounding box center [139, 88] width 56 height 56
type input "C:\fakepath\Image pebbled leather.png"
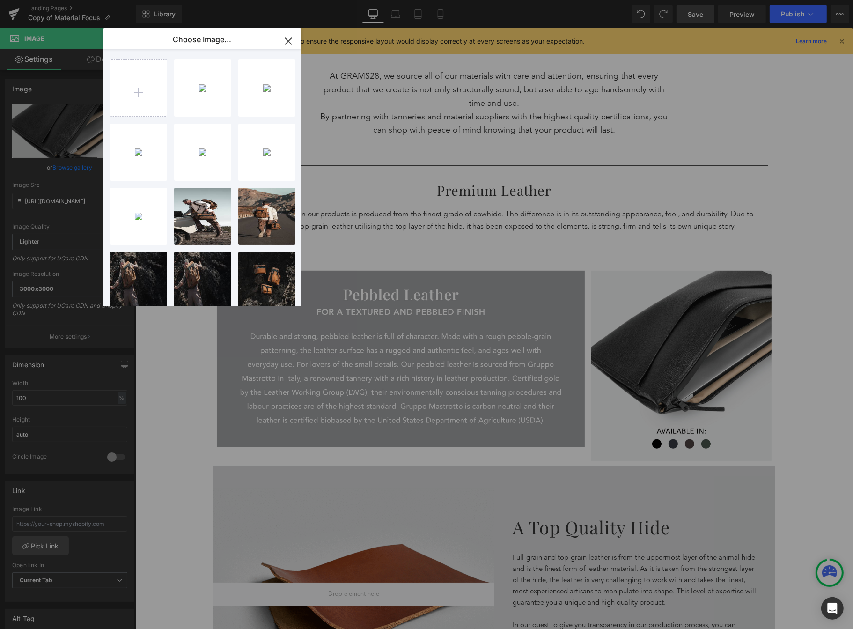
click at [289, 43] on icon "button" at bounding box center [288, 41] width 15 height 15
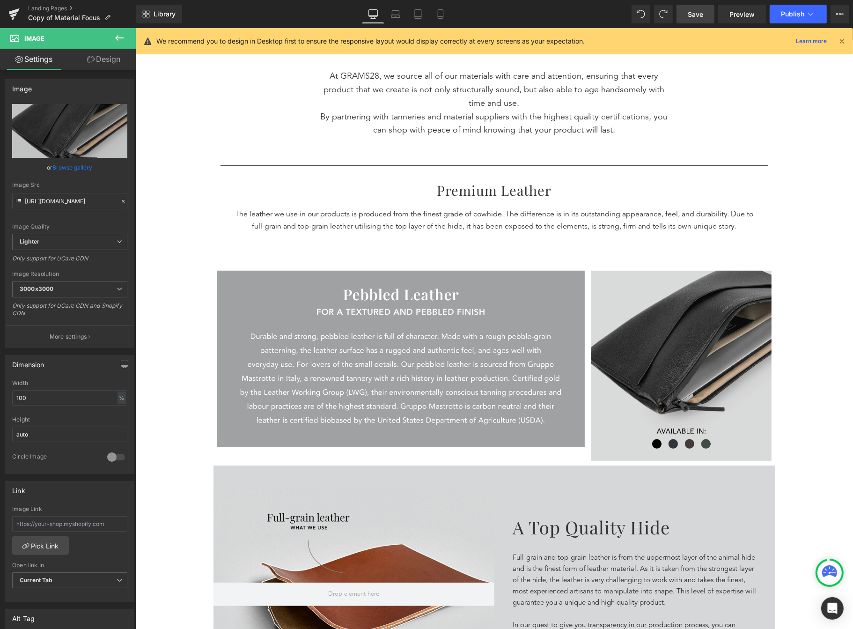
click at [621, 331] on img at bounding box center [681, 366] width 181 height 190
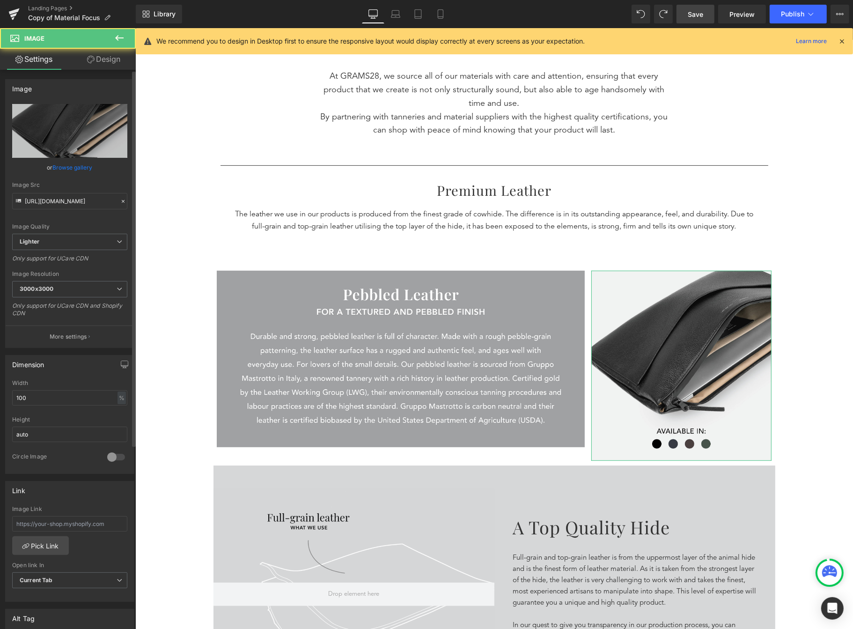
click at [78, 167] on link "Browse gallery" at bounding box center [73, 167] width 40 height 16
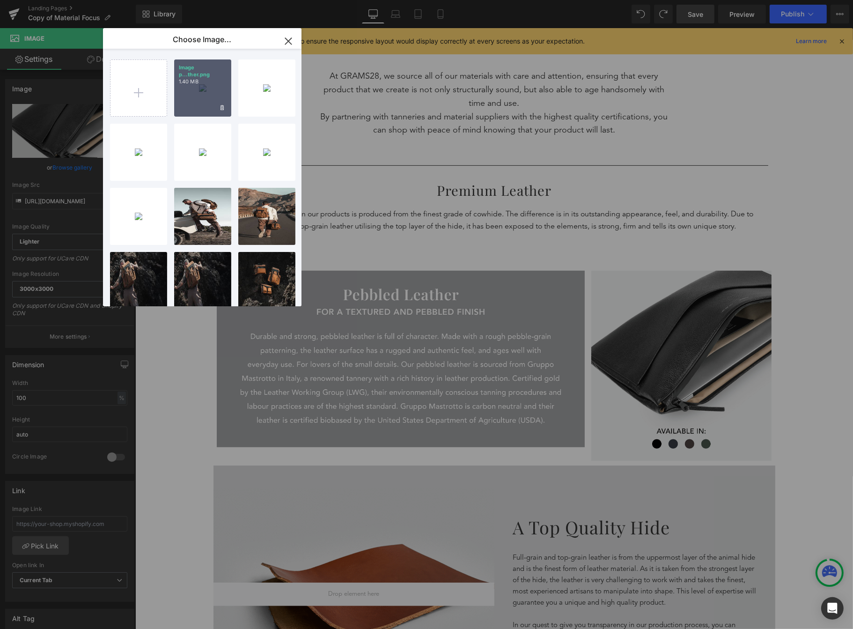
click at [195, 95] on div "Image p...ther.png 1.40 MB" at bounding box center [202, 87] width 57 height 57
type input "https://ucarecdn.com/44b90adc-edda-48a5-96dd-c9ce70dd019d/-/format/auto/-/previ…"
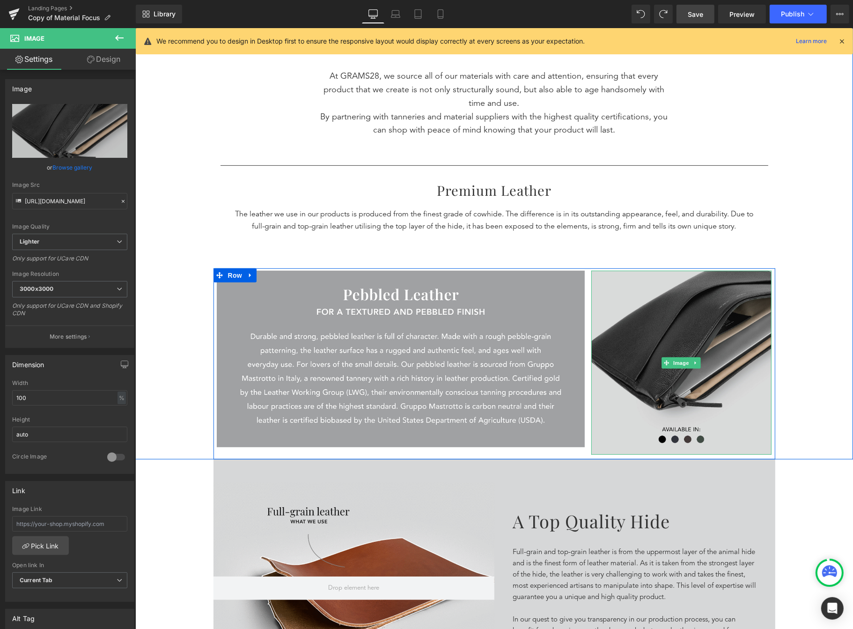
click at [670, 315] on img at bounding box center [681, 363] width 181 height 184
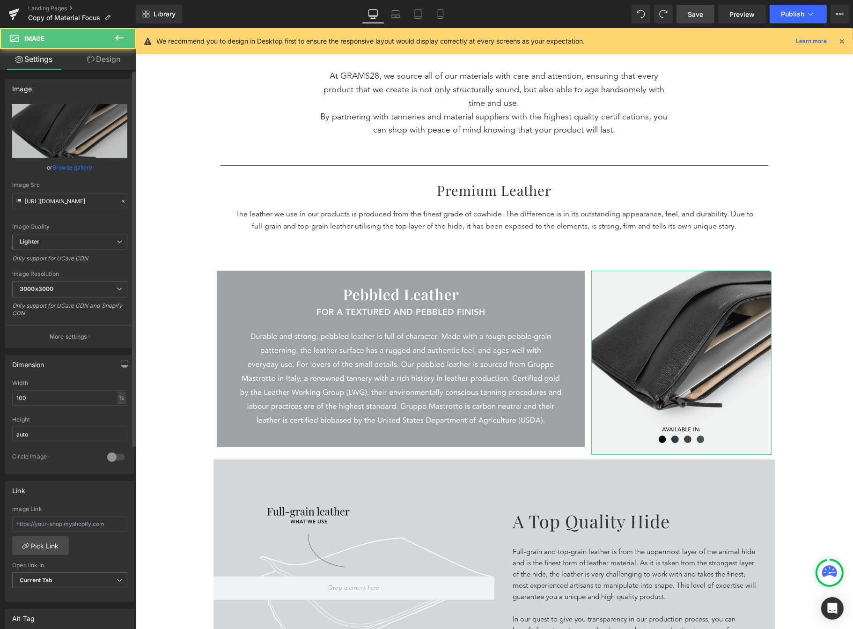
click at [73, 166] on link "Browse gallery" at bounding box center [73, 167] width 40 height 16
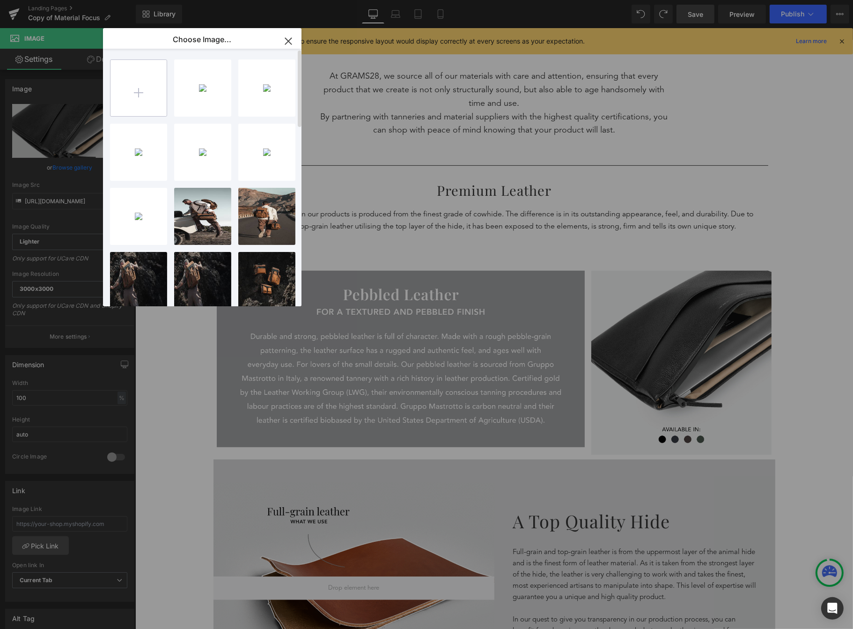
click at [122, 96] on input "file" at bounding box center [139, 88] width 56 height 56
click at [119, 81] on input "file" at bounding box center [139, 88] width 56 height 56
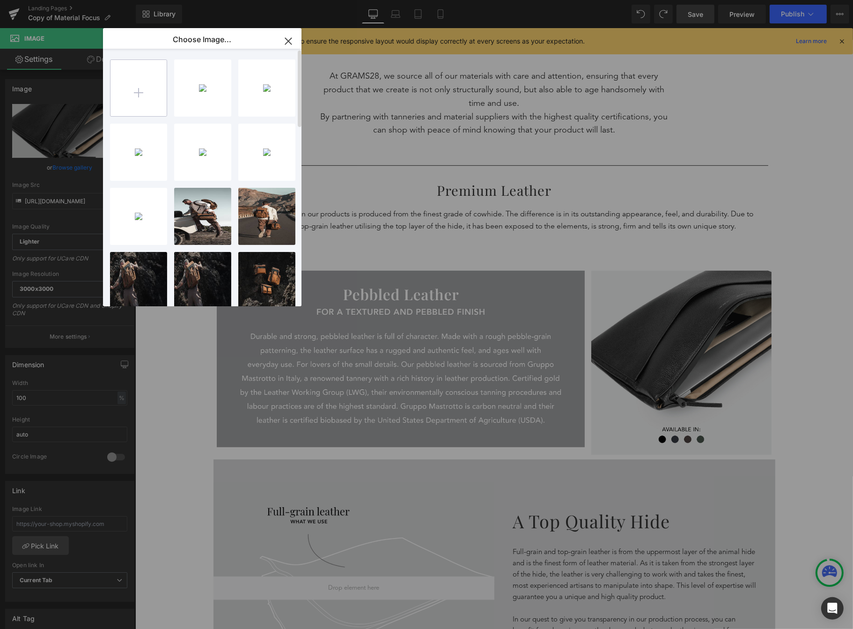
type input "C:\fakepath\Image pebbled leather.png"
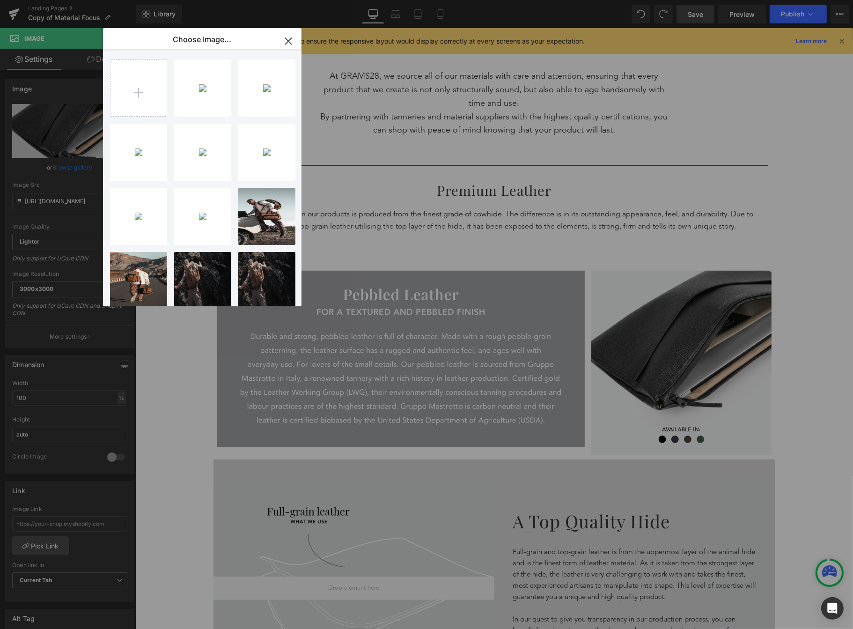
click at [287, 44] on icon "button" at bounding box center [288, 41] width 15 height 15
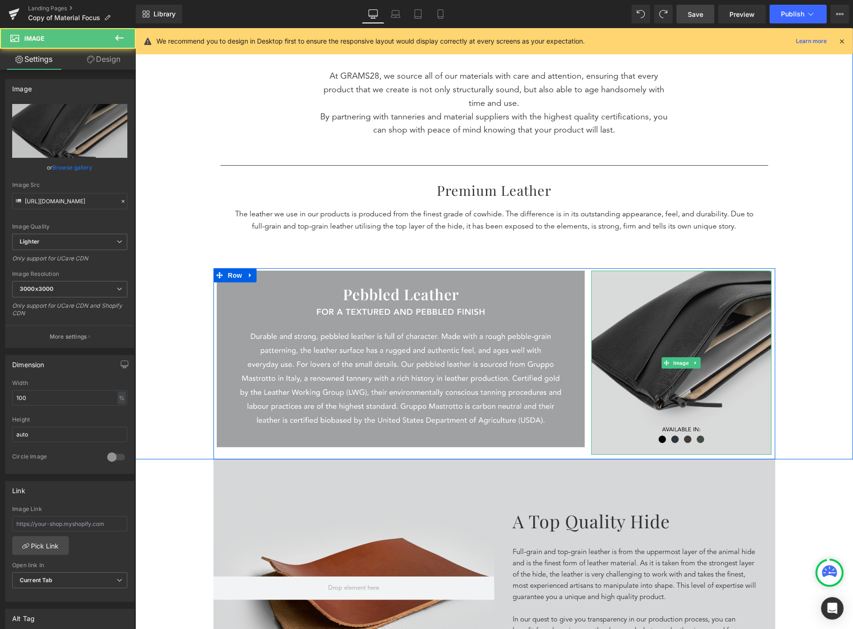
click at [614, 394] on img at bounding box center [681, 363] width 181 height 184
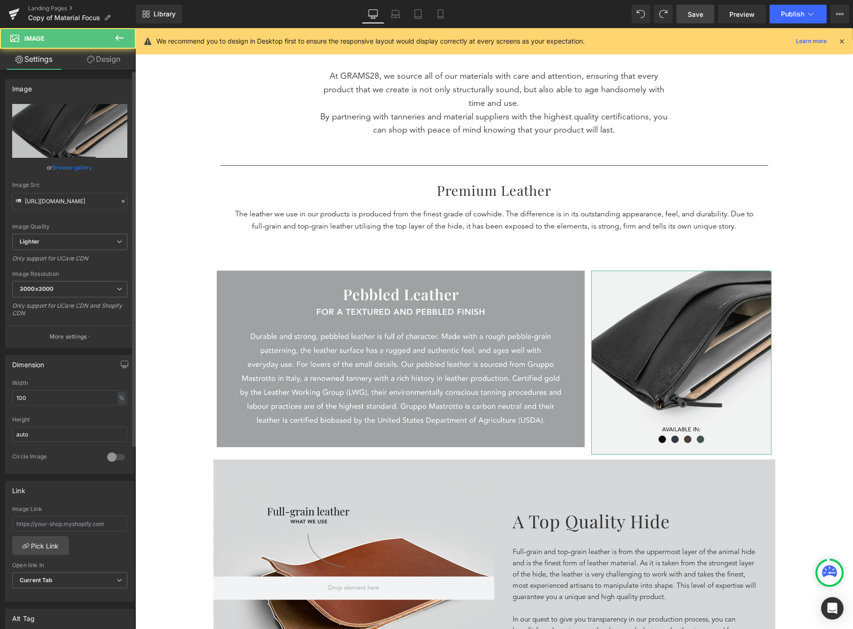
click at [79, 170] on link "Browse gallery" at bounding box center [73, 167] width 40 height 16
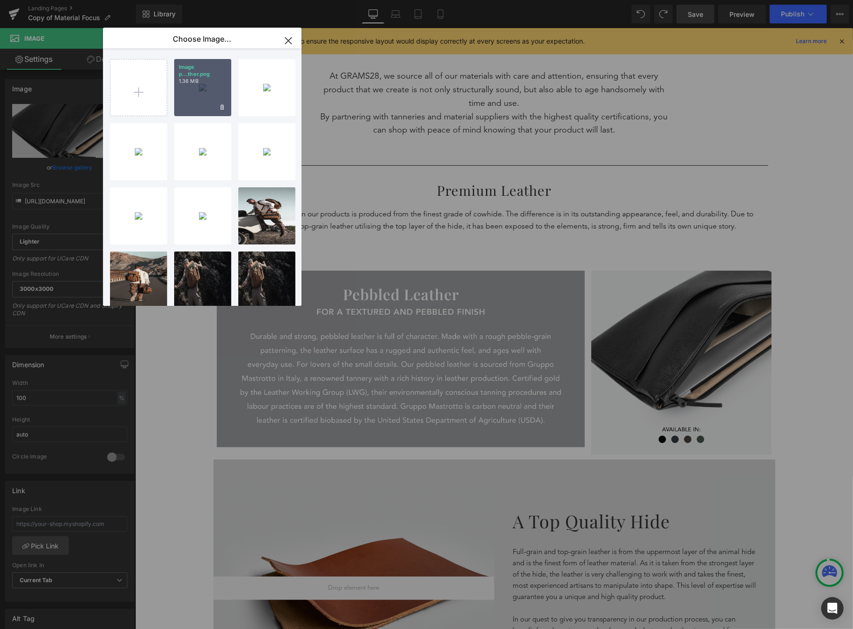
click at [205, 95] on div "Image p...ther.png 1.36 MB" at bounding box center [202, 87] width 57 height 57
type input "https://ucarecdn.com/5fd2cfca-472c-4c7c-b9f5-b017e5dcb1c5/-/format/auto/-/previ…"
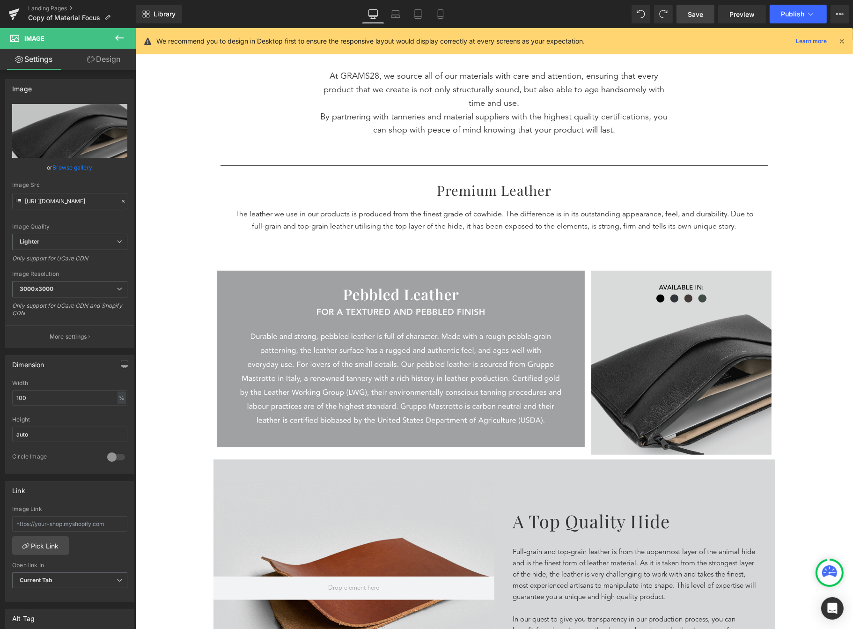
click at [744, 305] on img at bounding box center [681, 363] width 181 height 184
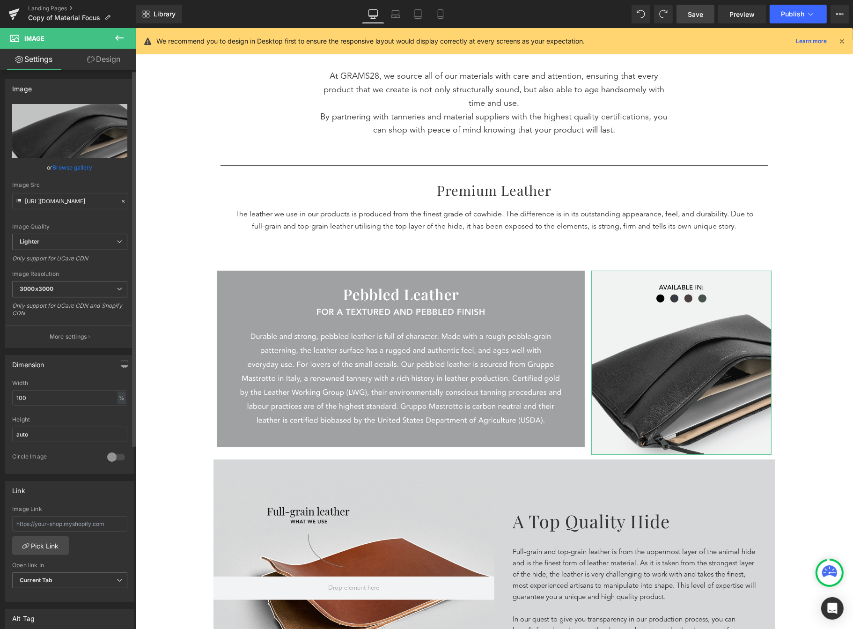
click at [70, 169] on link "Browse gallery" at bounding box center [73, 167] width 40 height 16
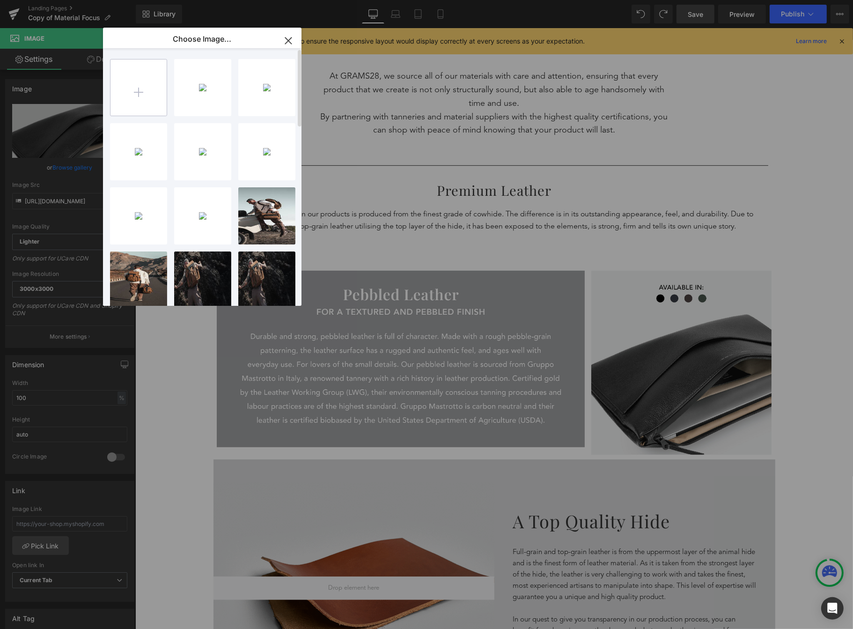
click at [165, 60] on input "file" at bounding box center [139, 87] width 56 height 56
type input "C:\fakepath\Pebbled.png"
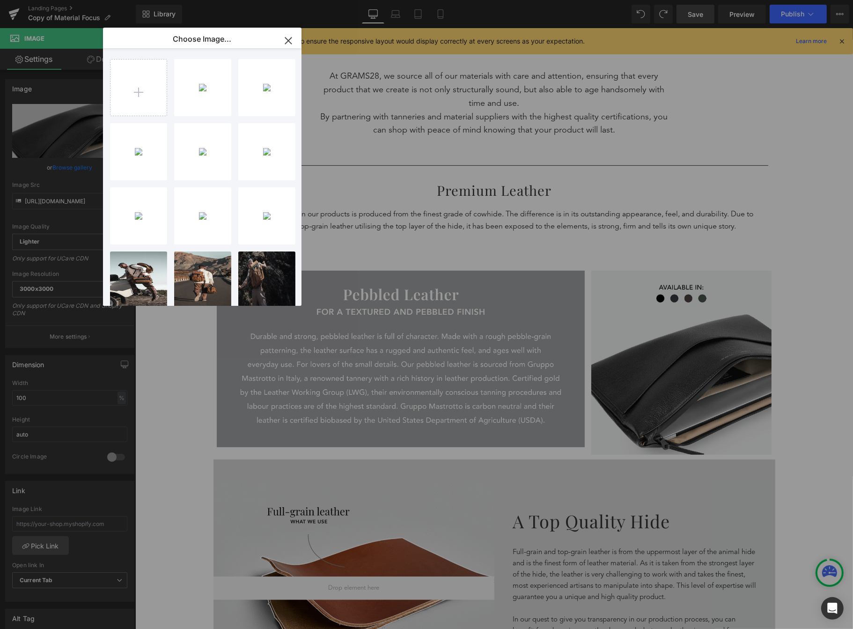
click at [286, 46] on icon "button" at bounding box center [288, 40] width 15 height 15
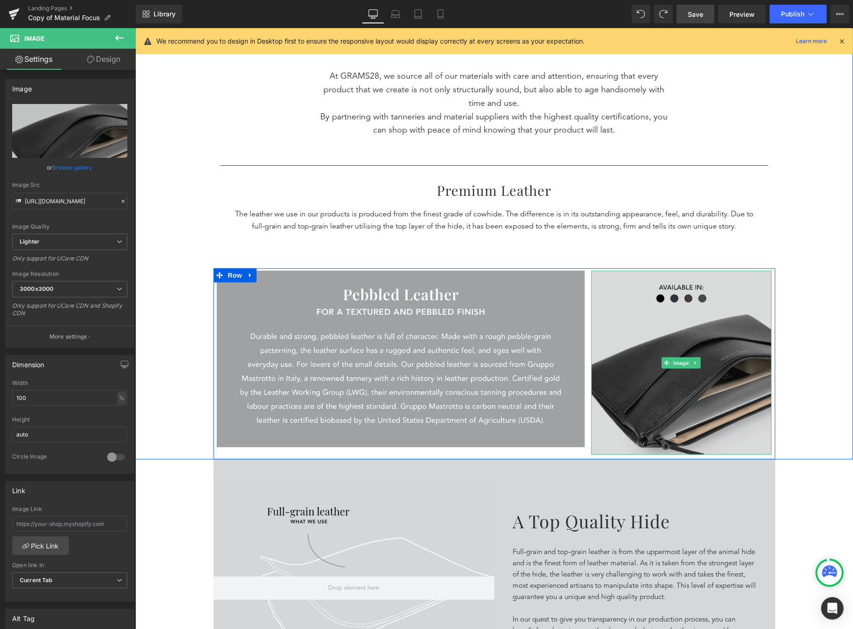
click at [606, 305] on img at bounding box center [681, 363] width 181 height 184
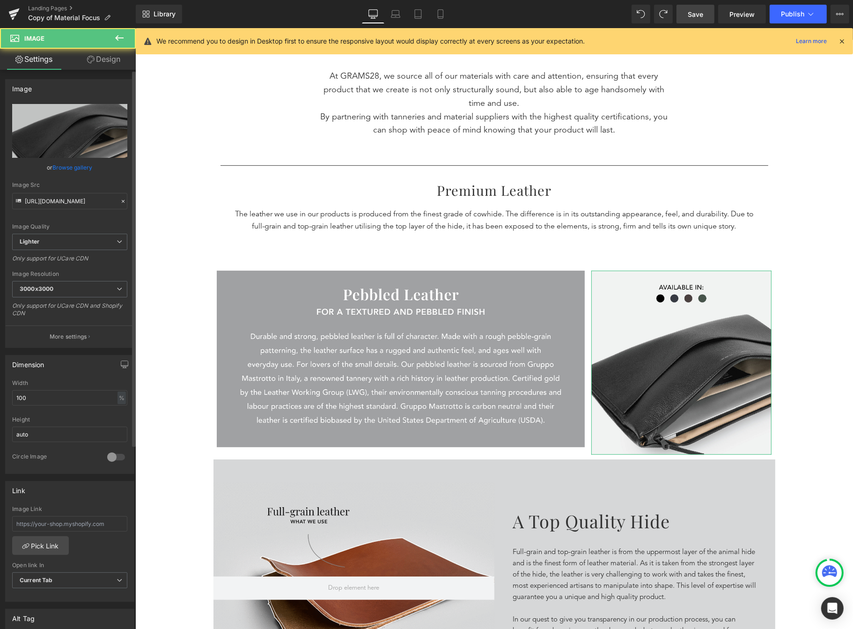
click at [74, 159] on link "Browse gallery" at bounding box center [73, 167] width 40 height 16
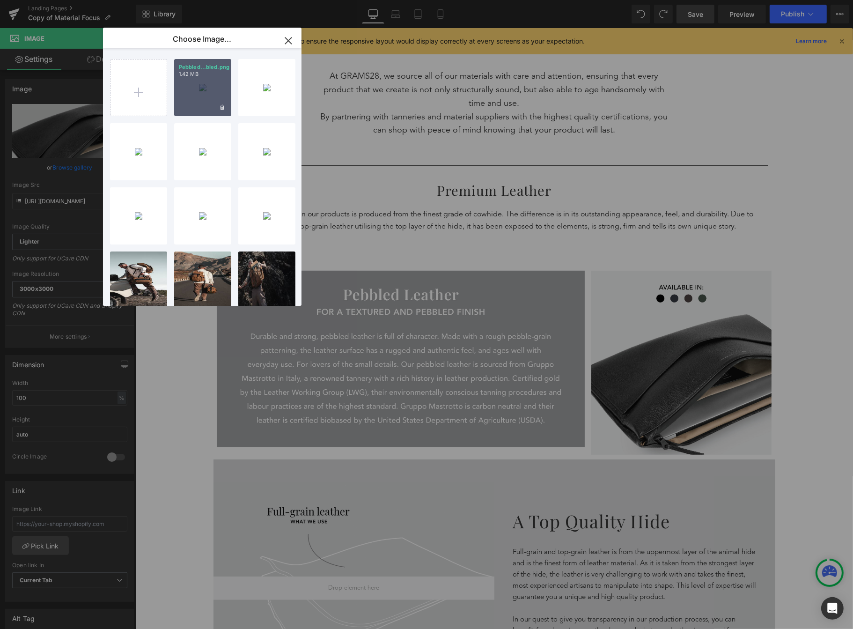
click at [178, 98] on div "Pebbled...bled.png 1.42 MB" at bounding box center [202, 87] width 57 height 57
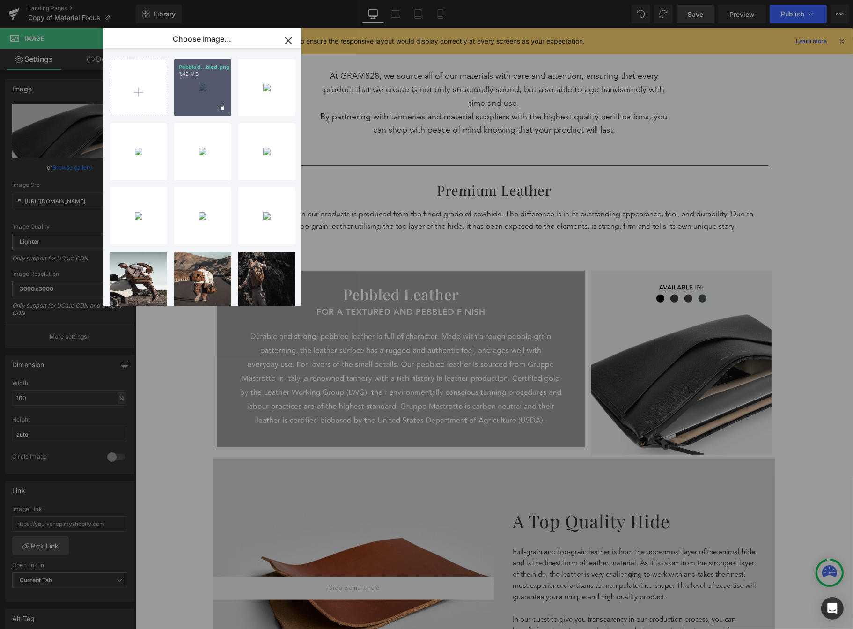
type input "https://ucarecdn.com/3a2cb329-8618-47eb-8775-bb8f3bc534c3/-/format/auto/-/previ…"
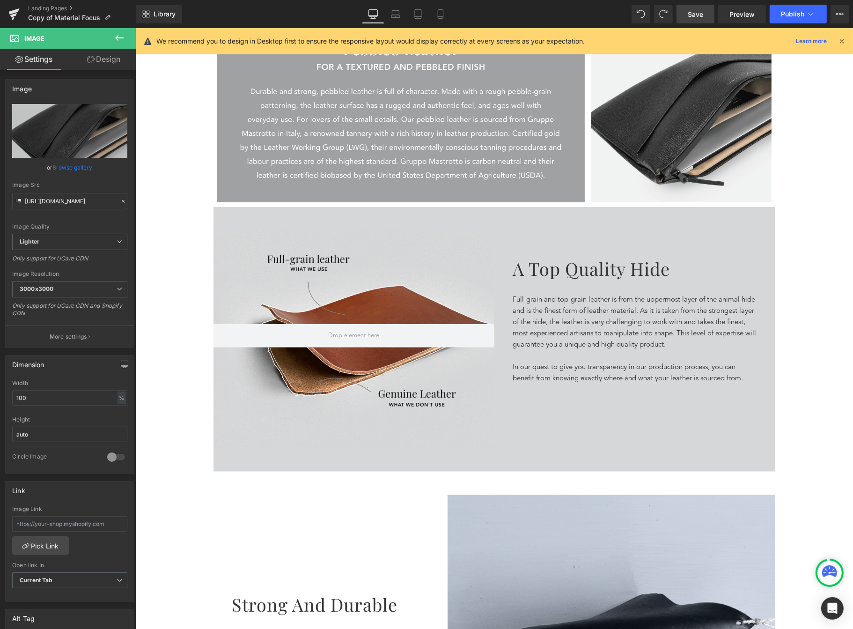
scroll to position [294, 0]
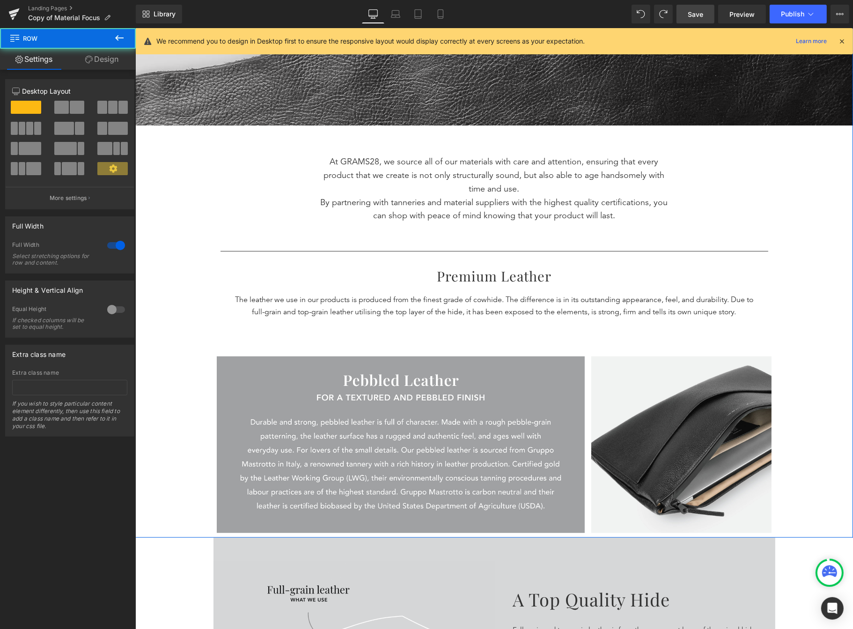
click at [825, 373] on div "Separator Understanding Our Materials Heading MATERIAL FOCUS Text Block 5 Reaso…" at bounding box center [494, 165] width 718 height 743
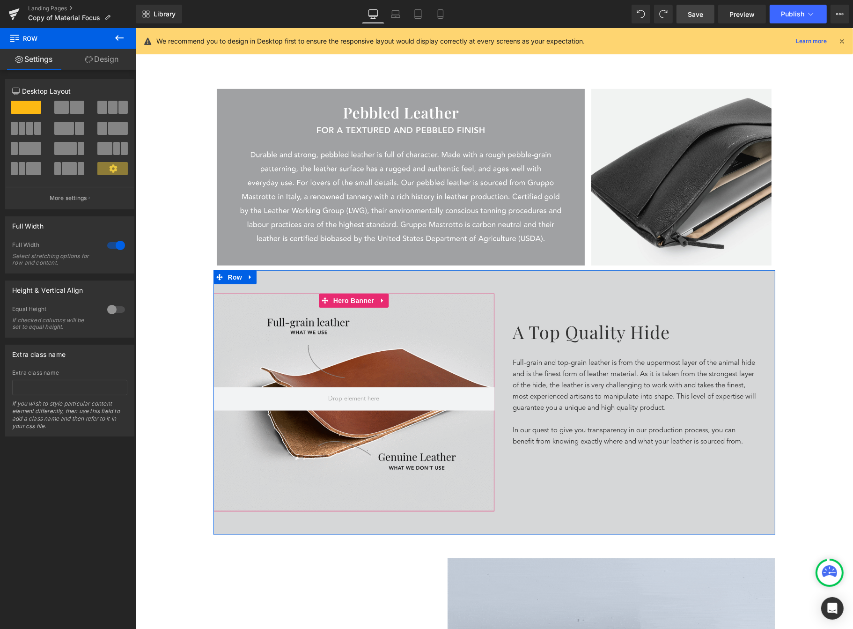
scroll to position [561, 0]
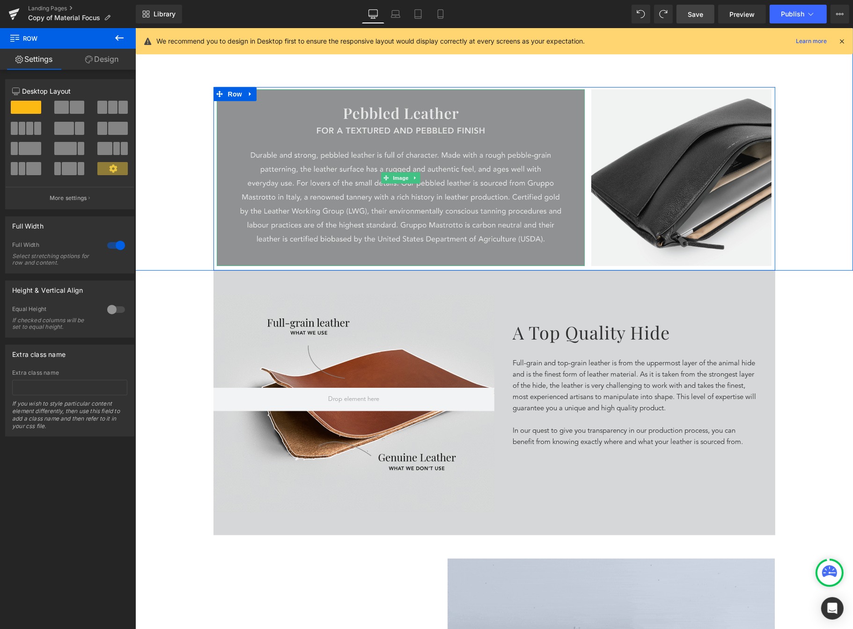
click at [540, 119] on img at bounding box center [400, 177] width 368 height 177
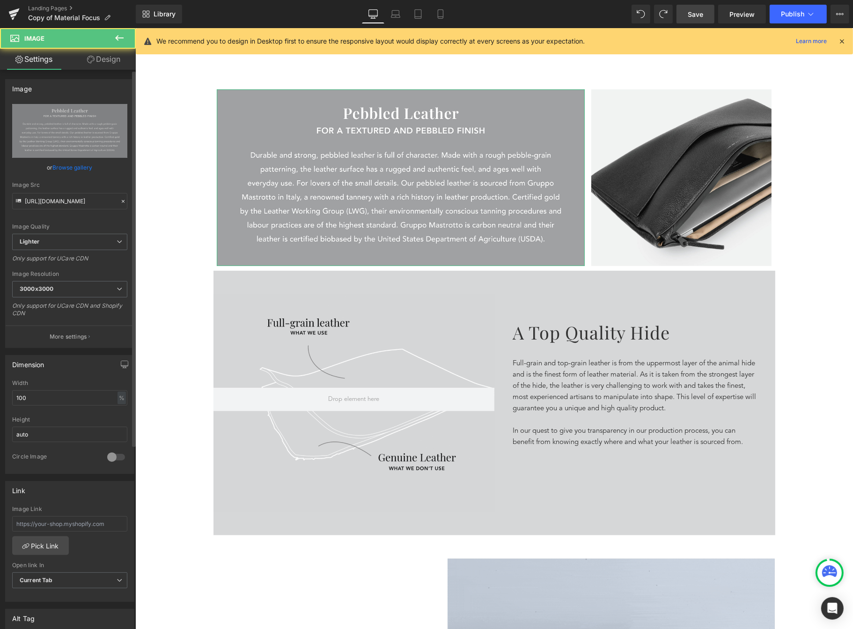
click at [83, 172] on link "Browse gallery" at bounding box center [73, 167] width 40 height 16
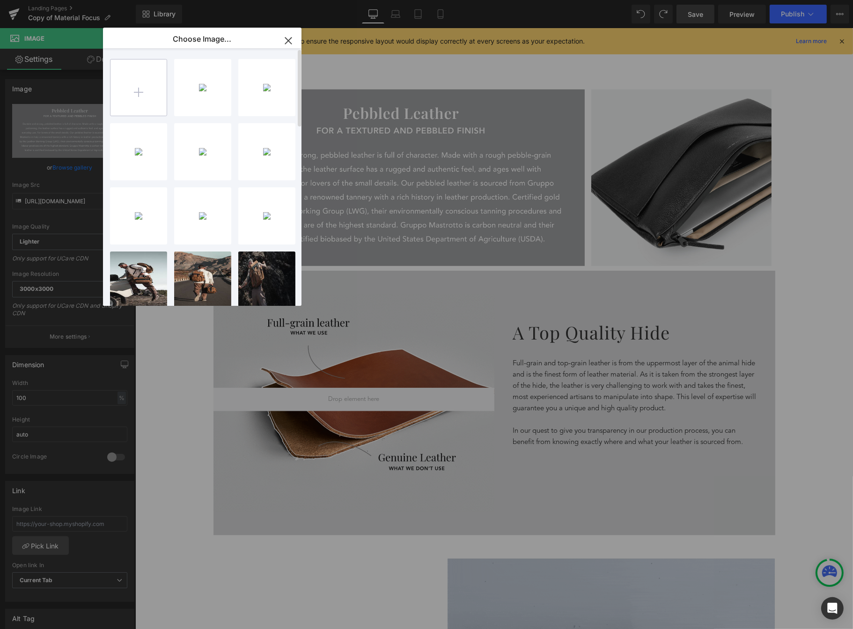
click at [135, 97] on input "file" at bounding box center [139, 87] width 56 height 56
click at [141, 101] on input "file" at bounding box center [139, 87] width 56 height 56
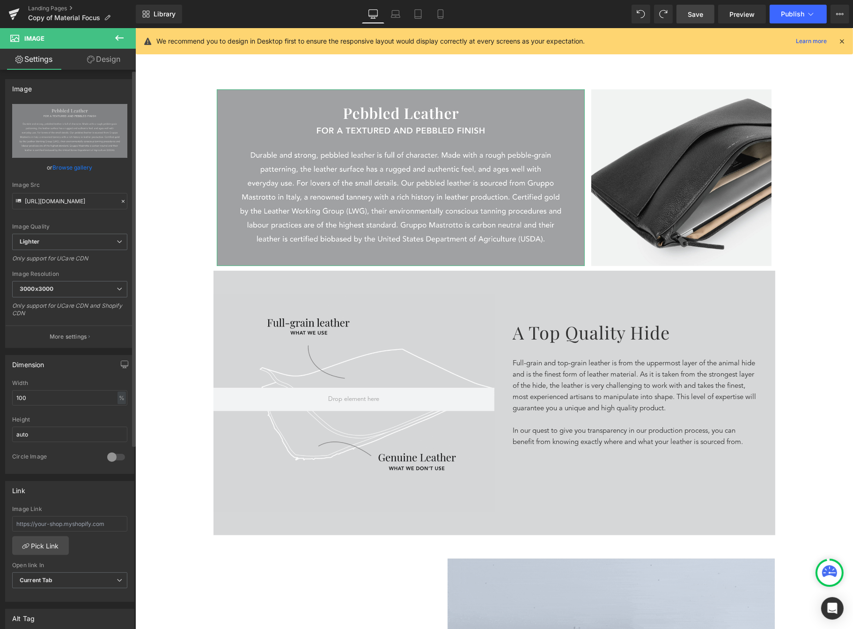
click at [76, 168] on link "Browse gallery" at bounding box center [73, 167] width 40 height 16
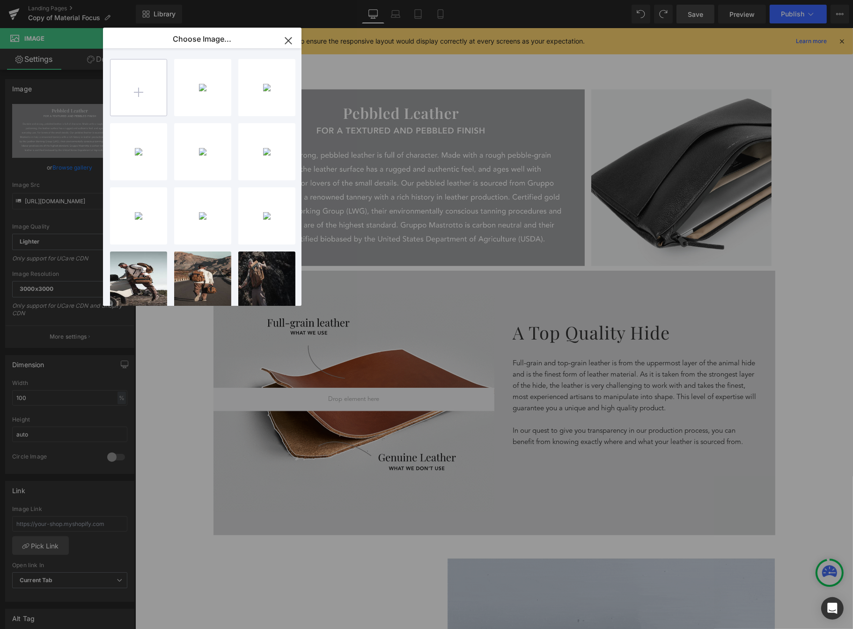
click at [136, 96] on input "file" at bounding box center [139, 87] width 56 height 56
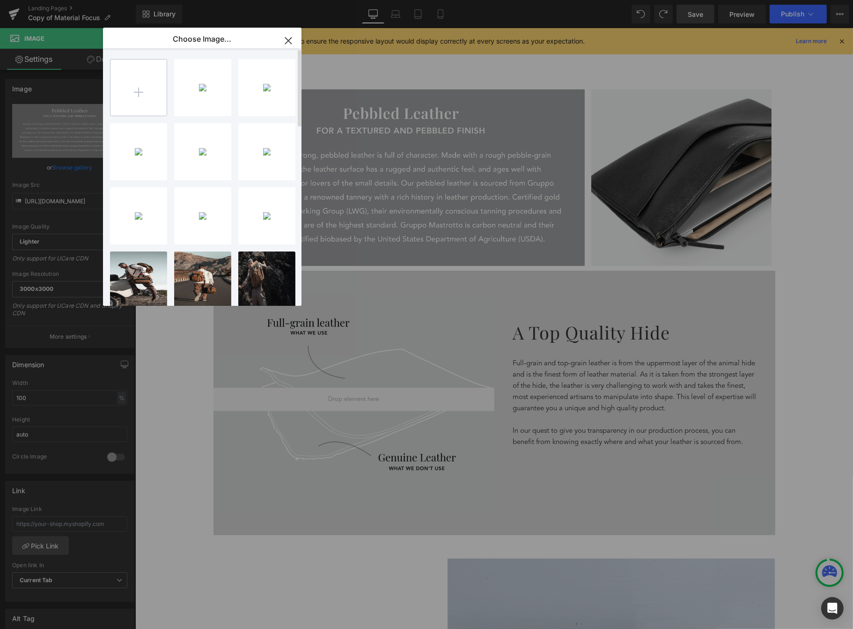
type input "C:\fakepath\Material Focus-01.png"
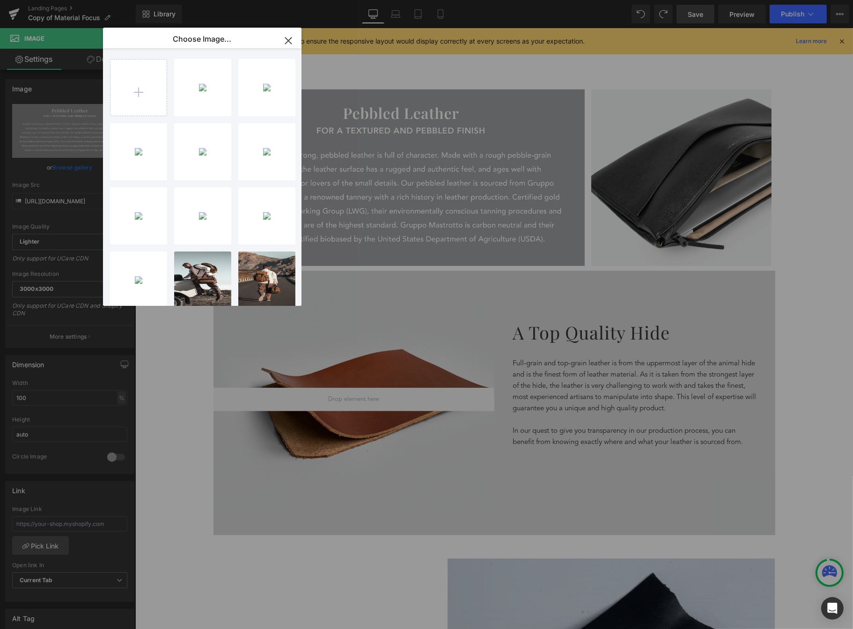
click at [287, 43] on icon "button" at bounding box center [288, 40] width 15 height 15
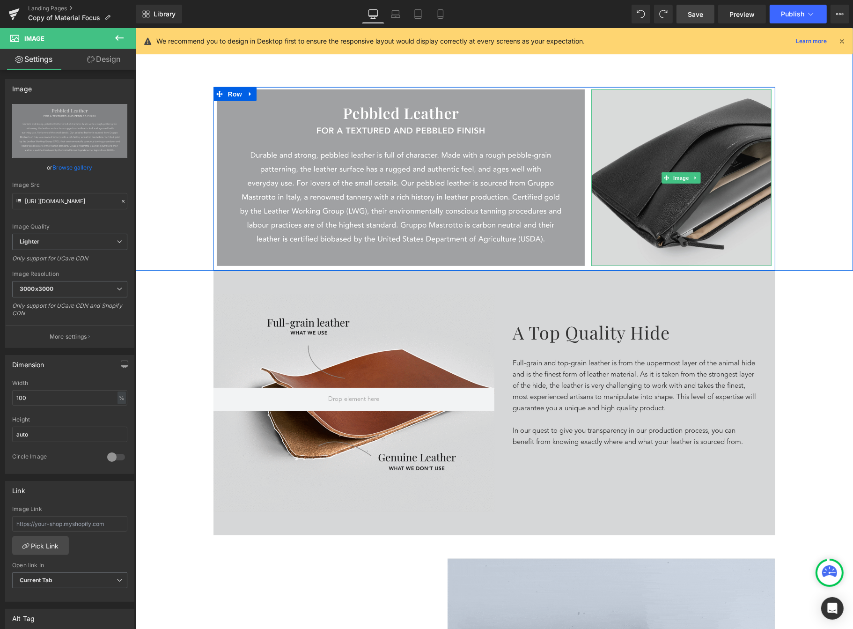
click at [646, 113] on img at bounding box center [681, 177] width 181 height 177
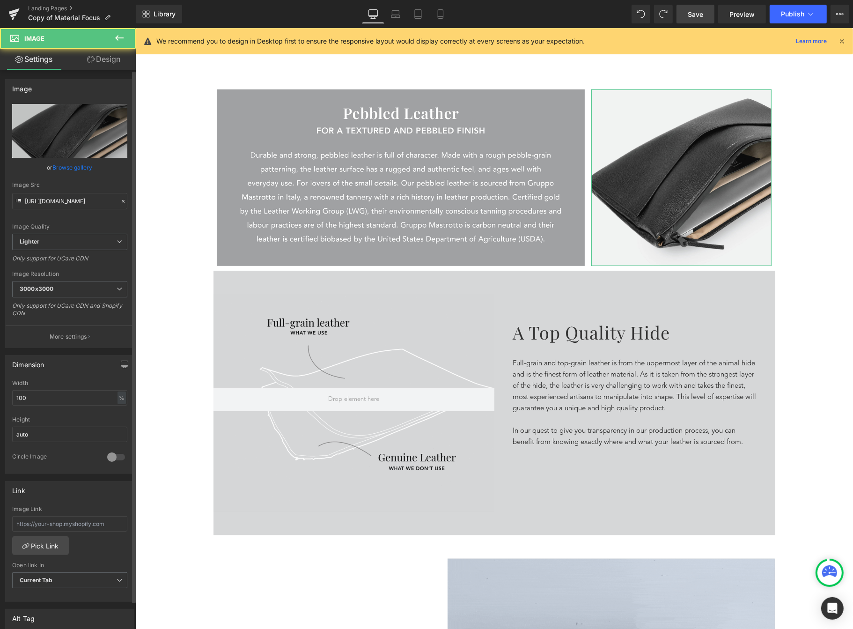
click at [63, 162] on link "Browse gallery" at bounding box center [73, 167] width 40 height 16
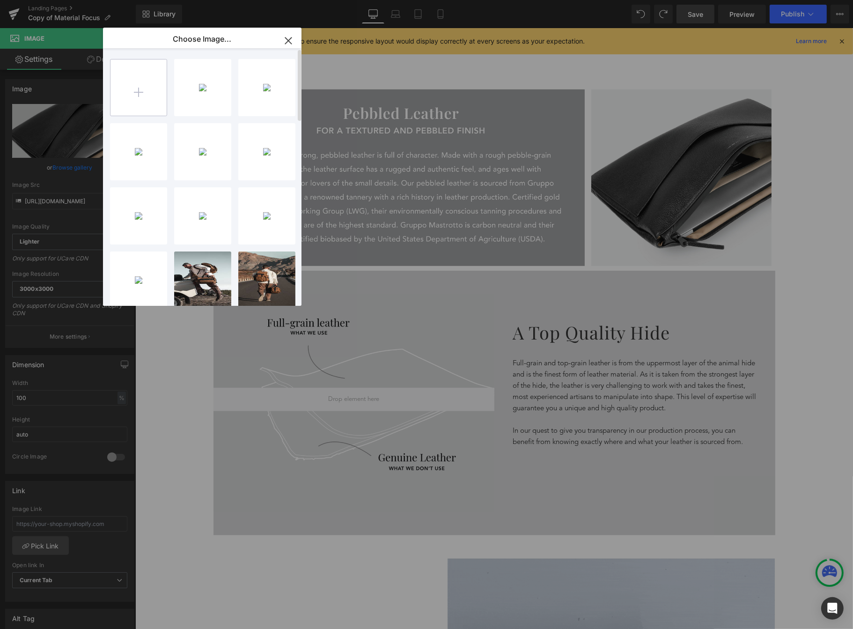
click at [127, 102] on input "file" at bounding box center [139, 87] width 56 height 56
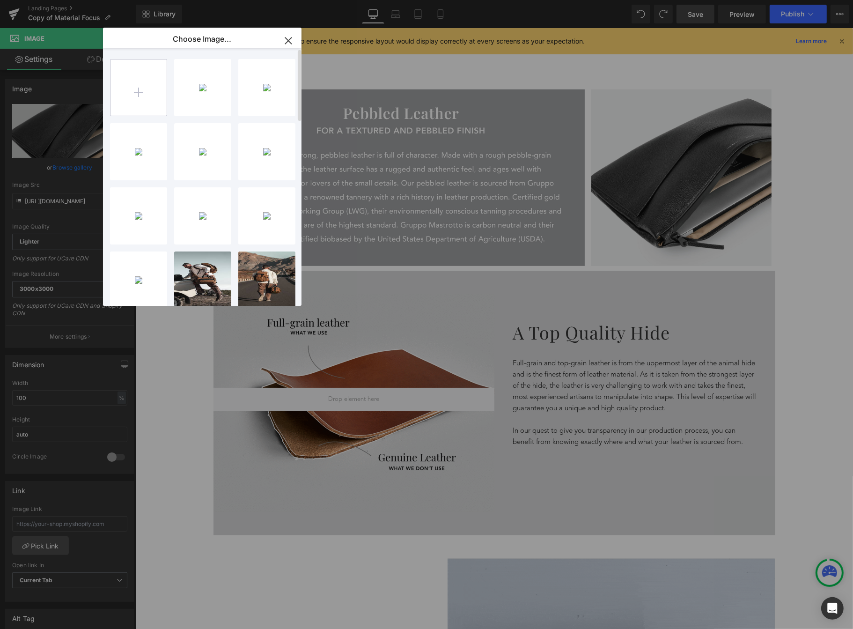
type input "C:\fakepath\Material Focus-02.png"
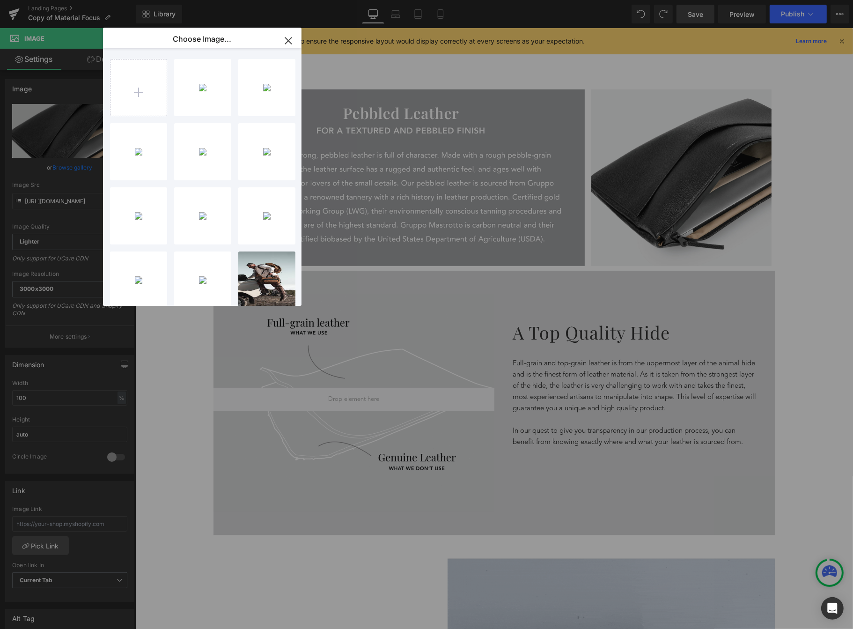
click at [291, 42] on icon "button" at bounding box center [288, 40] width 15 height 15
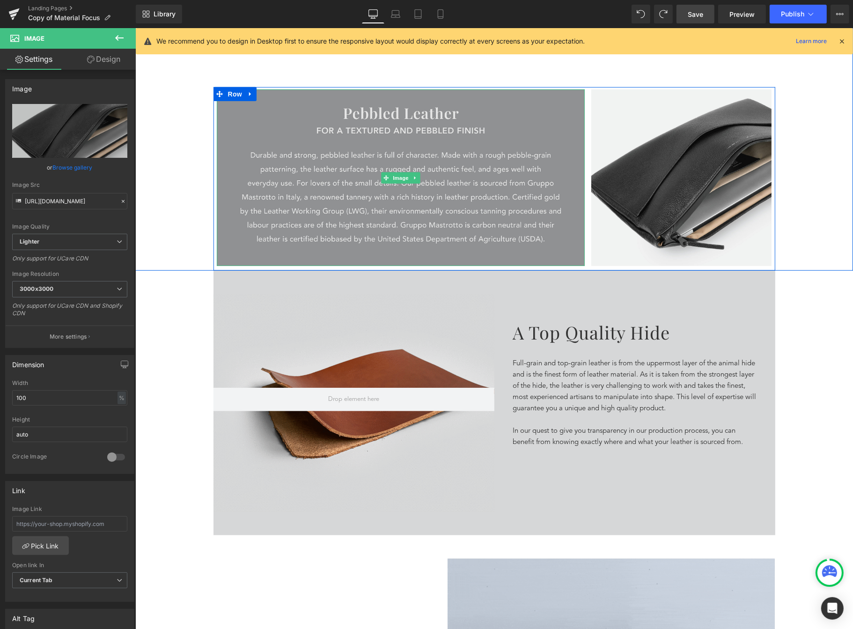
click at [244, 136] on img at bounding box center [400, 177] width 368 height 177
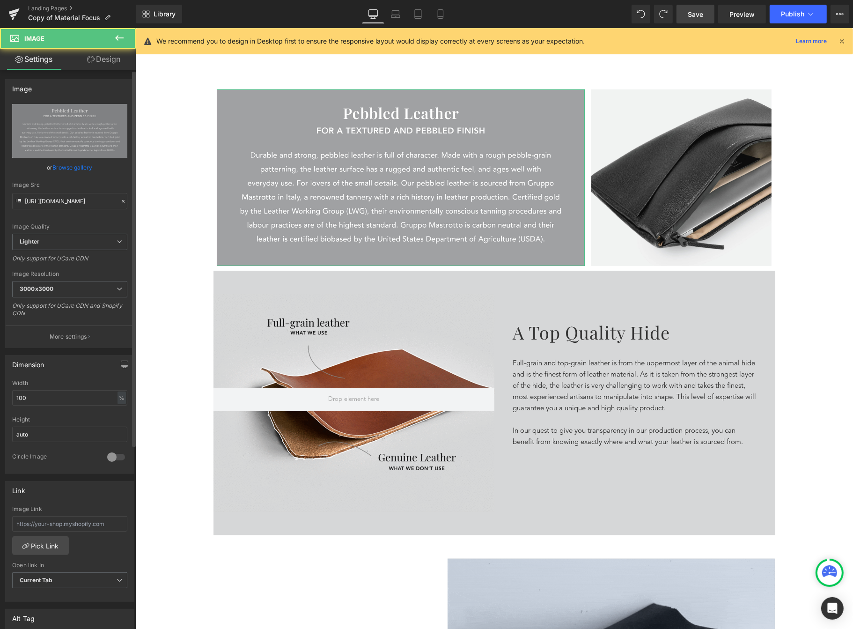
click at [72, 170] on link "Browse gallery" at bounding box center [73, 167] width 40 height 16
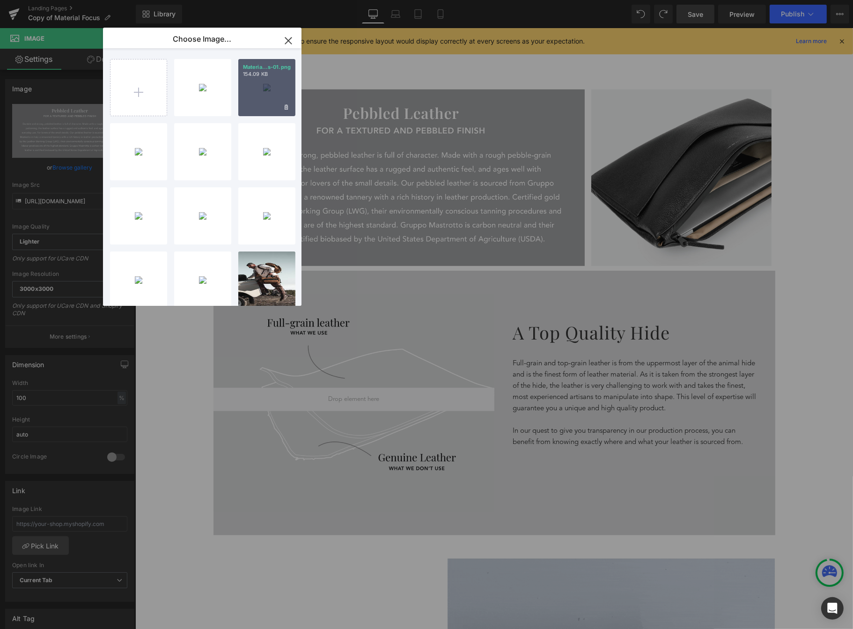
click at [273, 91] on div "Materia...s-01.png 154.09 KB" at bounding box center [266, 87] width 57 height 57
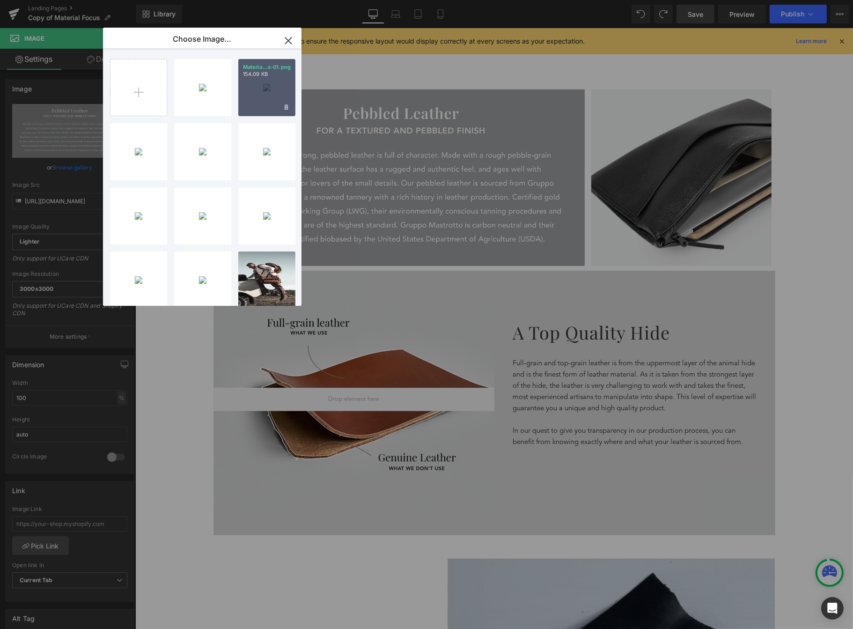
type input "https://ucarecdn.com/957f792c-1c20-4841-a05c-80b3f8efa78e/-/format/auto/-/previ…"
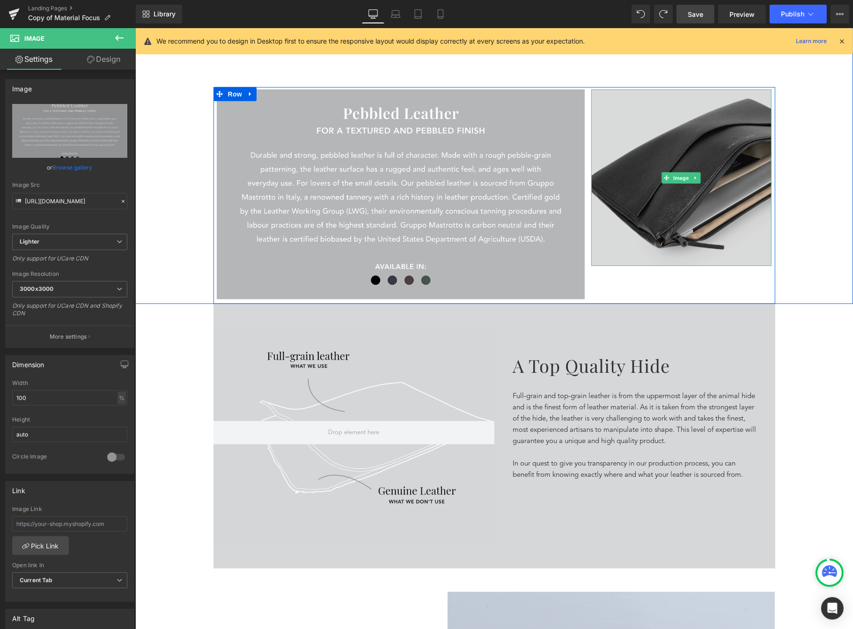
click at [606, 111] on img at bounding box center [681, 177] width 181 height 177
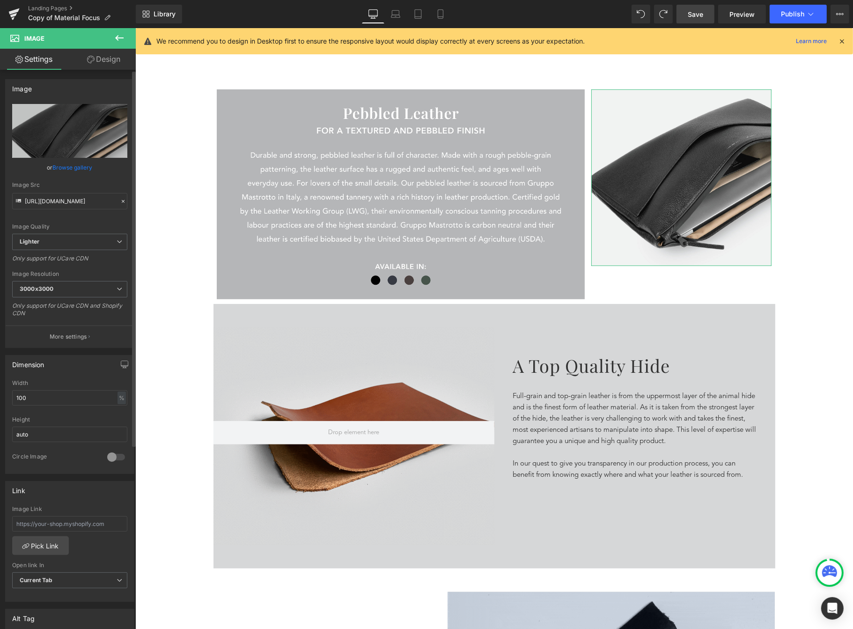
click at [76, 166] on link "Browse gallery" at bounding box center [73, 167] width 40 height 16
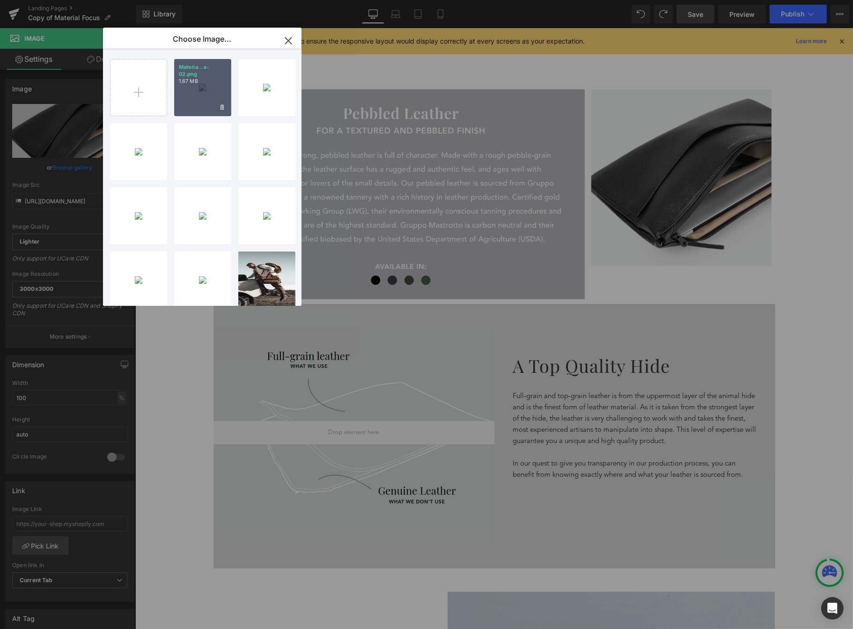
click at [196, 93] on div "Materia...s-02.png 1.67 MB" at bounding box center [202, 87] width 57 height 57
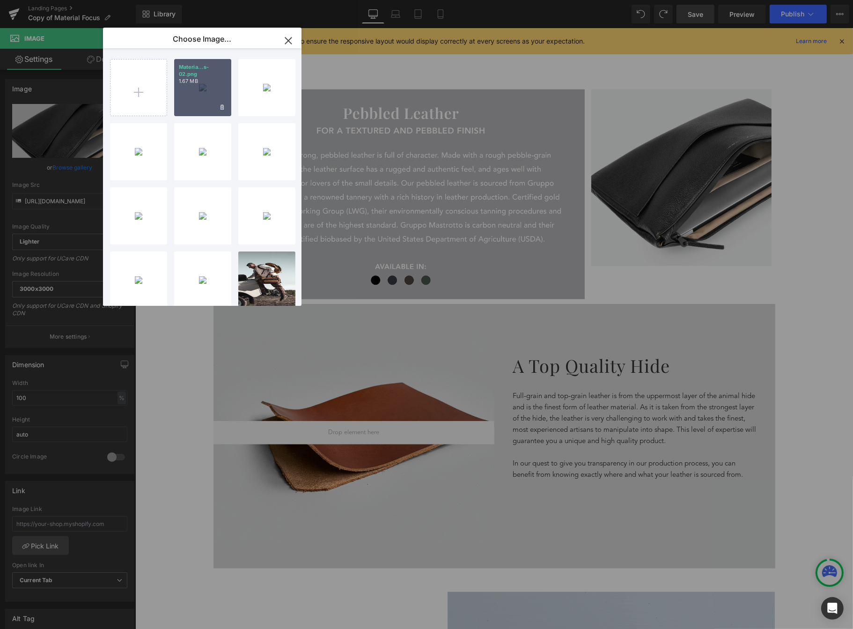
type input "https://ucarecdn.com/6365a54c-3a43-4252-86ca-fb29e2e43dc8/-/format/auto/-/previ…"
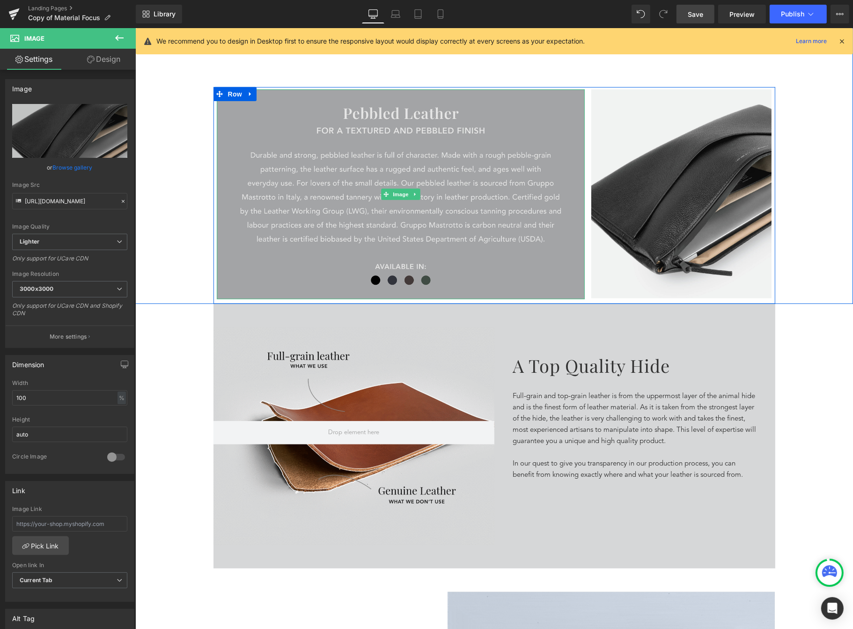
click at [492, 108] on img at bounding box center [400, 194] width 368 height 210
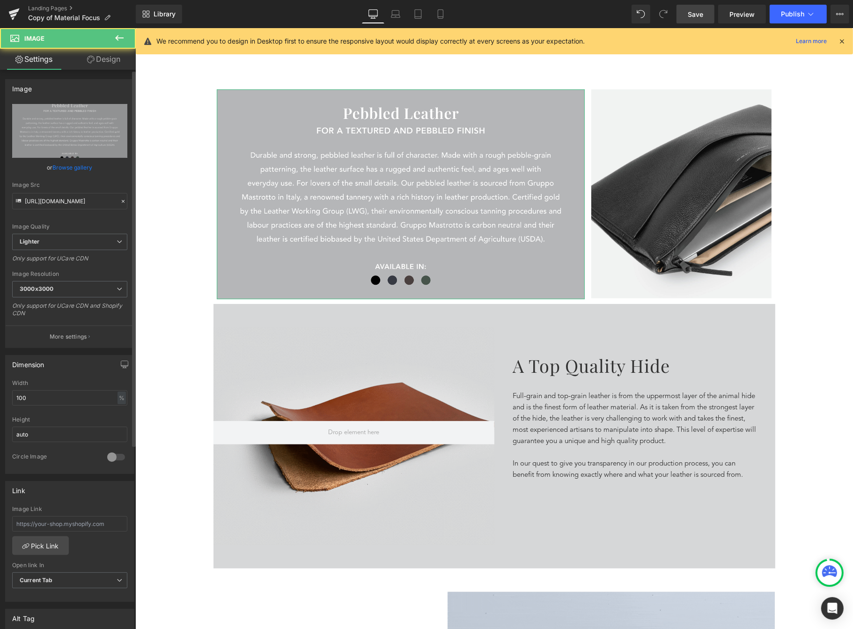
click at [60, 166] on link "Browse gallery" at bounding box center [73, 167] width 40 height 16
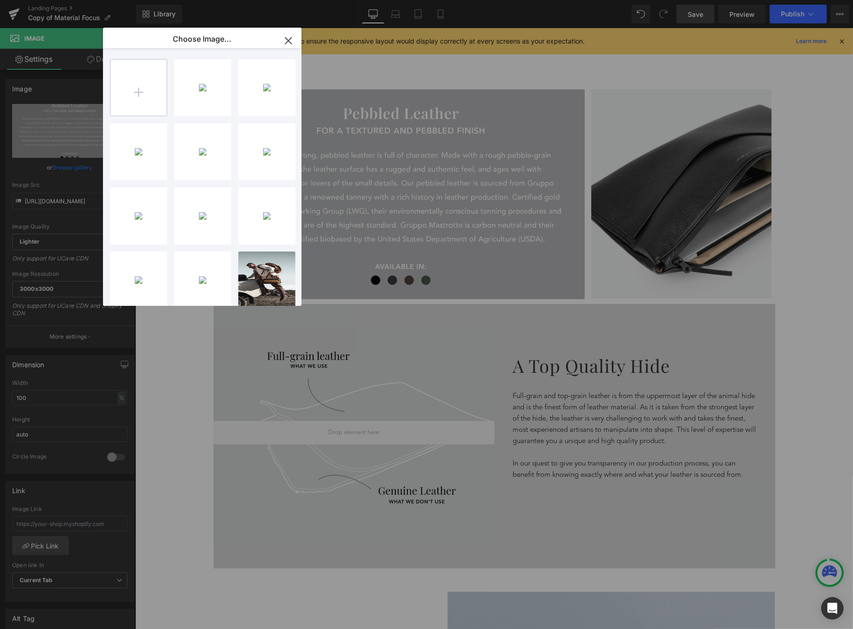
click at [123, 79] on input "file" at bounding box center [139, 87] width 56 height 56
type input "C:\fakepath\Material Focus_1.png"
click at [286, 44] on icon "button" at bounding box center [288, 40] width 6 height 6
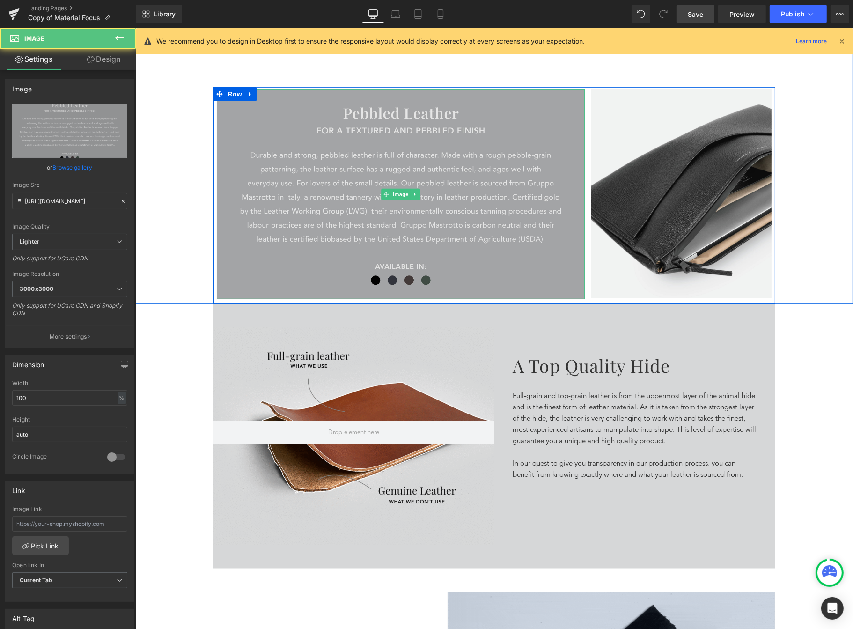
click at [249, 171] on img at bounding box center [400, 194] width 368 height 210
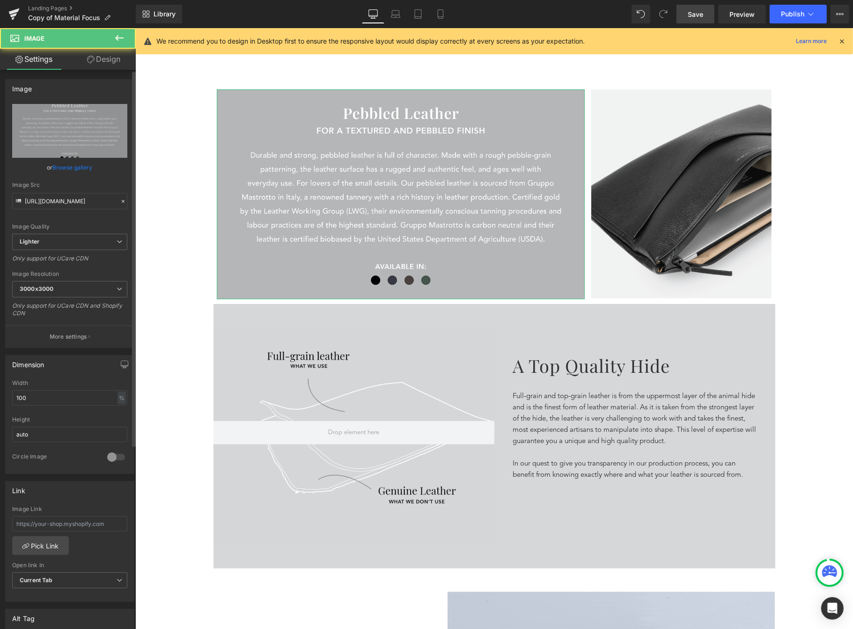
click at [85, 172] on link "Browse gallery" at bounding box center [73, 167] width 40 height 16
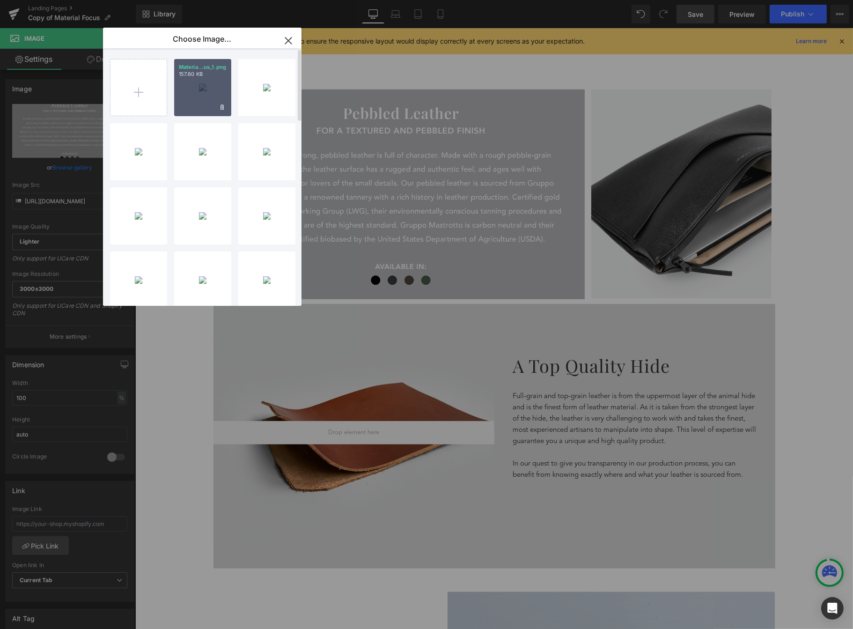
click at [198, 98] on div "Materia...us_1.png 157.60 KB" at bounding box center [202, 87] width 57 height 57
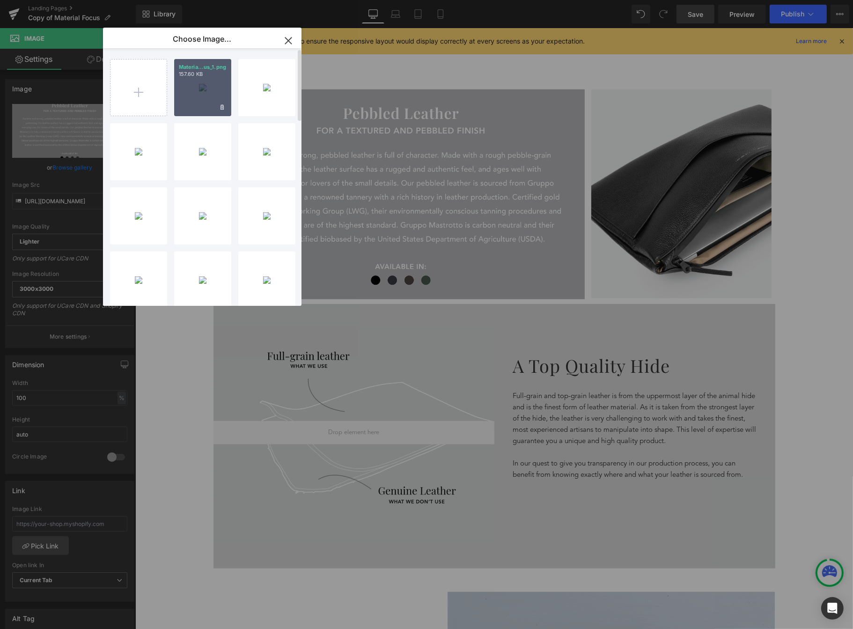
type input "https://ucarecdn.com/8e676053-5fd0-47e8-93ac-e0781254a2d8/-/format/auto/-/previ…"
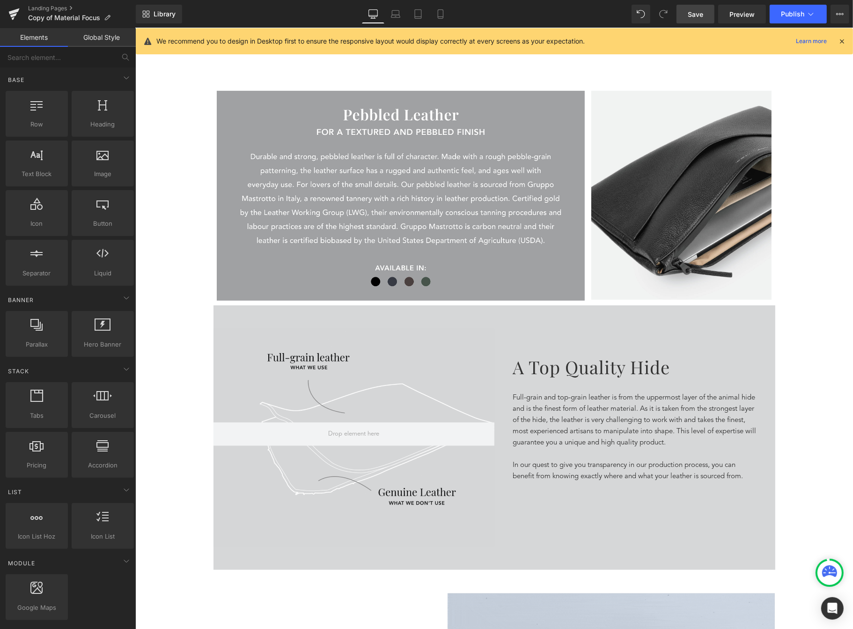
scroll to position [559, 0]
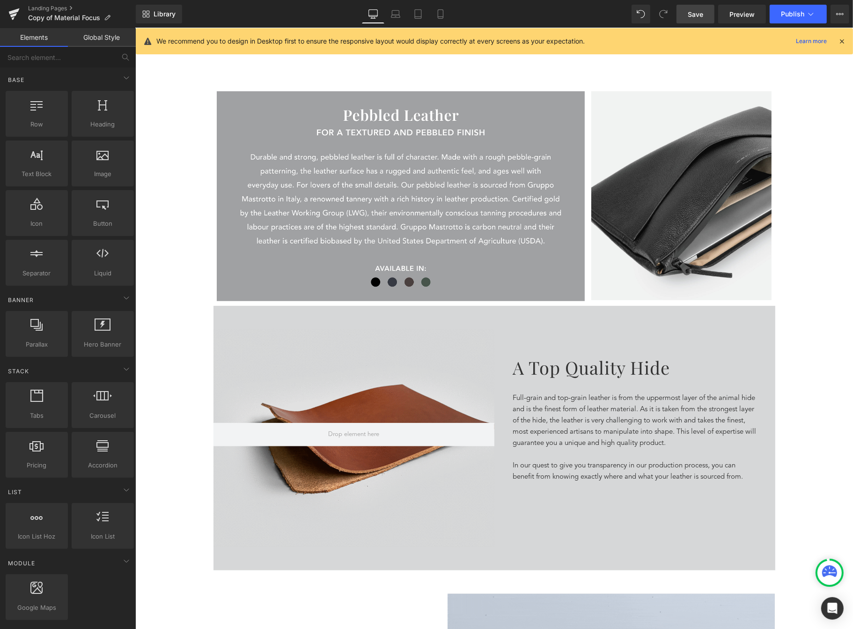
click at [669, 358] on div "A top quality hide Heading Full-grain and top-grain leather is from the uppermo…" at bounding box center [634, 427] width 281 height 143
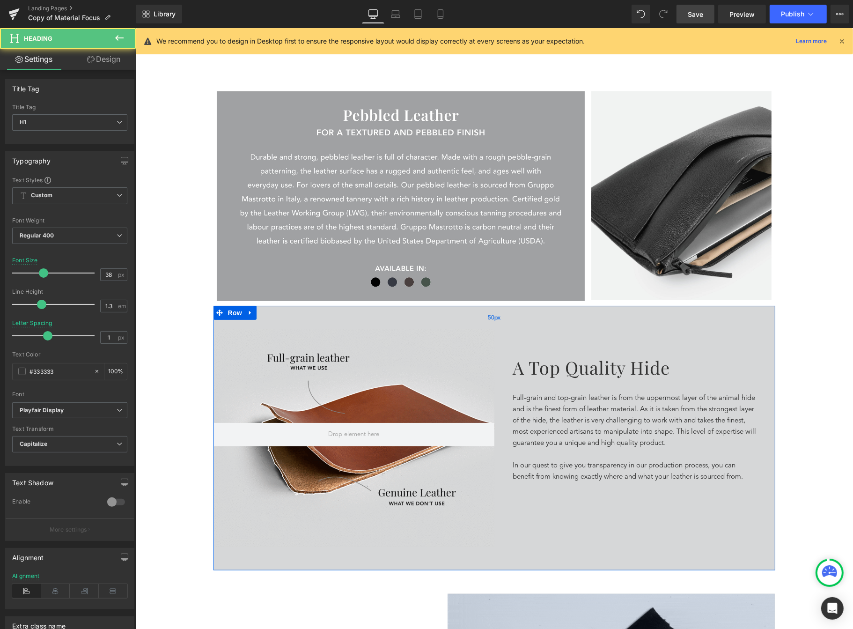
click at [699, 320] on div "50px" at bounding box center [494, 317] width 562 height 23
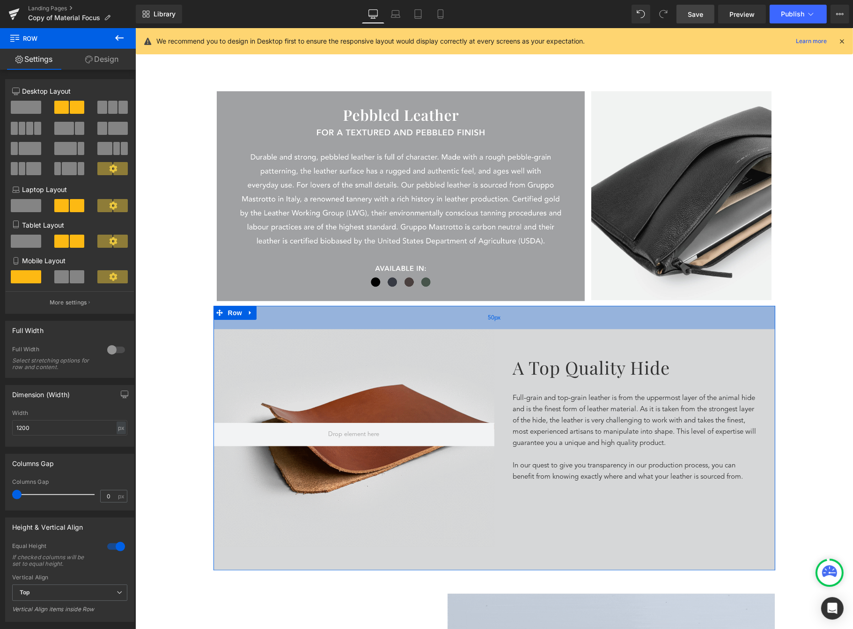
click at [290, 311] on div "50px" at bounding box center [494, 317] width 562 height 23
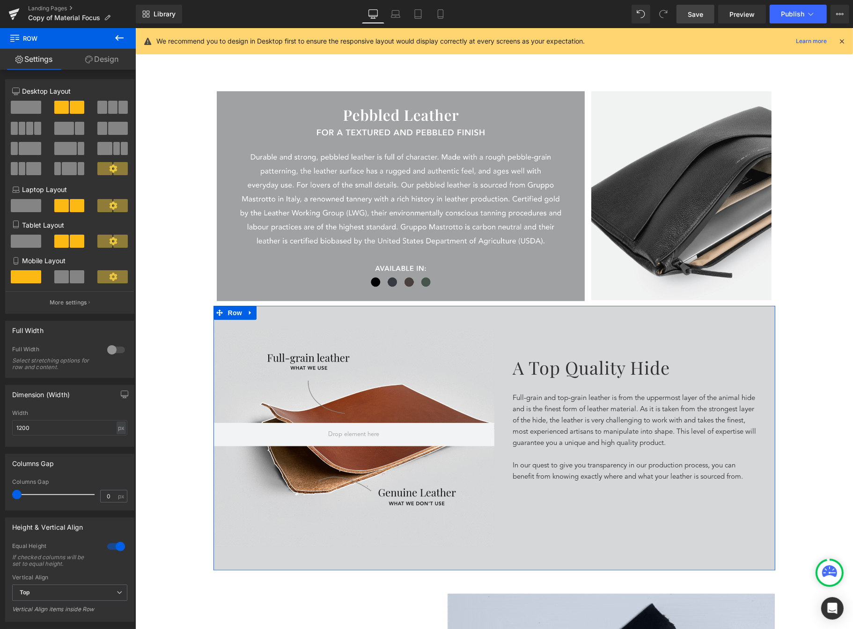
click at [135, 28] on div "200px" at bounding box center [135, 28] width 0 height 0
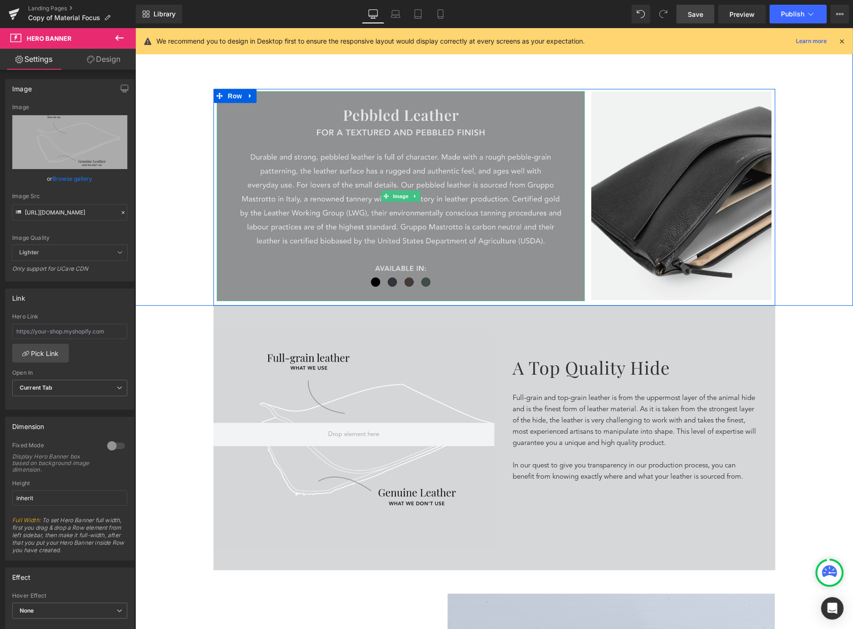
click at [325, 222] on img at bounding box center [400, 196] width 368 height 210
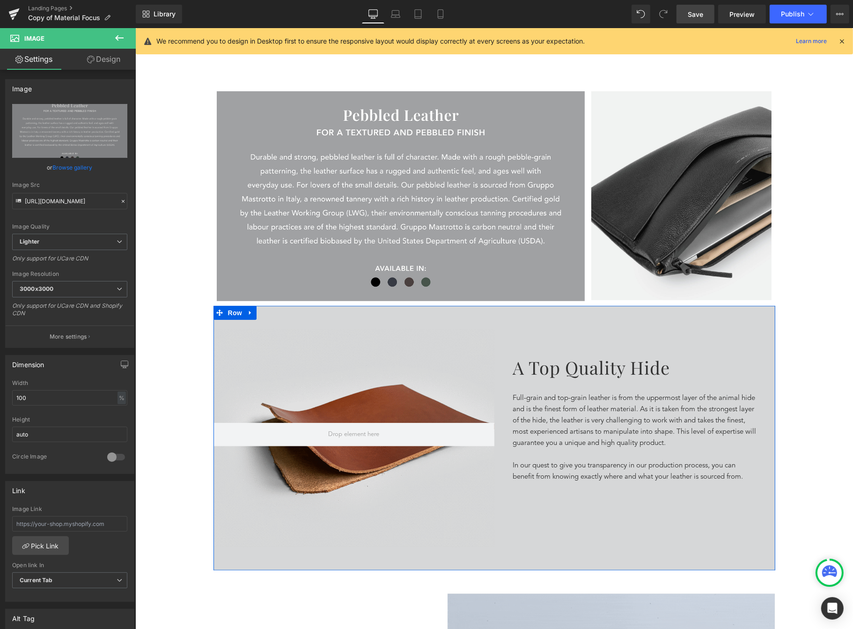
click at [612, 335] on div "A top quality hide Heading Full-grain and top-grain leather is from the uppermo…" at bounding box center [634, 438] width 281 height 218
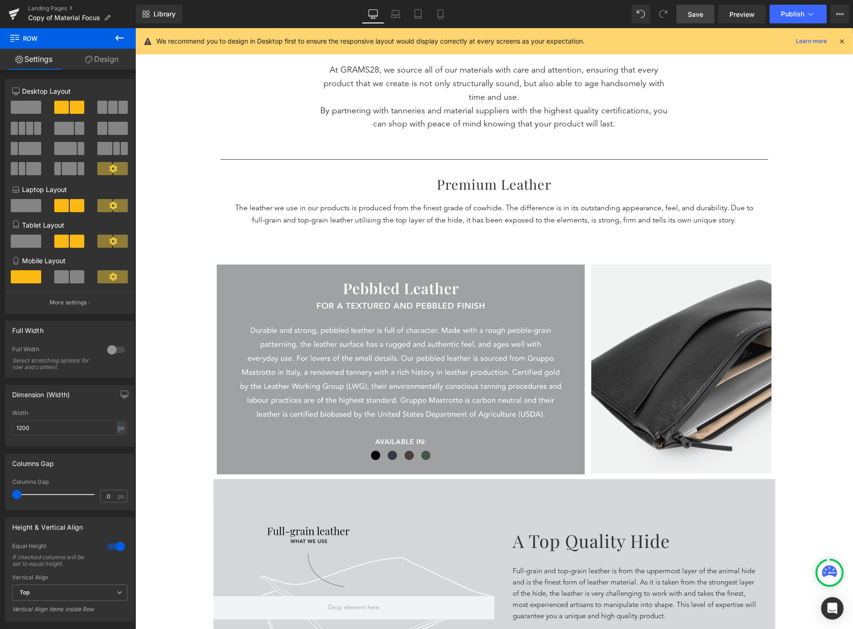
scroll to position [386, 0]
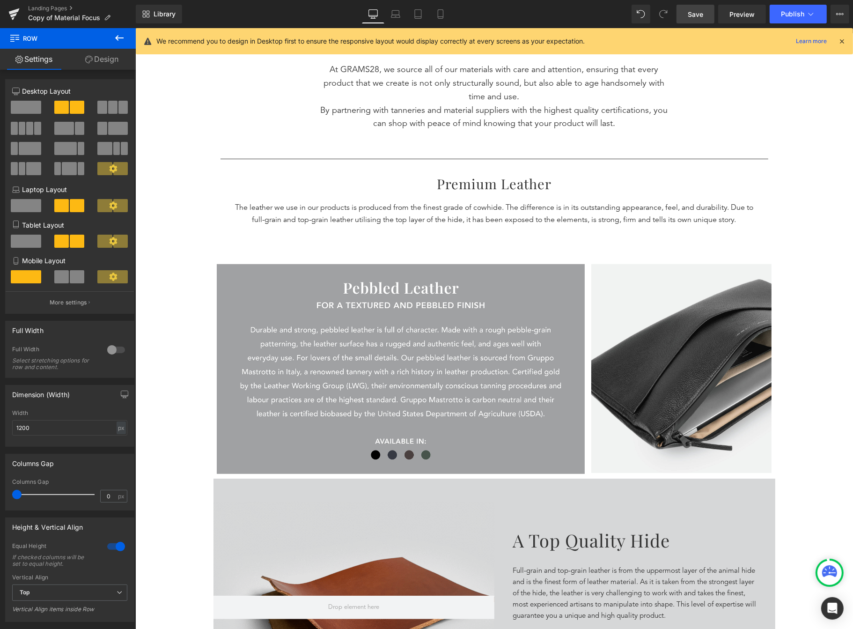
click at [375, 500] on div "Hero Banner 200px A top quality hide Heading Full-grain and top-grain leather i…" at bounding box center [494, 611] width 562 height 265
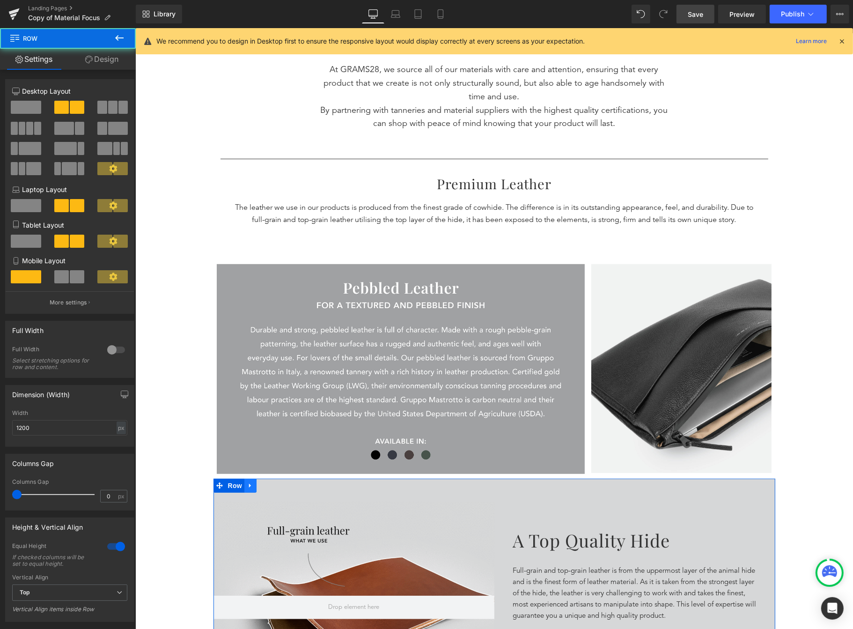
click at [247, 486] on icon at bounding box center [250, 485] width 7 height 7
click at [271, 485] on icon at bounding box center [274, 485] width 7 height 7
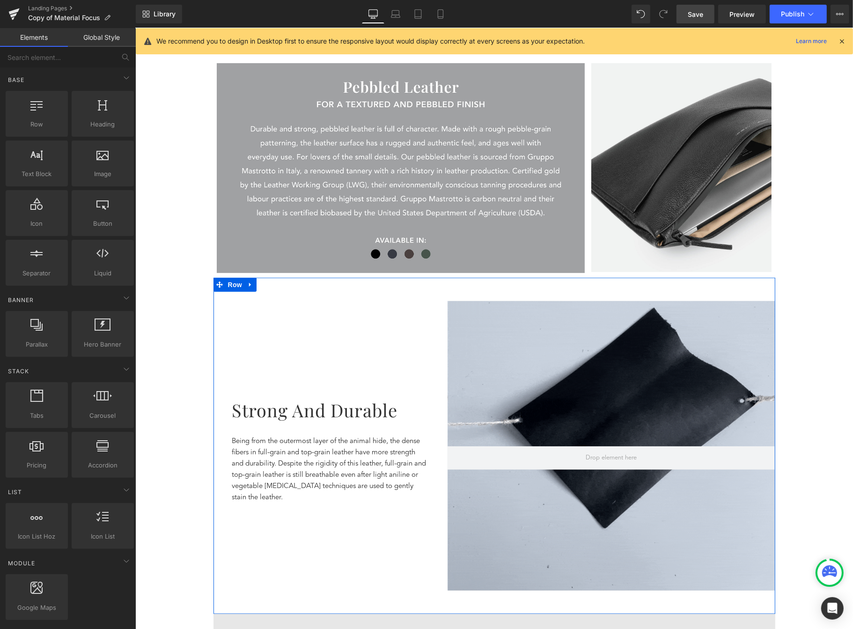
click at [482, 392] on div at bounding box center [611, 445] width 328 height 289
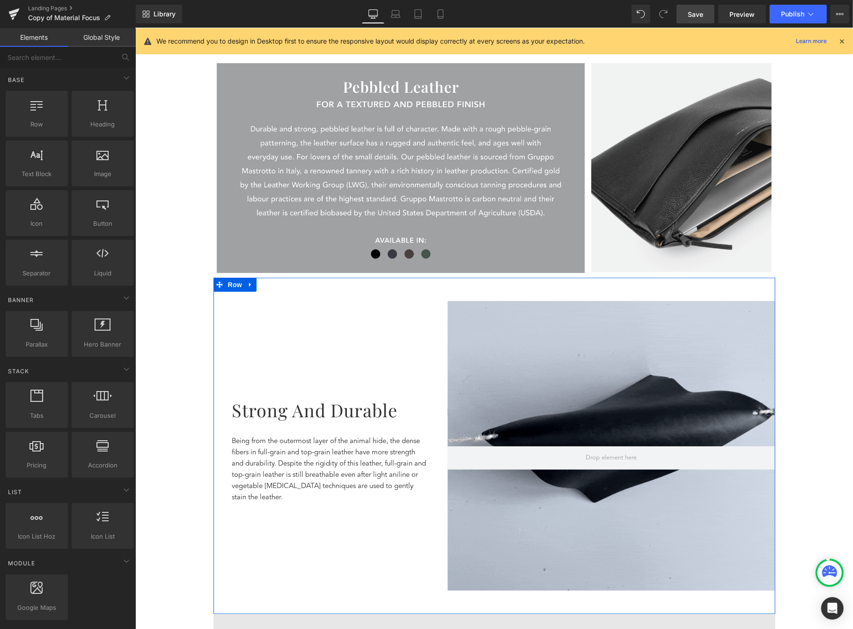
scroll to position [584, 0]
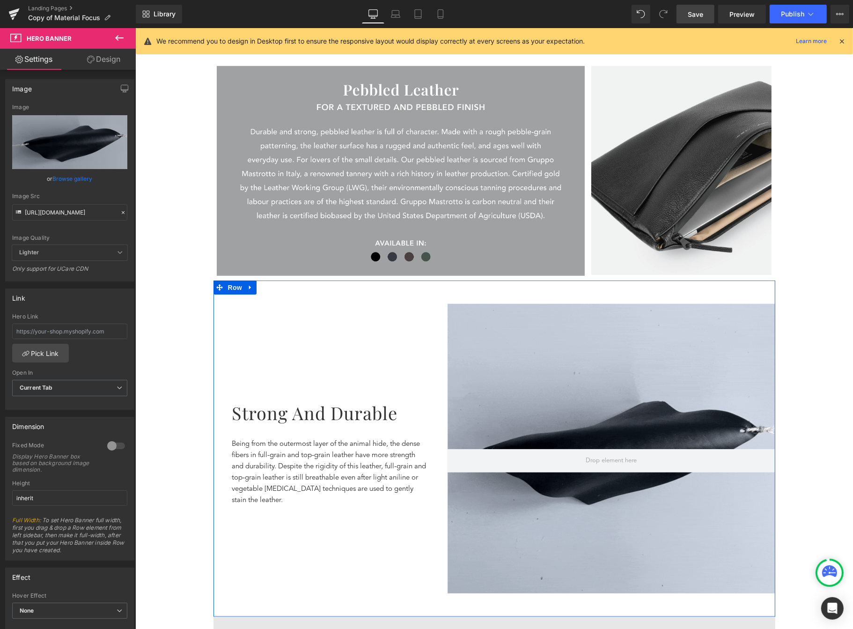
click at [354, 329] on div "Strong and Durable Heading Being from the outermost layer of the animal hide, t…" at bounding box center [330, 448] width 234 height 289
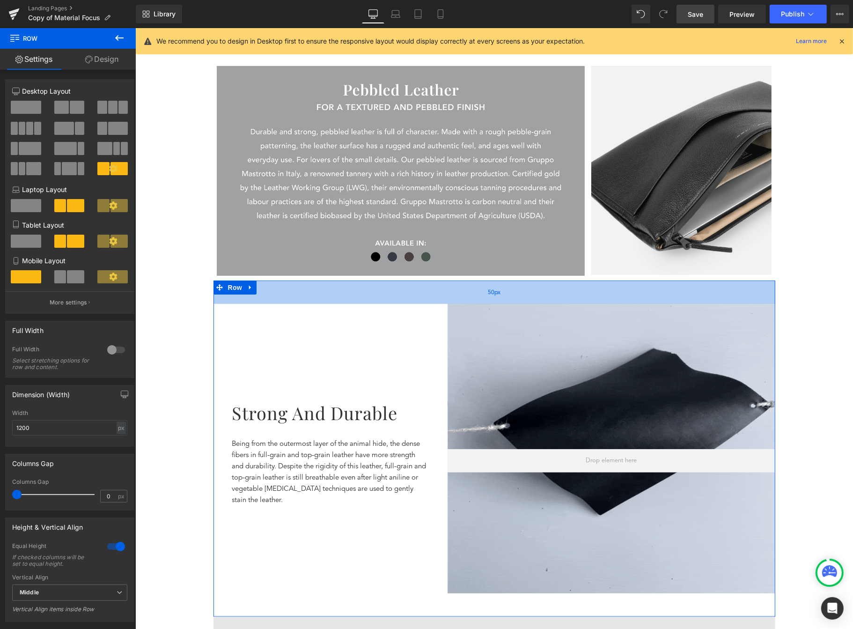
click at [256, 289] on div "50px" at bounding box center [494, 292] width 562 height 23
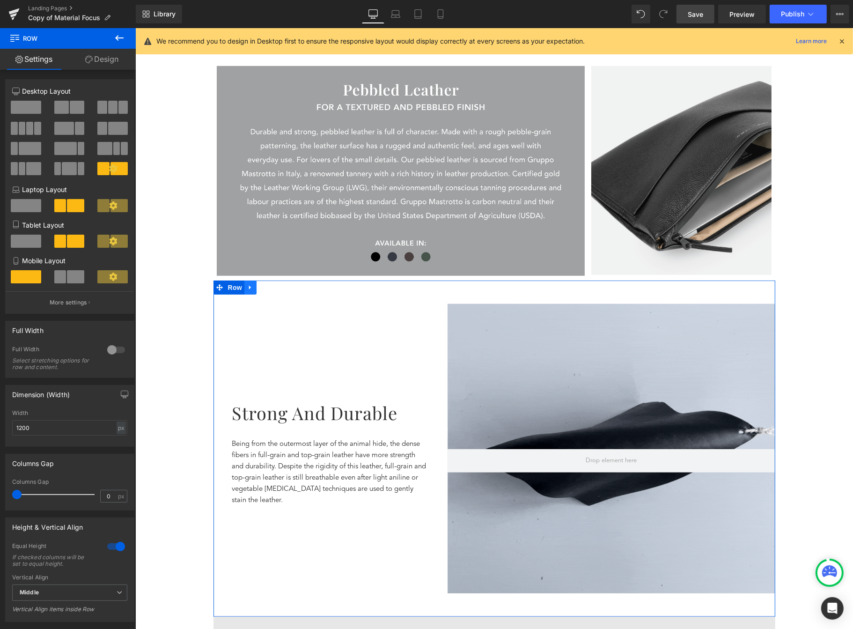
click at [247, 288] on icon at bounding box center [250, 287] width 7 height 7
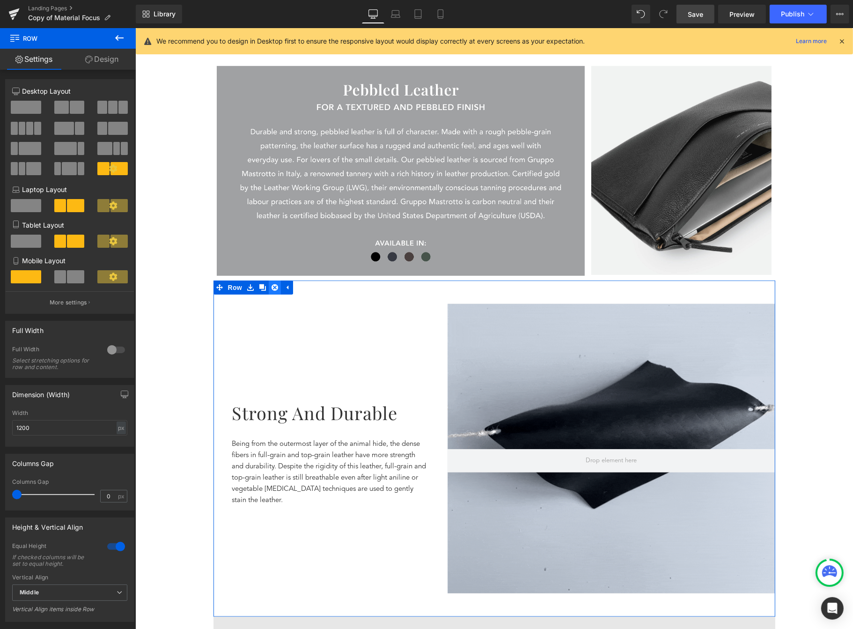
click at [270, 292] on link at bounding box center [274, 288] width 12 height 14
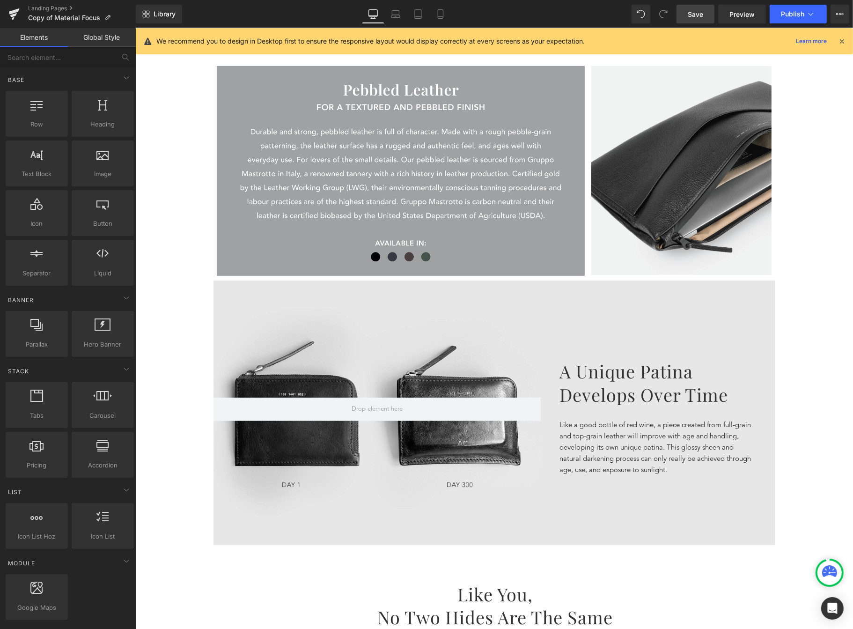
click at [555, 307] on div "A unique patina develops over time Heading Like a good bottle of red wine, a pi…" at bounding box center [657, 413] width 234 height 218
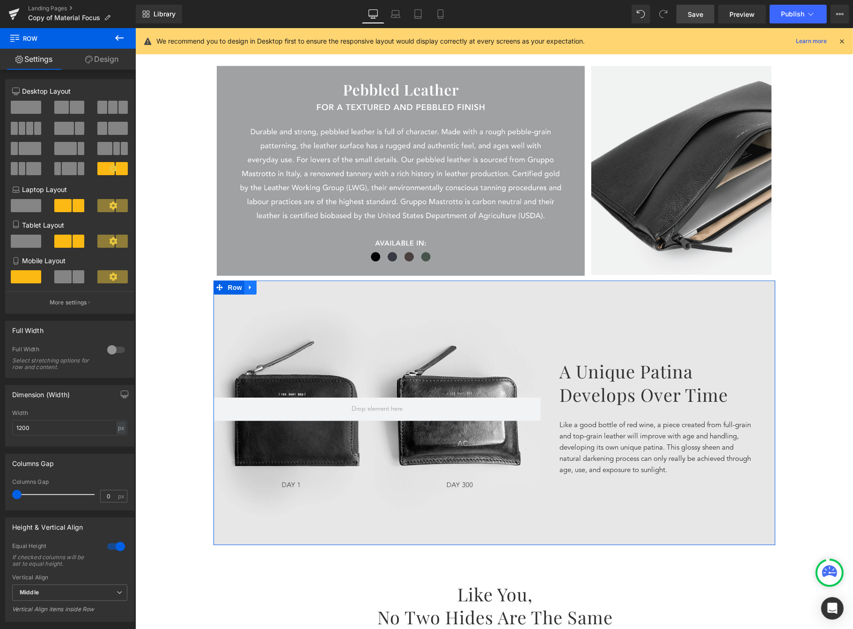
click at [249, 286] on icon at bounding box center [250, 288] width 2 height 4
click at [268, 289] on link at bounding box center [274, 288] width 12 height 14
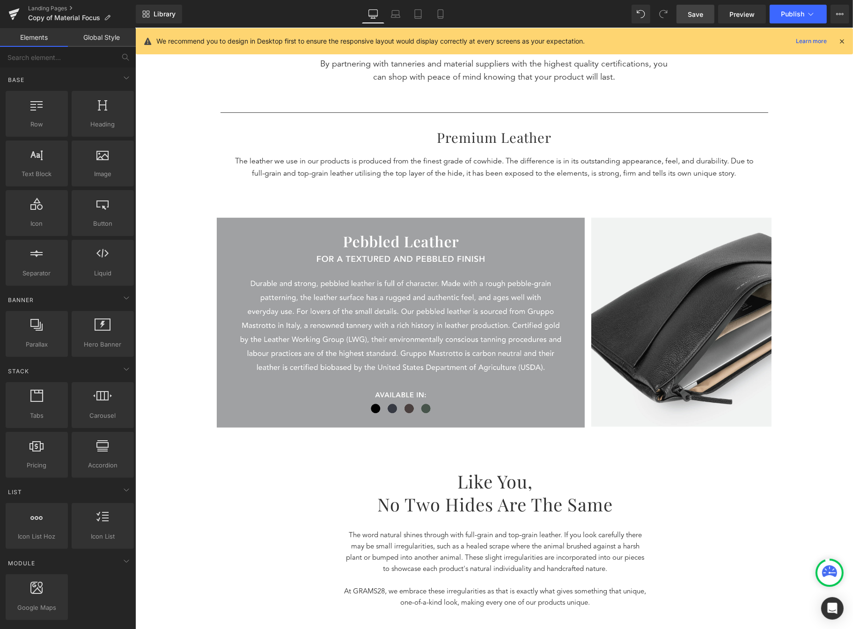
scroll to position [436, 0]
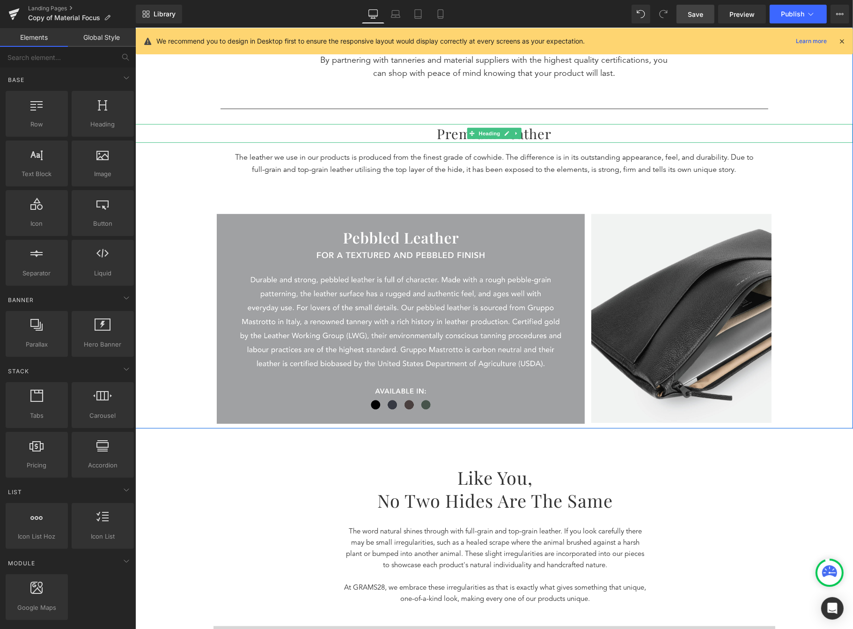
click at [540, 133] on h1 "premium leather" at bounding box center [494, 133] width 718 height 19
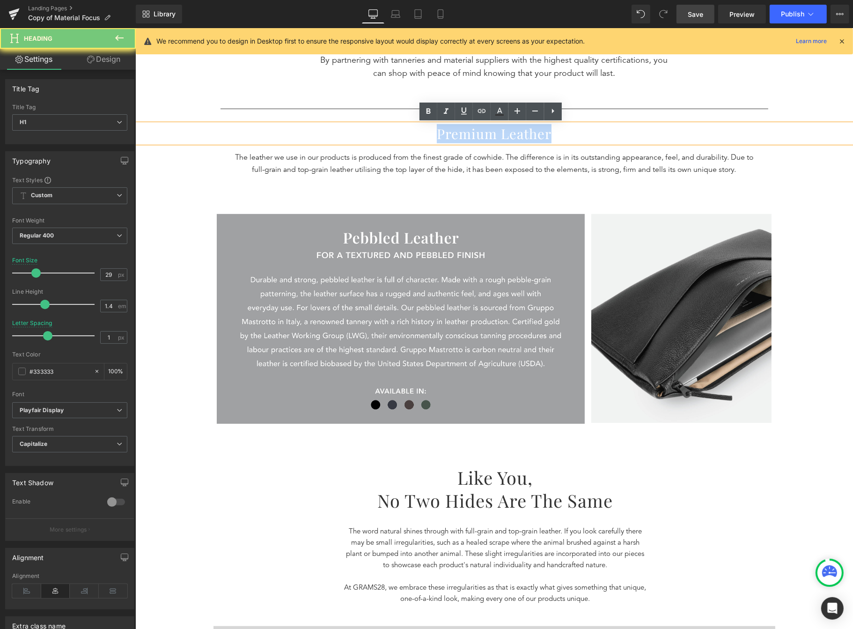
click at [540, 133] on h1 "premium leather" at bounding box center [494, 133] width 718 height 19
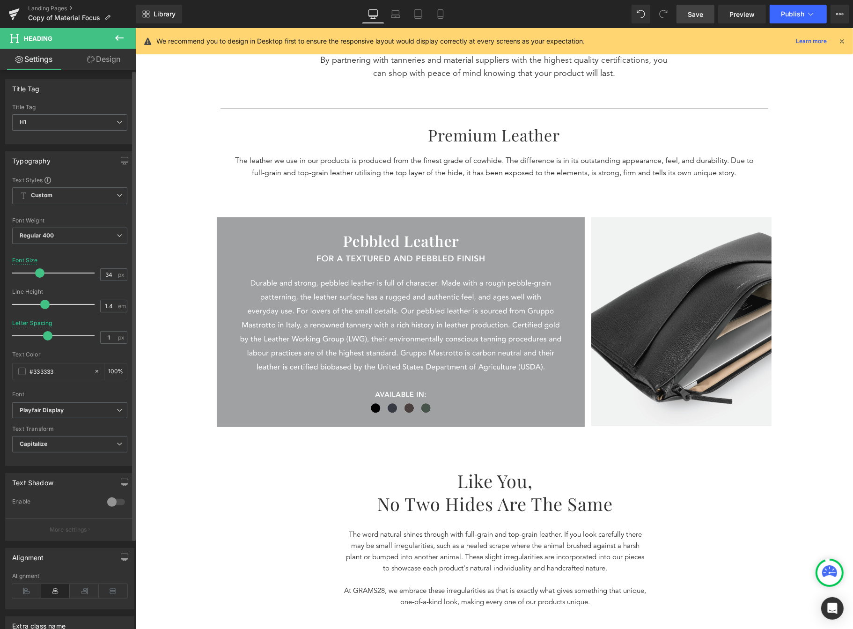
type input "35"
drag, startPoint x: 34, startPoint y: 276, endPoint x: 38, endPoint y: 277, distance: 4.8
click at [38, 277] on span at bounding box center [40, 272] width 9 height 9
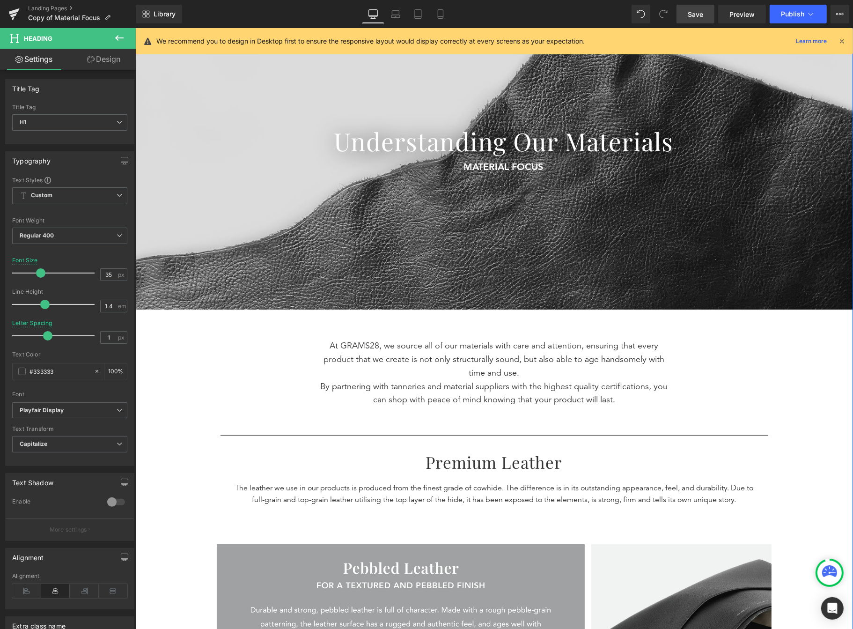
click at [844, 435] on div "Separator Understanding Our Materials Heading MATERIAL FOCUS Text Block 5 Reaso…" at bounding box center [494, 368] width 718 height 780
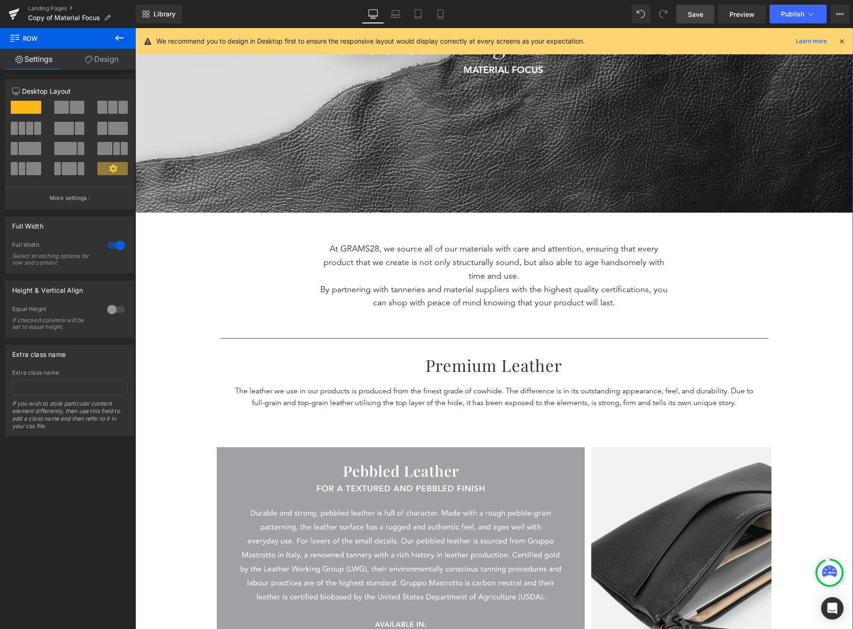
scroll to position [207, 0]
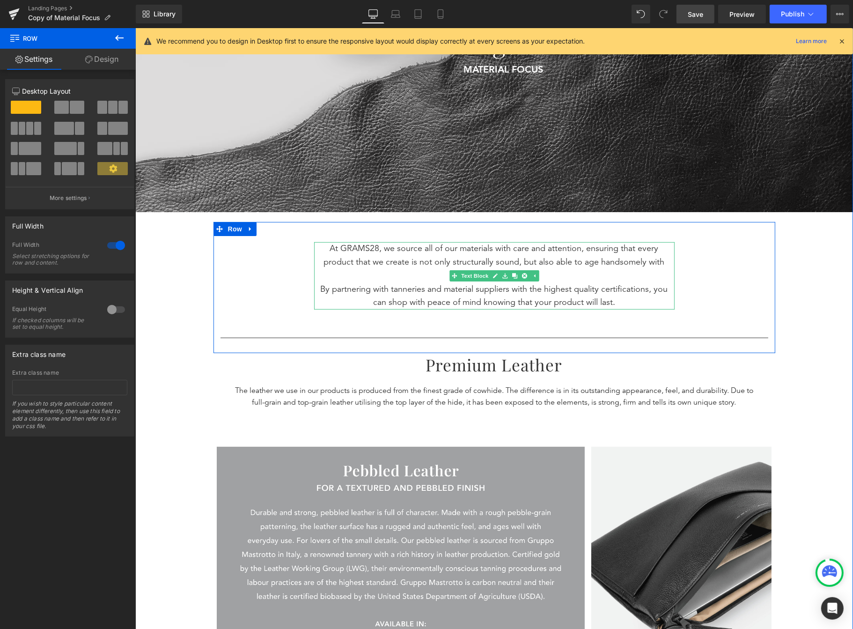
click at [318, 287] on p "By partnering with tanneries and material suppliers with the highest quality ce…" at bounding box center [493, 296] width 351 height 27
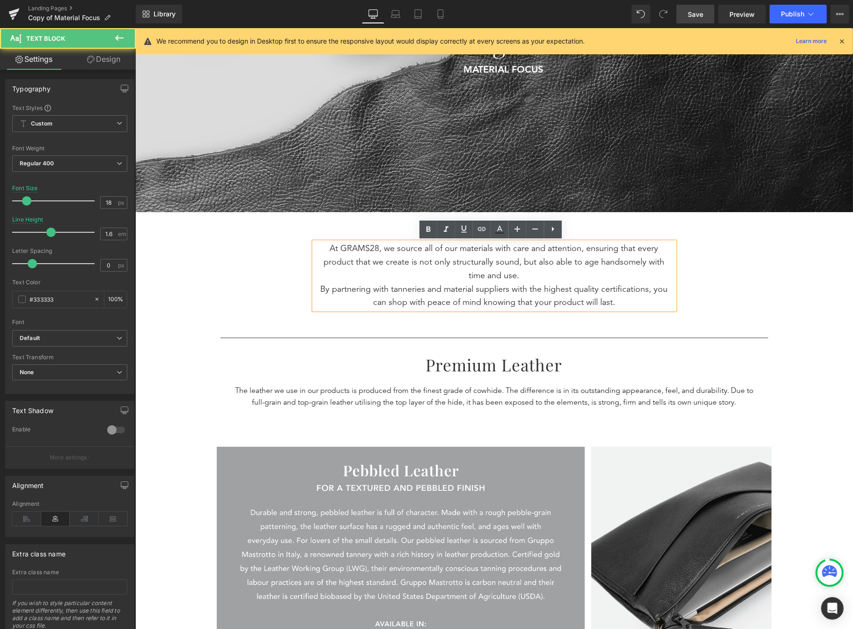
scroll to position [209, 0]
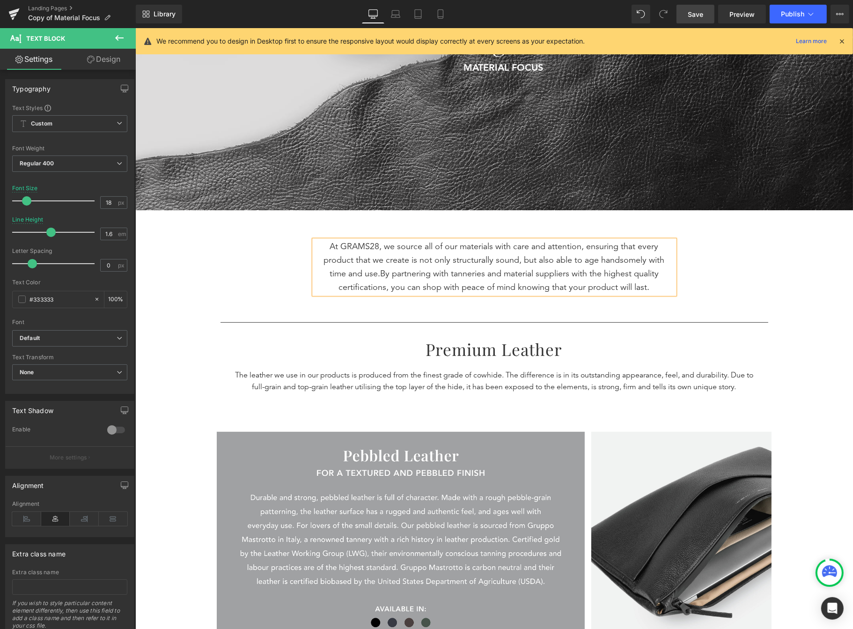
click at [836, 310] on div "Separator Understanding Our Materials Heading MATERIAL FOCUS Text Block 5 Reaso…" at bounding box center [494, 262] width 718 height 767
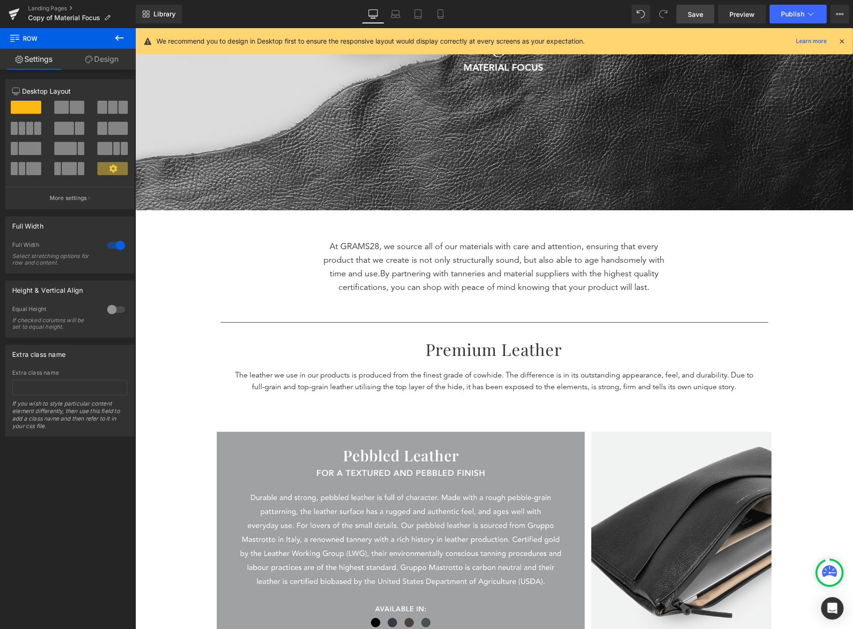
click at [699, 19] on link "Save" at bounding box center [696, 14] width 38 height 19
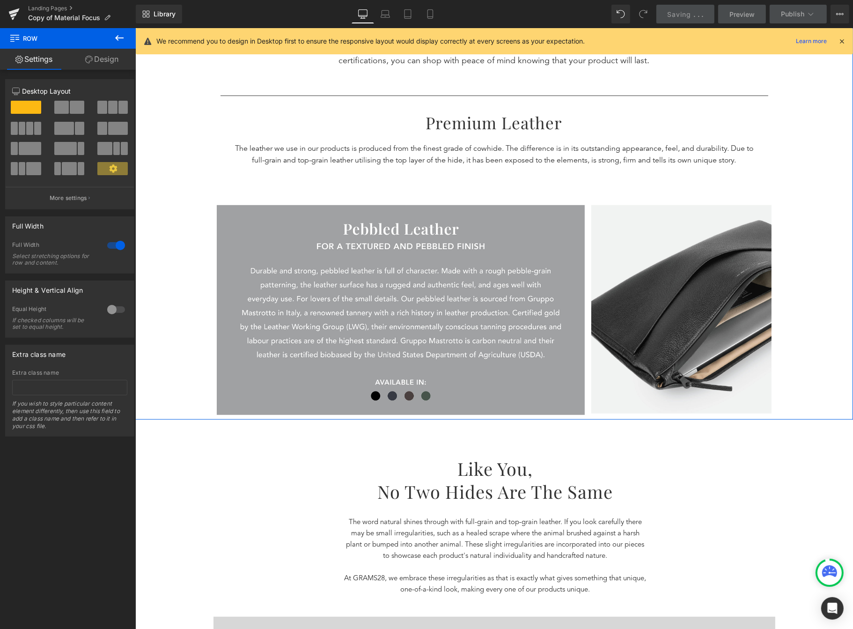
scroll to position [395, 0]
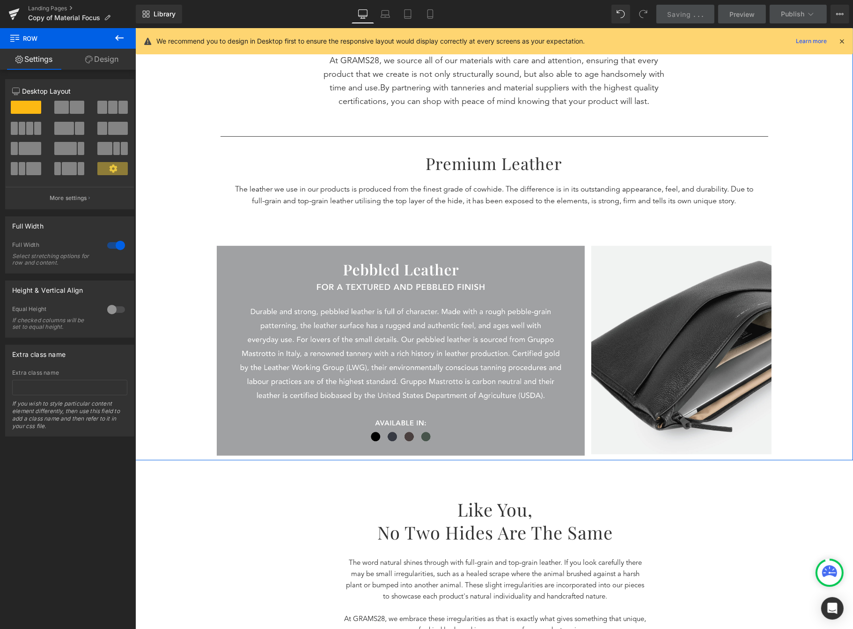
click at [826, 352] on div "Separator Understanding Our Materials Heading MATERIAL FOCUS Text Block 5 Reaso…" at bounding box center [494, 76] width 718 height 767
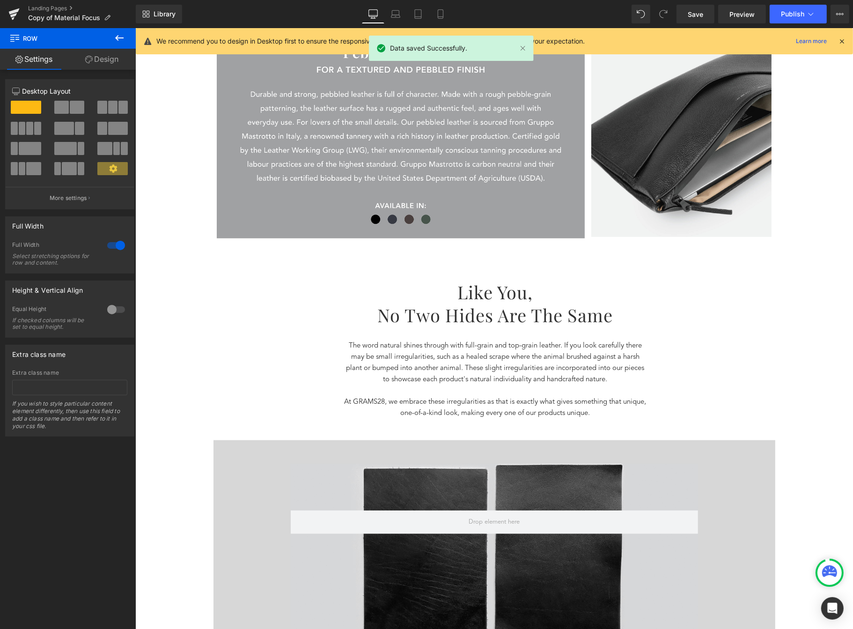
scroll to position [612, 0]
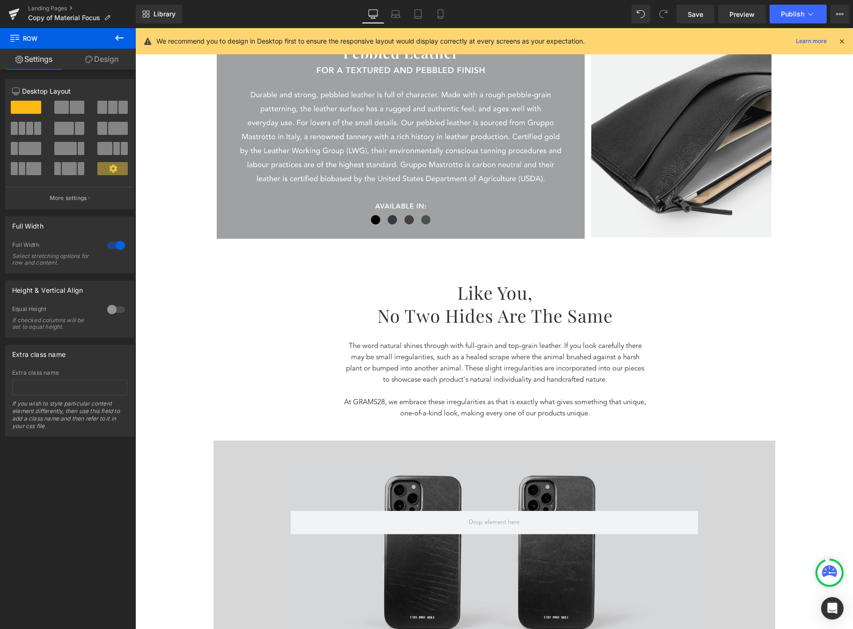
click at [470, 294] on h1 "Like you," at bounding box center [495, 292] width 255 height 23
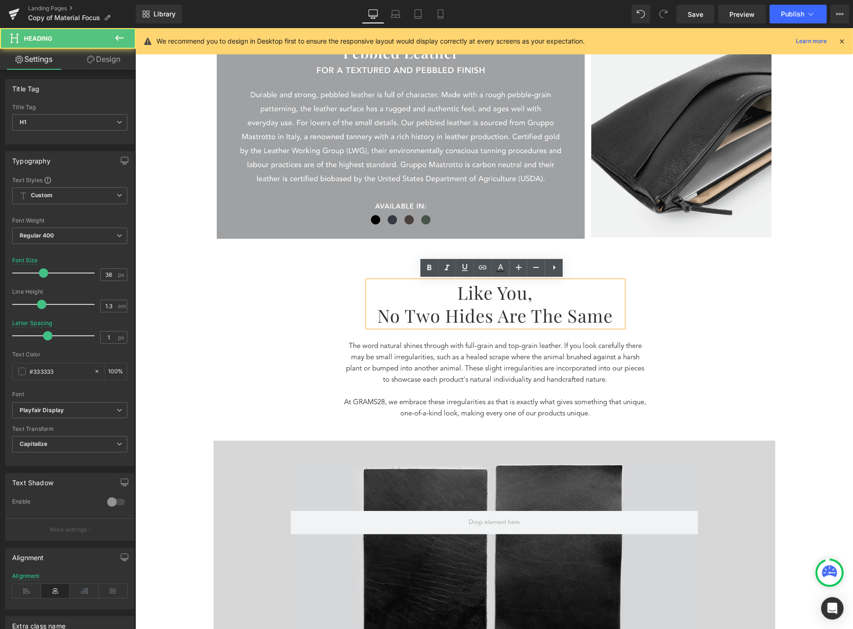
click at [317, 283] on div "Like you, no two hides are the same Heading The word natural shines through wit…" at bounding box center [495, 352] width 536 height 170
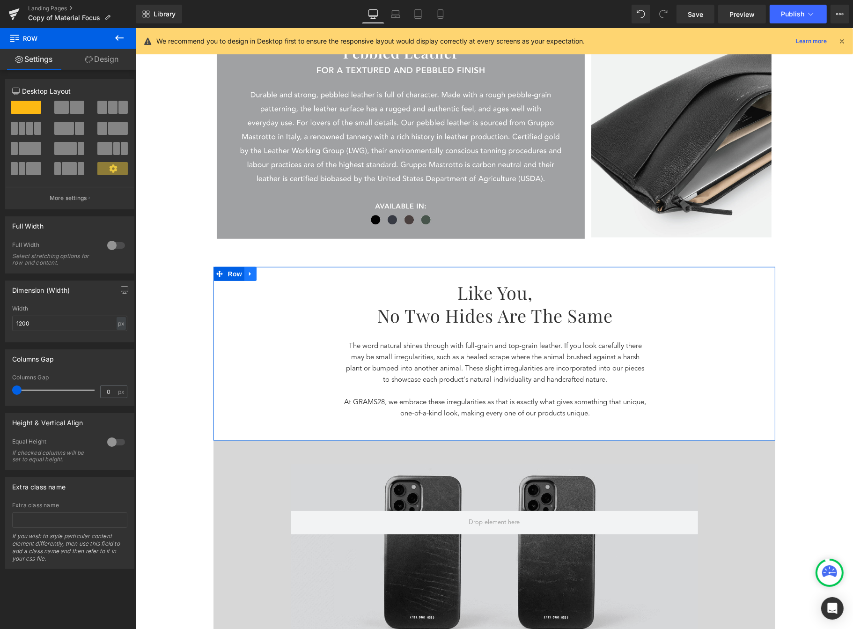
click at [249, 279] on link at bounding box center [250, 274] width 12 height 14
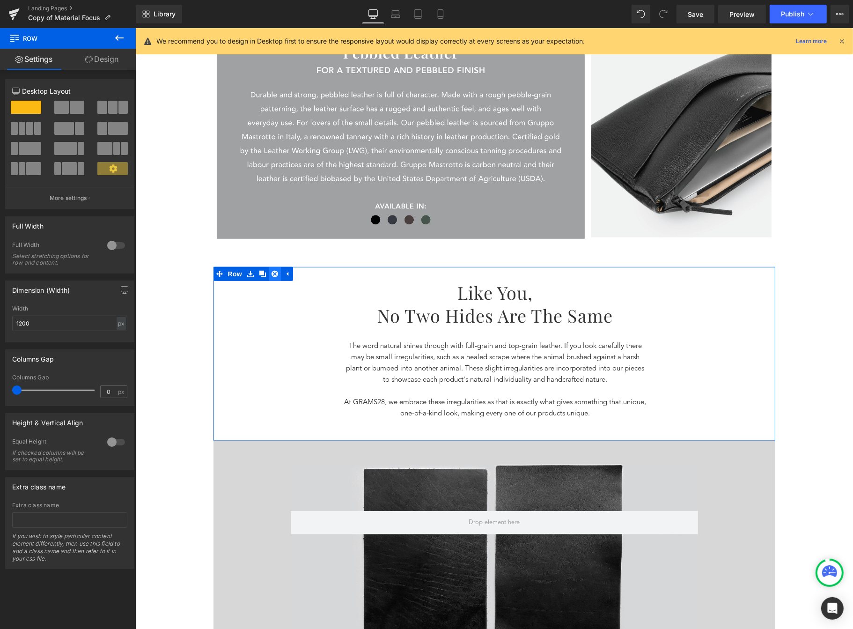
click at [268, 272] on link at bounding box center [274, 274] width 12 height 14
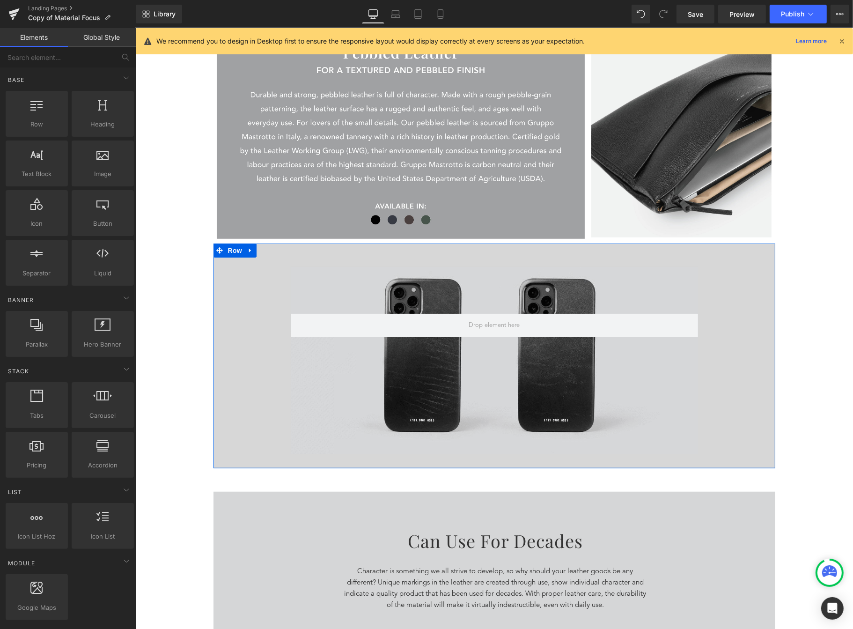
click at [237, 291] on div "Hero Banner Hero Banner" at bounding box center [494, 360] width 562 height 187
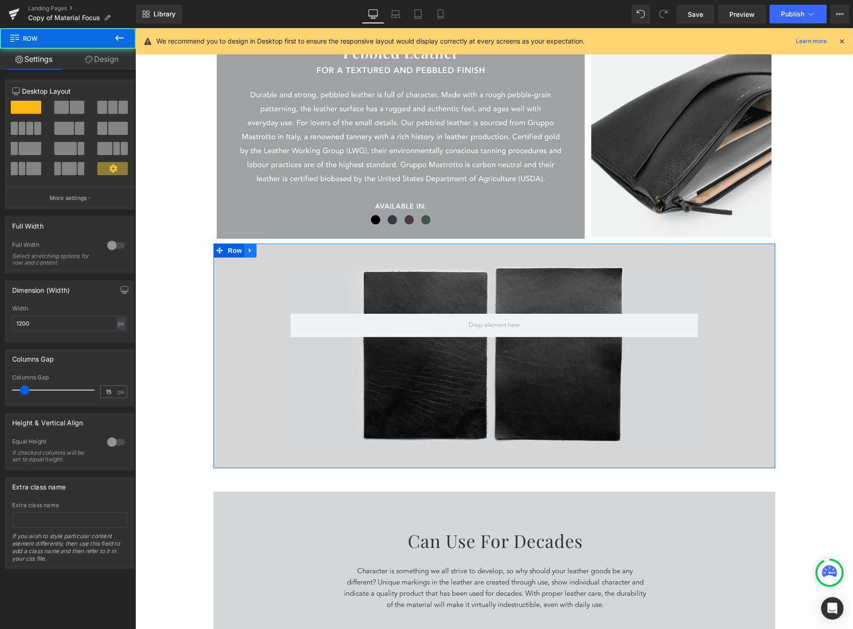
click at [250, 248] on link at bounding box center [250, 251] width 12 height 14
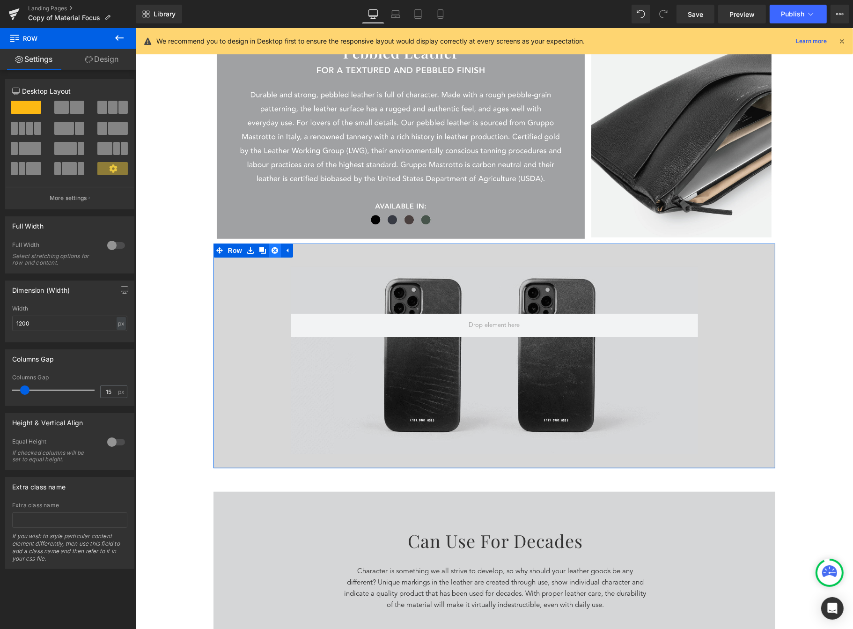
click at [272, 252] on icon at bounding box center [274, 250] width 7 height 7
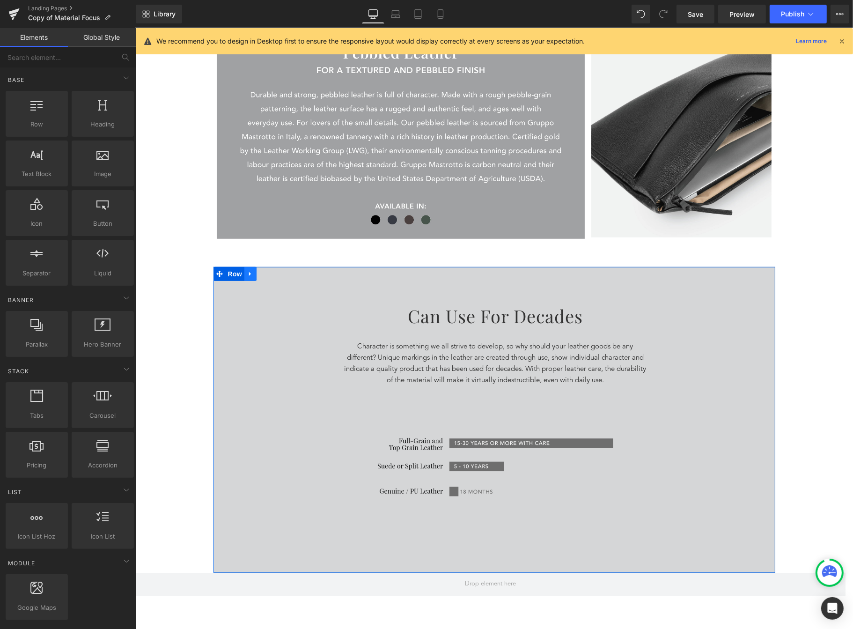
click at [251, 275] on link at bounding box center [250, 274] width 12 height 14
click at [271, 273] on icon at bounding box center [274, 274] width 7 height 7
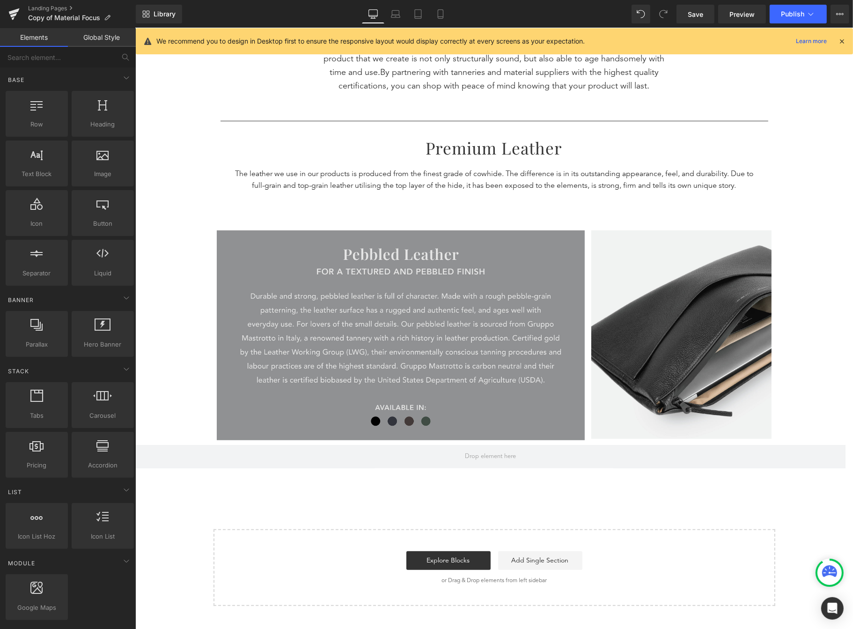
scroll to position [405, 0]
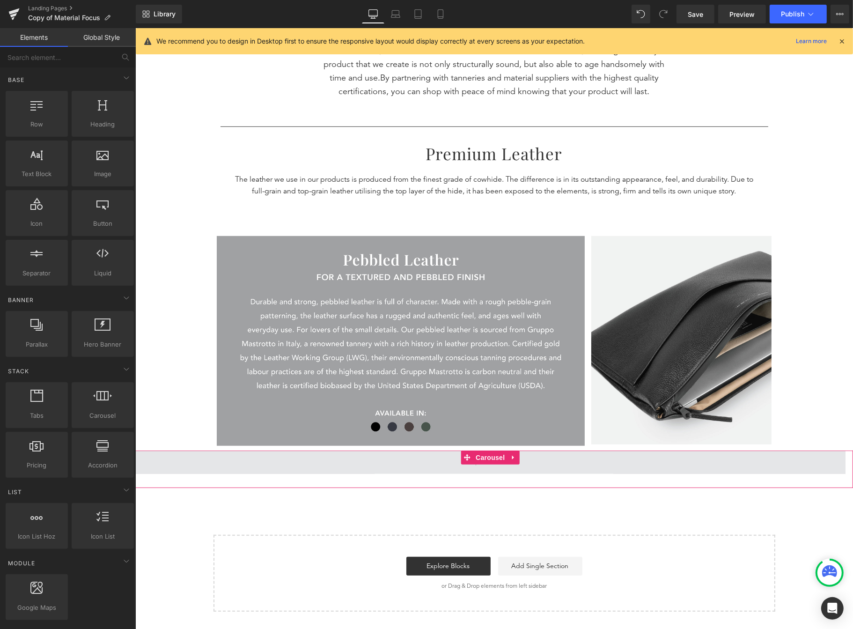
click at [503, 459] on span "Carousel" at bounding box center [490, 458] width 34 height 14
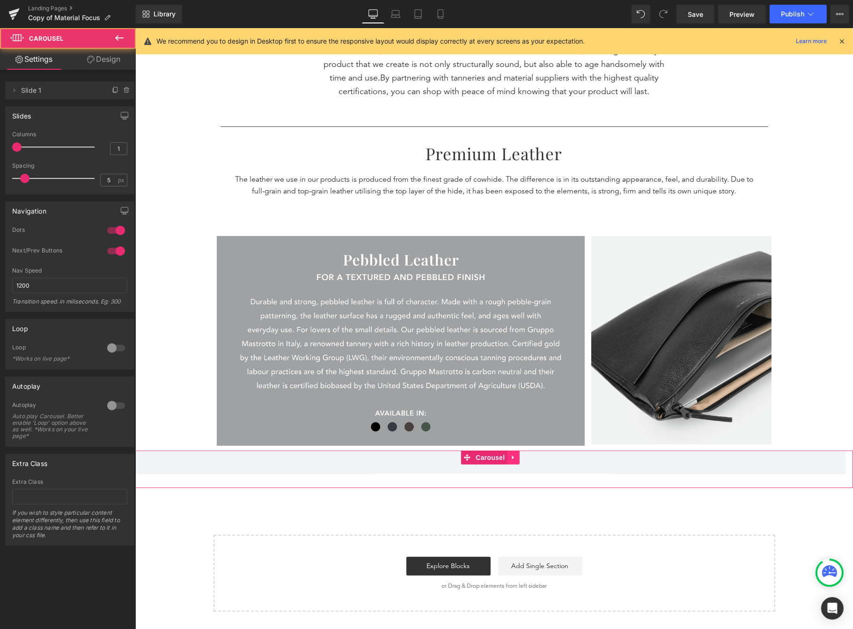
click at [512, 459] on icon at bounding box center [513, 457] width 7 height 7
click at [517, 458] on icon at bounding box center [519, 457] width 7 height 7
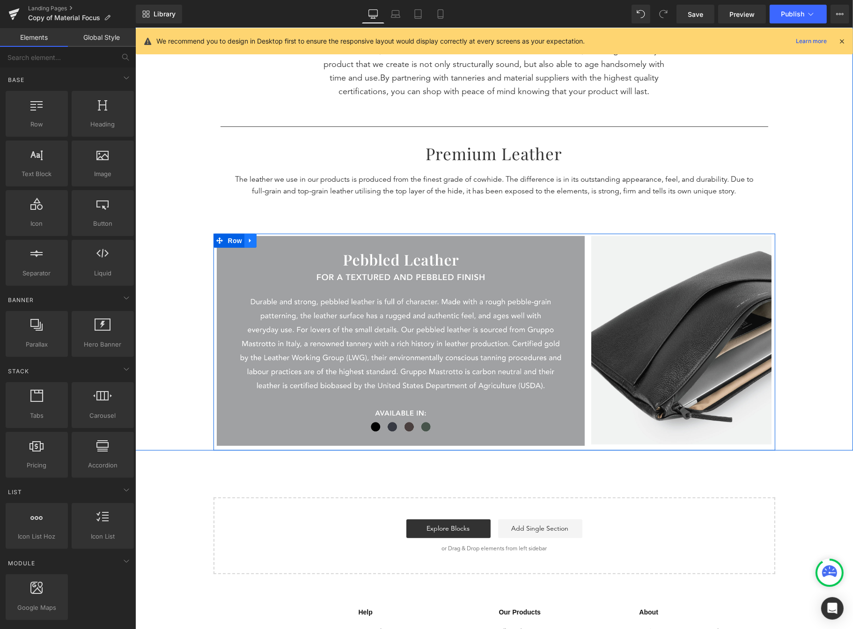
click at [247, 241] on icon at bounding box center [250, 240] width 7 height 7
click at [268, 242] on link at bounding box center [274, 241] width 12 height 14
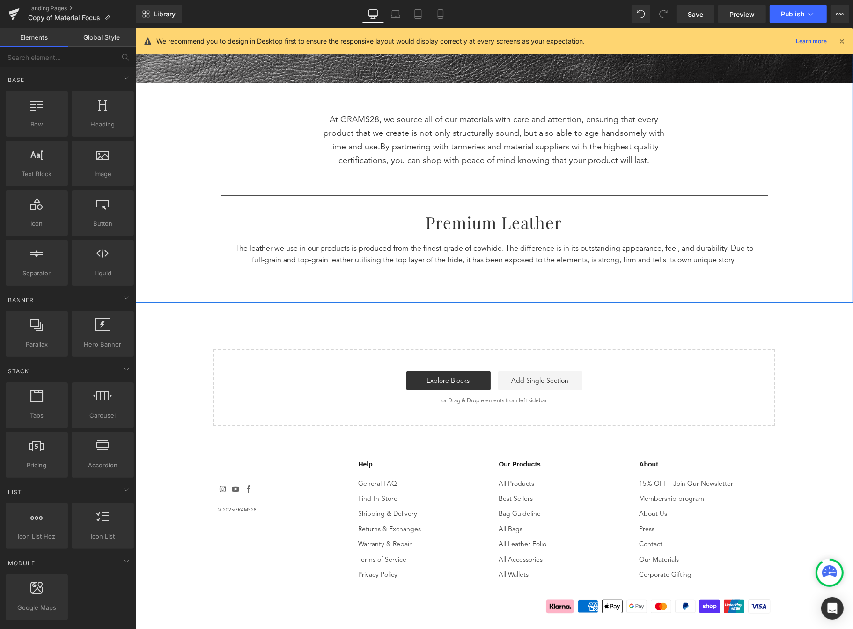
scroll to position [330, 0]
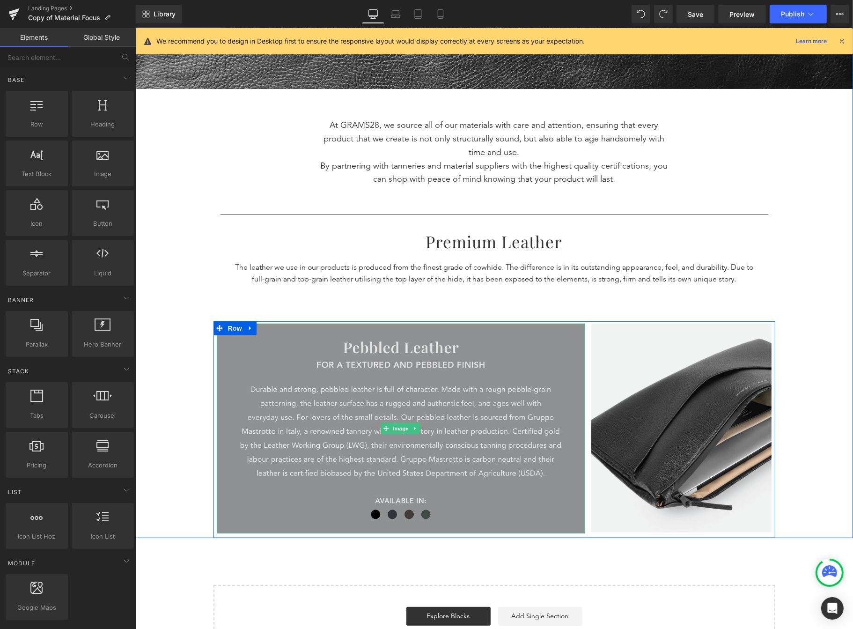
click at [265, 339] on img at bounding box center [400, 429] width 368 height 210
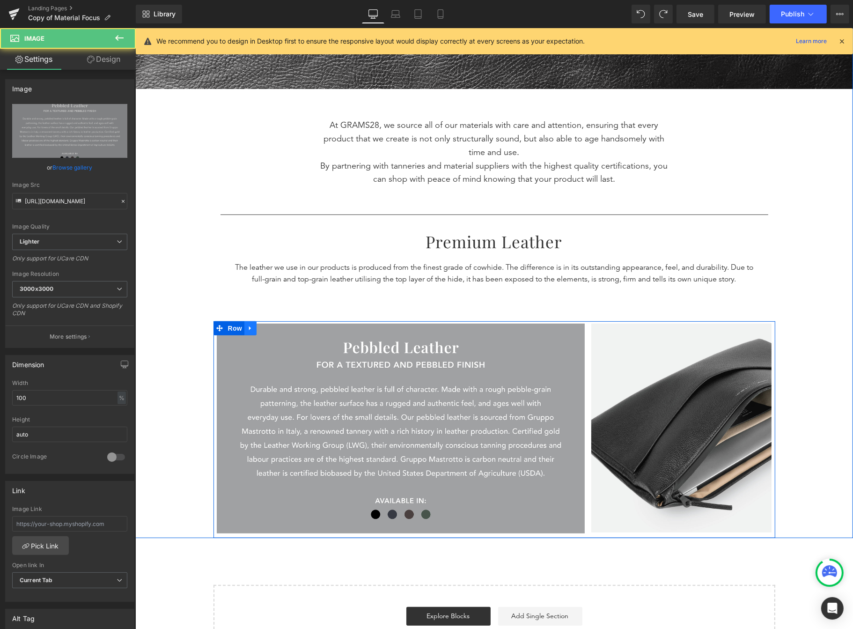
click at [247, 330] on icon at bounding box center [250, 328] width 7 height 7
click at [256, 327] on link at bounding box center [262, 328] width 12 height 14
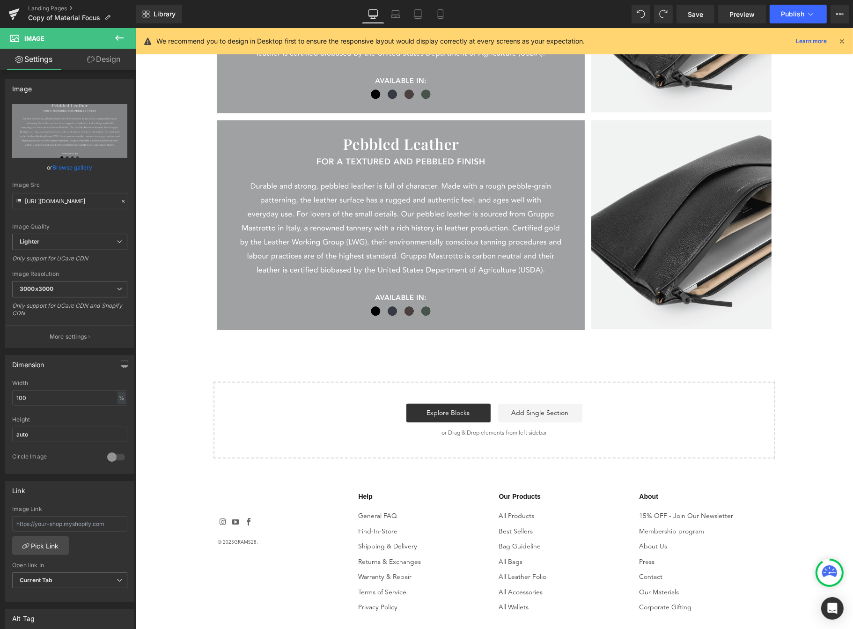
scroll to position [750, 0]
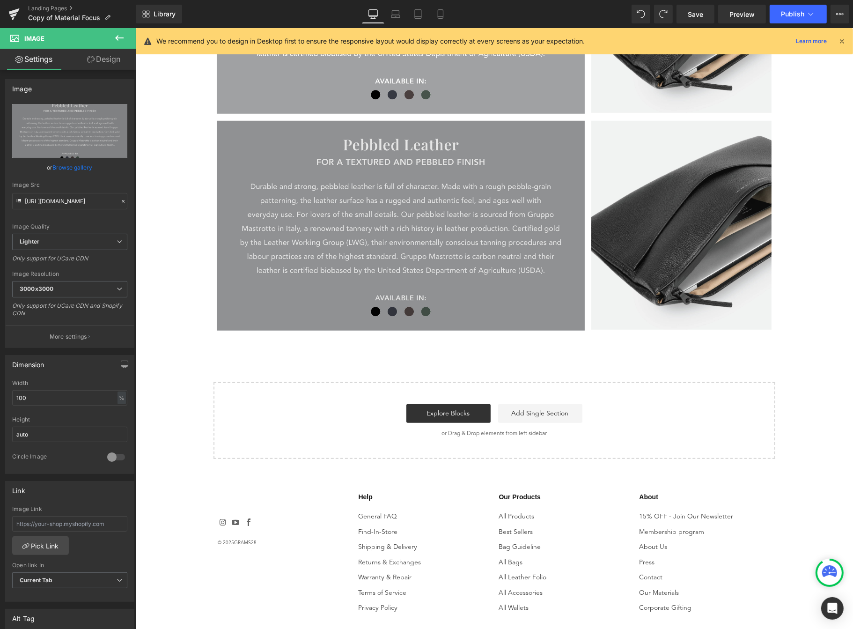
click at [251, 157] on img at bounding box center [400, 226] width 368 height 210
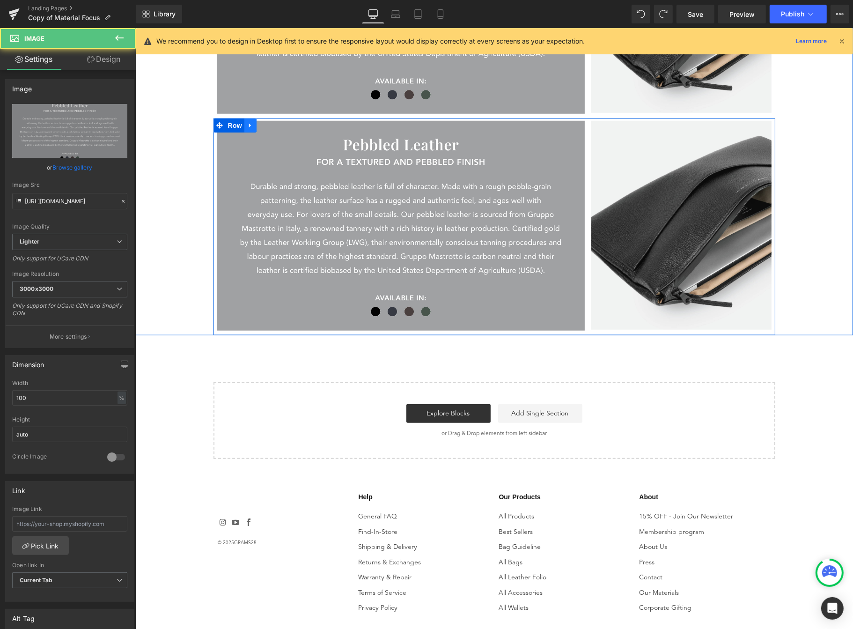
click at [247, 124] on icon at bounding box center [250, 125] width 7 height 7
click at [256, 126] on link at bounding box center [262, 125] width 12 height 14
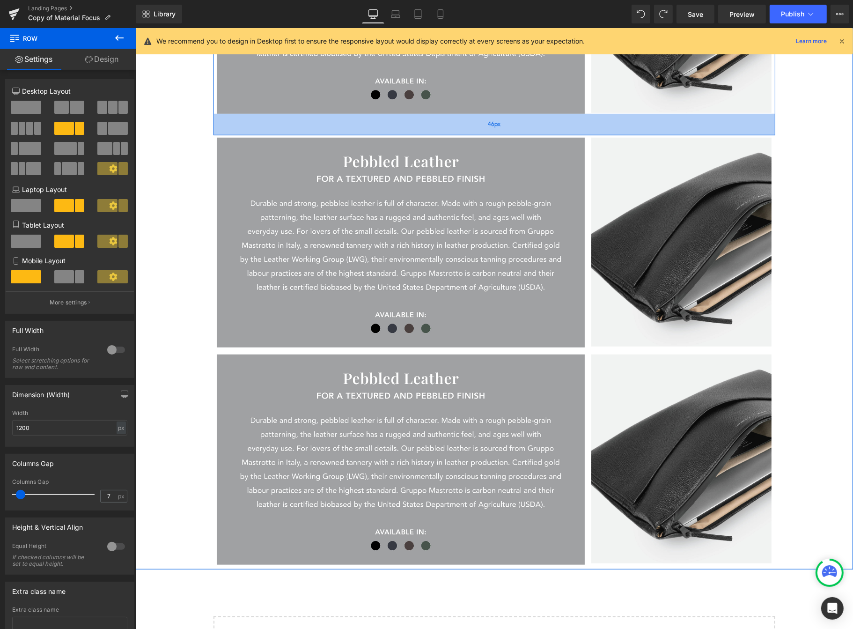
drag, startPoint x: 547, startPoint y: 116, endPoint x: 545, endPoint y: 133, distance: 17.1
click at [545, 133] on div "46px" at bounding box center [494, 125] width 562 height 22
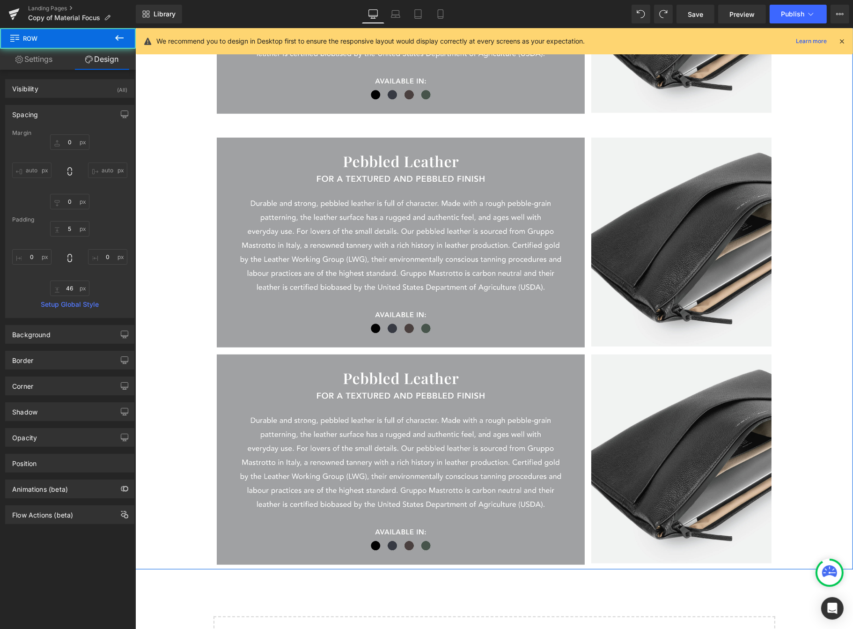
click at [551, 350] on div "Image Image Row" at bounding box center [494, 243] width 562 height 217
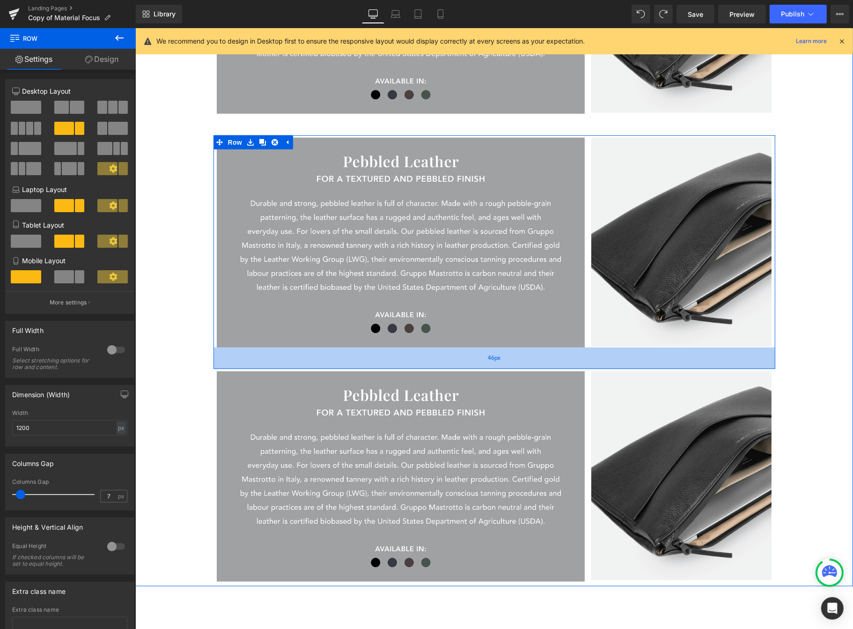
drag, startPoint x: 552, startPoint y: 348, endPoint x: 551, endPoint y: 365, distance: 16.9
click at [551, 365] on div "46px" at bounding box center [494, 359] width 562 height 22
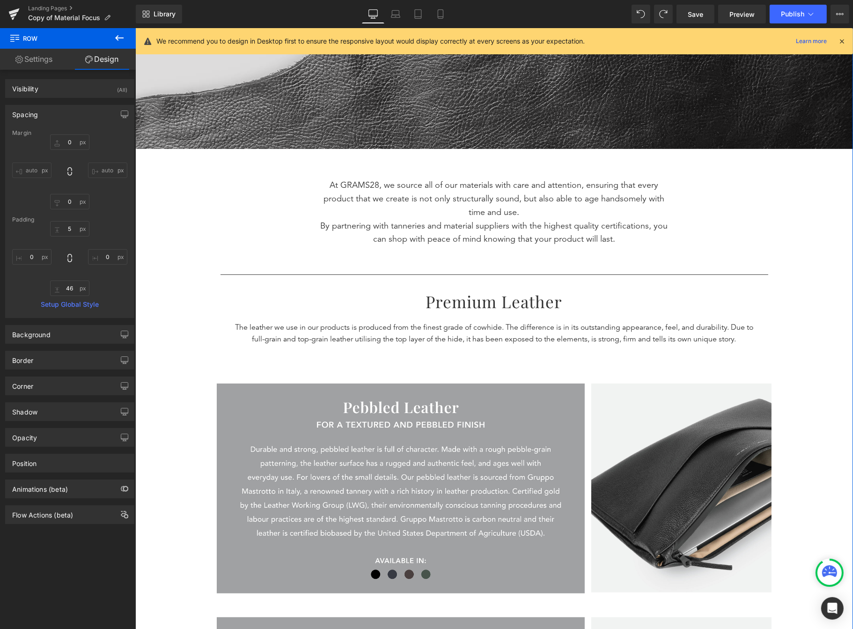
scroll to position [263, 0]
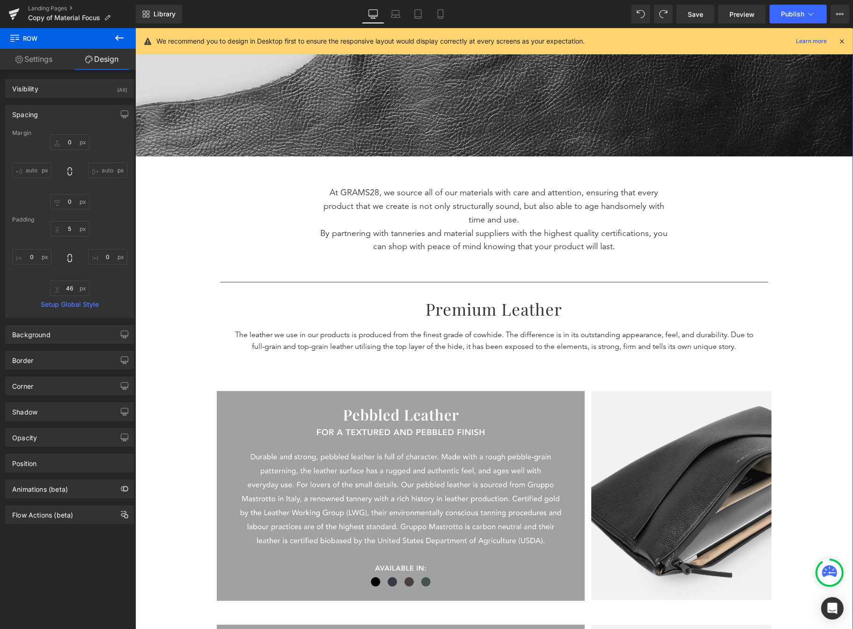
click at [617, 288] on div at bounding box center [494, 284] width 548 height 15
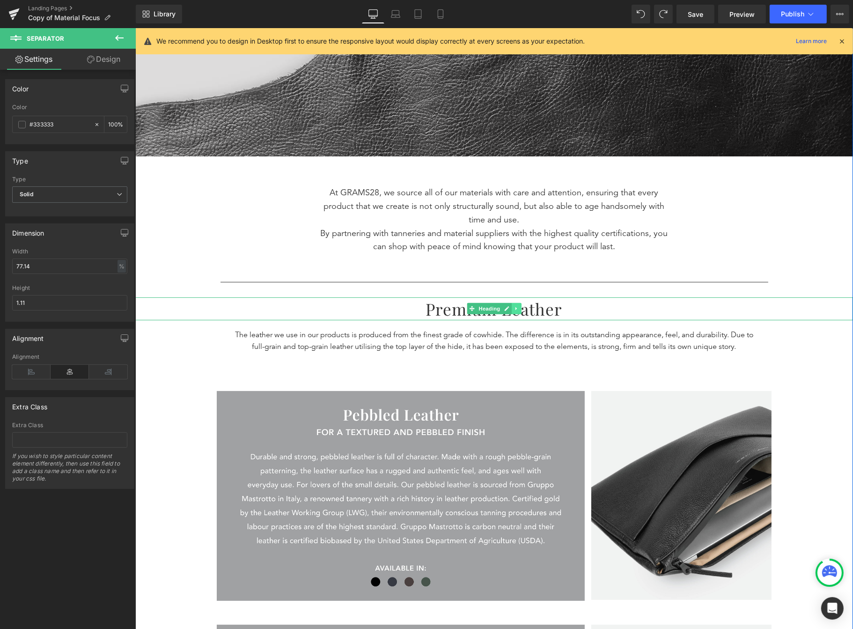
click at [514, 310] on icon at bounding box center [516, 309] width 5 height 6
click at [510, 309] on link at bounding box center [512, 308] width 10 height 11
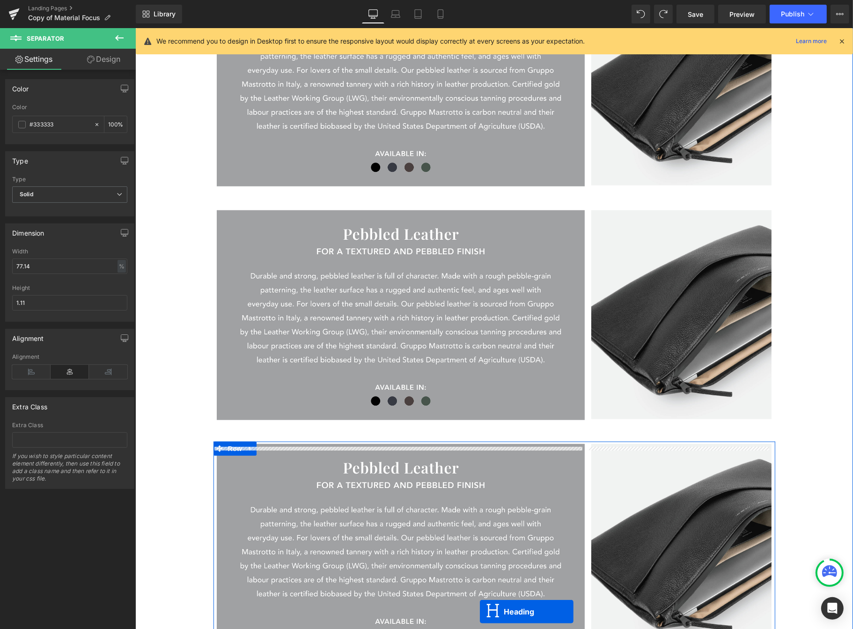
scroll to position [710, 0]
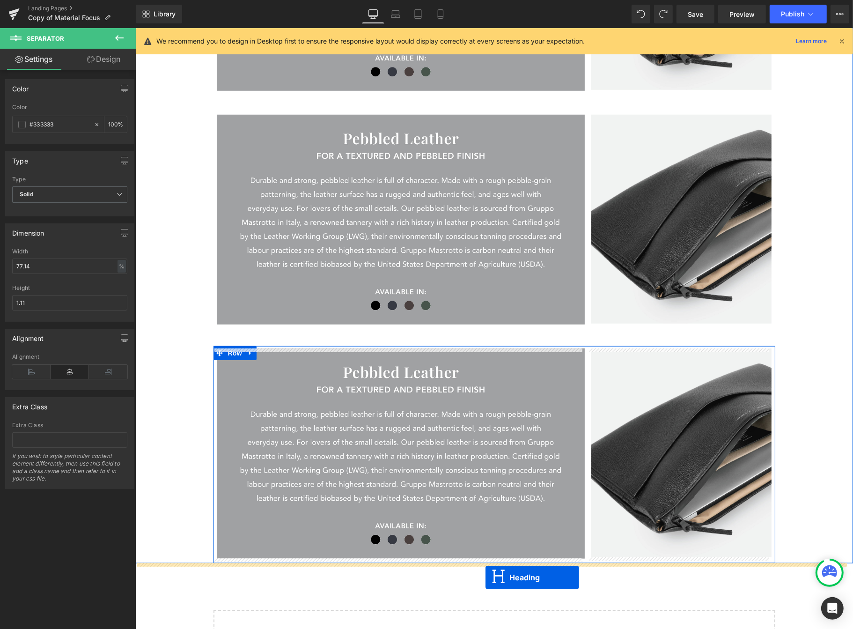
drag, startPoint x: 467, startPoint y: 332, endPoint x: 485, endPoint y: 577, distance: 246.1
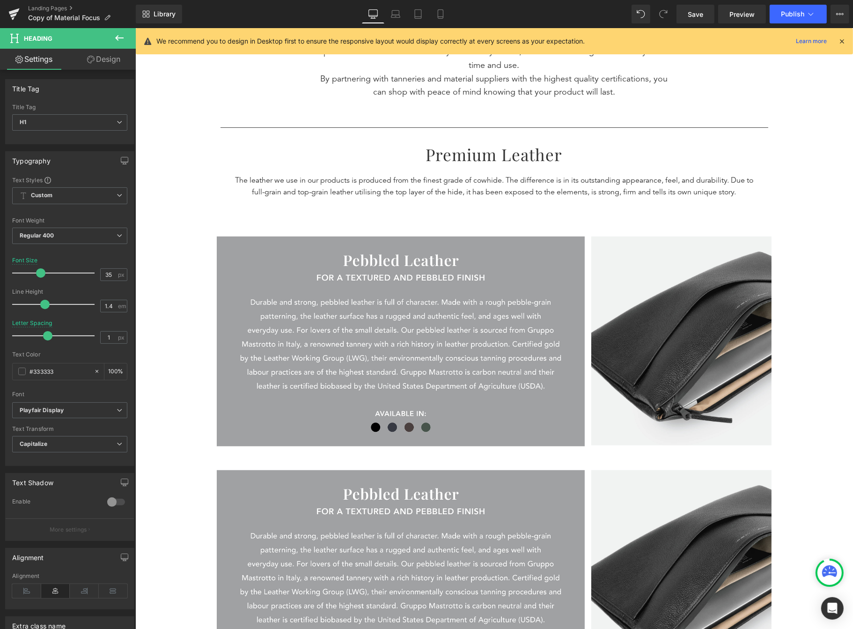
scroll to position [418, 0]
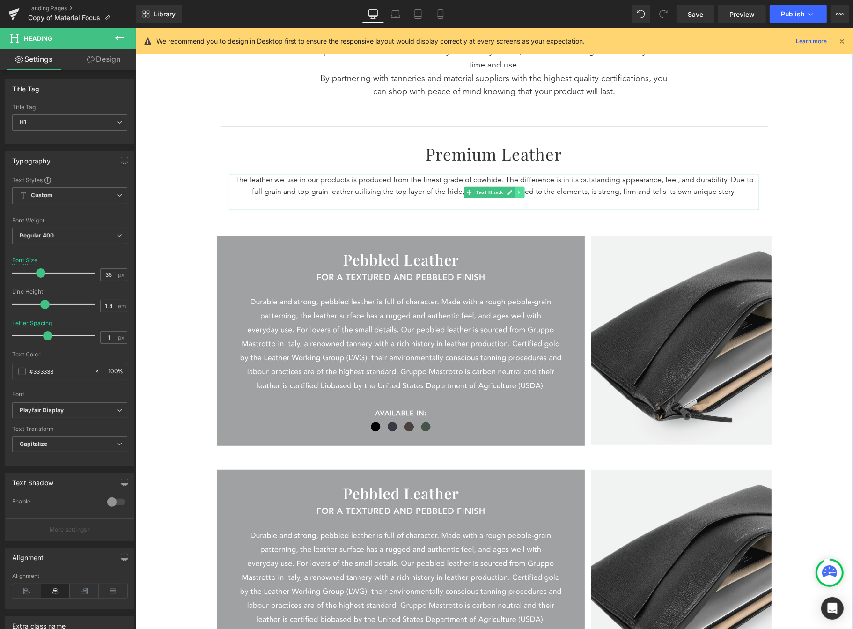
click at [517, 192] on icon at bounding box center [519, 193] width 5 height 6
click at [512, 194] on icon at bounding box center [514, 193] width 5 height 6
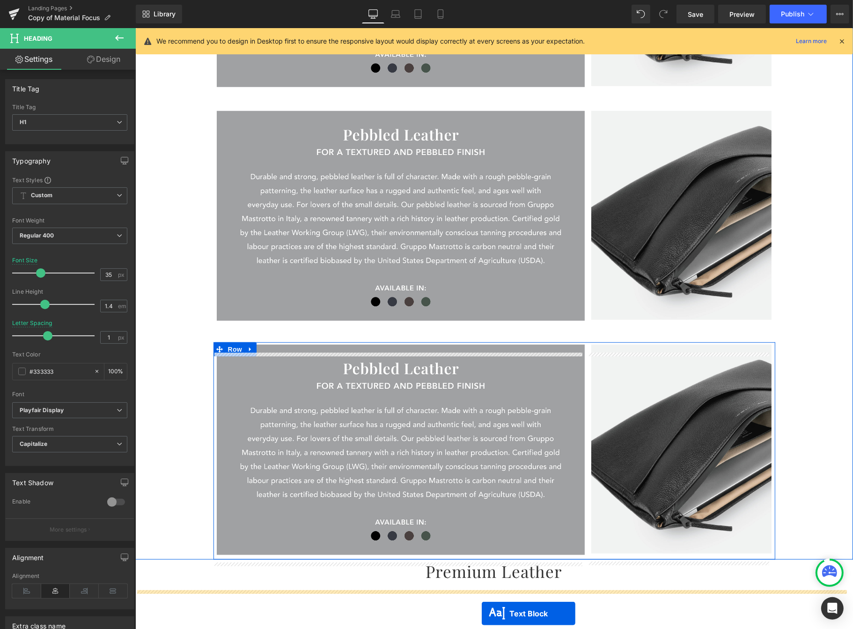
scroll to position [794, 0]
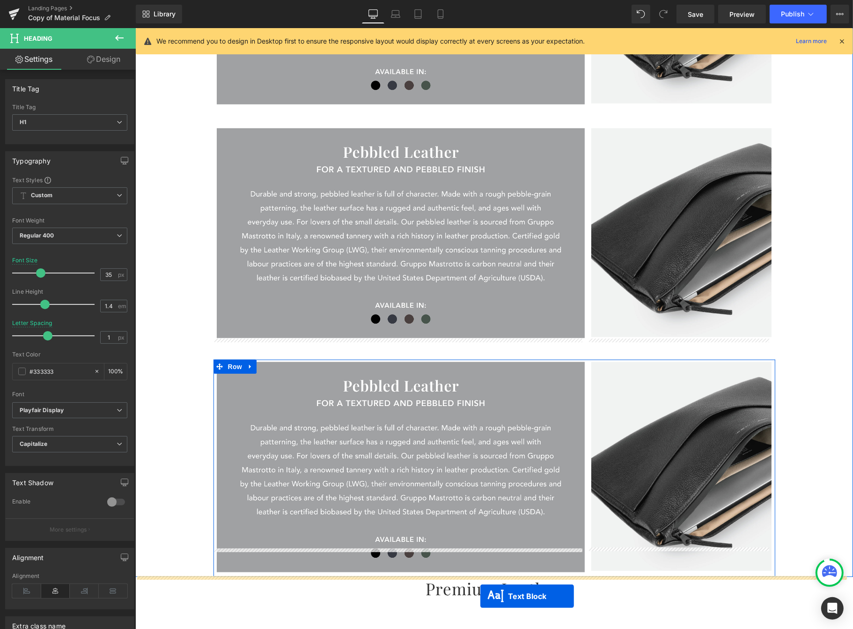
drag, startPoint x: 464, startPoint y: 261, endPoint x: 480, endPoint y: 593, distance: 332.4
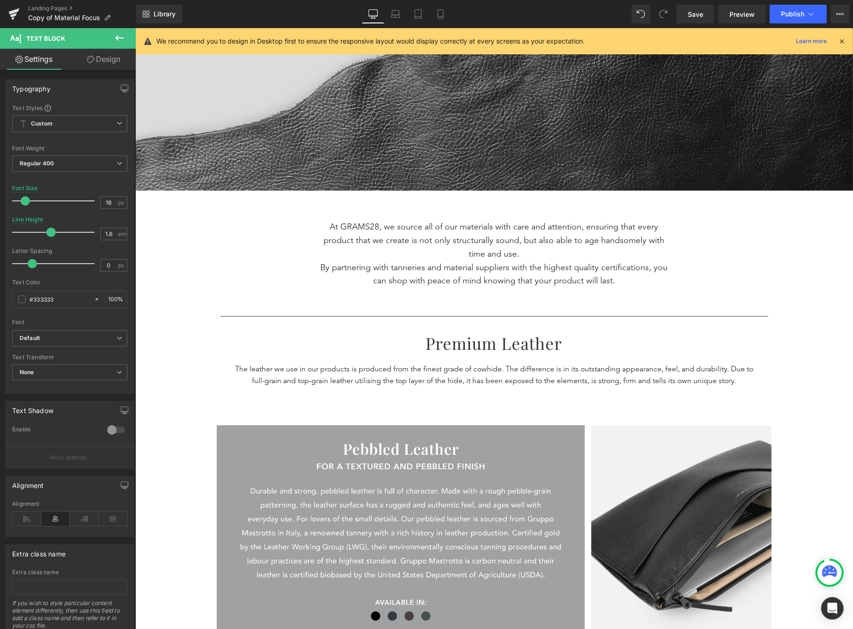
scroll to position [231, 0]
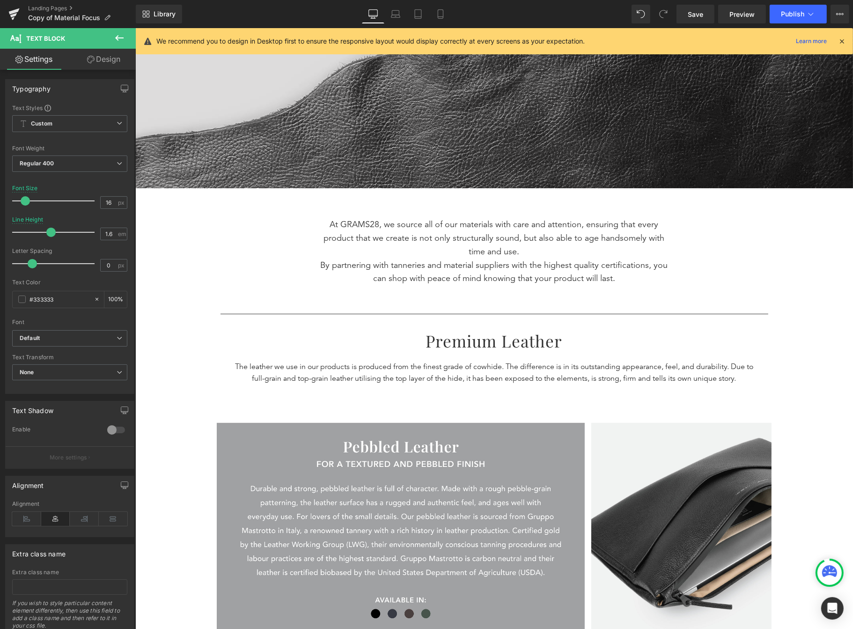
click at [563, 245] on p "At GRAMS28, we source all of our materials with care and attention, ensuring th…" at bounding box center [493, 238] width 351 height 40
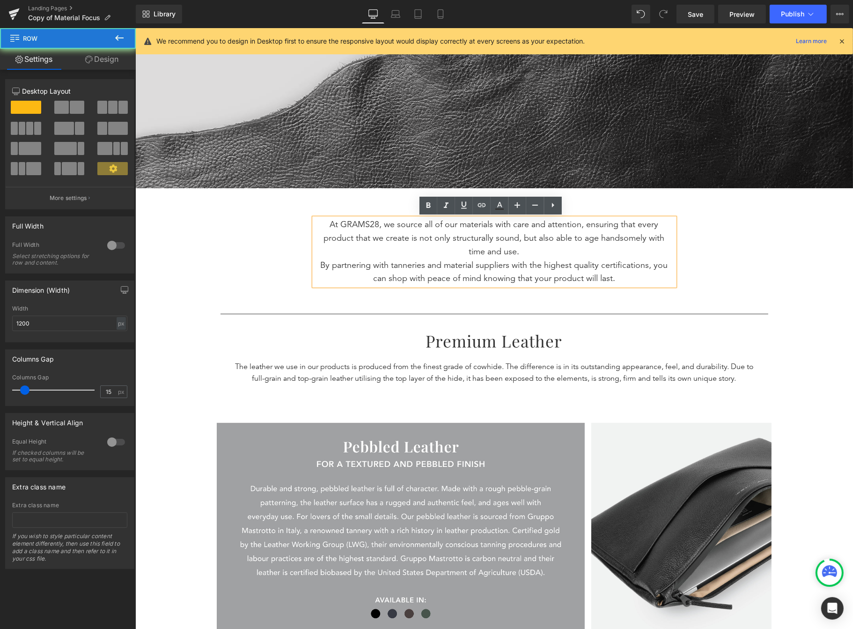
click at [688, 210] on div "At GRAMS28, we source all of our materials with care and attention, ensuring th…" at bounding box center [494, 266] width 562 height 115
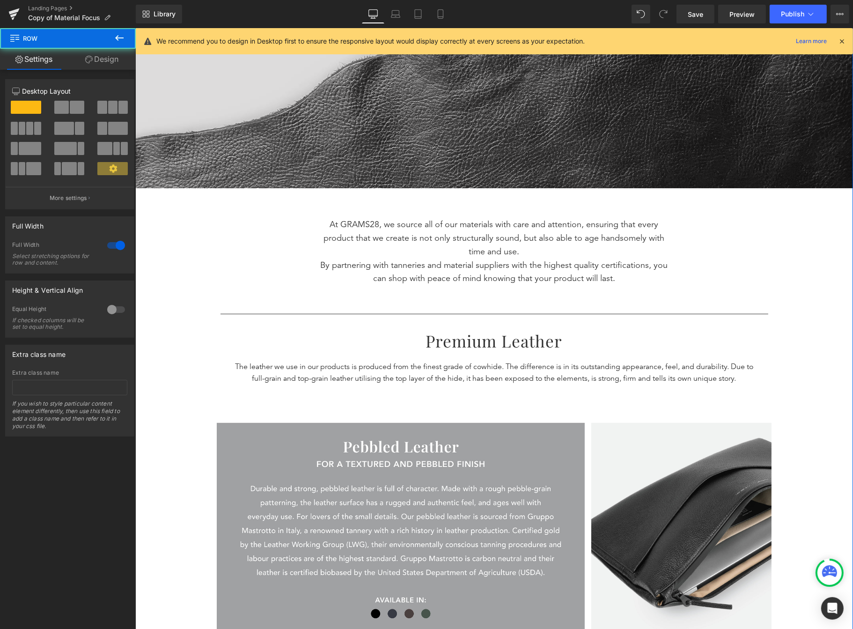
click at [572, 414] on div "Separator Understanding Our Materials Heading MATERIAL FOCUS Text Block 5 Reaso…" at bounding box center [494, 481] width 718 height 1248
click at [514, 411] on div "Separator Understanding Our Materials Heading MATERIAL FOCUS Text Block 5 Reaso…" at bounding box center [494, 481] width 718 height 1248
click at [535, 382] on p "The leather we use in our products is produced from the finest grade of cowhide…" at bounding box center [494, 374] width 531 height 24
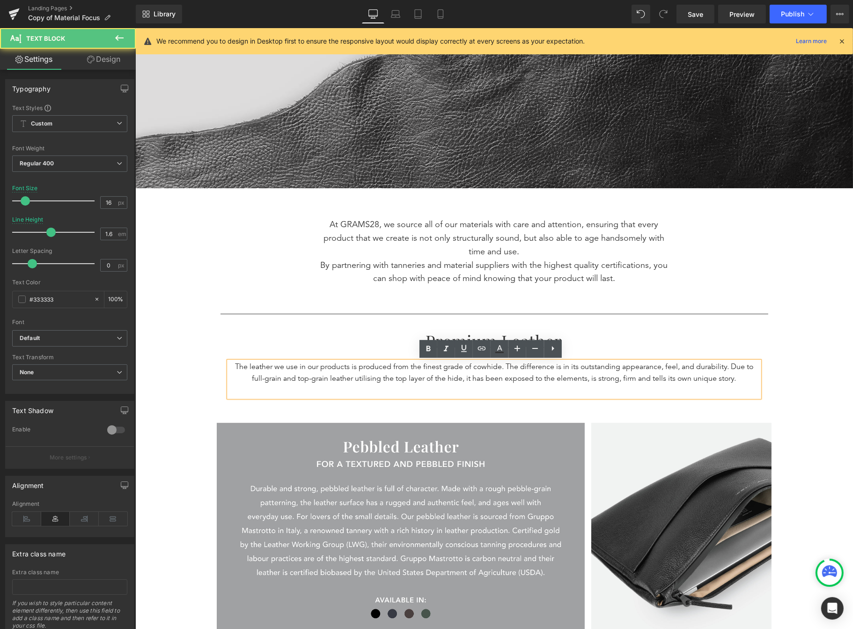
click at [541, 389] on p at bounding box center [494, 391] width 531 height 12
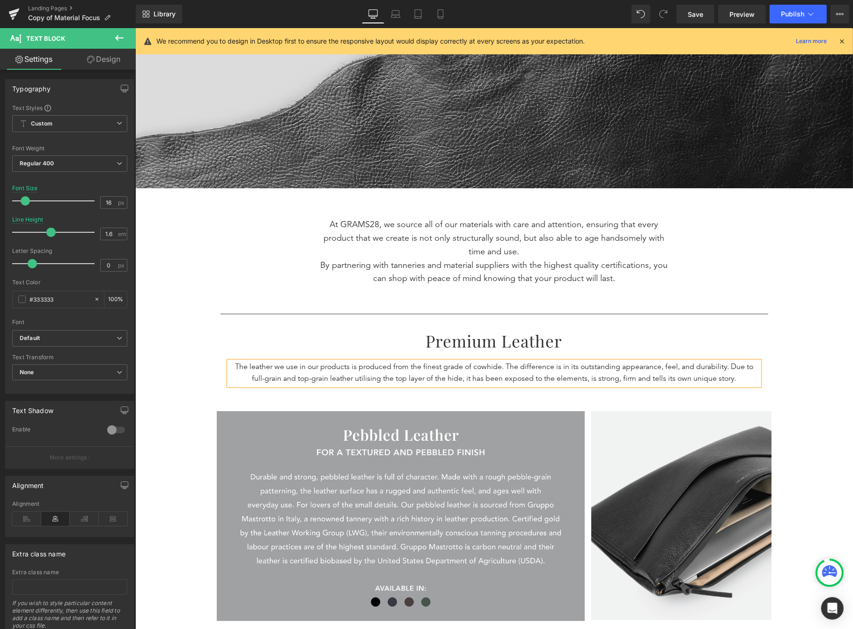
click at [817, 355] on div "Separator Understanding Our Materials Heading MATERIAL FOCUS Text Block 5 Reaso…" at bounding box center [494, 475] width 718 height 1236
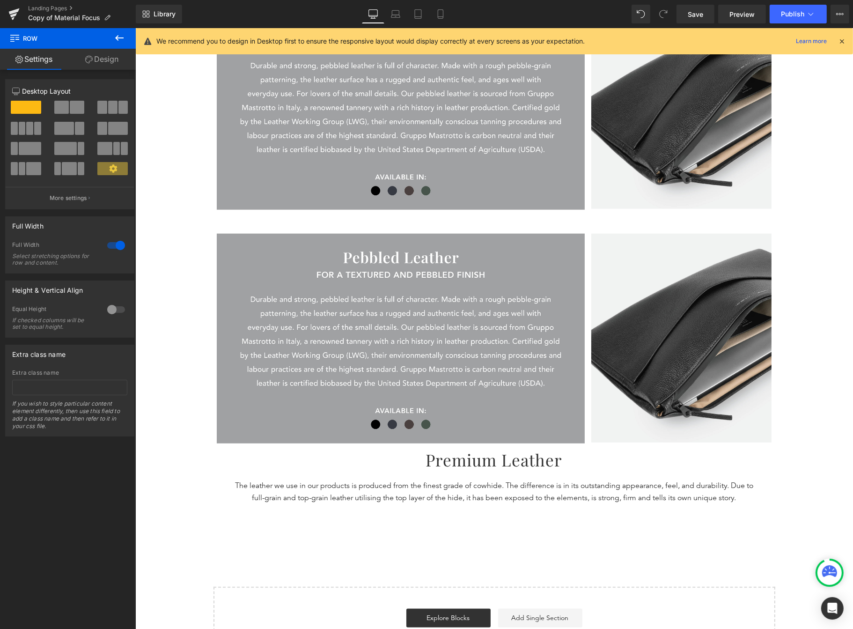
scroll to position [871, 0]
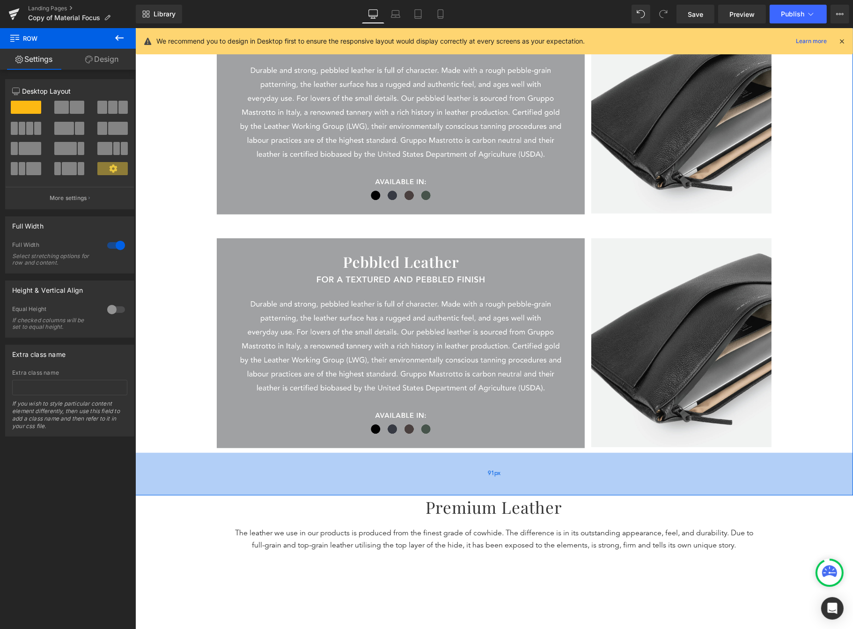
drag, startPoint x: 579, startPoint y: 450, endPoint x: 572, endPoint y: 493, distance: 43.2
click at [572, 493] on div "91px" at bounding box center [494, 474] width 718 height 43
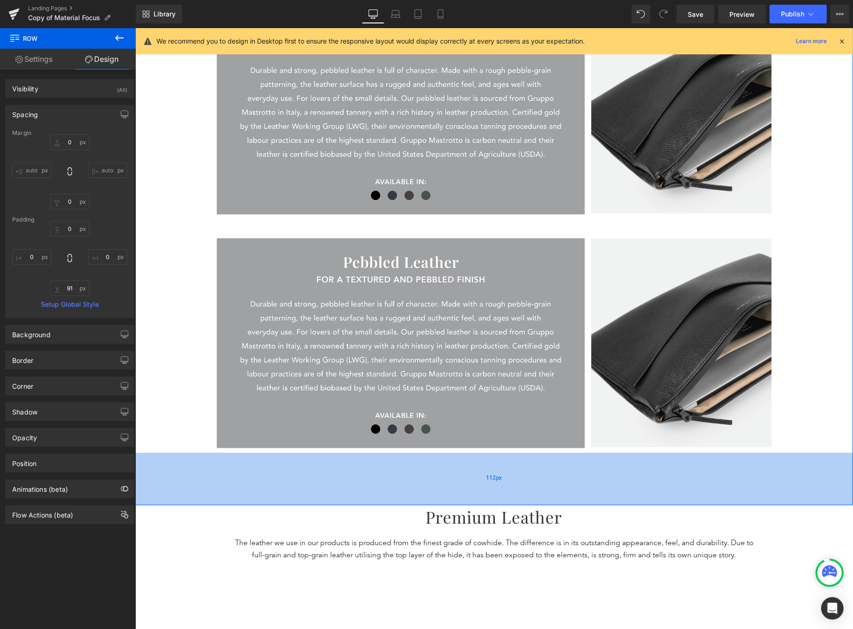
drag, startPoint x: 509, startPoint y: 486, endPoint x: 507, endPoint y: 496, distance: 10.6
click at [507, 496] on div "112px" at bounding box center [494, 479] width 718 height 52
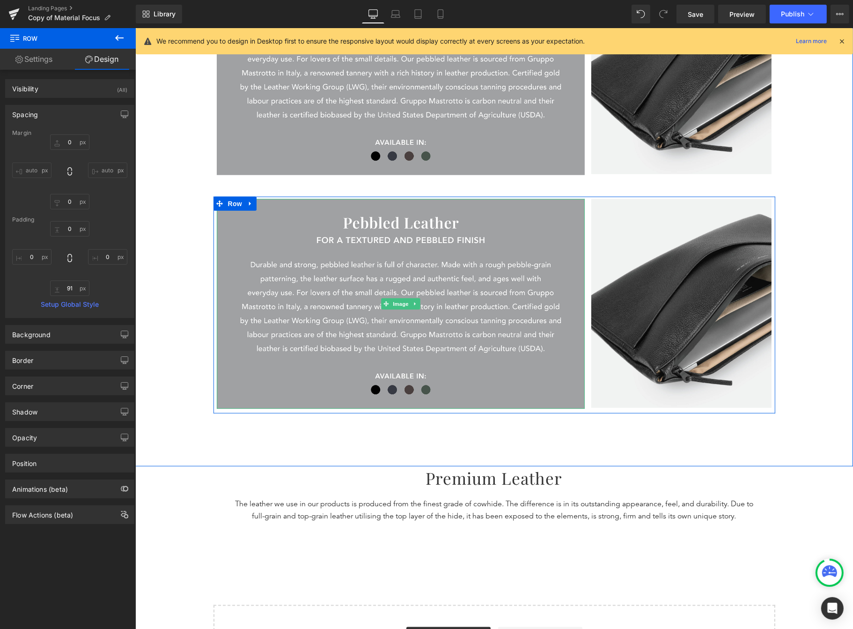
scroll to position [912, 0]
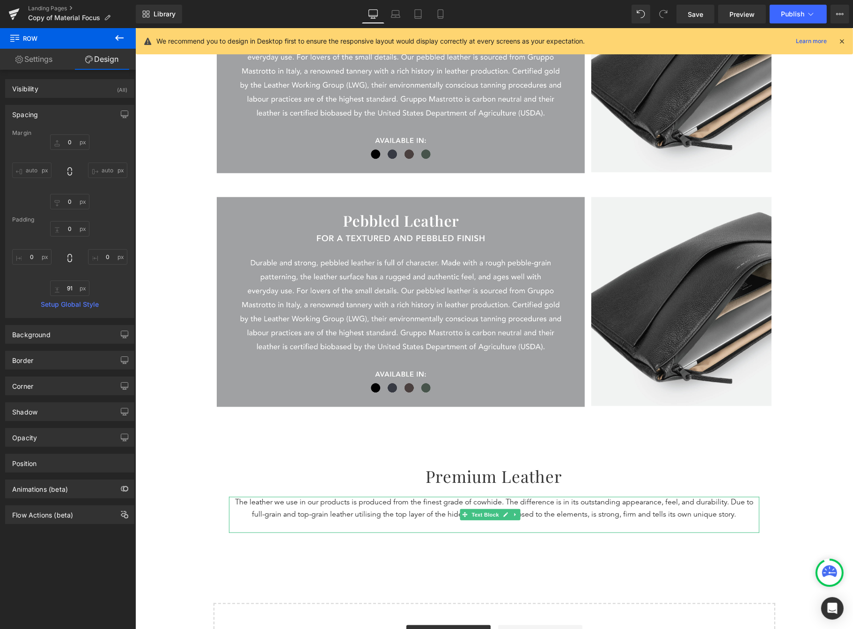
click at [416, 499] on p "The leather we use in our products is produced from the finest grade of cowhide…" at bounding box center [494, 509] width 531 height 24
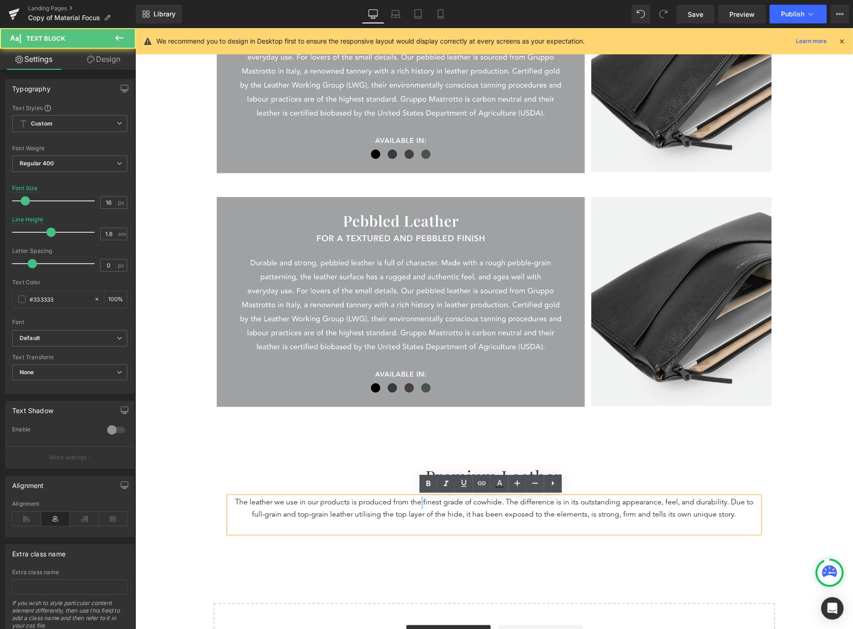
click at [416, 499] on p "The leather we use in our products is produced from the finest grade of cowhide…" at bounding box center [494, 509] width 531 height 24
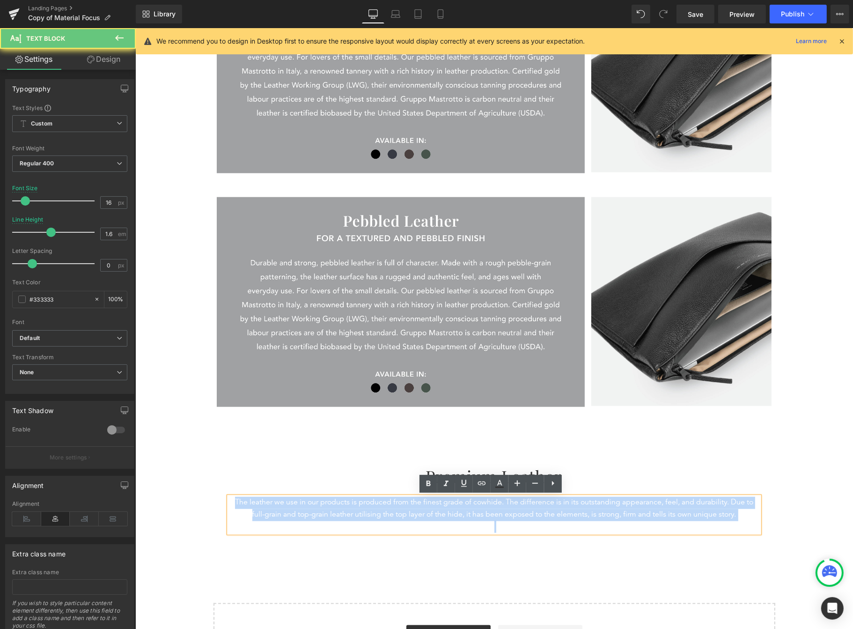
click at [416, 499] on p "The leather we use in our products is produced from the finest grade of cowhide…" at bounding box center [494, 509] width 531 height 24
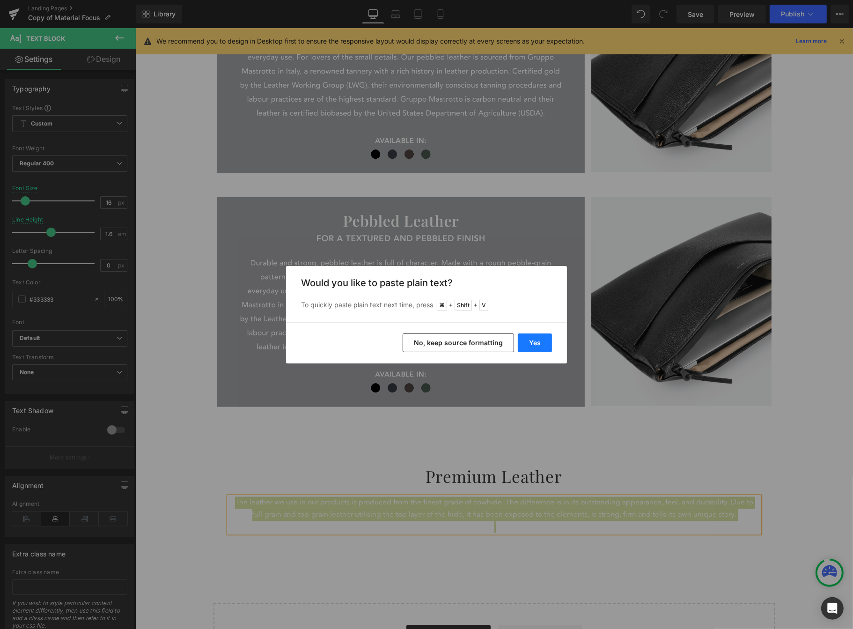
click at [537, 345] on button "Yes" at bounding box center [535, 342] width 34 height 19
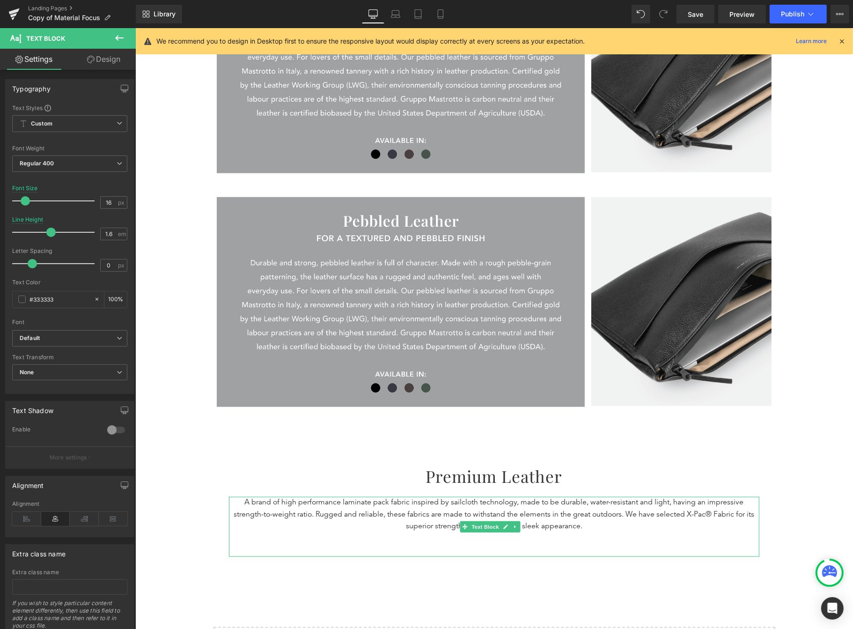
click at [449, 550] on p at bounding box center [494, 551] width 531 height 12
click at [552, 478] on h1 "premium leather" at bounding box center [494, 476] width 718 height 23
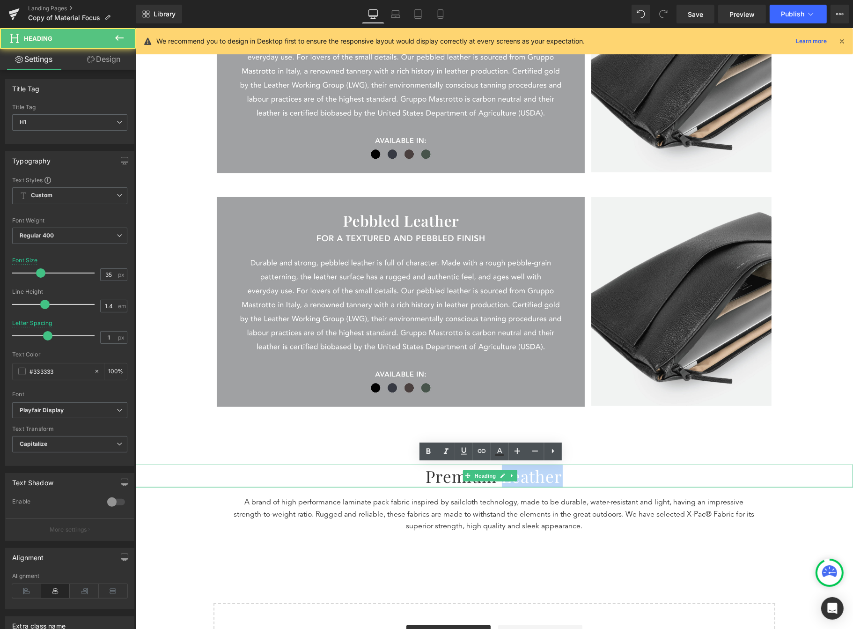
click at [552, 478] on h1 "premium leather" at bounding box center [494, 476] width 718 height 23
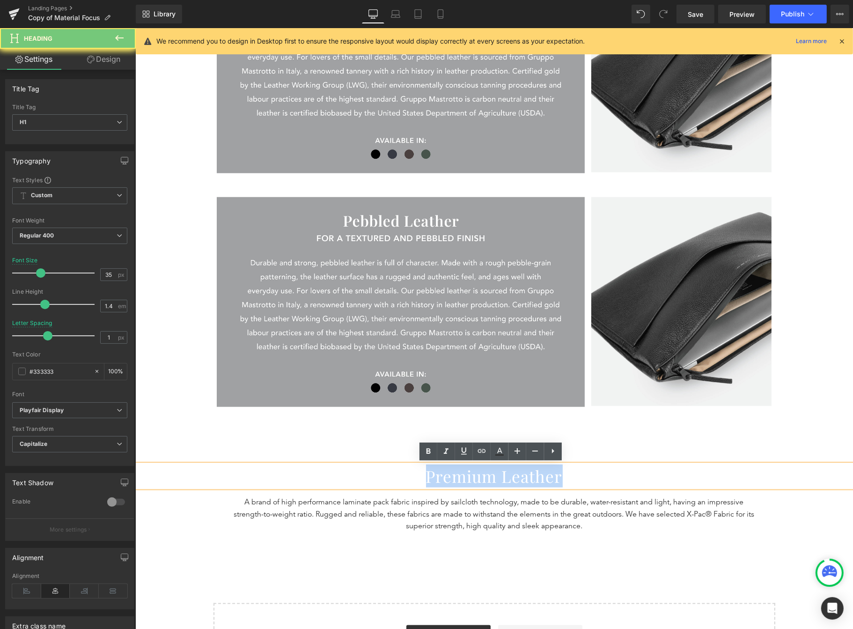
click at [552, 478] on h1 "premium leather" at bounding box center [494, 476] width 718 height 23
paste div
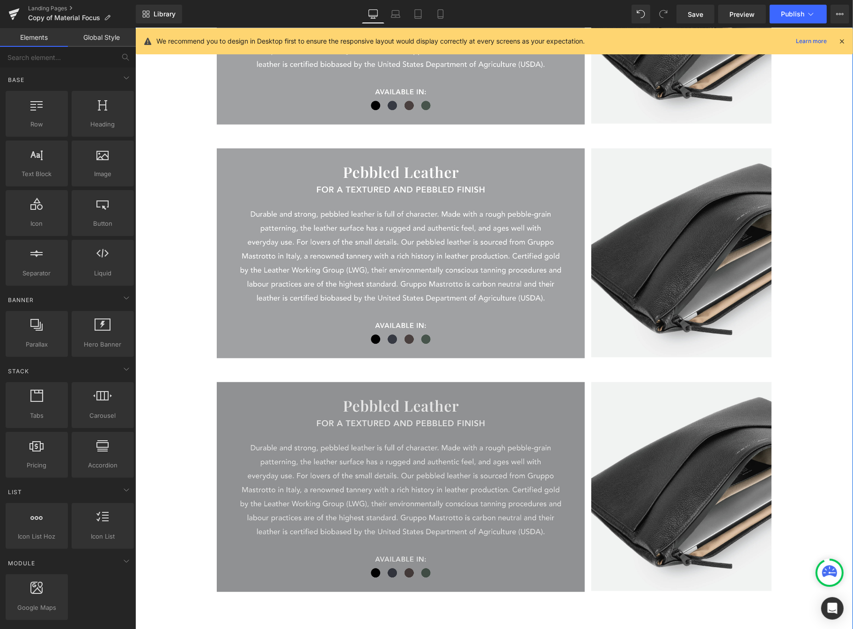
scroll to position [726, 0]
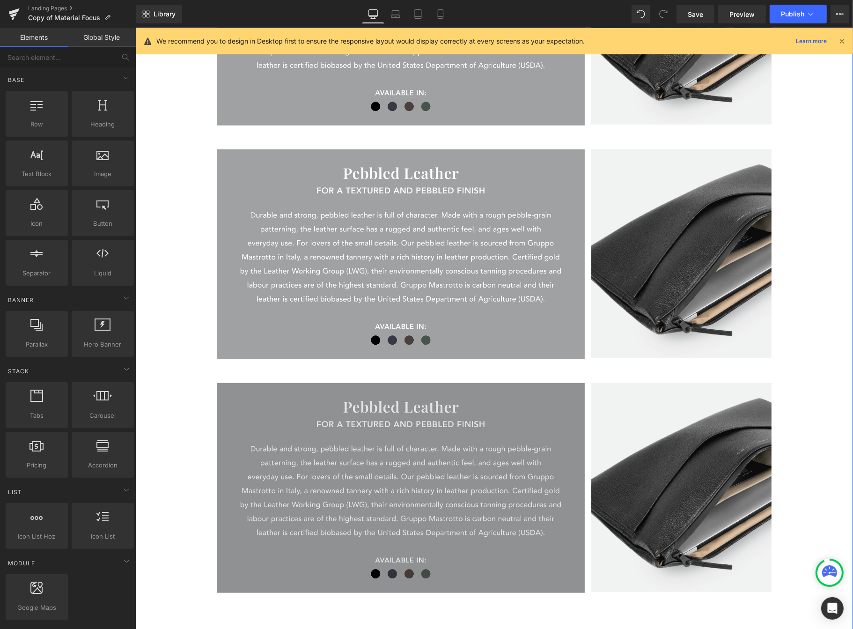
click at [236, 401] on img at bounding box center [400, 488] width 368 height 210
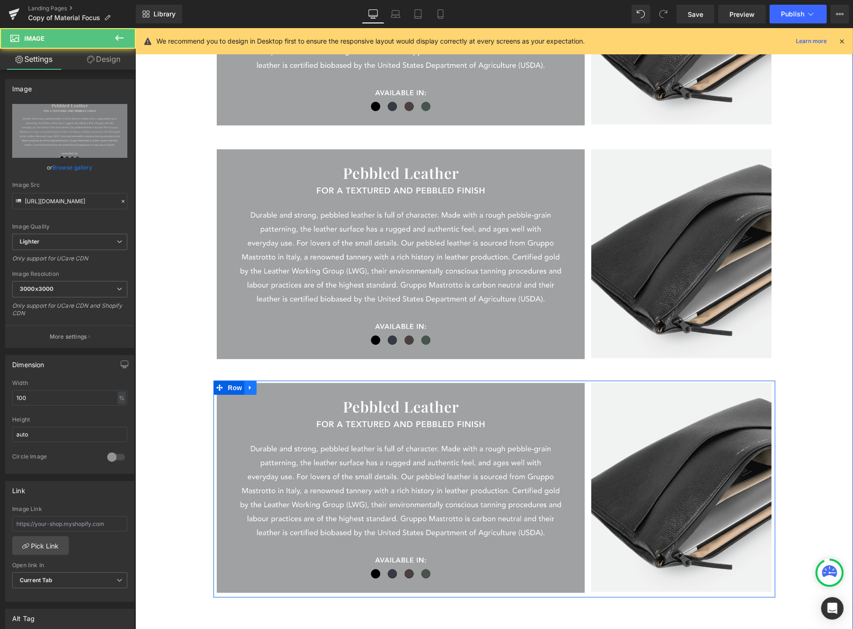
click at [249, 388] on icon at bounding box center [250, 387] width 7 height 7
click at [261, 389] on icon at bounding box center [262, 388] width 7 height 7
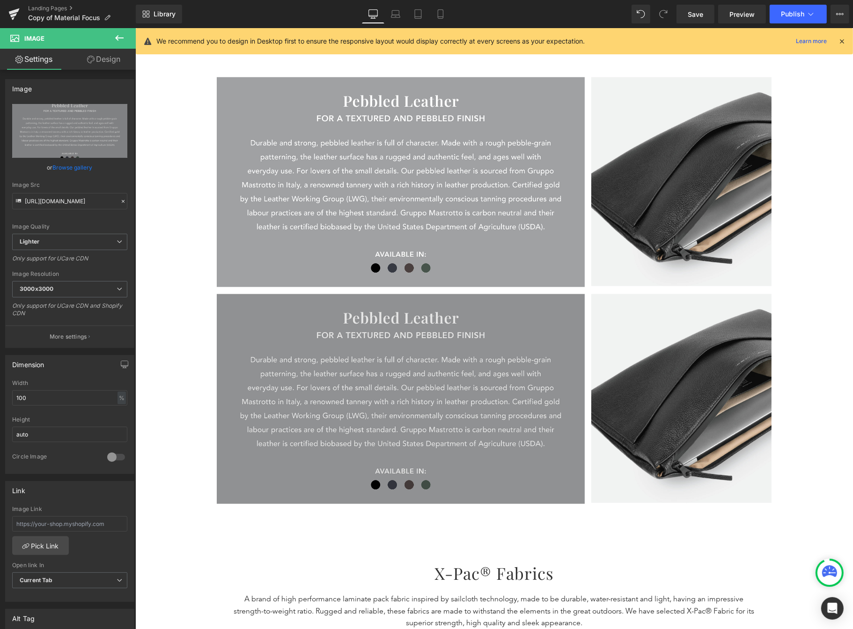
scroll to position [1031, 0]
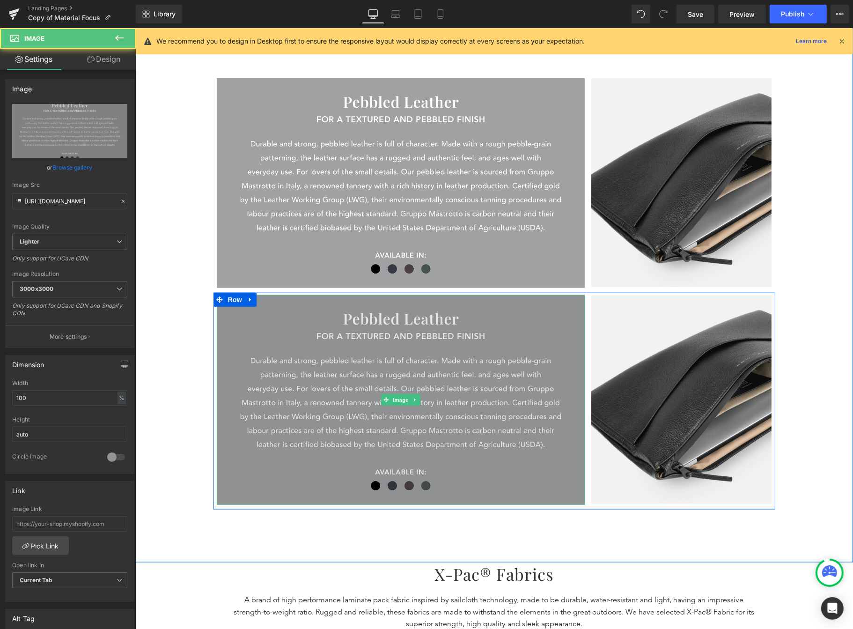
click at [267, 310] on img at bounding box center [400, 400] width 368 height 210
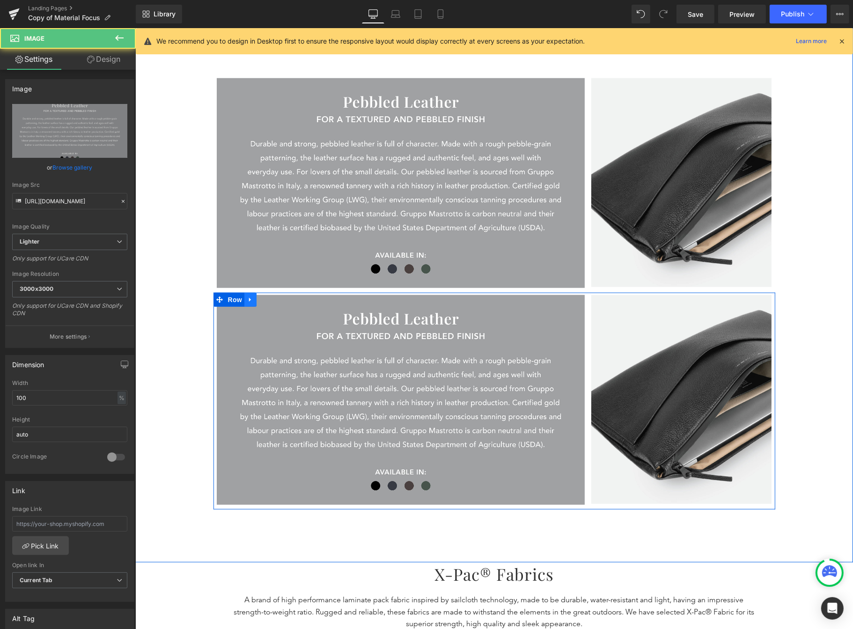
click at [249, 299] on icon at bounding box center [250, 299] width 7 height 7
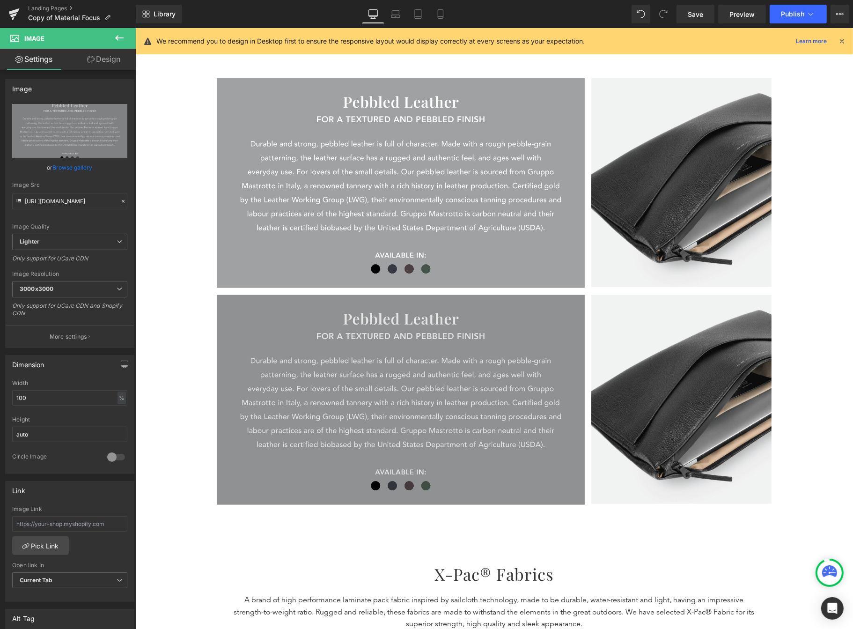
drag, startPoint x: 256, startPoint y: 299, endPoint x: 292, endPoint y: 393, distance: 100.5
click at [293, 400] on div "Image Image Row" at bounding box center [494, 401] width 562 height 217
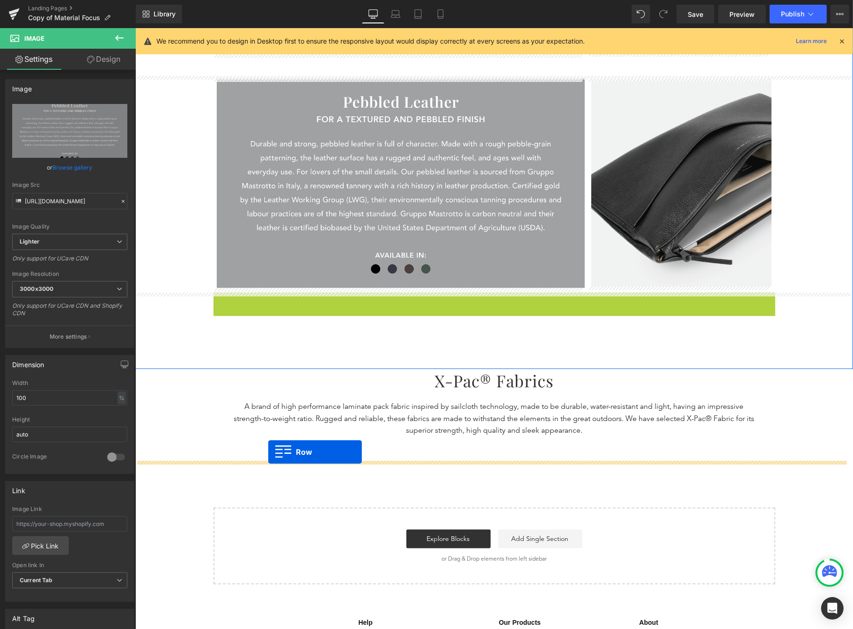
drag, startPoint x: 210, startPoint y: 305, endPoint x: 268, endPoint y: 452, distance: 157.7
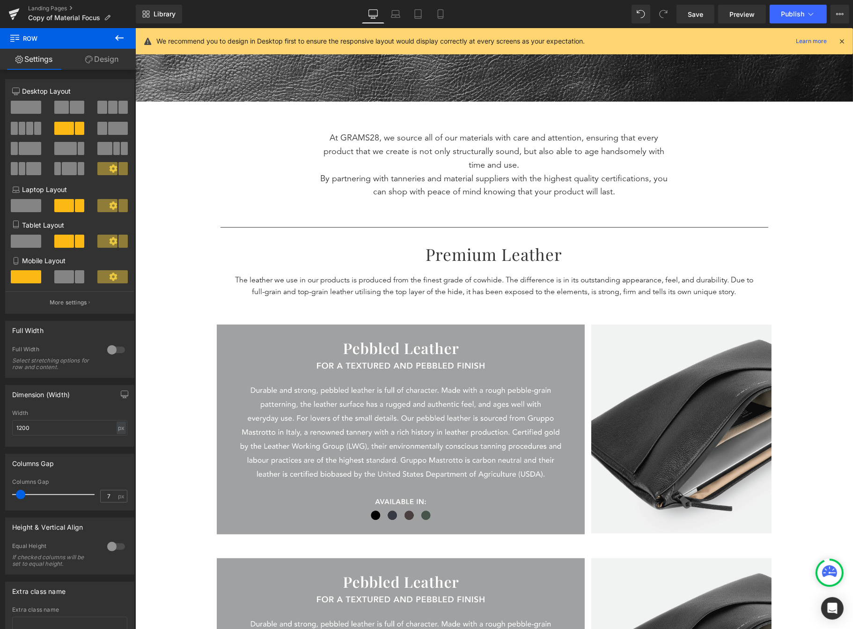
scroll to position [0, 0]
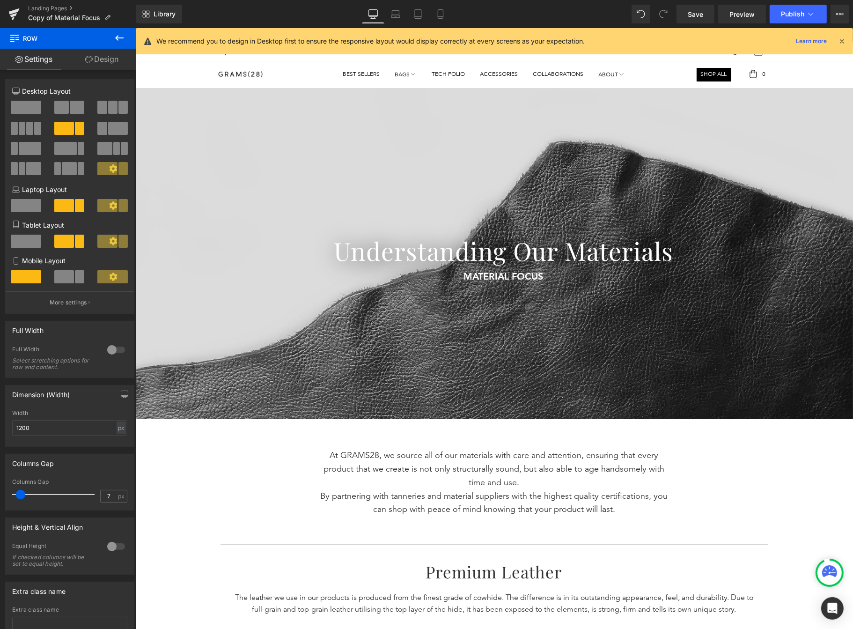
click at [120, 33] on icon at bounding box center [119, 37] width 11 height 11
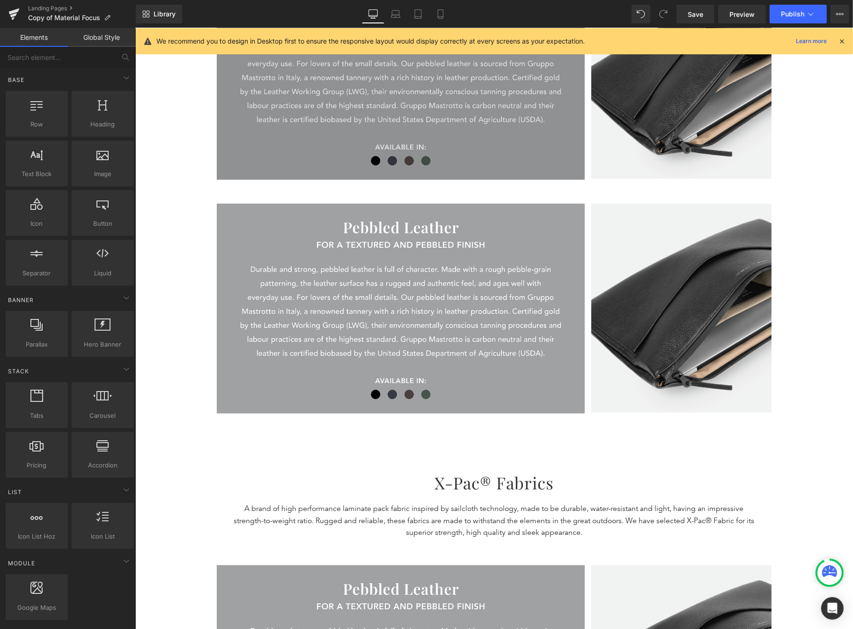
scroll to position [907, 0]
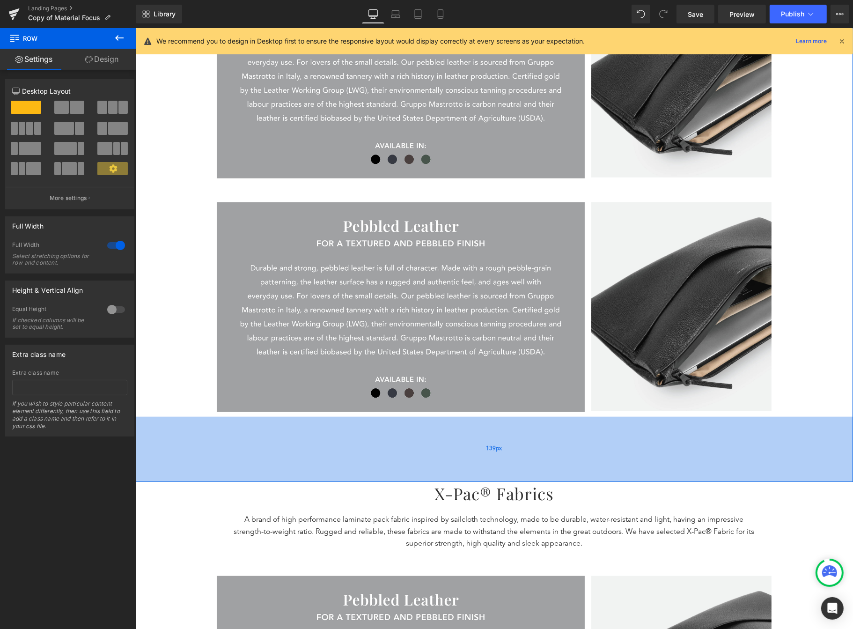
drag, startPoint x: 387, startPoint y: 445, endPoint x: 387, endPoint y: 457, distance: 12.2
click at [387, 457] on div "139px" at bounding box center [494, 449] width 718 height 65
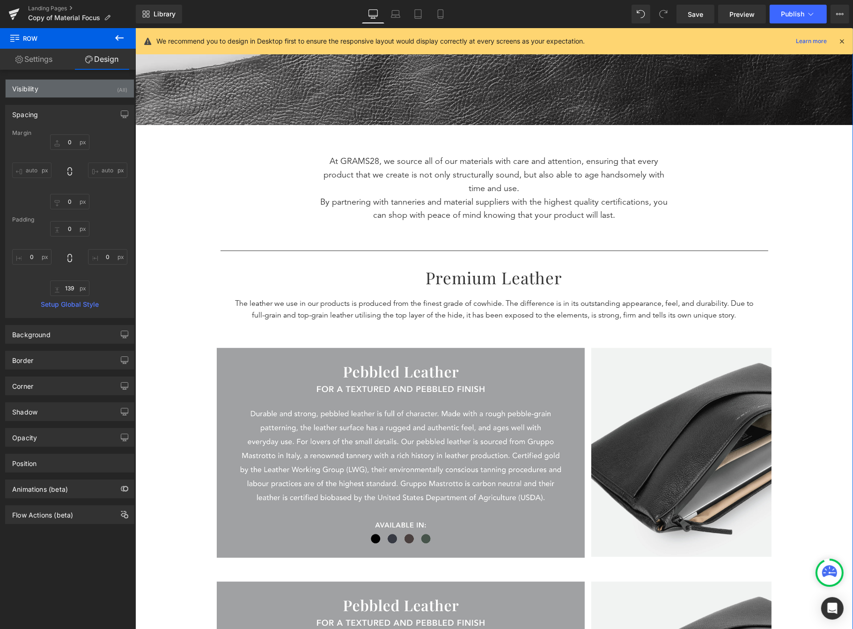
scroll to position [294, 0]
click at [52, 62] on link "Settings" at bounding box center [34, 59] width 68 height 21
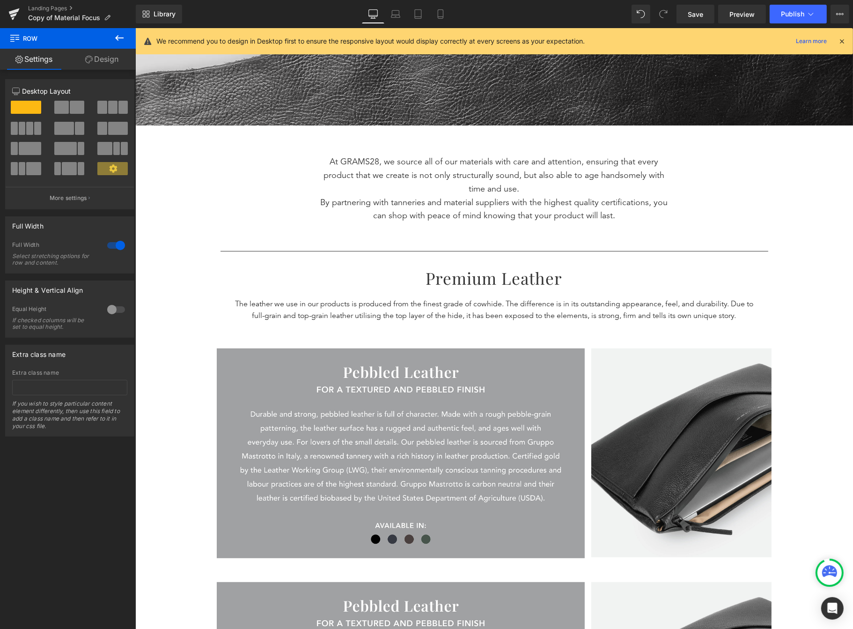
click at [122, 35] on icon at bounding box center [119, 37] width 11 height 11
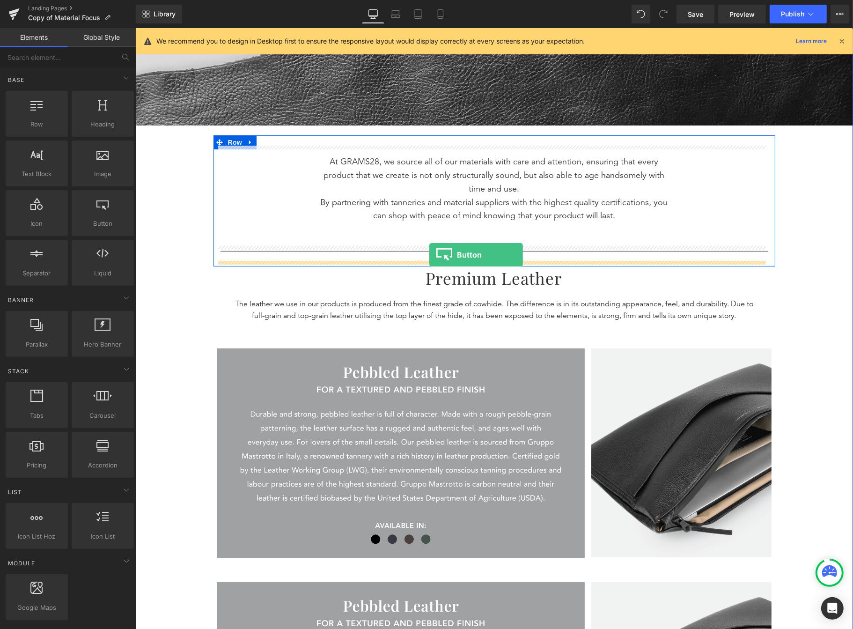
drag, startPoint x: 267, startPoint y: 261, endPoint x: 429, endPoint y: 255, distance: 161.7
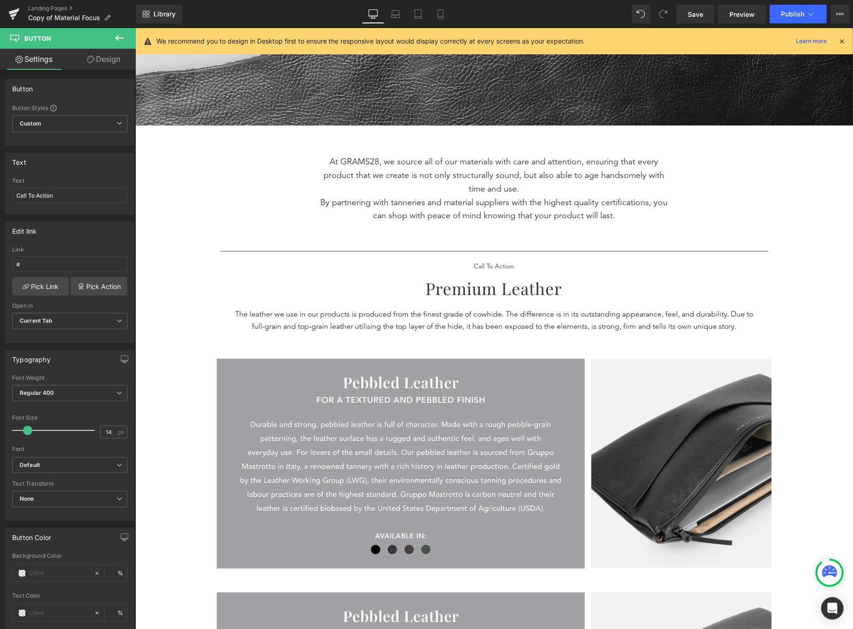
click at [119, 32] on icon at bounding box center [119, 37] width 11 height 11
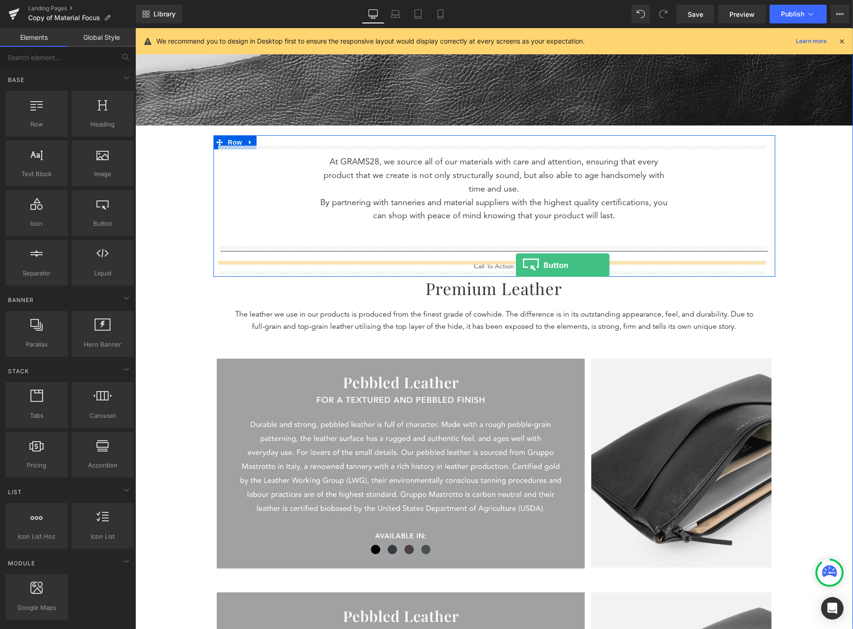
drag, startPoint x: 236, startPoint y: 247, endPoint x: 516, endPoint y: 265, distance: 281.1
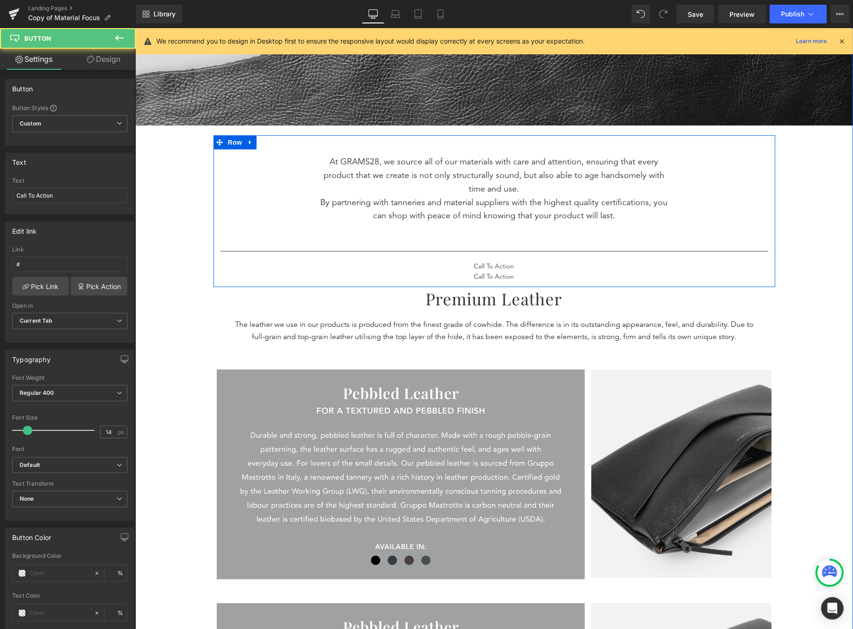
click at [135, 28] on div at bounding box center [135, 28] width 0 height 0
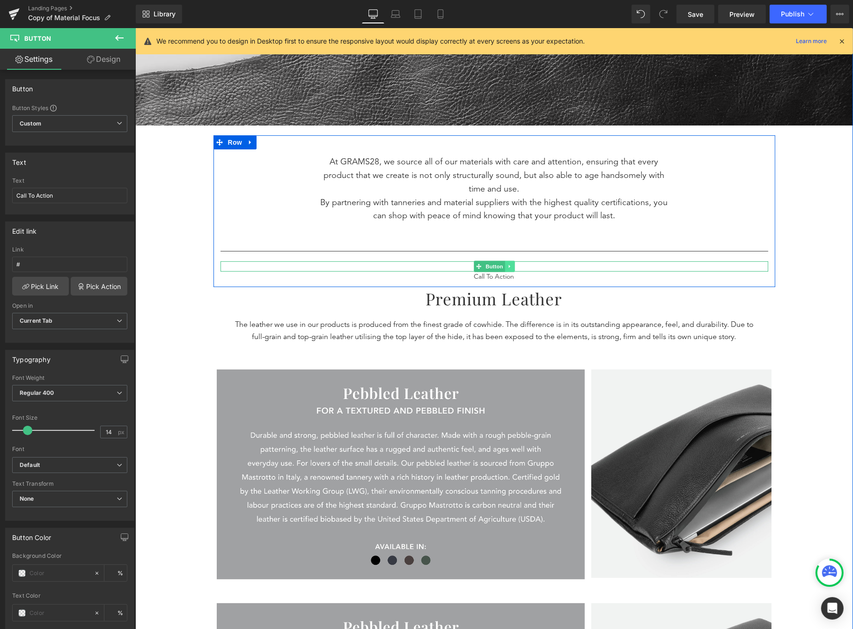
click at [507, 264] on icon at bounding box center [509, 267] width 5 height 6
click at [512, 266] on icon at bounding box center [513, 266] width 5 height 5
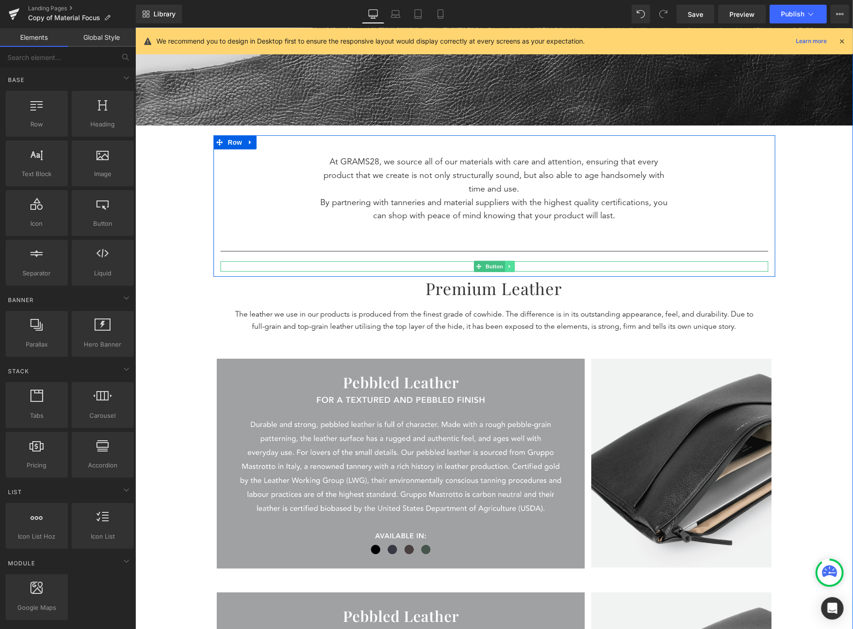
click at [509, 267] on link at bounding box center [509, 266] width 10 height 11
click at [511, 268] on icon at bounding box center [513, 266] width 5 height 5
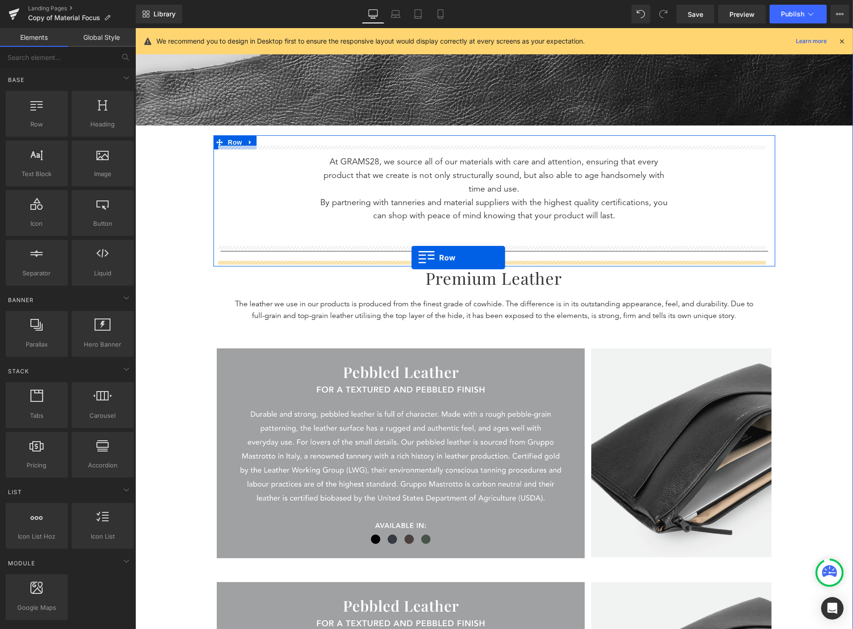
drag, startPoint x: 211, startPoint y: 229, endPoint x: 411, endPoint y: 258, distance: 201.9
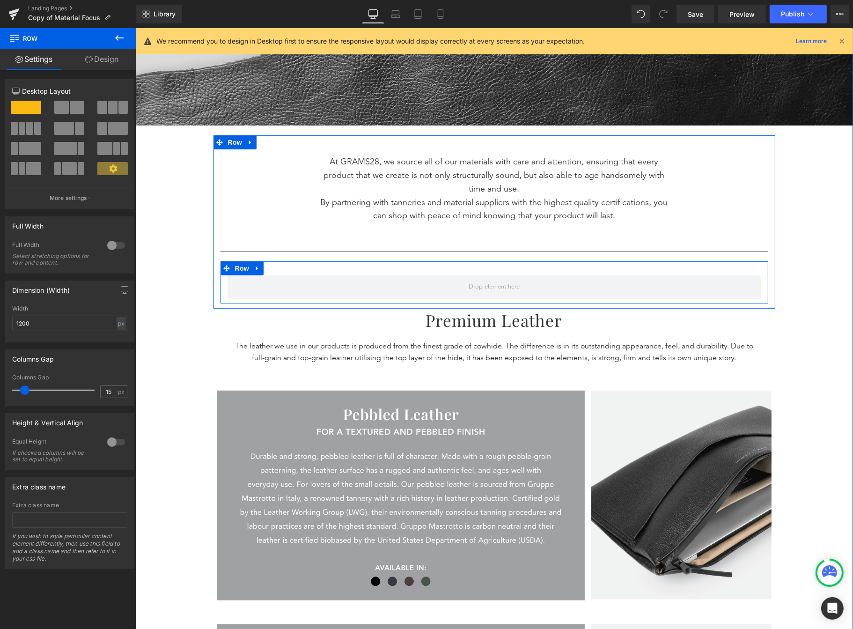
drag, startPoint x: 204, startPoint y: 133, endPoint x: 369, endPoint y: 258, distance: 206.3
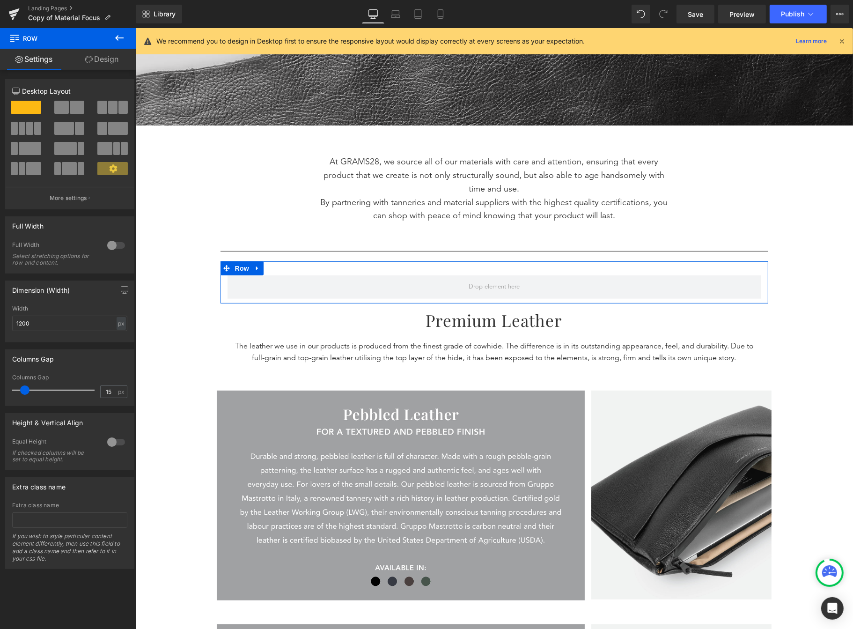
click at [70, 109] on span at bounding box center [77, 107] width 15 height 13
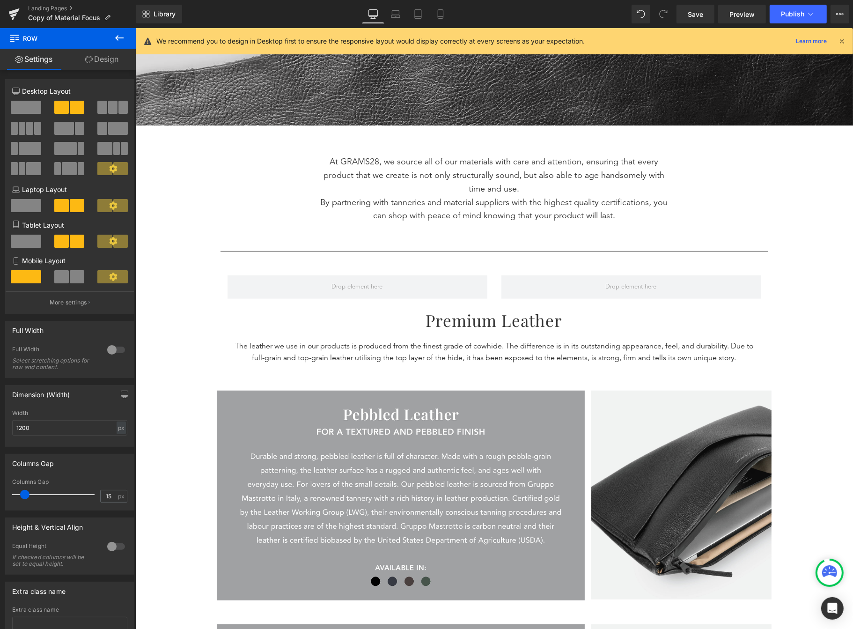
click at [124, 35] on icon at bounding box center [119, 37] width 11 height 11
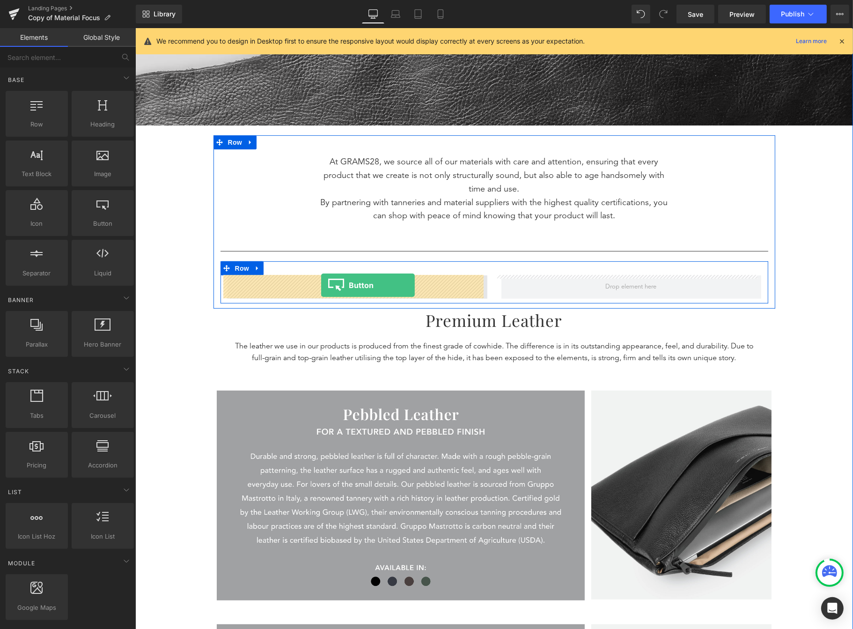
drag, startPoint x: 244, startPoint y: 235, endPoint x: 321, endPoint y: 286, distance: 92.6
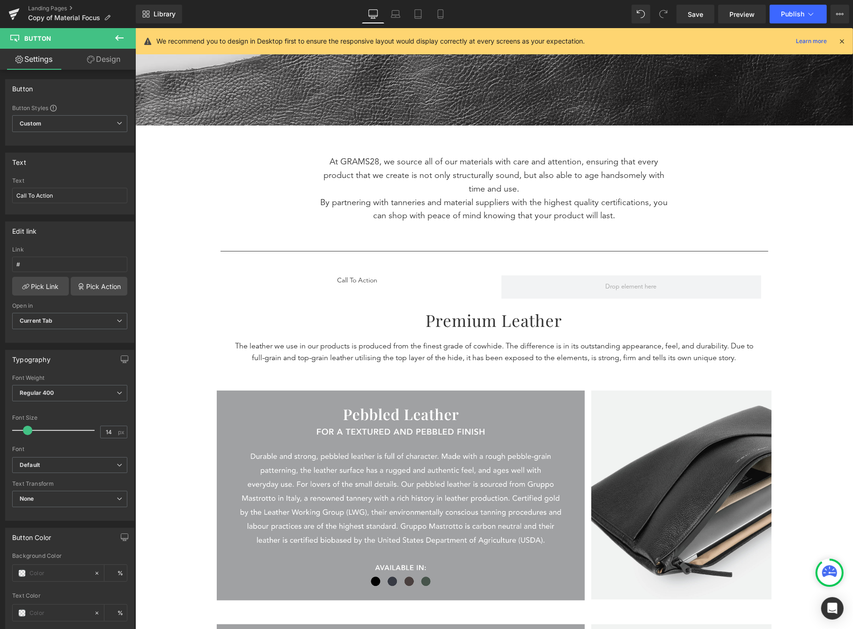
click at [120, 33] on icon at bounding box center [119, 37] width 11 height 11
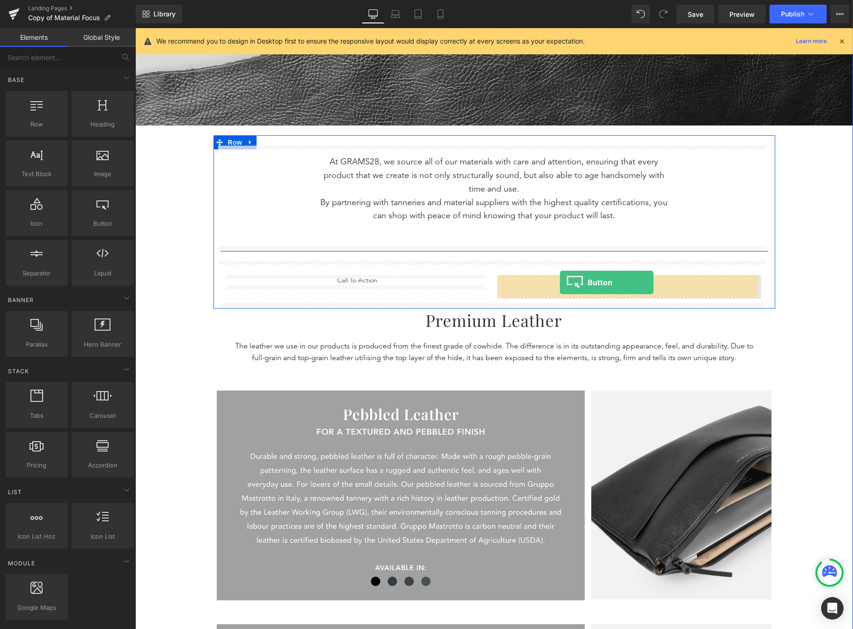
drag, startPoint x: 231, startPoint y: 231, endPoint x: 559, endPoint y: 285, distance: 332.6
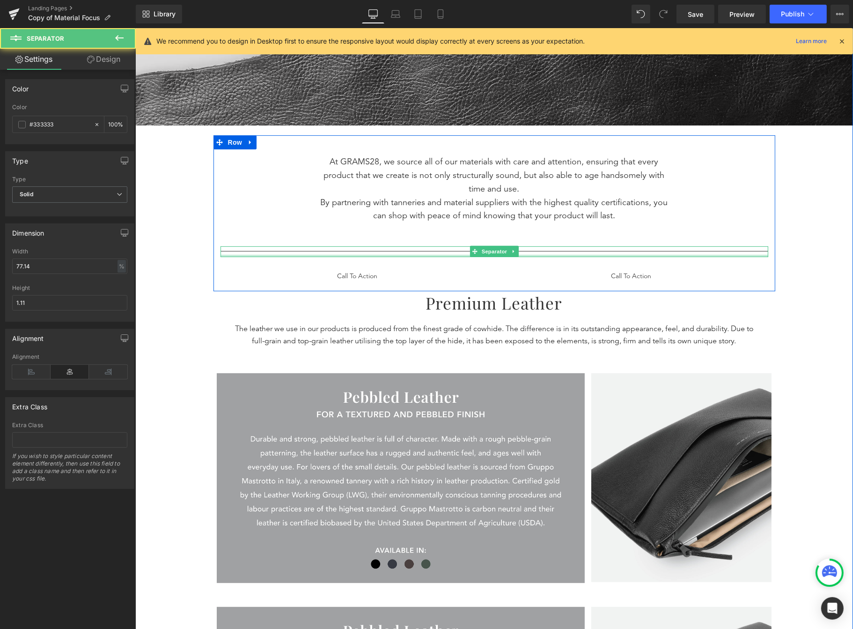
drag, startPoint x: 619, startPoint y: 259, endPoint x: 618, endPoint y: 251, distance: 8.0
click at [618, 251] on div "Separator" at bounding box center [494, 251] width 548 height 10
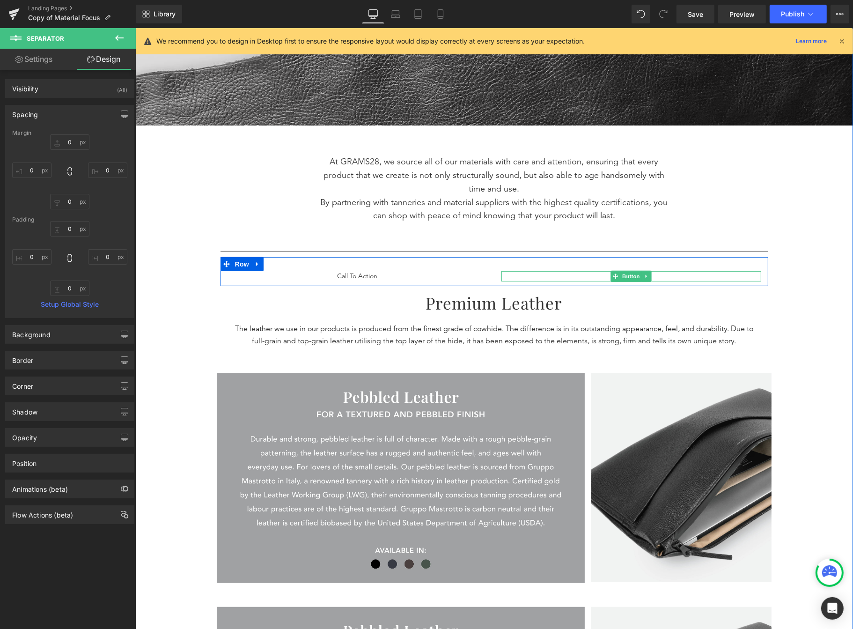
click at [579, 278] on div "Call To Action" at bounding box center [631, 276] width 260 height 10
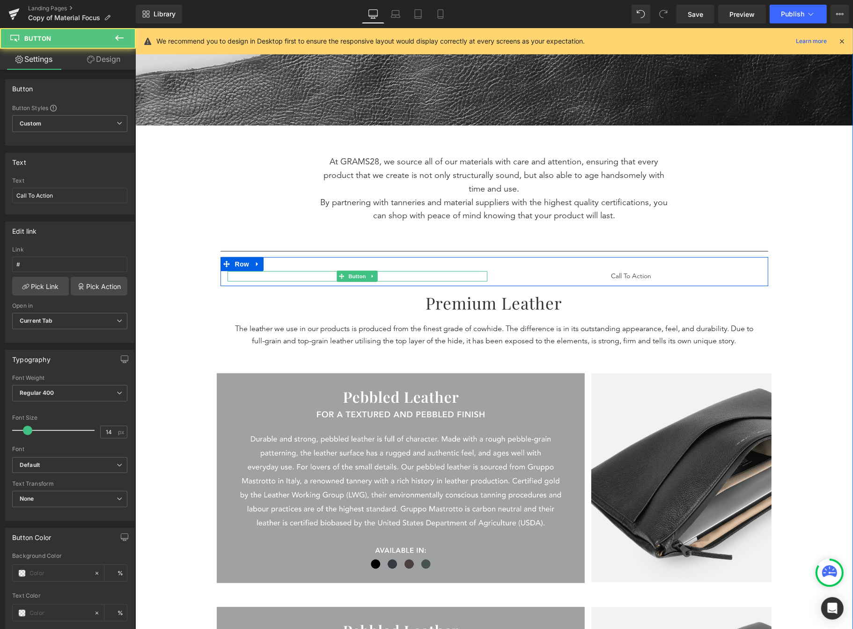
click at [439, 274] on div "Call To Action" at bounding box center [357, 276] width 260 height 10
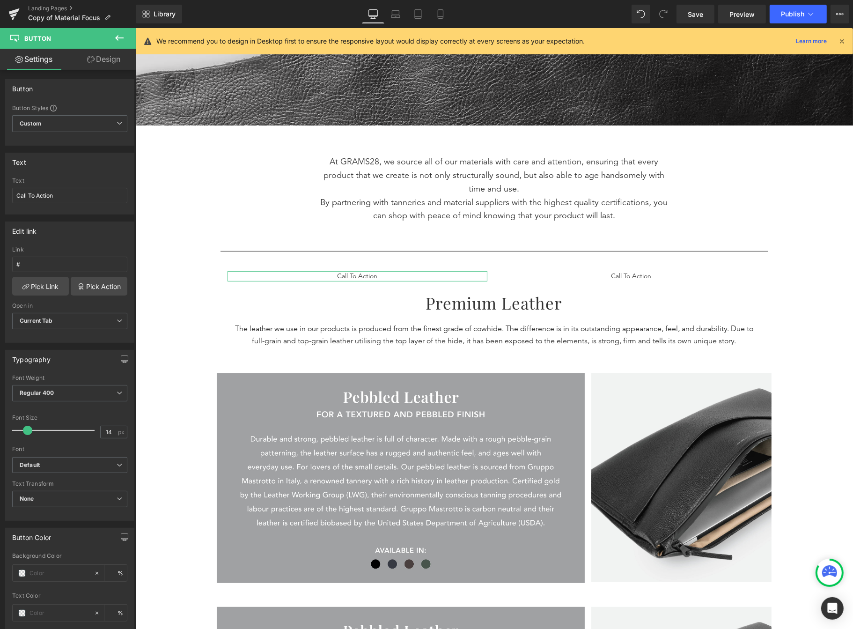
click at [126, 58] on link "Design" at bounding box center [104, 59] width 68 height 21
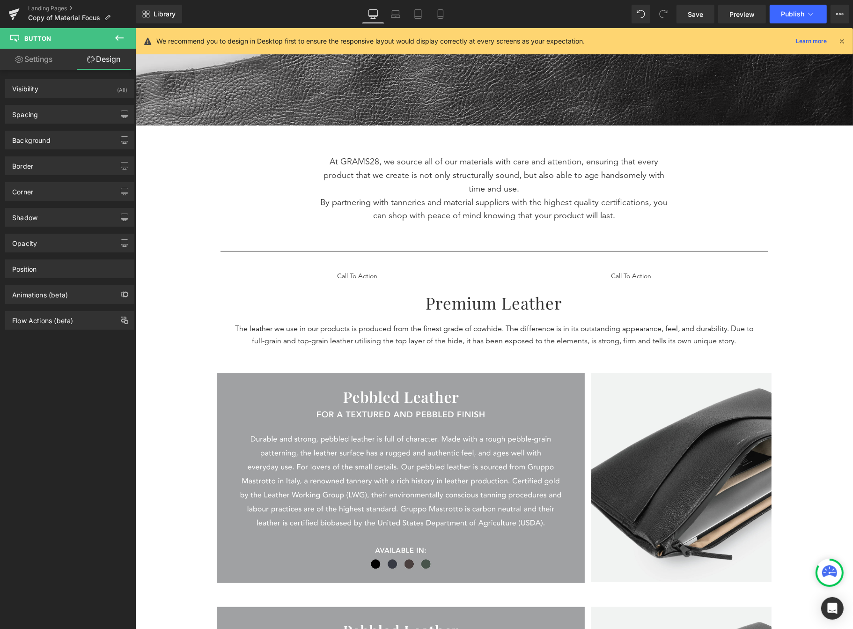
drag, startPoint x: 125, startPoint y: 40, endPoint x: 113, endPoint y: 122, distance: 83.2
click at [125, 40] on icon at bounding box center [119, 37] width 11 height 11
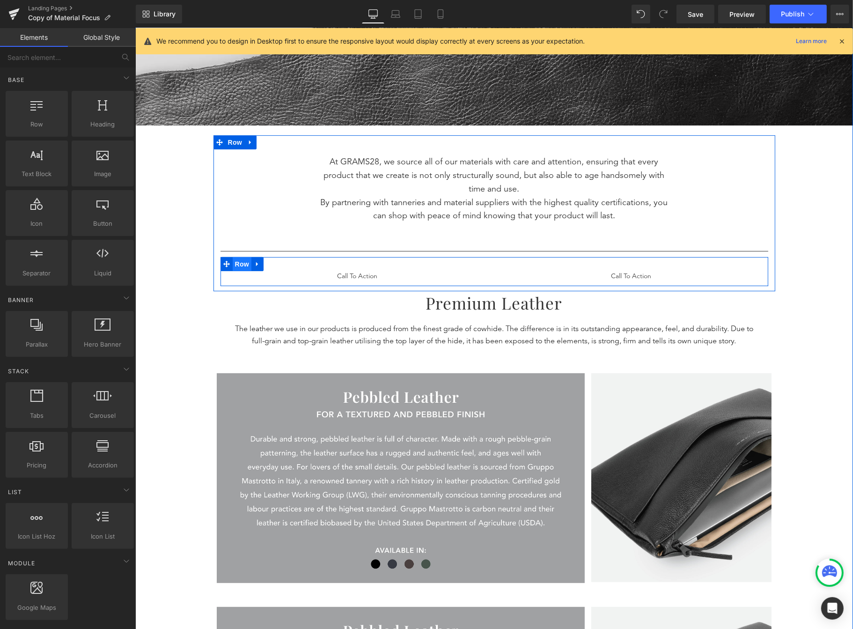
click at [238, 264] on span "Row" at bounding box center [241, 264] width 19 height 14
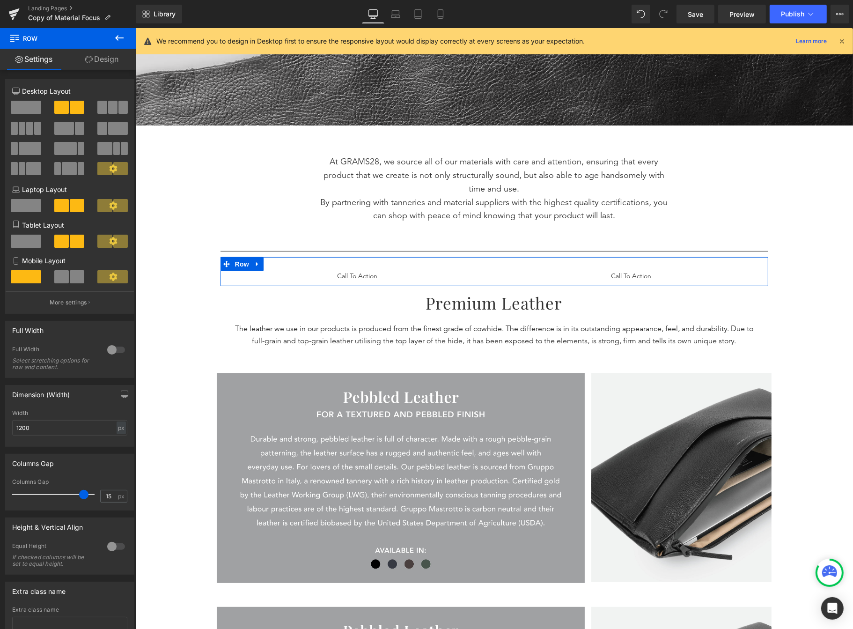
drag, startPoint x: 25, startPoint y: 501, endPoint x: 81, endPoint y: 500, distance: 56.2
click at [81, 499] on span at bounding box center [83, 494] width 9 height 9
drag, startPoint x: 79, startPoint y: 500, endPoint x: -39, endPoint y: 495, distance: 118.1
click at [0, 495] on html "Row You are previewing how the will restyle your page. You can not edit Element…" at bounding box center [426, 314] width 853 height 629
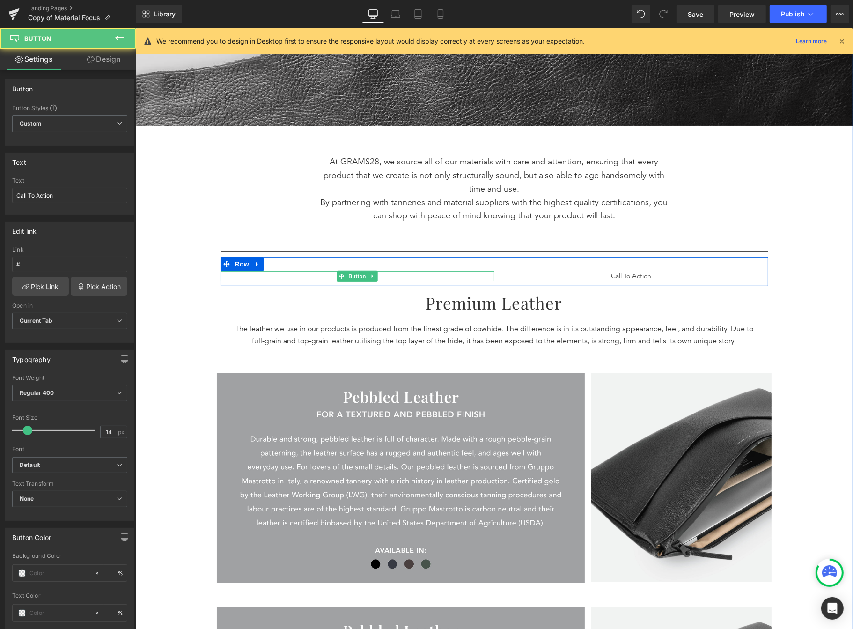
click at [384, 275] on div "Call To Action" at bounding box center [357, 276] width 274 height 10
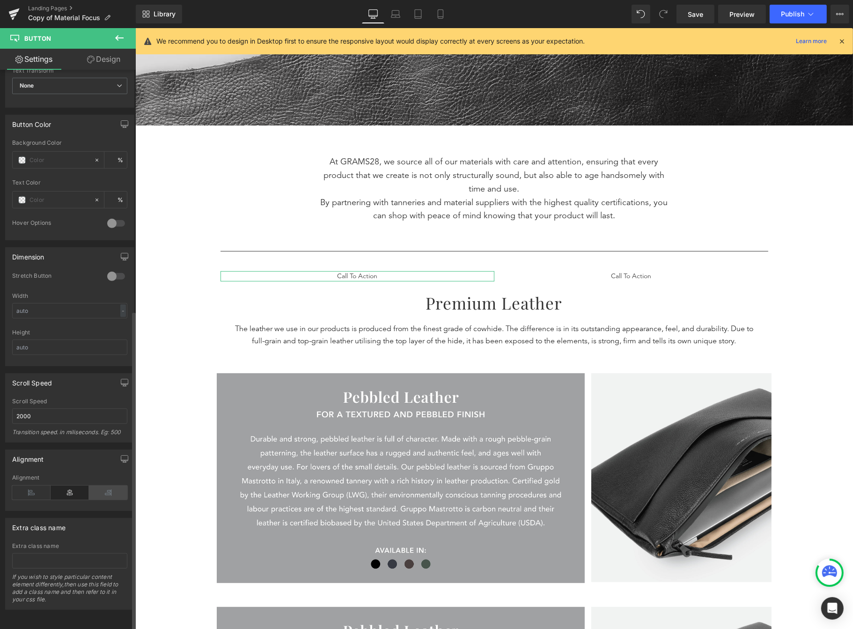
click at [92, 486] on icon at bounding box center [108, 493] width 38 height 14
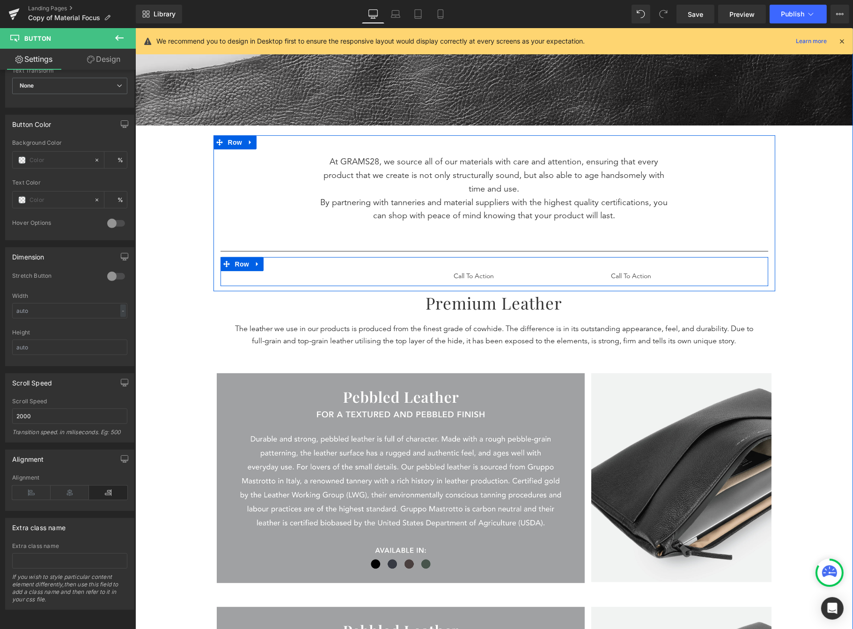
click at [583, 275] on div "Call To Action" at bounding box center [631, 276] width 274 height 10
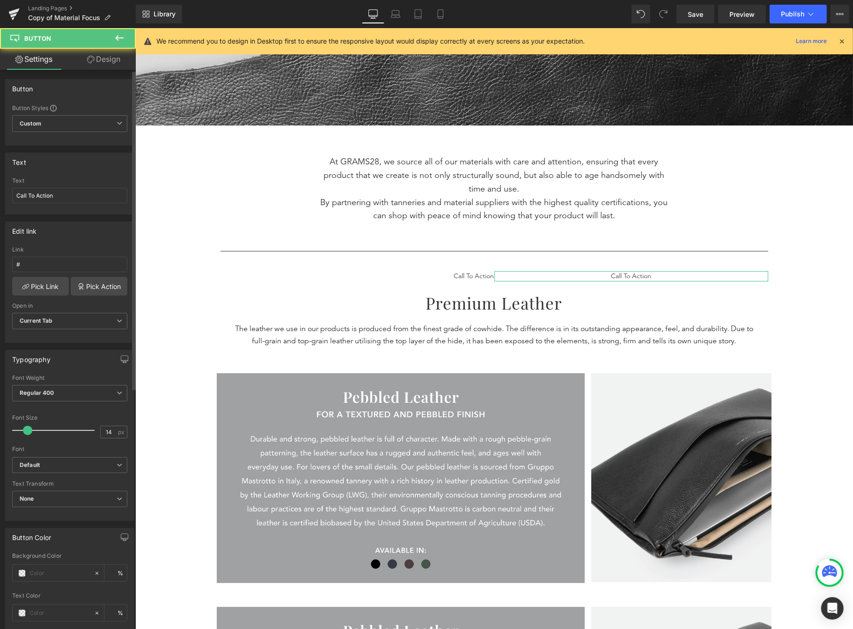
scroll to position [421, 0]
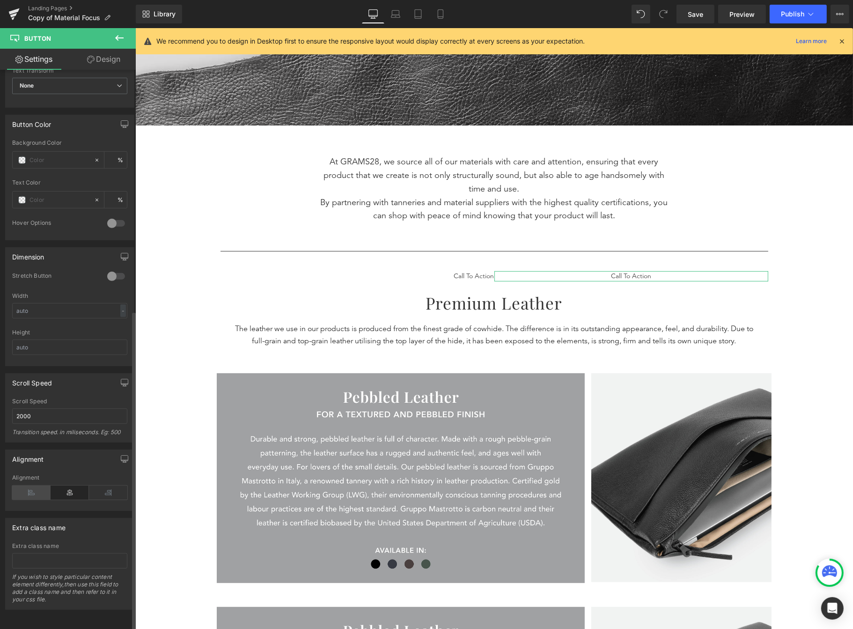
click at [22, 486] on icon at bounding box center [31, 493] width 38 height 14
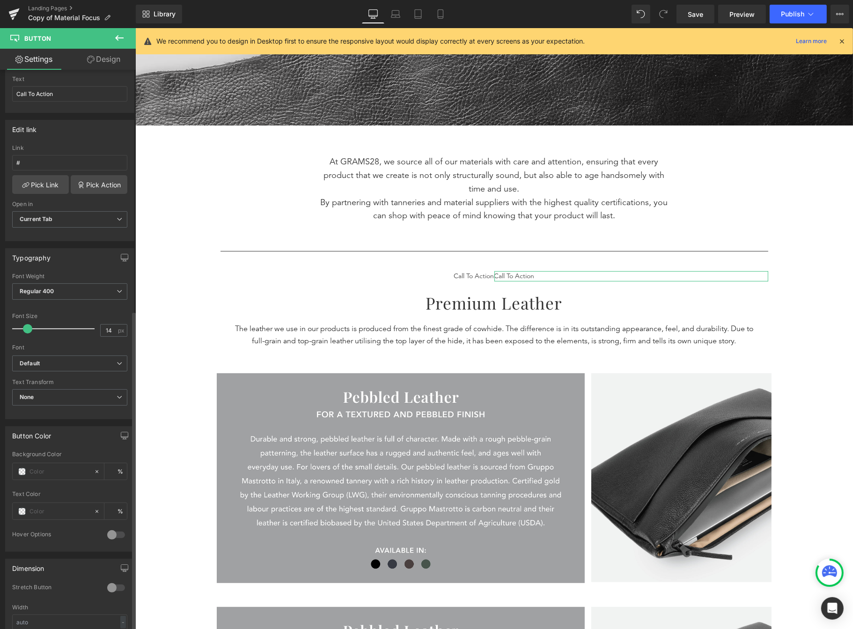
scroll to position [0, 0]
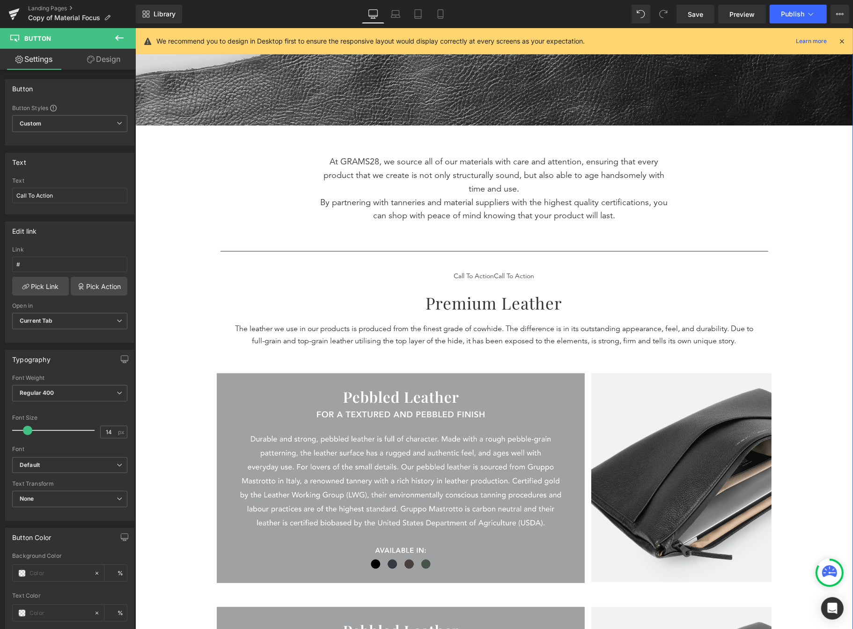
drag, startPoint x: 189, startPoint y: 268, endPoint x: 197, endPoint y: 273, distance: 8.8
click at [191, 271] on div "Separator Understanding Our Materials Heading MATERIAL FOCUS Text Block 5 Reaso…" at bounding box center [494, 424] width 718 height 1261
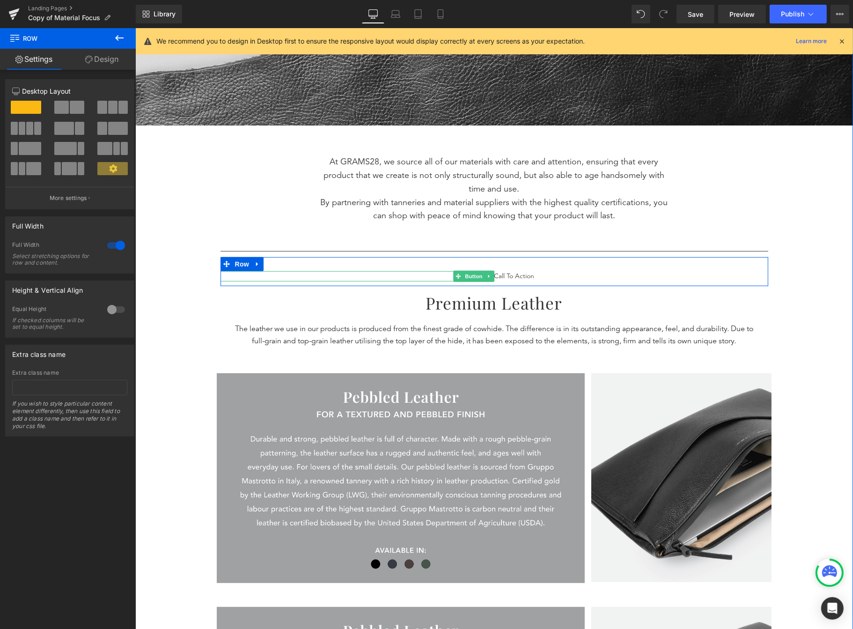
click at [282, 277] on div "Call To Action" at bounding box center [357, 276] width 274 height 10
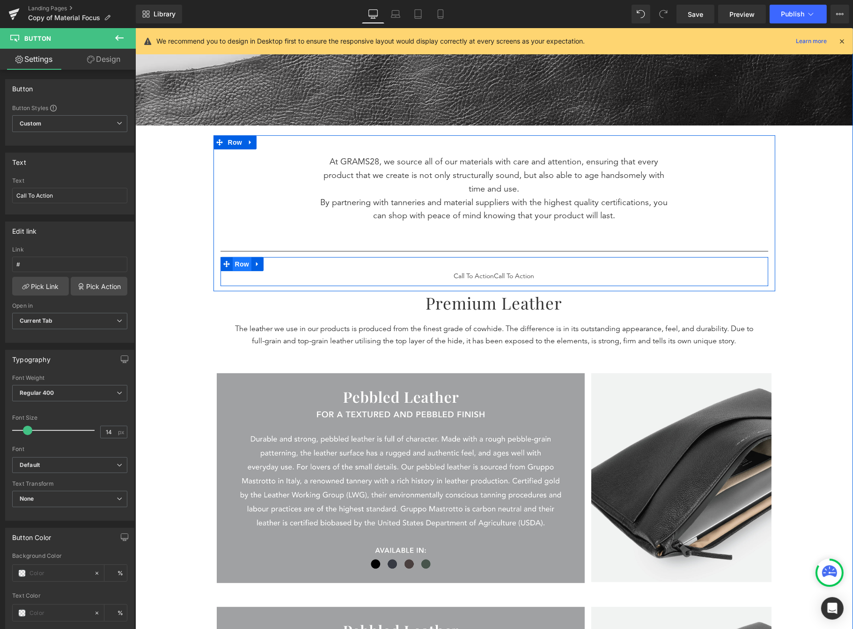
click at [234, 263] on span "Row" at bounding box center [241, 264] width 19 height 14
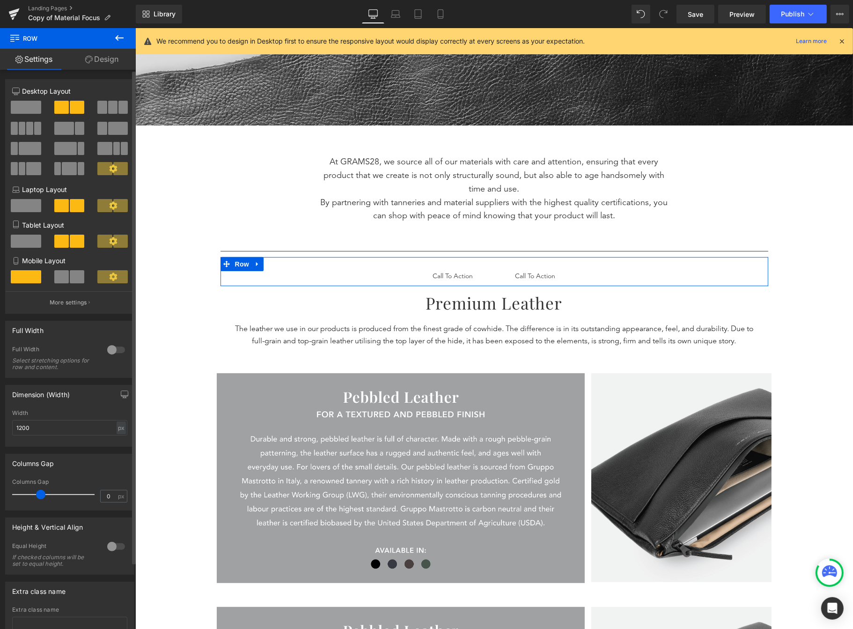
drag, startPoint x: 19, startPoint y: 497, endPoint x: 42, endPoint y: 496, distance: 22.5
click at [42, 496] on span at bounding box center [40, 494] width 9 height 9
click at [414, 276] on div "Call To Action" at bounding box center [357, 276] width 231 height 10
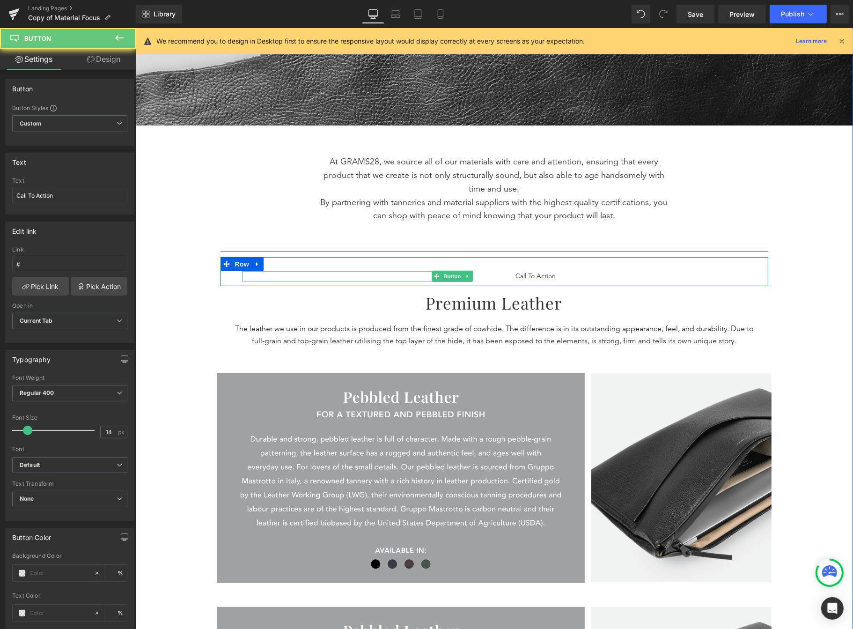
click at [414, 276] on div "Call To Action" at bounding box center [357, 276] width 231 height 10
click at [416, 275] on div "Call To Action" at bounding box center [357, 276] width 231 height 10
click at [420, 274] on div "Call To Action" at bounding box center [357, 276] width 231 height 10
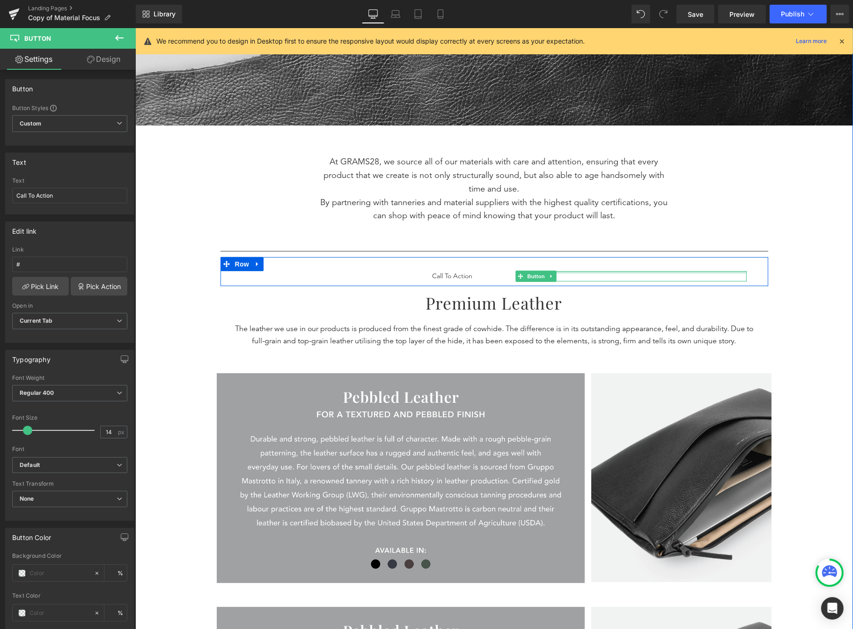
click at [558, 272] on div at bounding box center [631, 272] width 231 height 2
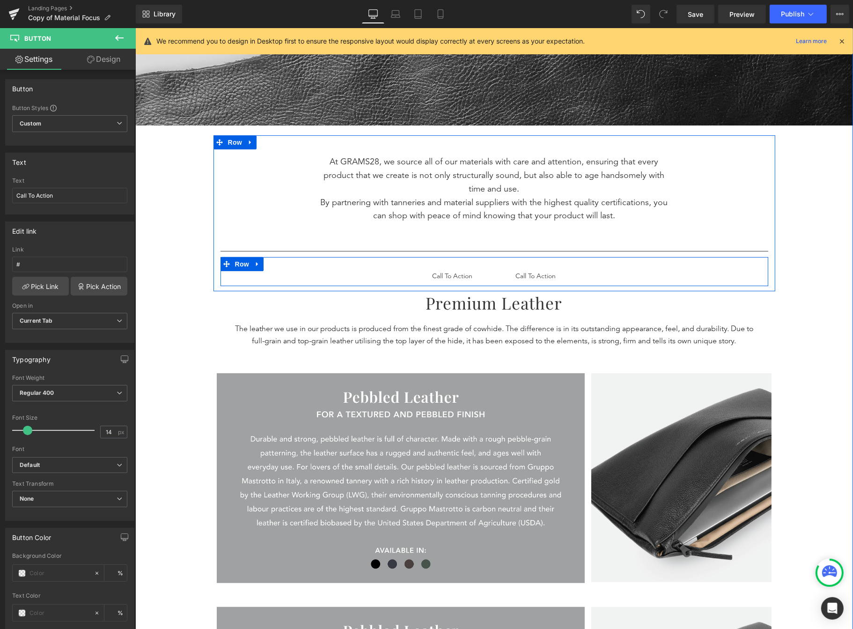
click at [371, 275] on div "Call To Action" at bounding box center [357, 276] width 231 height 10
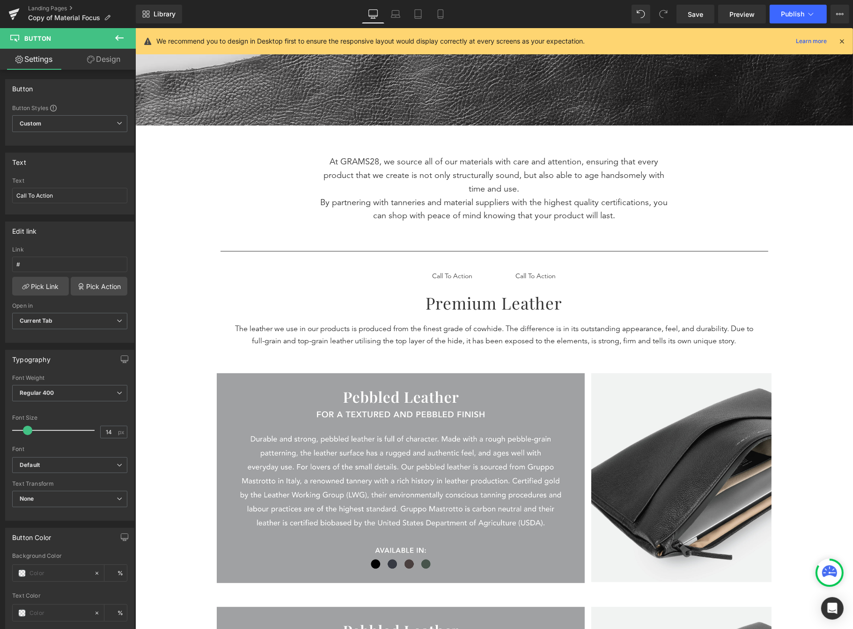
click at [118, 35] on icon at bounding box center [119, 37] width 11 height 11
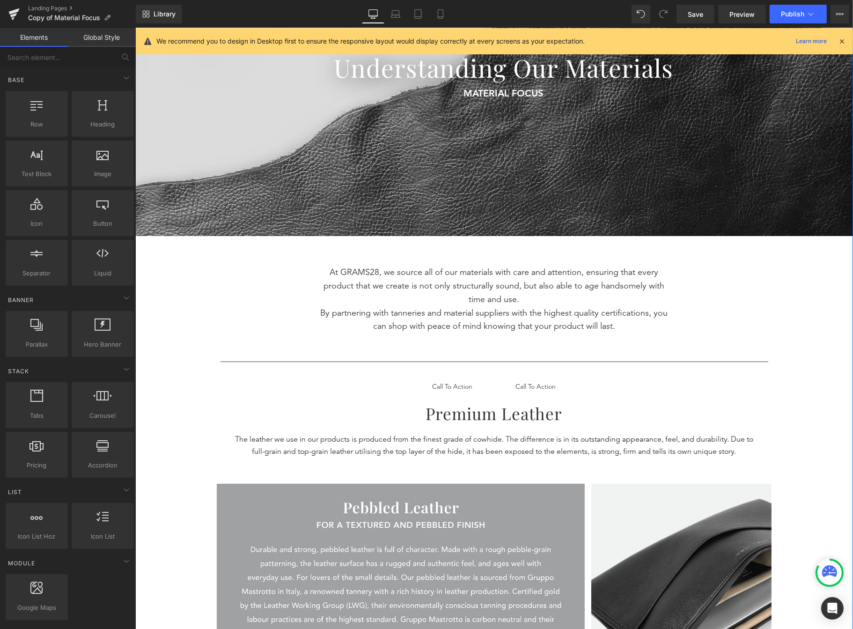
scroll to position [181, 0]
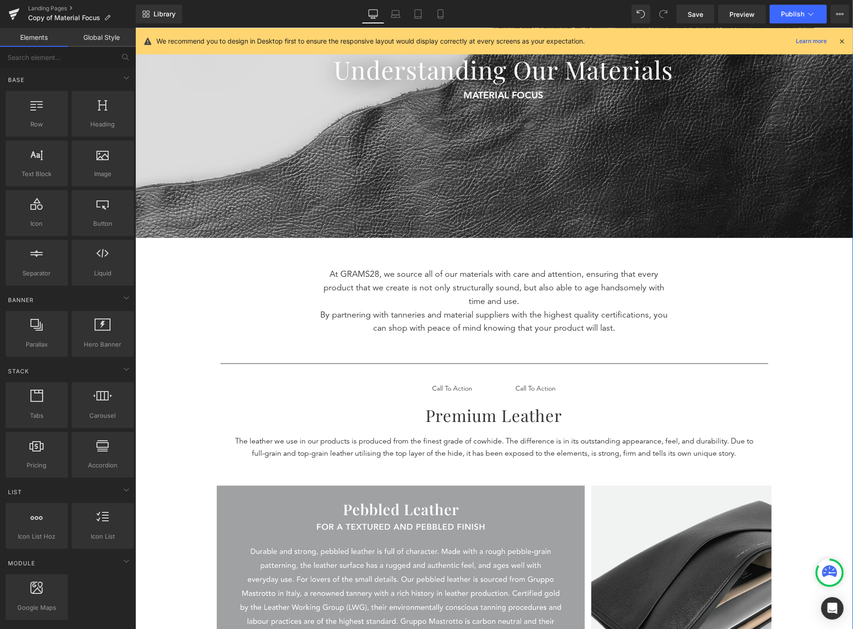
click at [318, 314] on p "By partnering with tanneries and material suppliers with the highest quality ce…" at bounding box center [493, 322] width 351 height 27
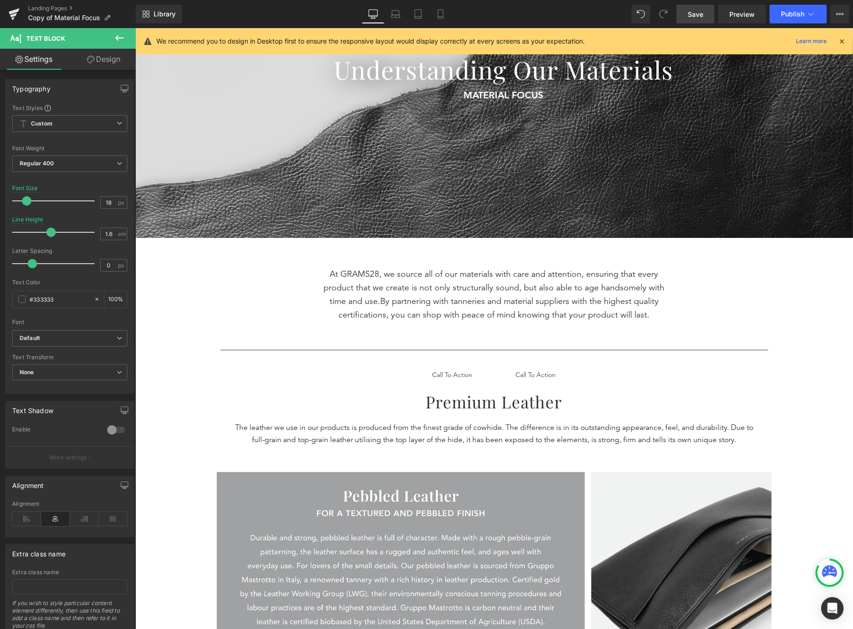
click at [696, 17] on span "Save" at bounding box center [695, 14] width 15 height 10
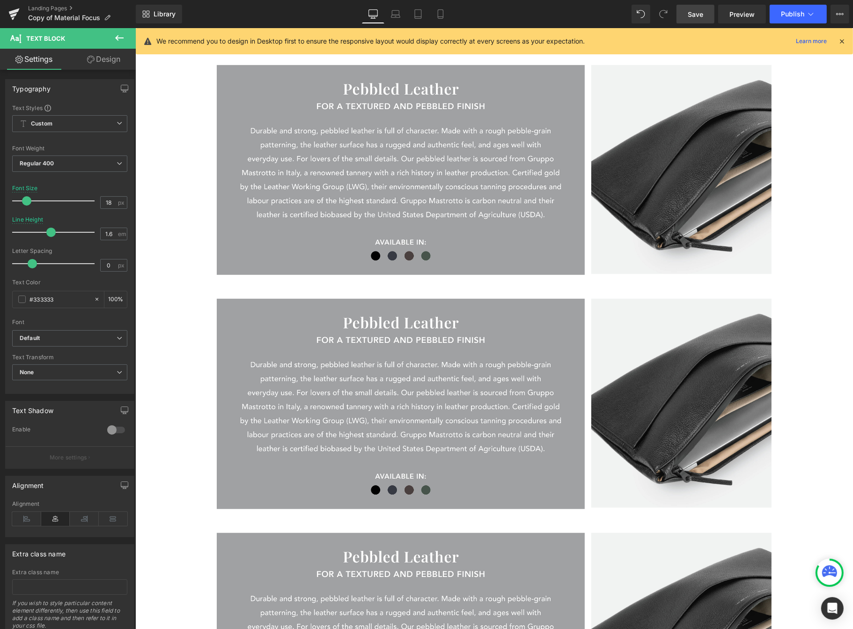
scroll to position [216, 0]
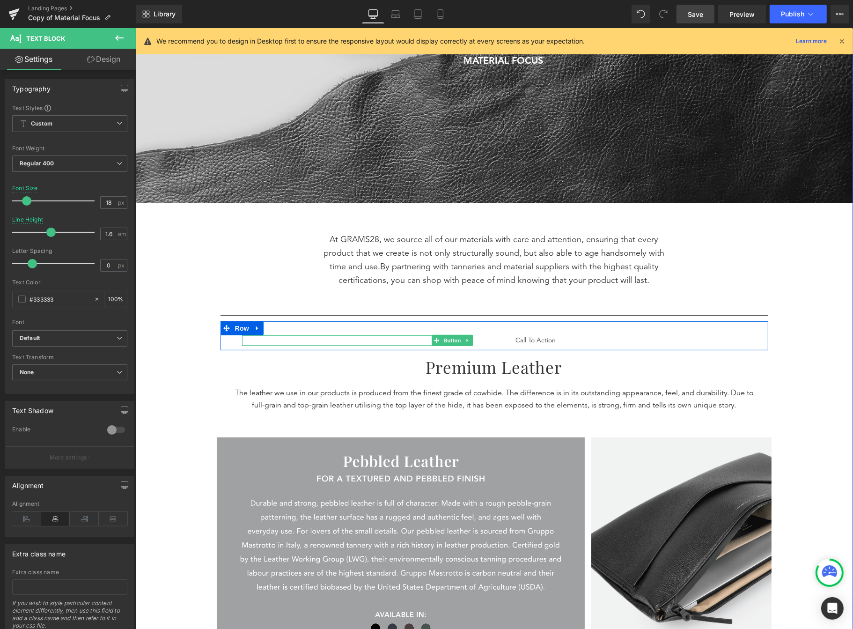
click at [401, 338] on div "Call To Action" at bounding box center [357, 340] width 231 height 10
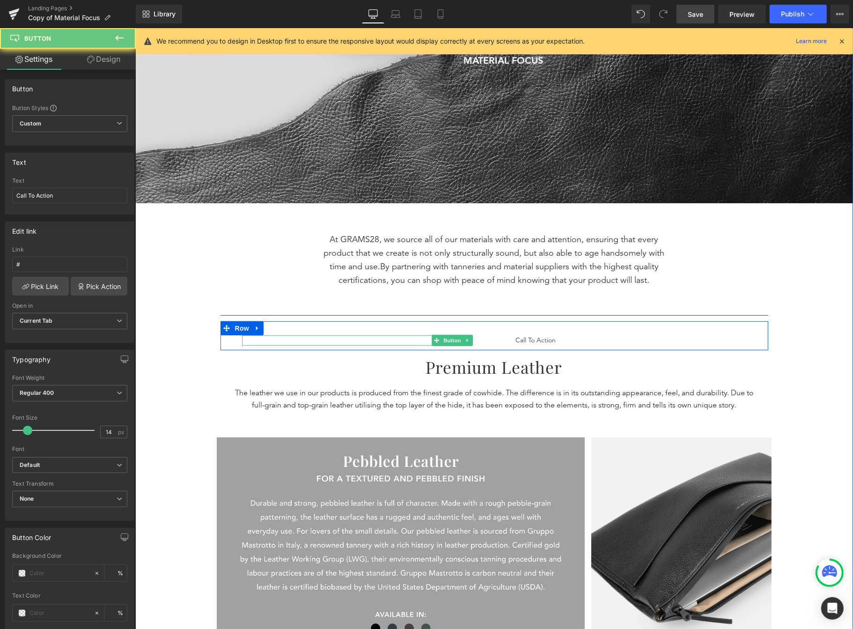
click at [401, 338] on div "Call To Action" at bounding box center [357, 340] width 231 height 10
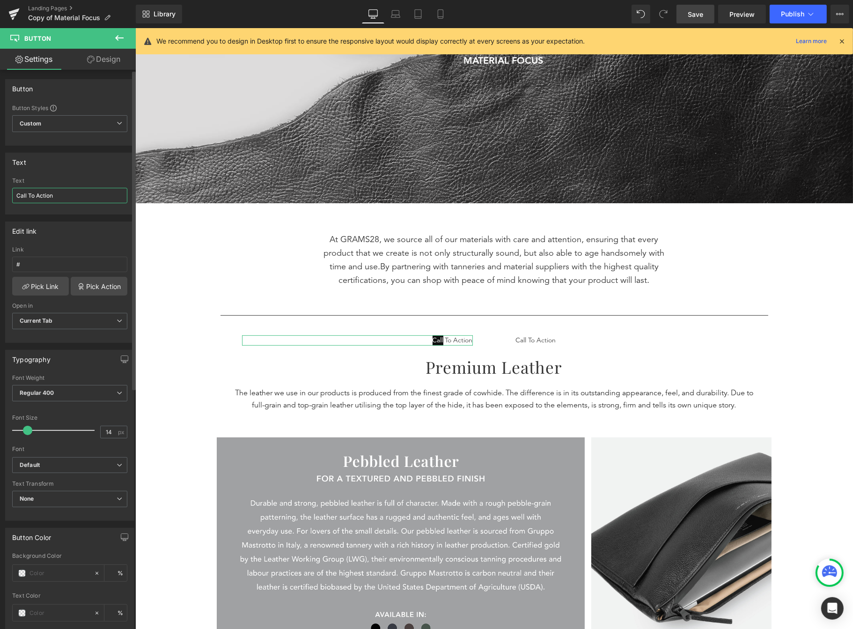
click at [63, 193] on input "Call To Action" at bounding box center [69, 195] width 115 height 15
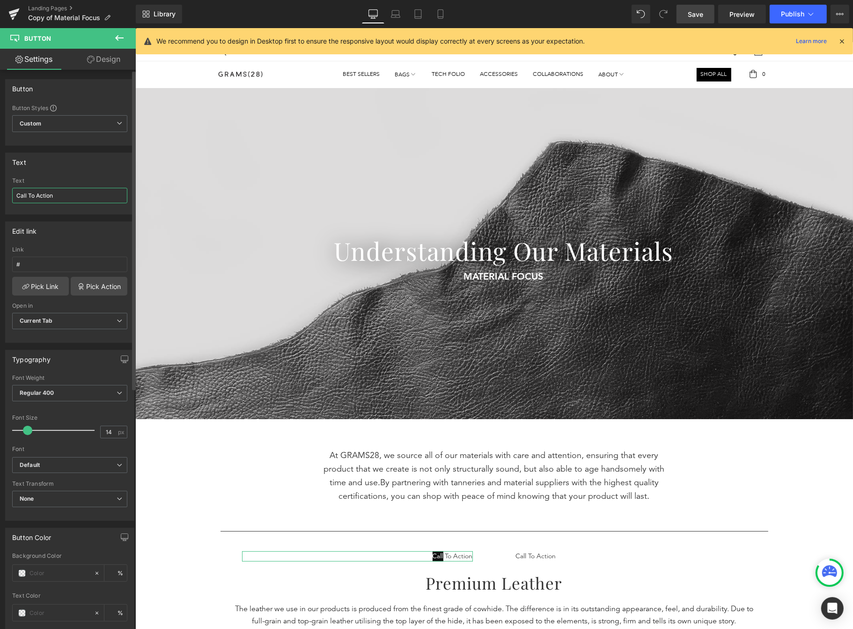
click at [59, 194] on input "Call To Action" at bounding box center [69, 195] width 115 height 15
paste input "Premium Leathers"
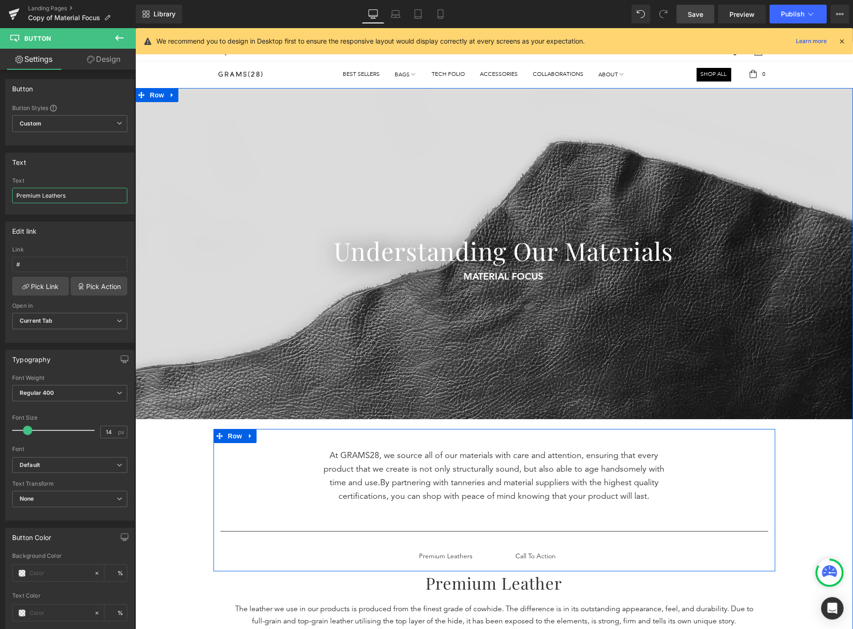
type input "Premium Leathers"
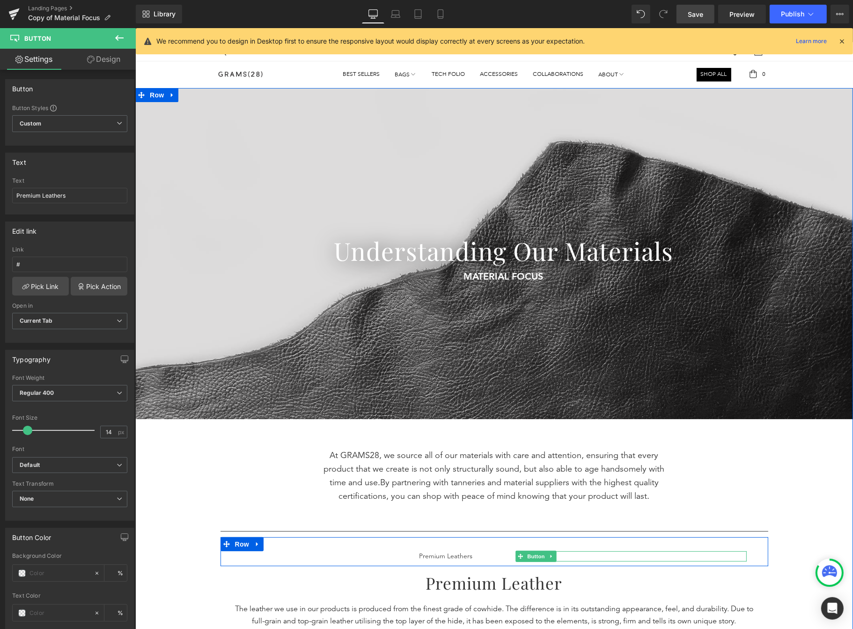
click at [559, 555] on div "Call To Action" at bounding box center [631, 556] width 231 height 10
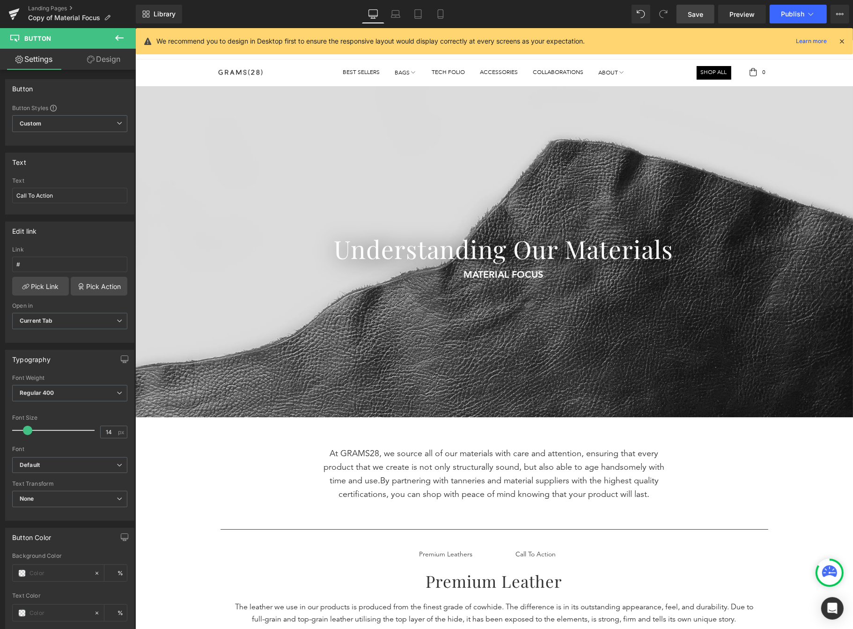
scroll to position [2, 0]
click at [59, 192] on input "Call To Action" at bounding box center [69, 193] width 115 height 15
paste input "X-Pac® Fabrics"
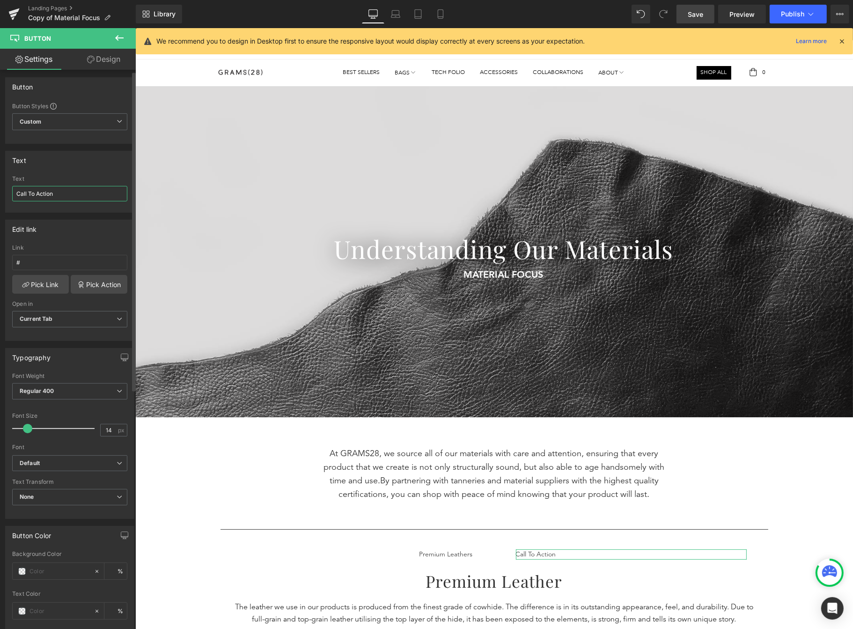
type input "X-Pac® Fabrics"
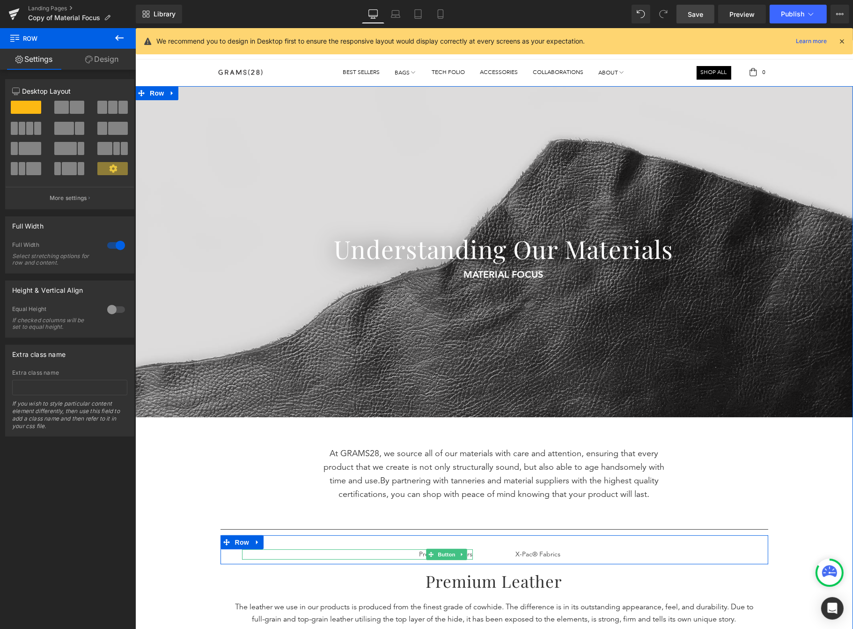
click at [399, 554] on div "Premium Leathers" at bounding box center [357, 554] width 231 height 10
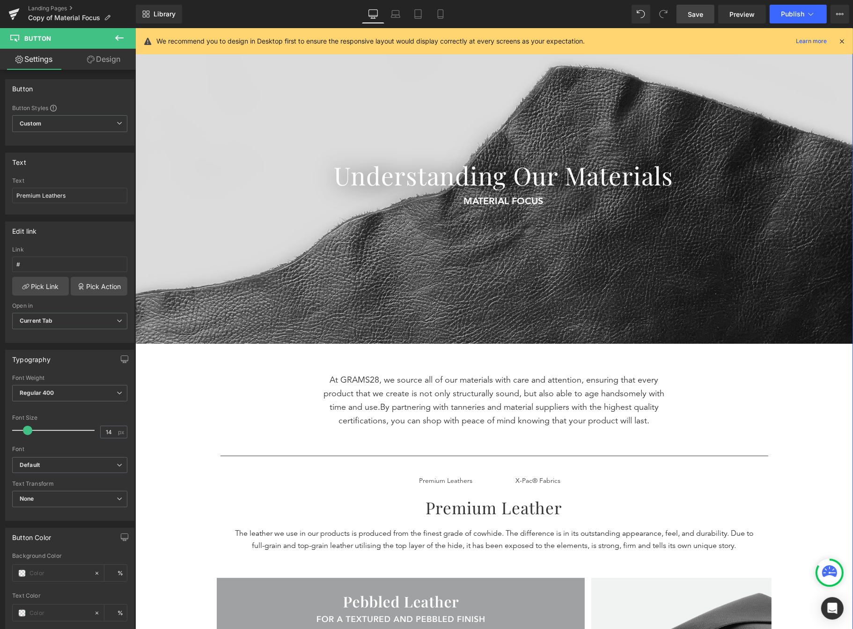
scroll to position [80, 0]
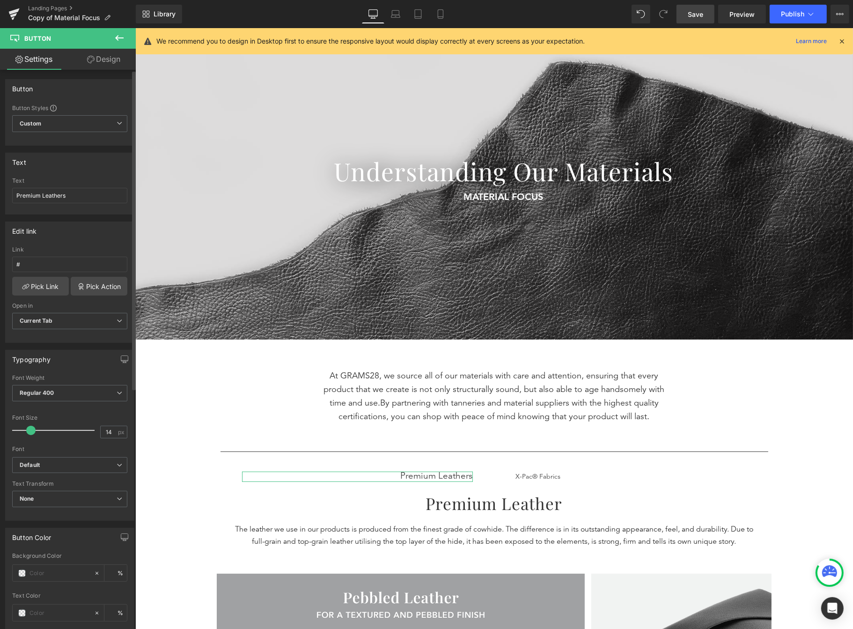
click at [31, 429] on span at bounding box center [30, 430] width 9 height 9
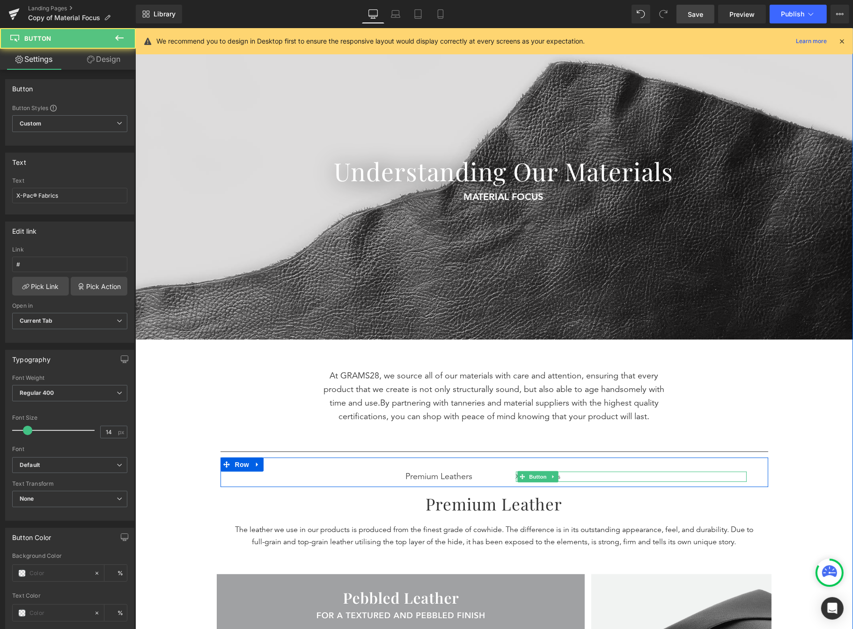
click at [567, 476] on div "X-Pac® Fabrics" at bounding box center [631, 477] width 231 height 10
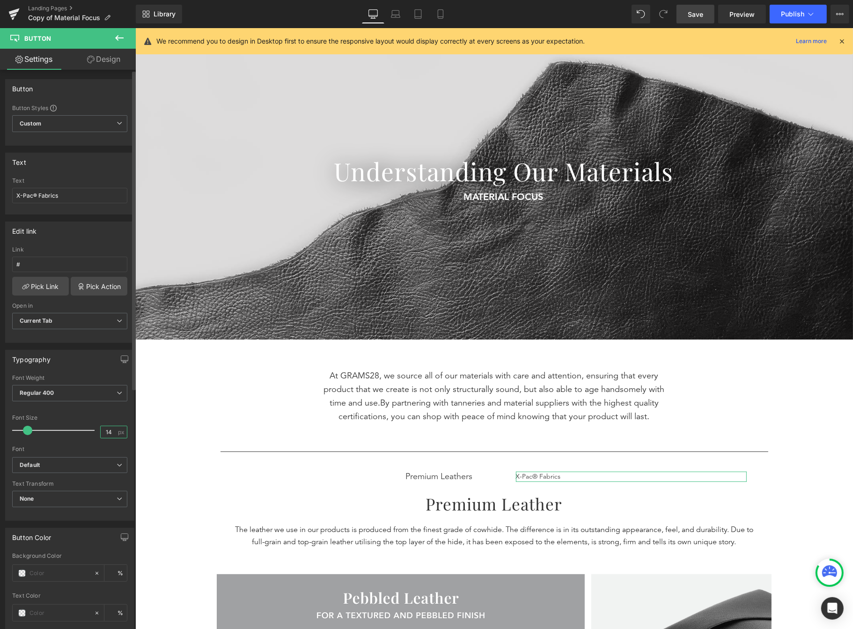
click at [110, 432] on input "14" at bounding box center [109, 432] width 16 height 12
type input "18"
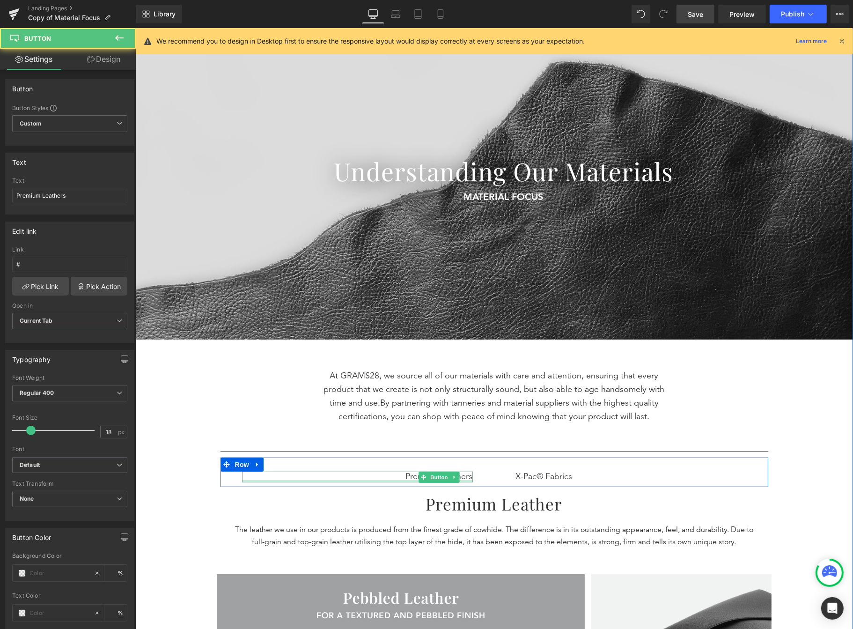
click at [356, 481] on div at bounding box center [357, 481] width 231 height 2
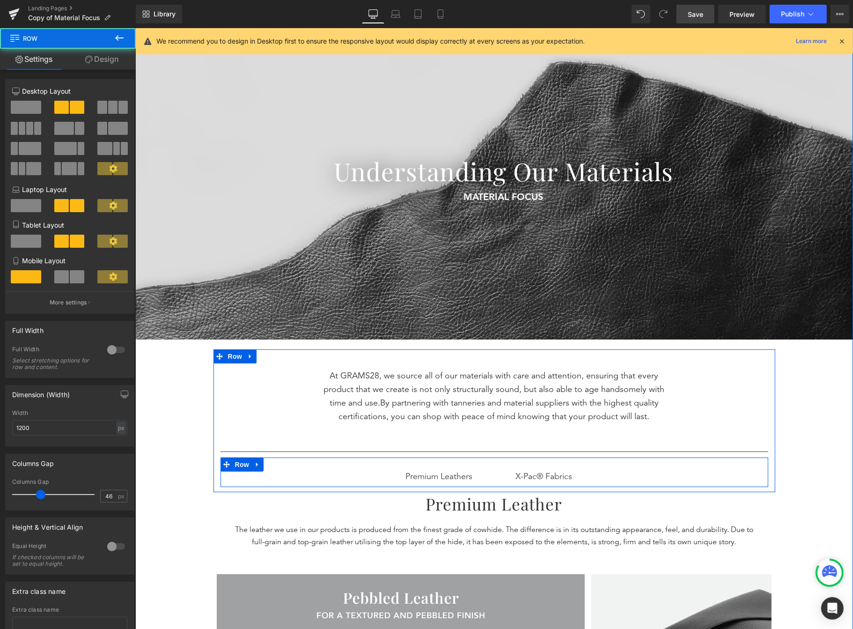
click at [488, 472] on div "Premium Leathers Button" at bounding box center [357, 477] width 274 height 11
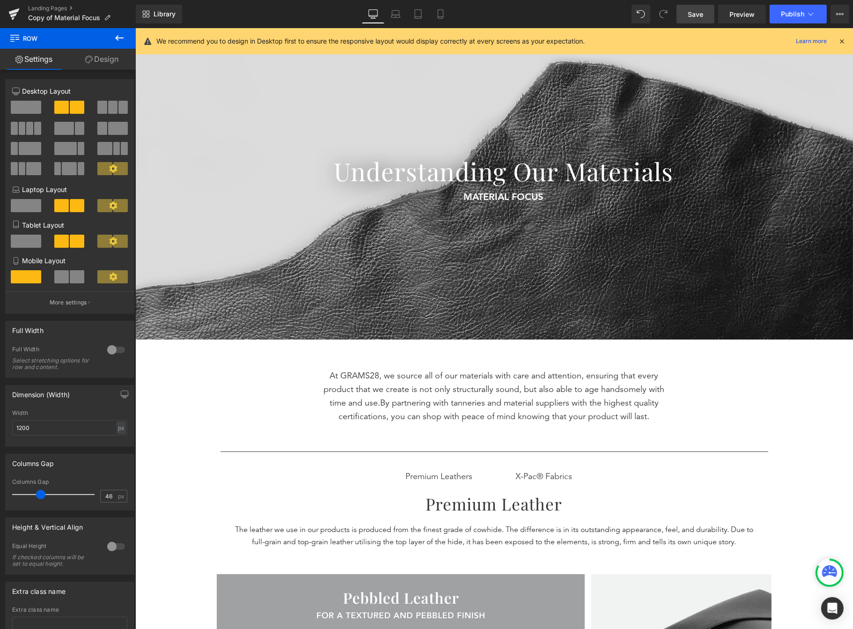
click at [116, 42] on icon at bounding box center [119, 37] width 11 height 11
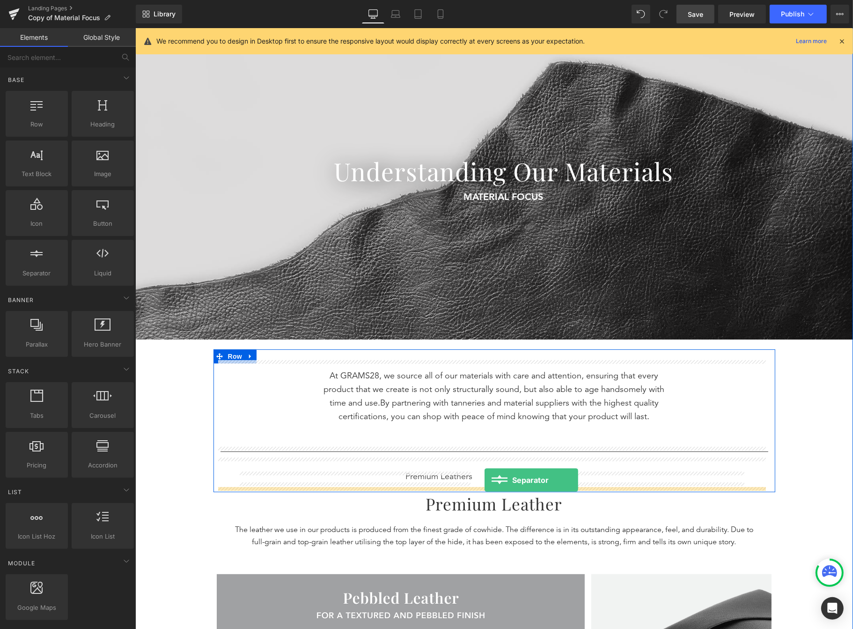
drag, startPoint x: 183, startPoint y: 296, endPoint x: 484, endPoint y: 480, distance: 352.9
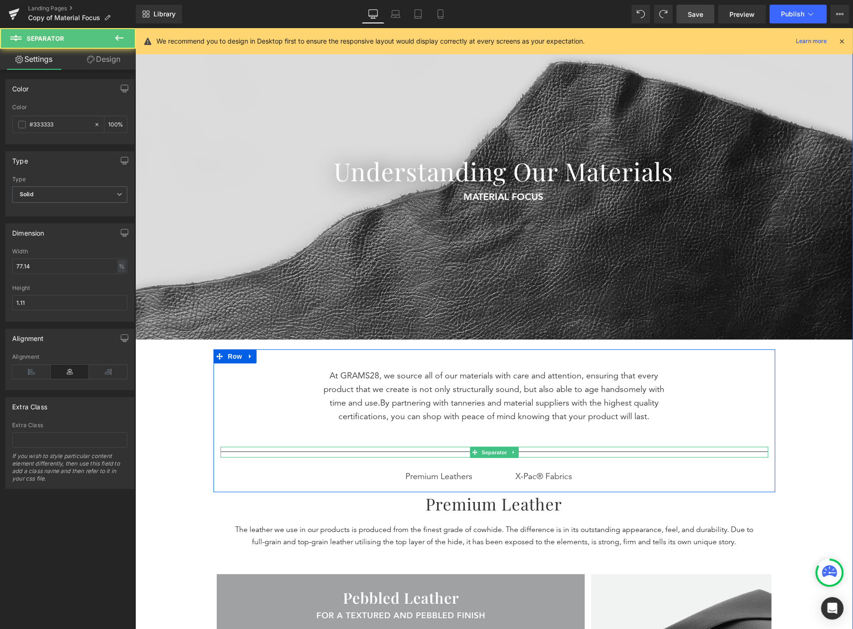
click at [687, 452] on div at bounding box center [494, 452] width 548 height 10
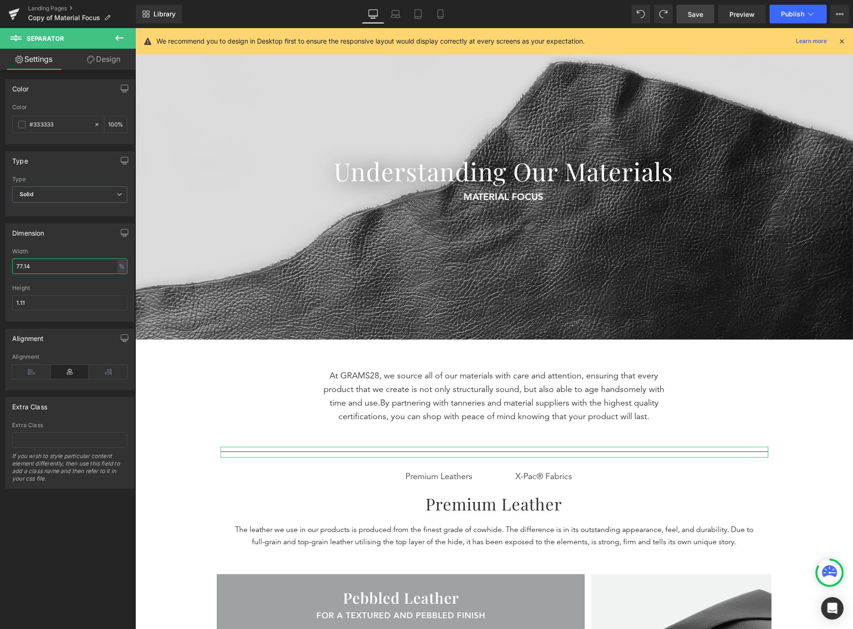
click at [43, 266] on input "77.14" at bounding box center [69, 266] width 115 height 15
type input "77"
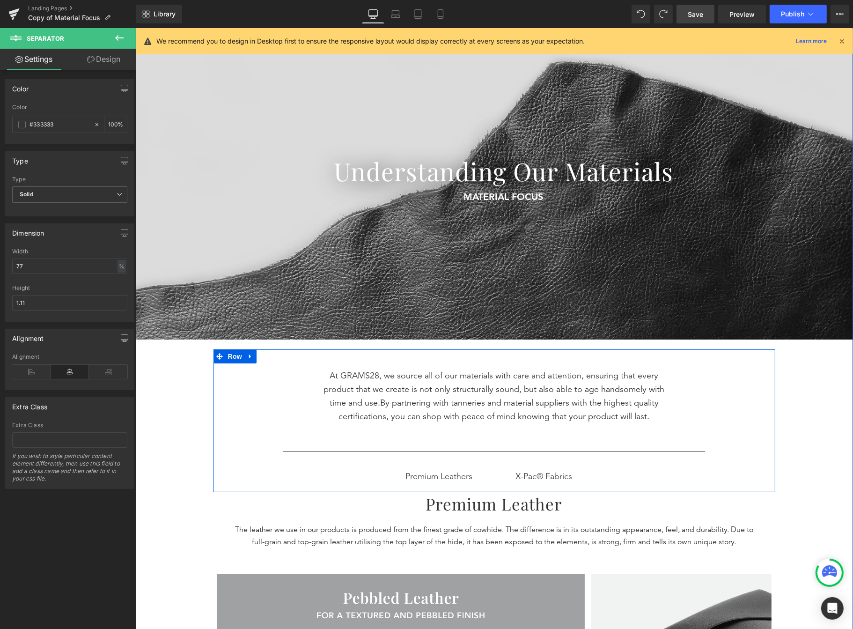
click at [246, 428] on div "At GRAMS28, we source all of our materials with care and attention, ensuring th…" at bounding box center [494, 423] width 562 height 127
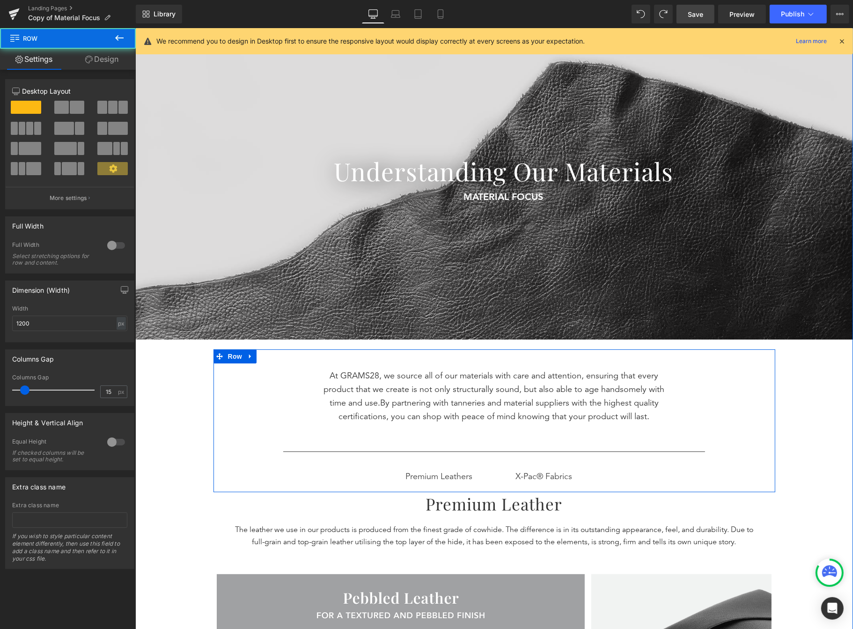
click at [455, 433] on div "At GRAMS28, we source all of our materials with care and attention, ensuring th…" at bounding box center [494, 423] width 562 height 127
click at [489, 435] on div "At GRAMS28, we source all of our materials with care and attention, ensuring th…" at bounding box center [494, 423] width 562 height 127
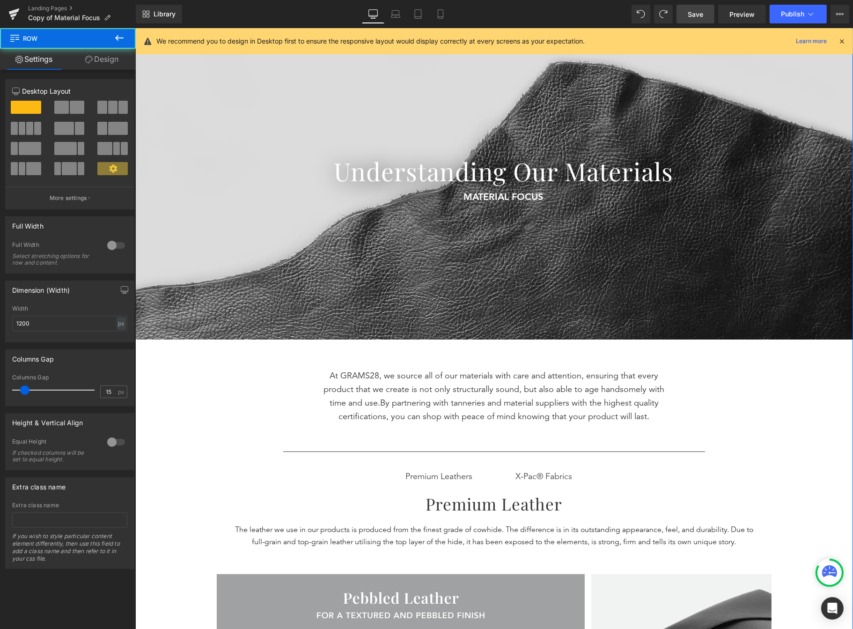
click at [808, 483] on div "Separator Understanding Our Materials Heading MATERIAL FOCUS Text Block 5 Reaso…" at bounding box center [494, 632] width 718 height 1248
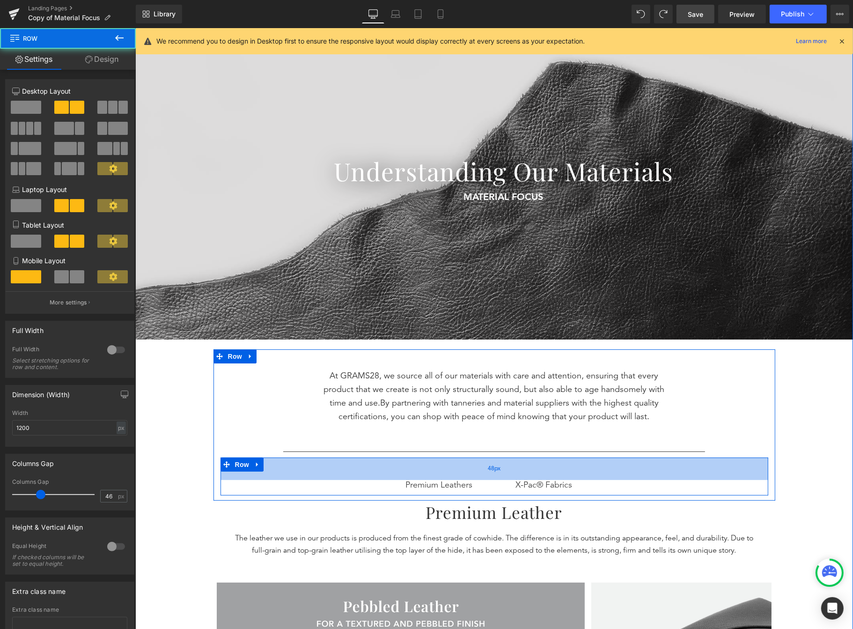
drag, startPoint x: 520, startPoint y: 461, endPoint x: 516, endPoint y: 470, distance: 9.4
click at [516, 470] on div "48px" at bounding box center [494, 469] width 548 height 22
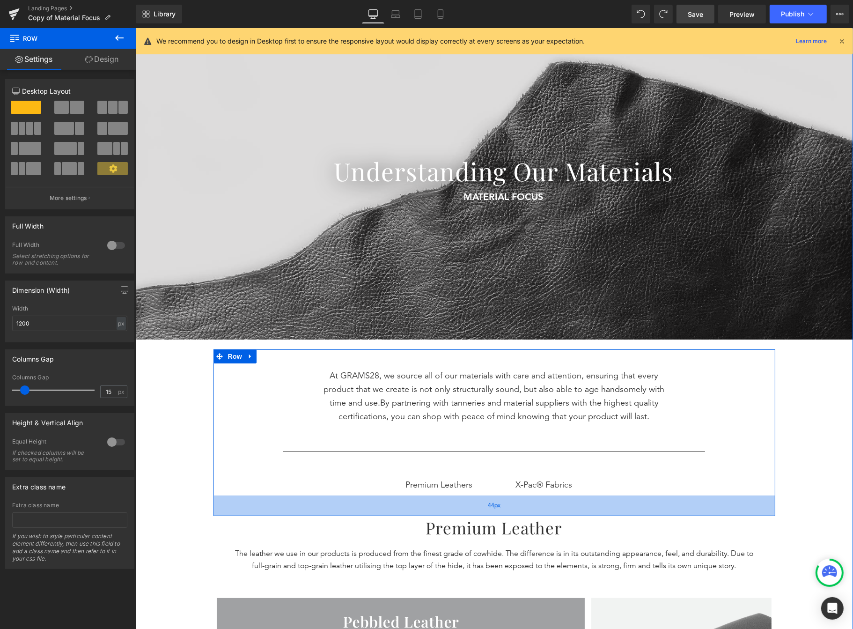
drag, startPoint x: 558, startPoint y: 497, endPoint x: 554, endPoint y: 514, distance: 17.8
click at [554, 514] on div "44px" at bounding box center [494, 505] width 562 height 21
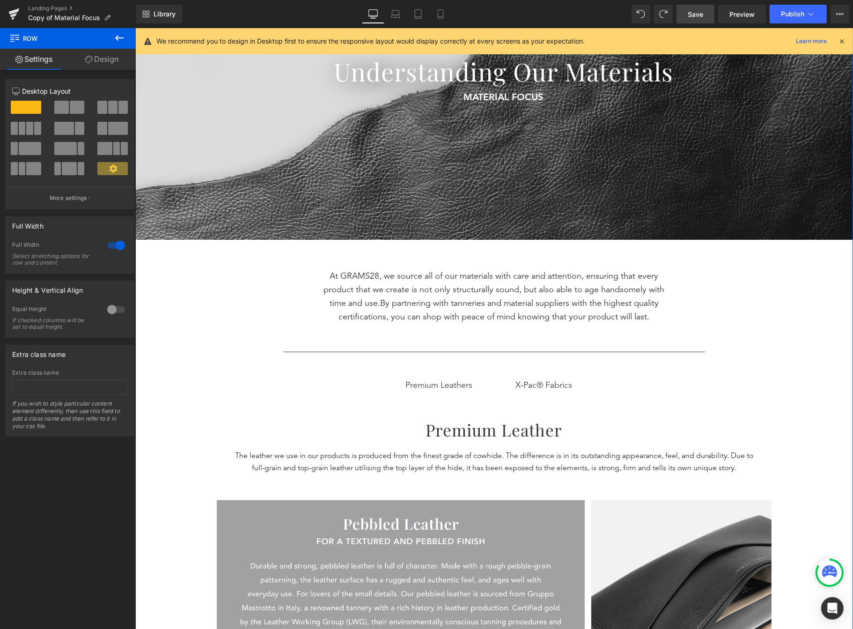
scroll to position [179, 0]
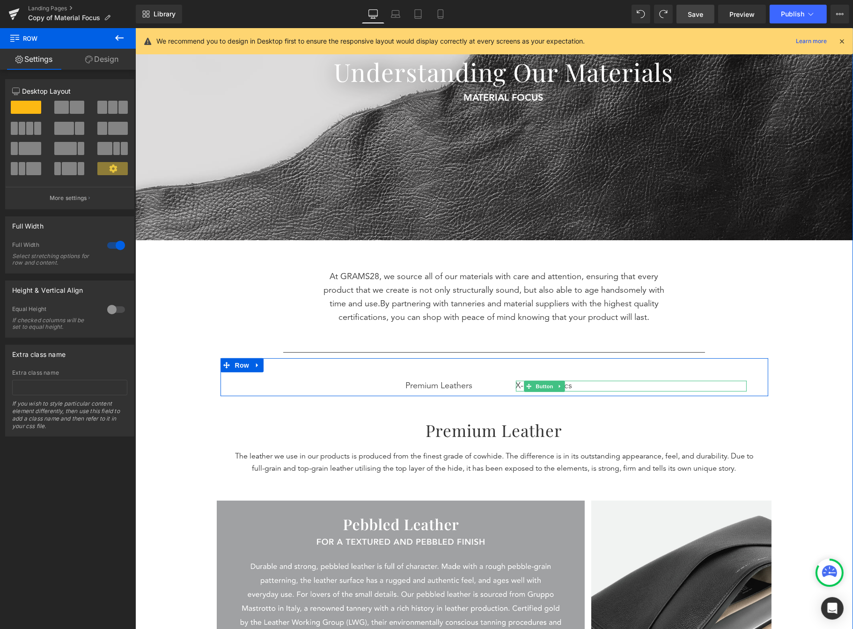
click at [576, 386] on div "X-Pac® Fabrics" at bounding box center [631, 386] width 231 height 11
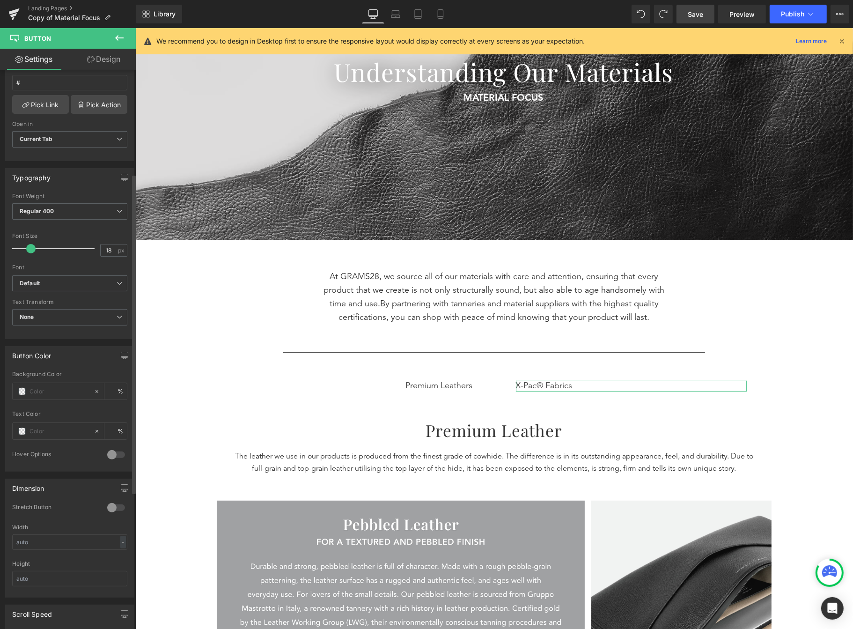
scroll to position [181, 0]
click at [118, 41] on icon at bounding box center [119, 37] width 11 height 11
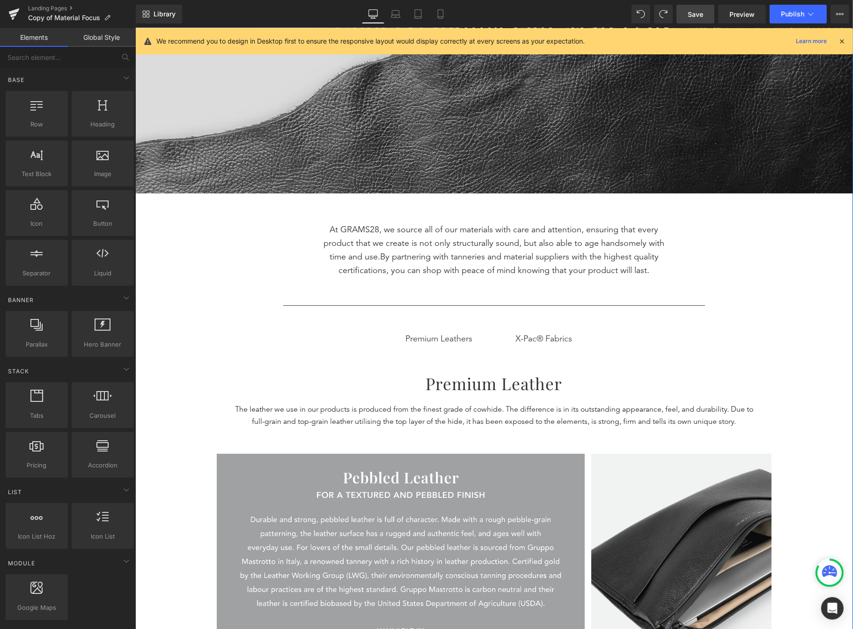
scroll to position [225, 0]
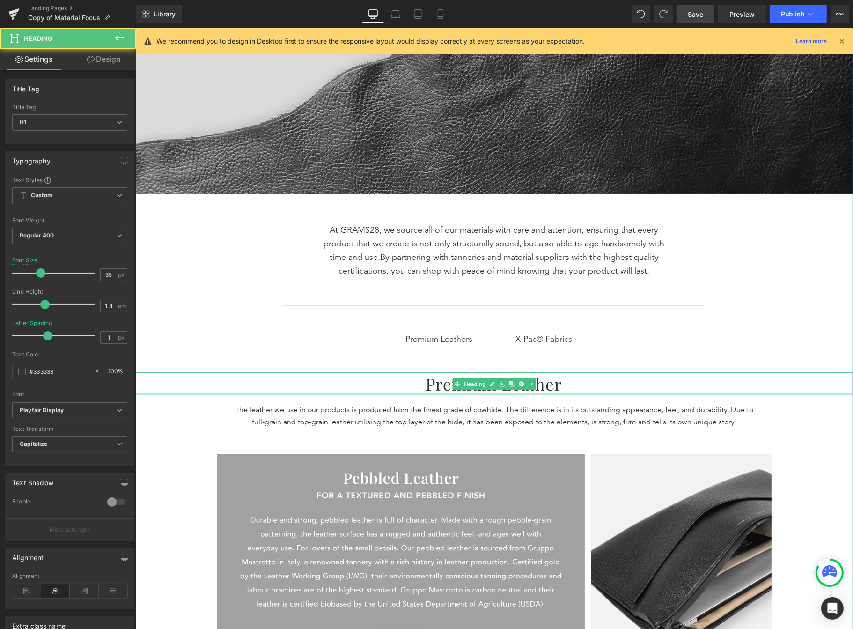
click at [577, 393] on div at bounding box center [494, 394] width 718 height 2
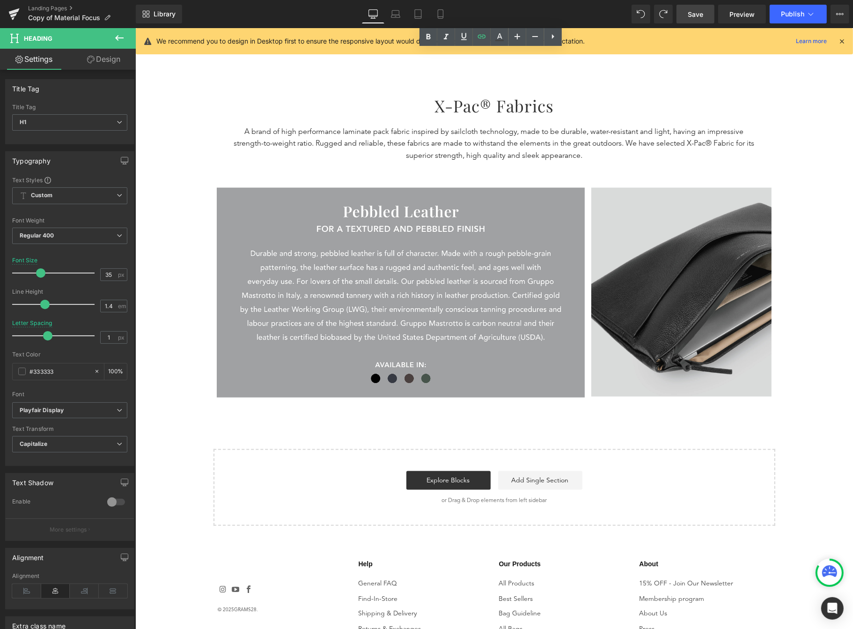
scroll to position [1323, 0]
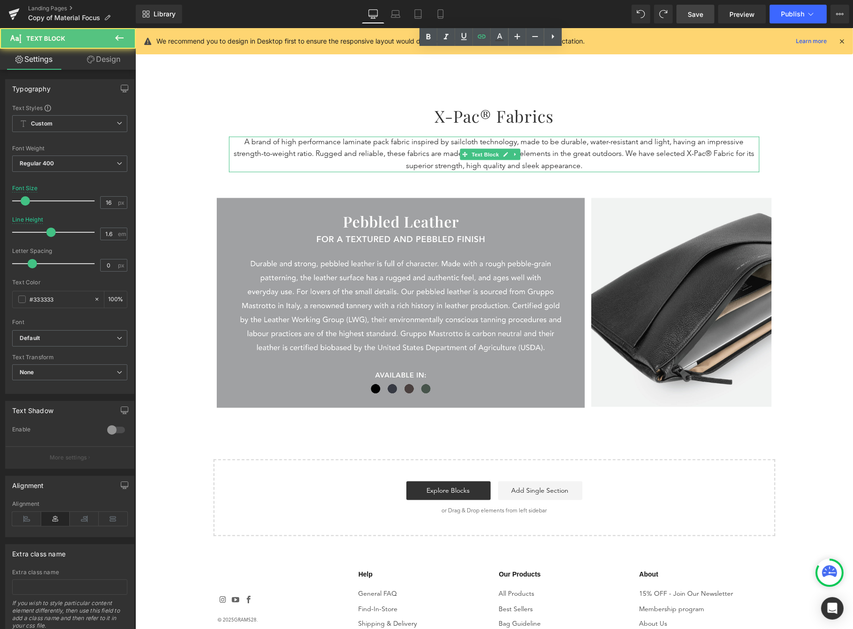
click at [629, 153] on p "A brand of high performance laminate pack fabric inspired by sailcloth technolo…" at bounding box center [494, 155] width 531 height 36
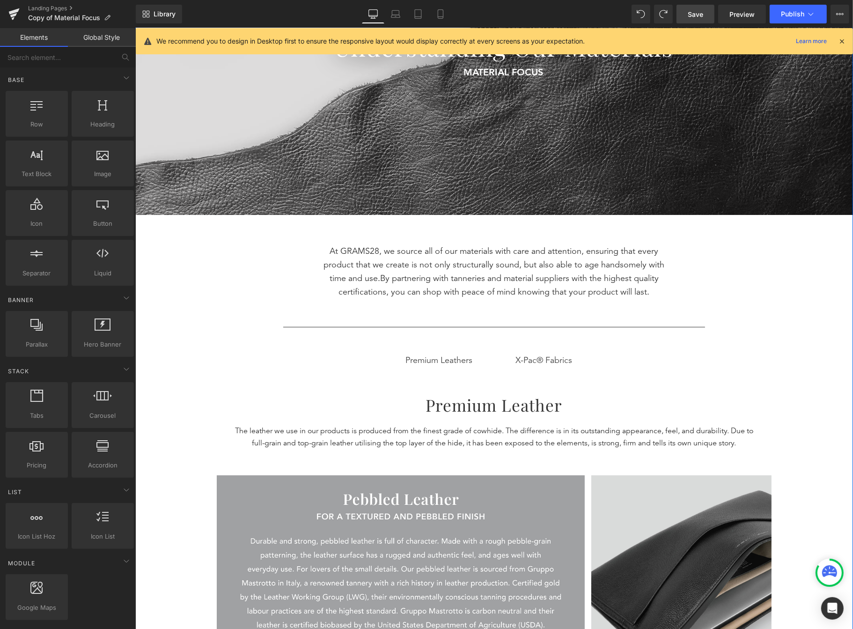
scroll to position [0, 0]
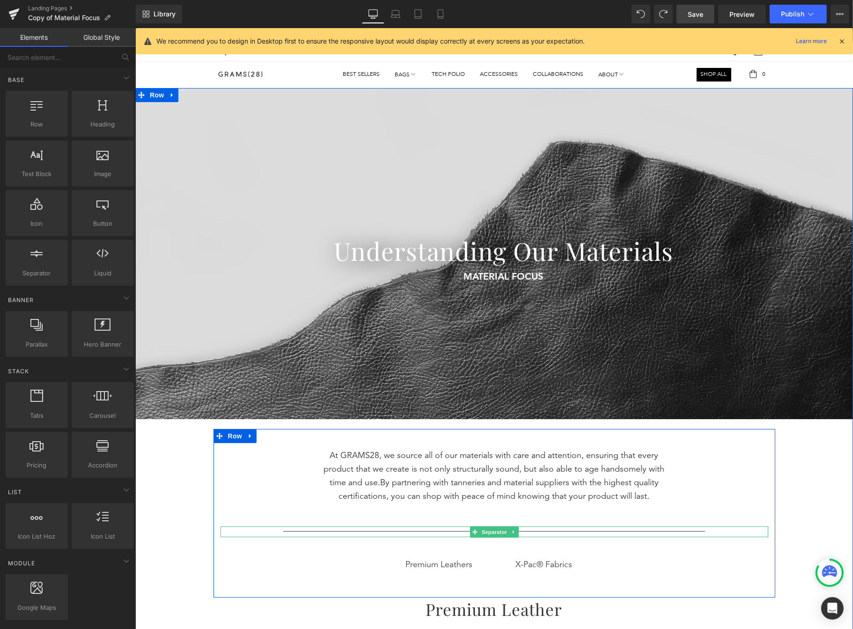
click at [693, 533] on div at bounding box center [494, 531] width 548 height 10
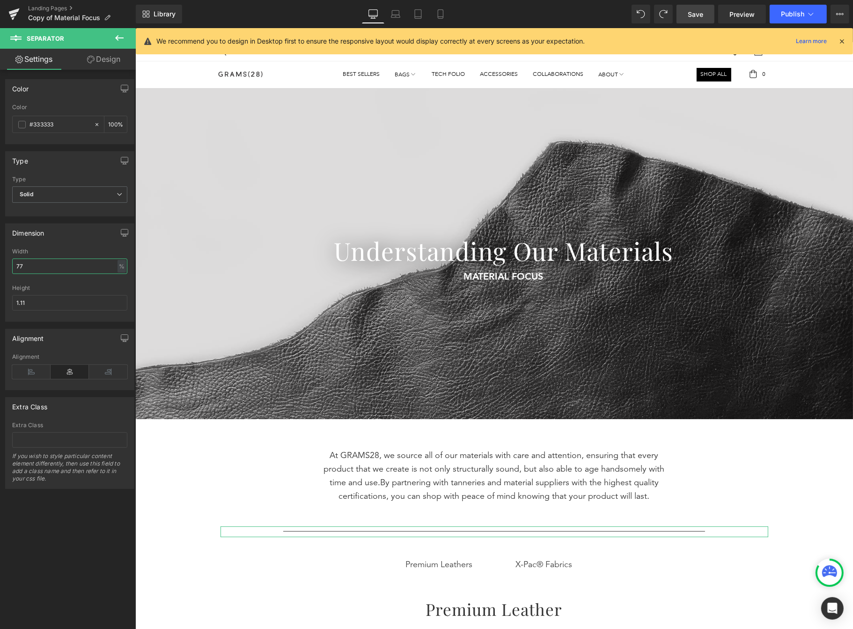
click at [31, 260] on input "77" at bounding box center [69, 266] width 115 height 15
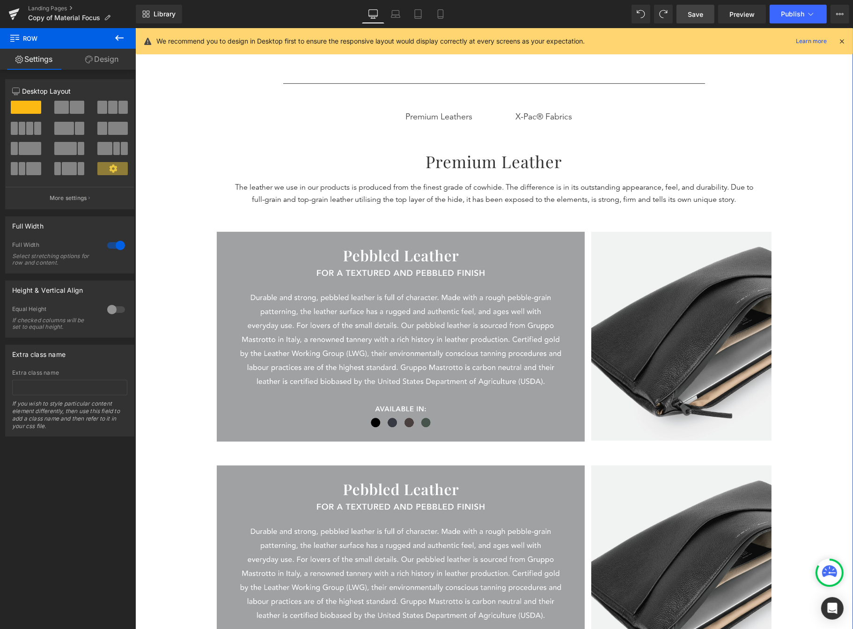
scroll to position [499, 0]
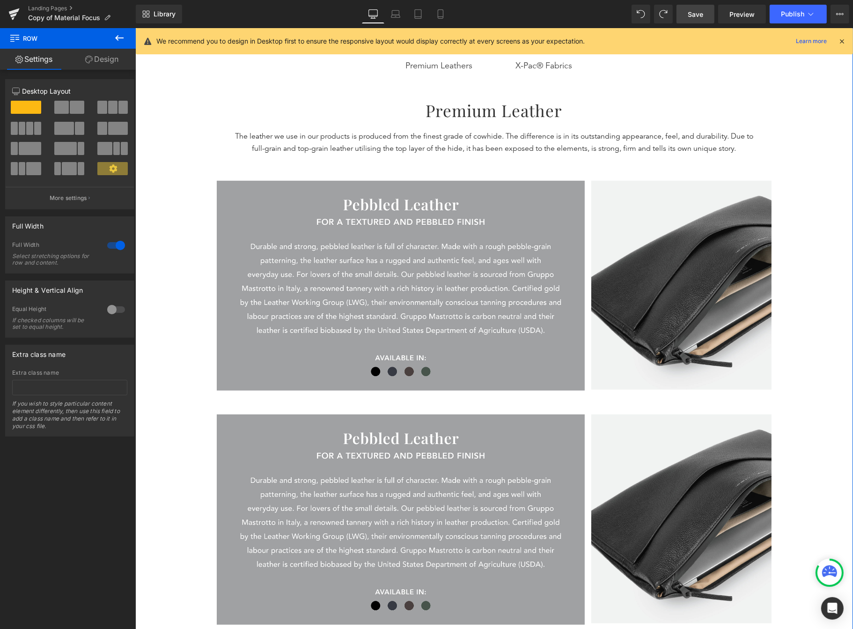
click at [800, 352] on div "Separator Understanding Our Materials Heading MATERIAL FOCUS Text Block 5 Reaso…" at bounding box center [494, 225] width 718 height 1273
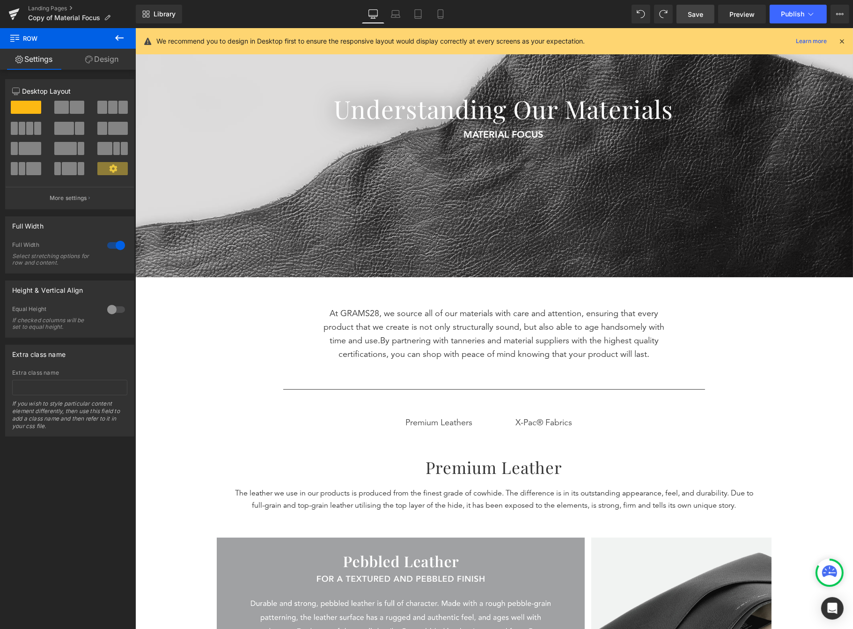
scroll to position [0, 0]
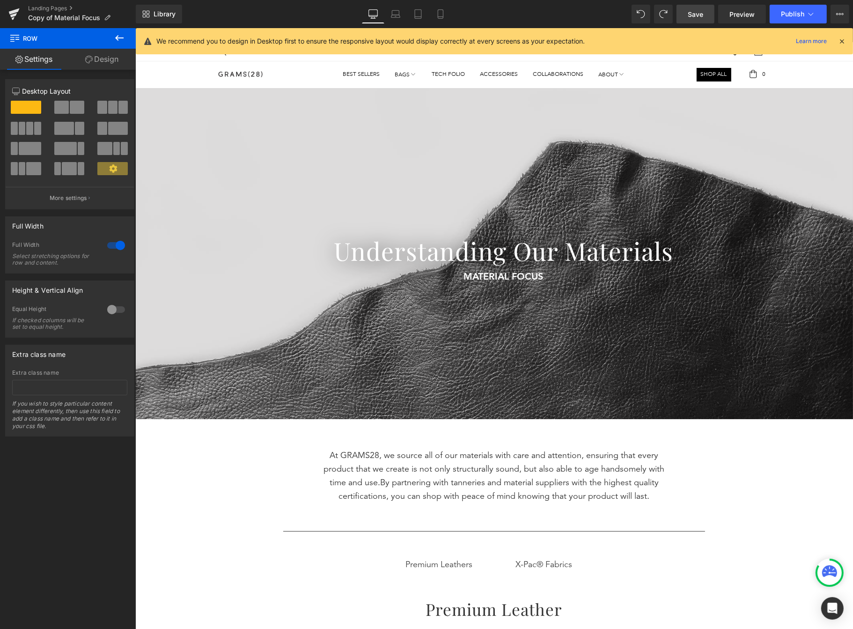
click at [690, 13] on span "Save" at bounding box center [695, 14] width 15 height 10
click at [12, 15] on icon at bounding box center [13, 15] width 7 height 4
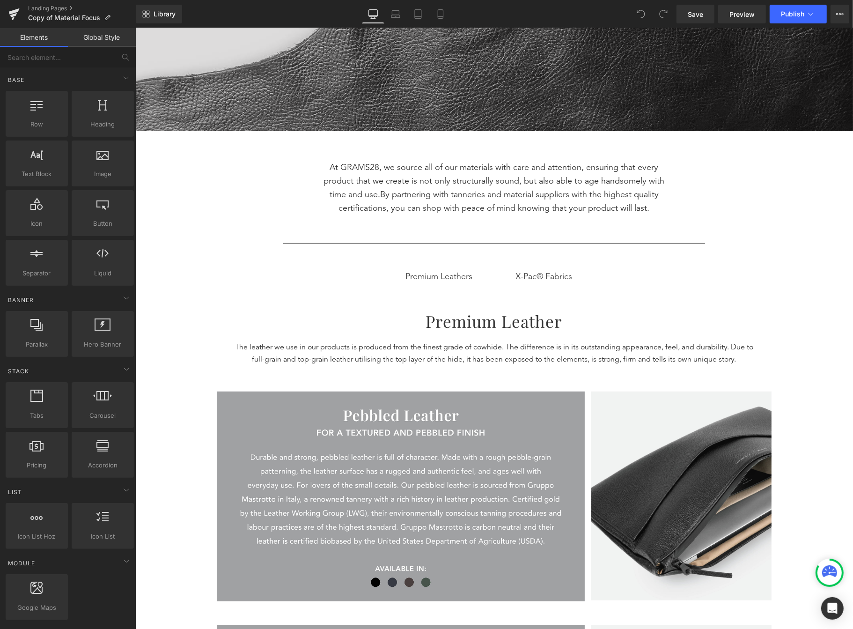
scroll to position [303, 0]
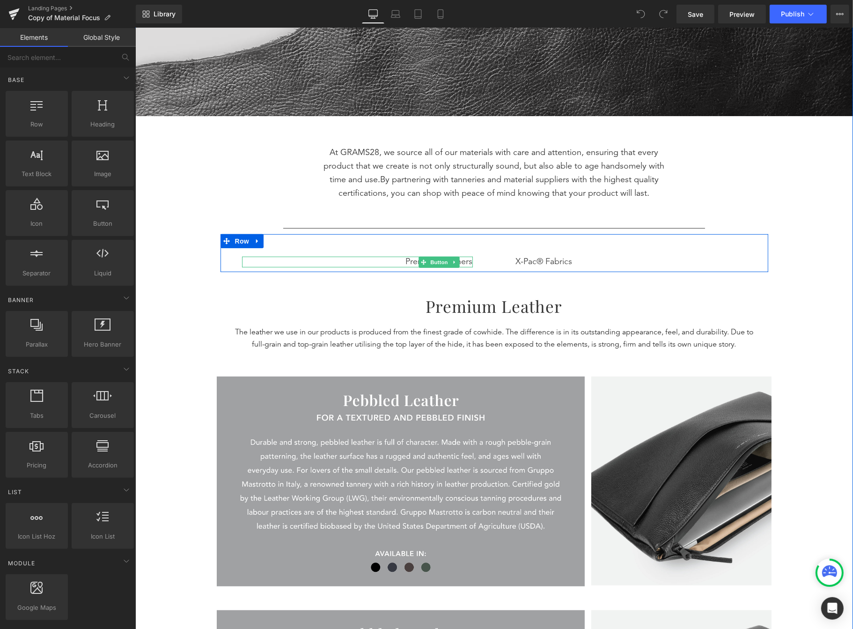
click at [453, 257] on link at bounding box center [454, 262] width 10 height 11
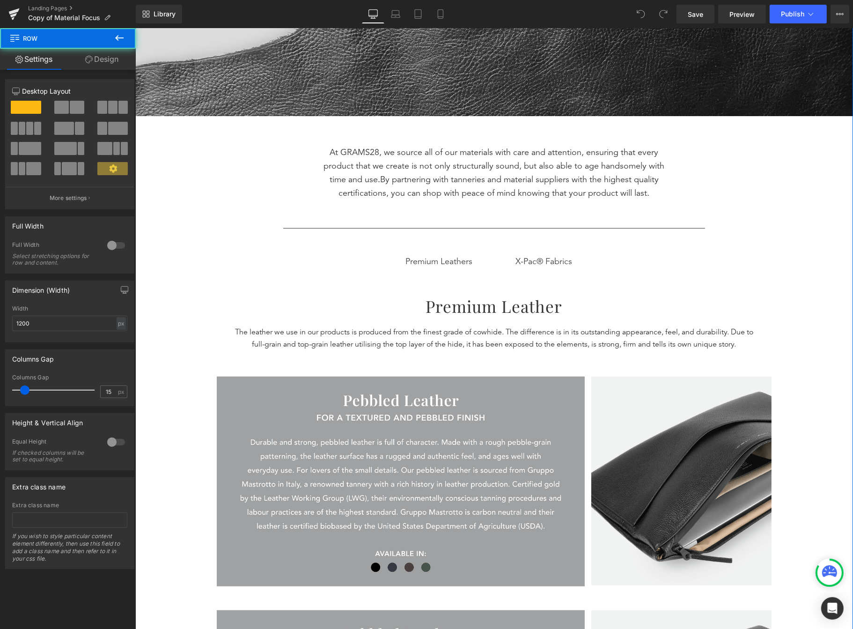
click at [517, 281] on div "At GRAMS28, we source all of our materials with care and attention, ensuring th…" at bounding box center [494, 210] width 562 height 169
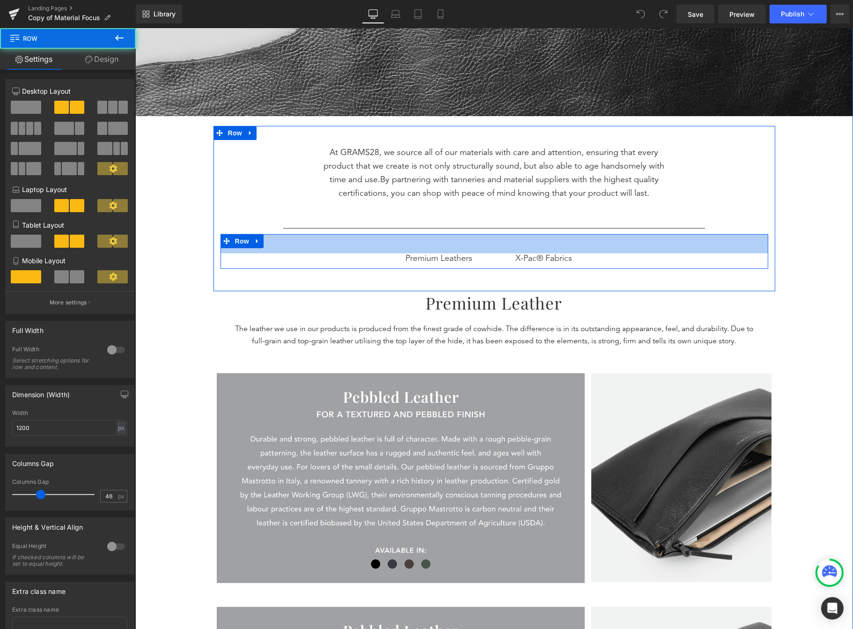
drag, startPoint x: 622, startPoint y: 235, endPoint x: 622, endPoint y: 228, distance: 6.6
click at [622, 229] on div "At GRAMS28, we source all of our materials with care and attention, ensuring th…" at bounding box center [494, 203] width 562 height 132
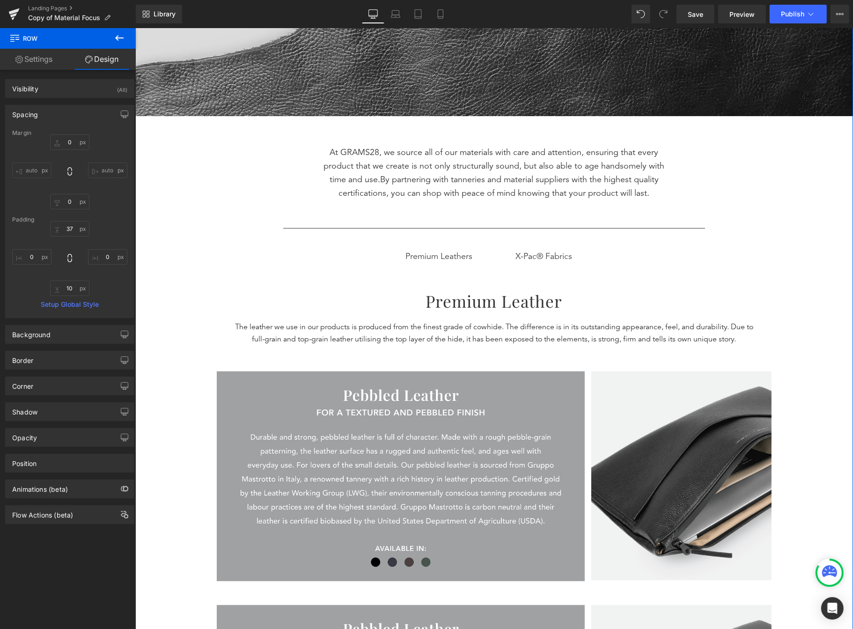
click at [808, 275] on div "Separator Understanding Our Materials Heading MATERIAL FOCUS Text Block 5 Reaso…" at bounding box center [494, 419] width 718 height 1268
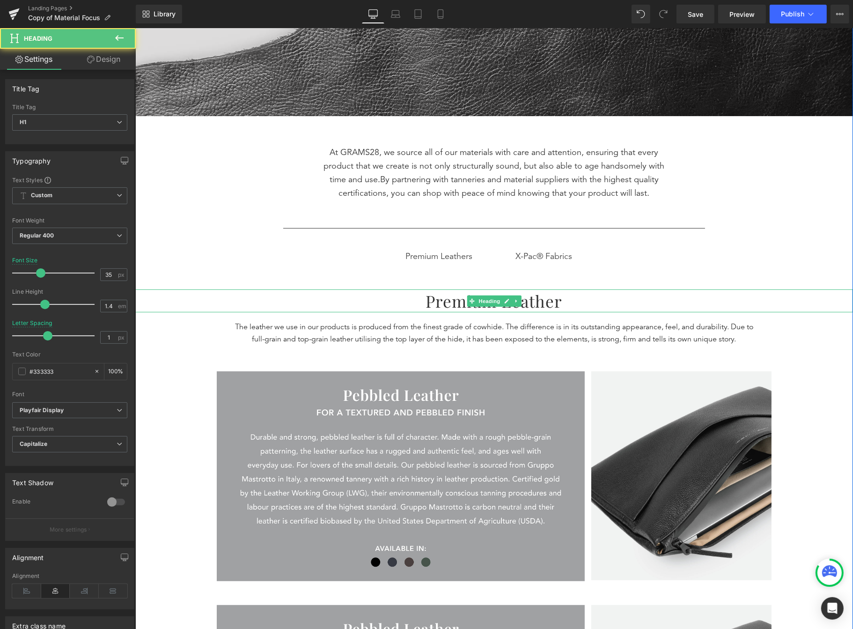
click at [661, 301] on h1 "premium leather" at bounding box center [494, 300] width 718 height 23
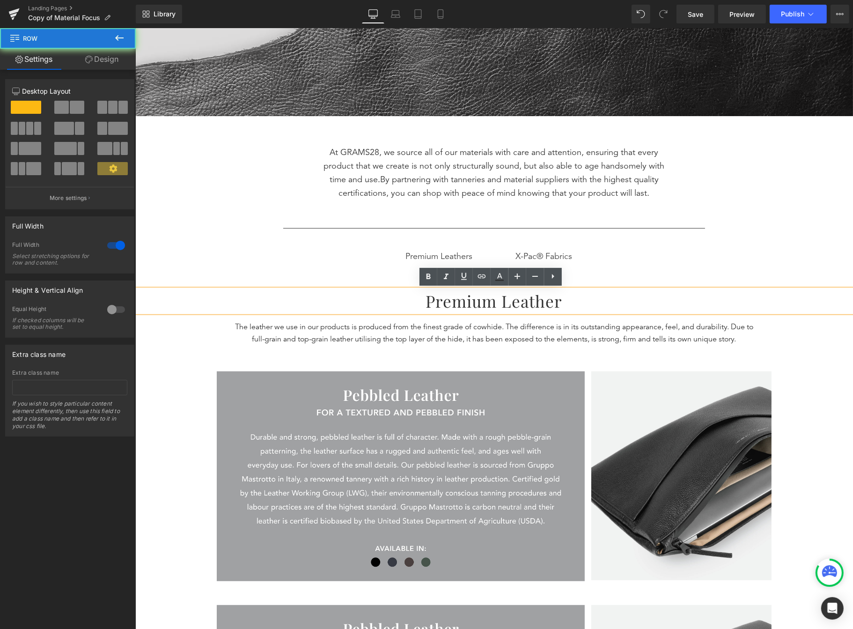
click at [802, 318] on div "Separator Understanding Our Materials Heading MATERIAL FOCUS Text Block 5 Reaso…" at bounding box center [494, 419] width 718 height 1268
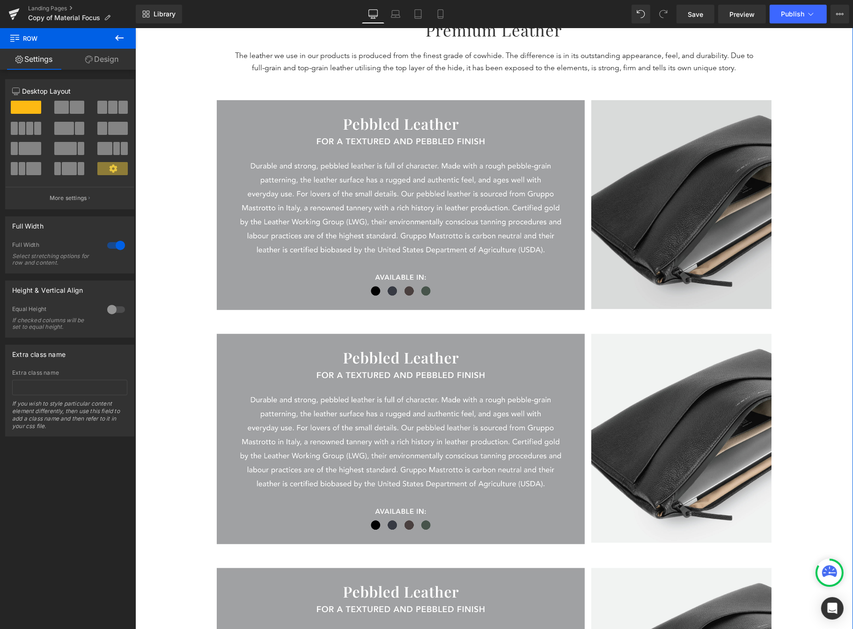
scroll to position [231, 0]
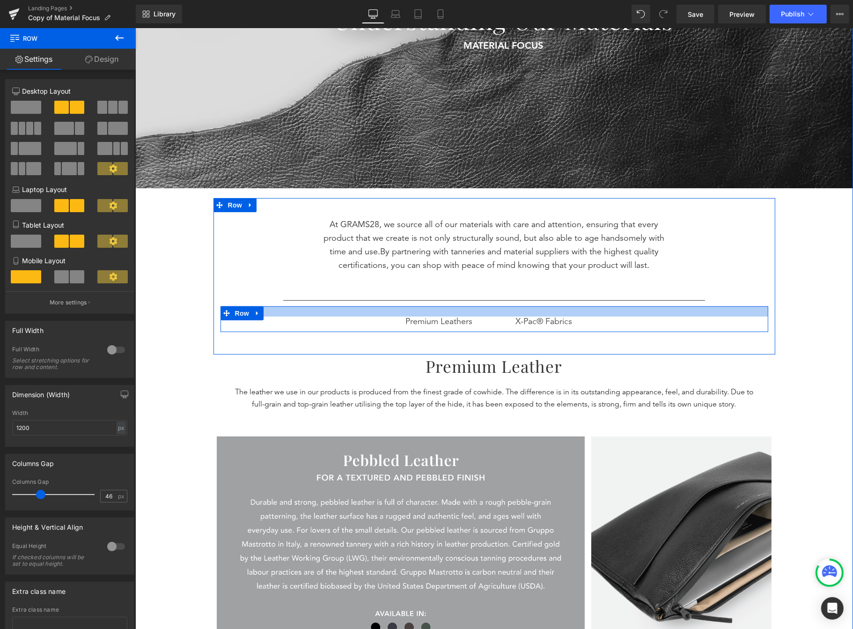
drag, startPoint x: 679, startPoint y: 308, endPoint x: 679, endPoint y: 301, distance: 7.0
click at [679, 301] on div "At GRAMS28, we source all of our materials with care and attention, ensuring th…" at bounding box center [494, 270] width 562 height 123
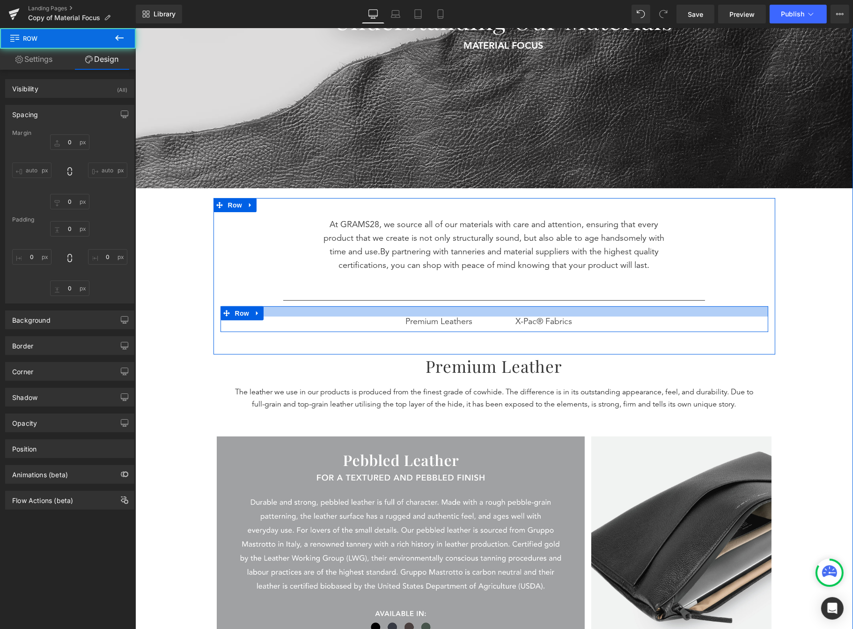
type input "0"
type input "22"
type input "0"
type input "10"
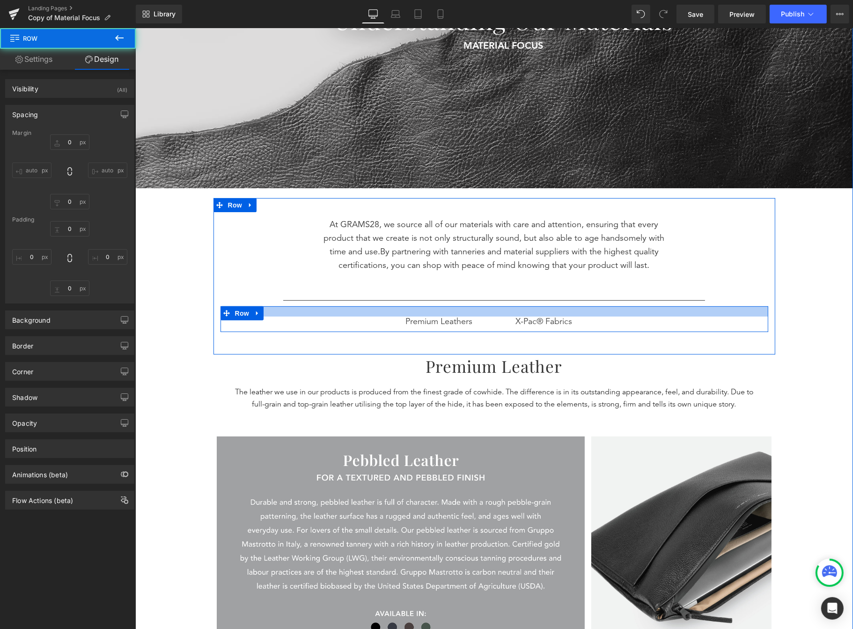
type input "0"
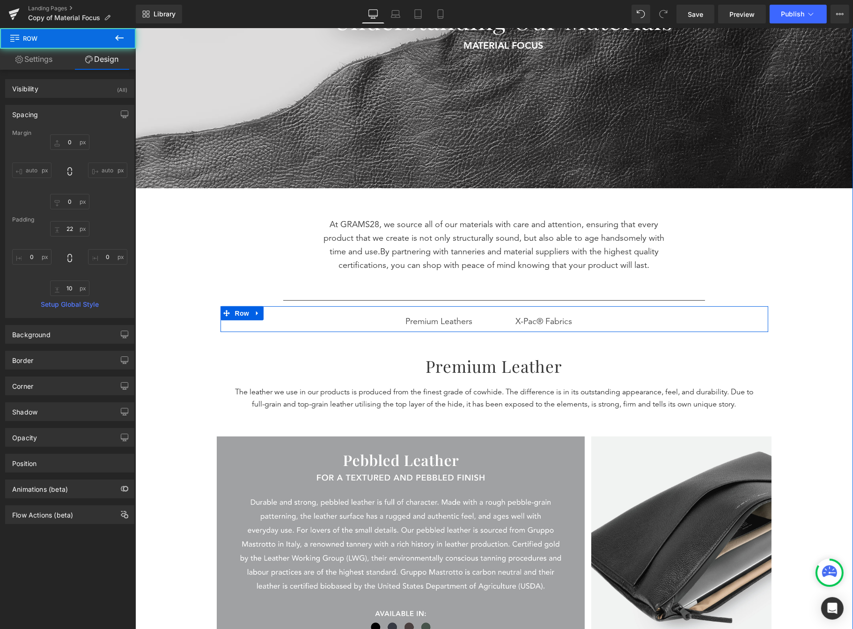
click at [808, 286] on div "Separator Understanding Our Materials Heading MATERIAL FOCUS Text Block 5 Reaso…" at bounding box center [494, 487] width 718 height 1261
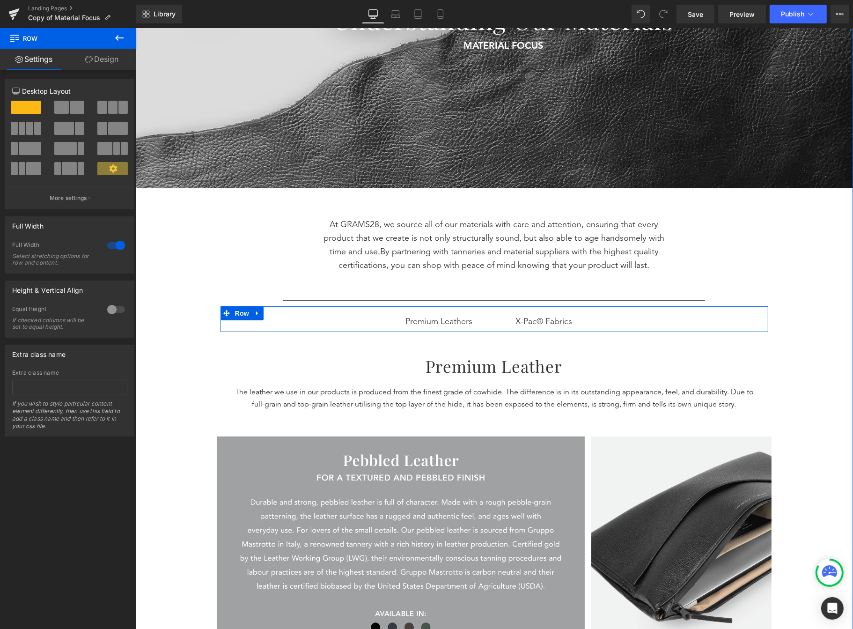
click at [776, 291] on div "Separator Understanding Our Materials Heading MATERIAL FOCUS Text Block 5 Reaso…" at bounding box center [494, 487] width 718 height 1261
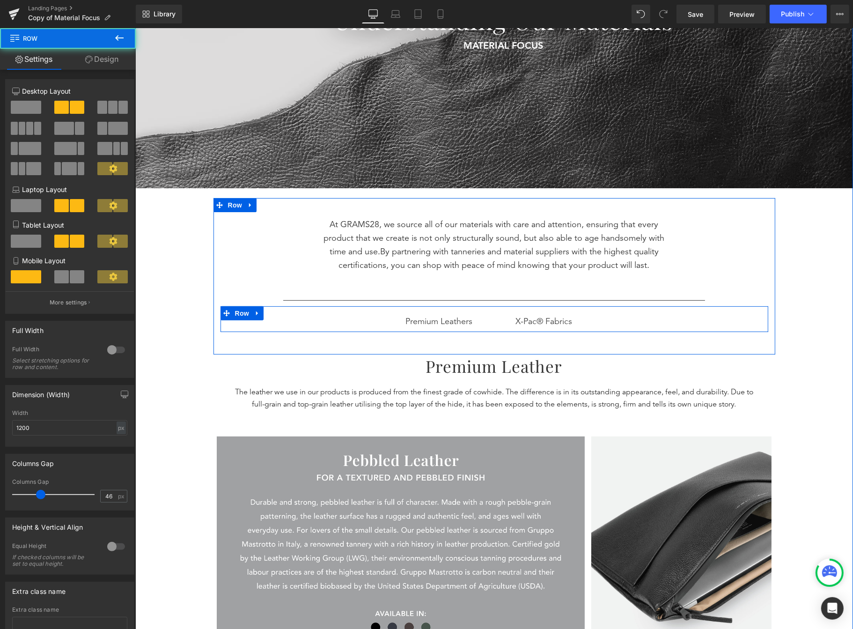
click at [495, 319] on div "X-Pac® Fabrics Button" at bounding box center [631, 322] width 274 height 11
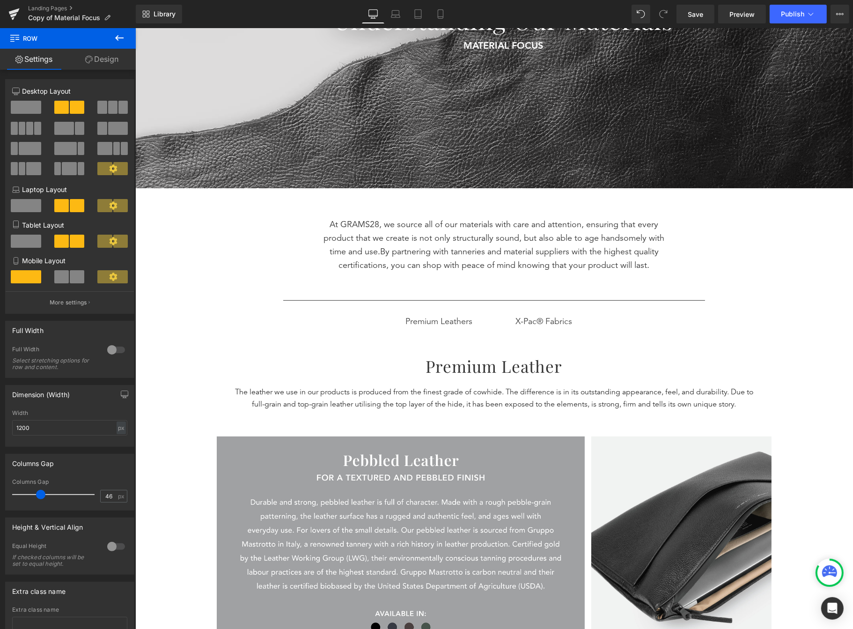
click at [120, 43] on icon at bounding box center [119, 37] width 11 height 11
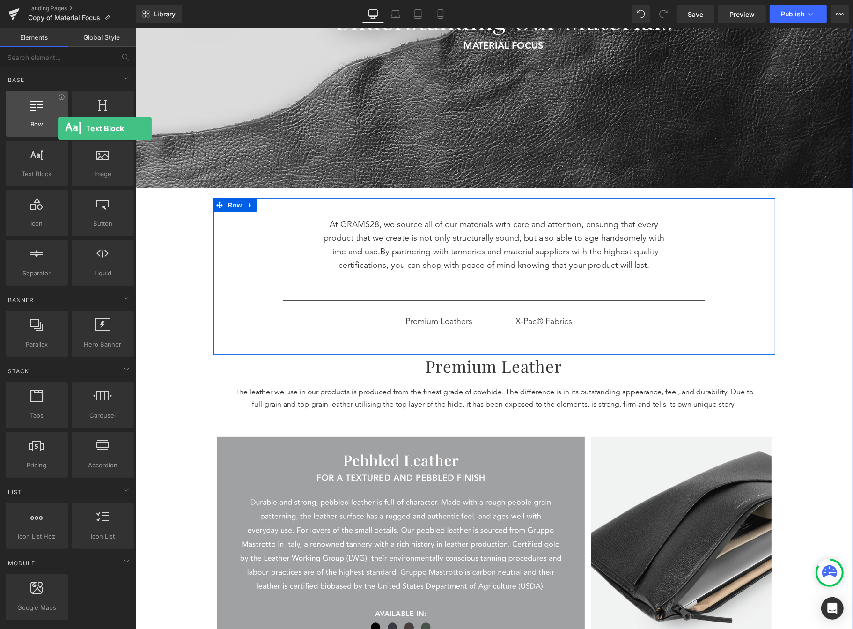
drag, startPoint x: 43, startPoint y: 156, endPoint x: 42, endPoint y: 125, distance: 31.9
click at [43, 125] on div "Row rows, columns, layouts, div Heading headings, titles, h1,h2,h3,h4,h5,h6 Tex…" at bounding box center [70, 188] width 132 height 199
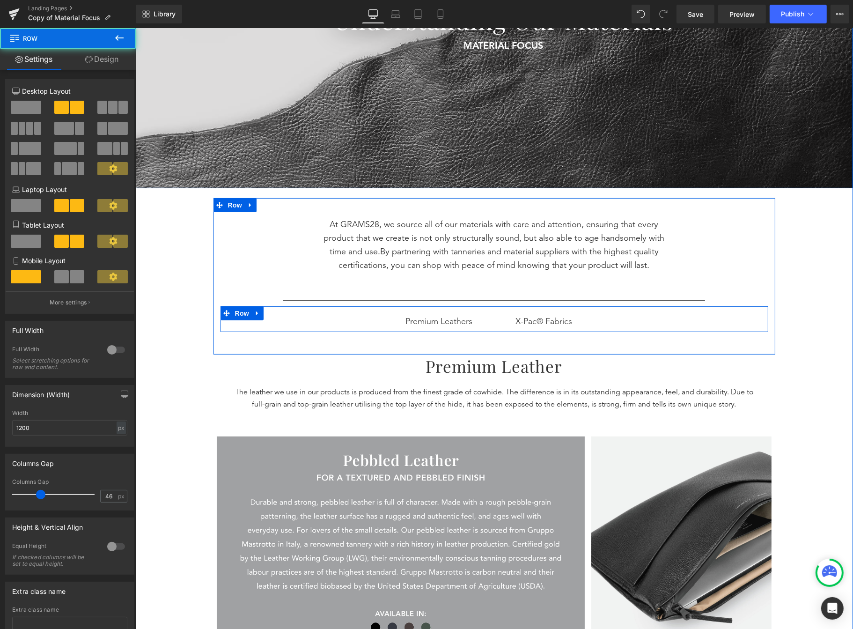
click at [497, 318] on div "X-Pac® Fabrics Button" at bounding box center [631, 322] width 274 height 11
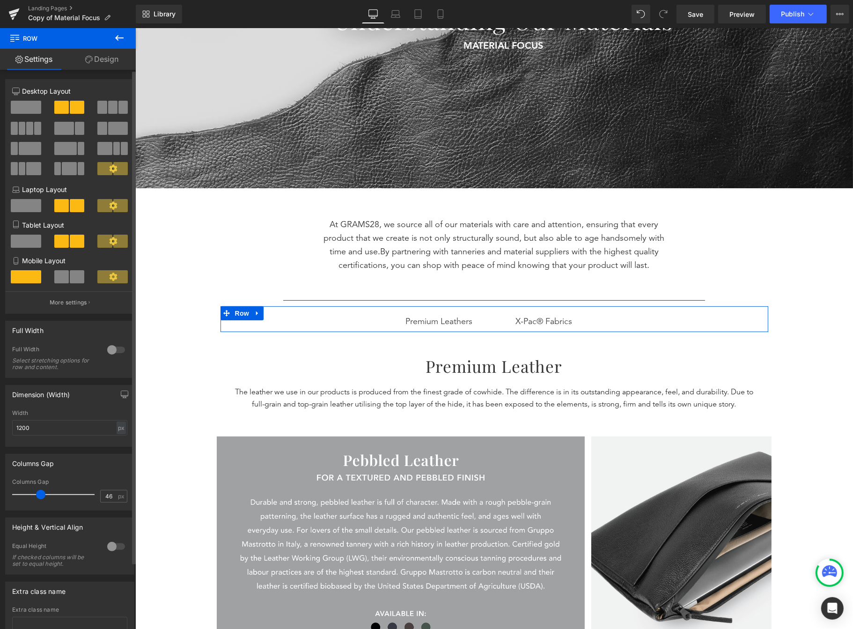
click at [114, 104] on span at bounding box center [112, 107] width 9 height 13
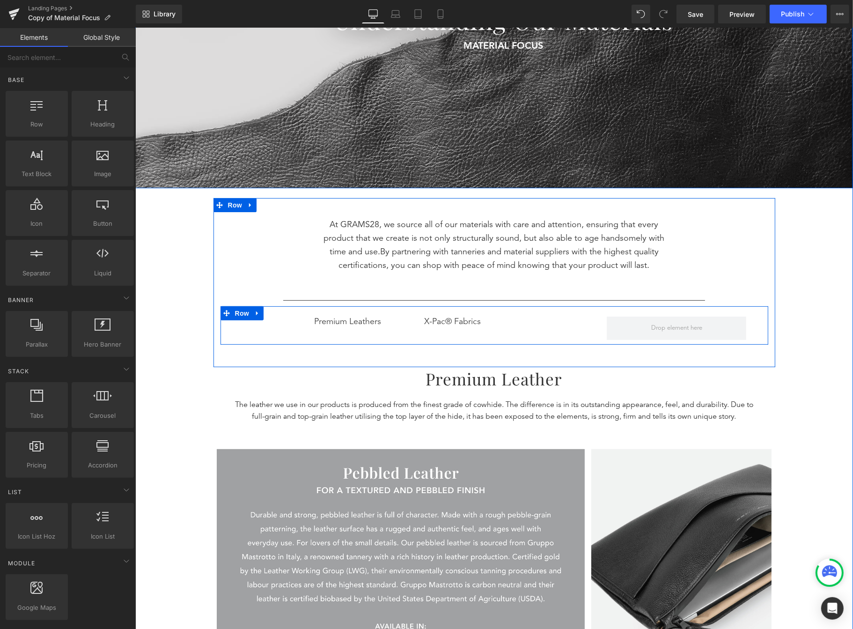
drag, startPoint x: 647, startPoint y: 333, endPoint x: 492, endPoint y: 333, distance: 155.5
click at [492, 333] on div "Premium Leathers Button X-Pac® Fabrics Button Row" at bounding box center [494, 325] width 548 height 38
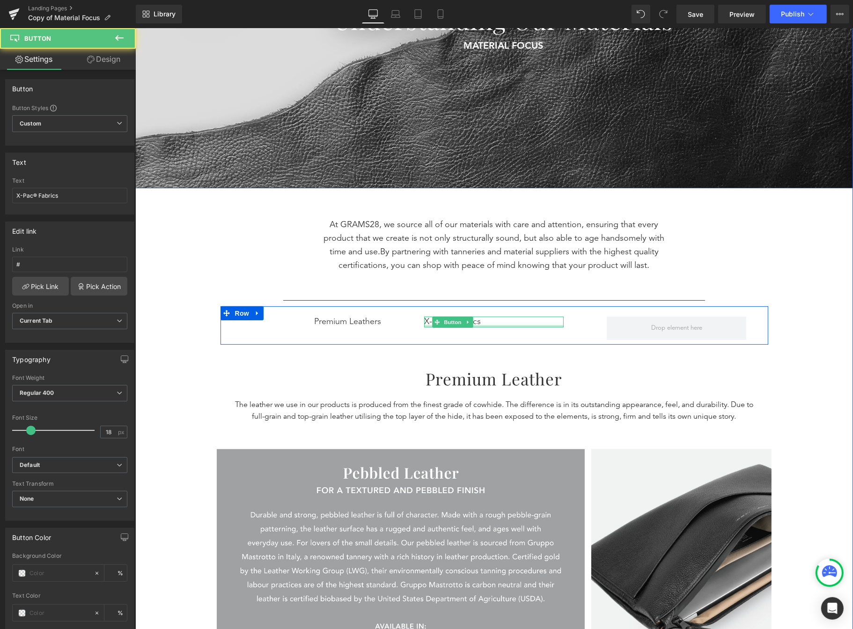
click at [500, 325] on div at bounding box center [494, 326] width 140 height 2
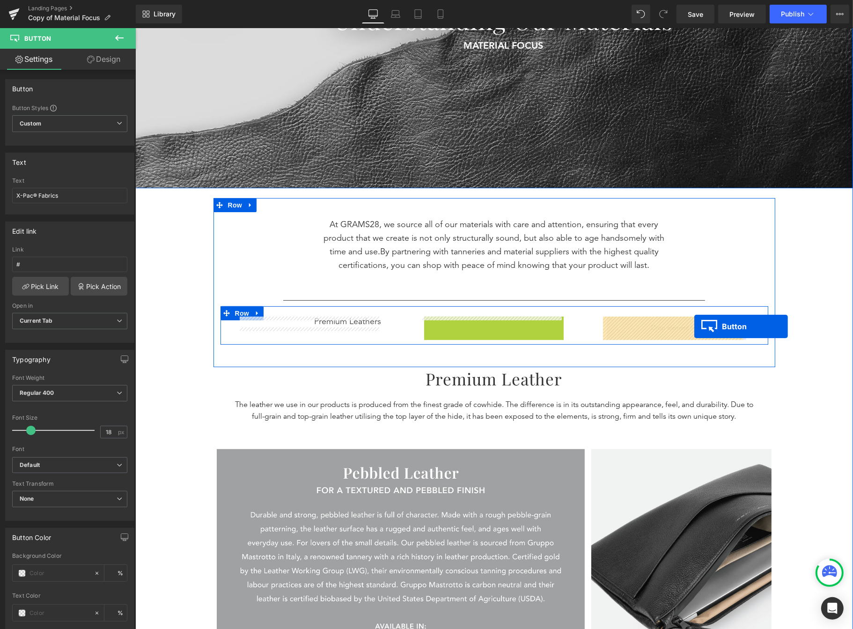
drag, startPoint x: 435, startPoint y: 321, endPoint x: 694, endPoint y: 326, distance: 258.6
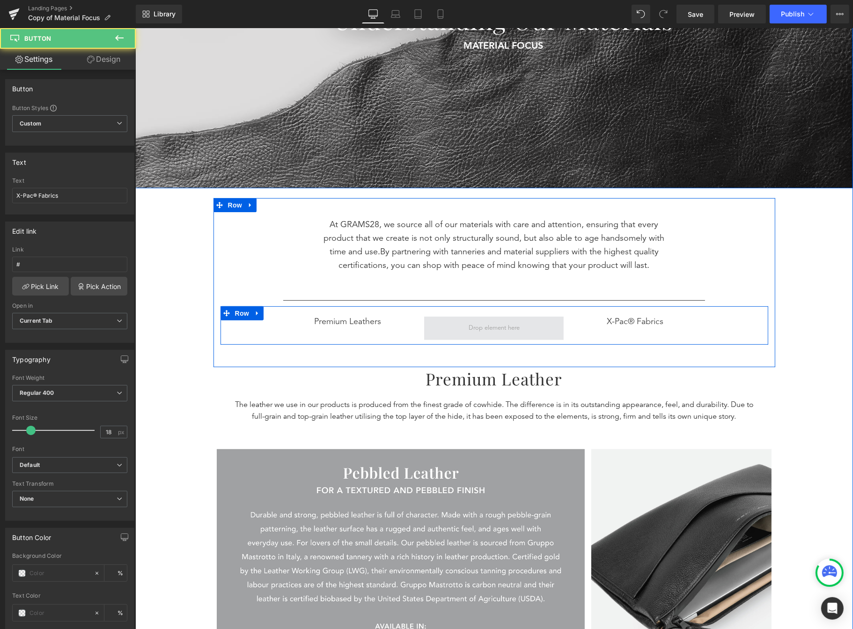
click at [474, 331] on span at bounding box center [494, 328] width 58 height 15
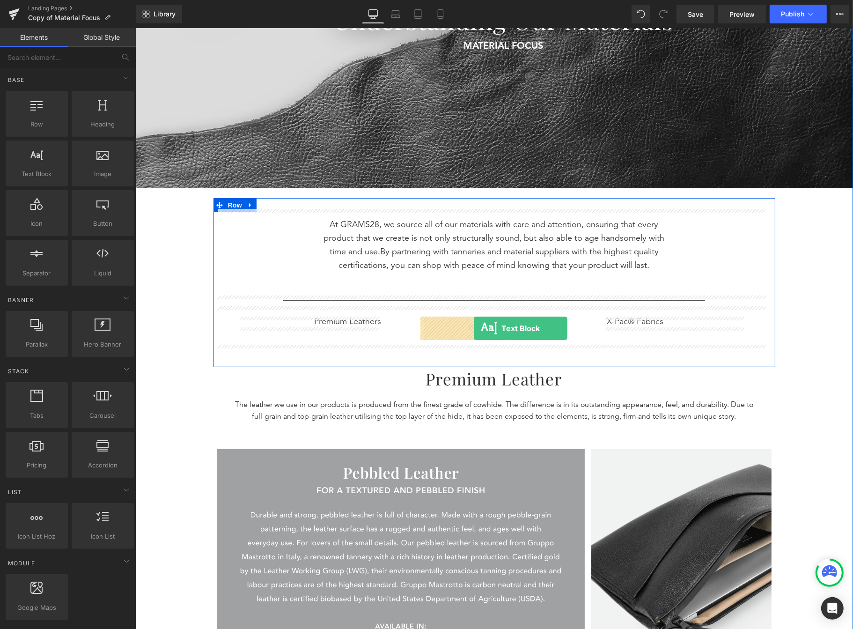
drag, startPoint x: 199, startPoint y: 208, endPoint x: 473, endPoint y: 328, distance: 299.9
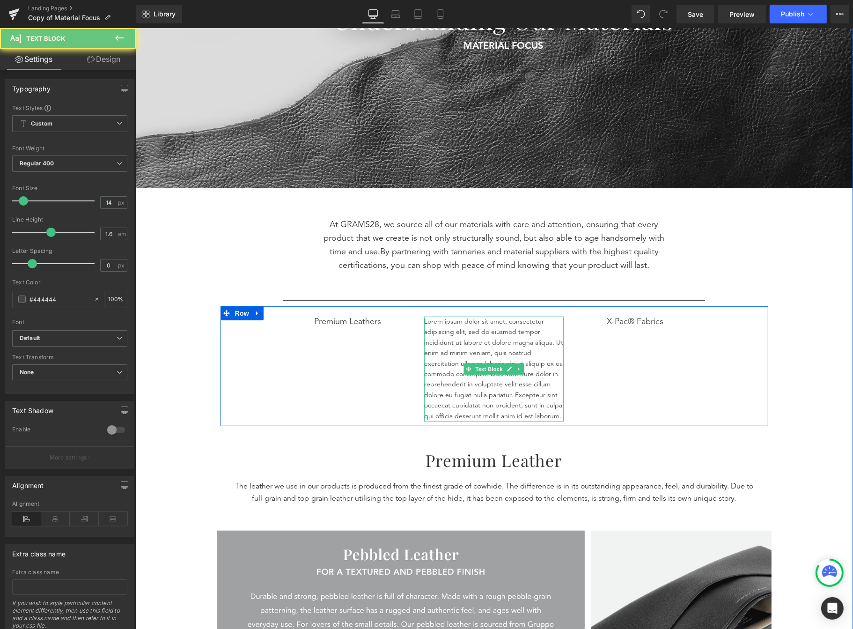
click at [552, 412] on p "Lorem ipsum dolor sit amet, consectetur adipiscing elit, sed do eiusmod tempor …" at bounding box center [494, 369] width 140 height 105
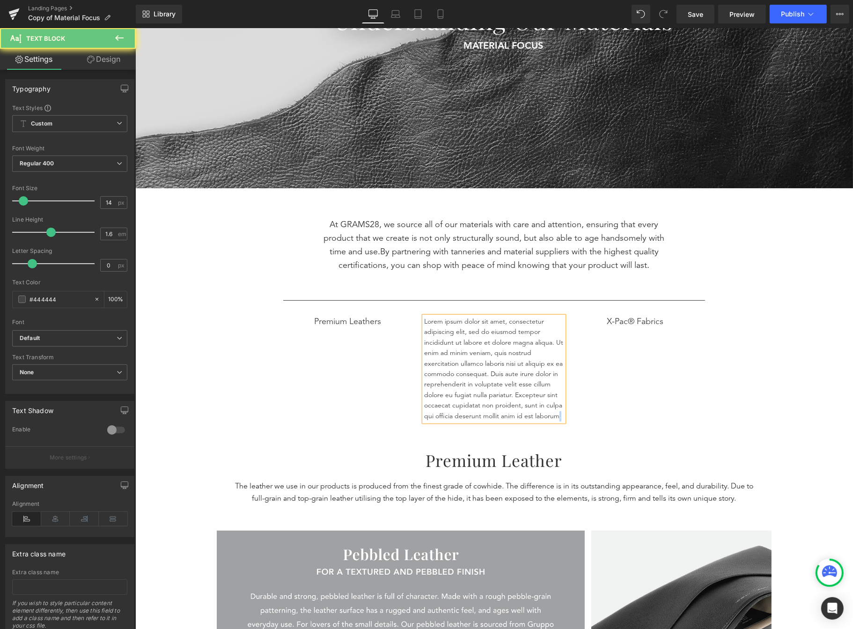
click at [553, 411] on p "Lorem ipsum dolor sit amet, consectetur adipiscing elit, sed do eiusmod tempor …" at bounding box center [494, 369] width 140 height 105
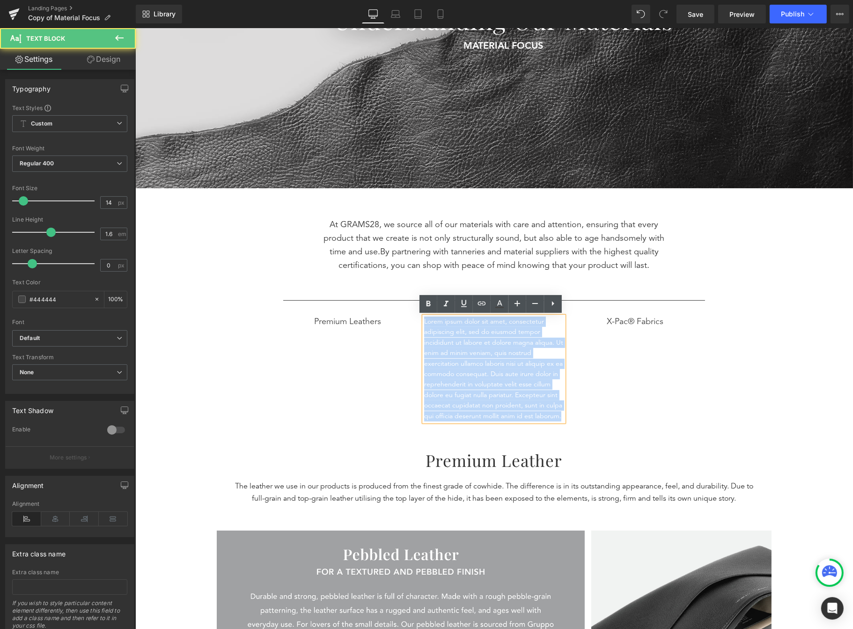
click at [553, 411] on p "Lorem ipsum dolor sit amet, consectetur adipiscing elit, sed do eiusmod tempor …" at bounding box center [494, 369] width 140 height 105
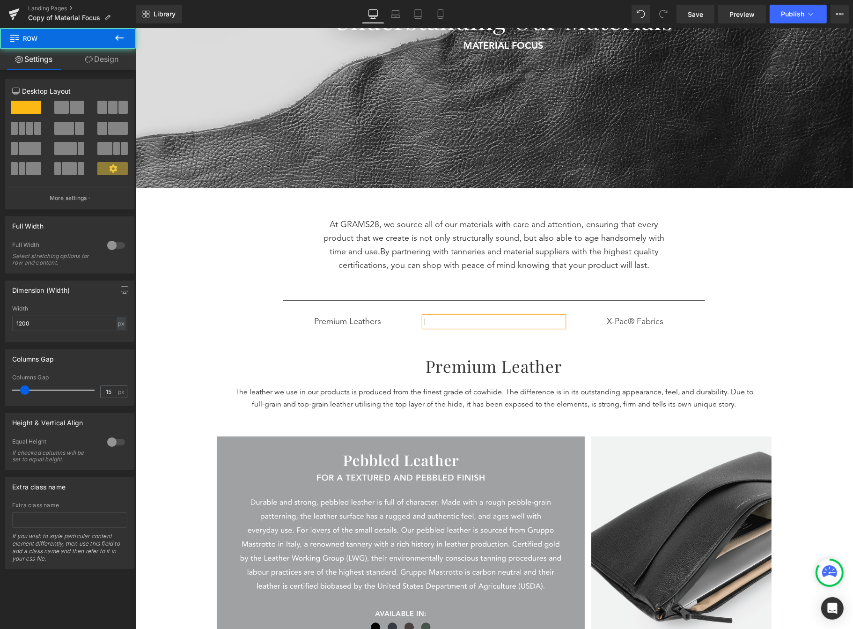
click at [532, 338] on div "At GRAMS28, we source all of our materials with care and attention, ensuring th…" at bounding box center [494, 276] width 562 height 156
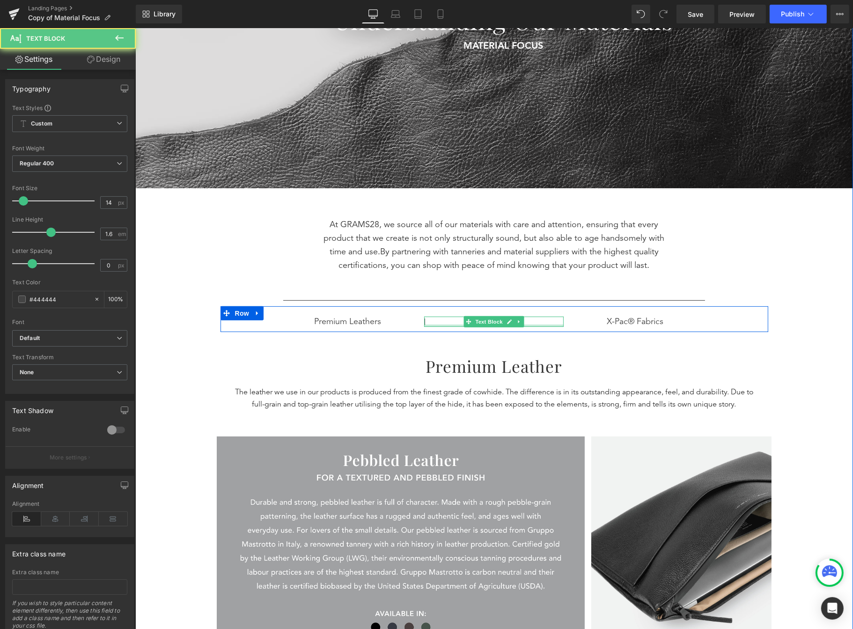
click at [532, 326] on div at bounding box center [494, 326] width 140 height 2
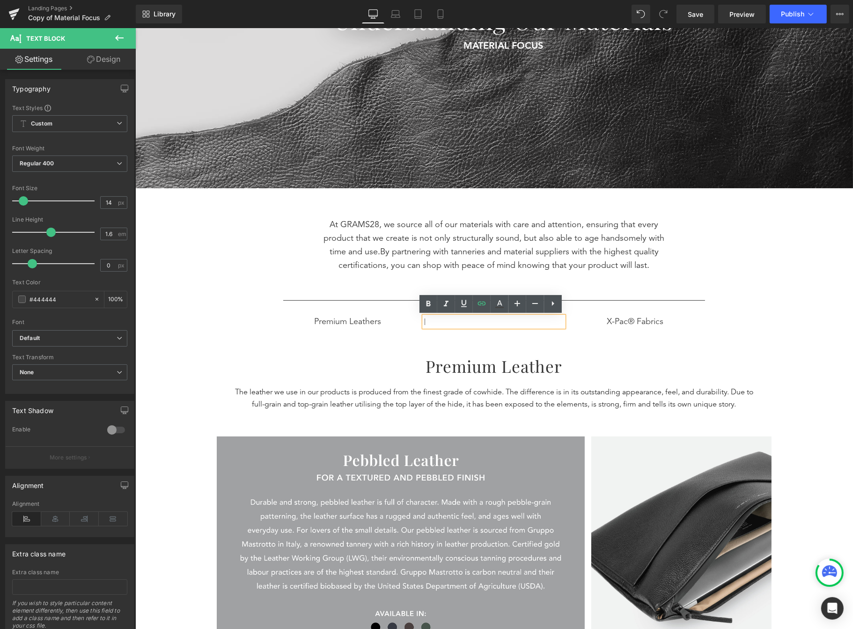
click at [574, 328] on div "Premium Leathers Button | Text Block X-Pac® Fabrics Button Row" at bounding box center [494, 319] width 548 height 26
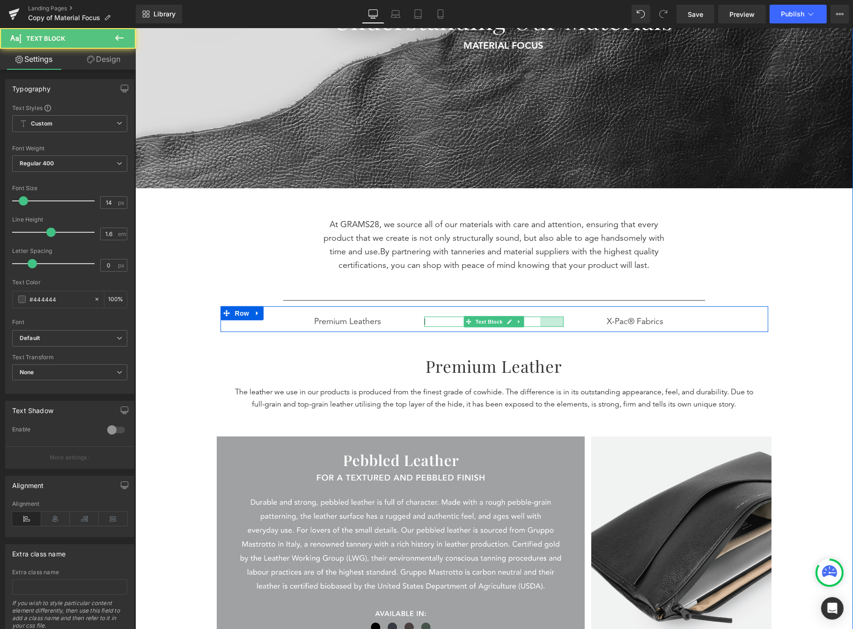
drag, startPoint x: 557, startPoint y: 321, endPoint x: 539, endPoint y: 321, distance: 18.7
click at [535, 322] on div "| Text Block 50px" at bounding box center [494, 322] width 140 height 10
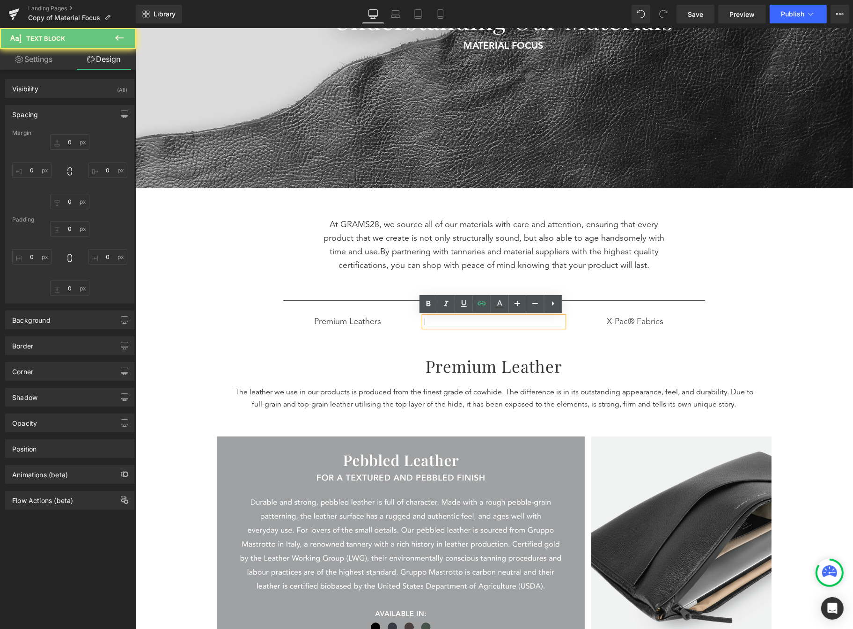
type input "0"
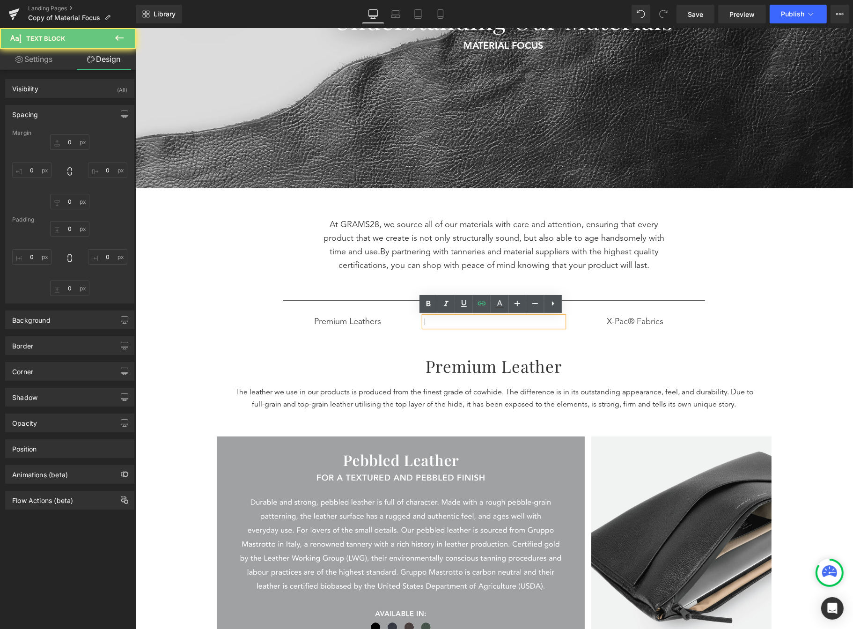
type input "48"
type input "0"
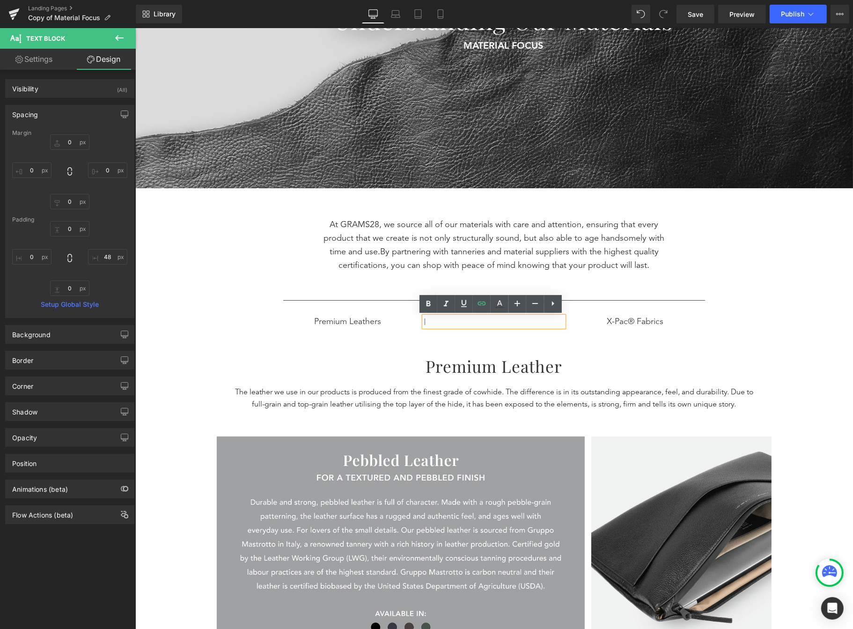
click at [564, 336] on div "At GRAMS28, we source all of our materials with care and attention, ensuring th…" at bounding box center [494, 276] width 562 height 156
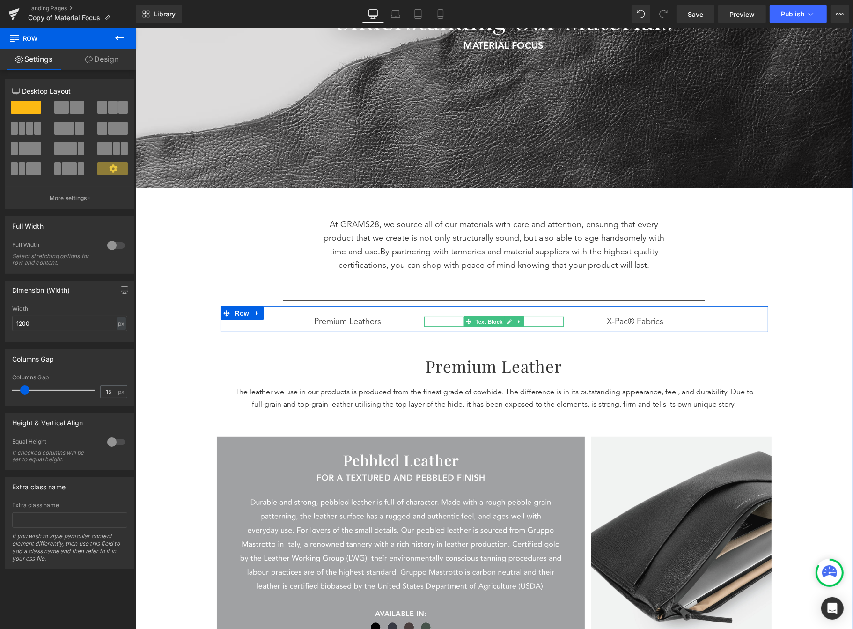
click at [426, 322] on p "|" at bounding box center [482, 322] width 117 height 10
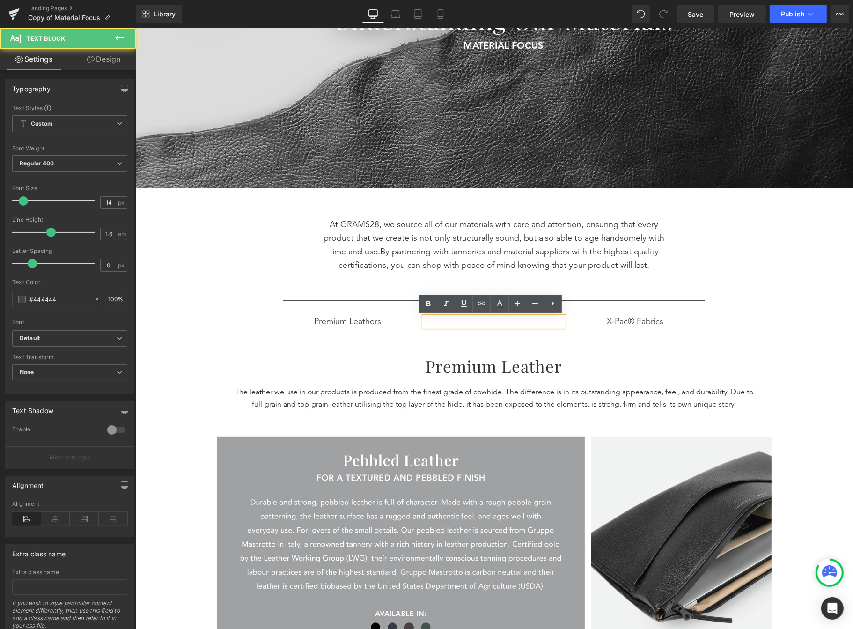
click at [426, 322] on p "|" at bounding box center [482, 322] width 117 height 10
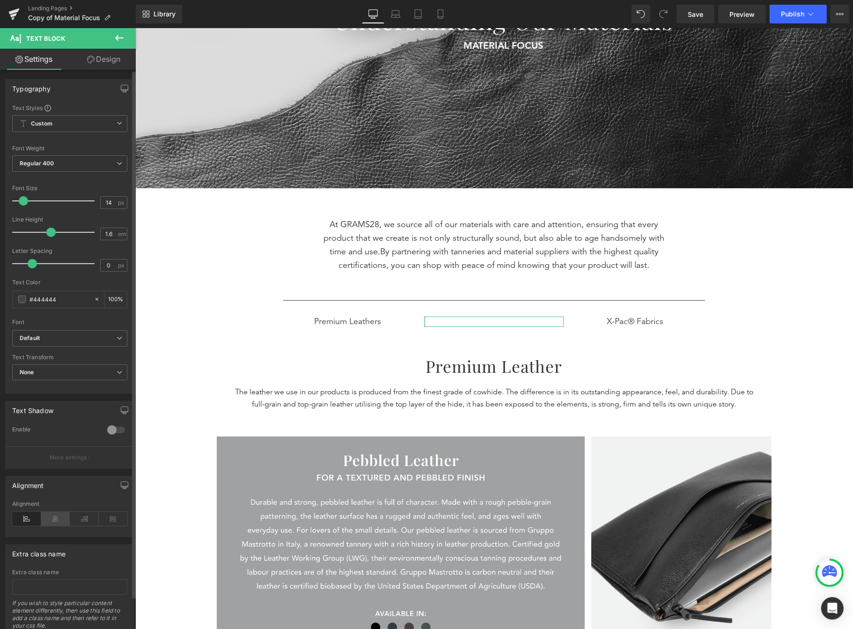
click at [57, 518] on icon at bounding box center [55, 519] width 29 height 14
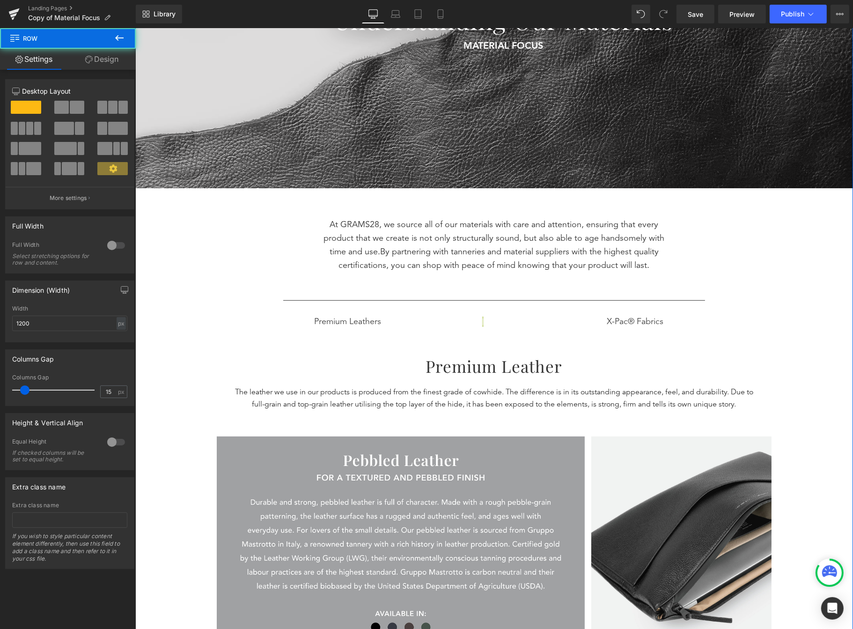
click at [135, 28] on div at bounding box center [135, 28] width 0 height 0
click at [805, 319] on div "Separator Understanding Our Materials Heading MATERIAL FOCUS Text Block 5 Reaso…" at bounding box center [494, 487] width 718 height 1261
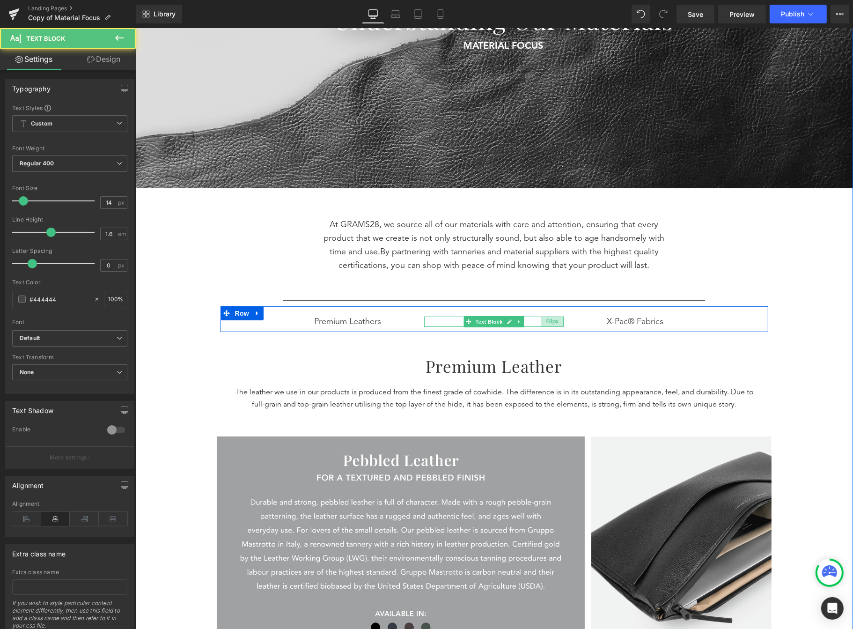
click at [541, 321] on div "48px" at bounding box center [552, 322] width 22 height 10
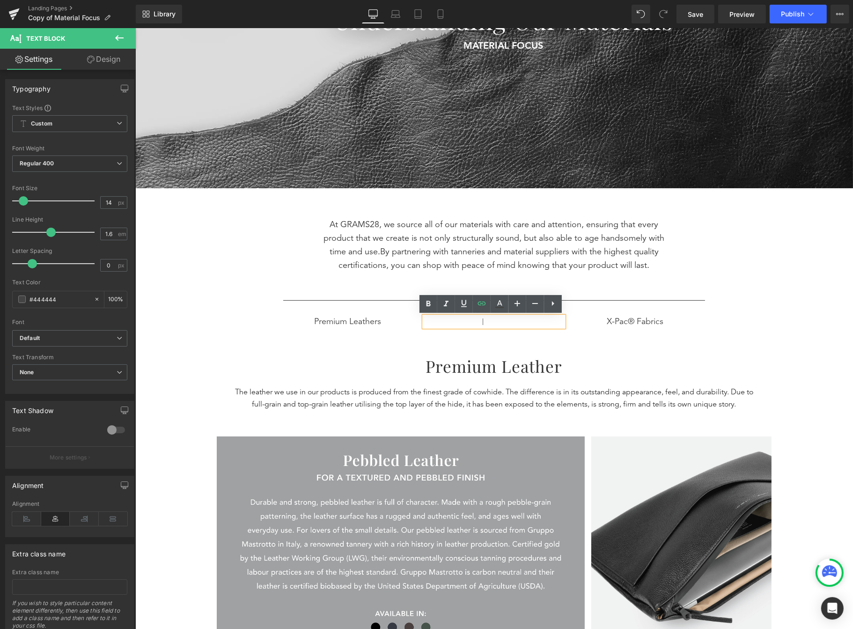
click at [580, 348] on div "At GRAMS28, we source all of our materials with care and attention, ensuring th…" at bounding box center [494, 276] width 562 height 156
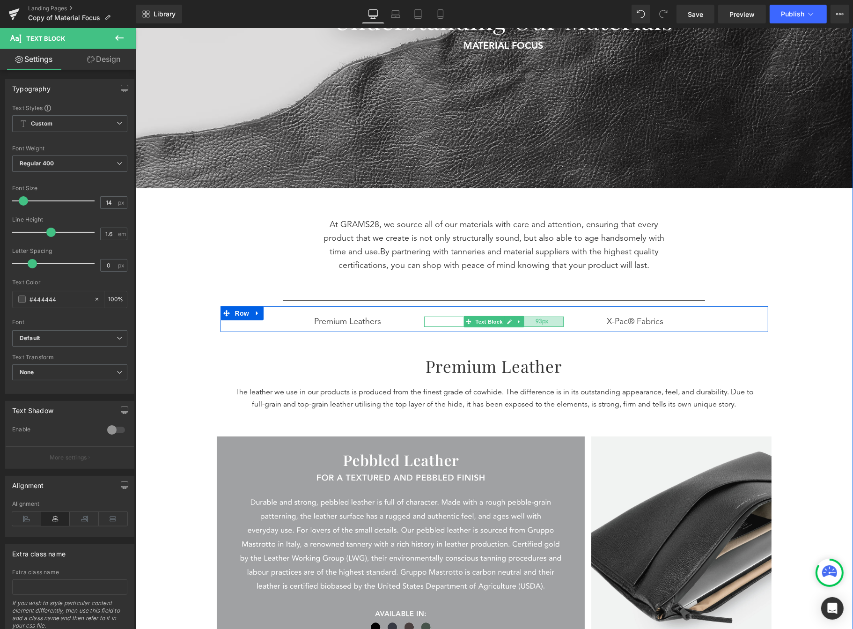
drag, startPoint x: 548, startPoint y: 319, endPoint x: 527, endPoint y: 320, distance: 21.1
click at [527, 320] on div "93px" at bounding box center [542, 322] width 44 height 10
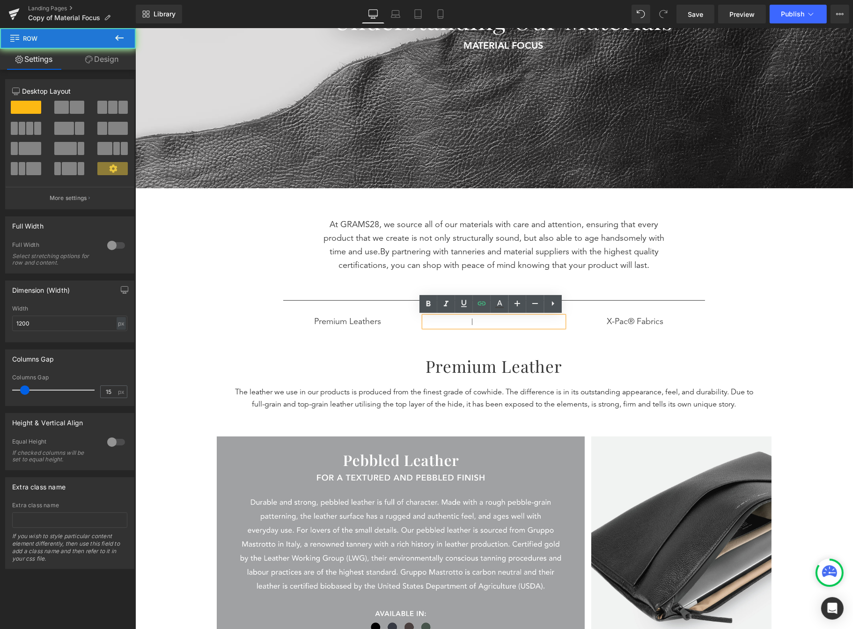
click at [584, 342] on div "At GRAMS28, we source all of our materials with care and attention, ensuring th…" at bounding box center [494, 276] width 562 height 156
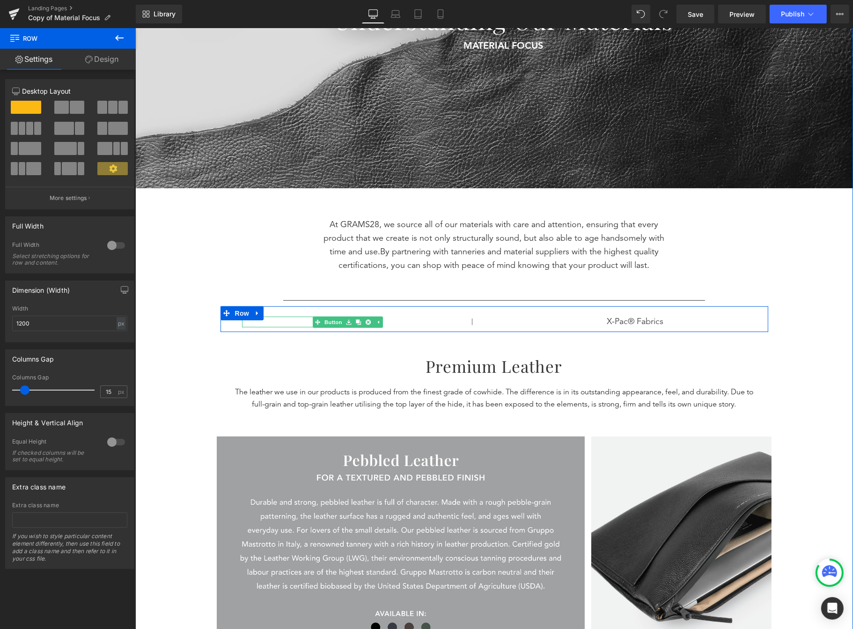
click at [291, 321] on div "Premium Leathers" at bounding box center [312, 322] width 140 height 11
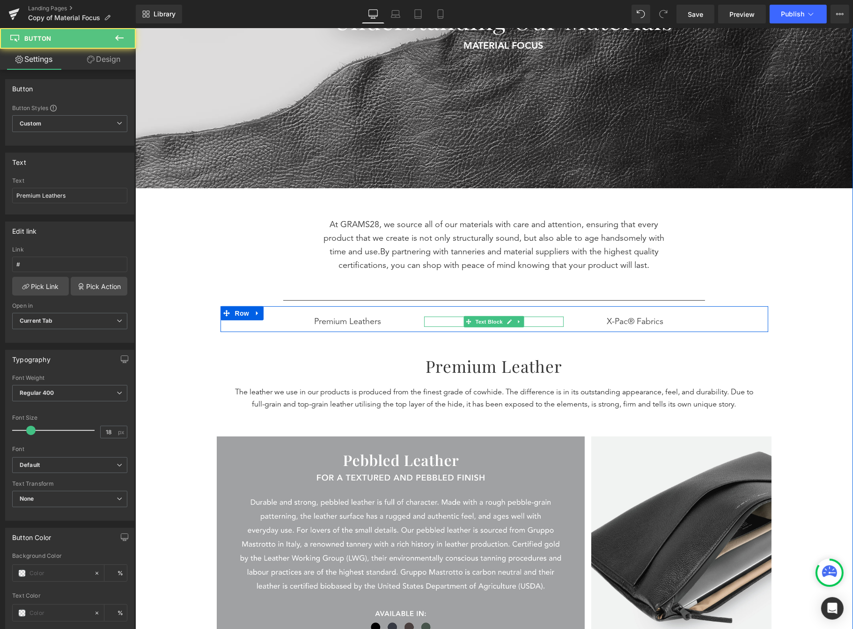
click at [445, 322] on p "|" at bounding box center [472, 322] width 96 height 10
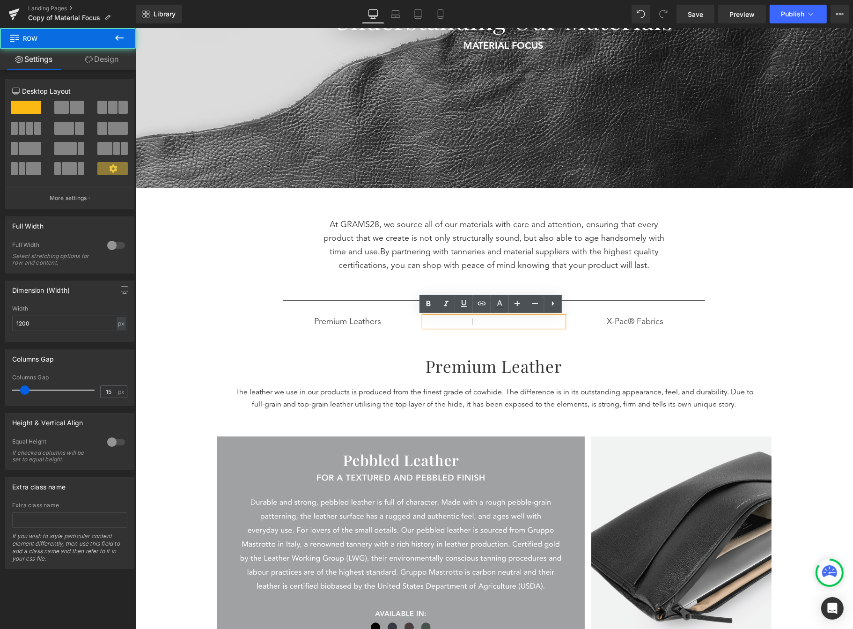
click at [313, 341] on div "At GRAMS28, we source all of our materials with care and attention, ensuring th…" at bounding box center [494, 276] width 562 height 156
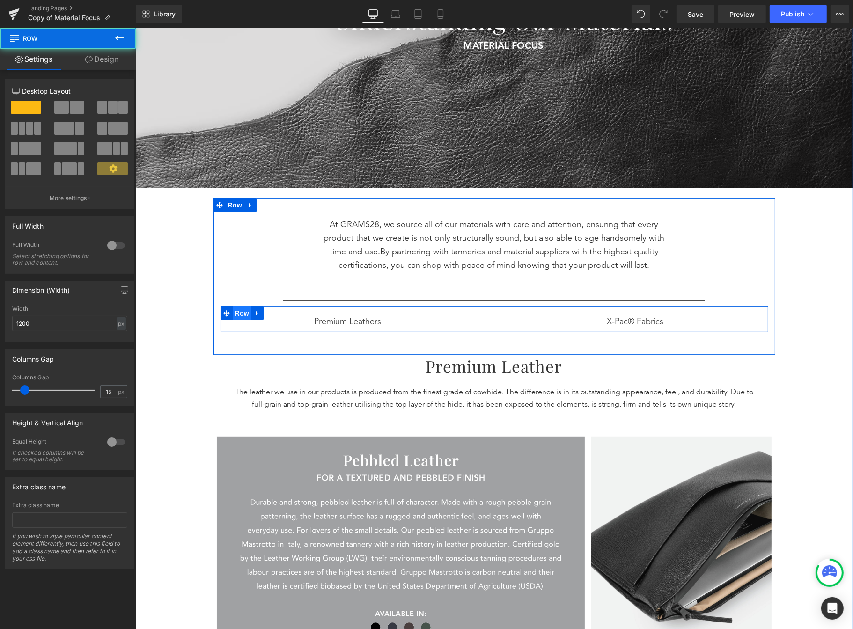
click at [241, 312] on span "Row" at bounding box center [241, 313] width 19 height 14
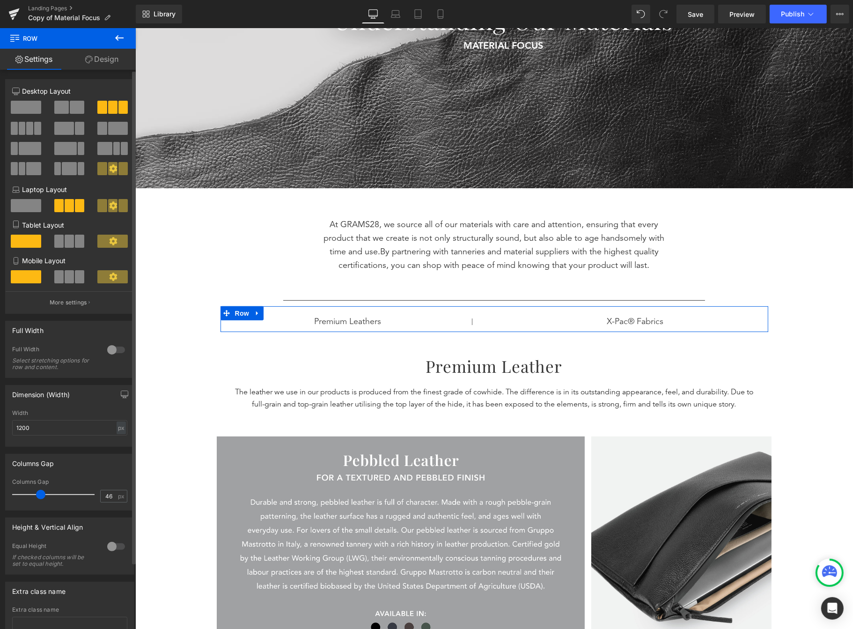
click at [112, 166] on icon at bounding box center [113, 168] width 8 height 8
click at [109, 169] on icon at bounding box center [113, 168] width 8 height 8
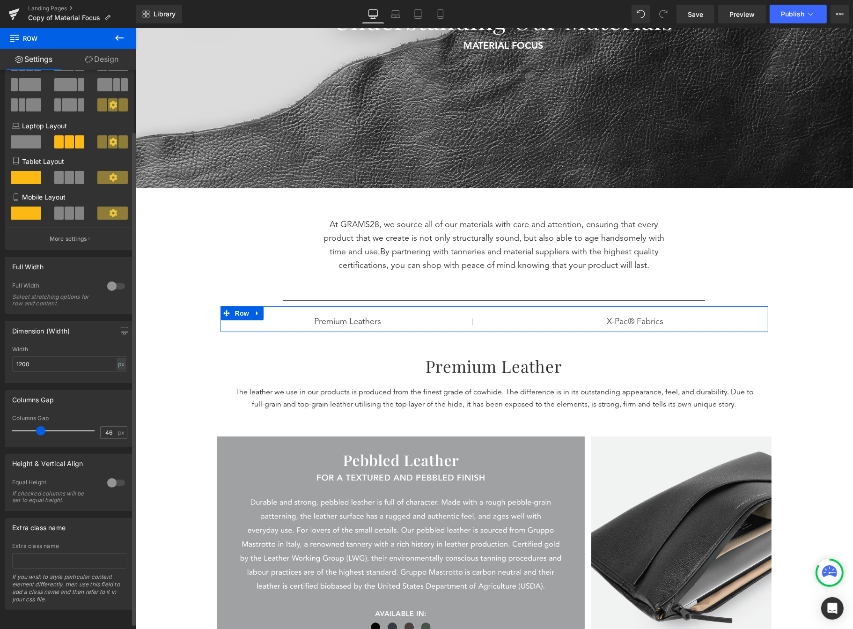
scroll to position [67, 0]
type input "0"
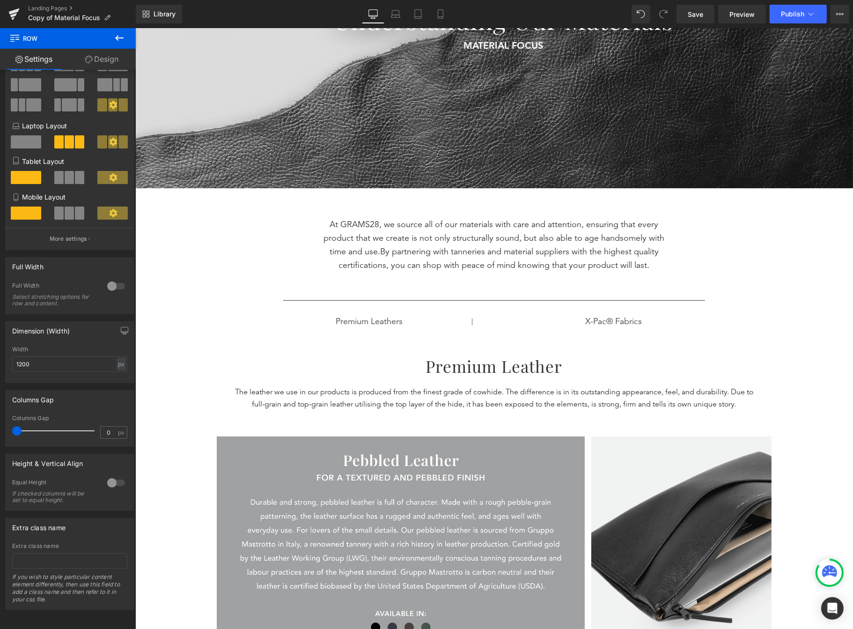
drag, startPoint x: 39, startPoint y: 430, endPoint x: -15, endPoint y: 429, distance: 54.3
click at [0, 429] on html "Row You are previewing how the will restyle your page. You can not edit Element…" at bounding box center [426, 314] width 853 height 629
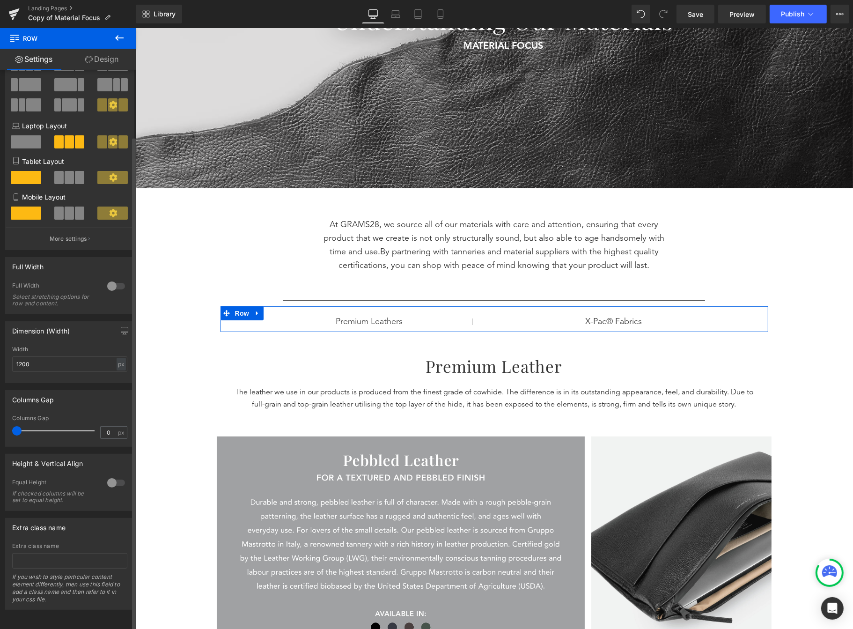
scroll to position [73, 0]
click at [111, 477] on div at bounding box center [116, 482] width 22 height 15
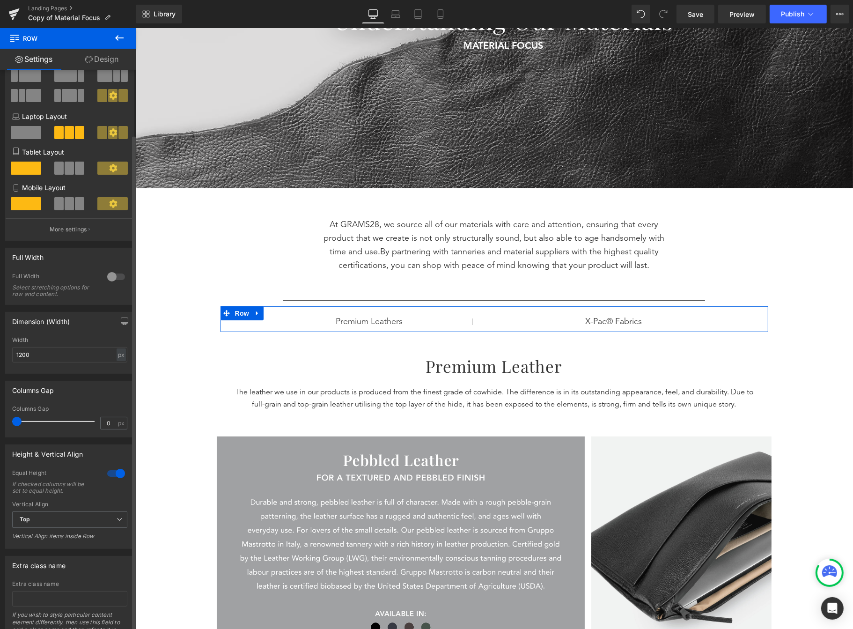
click at [111, 477] on div at bounding box center [116, 473] width 22 height 15
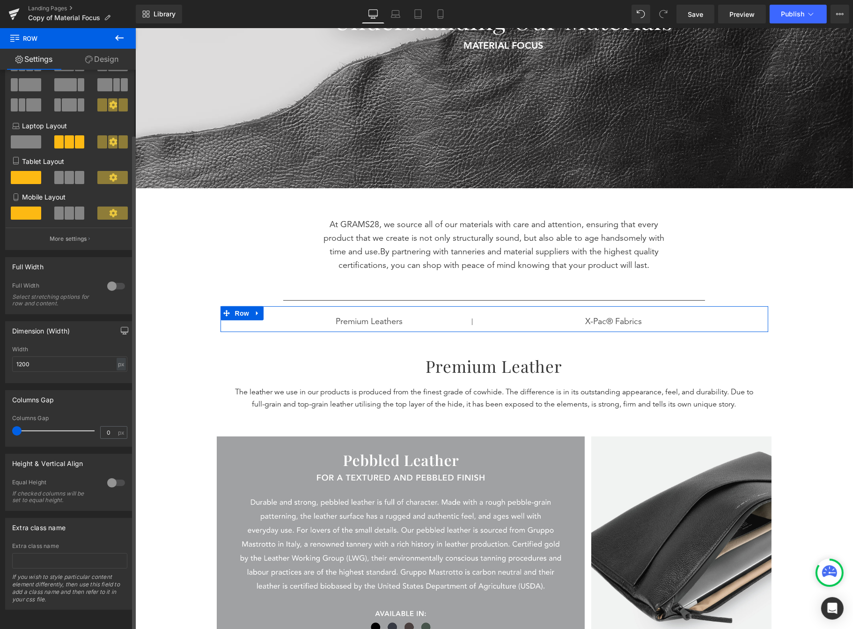
click at [121, 327] on icon "button" at bounding box center [124, 330] width 7 height 7
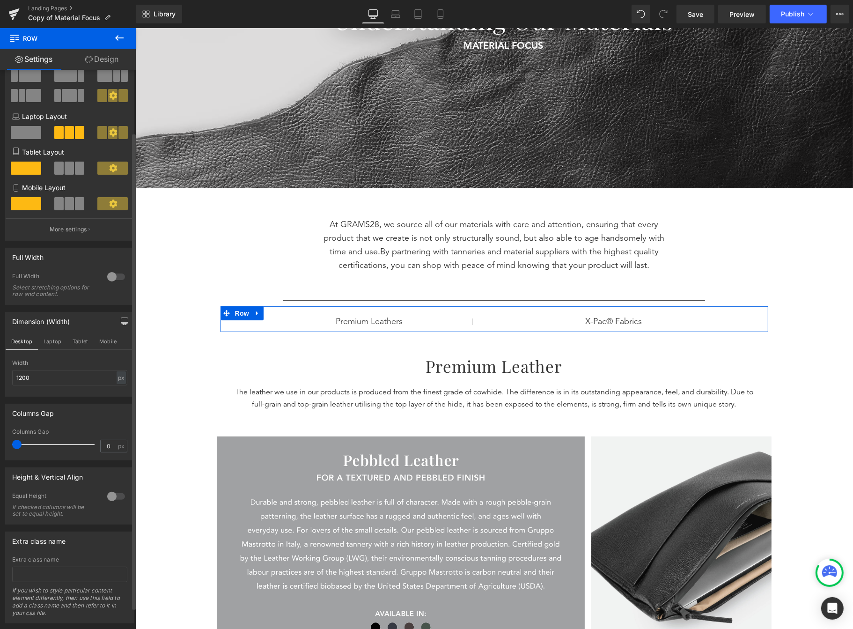
click at [121, 325] on icon "button" at bounding box center [124, 321] width 7 height 7
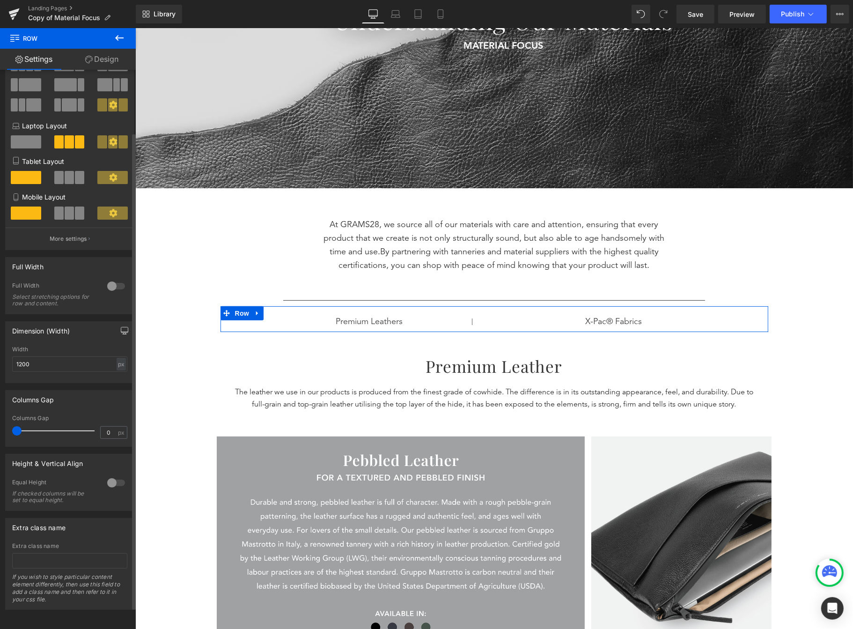
click at [121, 327] on icon "button" at bounding box center [124, 330] width 7 height 7
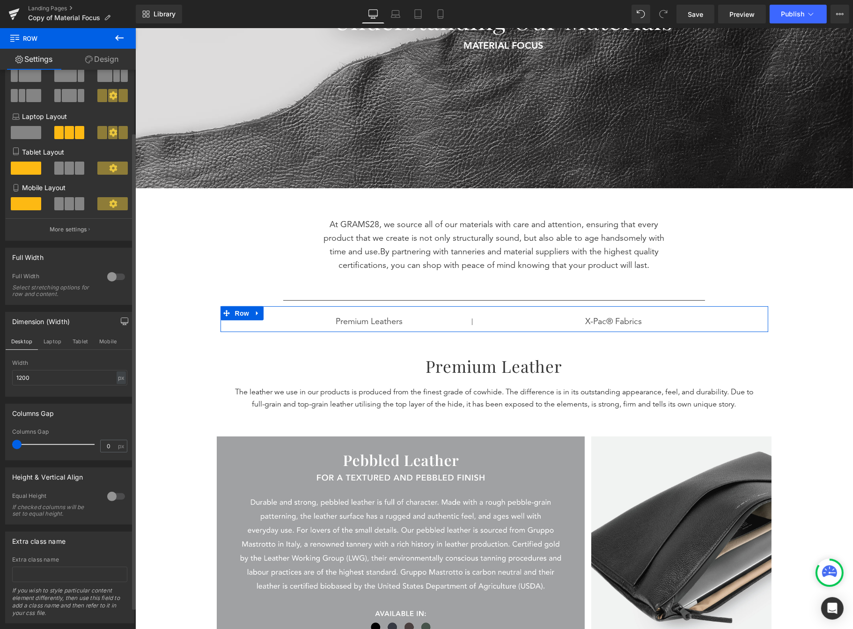
click at [121, 325] on icon "button" at bounding box center [124, 321] width 7 height 7
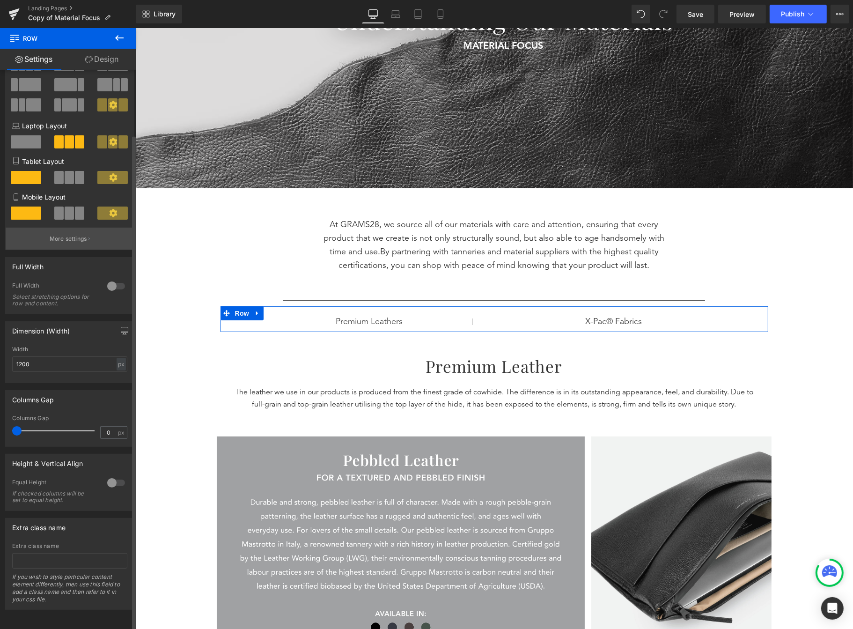
click at [101, 234] on button "More settings" at bounding box center [70, 239] width 128 height 22
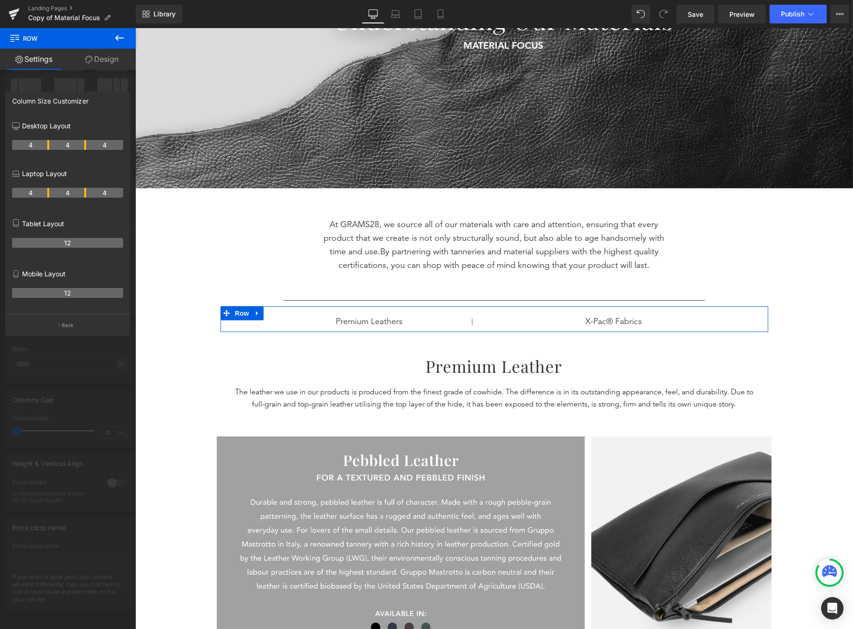
drag, startPoint x: 77, startPoint y: 146, endPoint x: 61, endPoint y: 143, distance: 15.6
drag, startPoint x: 48, startPoint y: 145, endPoint x: 74, endPoint y: 146, distance: 25.8
drag, startPoint x: 66, startPoint y: 145, endPoint x: 73, endPoint y: 145, distance: 7.5
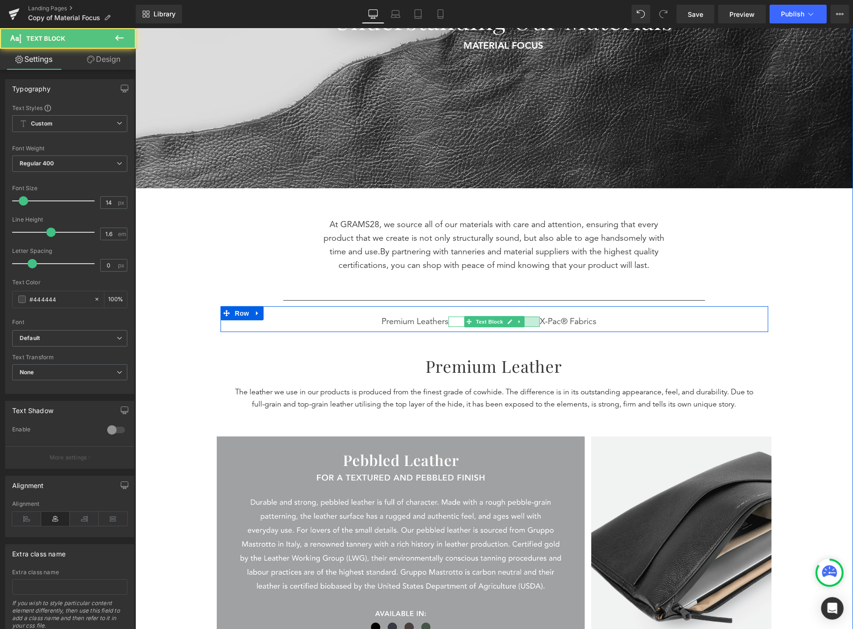
drag, startPoint x: 525, startPoint y: 318, endPoint x: 543, endPoint y: 318, distance: 17.8
click at [543, 318] on div "Premium Leathers Button | Text Block 55px X-Pac® Fabrics Button Row" at bounding box center [494, 319] width 548 height 26
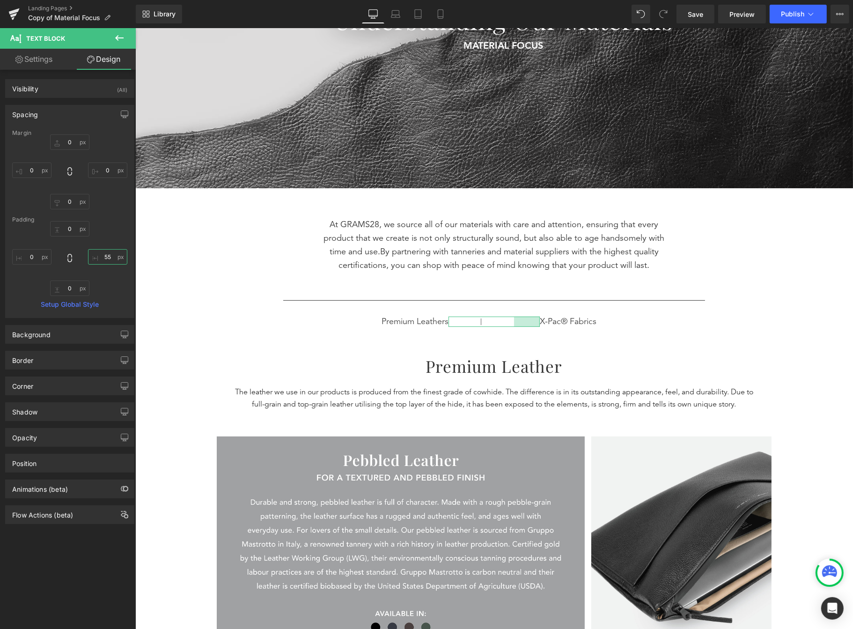
click at [109, 255] on input "55" at bounding box center [107, 256] width 39 height 15
type input "0"
click at [792, 341] on div "Separator Understanding Our Materials Heading MATERIAL FOCUS Text Block 5 Reaso…" at bounding box center [494, 487] width 718 height 1261
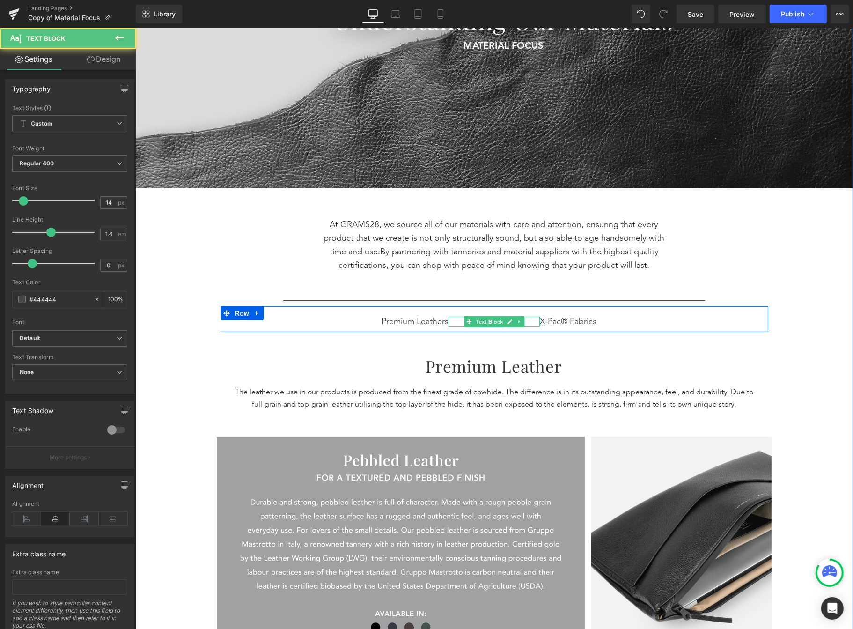
click at [528, 322] on p "|" at bounding box center [493, 322] width 91 height 10
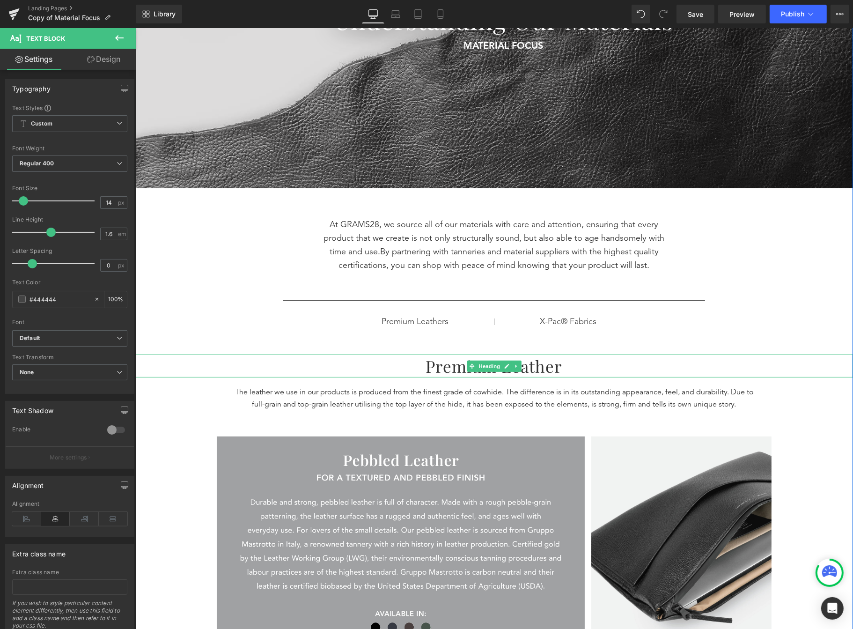
click at [582, 357] on h1 "premium leather" at bounding box center [494, 366] width 718 height 23
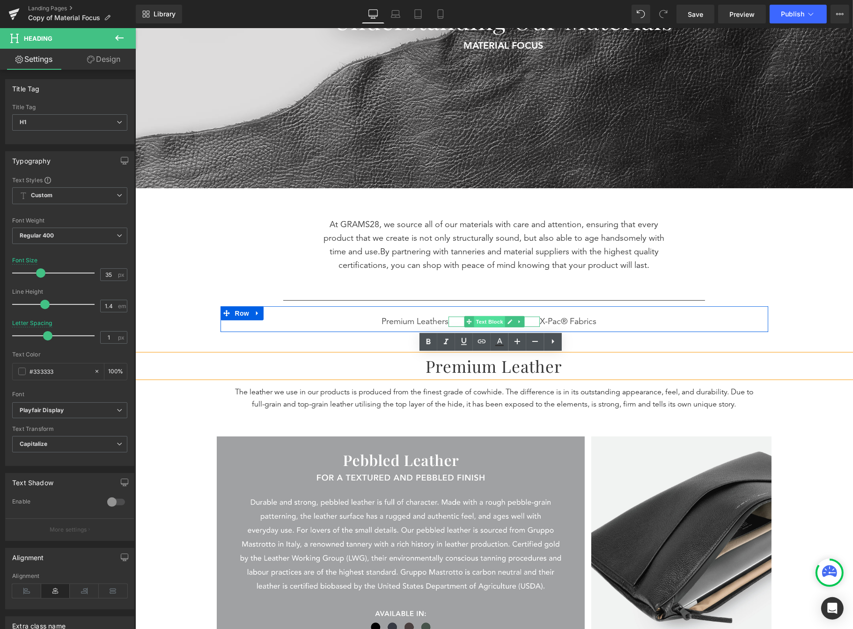
click at [491, 322] on span "Text Block" at bounding box center [488, 321] width 31 height 11
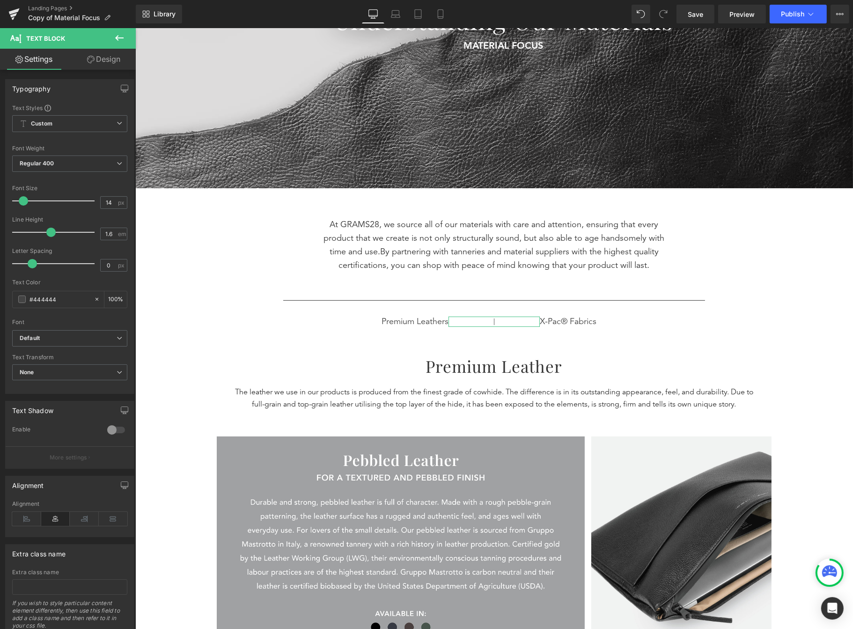
click at [87, 67] on link "Design" at bounding box center [104, 59] width 68 height 21
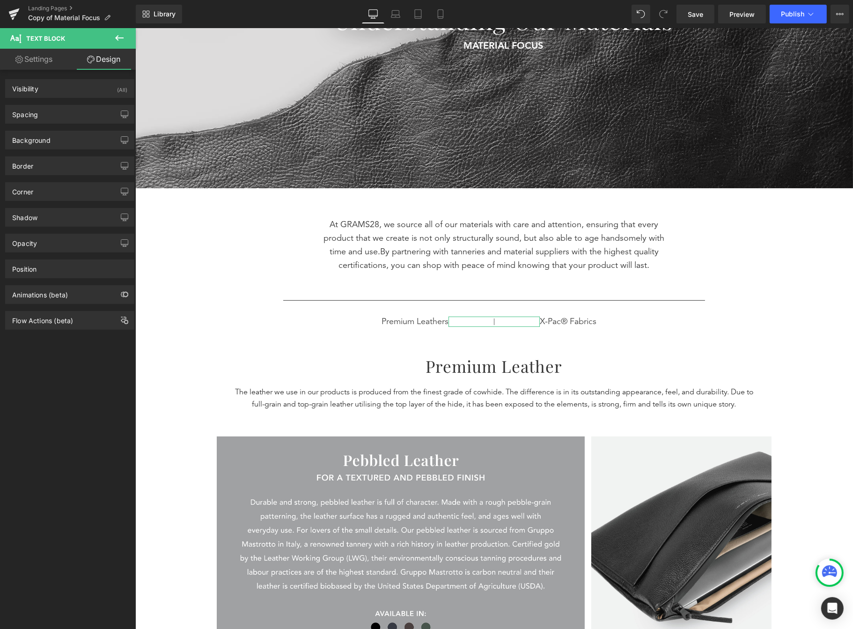
click at [44, 65] on link "Settings" at bounding box center [34, 59] width 68 height 21
type input "100"
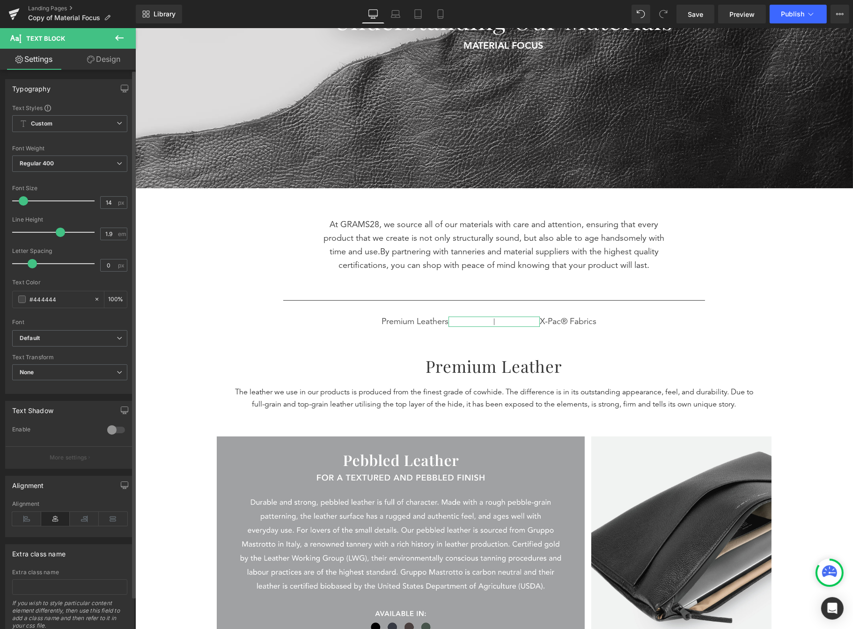
type input "1.8"
click at [57, 233] on div at bounding box center [56, 232] width 78 height 19
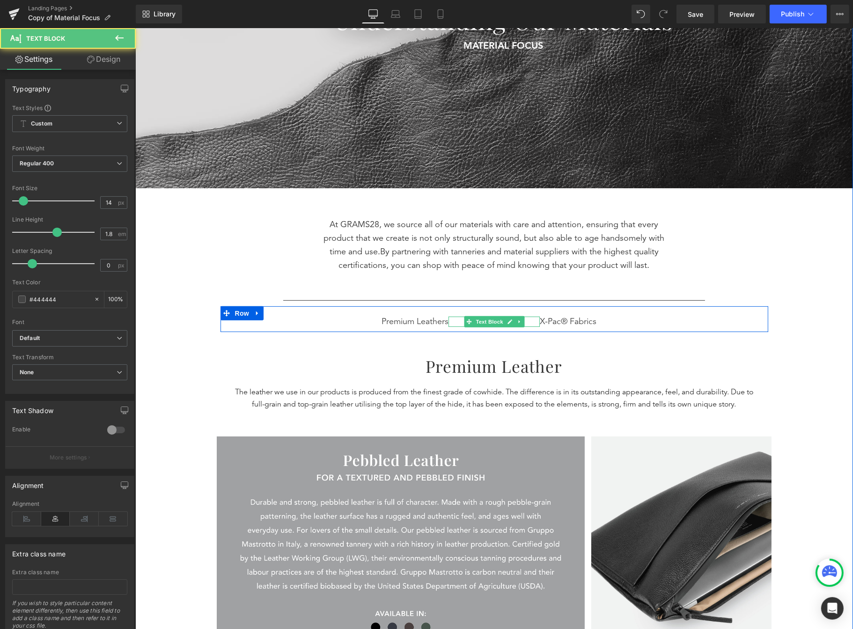
click at [529, 319] on p "|" at bounding box center [493, 322] width 91 height 10
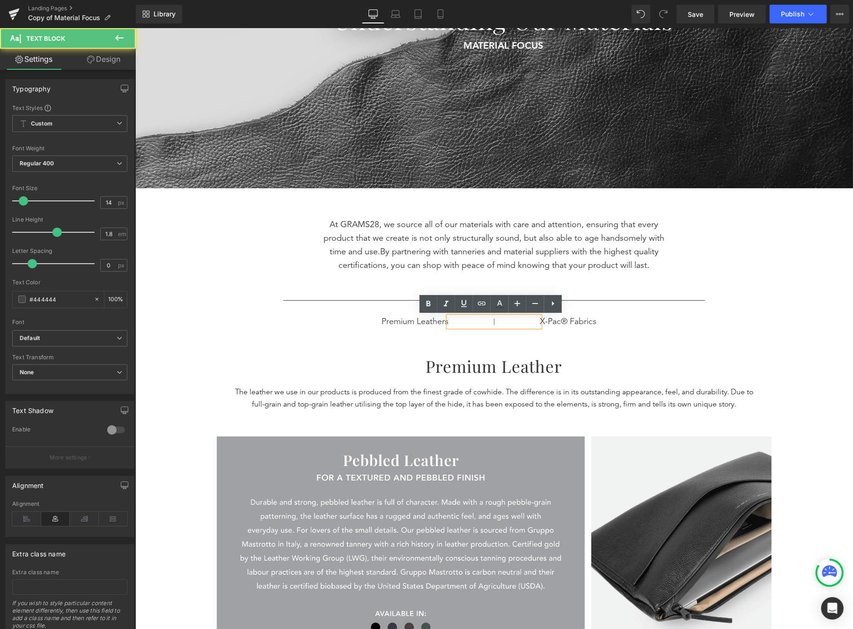
click at [505, 320] on p "|" at bounding box center [493, 322] width 91 height 10
click at [554, 333] on div "At GRAMS28, we source all of our materials with care and attention, ensuring th…" at bounding box center [494, 276] width 562 height 156
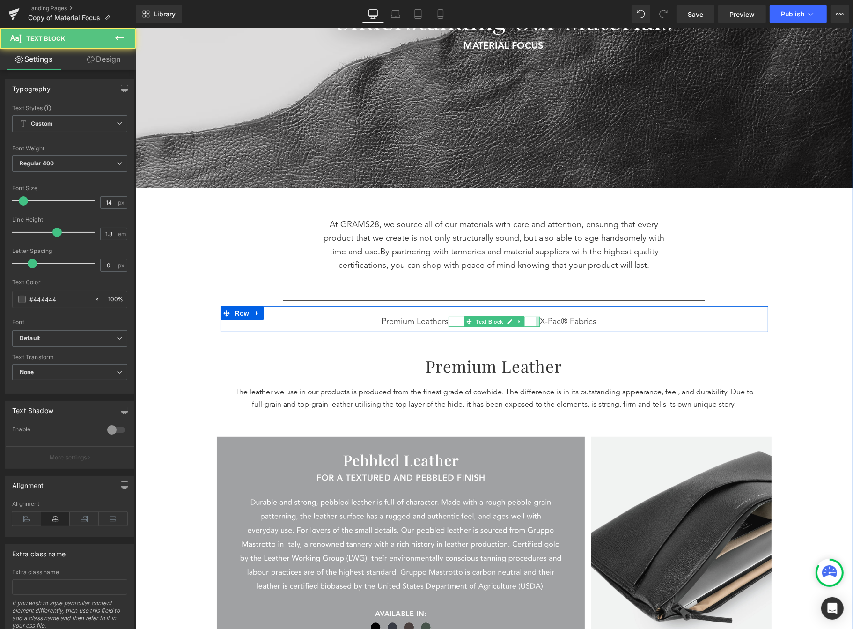
click at [529, 320] on div "| Text Block" at bounding box center [493, 322] width 91 height 10
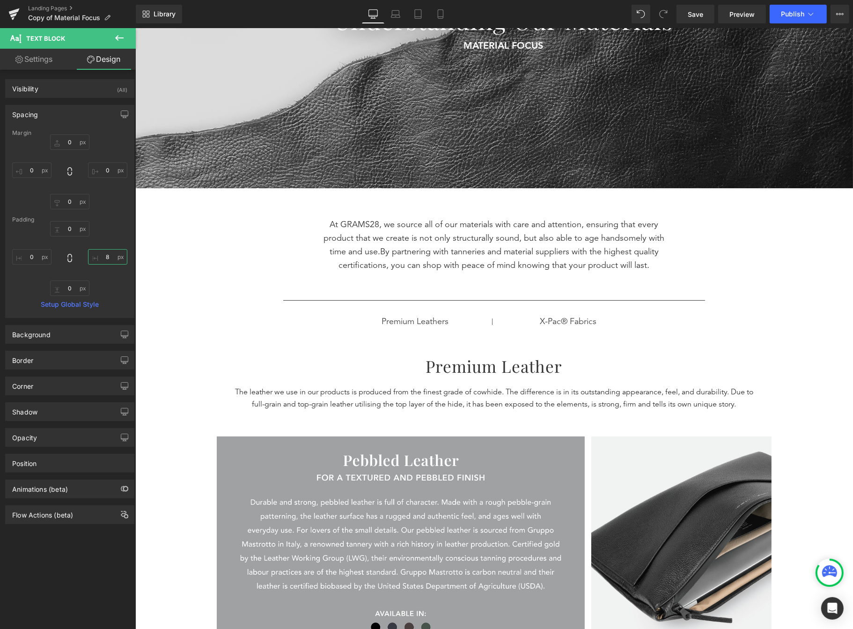
click at [108, 256] on input "8" at bounding box center [107, 256] width 39 height 15
type input "-10"
click at [34, 258] on input "0" at bounding box center [31, 256] width 39 height 15
type input "-10"
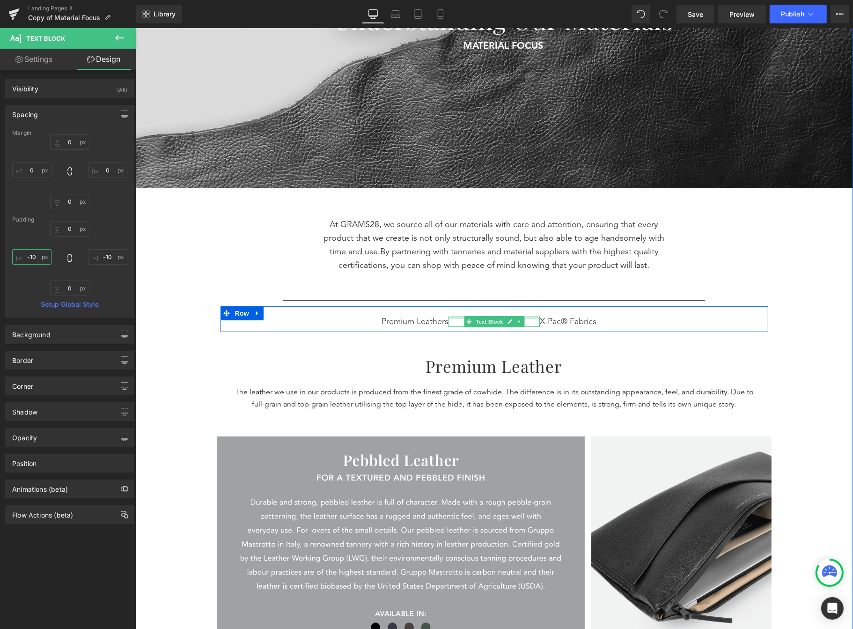
click at [527, 317] on div at bounding box center [493, 318] width 91 height 2
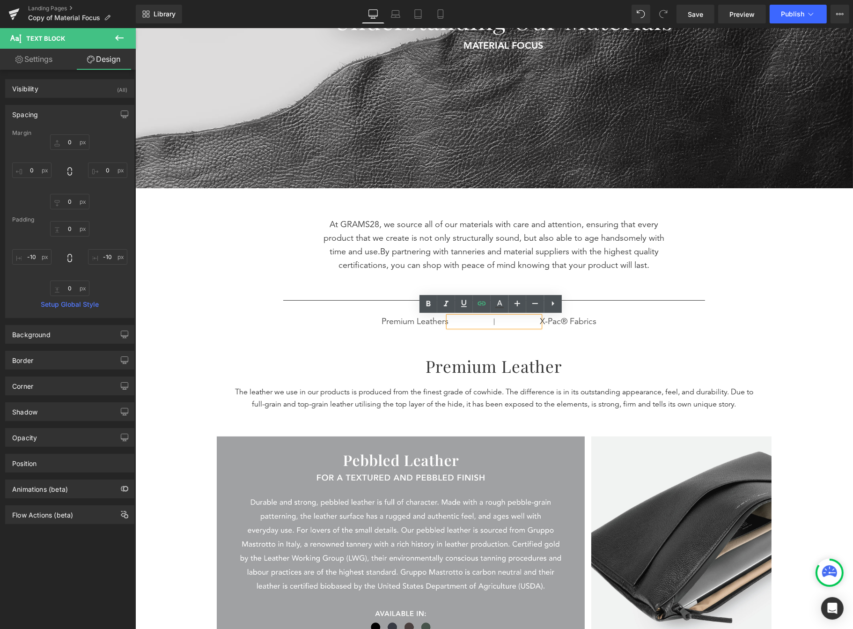
click at [498, 321] on p "|" at bounding box center [493, 322] width 91 height 10
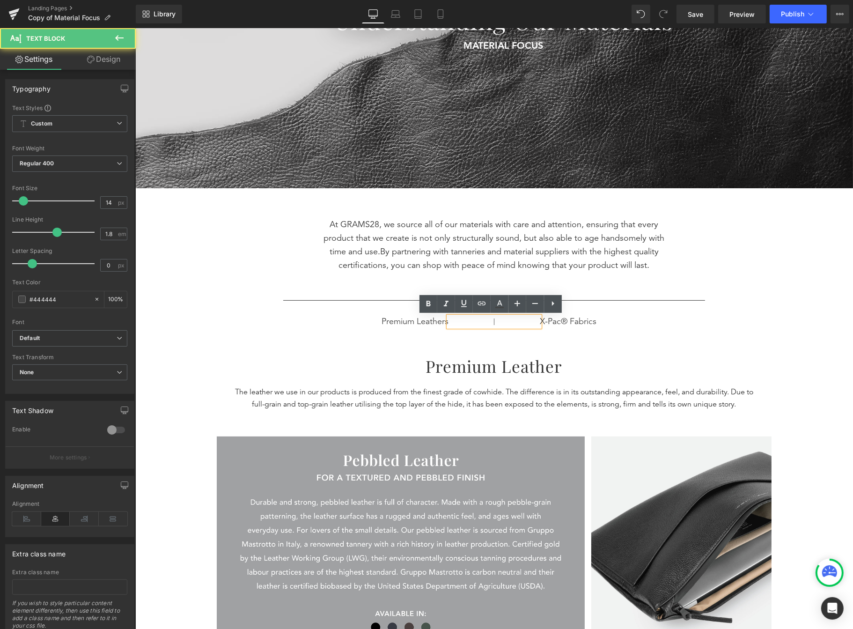
click at [498, 321] on p "|" at bounding box center [493, 322] width 91 height 10
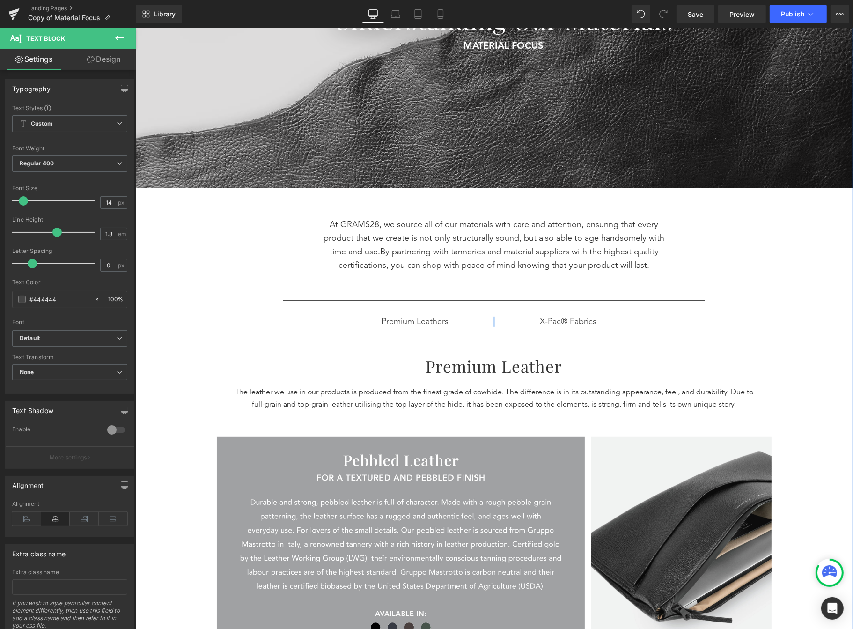
click at [808, 288] on div "Separator Understanding Our Materials Heading MATERIAL FOCUS Text Block 5 Reaso…" at bounding box center [494, 487] width 718 height 1261
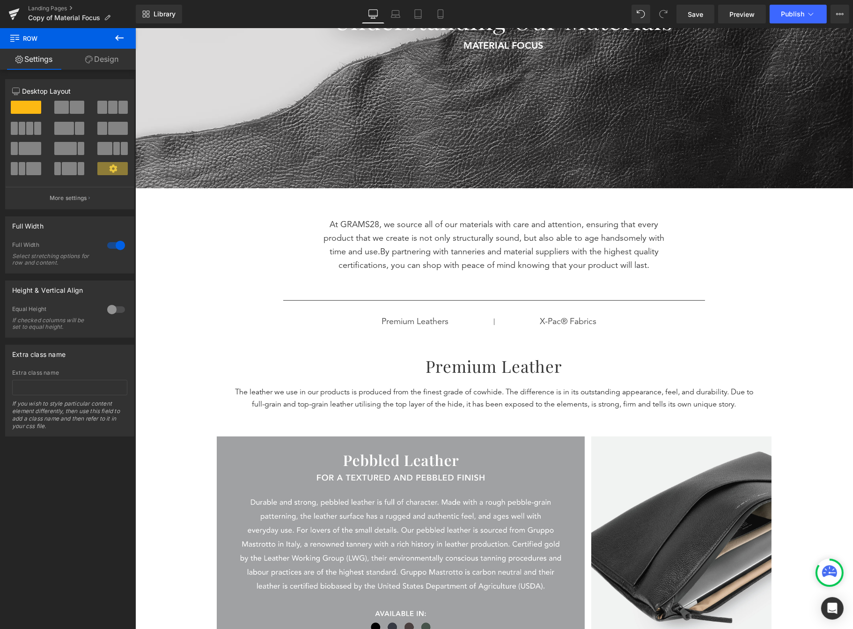
click at [122, 43] on icon at bounding box center [119, 37] width 11 height 11
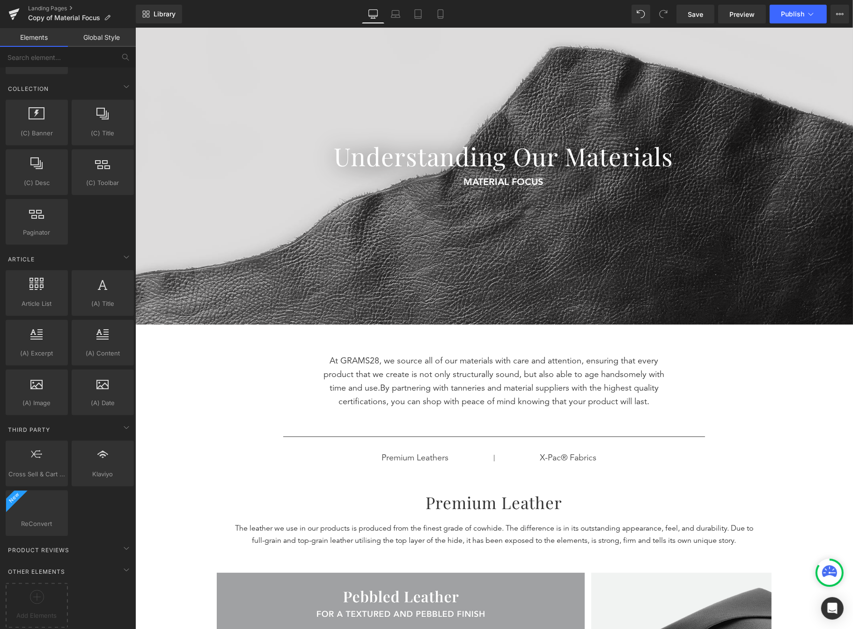
scroll to position [56, 0]
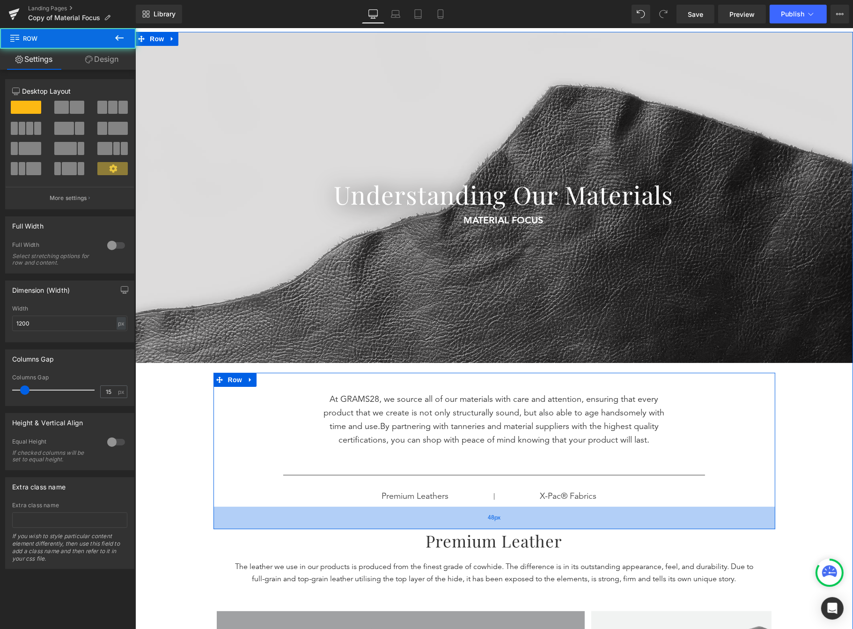
click at [535, 513] on div "48px" at bounding box center [494, 518] width 562 height 22
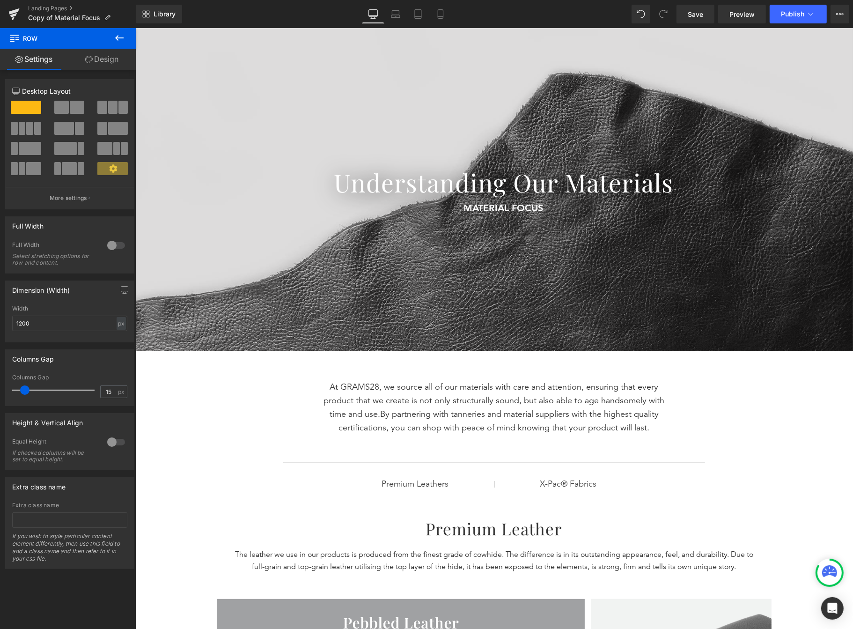
scroll to position [0, 0]
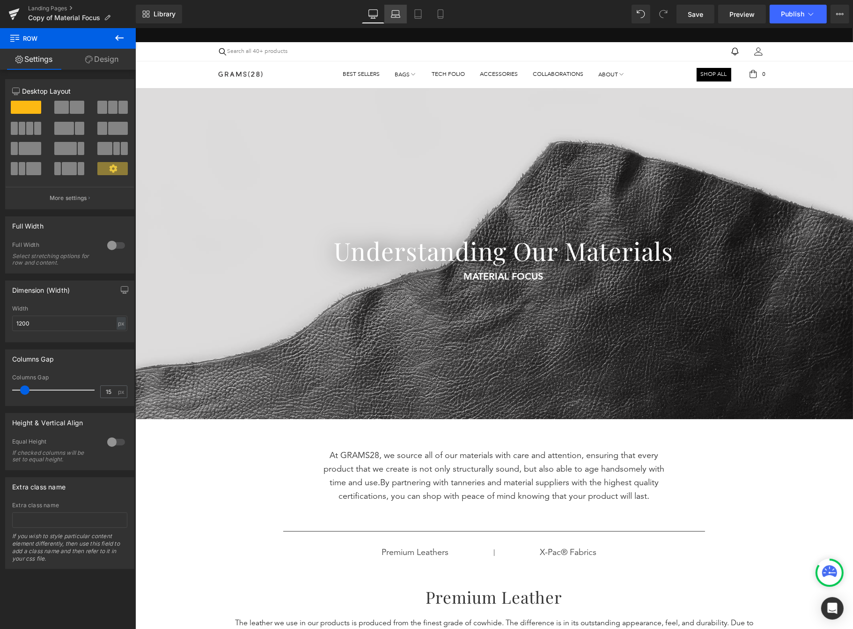
click at [391, 9] on link "Laptop" at bounding box center [396, 14] width 22 height 19
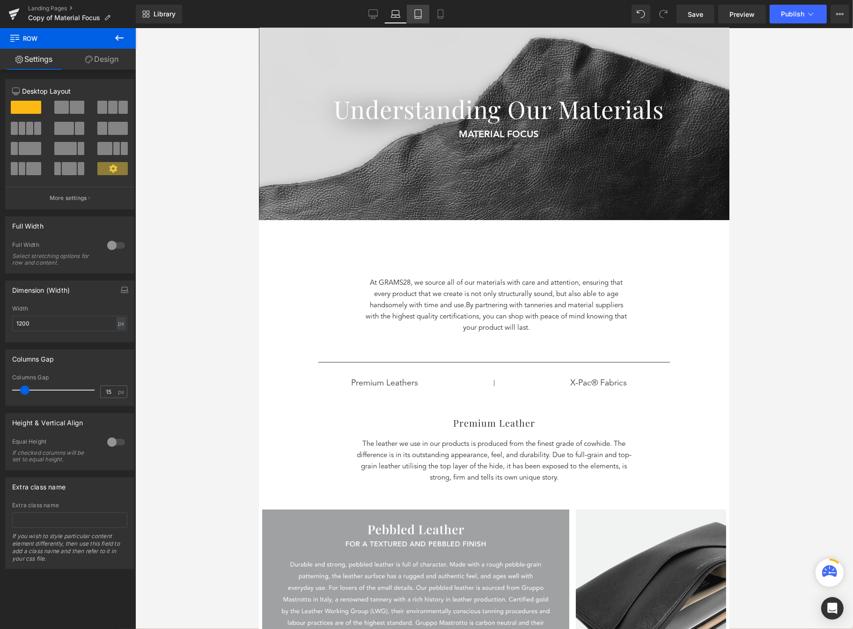
click at [420, 10] on icon at bounding box center [418, 13] width 9 height 9
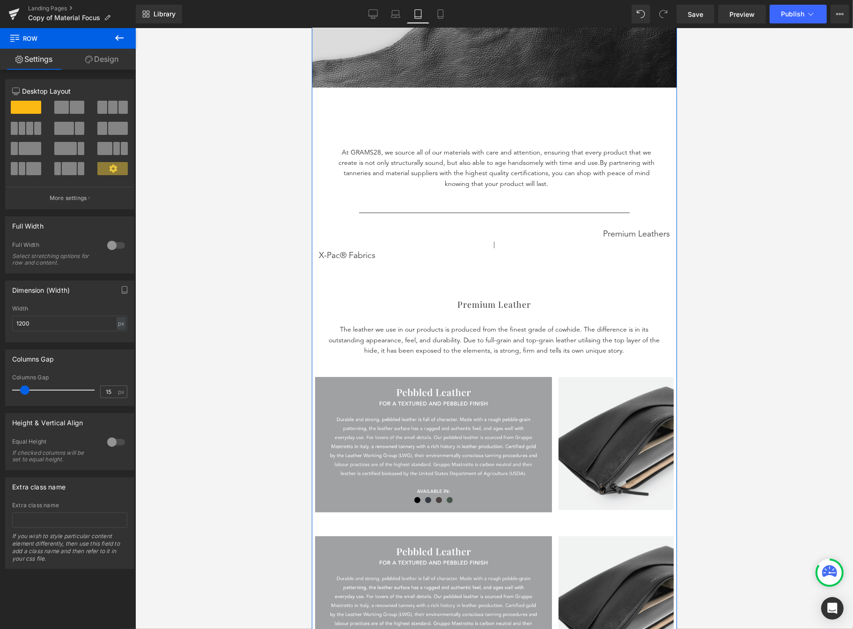
scroll to position [153, 0]
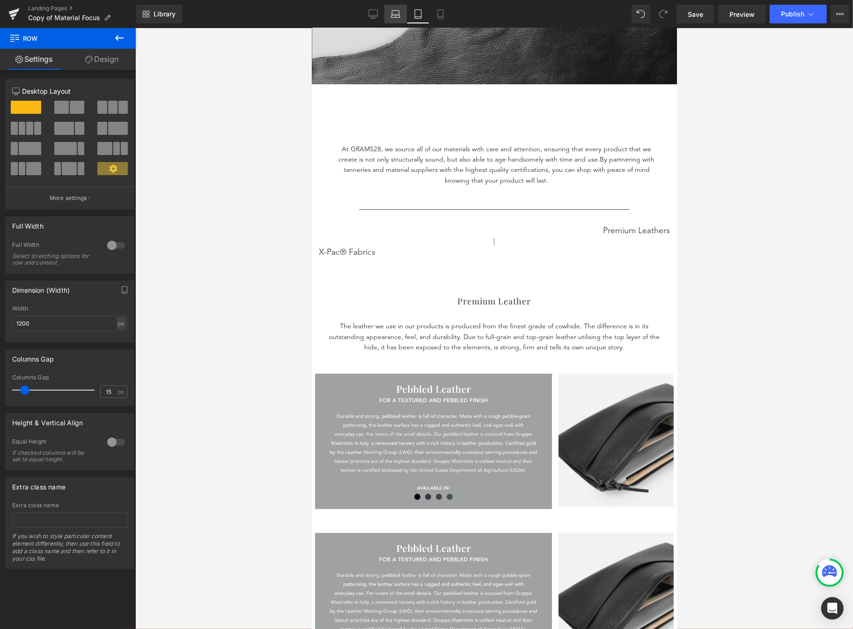
click at [402, 13] on link "Laptop" at bounding box center [396, 14] width 22 height 19
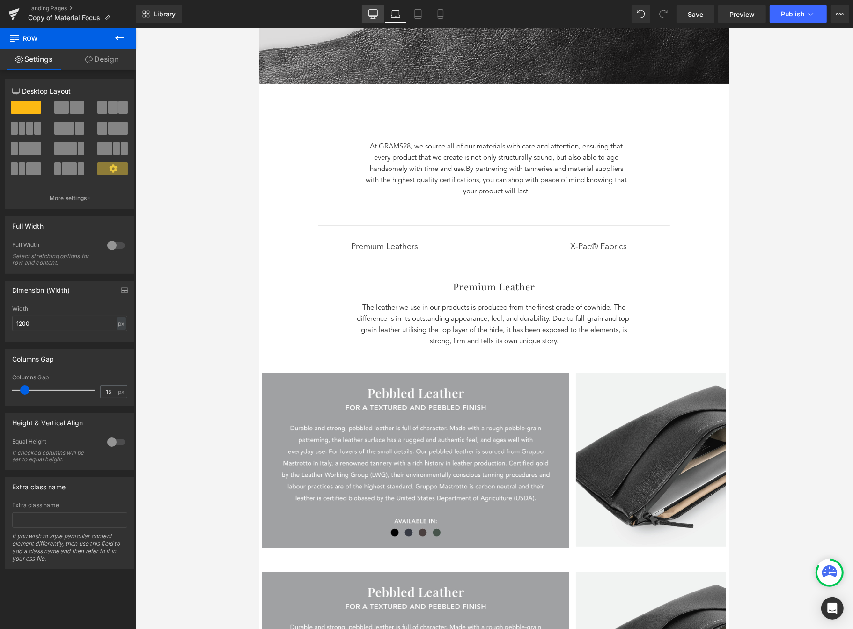
click at [372, 15] on icon at bounding box center [373, 15] width 9 height 0
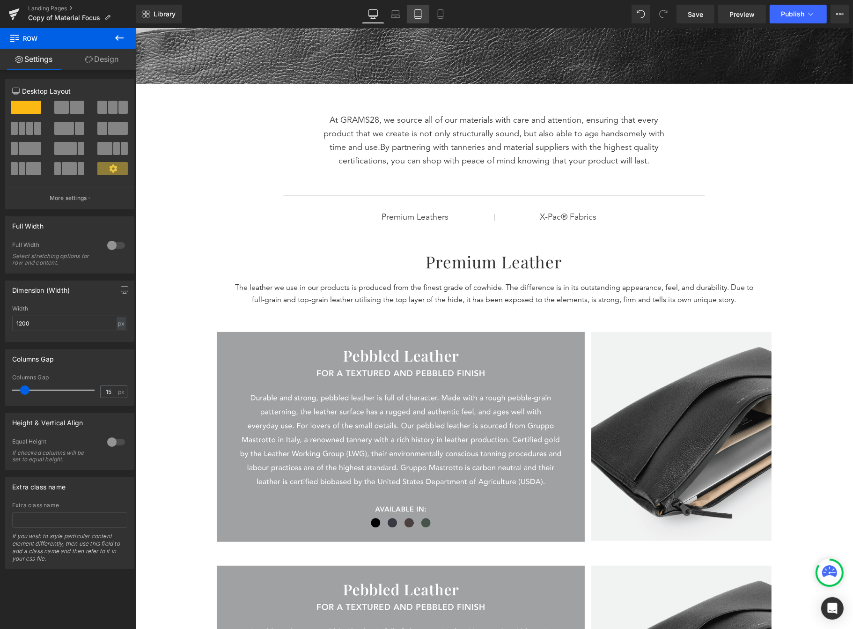
click at [414, 13] on icon at bounding box center [418, 13] width 9 height 9
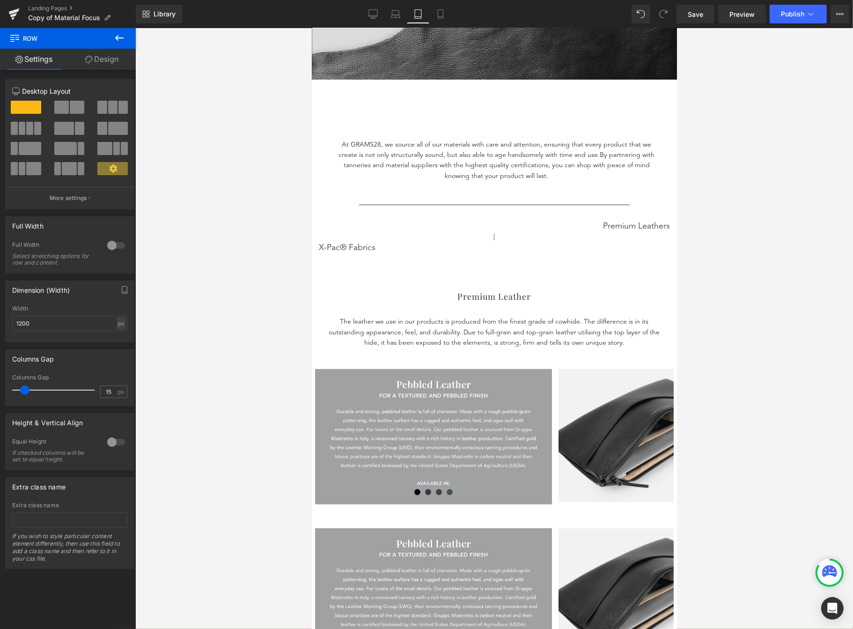
scroll to position [155, 0]
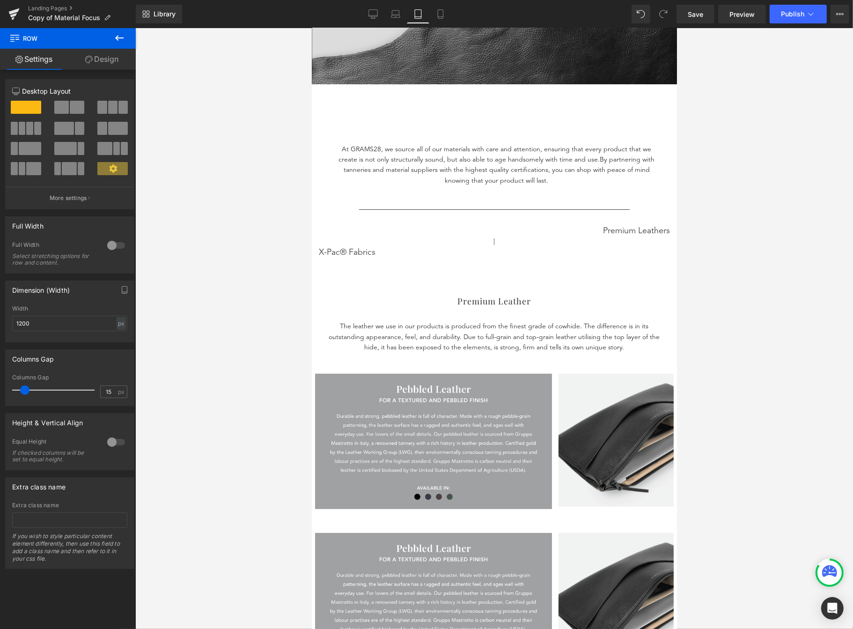
click at [311, 28] on div at bounding box center [311, 28] width 0 height 0
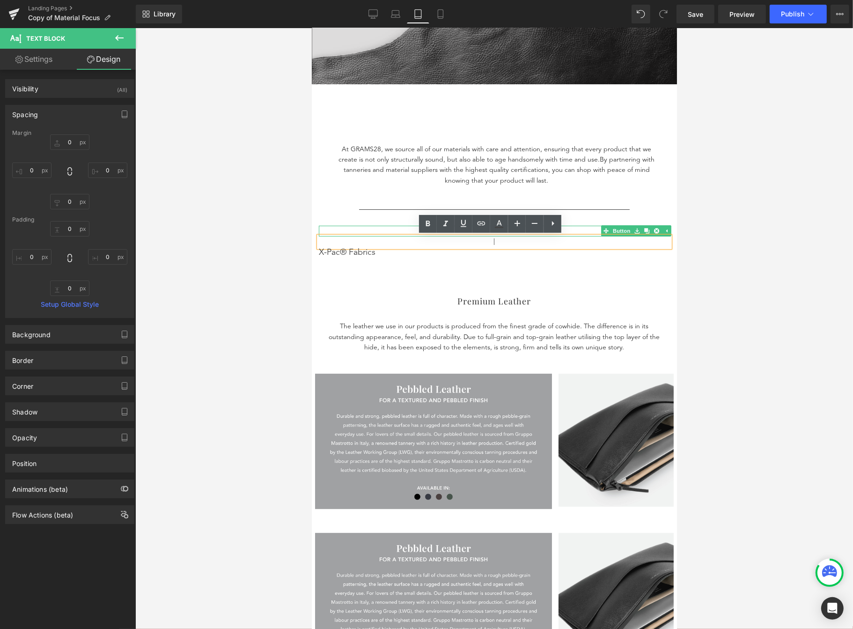
click at [635, 226] on link at bounding box center [637, 230] width 10 height 11
click at [407, 227] on div at bounding box center [493, 227] width 351 height 2
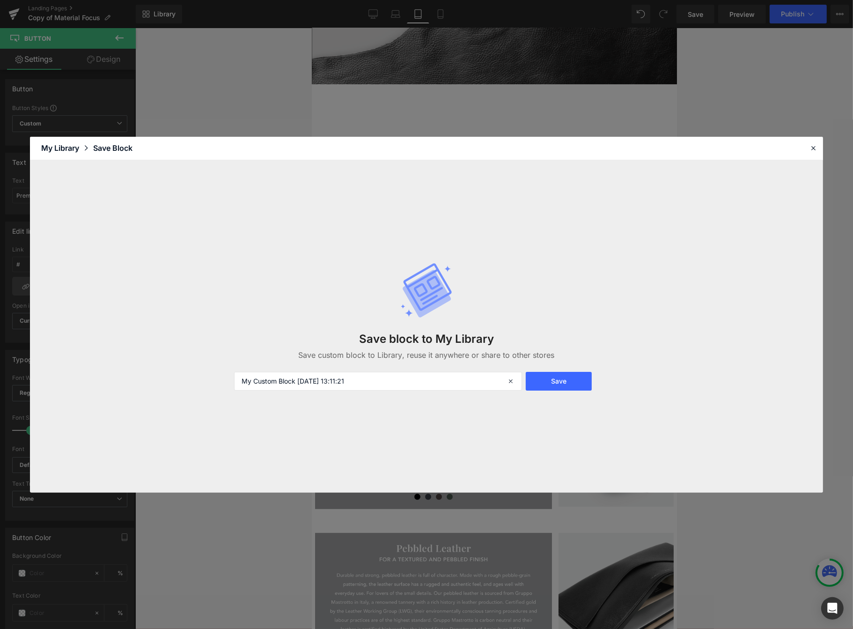
click at [806, 148] on header "Library Elements Blocks Templates Saved Library My Library Save Block" at bounding box center [426, 148] width 793 height 23
click at [815, 148] on icon at bounding box center [813, 148] width 8 height 8
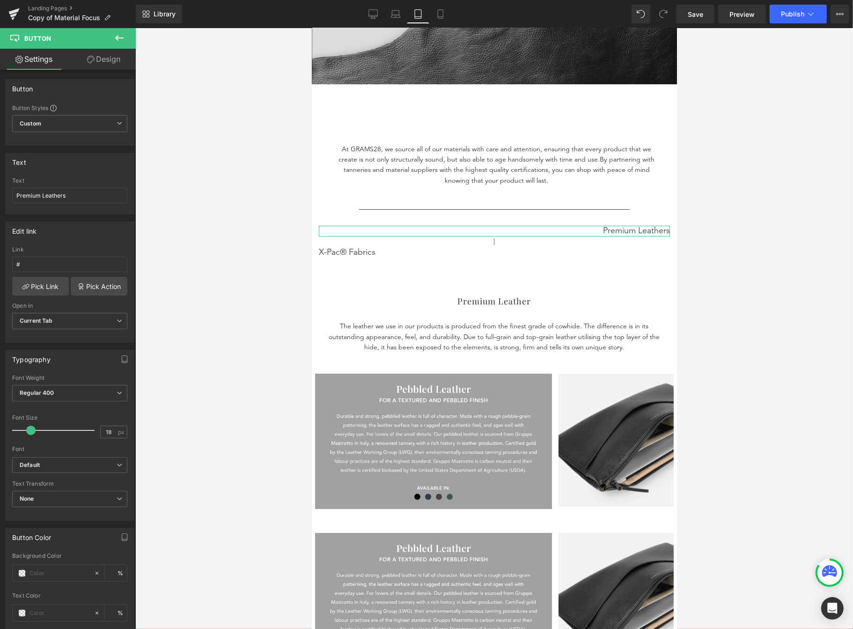
click at [114, 64] on link "Design" at bounding box center [104, 59] width 68 height 21
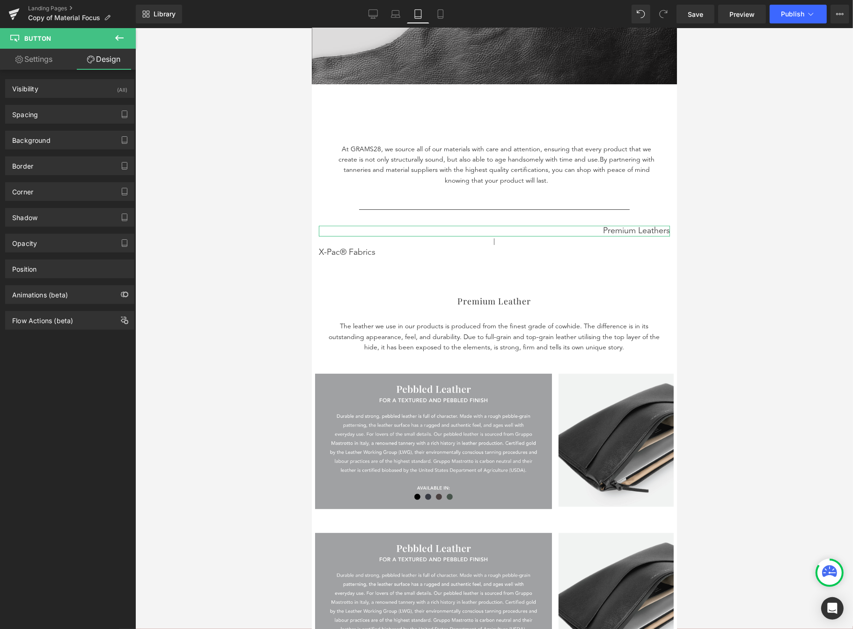
click at [47, 55] on link "Settings" at bounding box center [34, 59] width 68 height 21
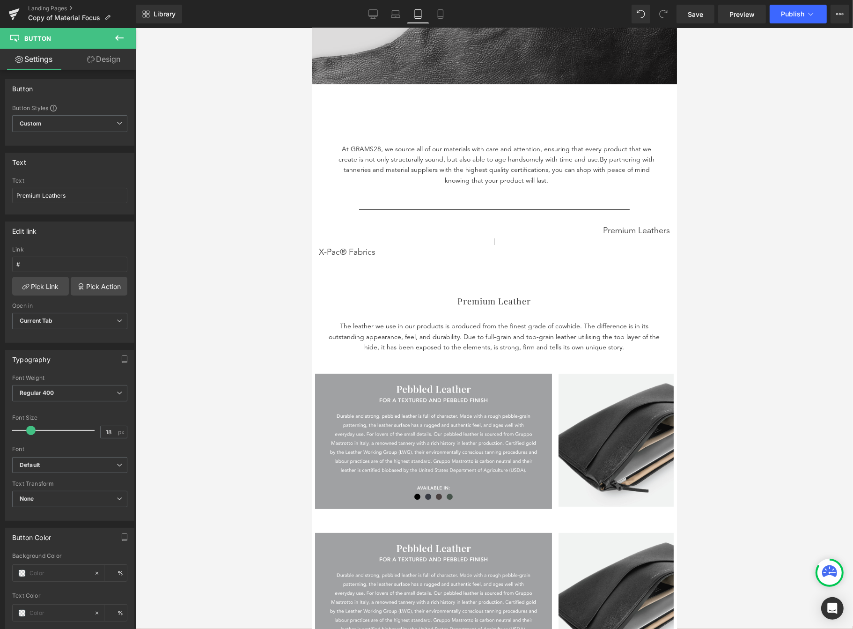
click at [120, 32] on icon at bounding box center [119, 37] width 11 height 11
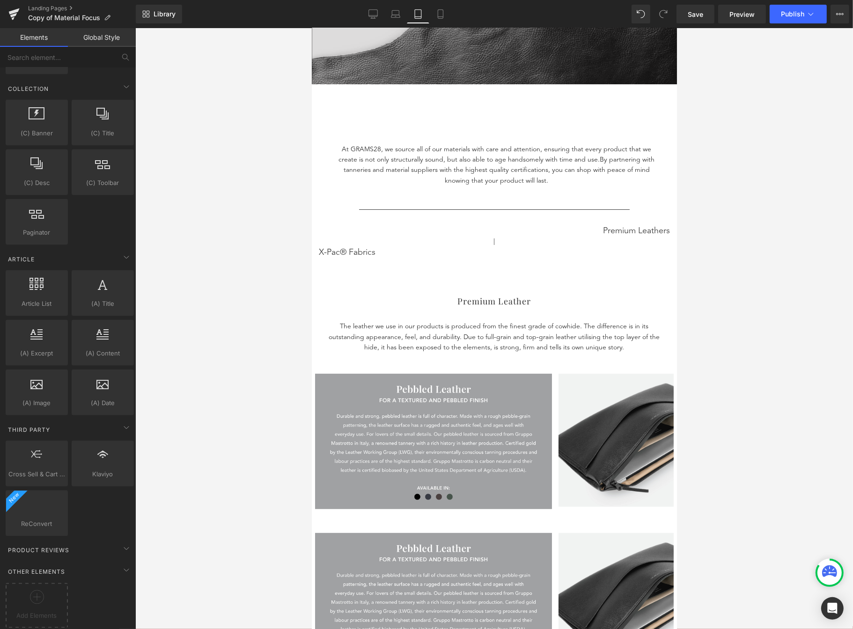
click at [101, 44] on link "Global Style" at bounding box center [102, 37] width 68 height 19
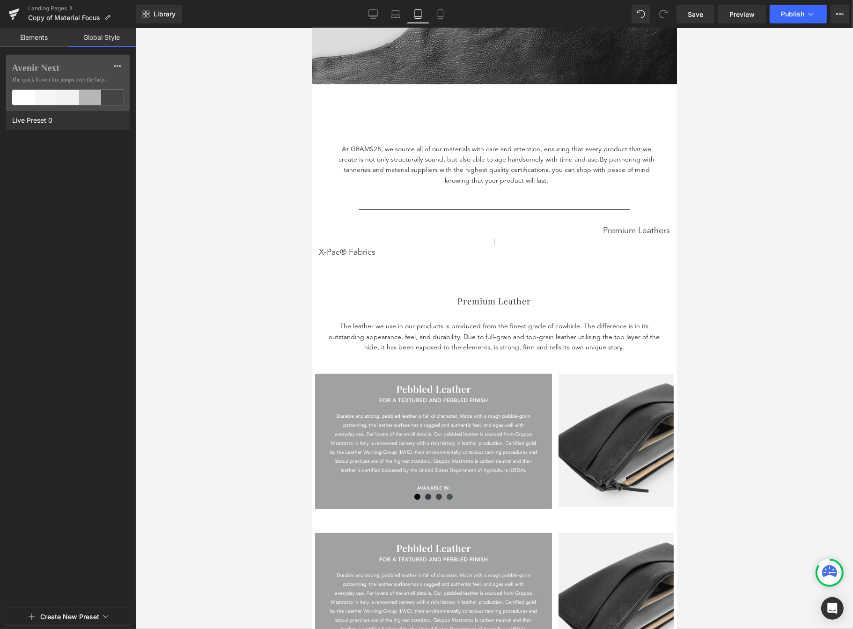
click at [54, 41] on link "Elements" at bounding box center [34, 37] width 68 height 19
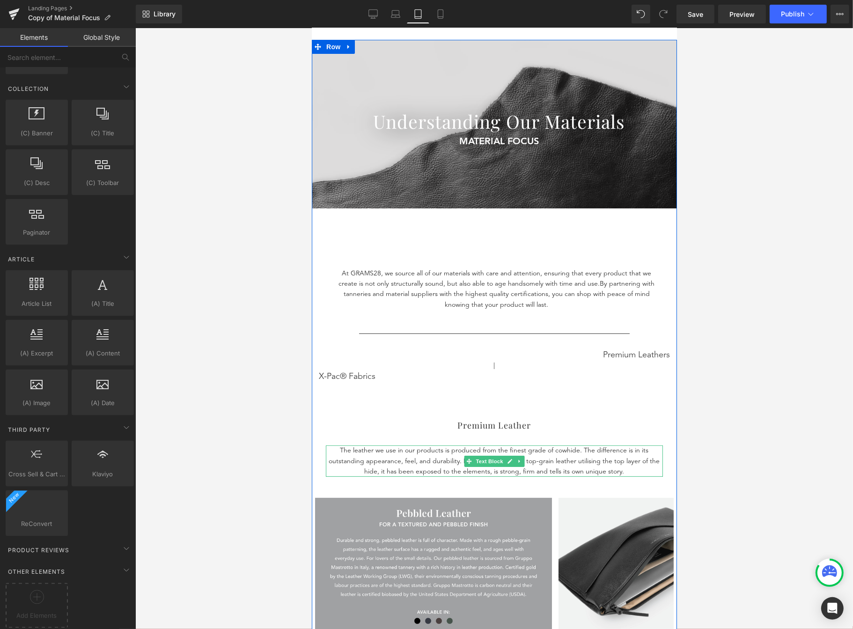
scroll to position [0, 0]
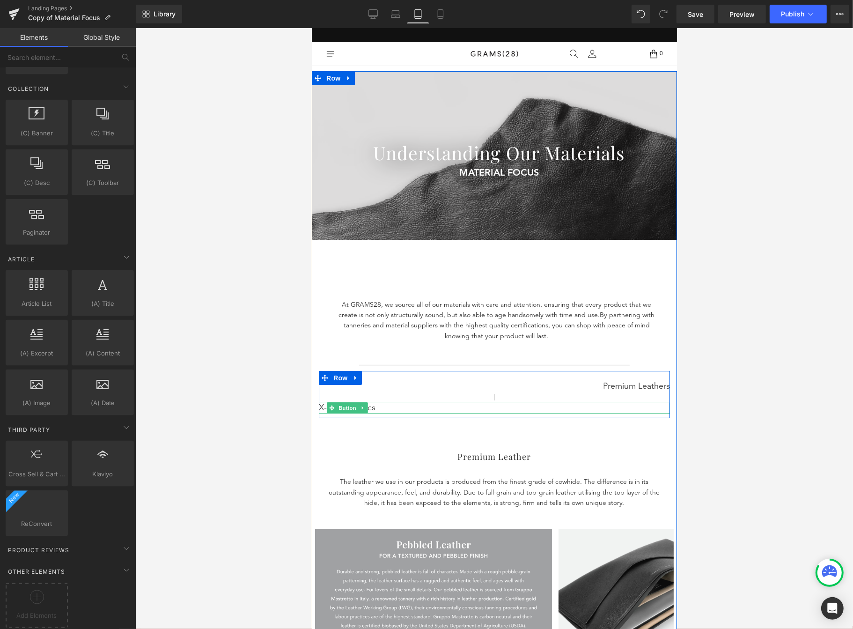
click at [372, 408] on div "X-Pac® Fabrics" at bounding box center [493, 408] width 351 height 11
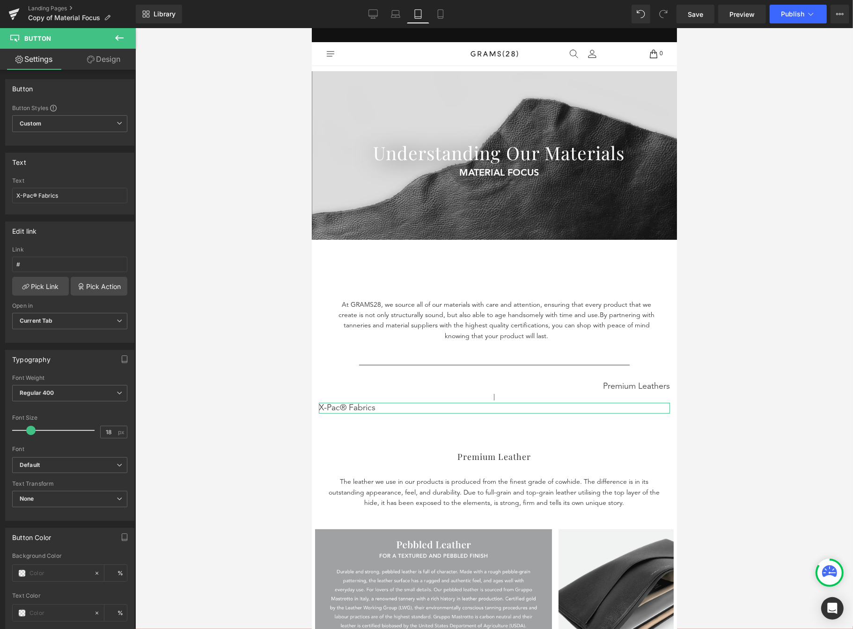
click at [124, 51] on link "Design" at bounding box center [104, 59] width 68 height 21
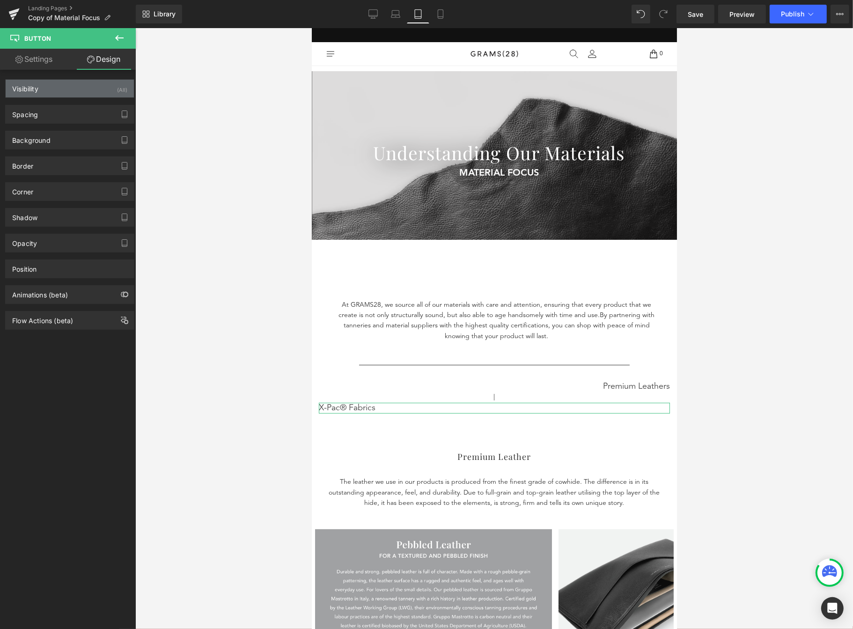
click at [86, 88] on div "Visibility (All)" at bounding box center [70, 89] width 128 height 18
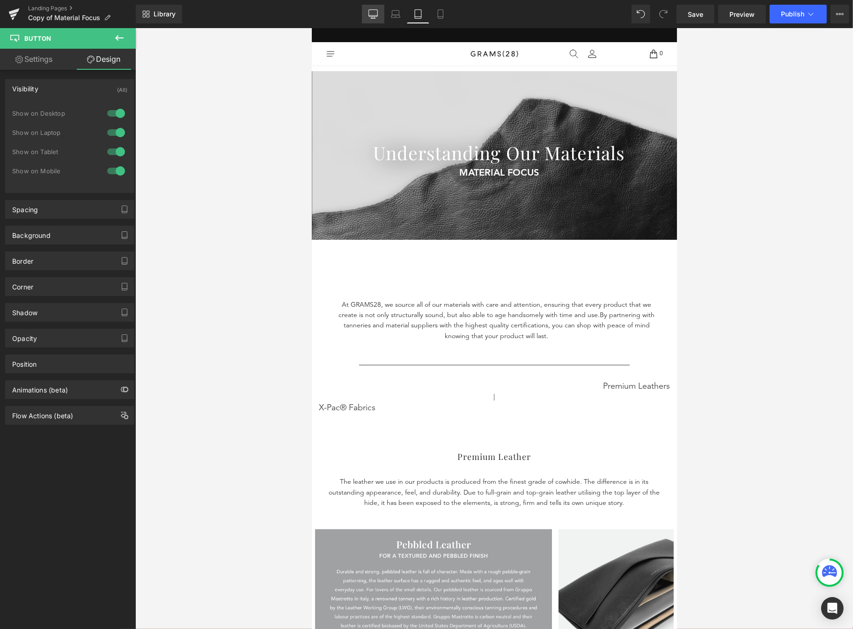
click at [383, 10] on link "Desktop" at bounding box center [373, 14] width 22 height 19
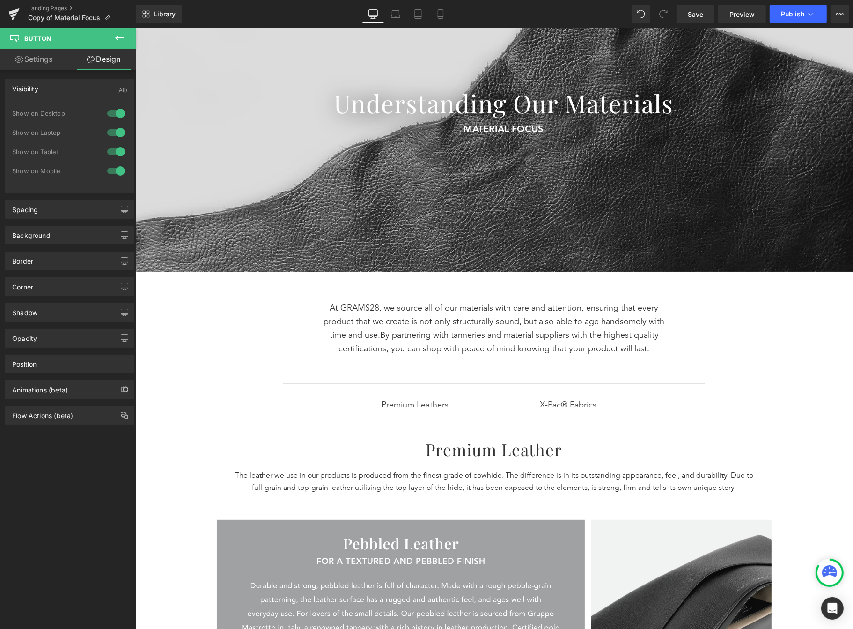
scroll to position [157, 0]
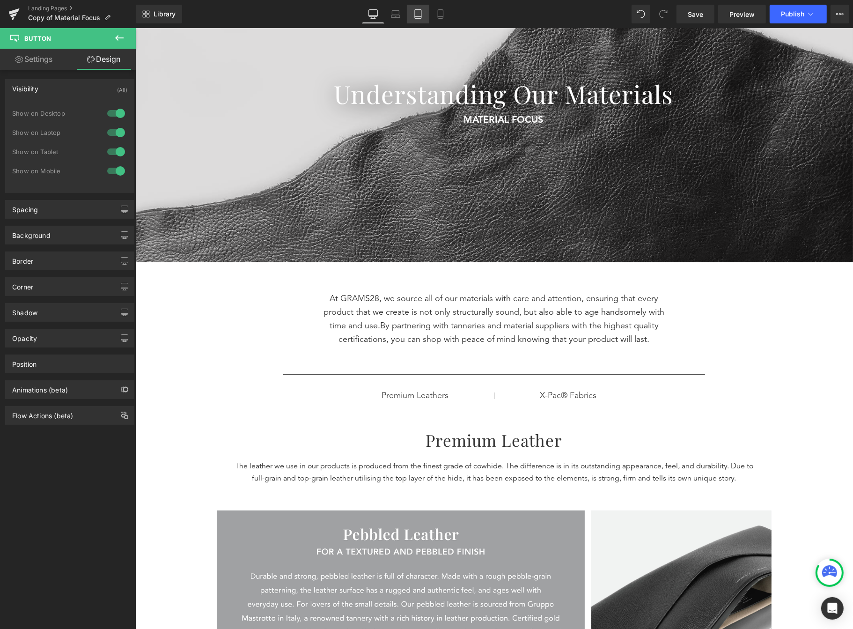
click at [423, 15] on link "Tablet" at bounding box center [418, 14] width 22 height 19
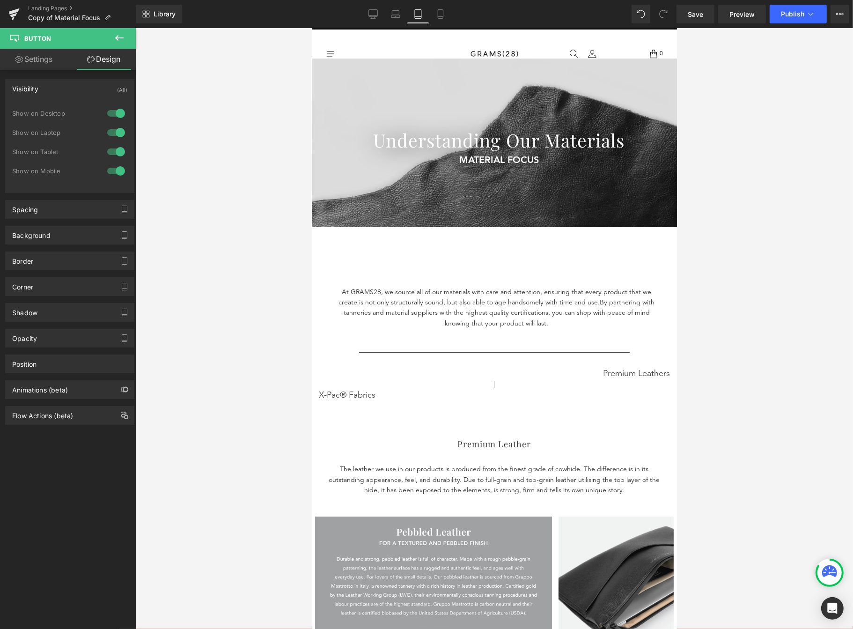
scroll to position [12, 0]
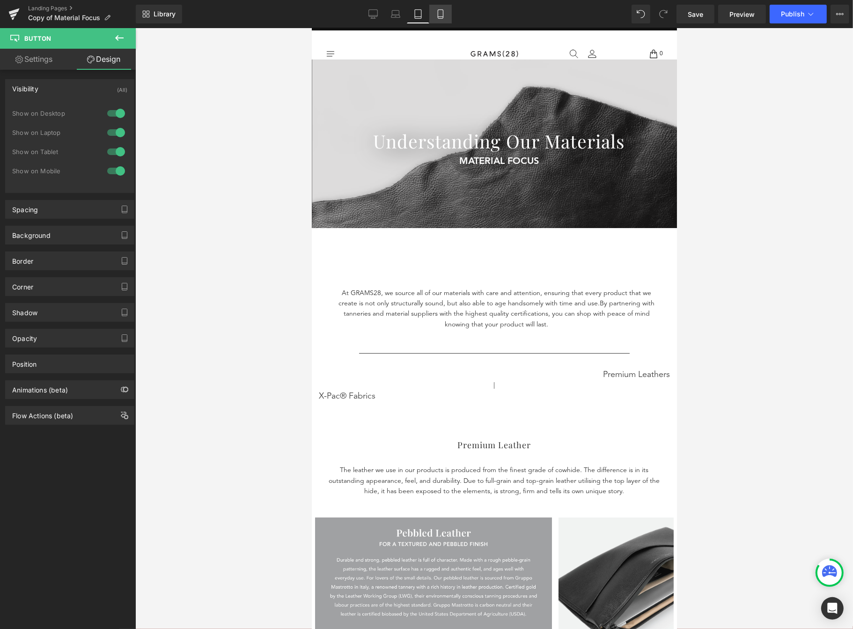
click at [439, 16] on icon at bounding box center [440, 13] width 9 height 9
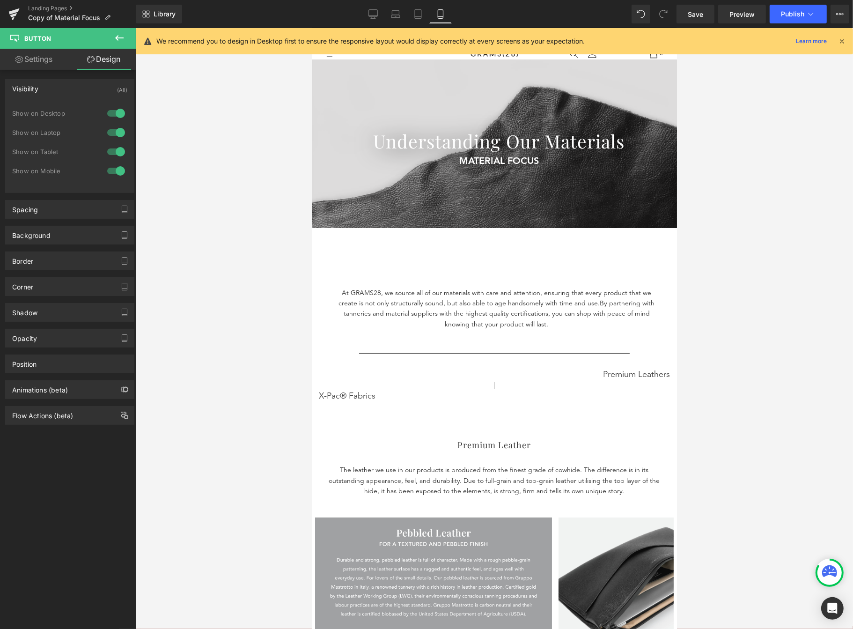
scroll to position [0, 0]
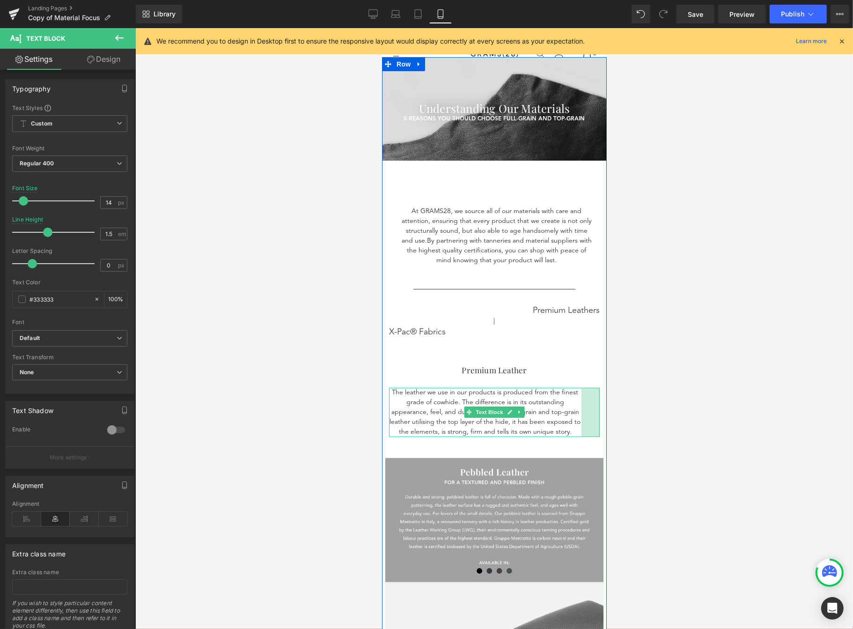
drag, startPoint x: 593, startPoint y: 401, endPoint x: 575, endPoint y: 397, distance: 18.6
click at [575, 397] on div "The leather we use in our products is produced from the finest grade of cowhide…" at bounding box center [494, 412] width 211 height 49
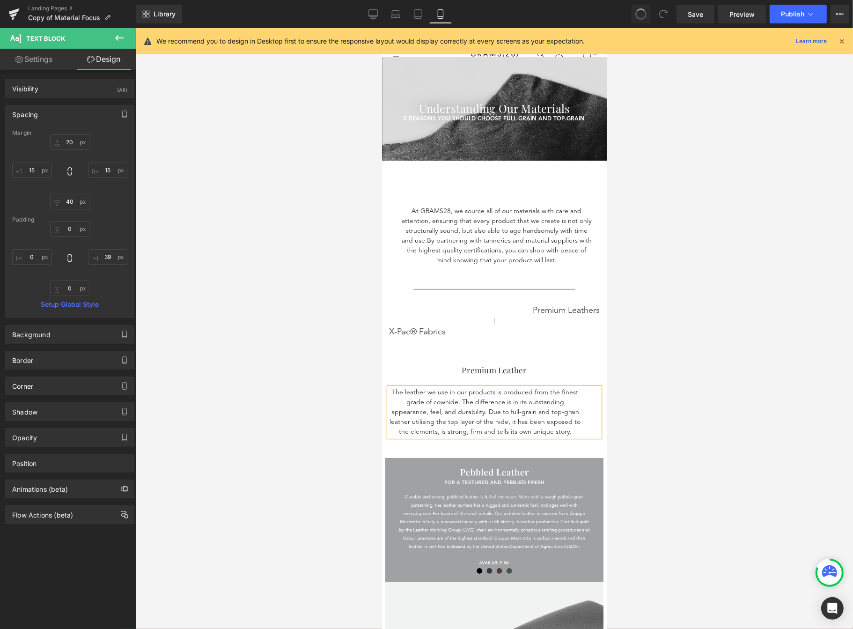
type input "20"
type input "15"
type input "40"
type input "15"
type input "0"
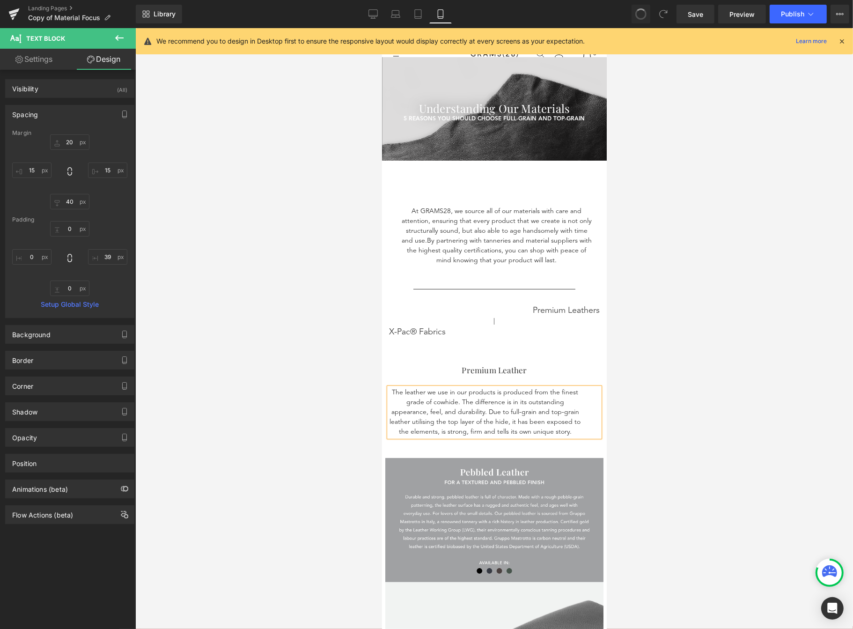
type input "1"
type input "0"
click at [372, 17] on icon at bounding box center [373, 13] width 9 height 7
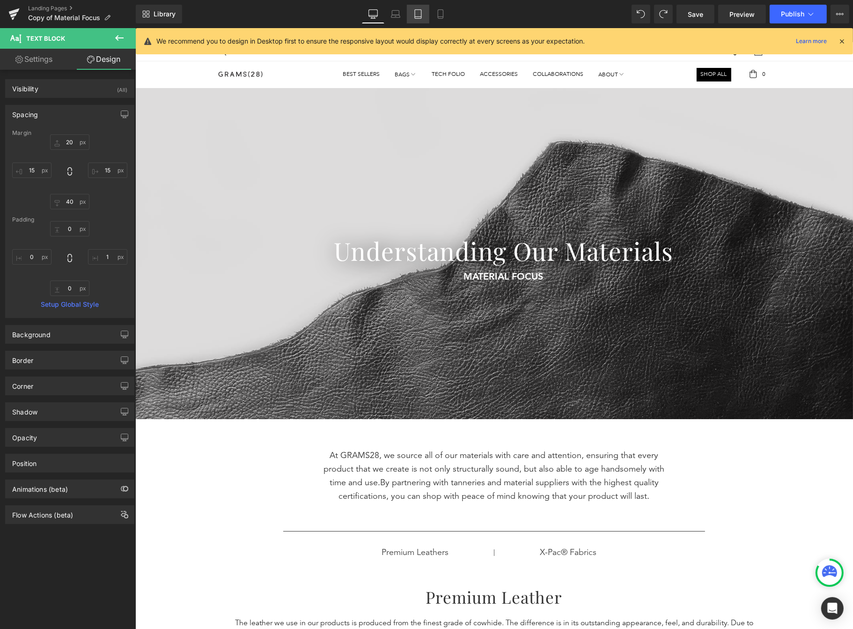
type input "20"
type input "200"
type input "50"
type input "200"
type input "0"
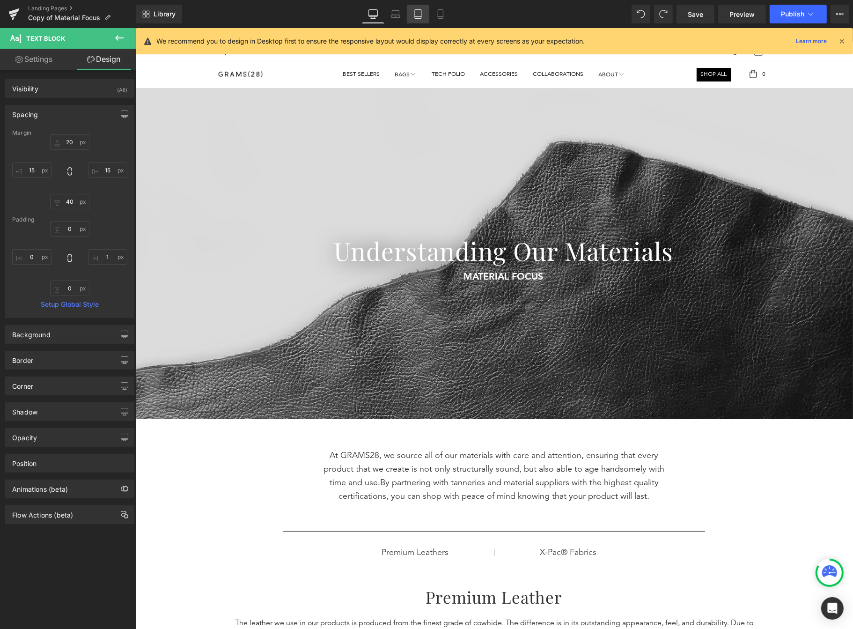
type input "0"
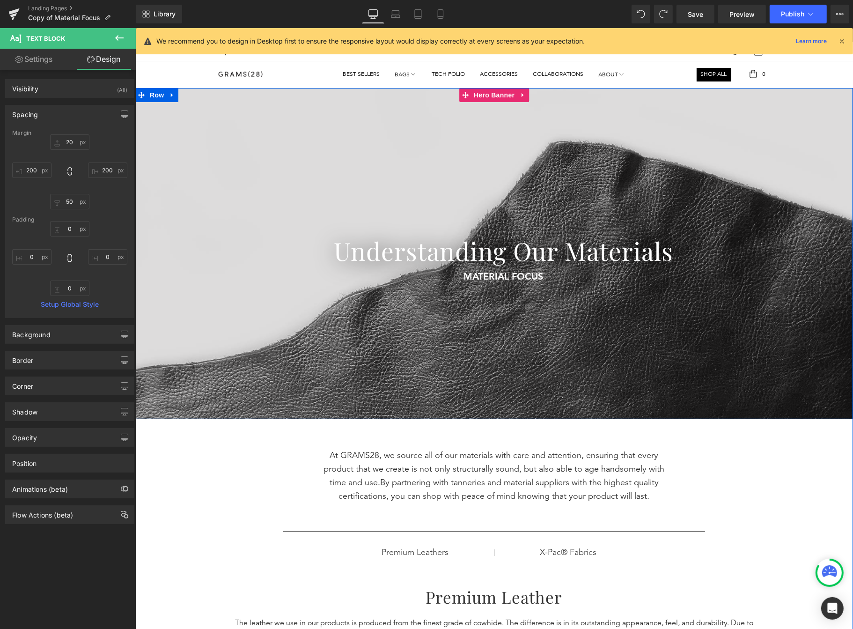
click at [610, 173] on div at bounding box center [494, 253] width 718 height 331
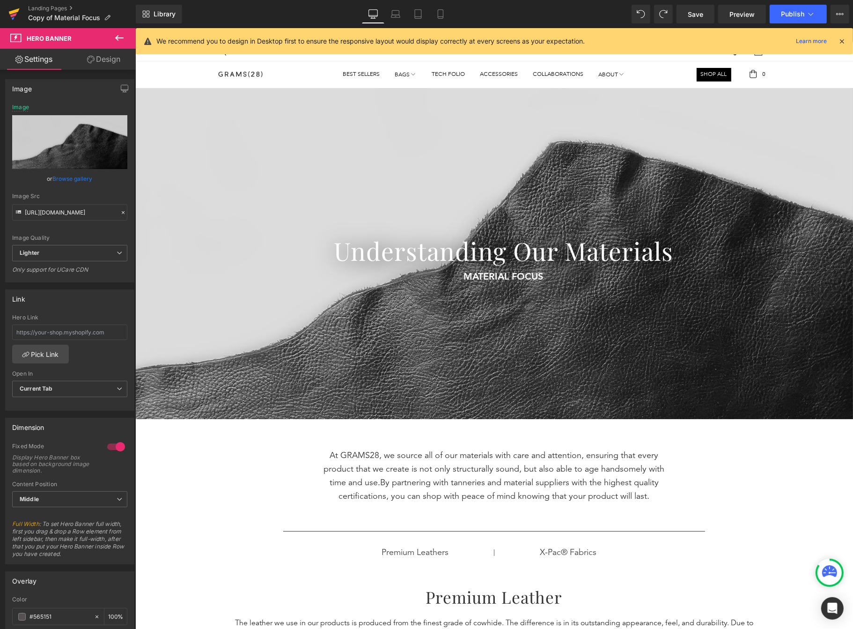
click at [16, 11] on icon at bounding box center [14, 11] width 11 height 6
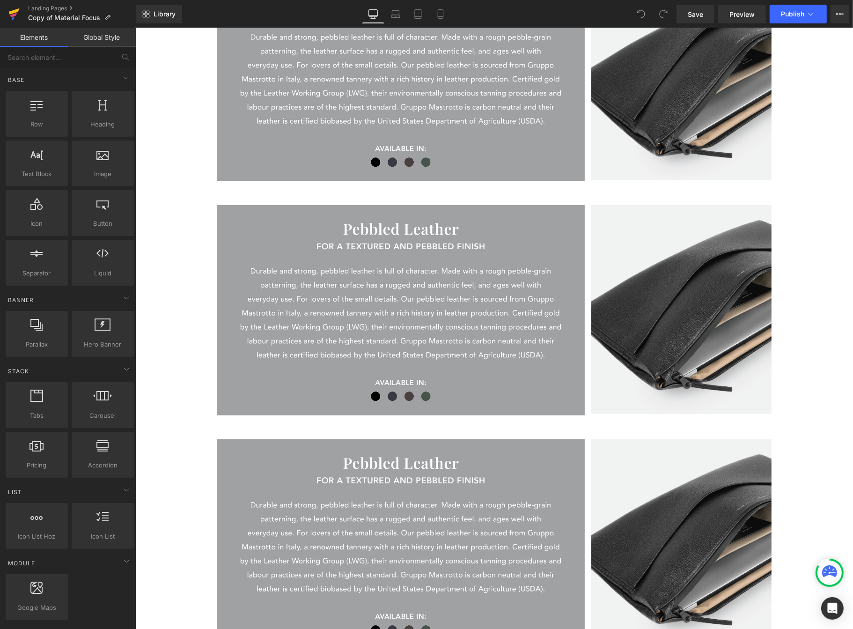
scroll to position [709, 0]
click at [19, 13] on icon at bounding box center [13, 13] width 11 height 23
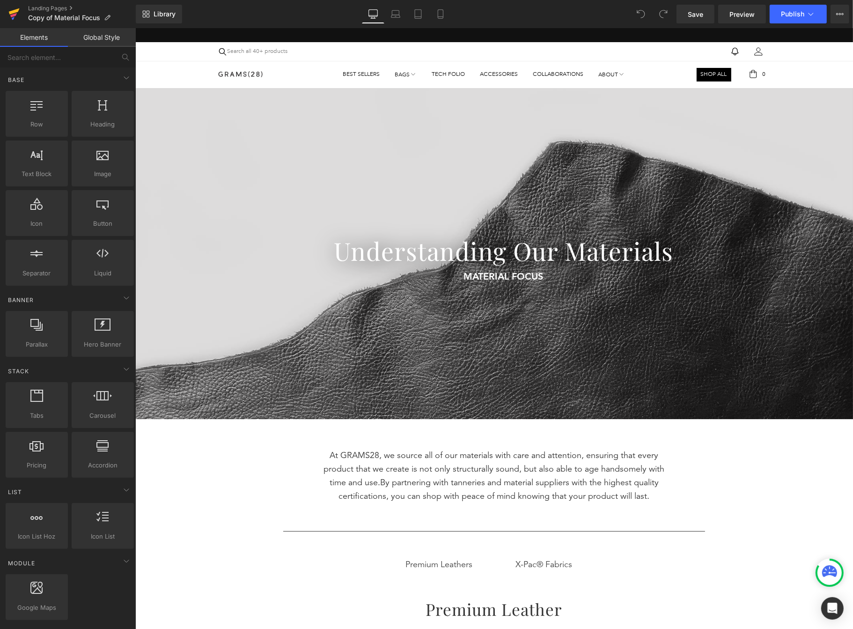
click at [18, 16] on icon at bounding box center [13, 13] width 11 height 23
